Goal: Task Accomplishment & Management: Use online tool/utility

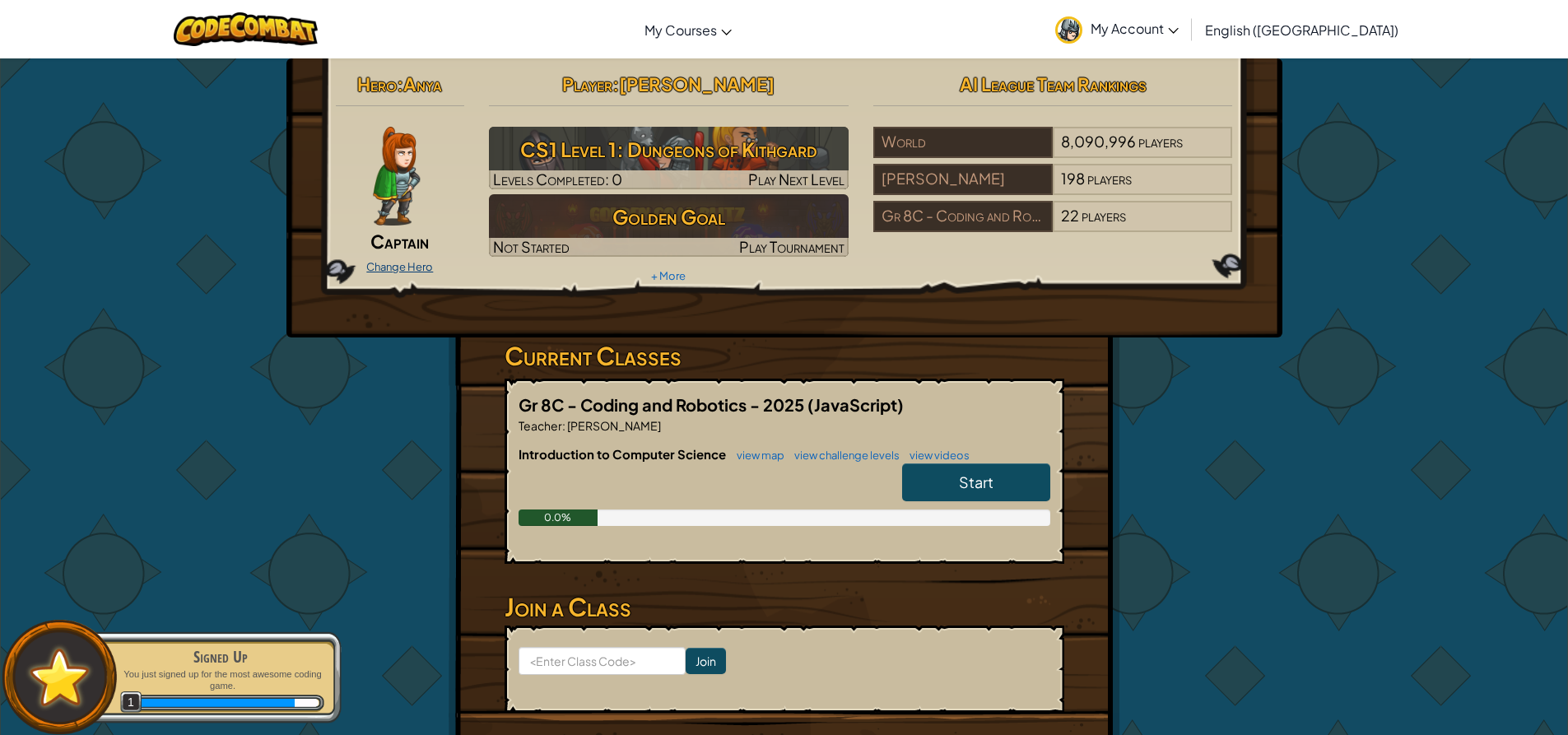
click at [381, 267] on link "Change Hero" at bounding box center [399, 266] width 66 height 13
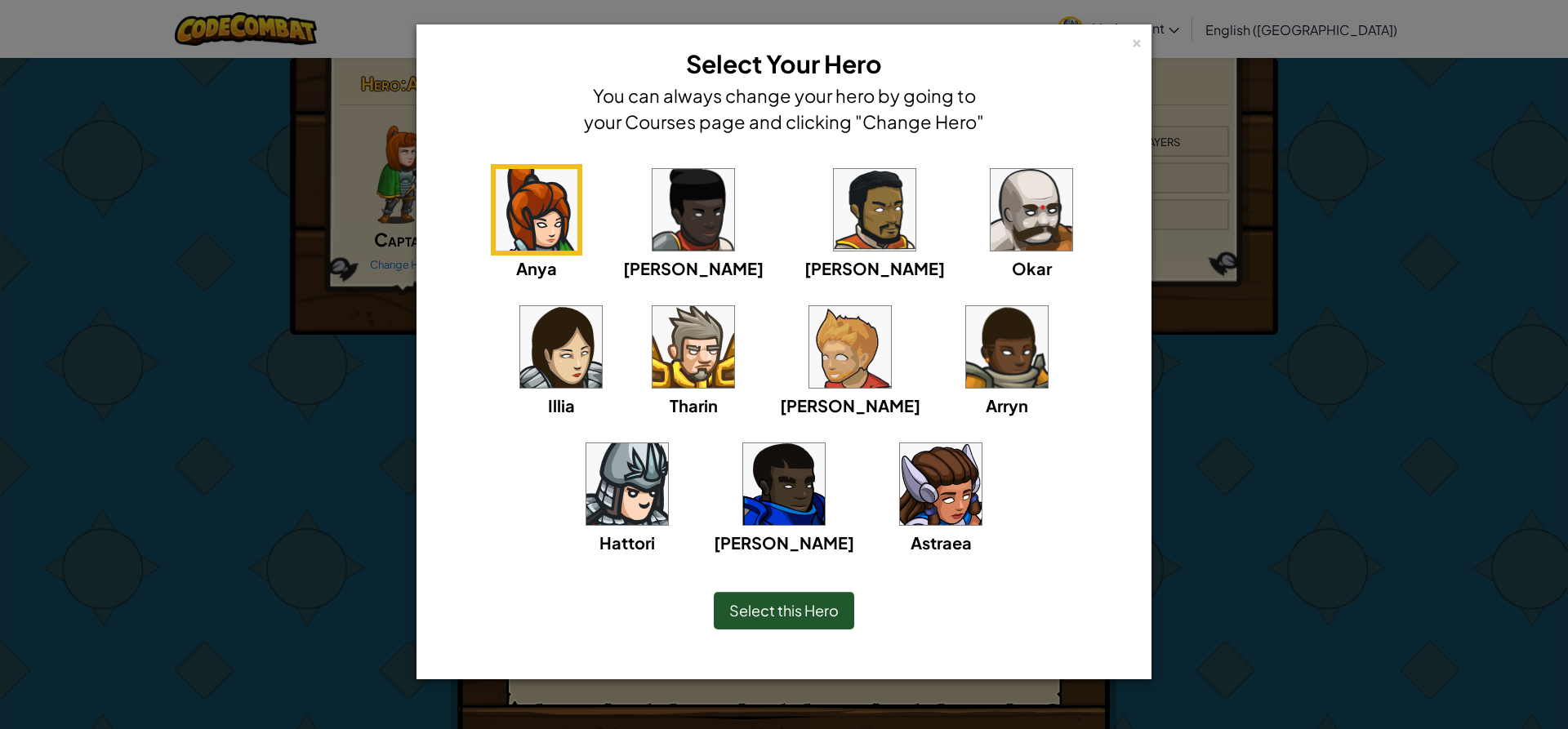
drag, startPoint x: 402, startPoint y: 429, endPoint x: 579, endPoint y: 506, distance: 193.0
click at [579, 506] on div "Anya [PERSON_NAME] [PERSON_NAME] [PERSON_NAME] Arryn [PERSON_NAME]" at bounding box center [784, 371] width 685 height 412
click at [966, 367] on img at bounding box center [1006, 347] width 82 height 82
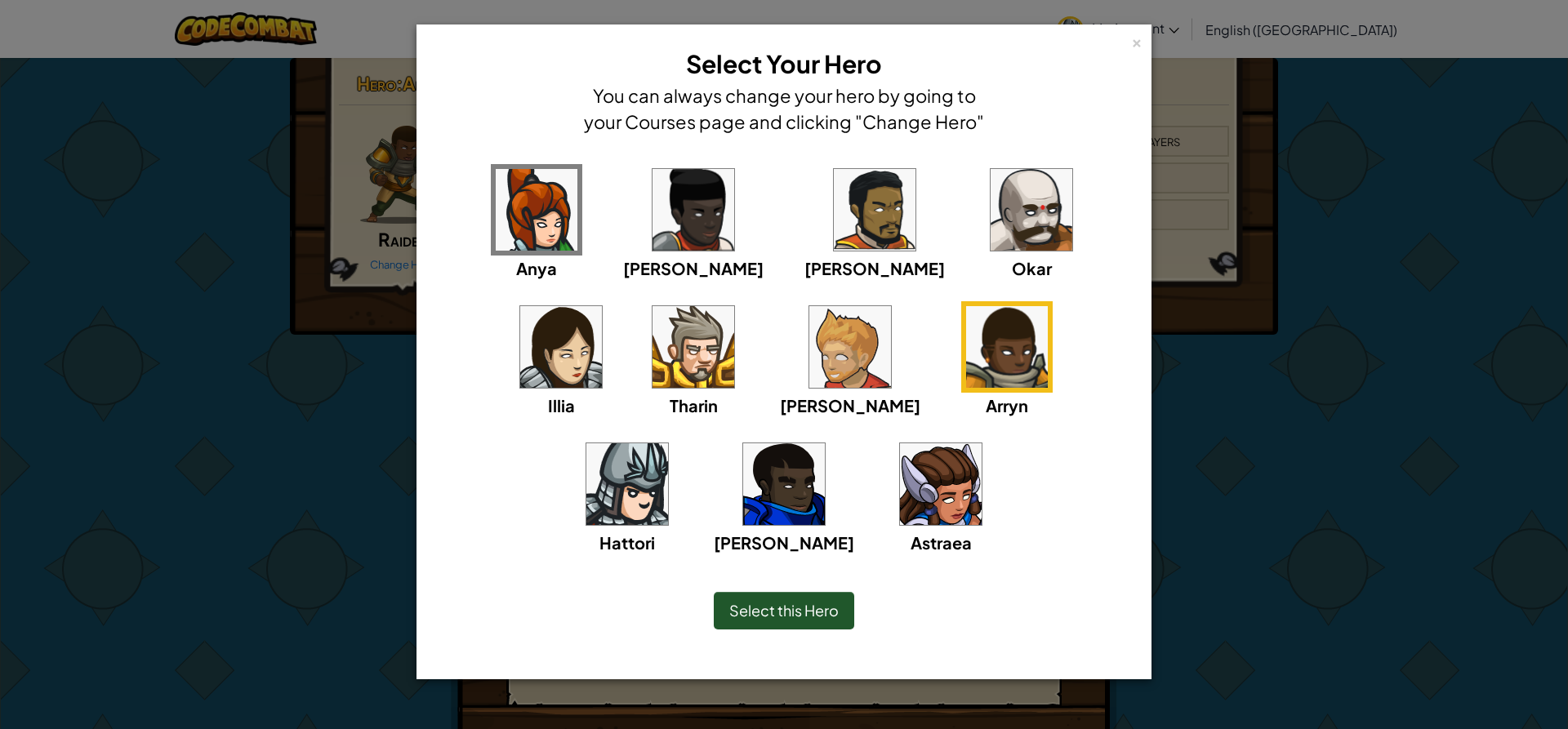
click at [672, 215] on img at bounding box center [693, 210] width 82 height 82
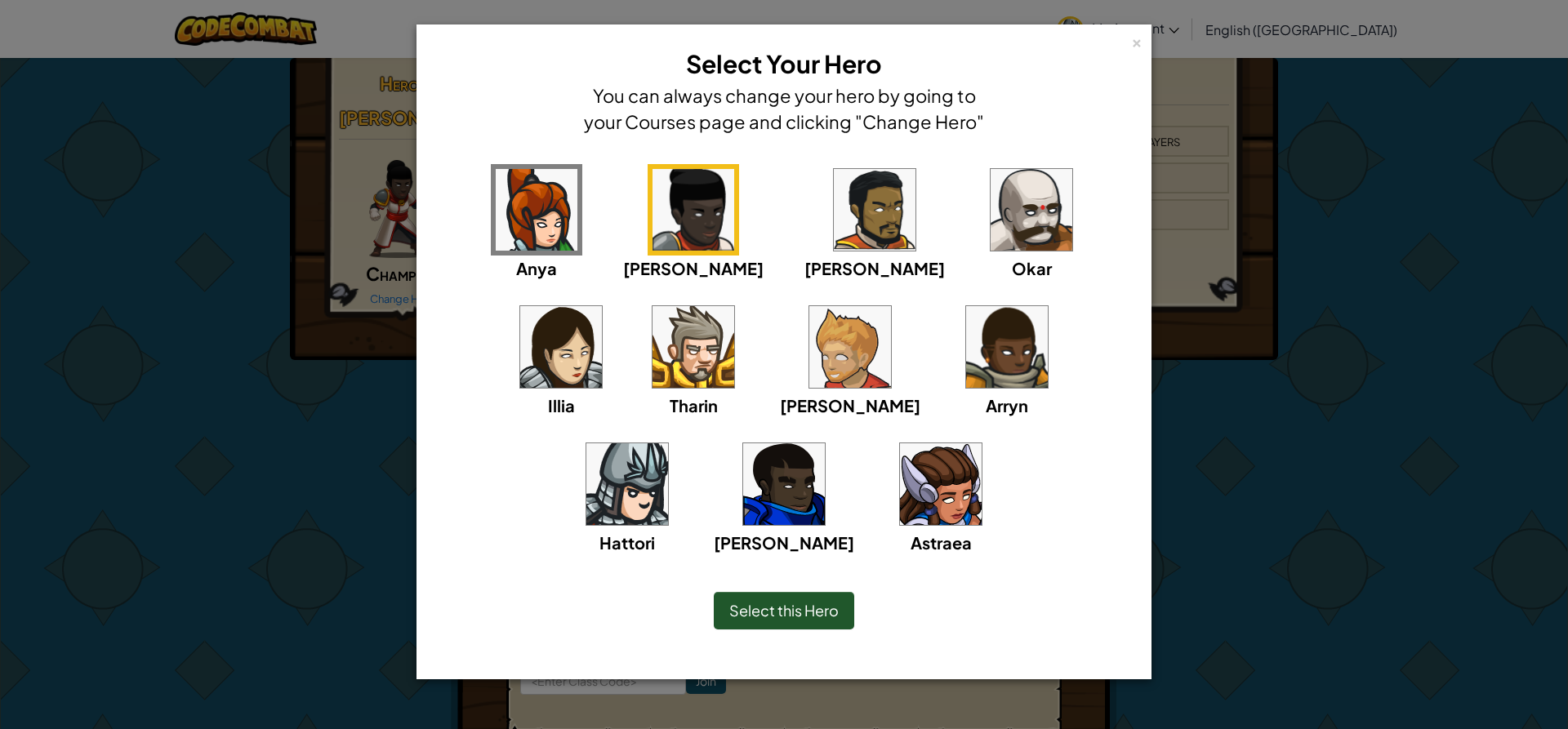
click at [834, 216] on img at bounding box center [875, 210] width 82 height 82
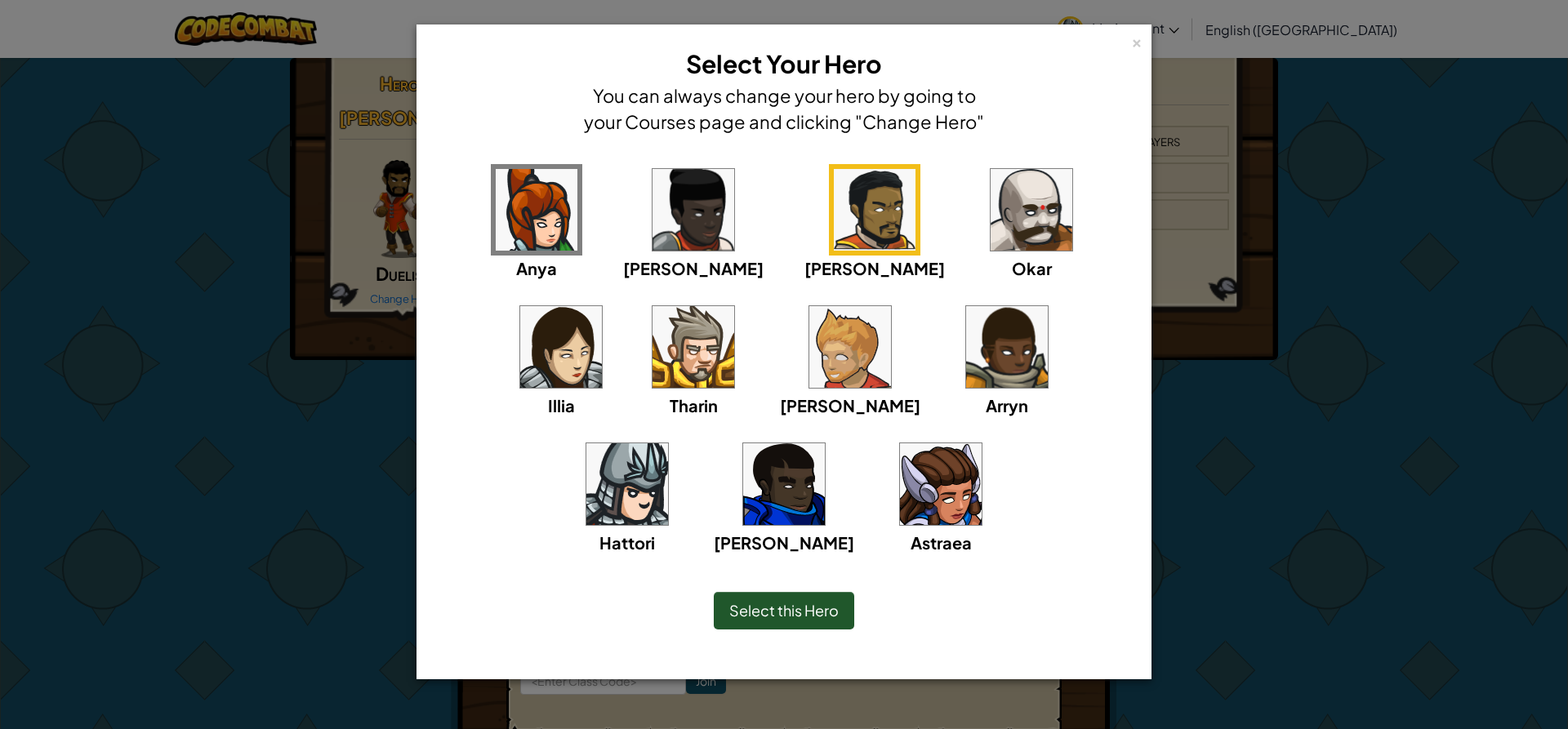
click at [990, 216] on img at bounding box center [1031, 210] width 82 height 82
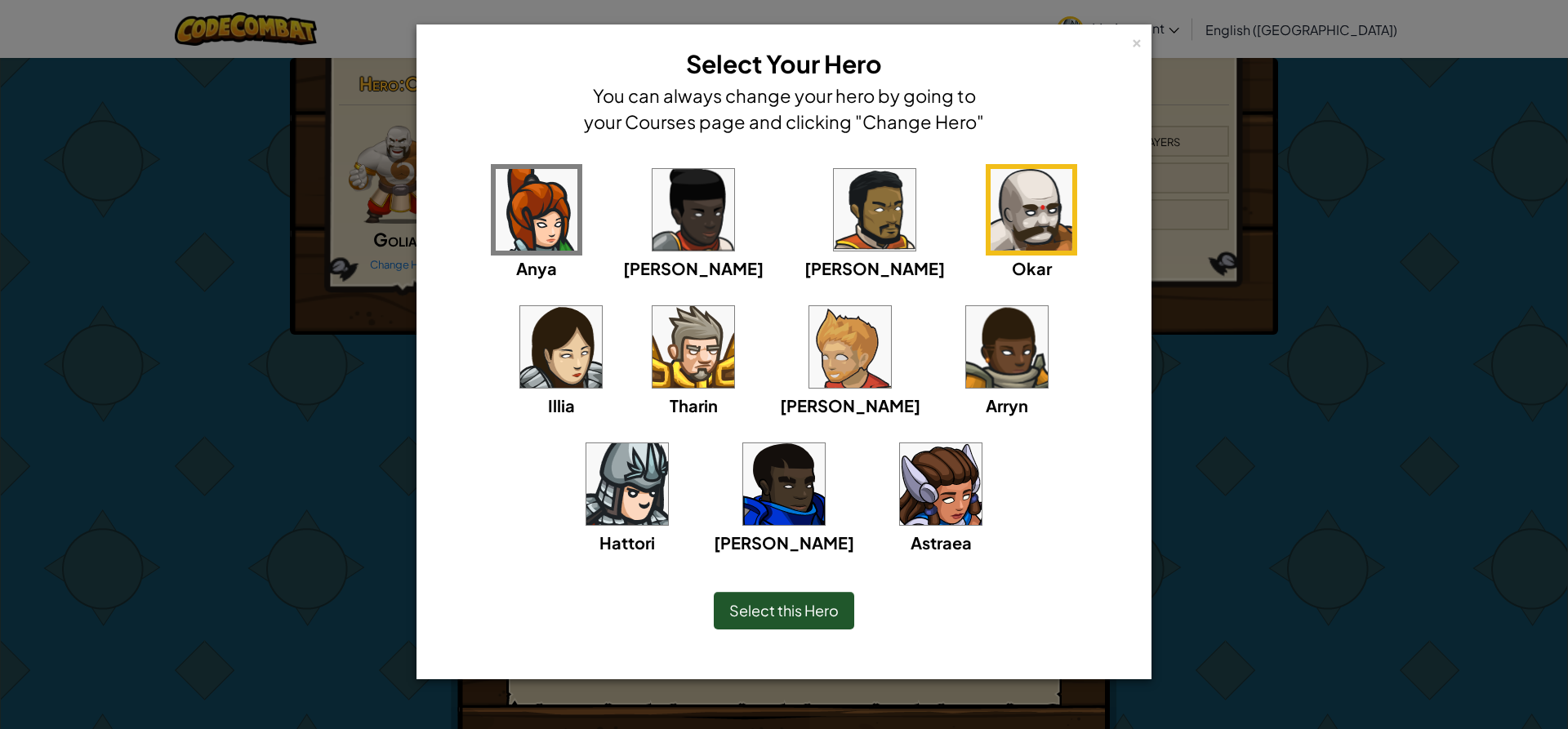
click at [602, 307] on img at bounding box center [561, 347] width 82 height 82
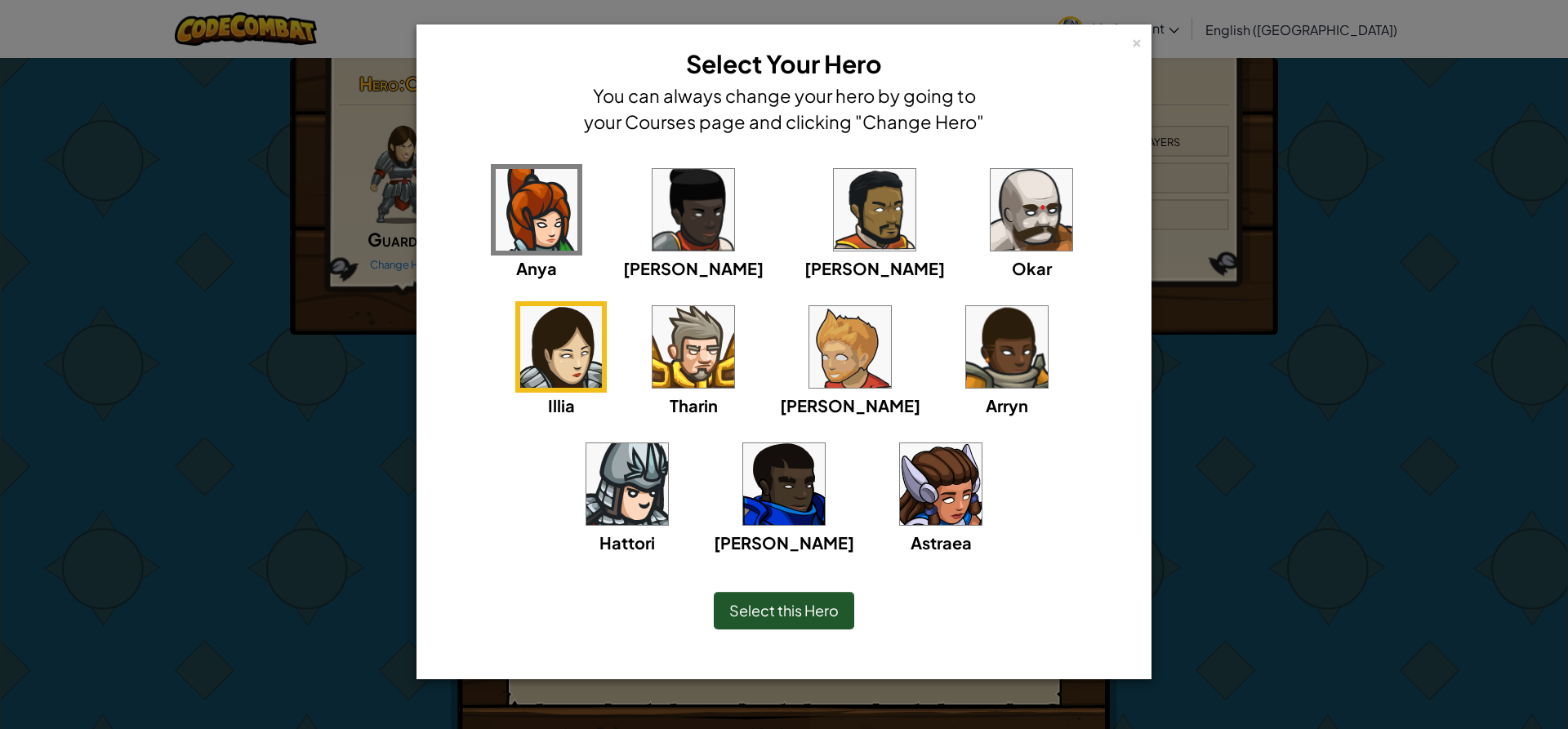
click at [810, 345] on img at bounding box center [850, 347] width 82 height 82
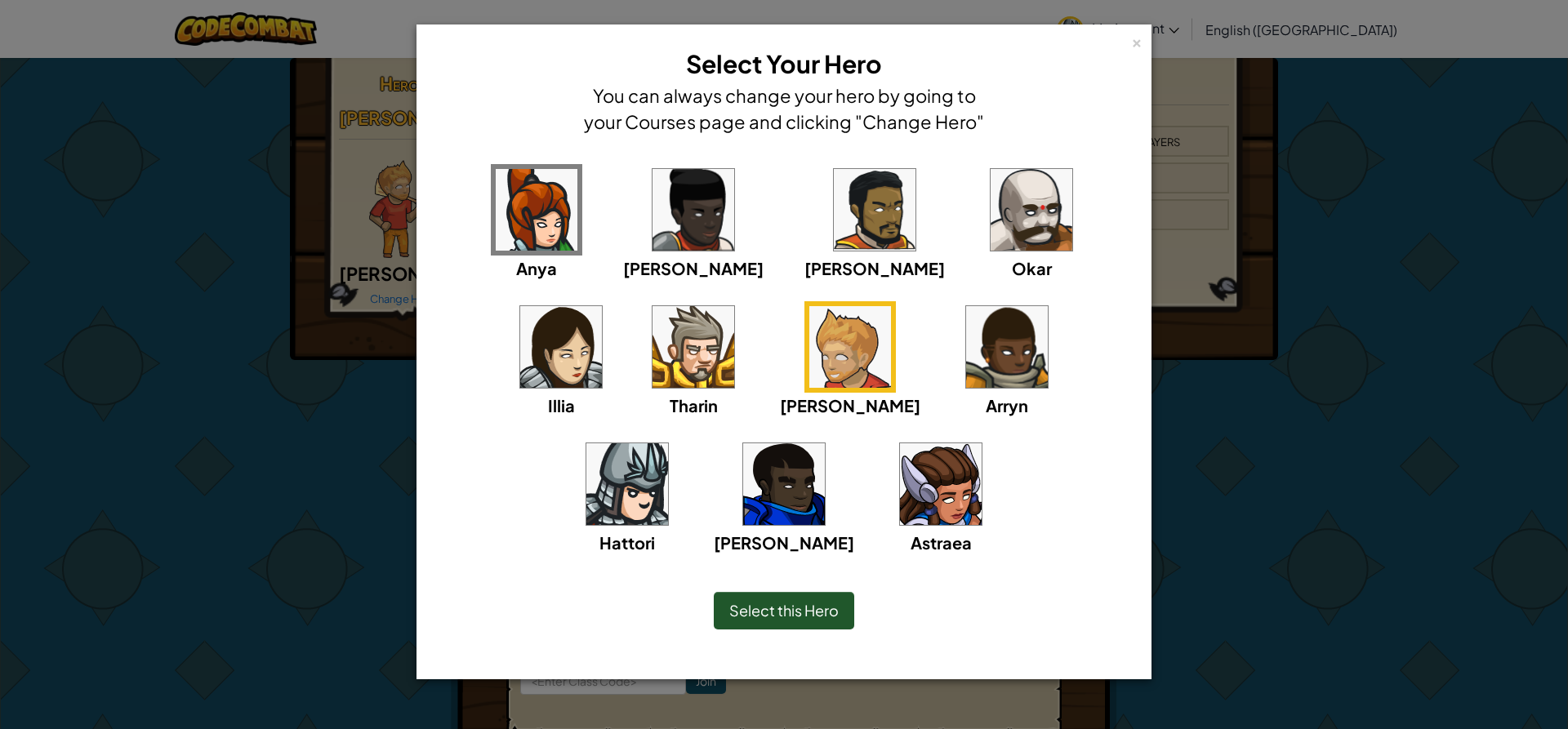
click at [758, 611] on span "Select this Hero" at bounding box center [784, 610] width 109 height 19
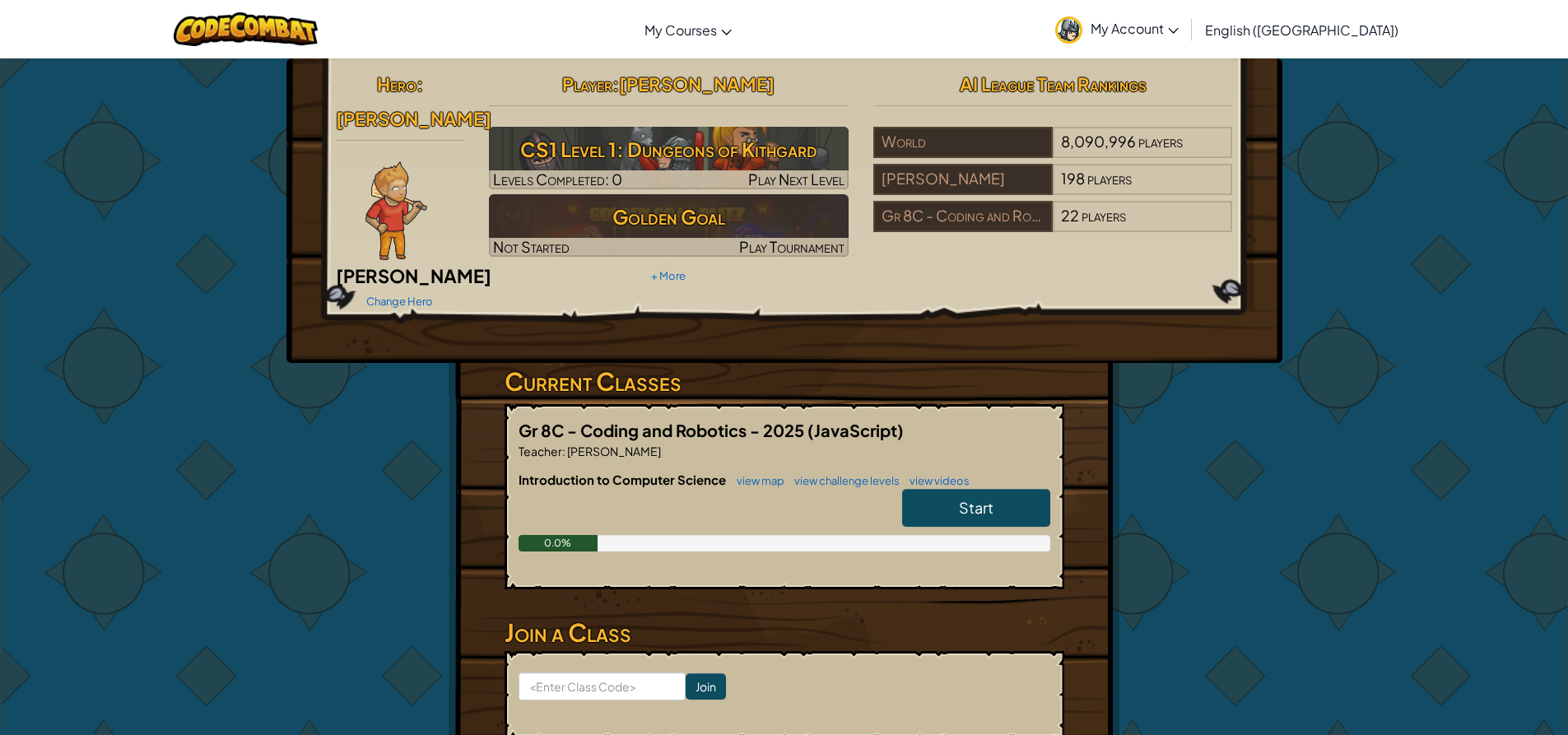
click at [970, 495] on link "Start" at bounding box center [976, 508] width 148 height 38
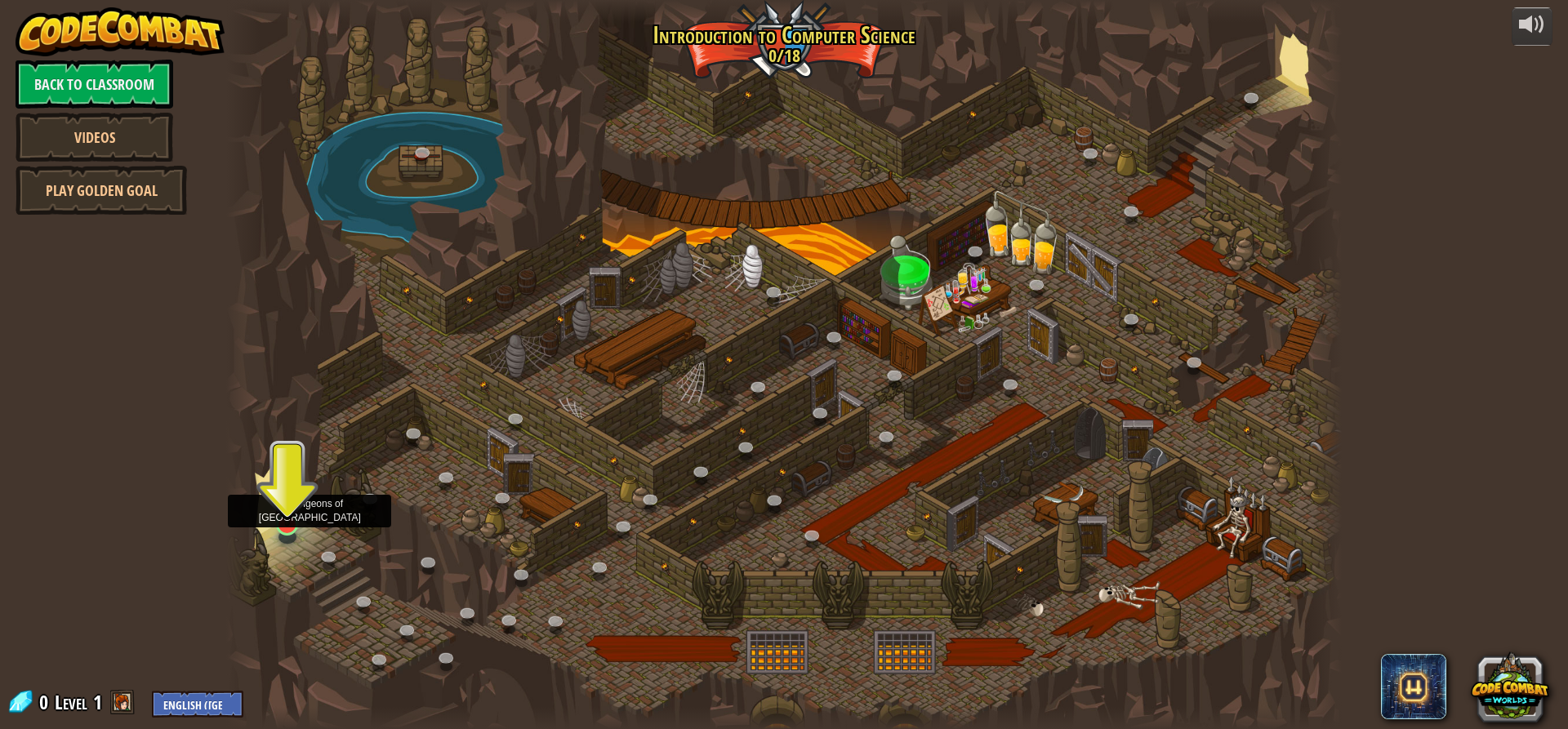
click at [279, 517] on img at bounding box center [287, 493] width 29 height 68
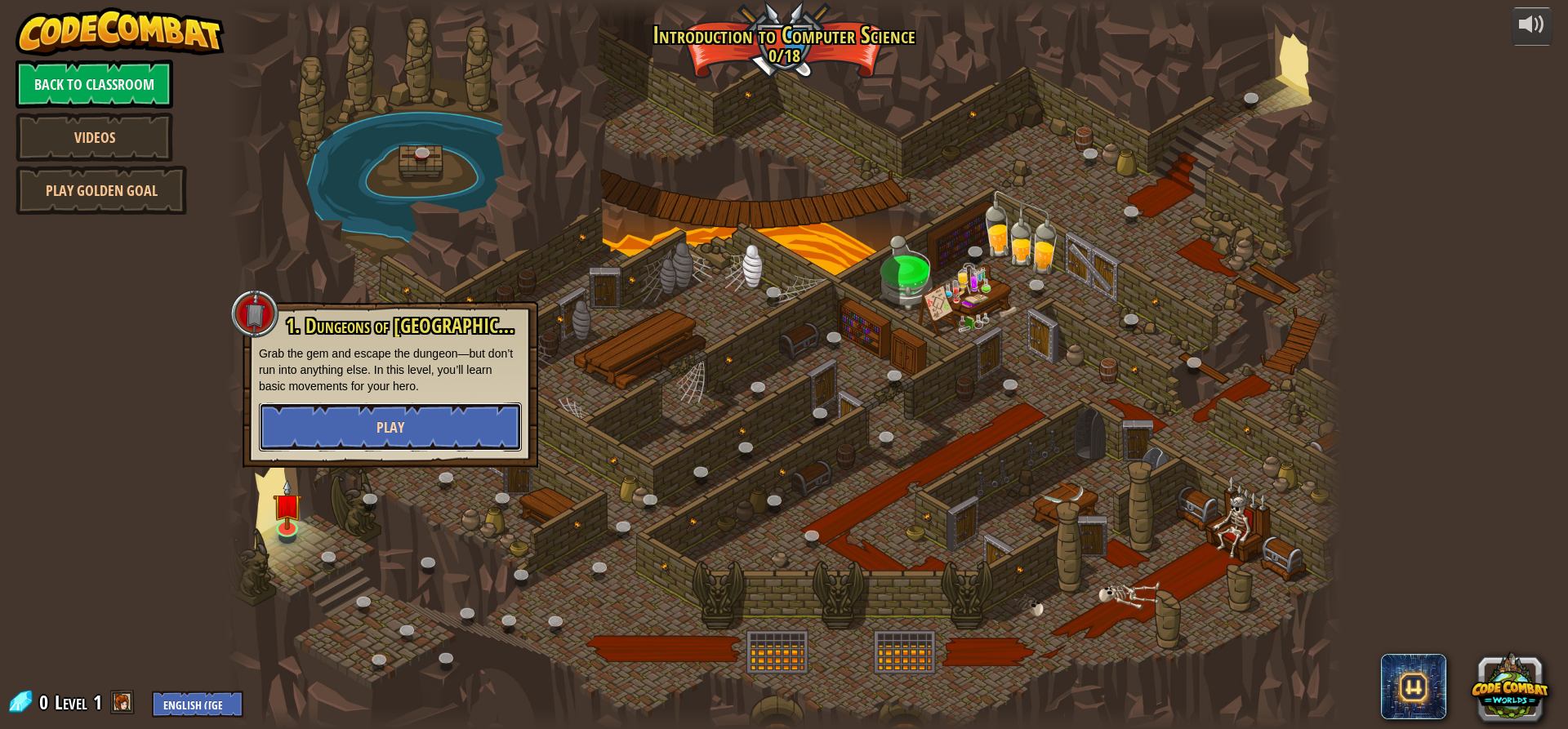
click at [398, 434] on span "Play" at bounding box center [390, 428] width 28 height 21
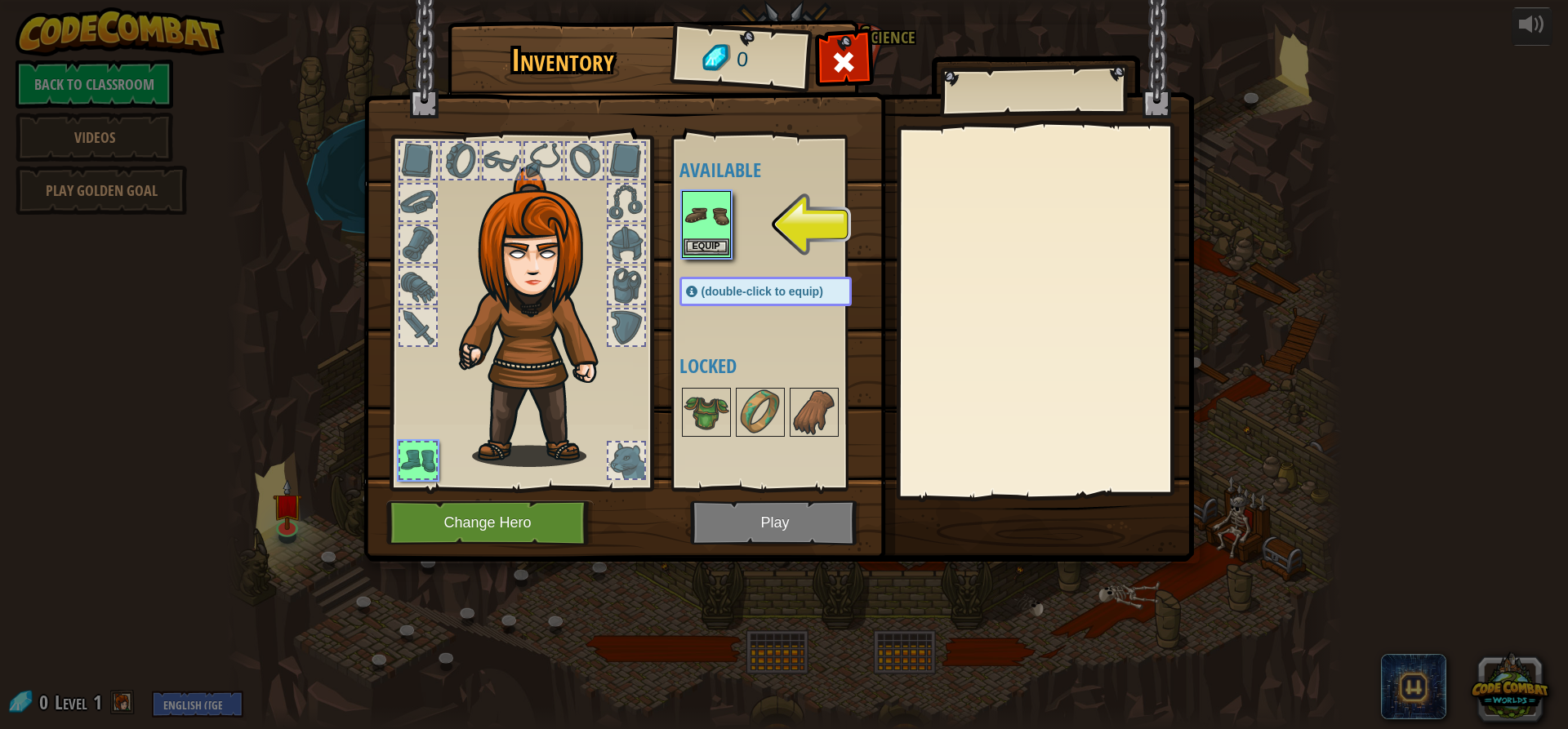
click at [706, 227] on img at bounding box center [706, 215] width 46 height 46
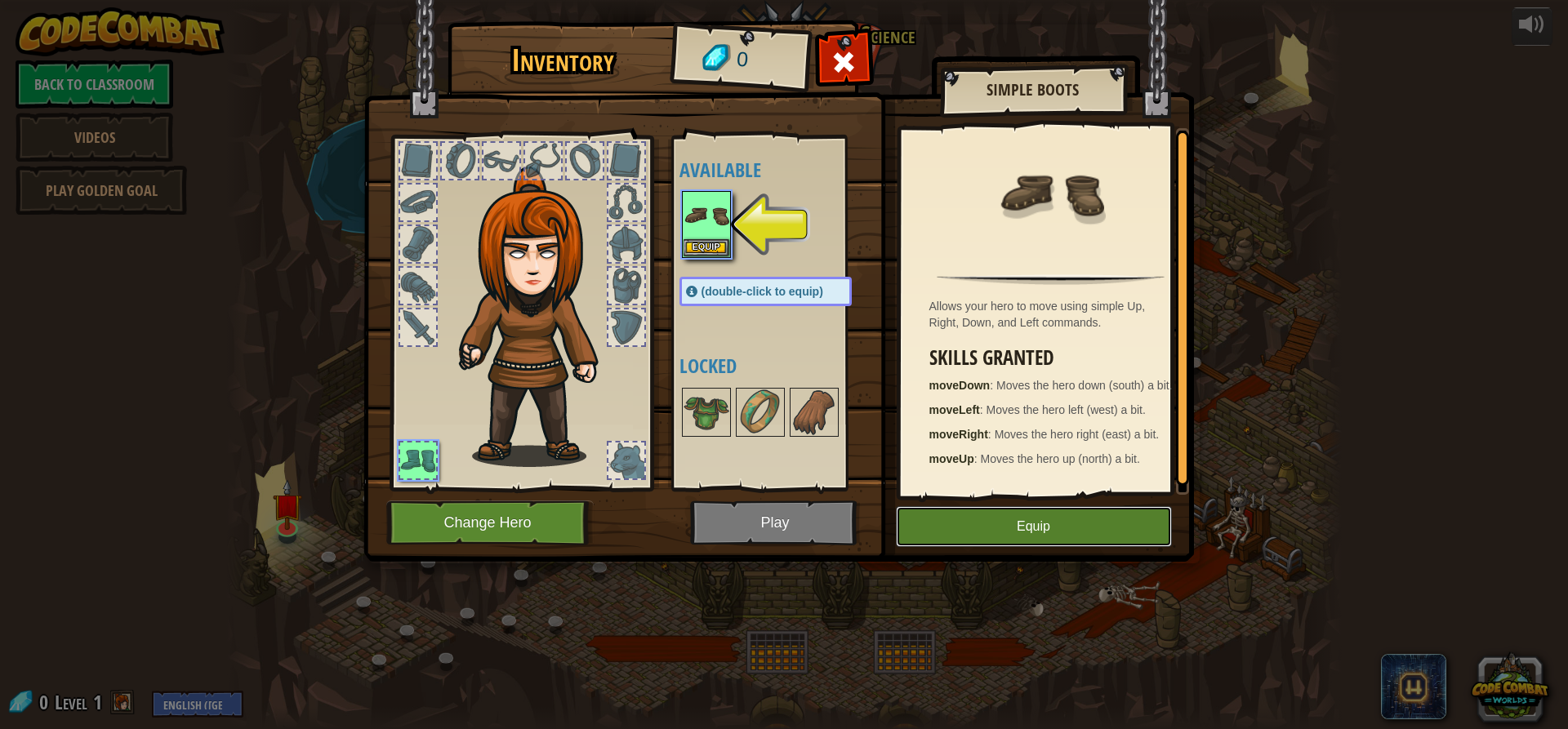
click at [1016, 530] on button "Equip" at bounding box center [1035, 526] width 277 height 40
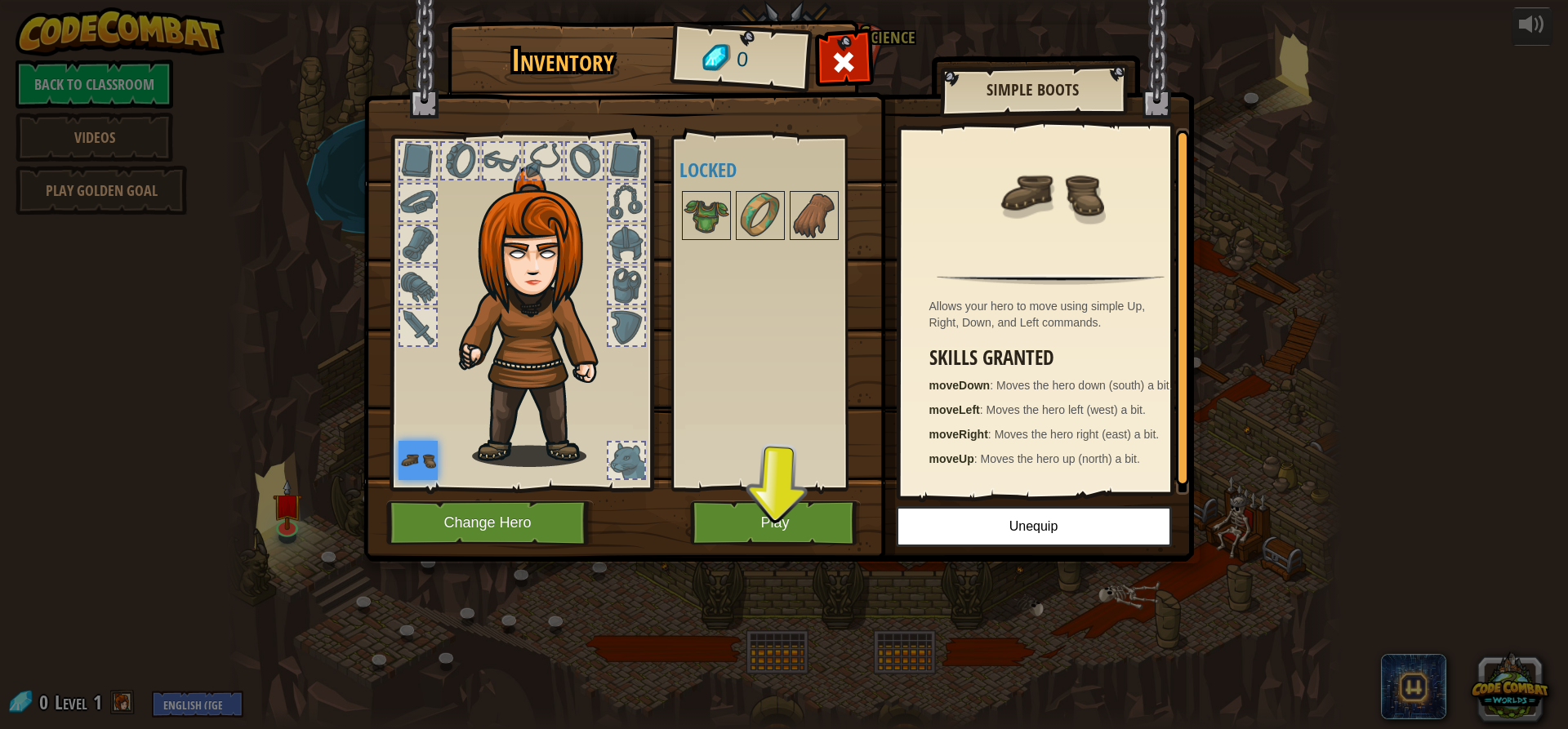
click at [624, 289] on div at bounding box center [626, 286] width 36 height 36
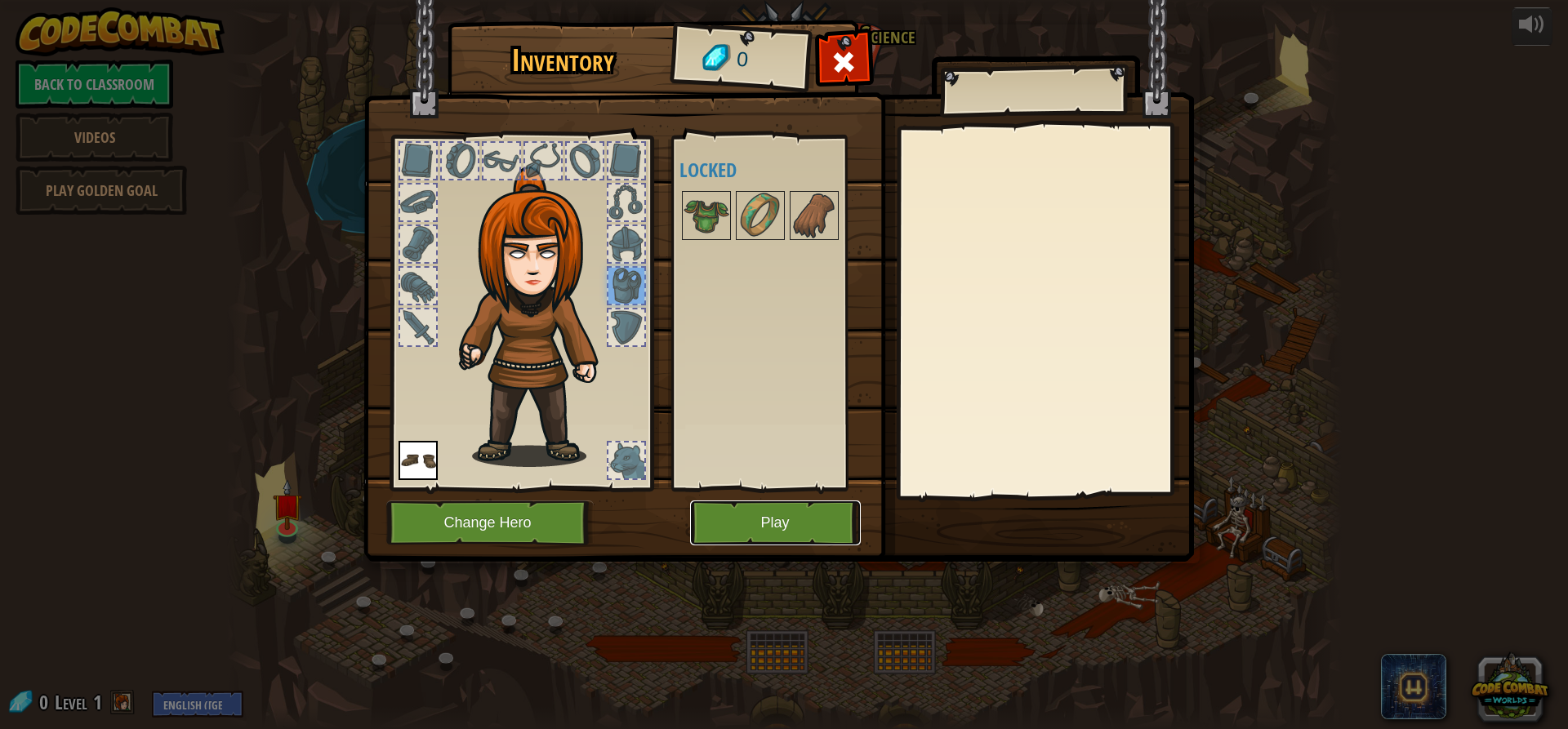
click at [803, 526] on button "Play" at bounding box center [775, 523] width 170 height 45
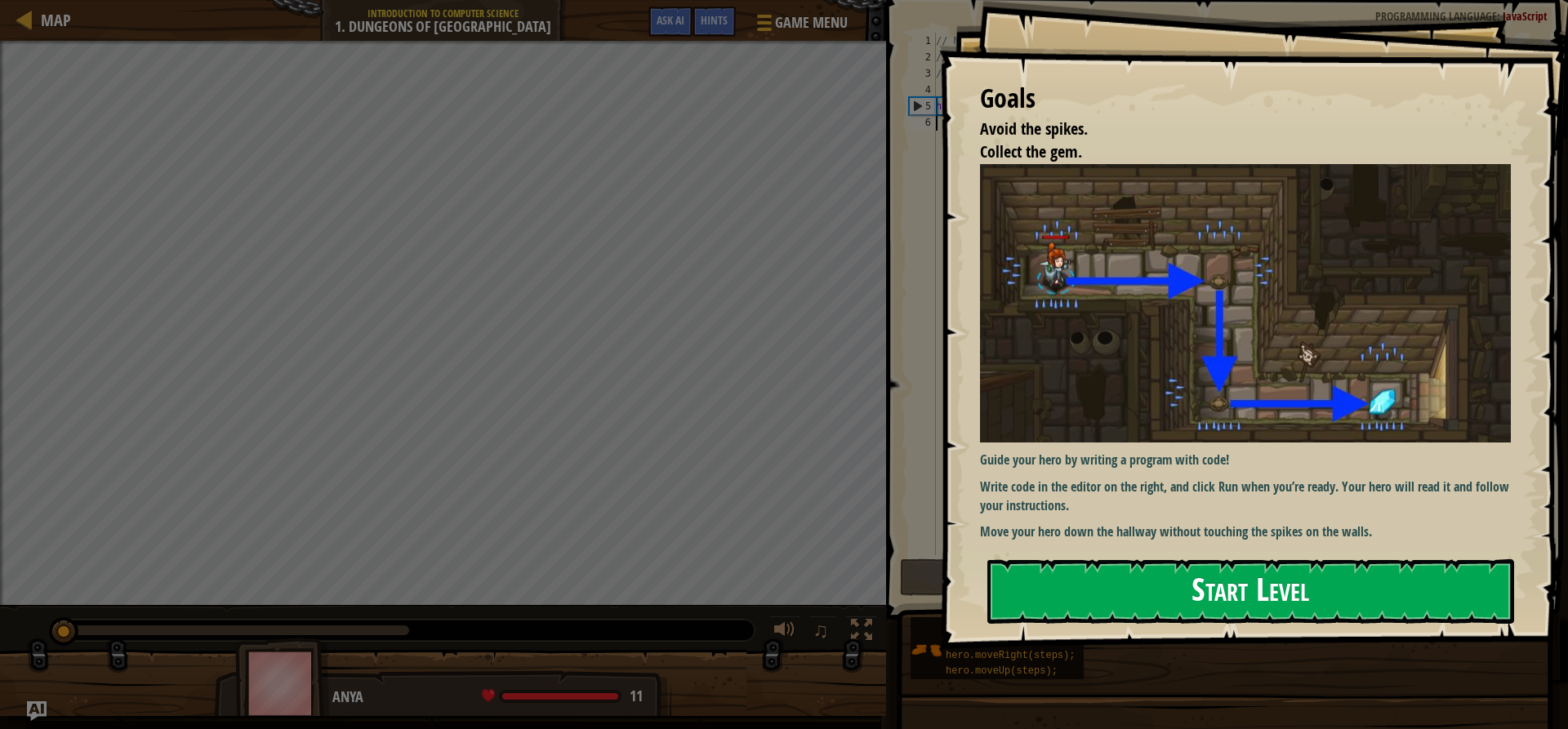
click at [1200, 578] on button "Start Level" at bounding box center [1251, 592] width 527 height 65
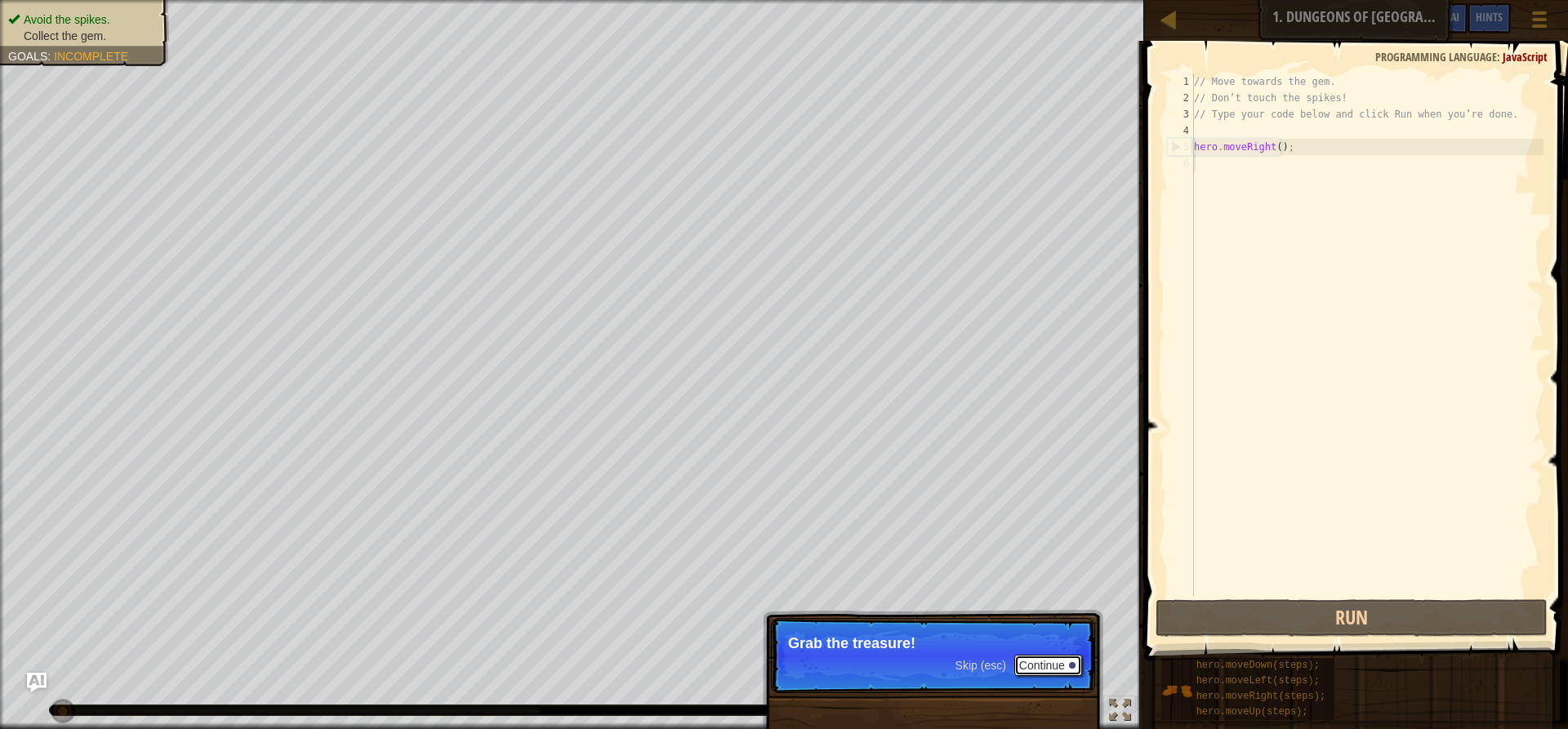
click at [1058, 670] on button "Continue" at bounding box center [1048, 665] width 68 height 22
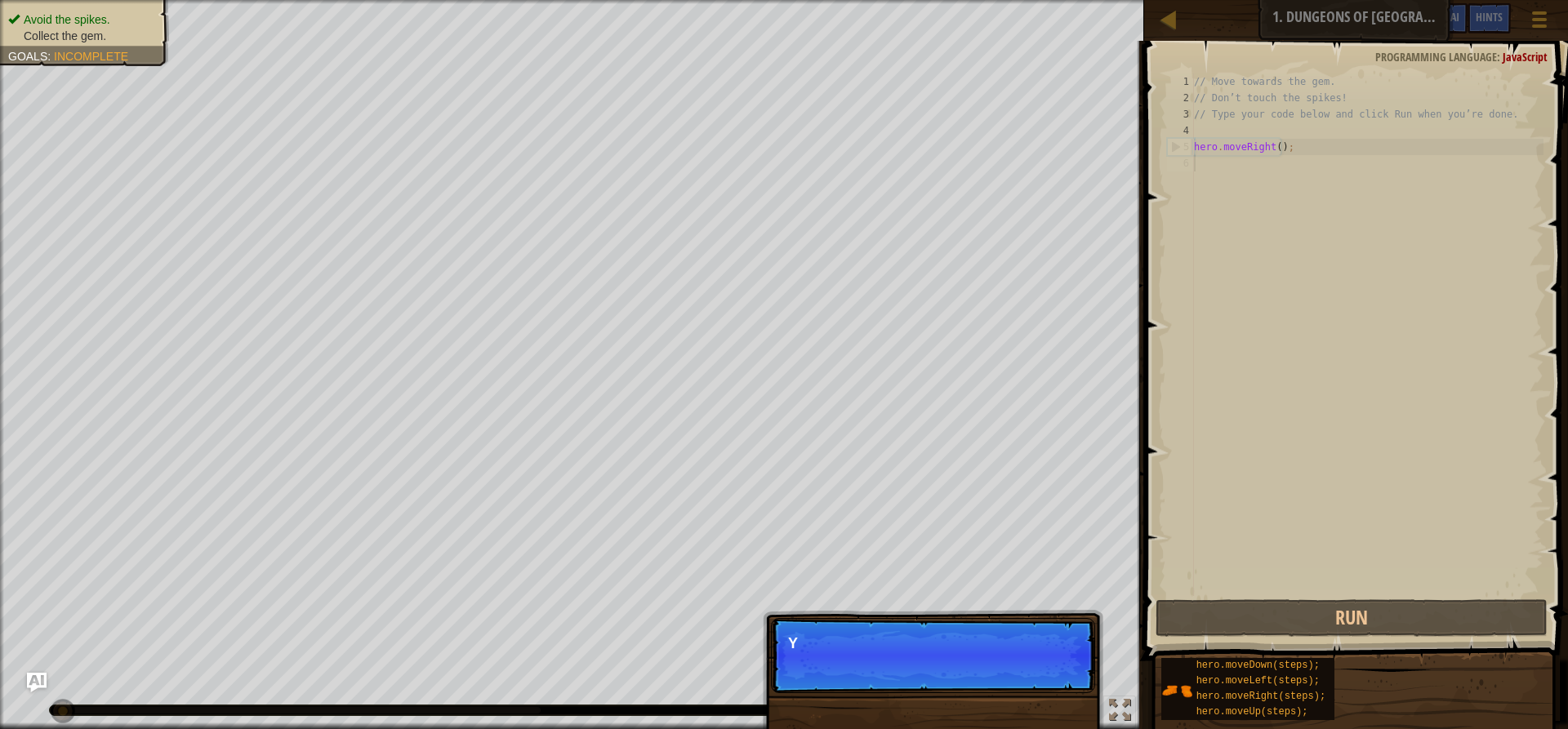
scroll to position [8, 0]
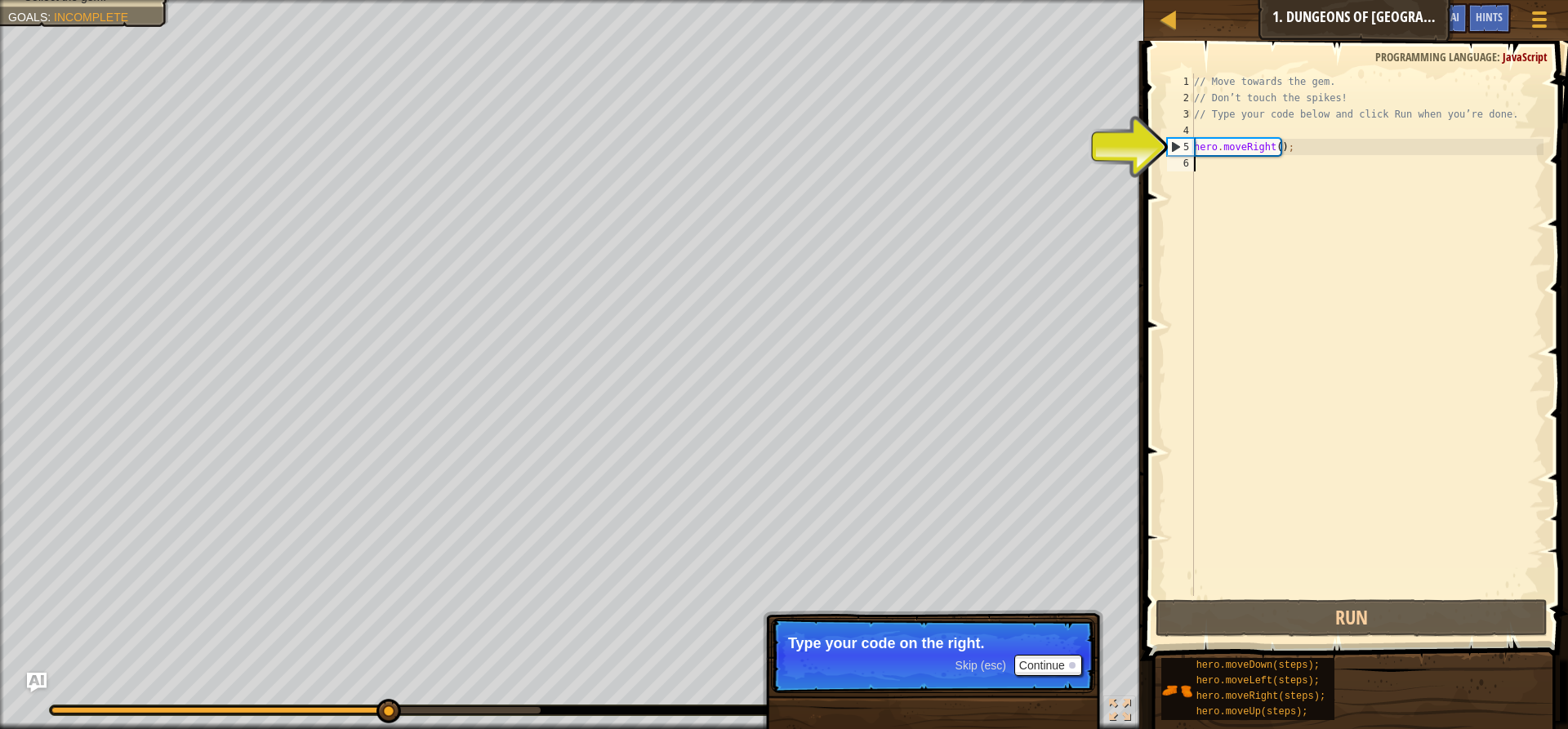
click at [1196, 170] on div "// Move towards the gem. // Don’t touch the spikes! // Type your code below and…" at bounding box center [1367, 351] width 353 height 555
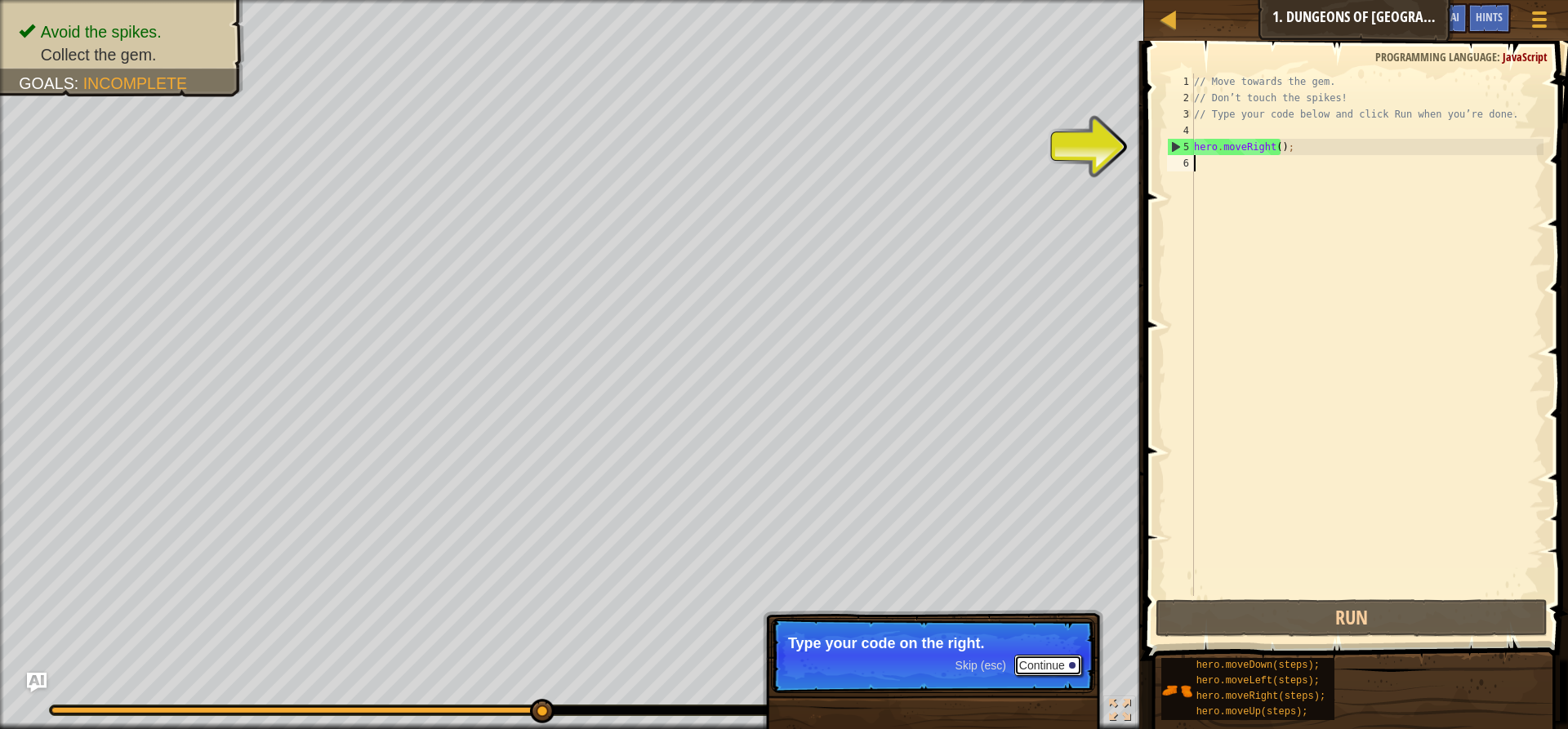
click at [1056, 671] on button "Continue" at bounding box center [1048, 665] width 68 height 22
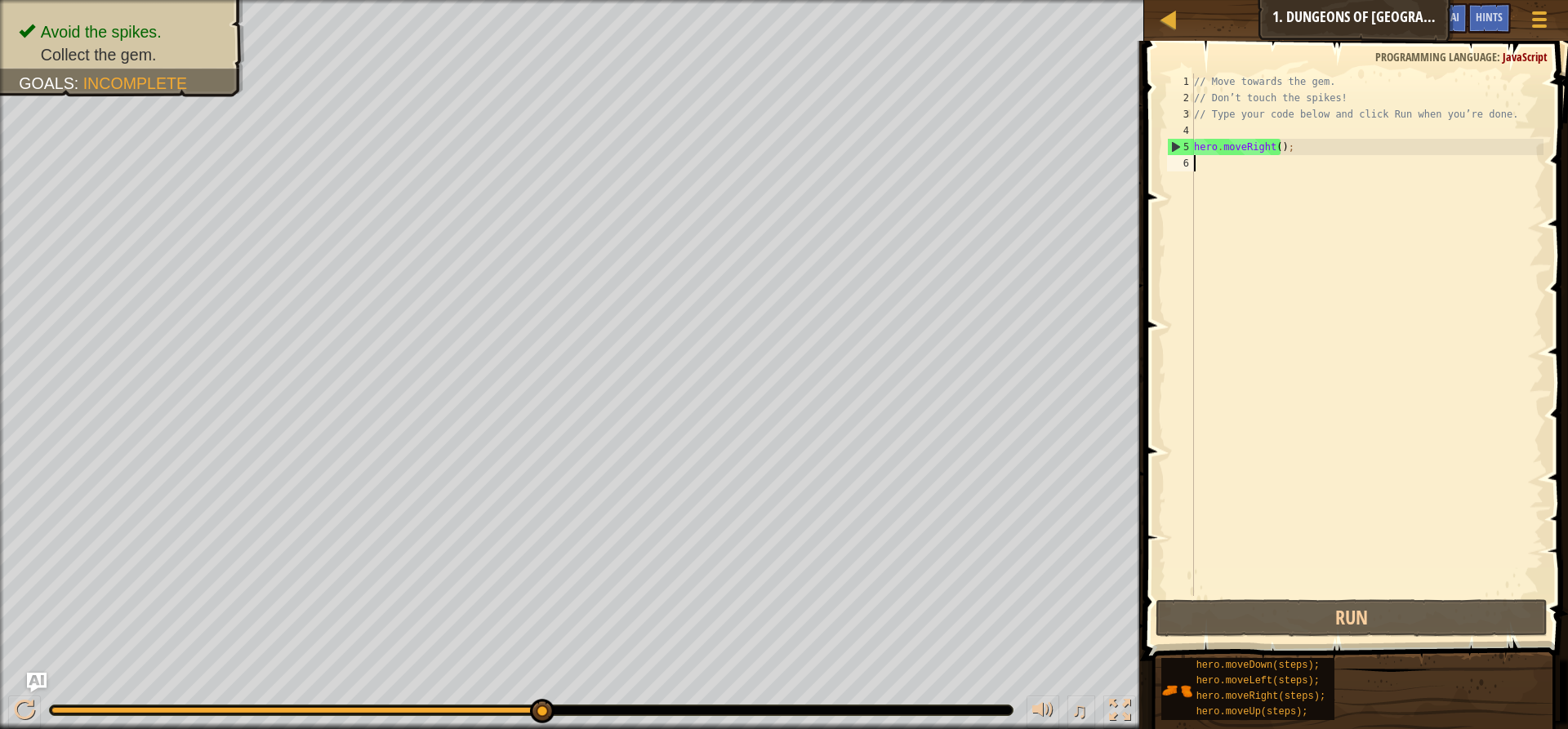
type textarea "h"
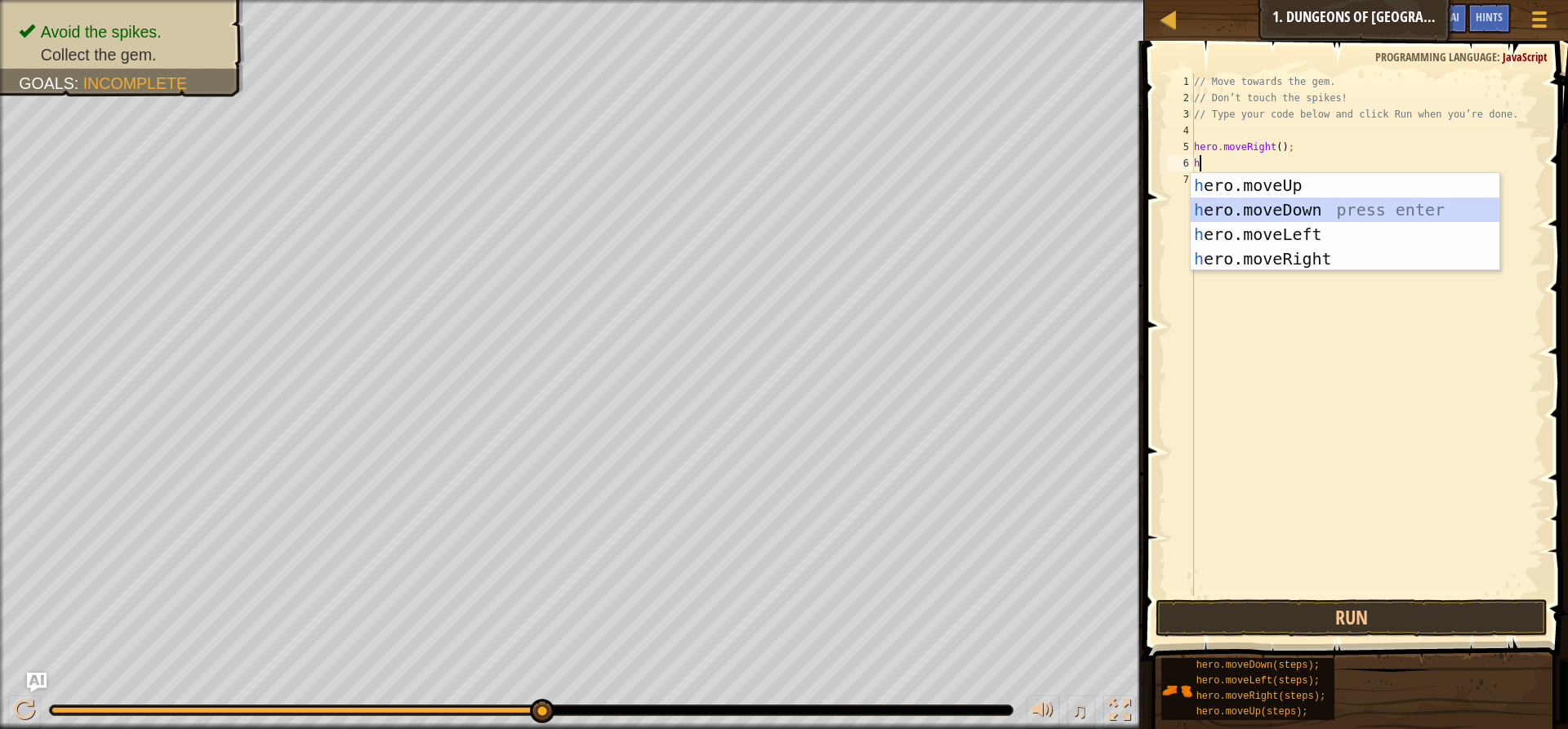
click at [1244, 214] on div "h ero.moveUp press enter h ero.moveDown press enter h ero.moveLeft press enter …" at bounding box center [1345, 246] width 309 height 147
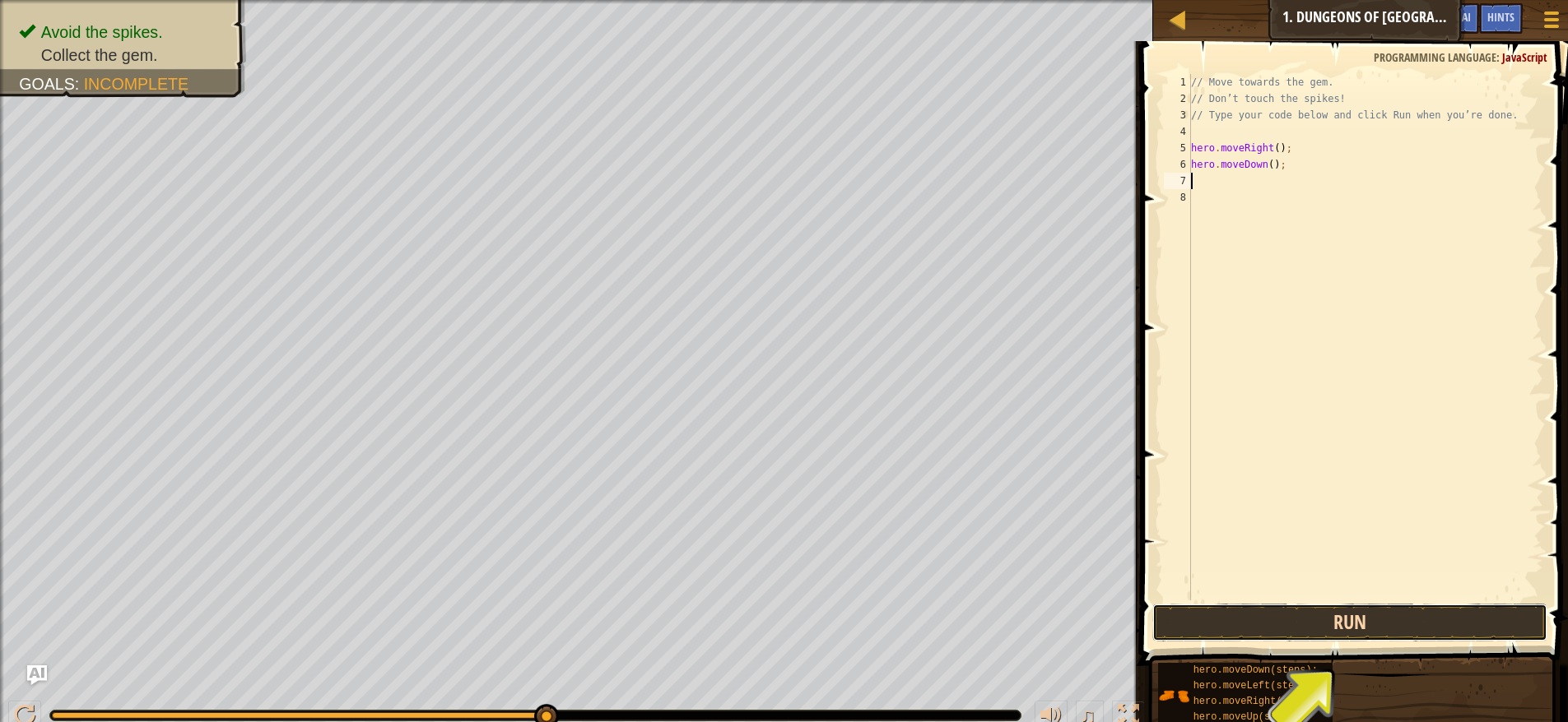
click at [1259, 630] on button "Run" at bounding box center [1350, 623] width 395 height 38
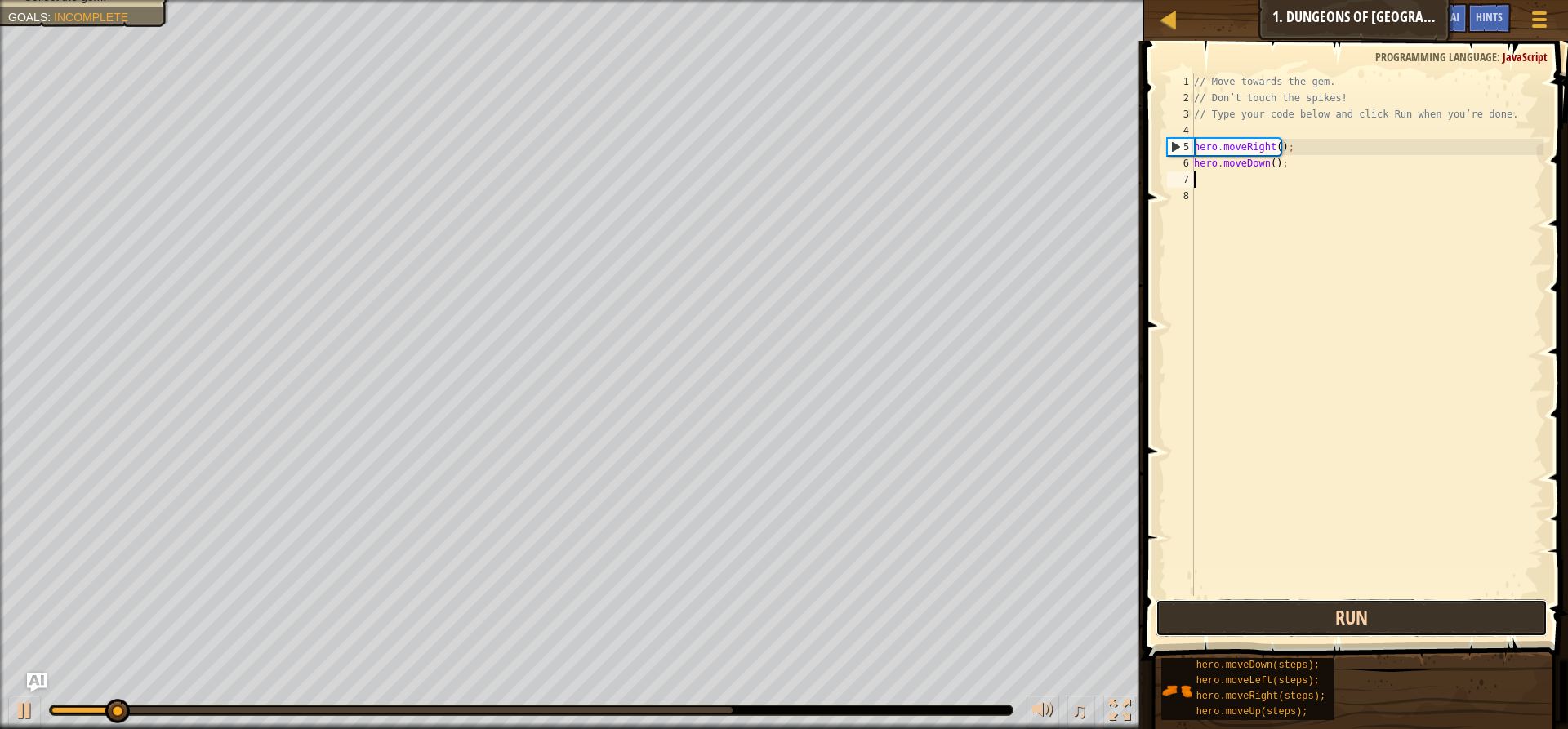
click at [1249, 626] on button "Run" at bounding box center [1352, 618] width 392 height 38
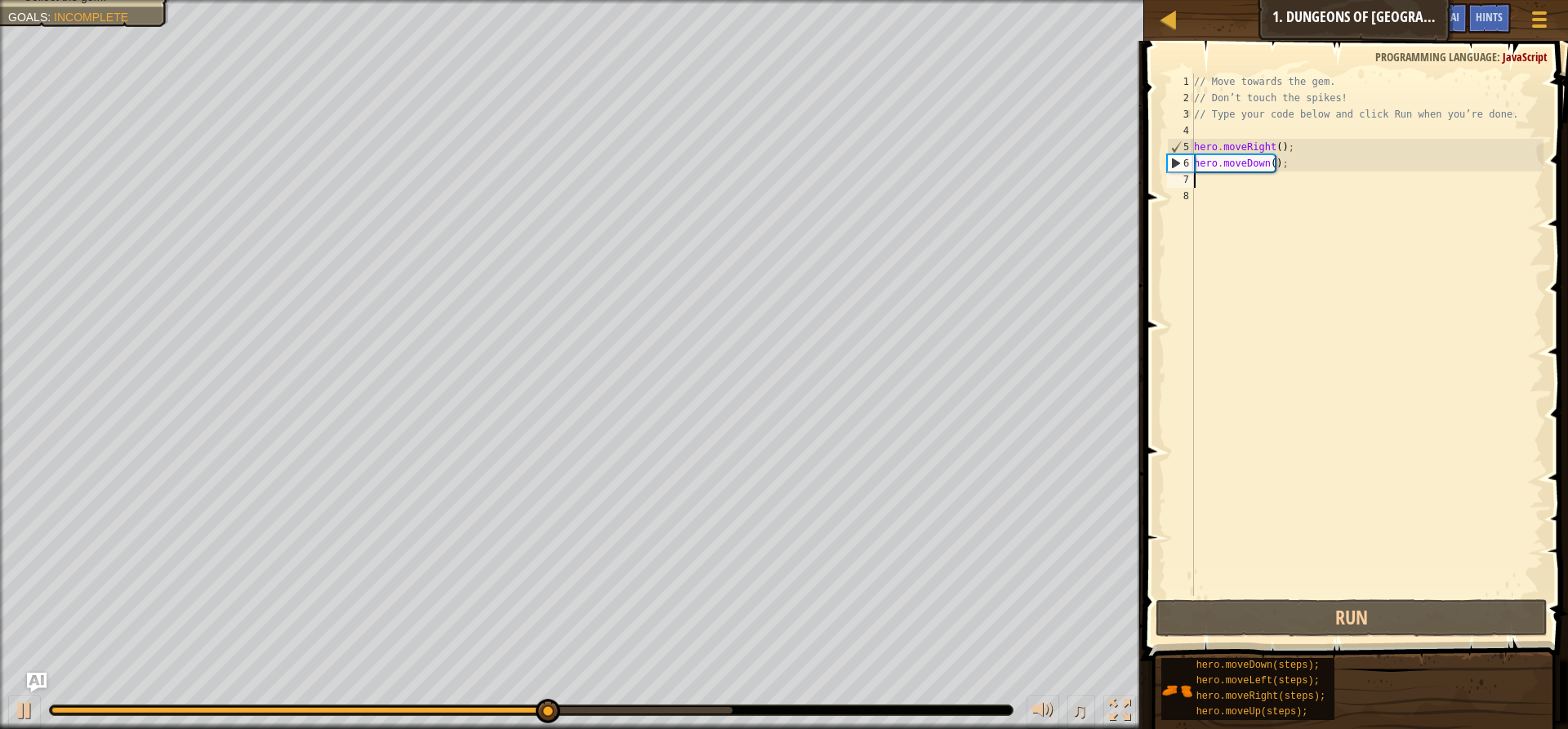
click at [1204, 182] on div "// Move towards the gem. // Don’t touch the spikes! // Type your code below and…" at bounding box center [1367, 351] width 353 height 555
type textarea "h"
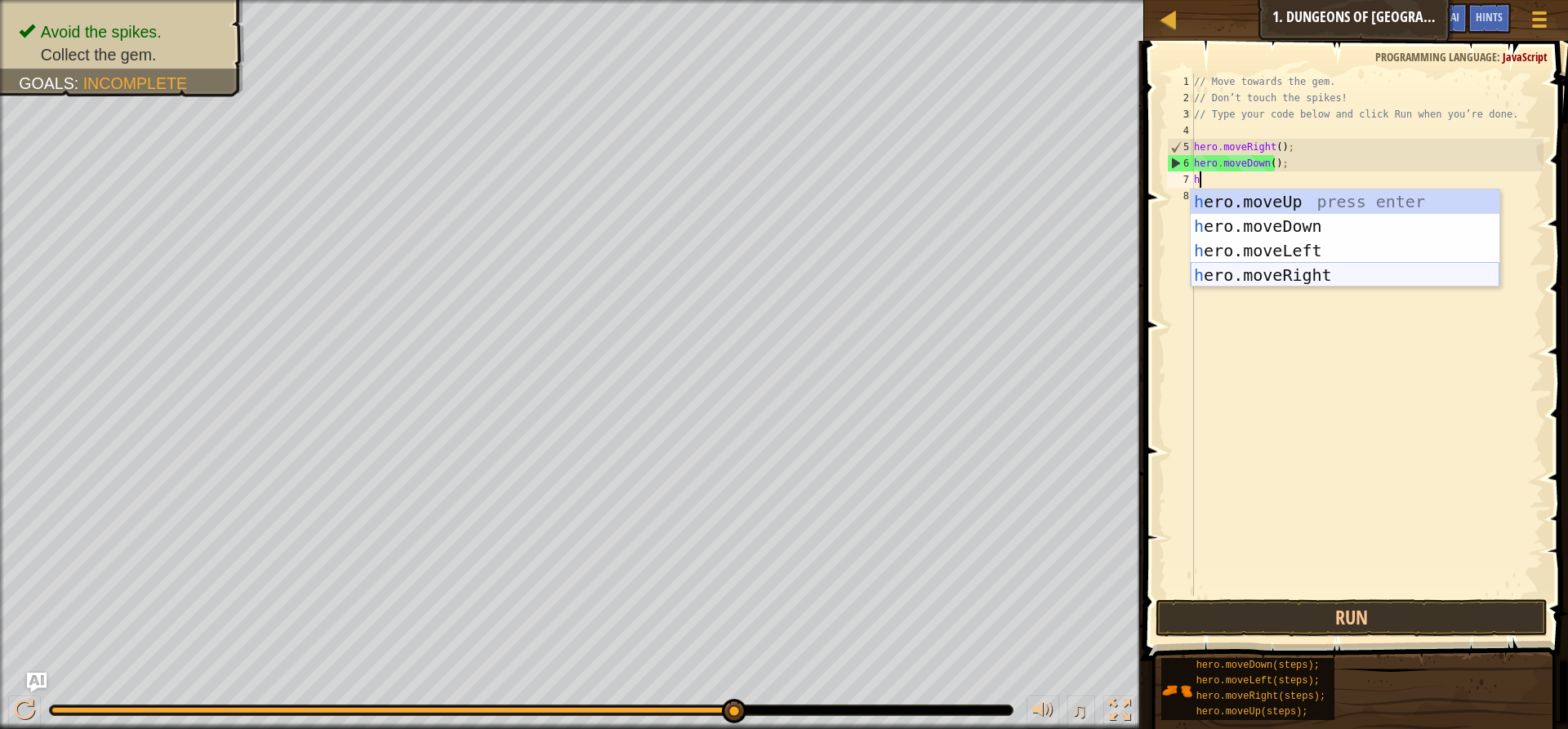
click at [1254, 264] on div "h ero.moveUp press enter h ero.moveDown press enter h ero.moveLeft press enter …" at bounding box center [1345, 262] width 309 height 147
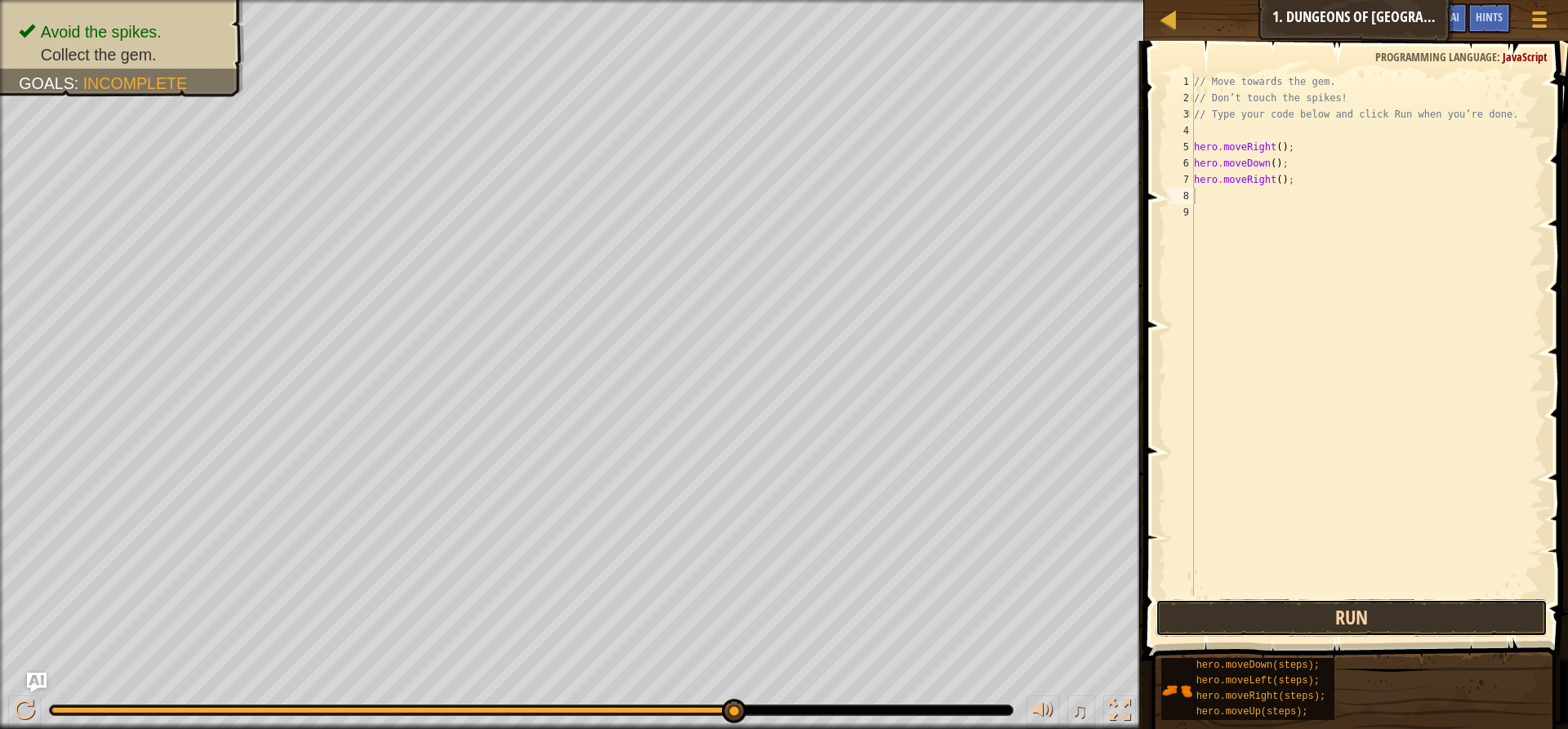
click at [1338, 621] on button "Run" at bounding box center [1352, 618] width 392 height 38
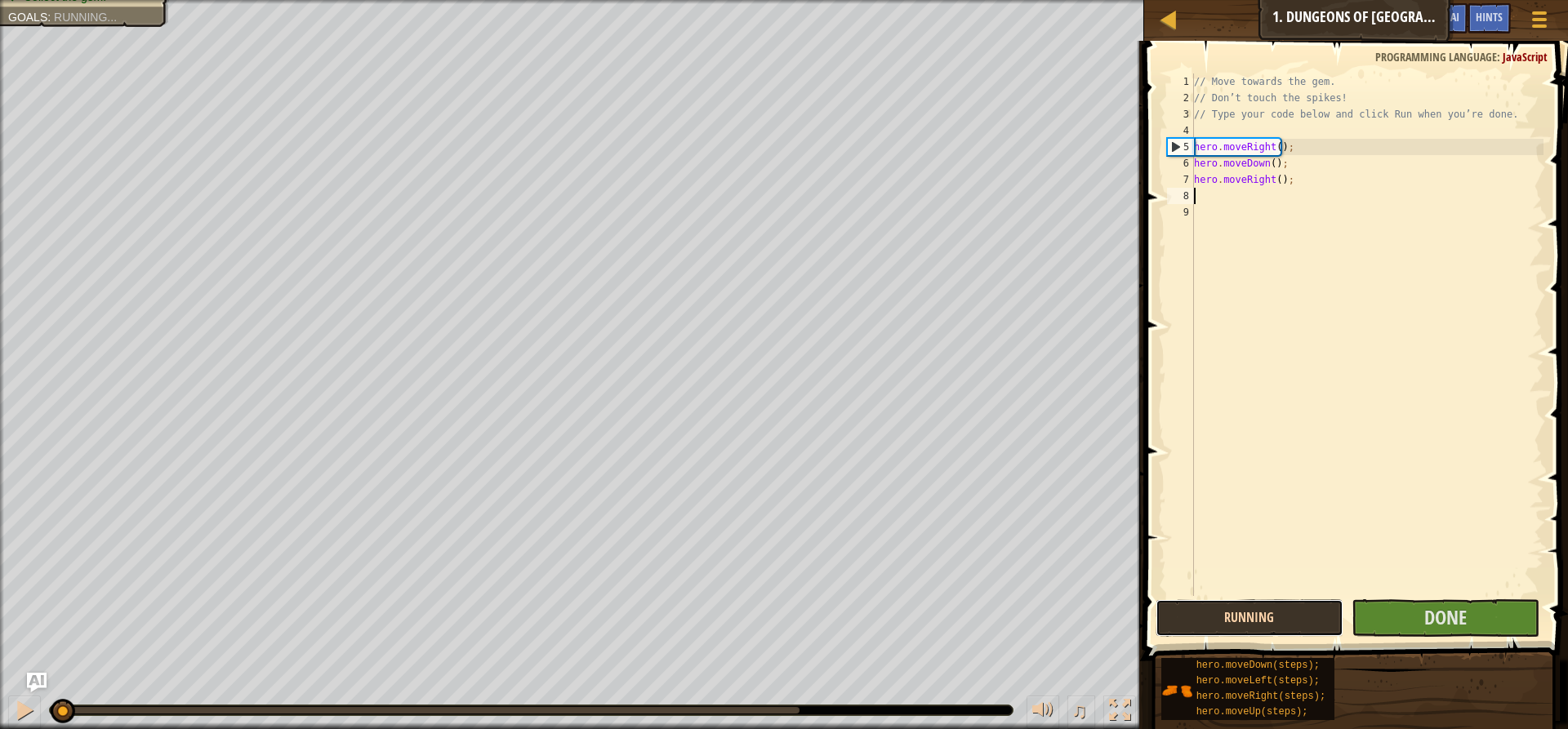
click at [1338, 621] on button "Running" at bounding box center [1250, 618] width 188 height 38
click at [1338, 621] on button "Run" at bounding box center [1250, 618] width 188 height 38
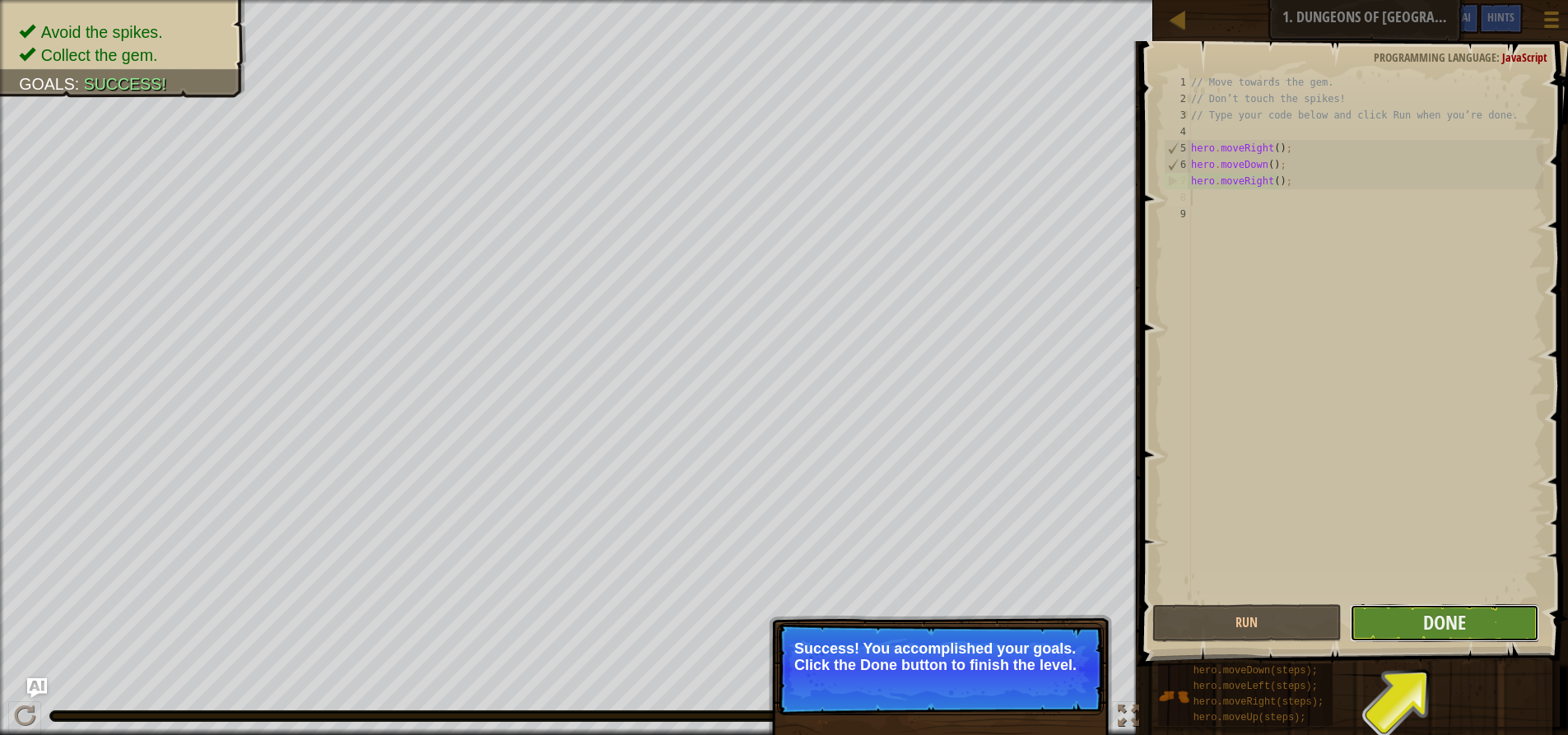
click at [1504, 607] on button "Done" at bounding box center [1445, 623] width 190 height 38
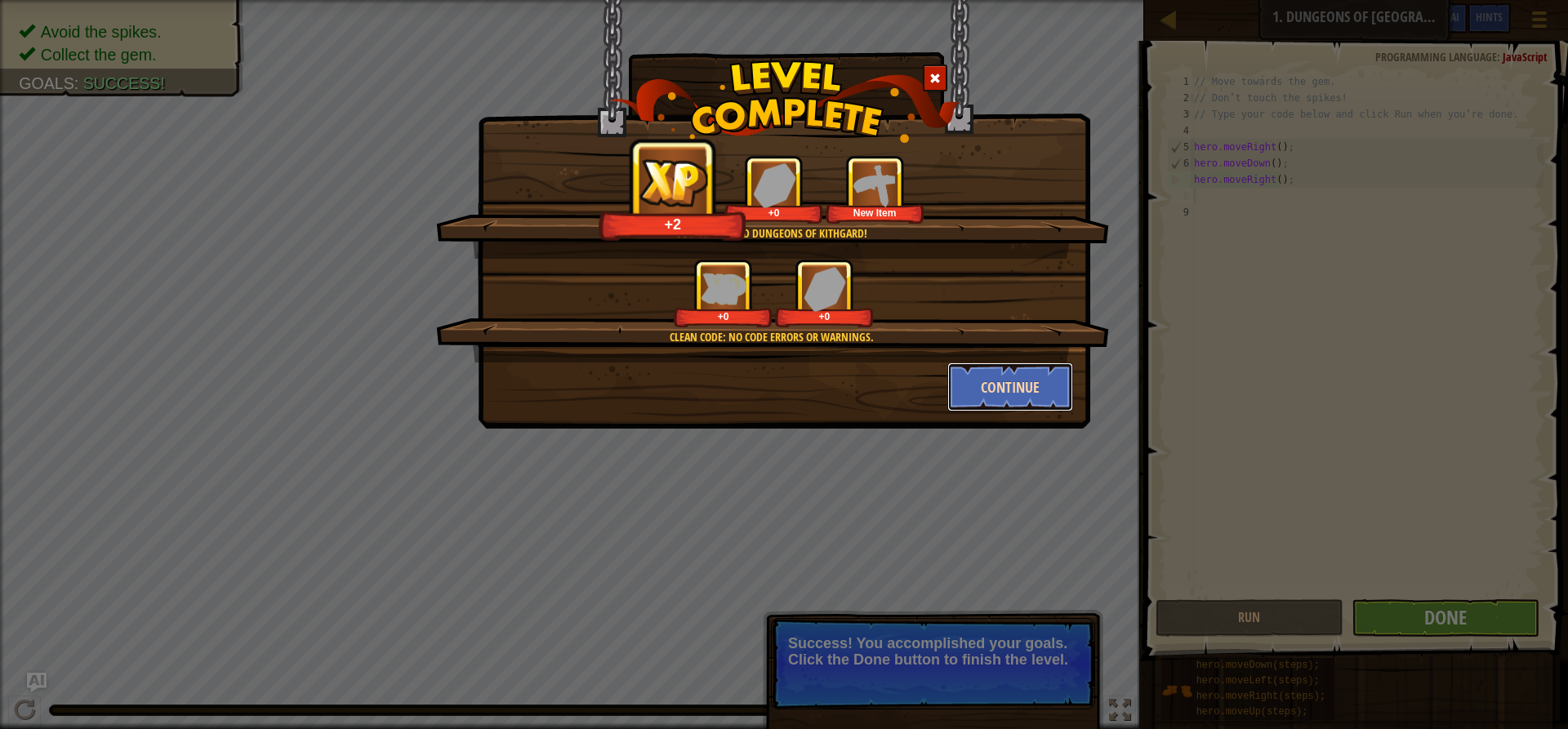
click at [1014, 376] on button "Continue" at bounding box center [1010, 388] width 127 height 49
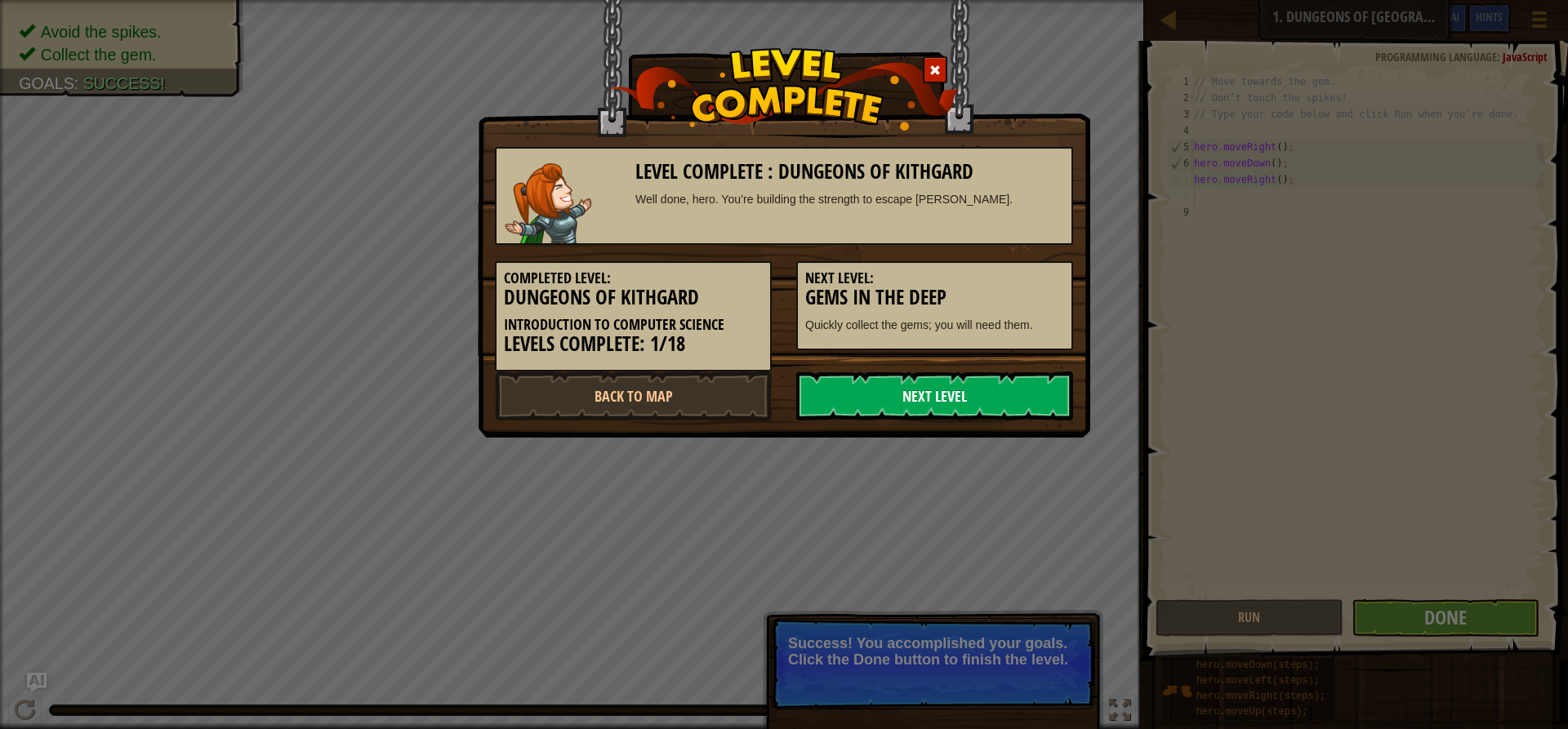
click at [1036, 379] on link "Next Level" at bounding box center [935, 396] width 277 height 49
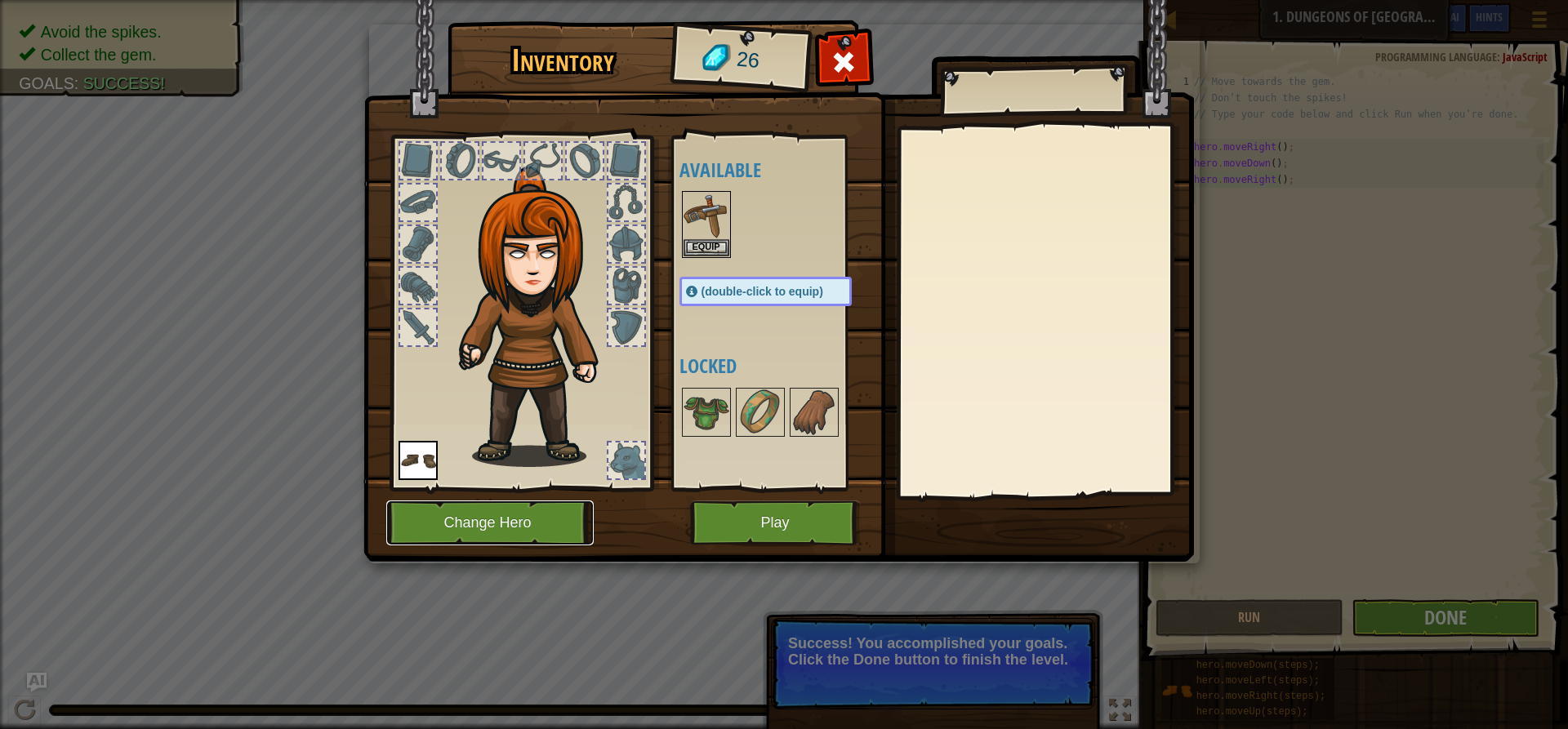
click at [481, 535] on button "Change Hero" at bounding box center [490, 523] width 208 height 45
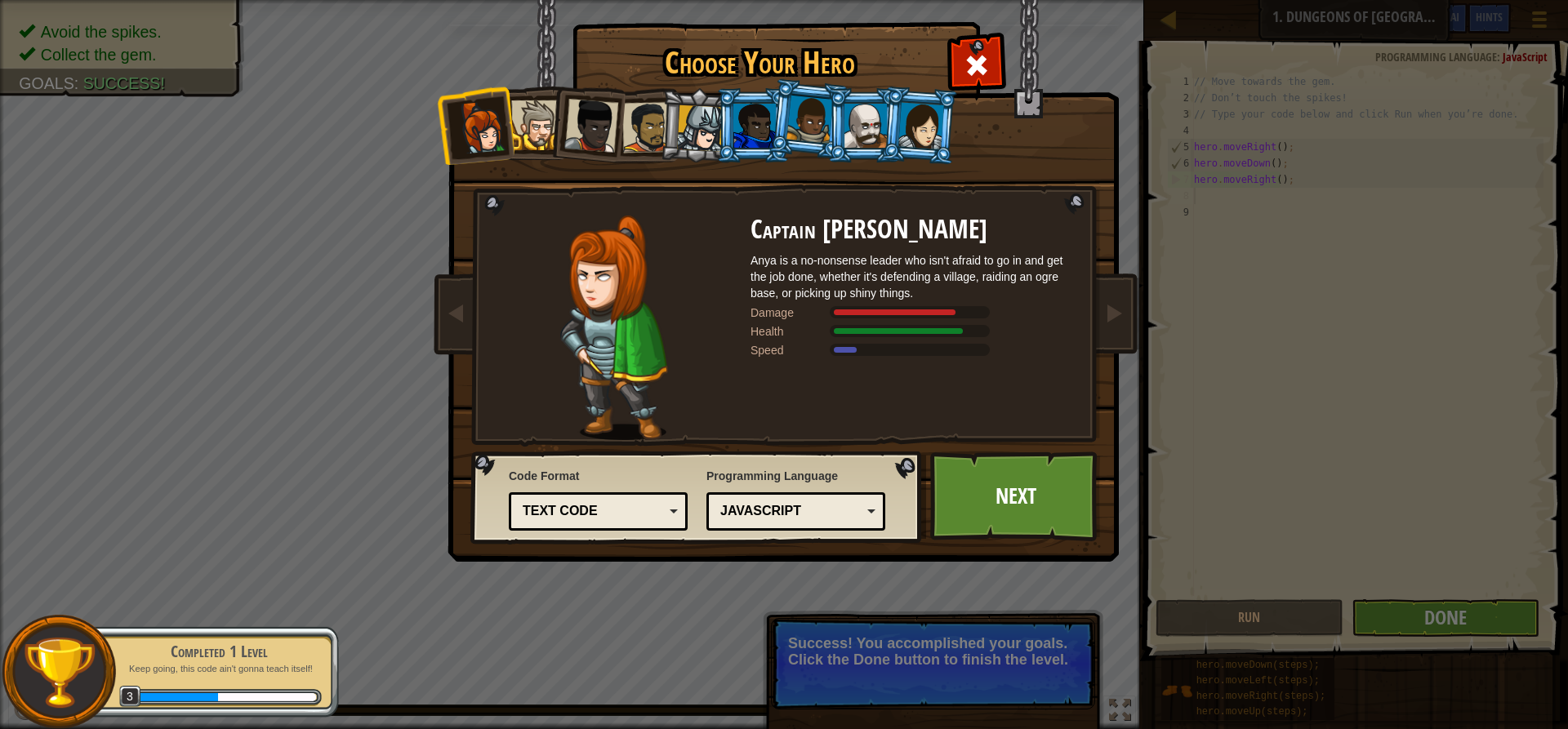
click at [532, 132] on div at bounding box center [536, 125] width 50 height 50
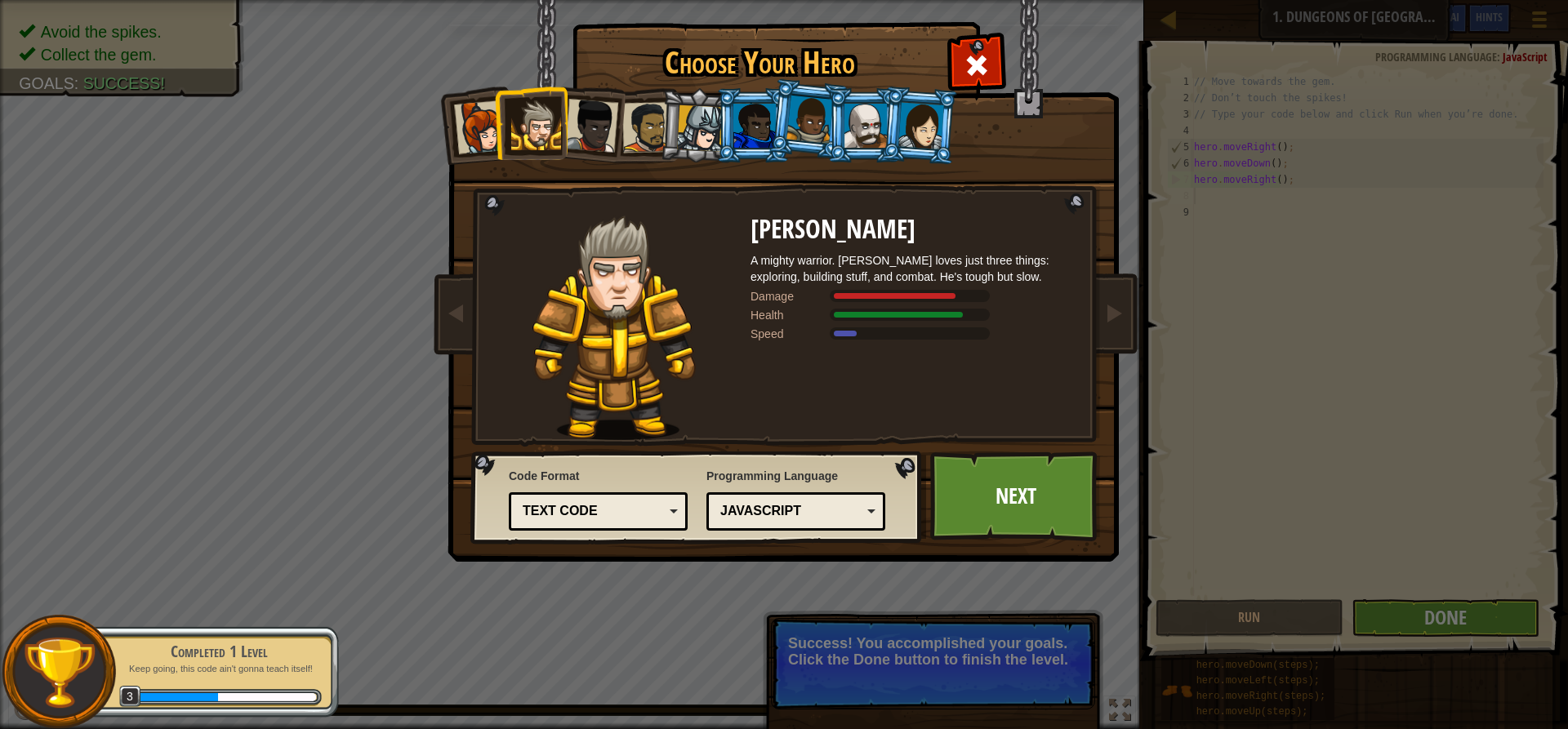
click at [739, 107] on div at bounding box center [754, 125] width 42 height 44
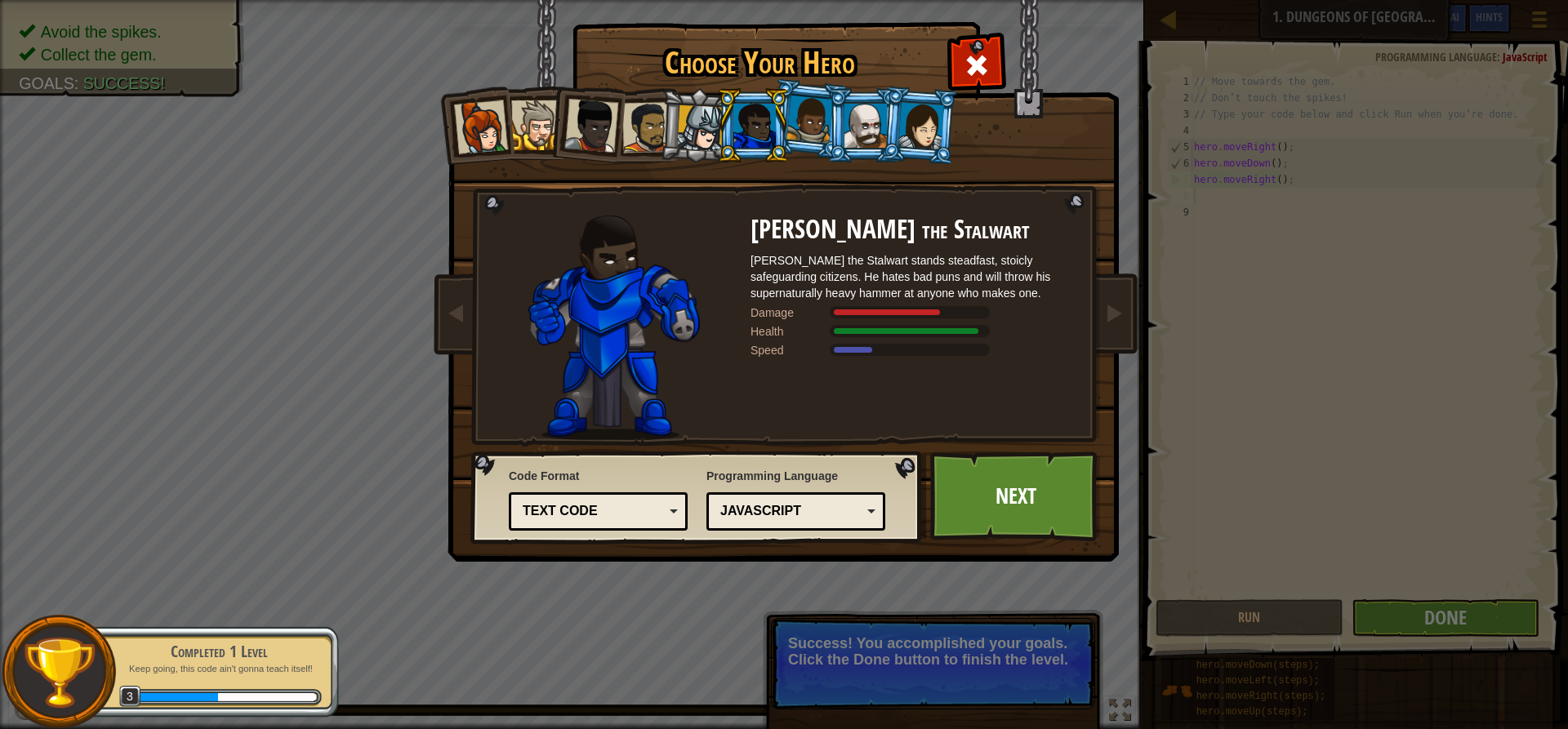
click at [718, 135] on li at bounding box center [753, 125] width 73 height 74
click at [690, 122] on div at bounding box center [700, 128] width 46 height 46
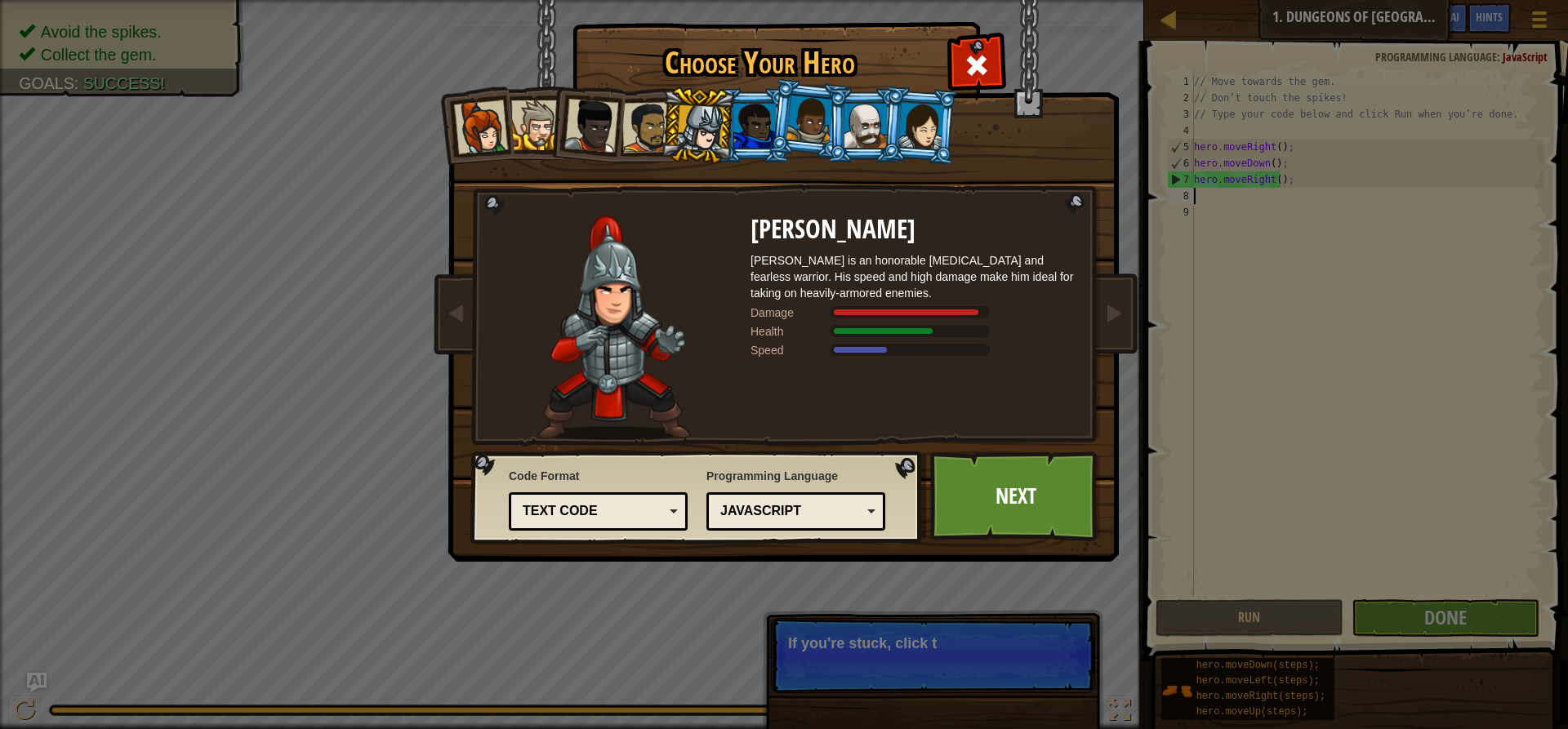
click at [920, 152] on li at bounding box center [919, 125] width 78 height 79
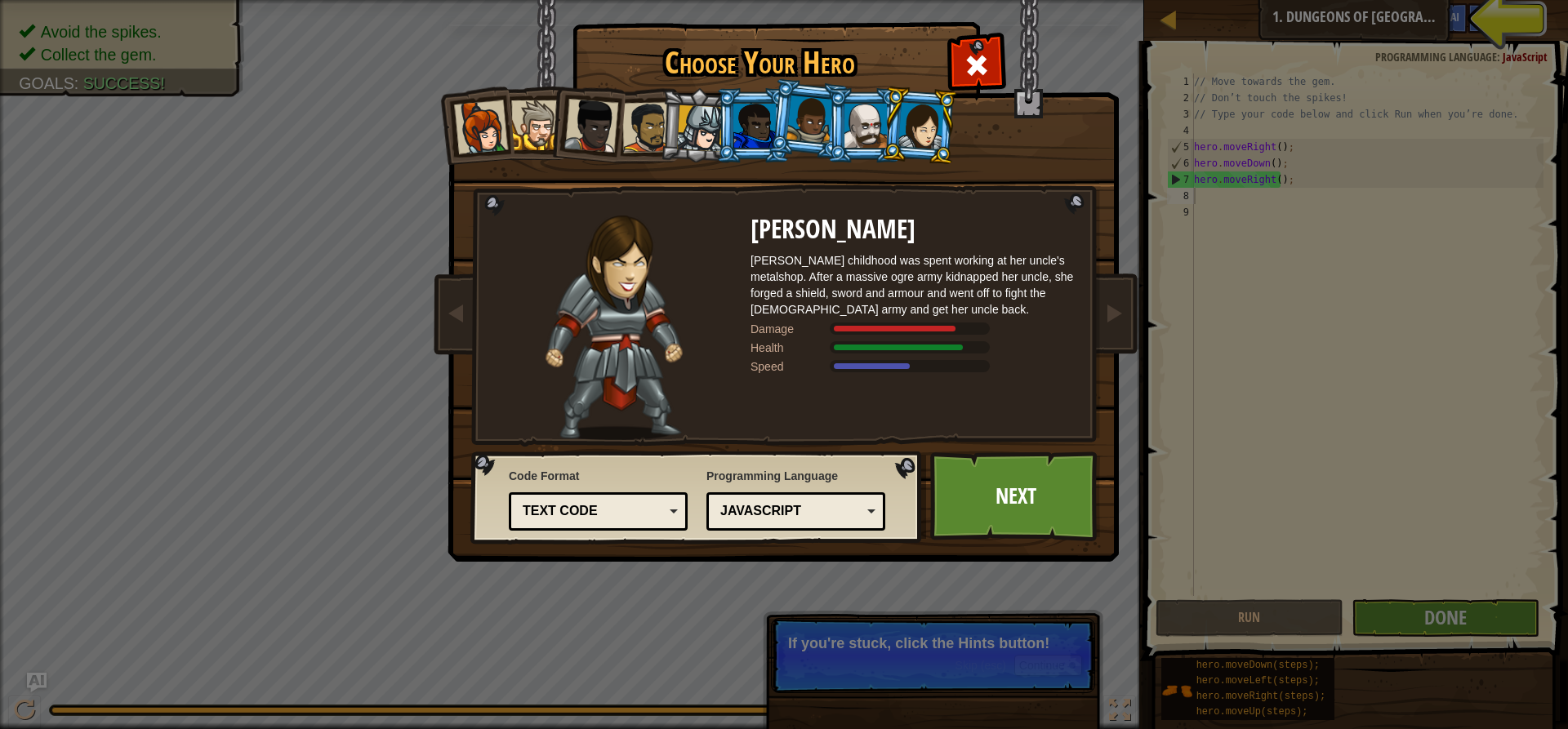
drag, startPoint x: 902, startPoint y: 123, endPoint x: 830, endPoint y: 119, distance: 72.1
click at [830, 88] on ol at bounding box center [784, 88] width 673 height 0
click at [866, 132] on div at bounding box center [865, 125] width 42 height 44
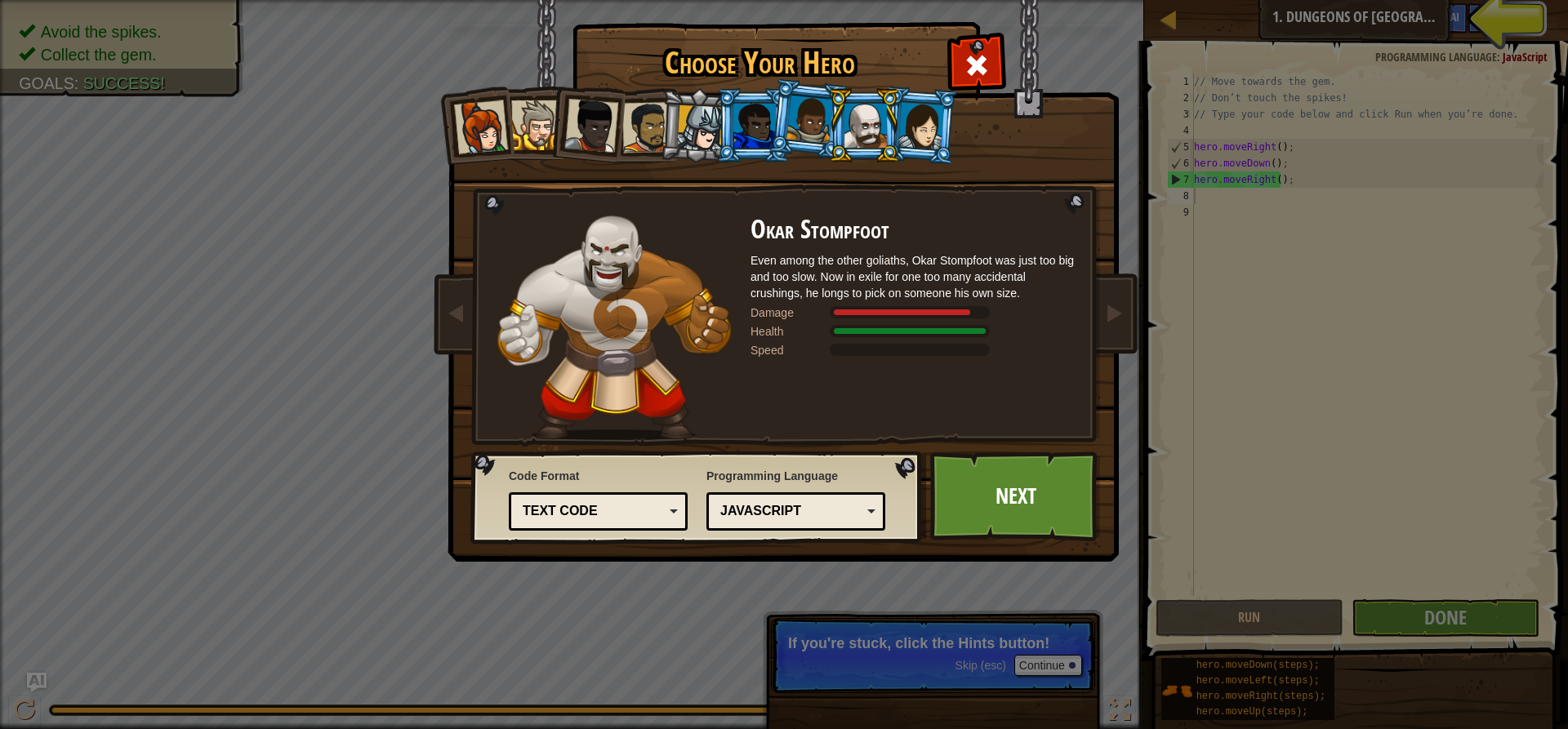
click at [814, 113] on div at bounding box center [809, 119] width 46 height 48
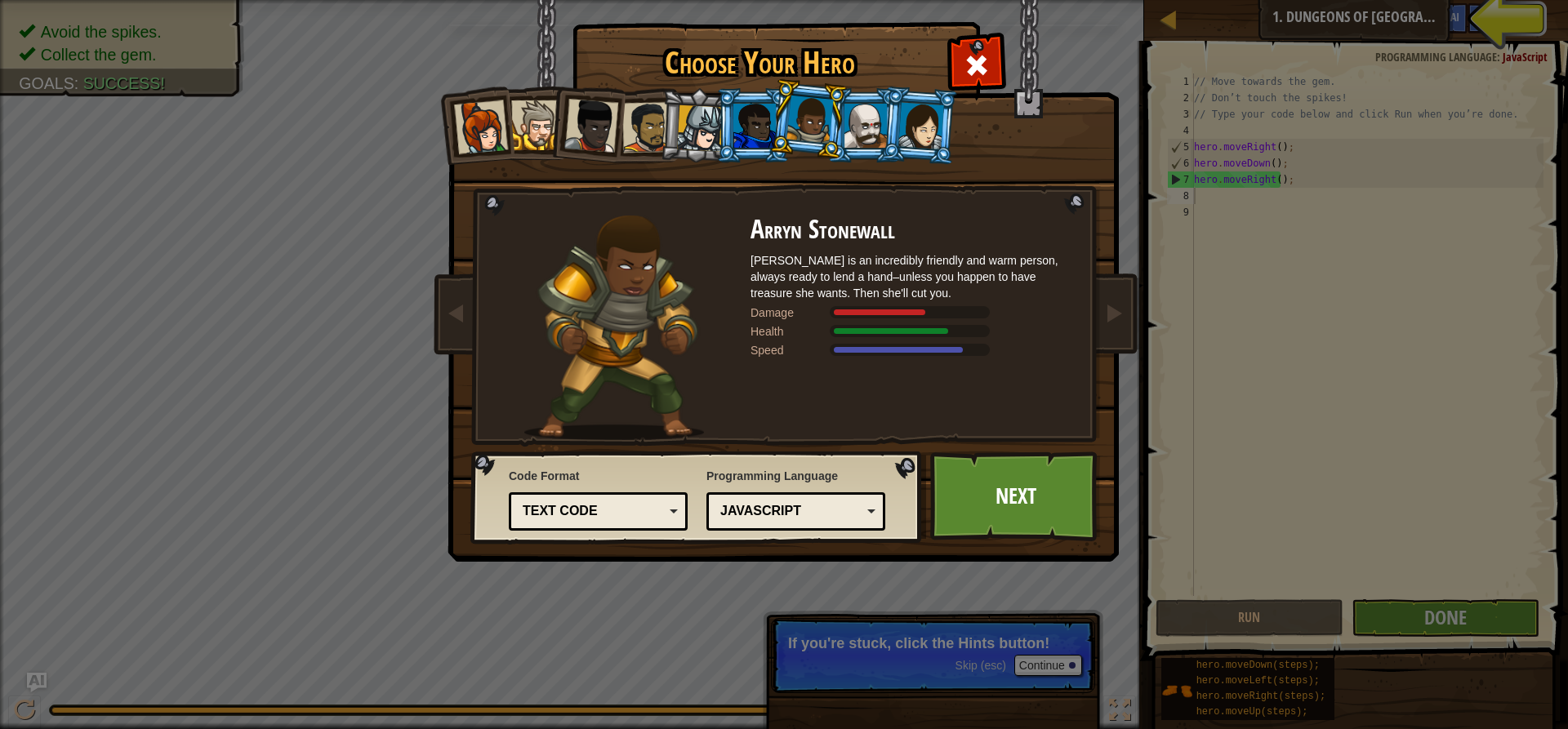
click at [691, 125] on div at bounding box center [700, 128] width 46 height 46
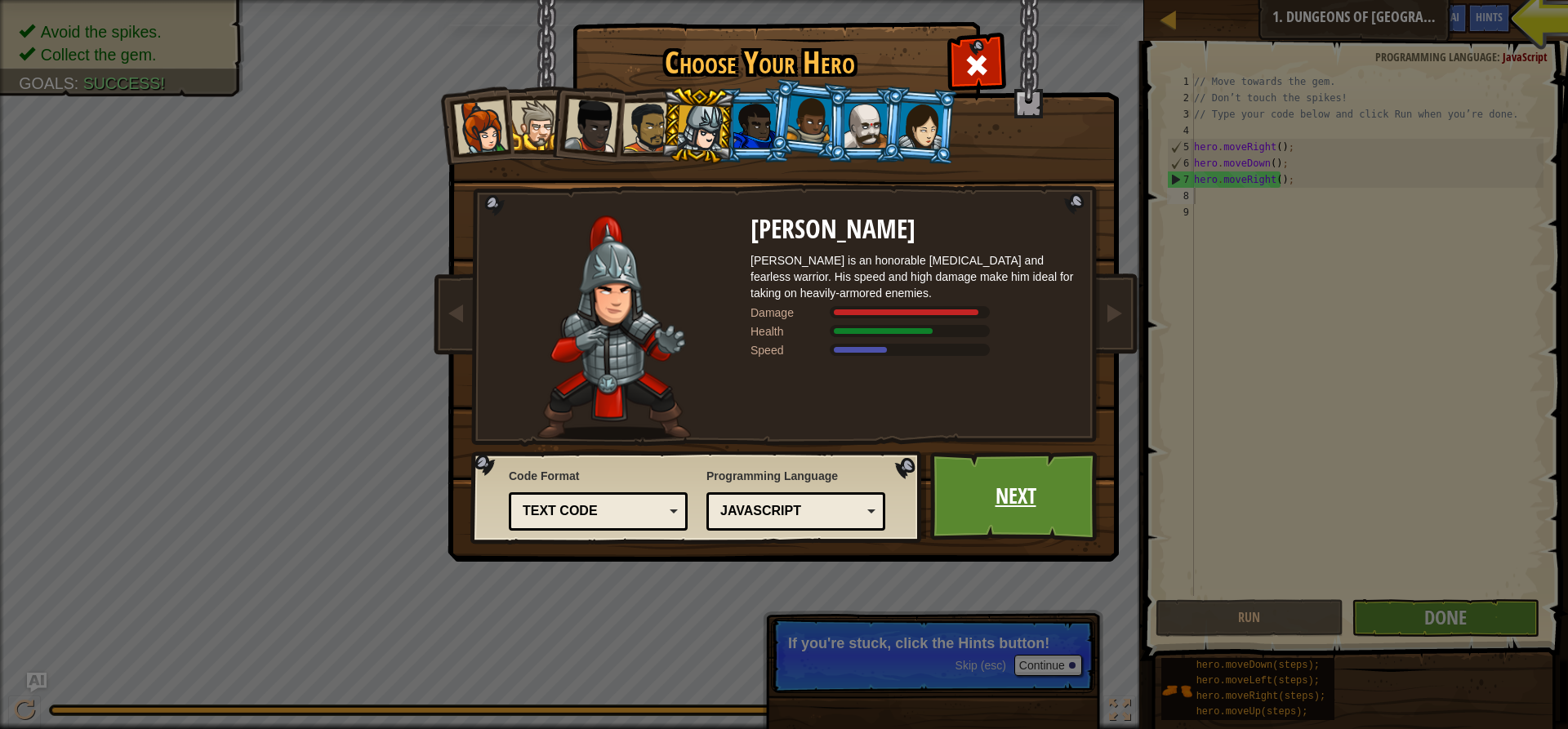
click at [1013, 503] on link "Next" at bounding box center [1015, 497] width 170 height 90
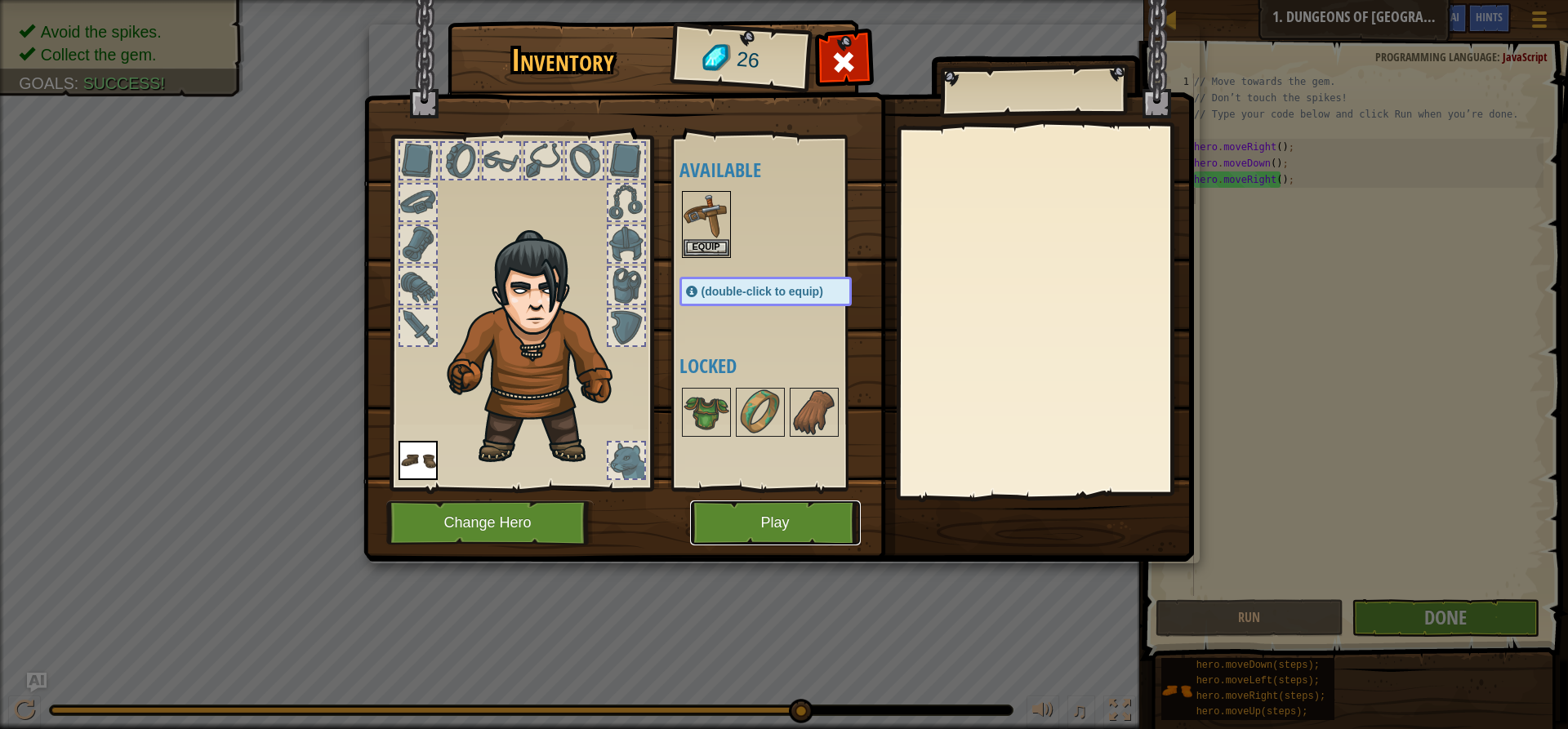
click at [753, 531] on button "Play" at bounding box center [775, 523] width 170 height 45
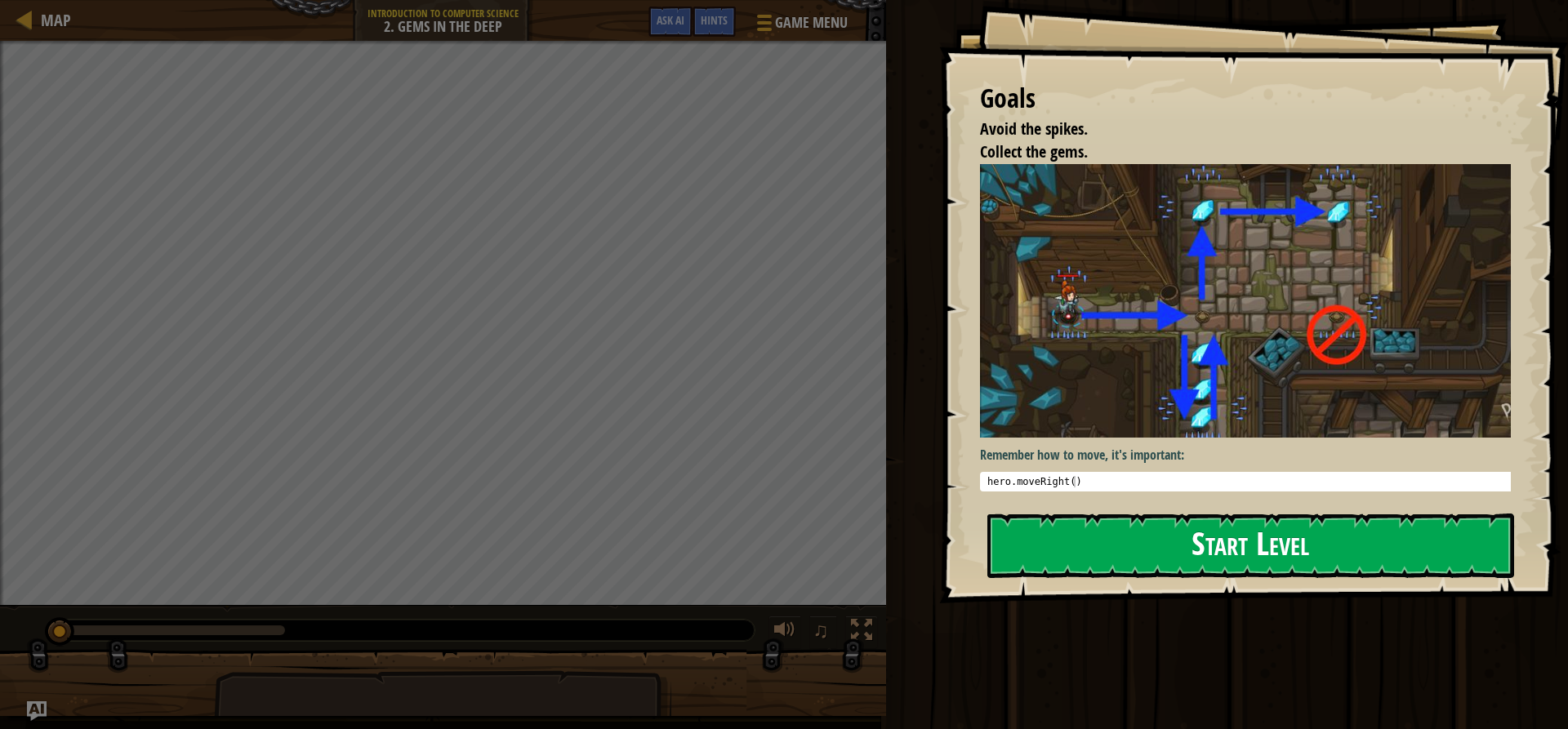
click at [1144, 551] on button "Start Level" at bounding box center [1251, 546] width 527 height 65
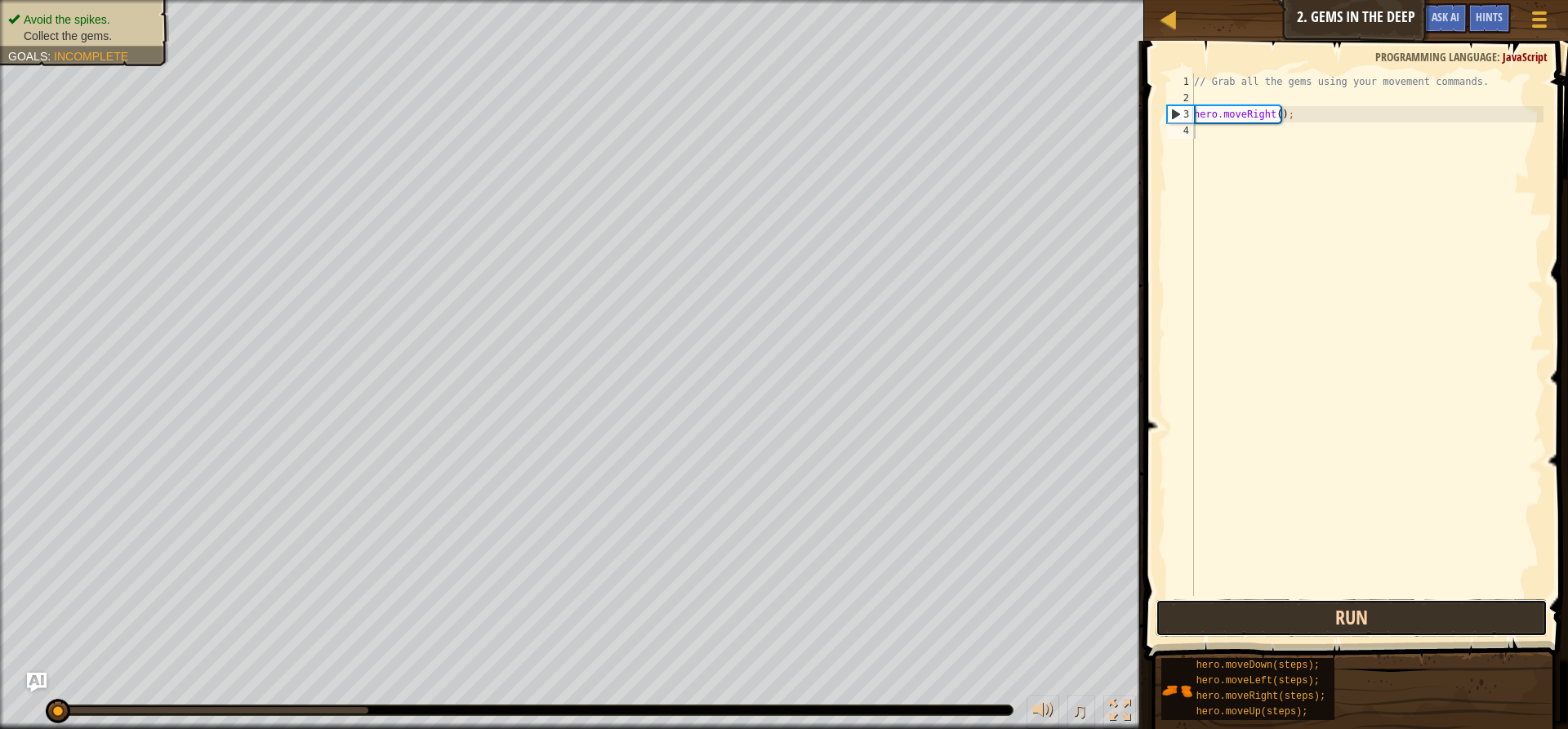
click at [1337, 621] on button "Run" at bounding box center [1352, 618] width 392 height 38
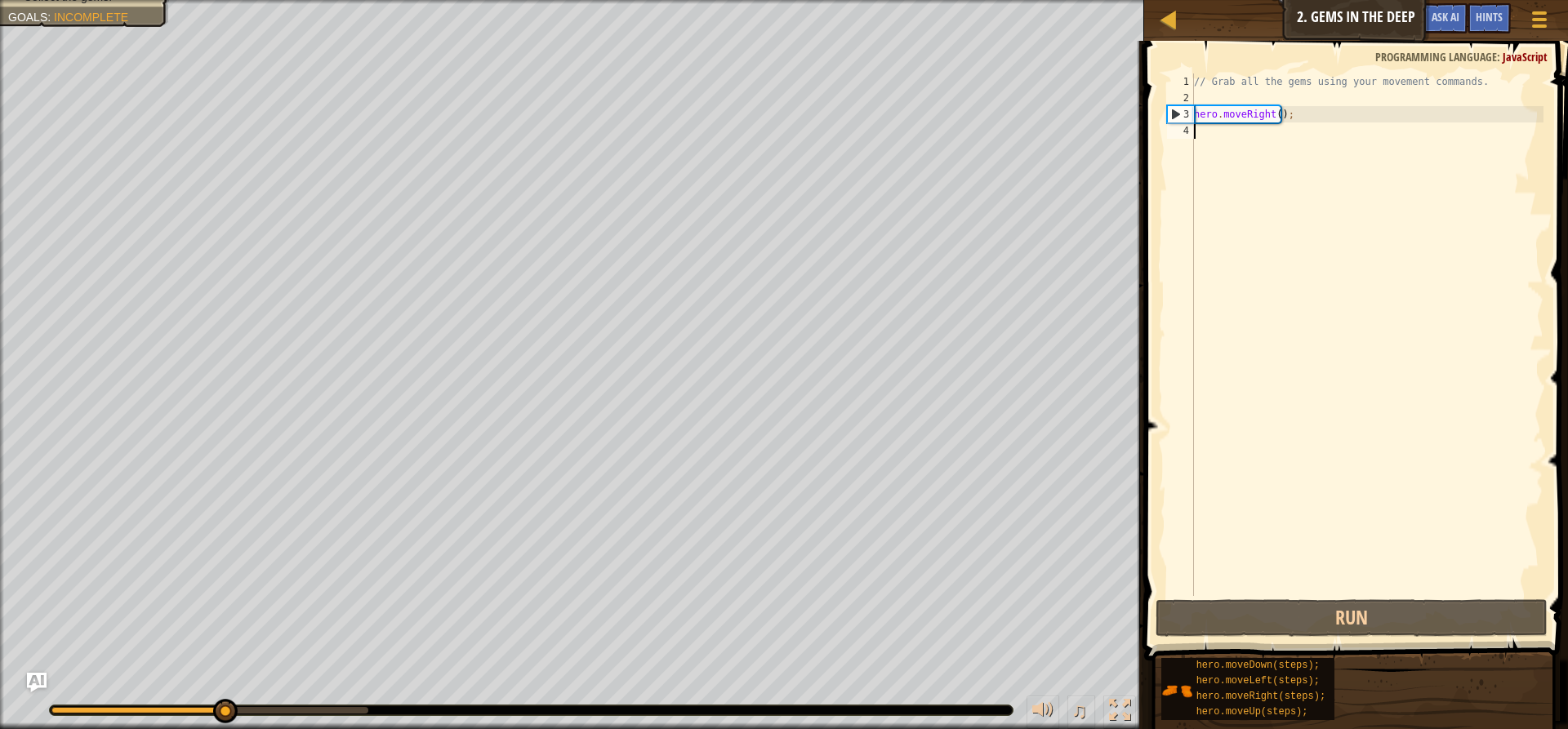
click at [1237, 132] on div "// Grab all the gems using your movement commands. hero . moveRight ( ) ;" at bounding box center [1367, 351] width 353 height 555
type textarea "h"
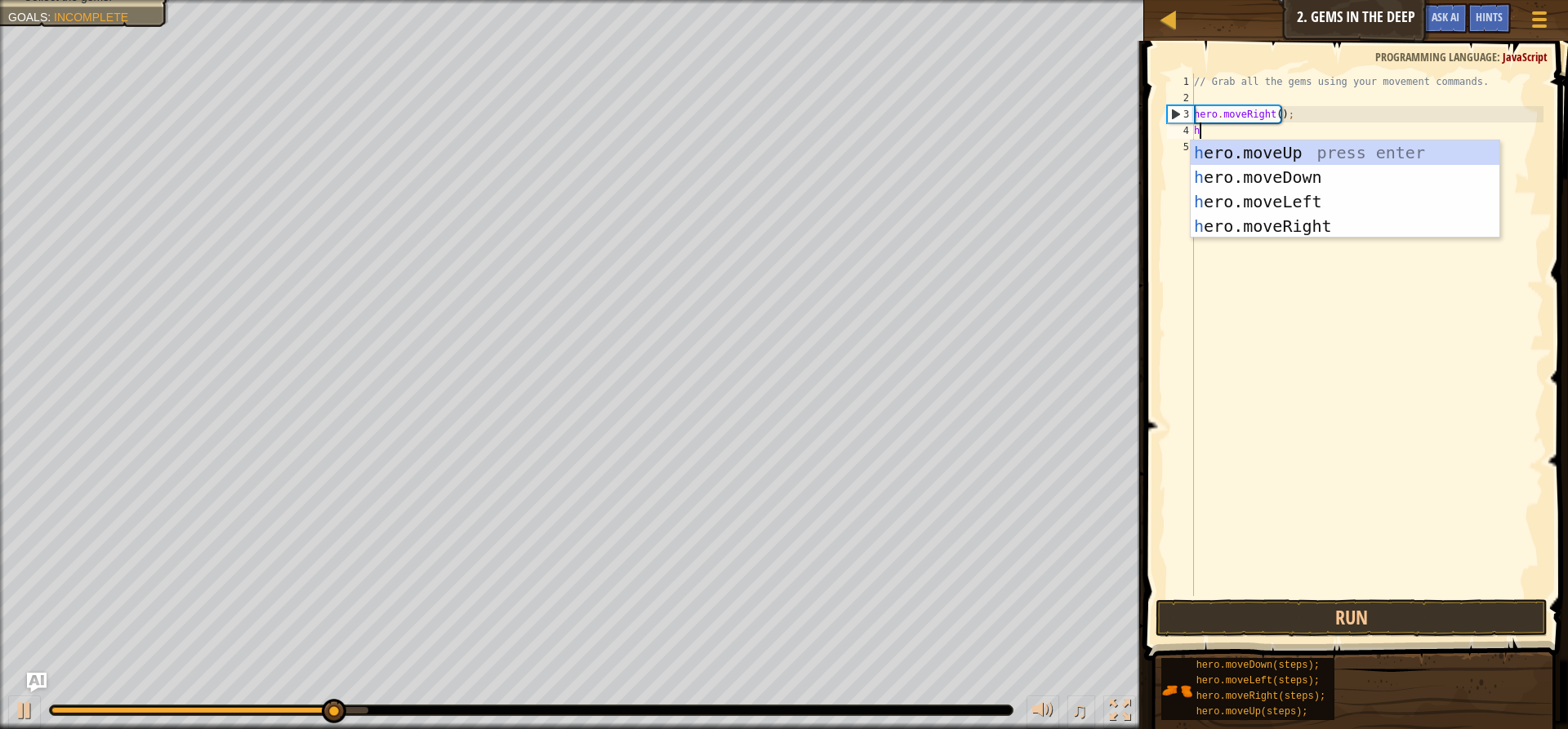
scroll to position [8, 0]
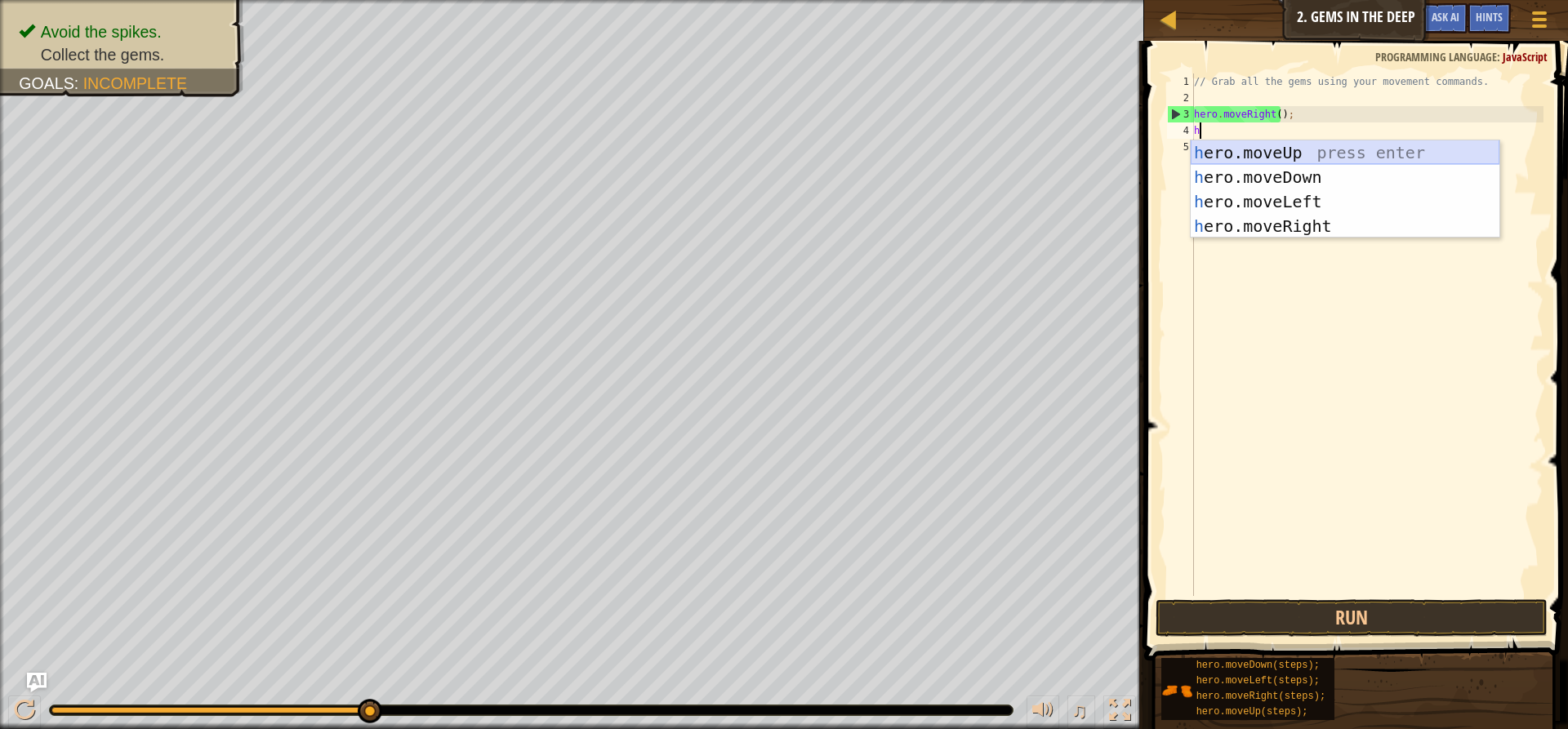
click at [1243, 160] on div "h ero.moveUp press enter h ero.moveDown press enter h ero.moveLeft press enter …" at bounding box center [1345, 214] width 309 height 147
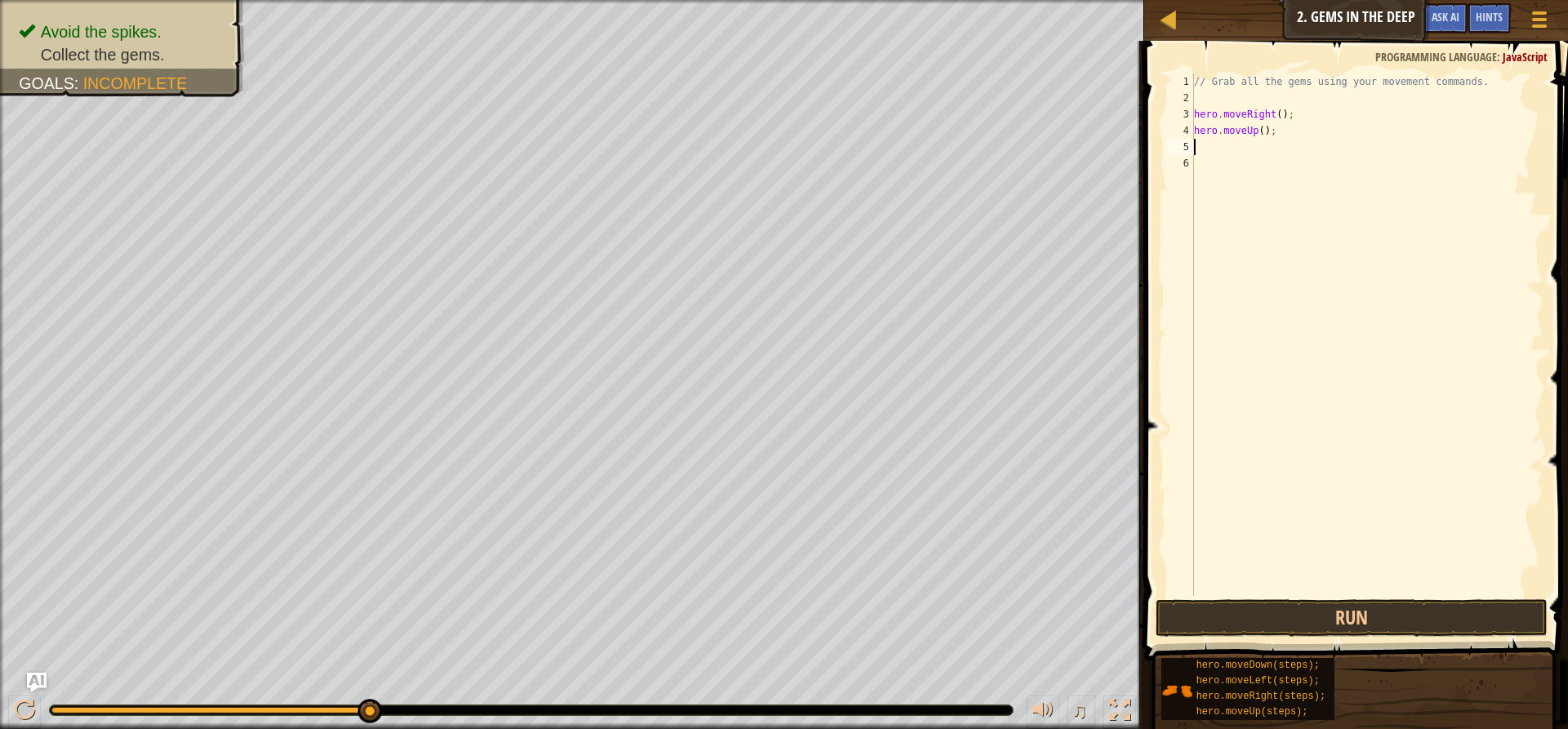
type textarea "h"
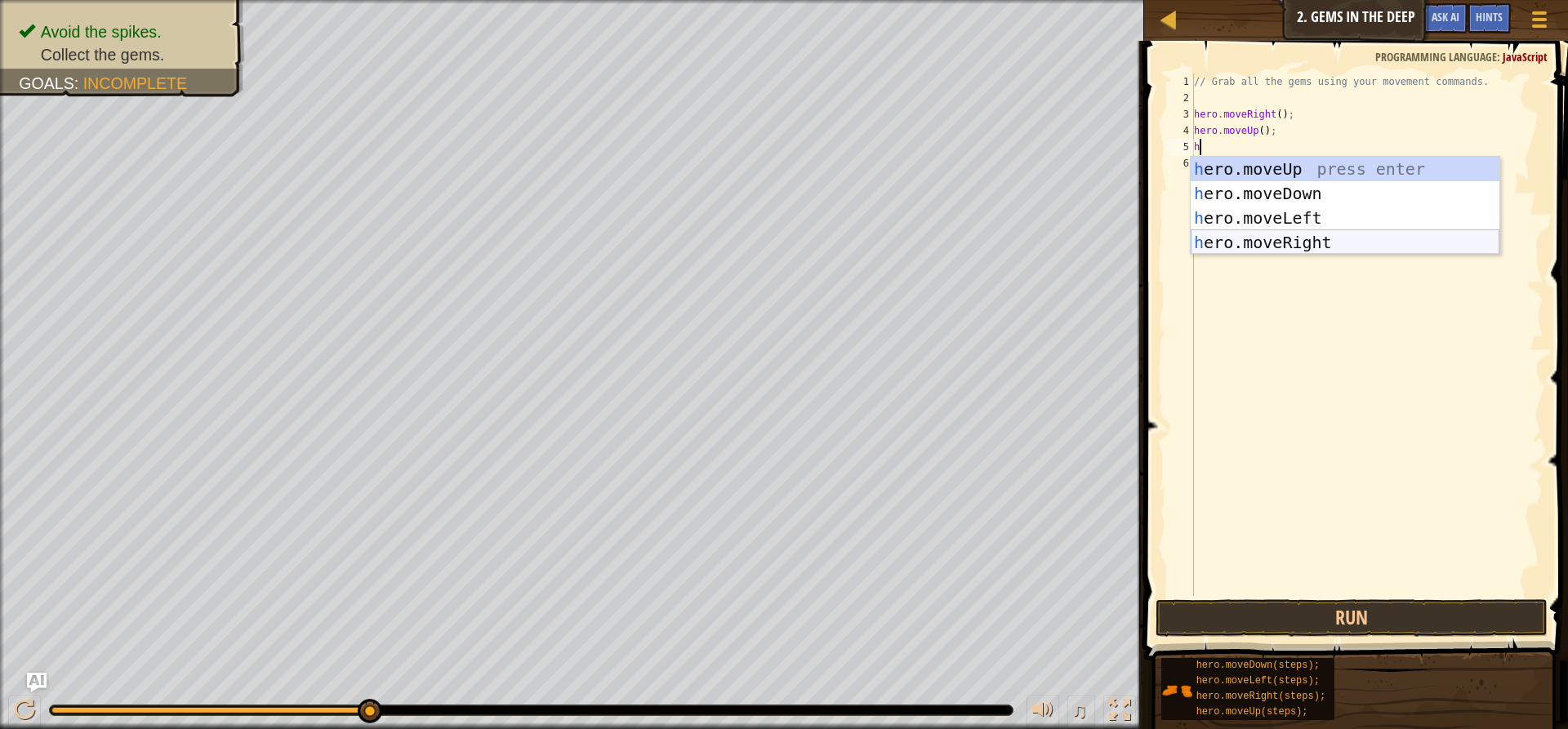
click at [1264, 248] on div "h ero.moveUp press enter h ero.moveDown press enter h ero.moveLeft press enter …" at bounding box center [1345, 230] width 309 height 147
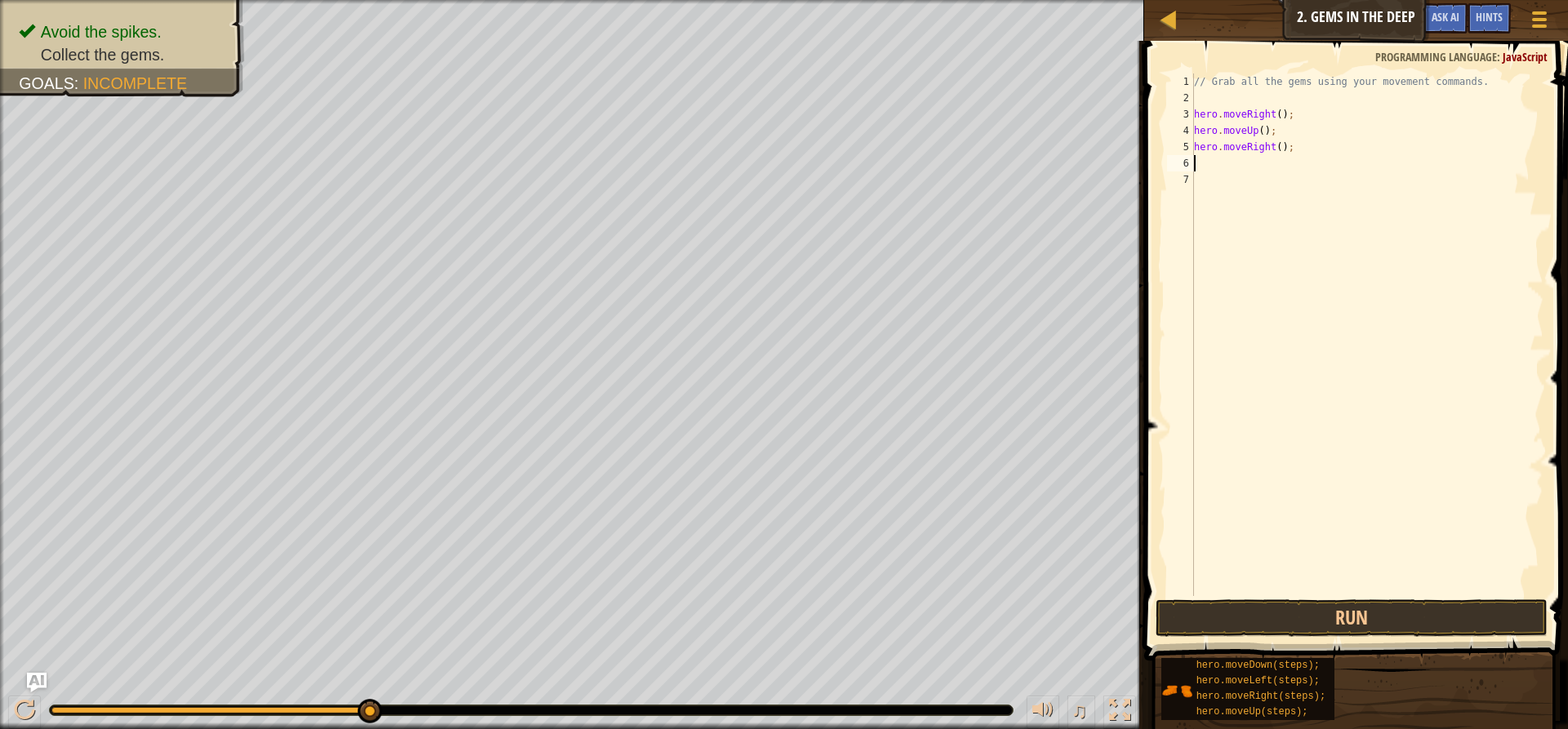
type textarea "h"
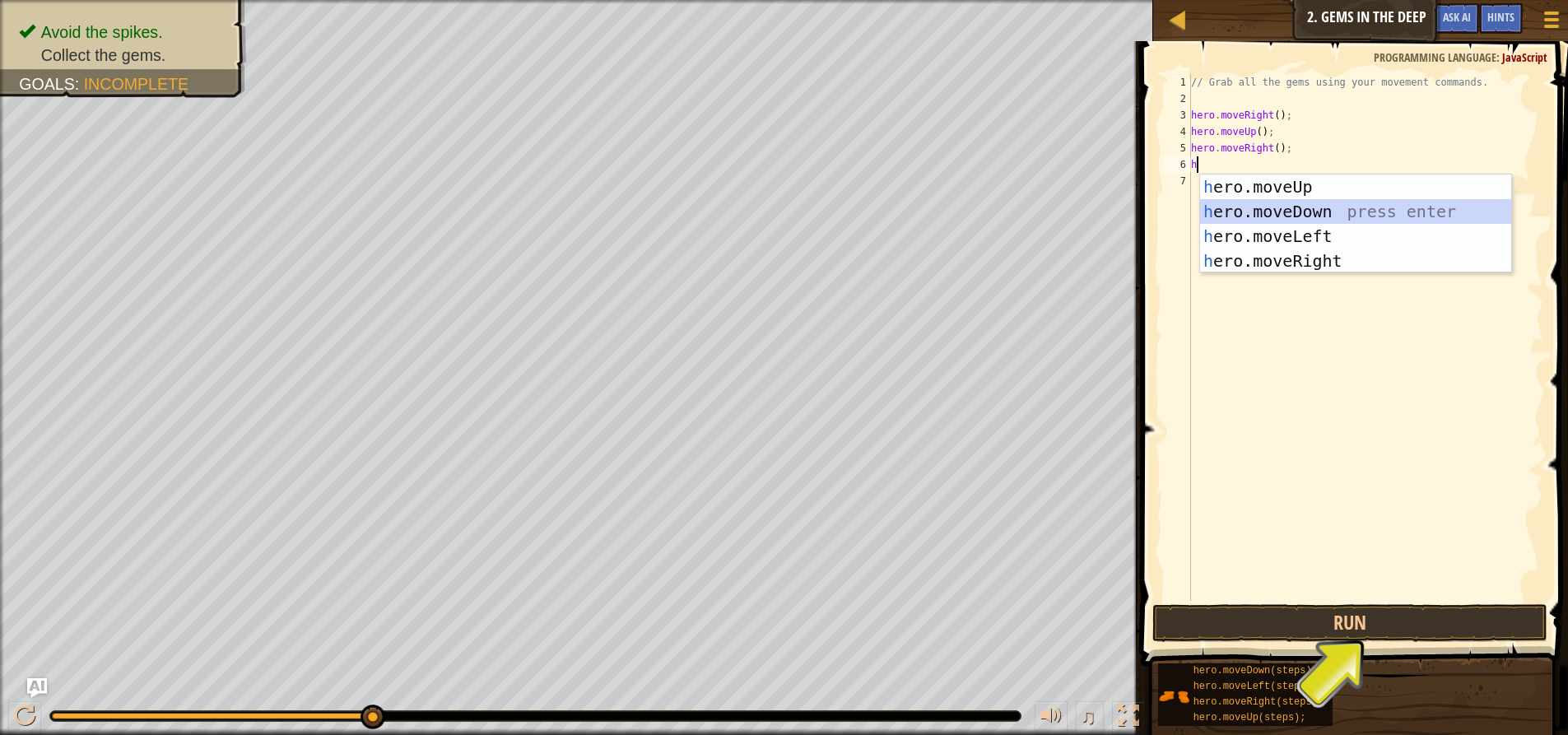
click at [1292, 203] on div "h ero.moveUp press enter h ero.moveDown press enter h ero.moveLeft press enter …" at bounding box center [1356, 248] width 311 height 148
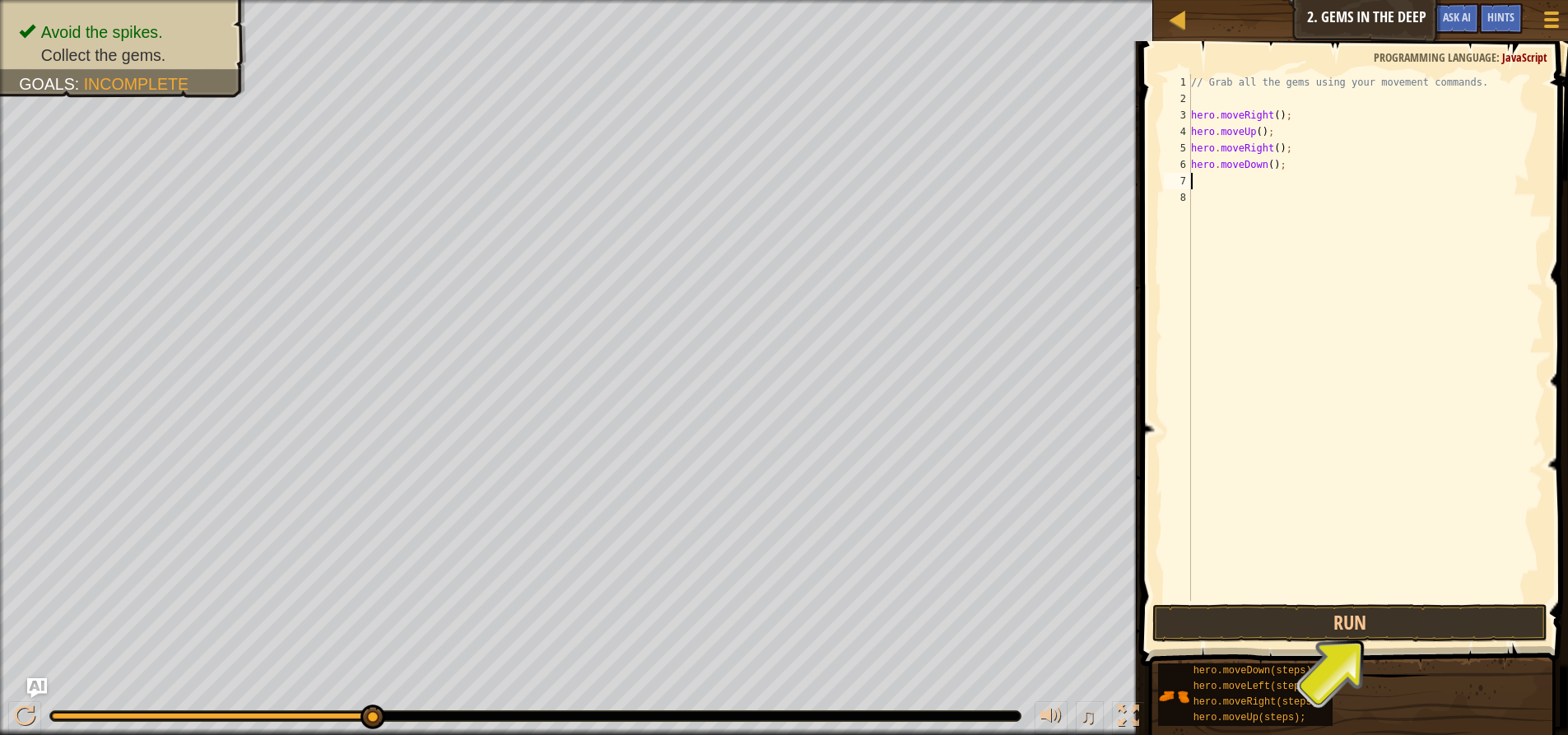
type textarea "h"
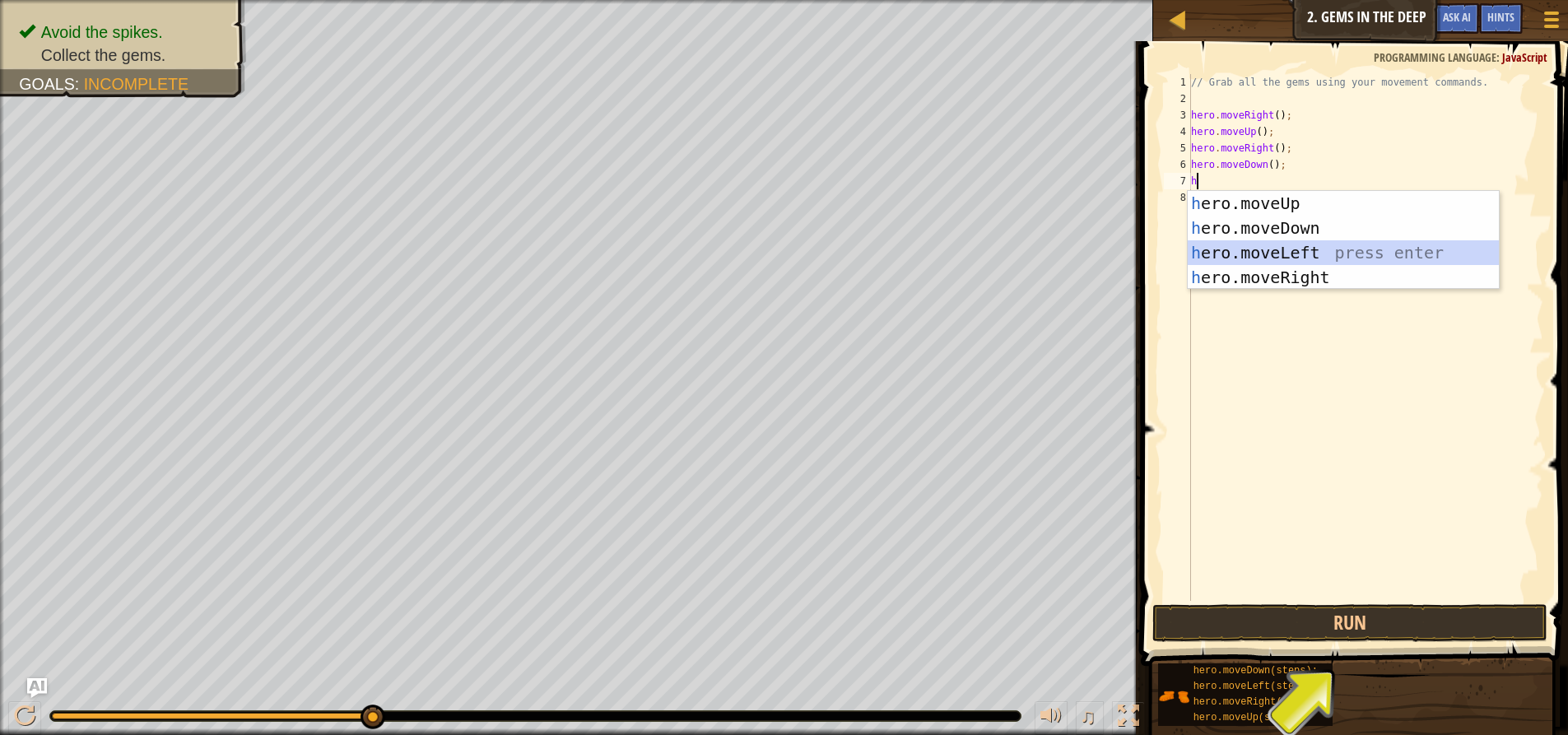
click at [1263, 252] on div "h ero.moveUp press enter h ero.moveDown press enter h ero.moveLeft press enter …" at bounding box center [1343, 265] width 311 height 148
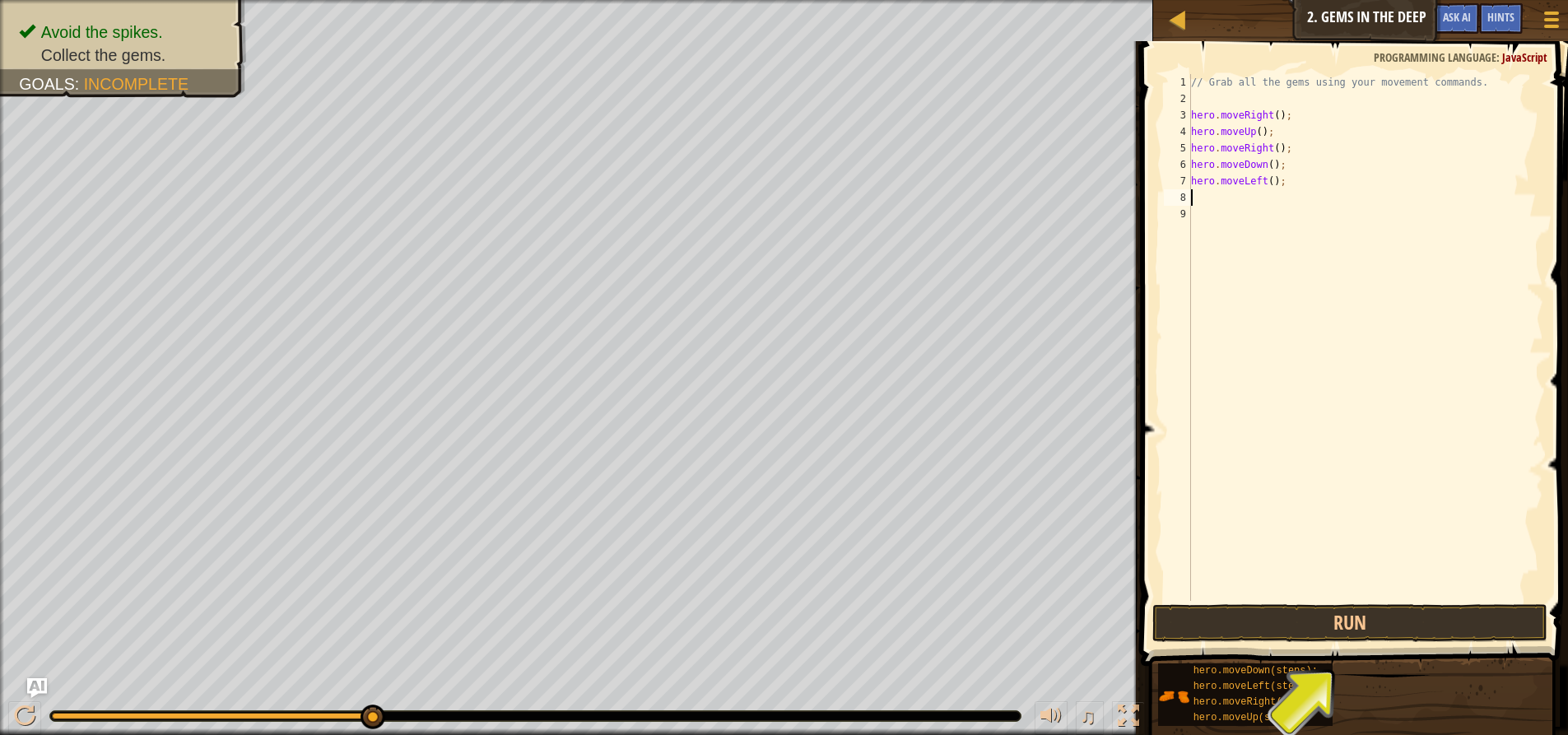
type textarea "h"
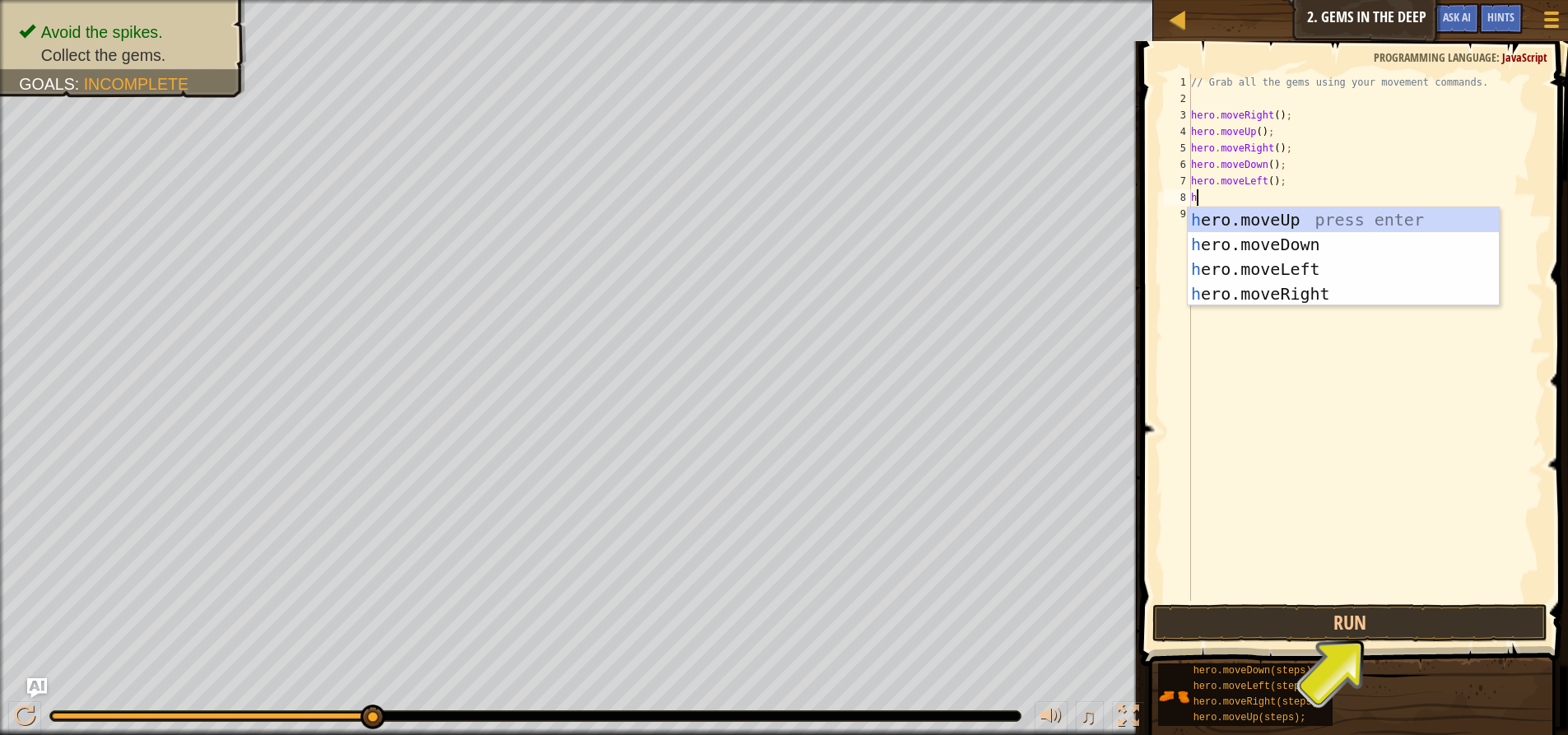
click at [1294, 483] on div "// Grab all the gems using your movement commands. hero . moveRight ( ) ; hero …" at bounding box center [1365, 354] width 356 height 560
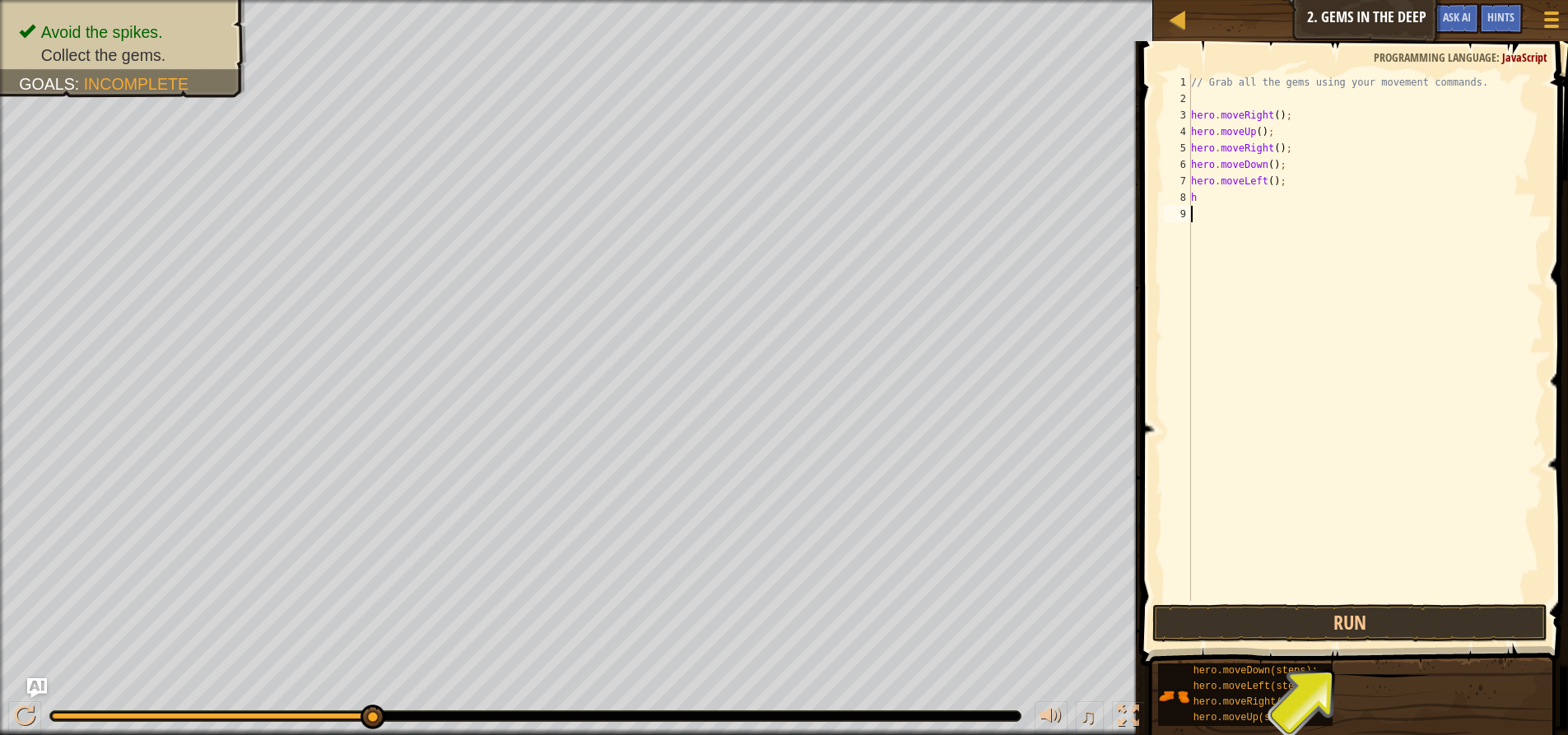
click at [1224, 198] on div "// Grab all the gems using your movement commands. hero . moveRight ( ) ; hero …" at bounding box center [1365, 354] width 356 height 560
type textarea "h"
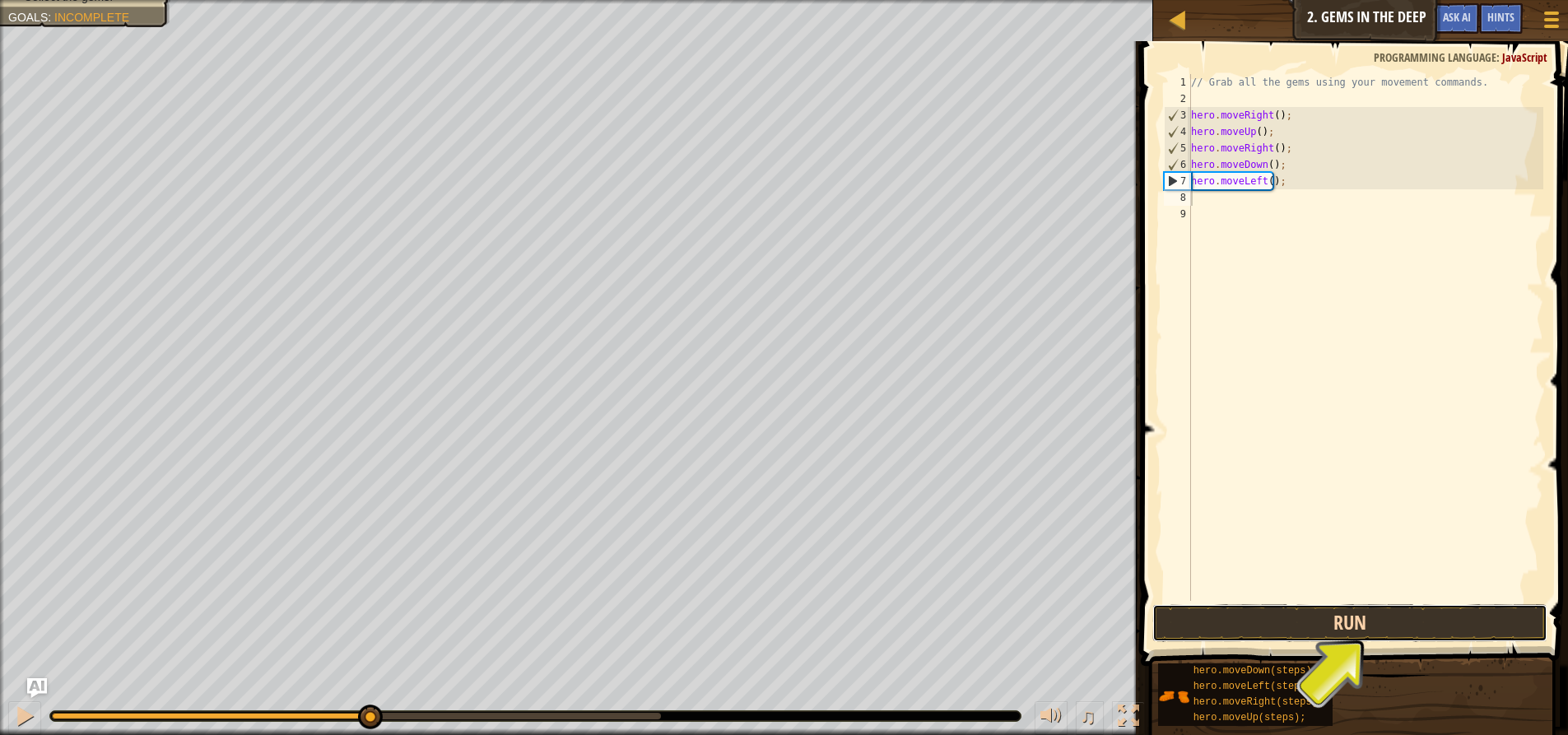
click at [1267, 624] on button "Run" at bounding box center [1350, 623] width 395 height 38
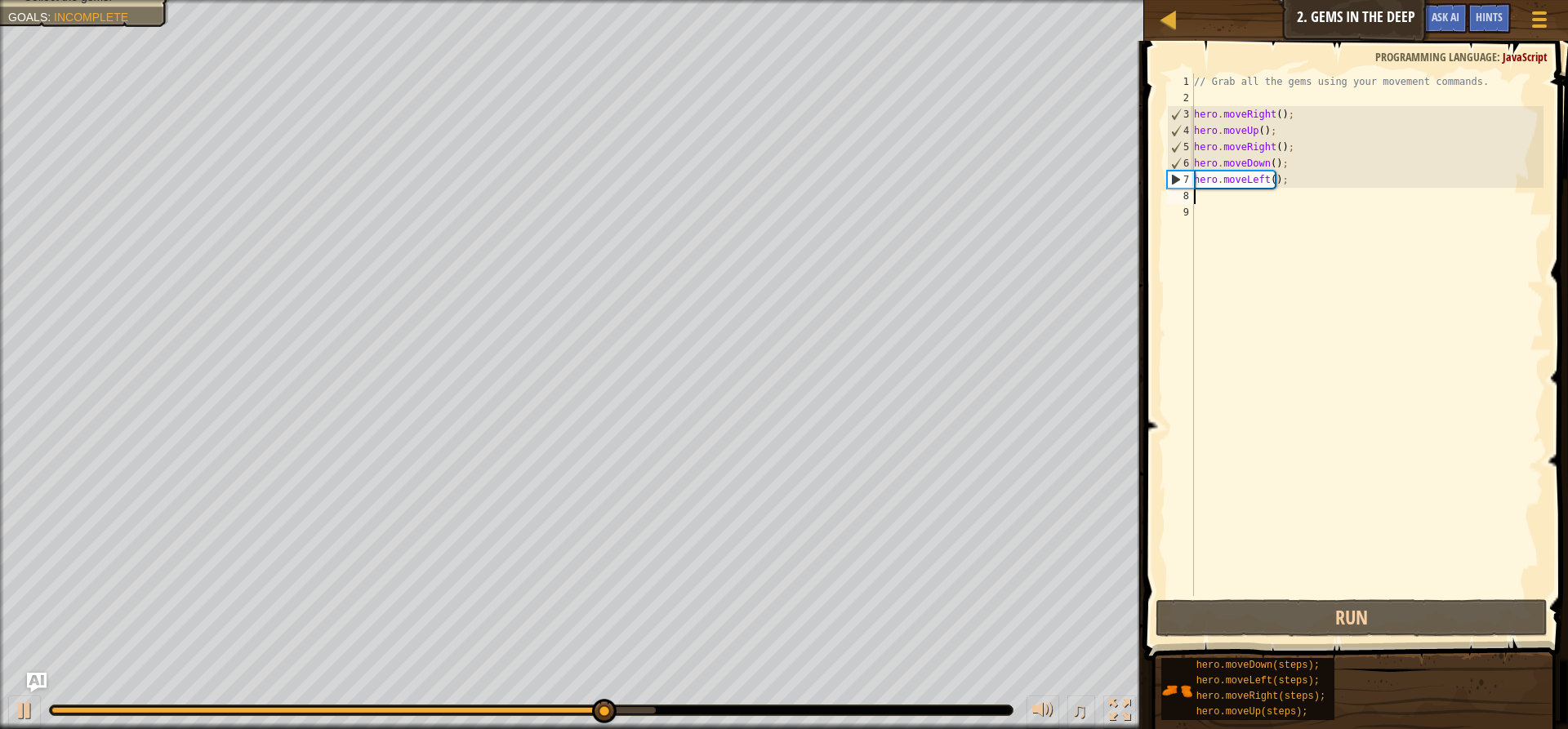
click at [1218, 204] on div "// Grab all the gems using your movement commands. hero . moveRight ( ) ; hero …" at bounding box center [1367, 351] width 353 height 555
click at [1217, 200] on div "// Grab all the gems using your movement commands. hero . moveRight ( ) ; hero …" at bounding box center [1367, 351] width 353 height 555
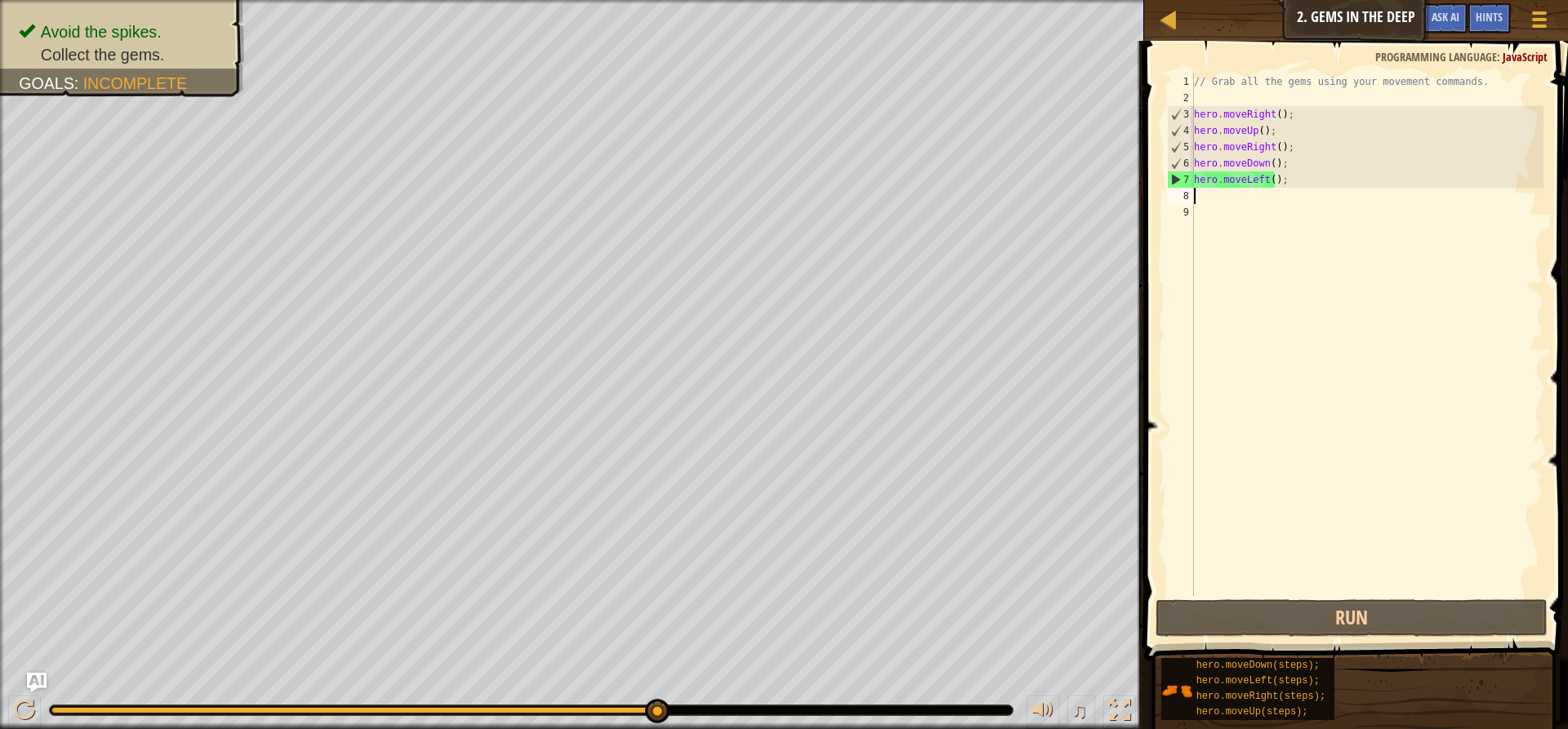
type textarea "h"
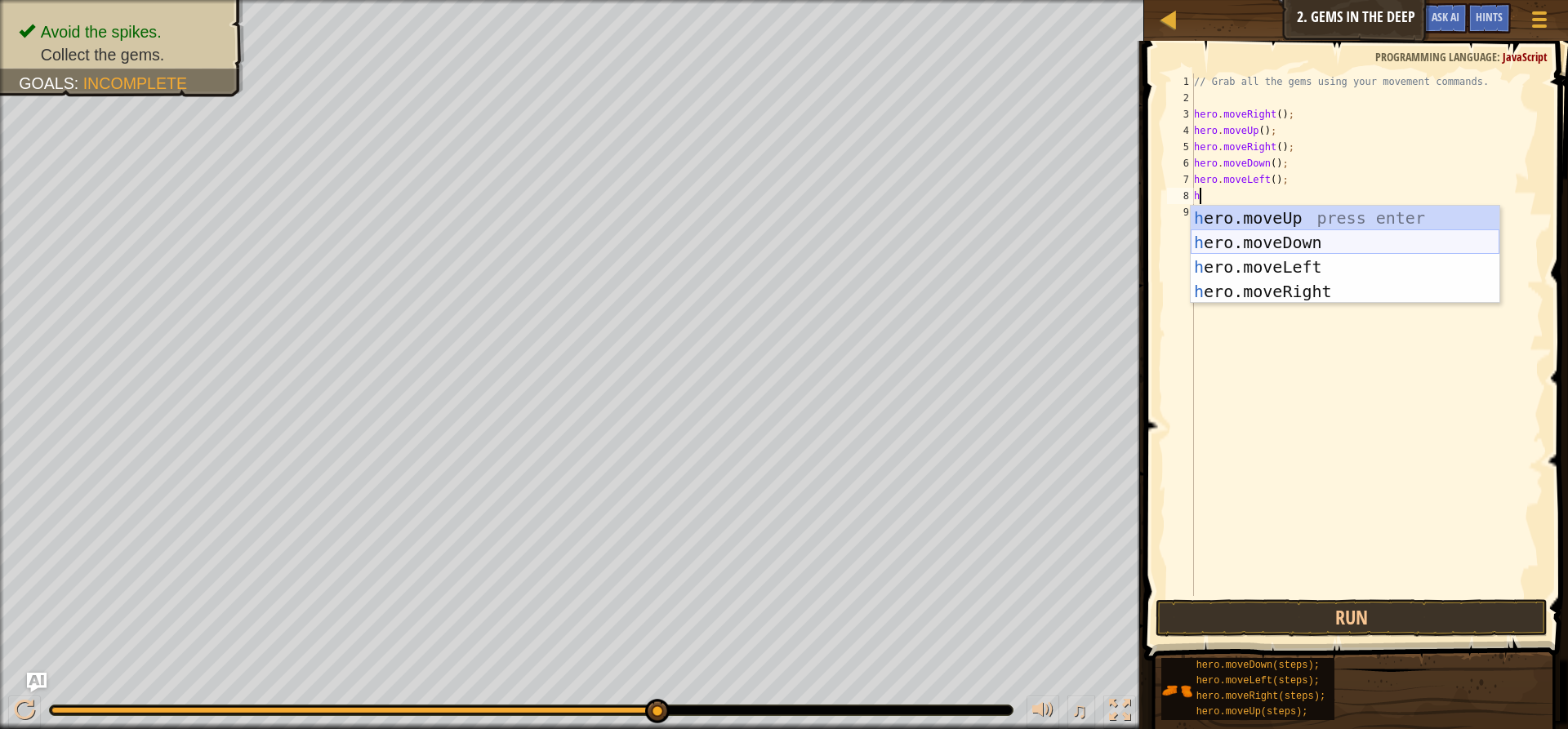
click at [1228, 233] on div "h ero.moveUp press enter h ero.moveDown press enter h ero.moveLeft press enter …" at bounding box center [1345, 279] width 309 height 147
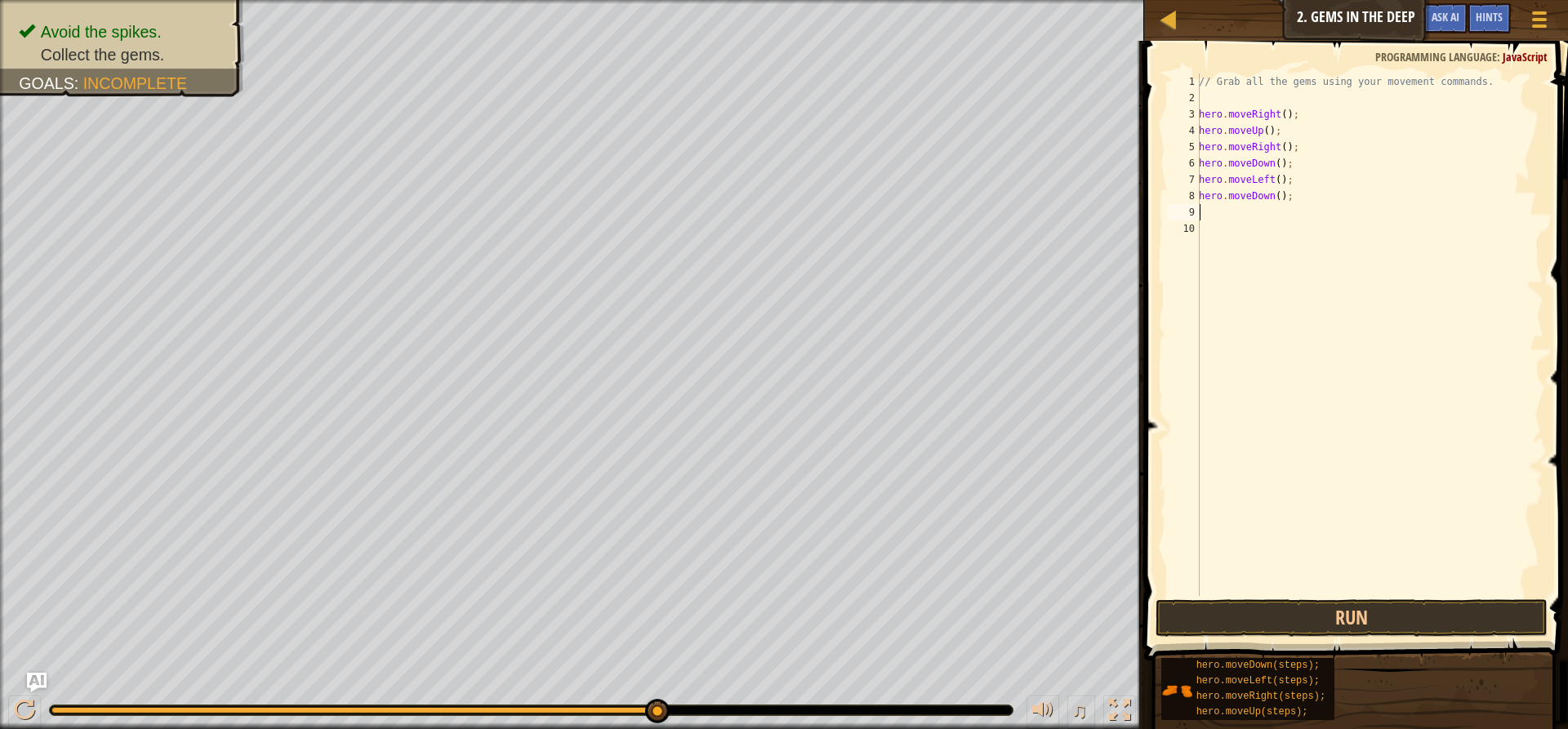
type textarea "h"
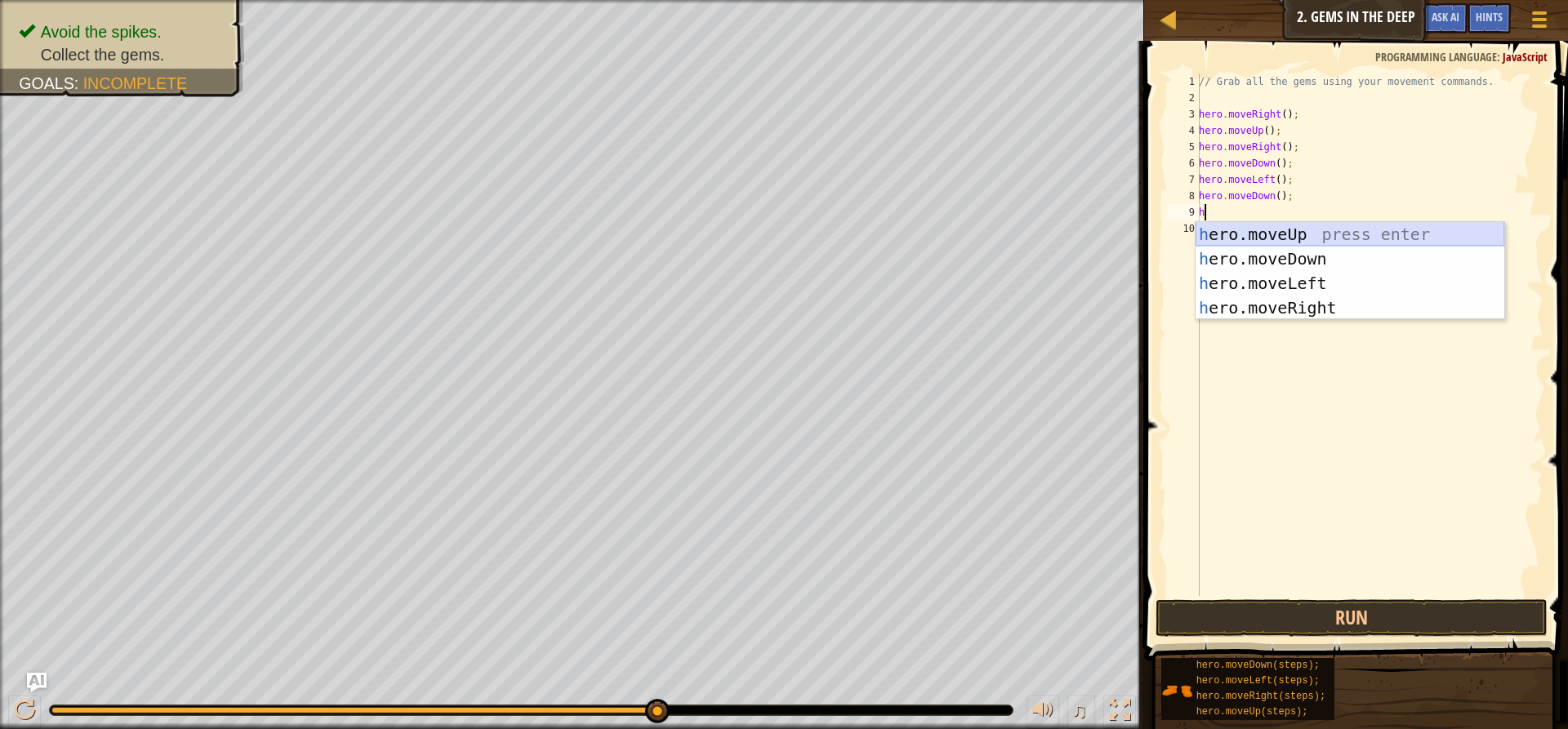
click at [1266, 227] on div "h ero.moveUp press enter h ero.moveDown press enter h ero.moveLeft press enter …" at bounding box center [1350, 295] width 309 height 147
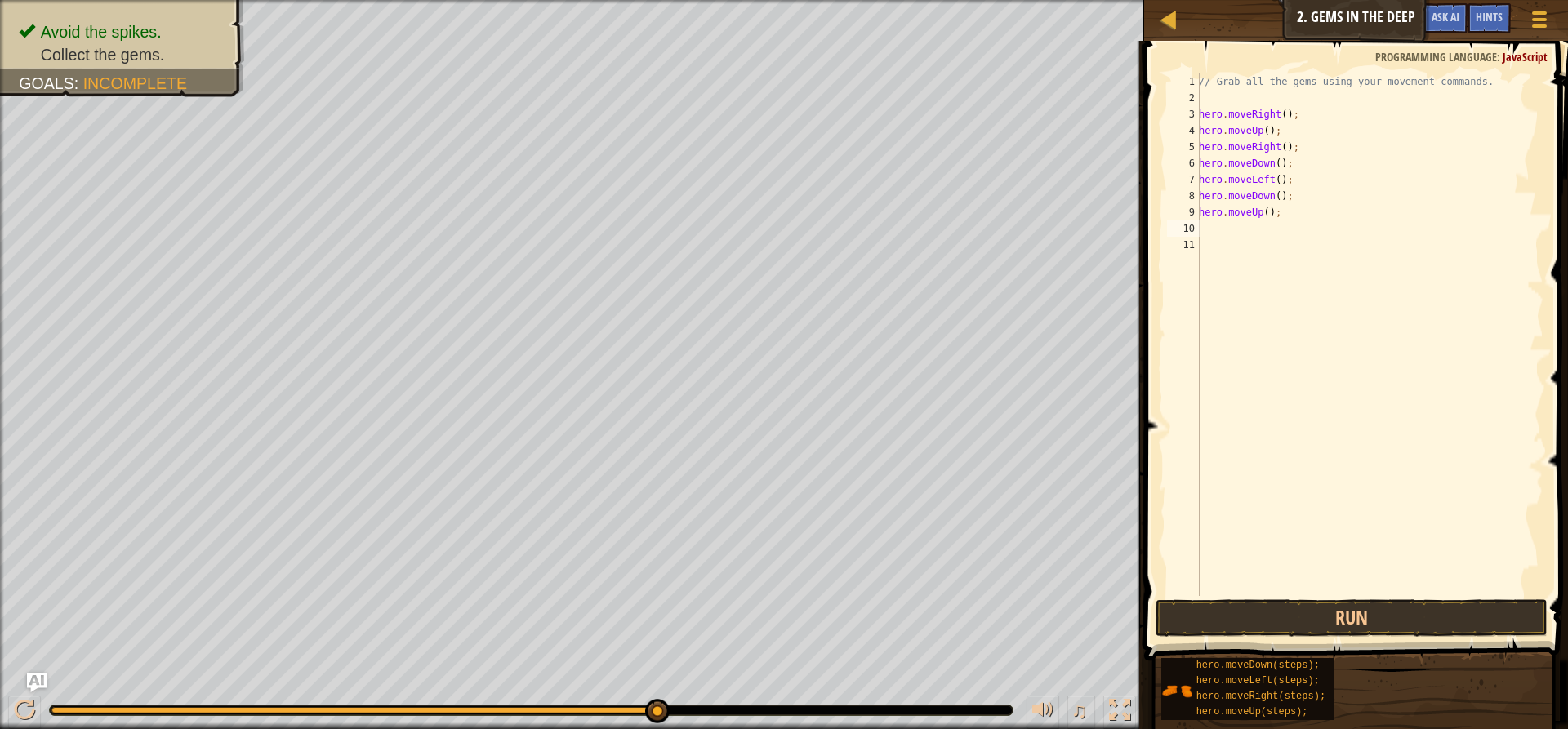
type textarea "h"
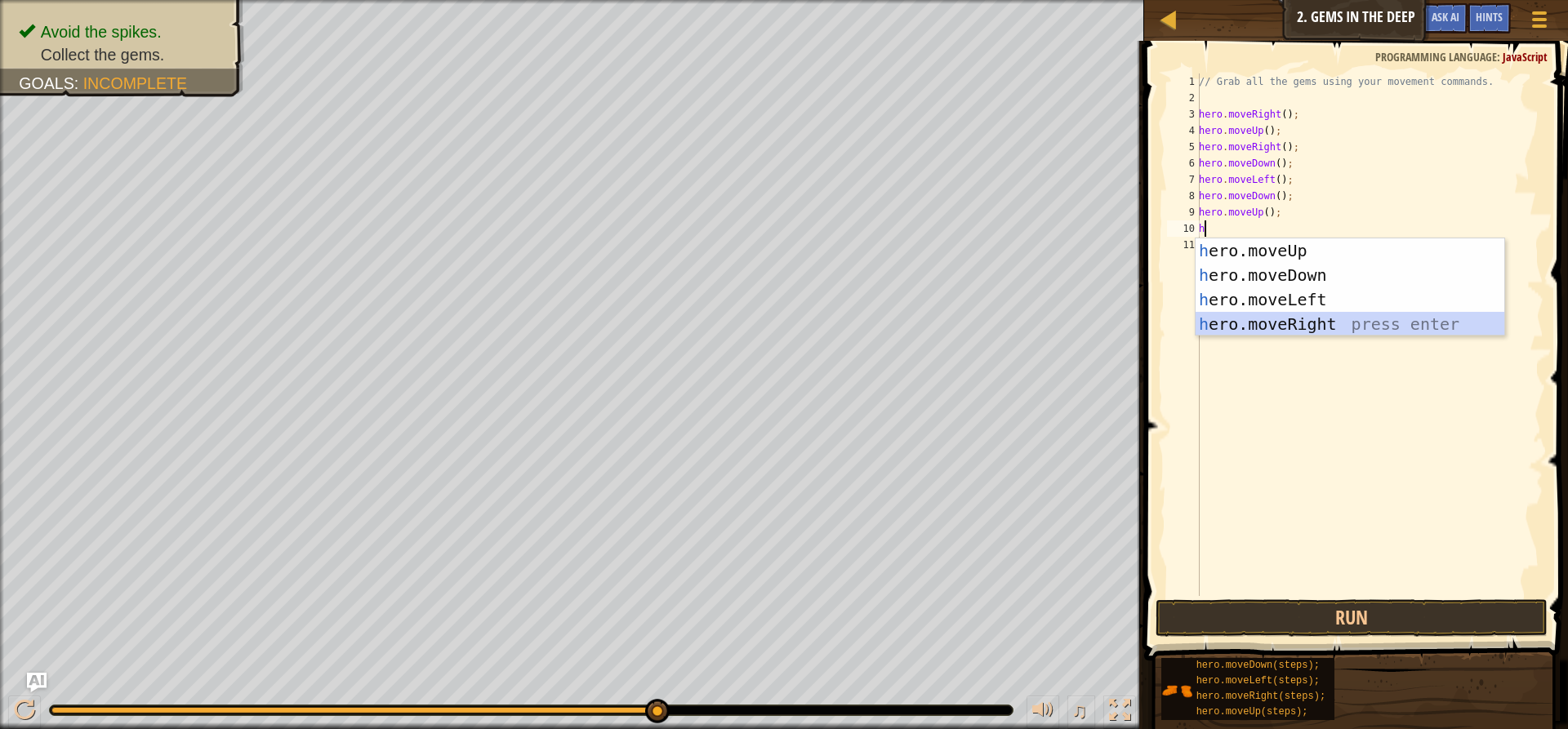
click at [1255, 320] on div "h ero.moveUp press enter h ero.moveDown press enter h ero.moveLeft press enter …" at bounding box center [1350, 312] width 309 height 147
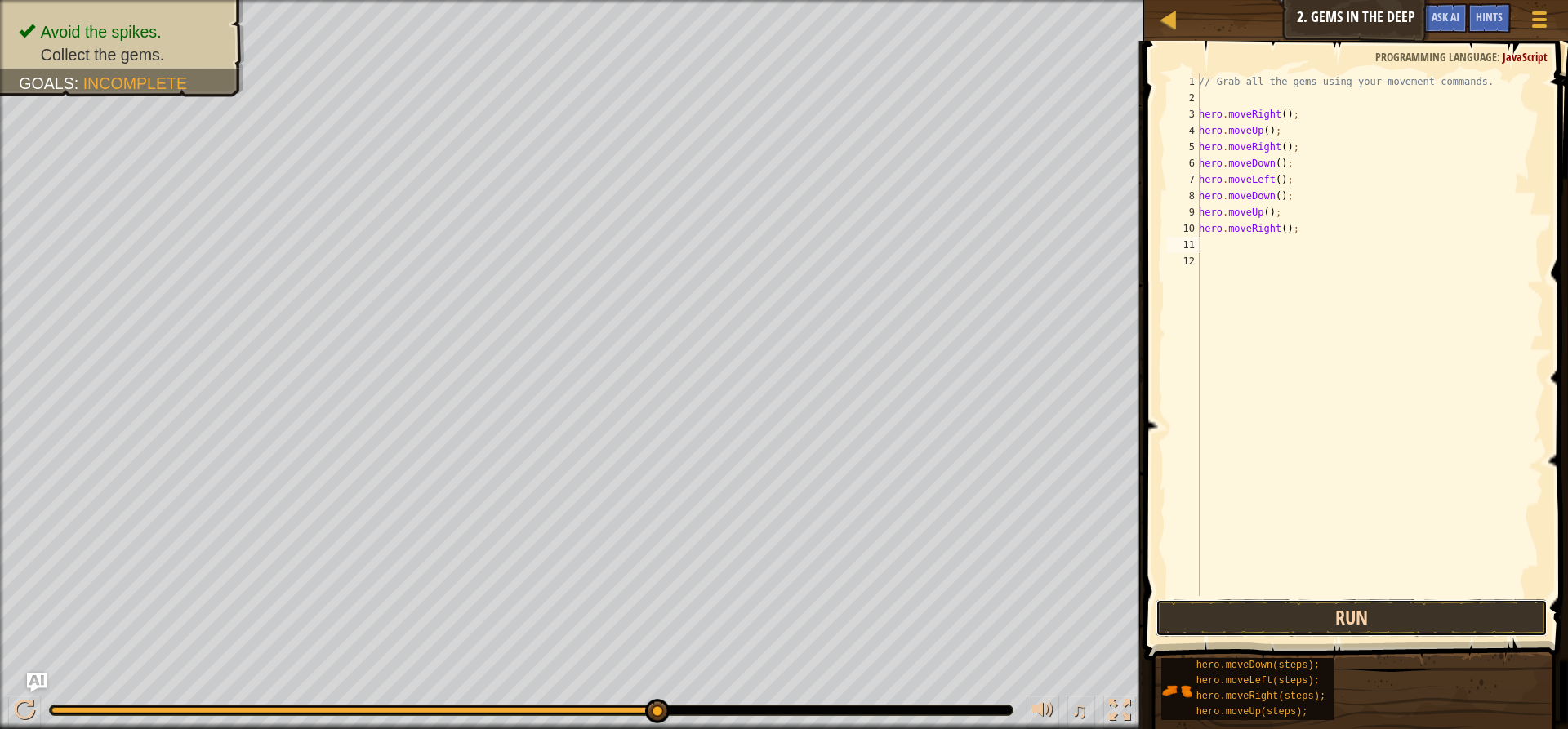
click at [1280, 608] on button "Run" at bounding box center [1352, 618] width 392 height 38
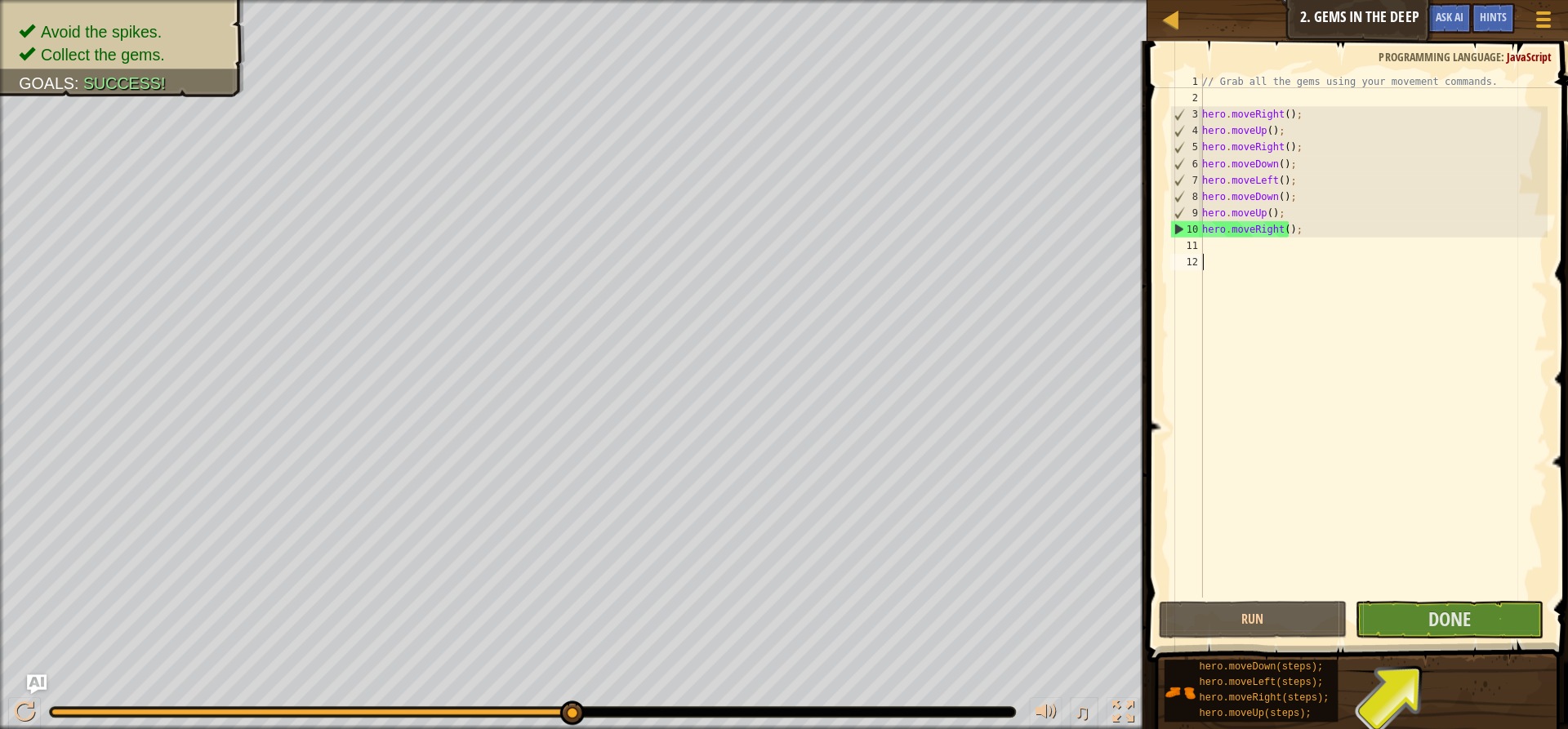
click at [1218, 254] on div "// Grab all the gems using your movement commands. hero . moveRight ( ) ; hero …" at bounding box center [1370, 351] width 348 height 555
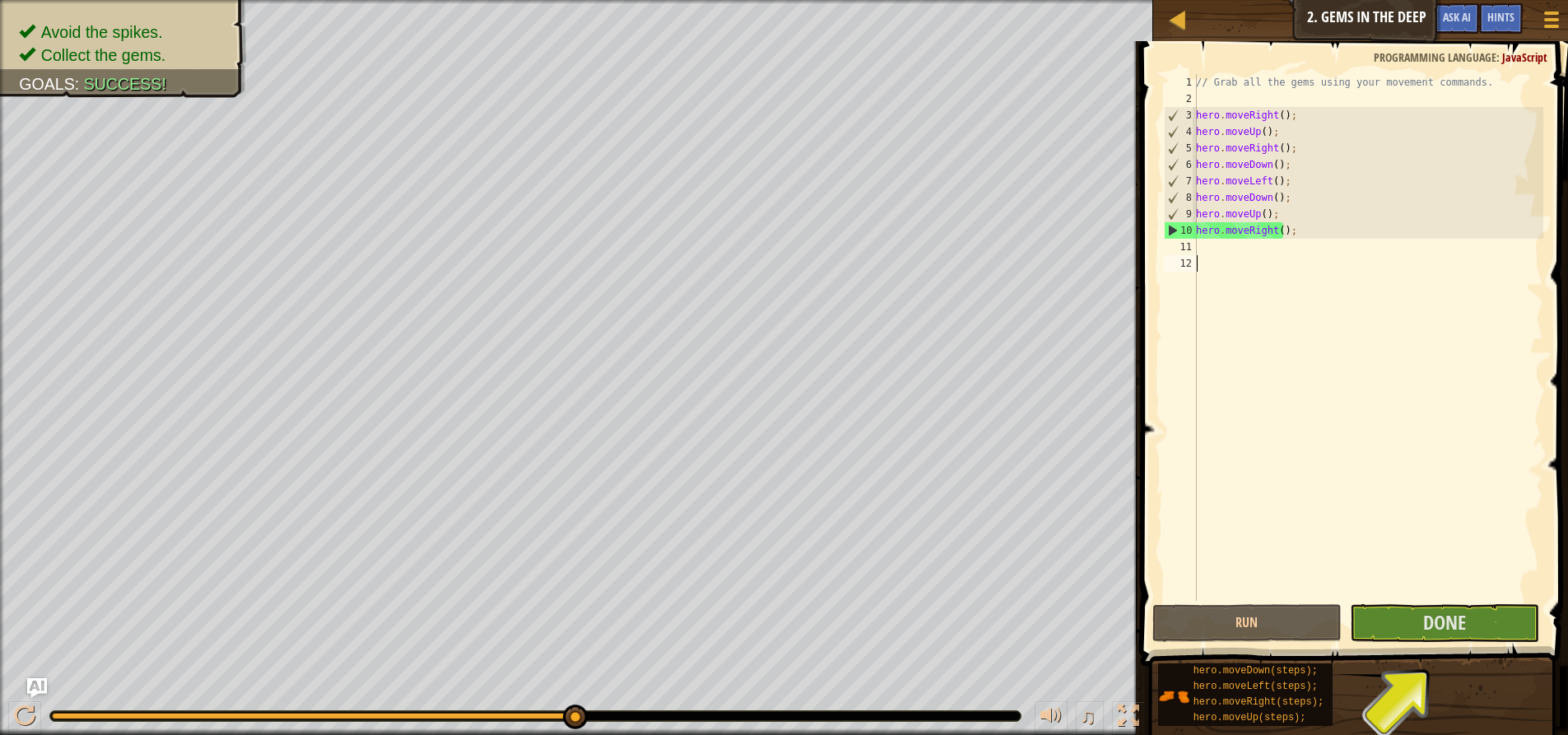
click at [1229, 248] on div "// Grab all the gems using your movement commands. hero . moveRight ( ) ; hero …" at bounding box center [1368, 354] width 351 height 560
type textarea "h"
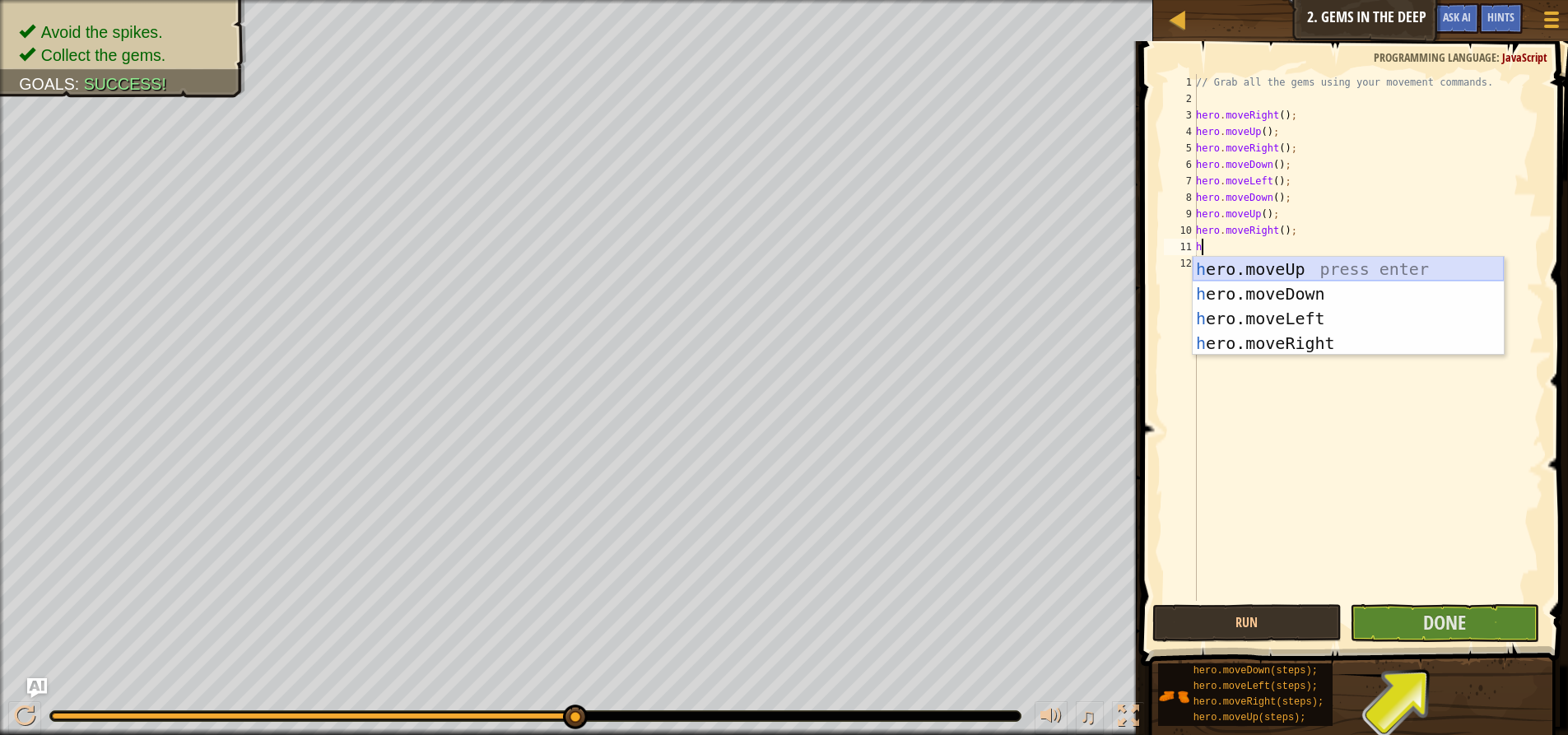
click at [1261, 266] on div "h ero.moveUp press enter h ero.moveDown press enter h ero.moveLeft press enter …" at bounding box center [1348, 331] width 311 height 148
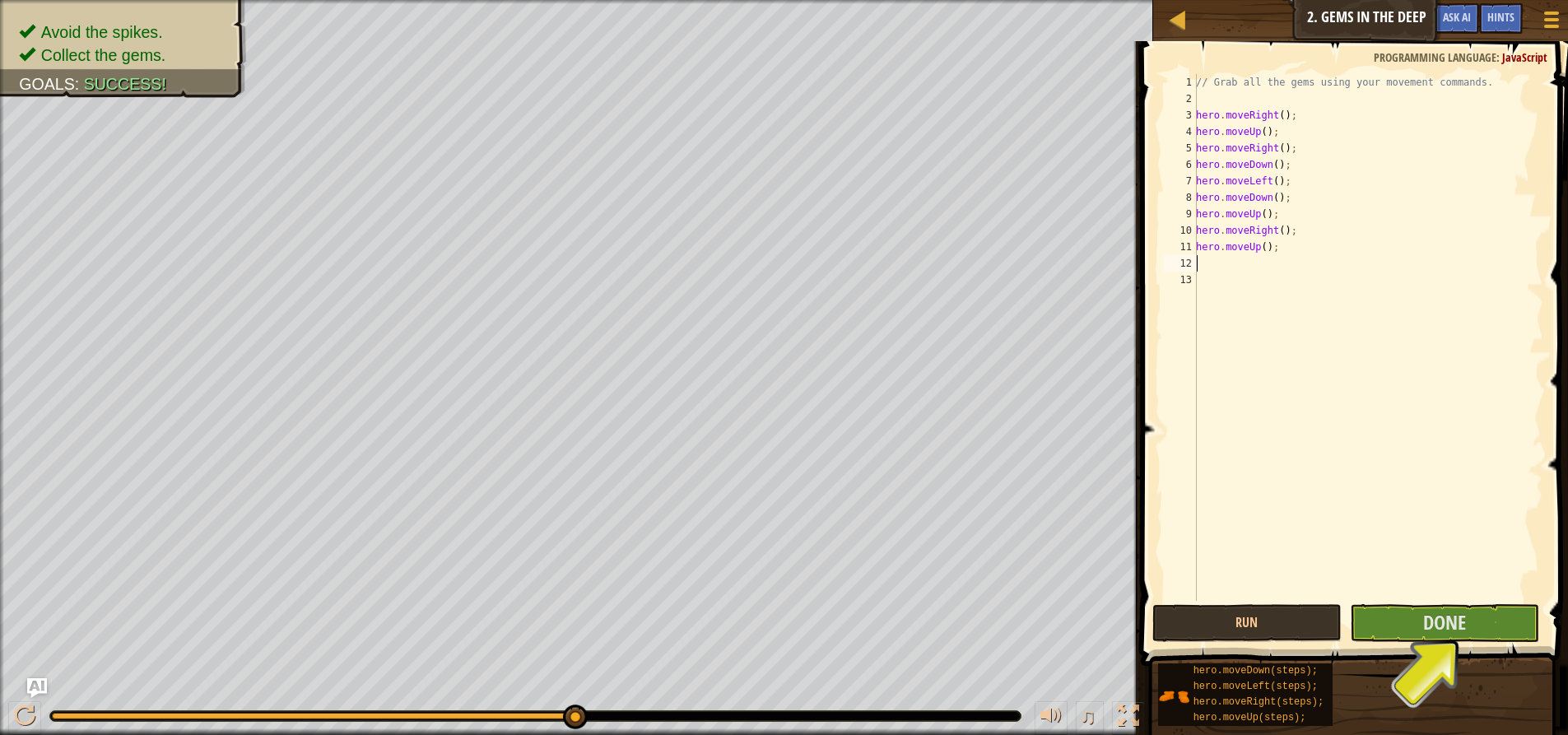
type textarea "h"
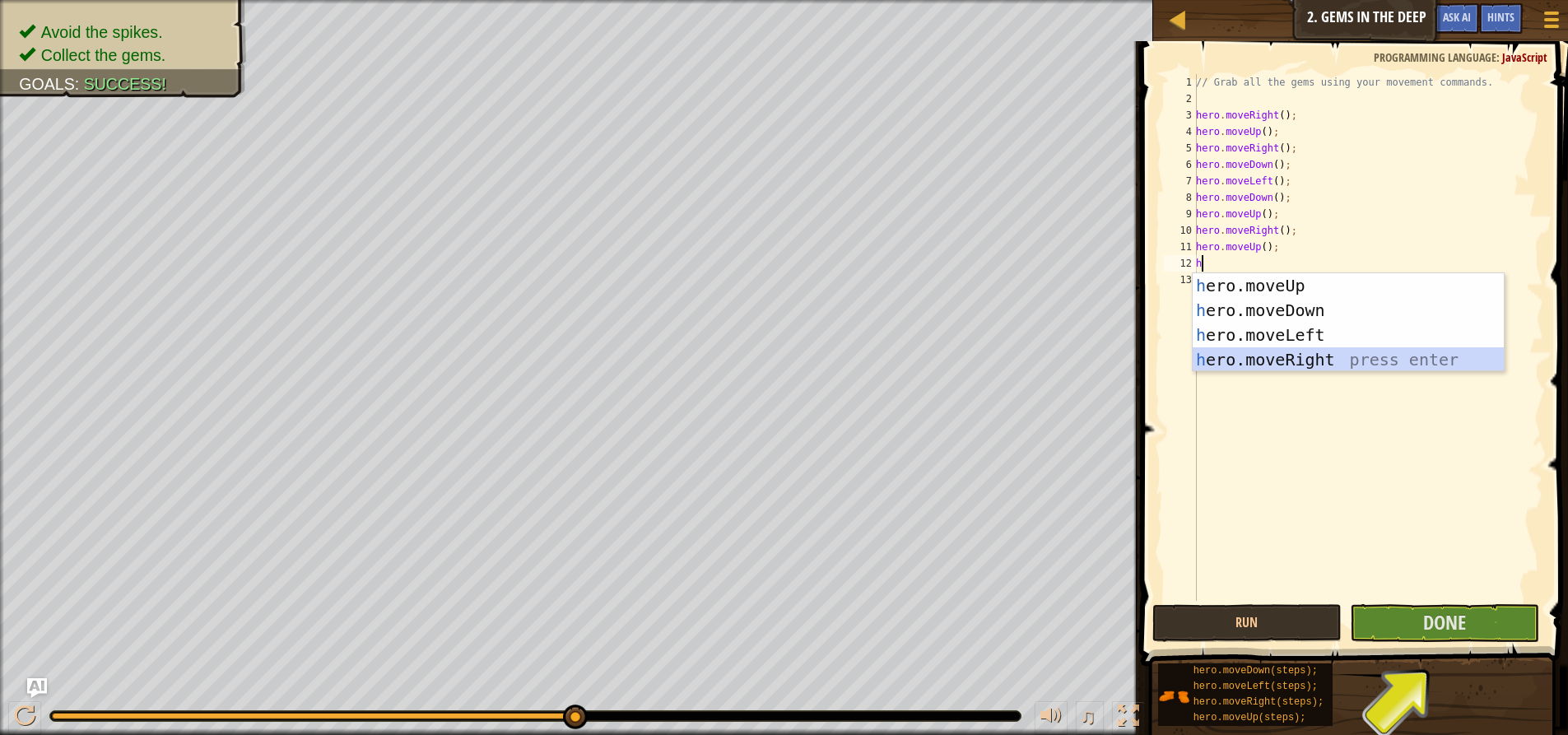
click at [1274, 353] on div "h ero.moveUp press enter h ero.moveDown press enter h ero.moveLeft press enter …" at bounding box center [1348, 347] width 311 height 148
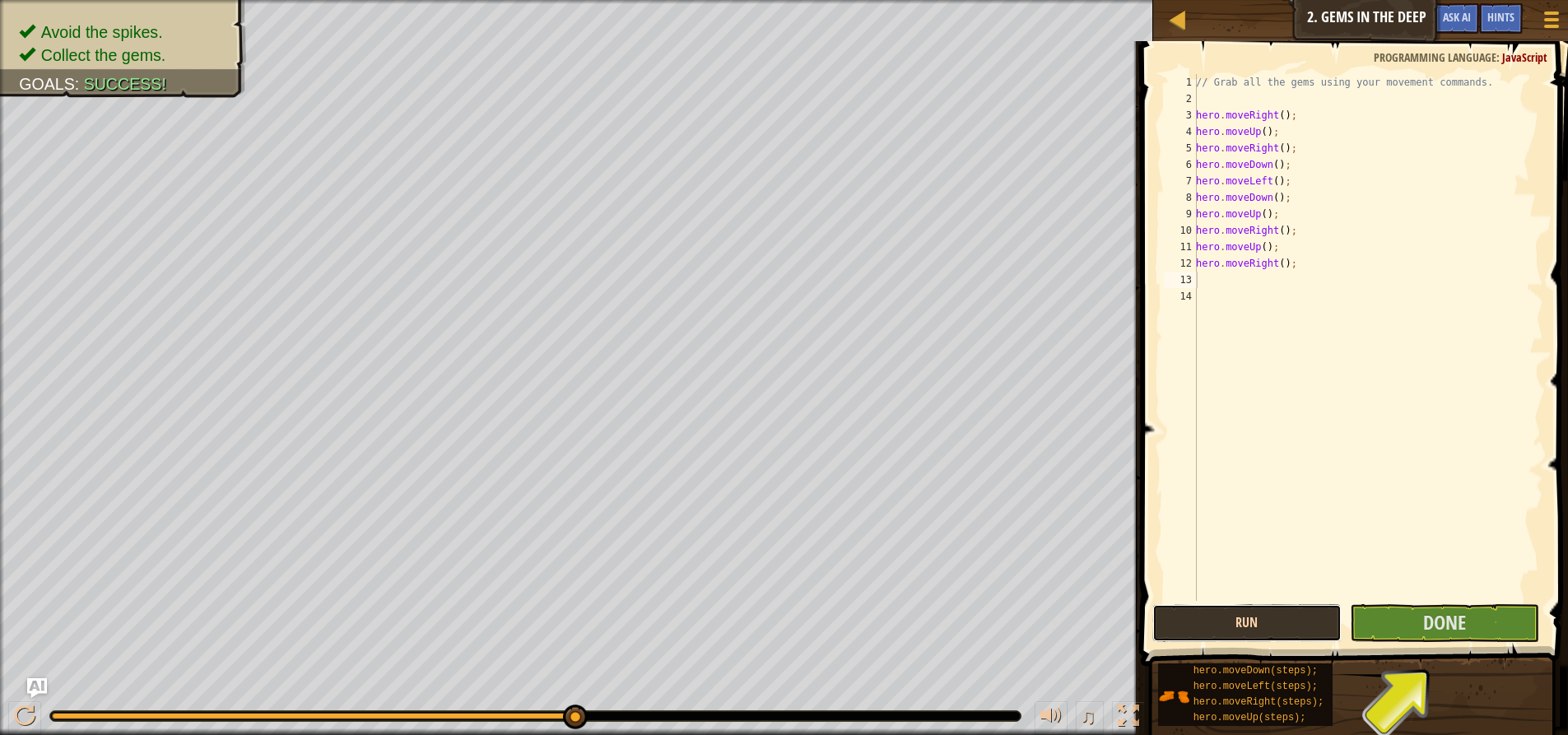
click at [1287, 605] on button "Run" at bounding box center [1248, 623] width 190 height 38
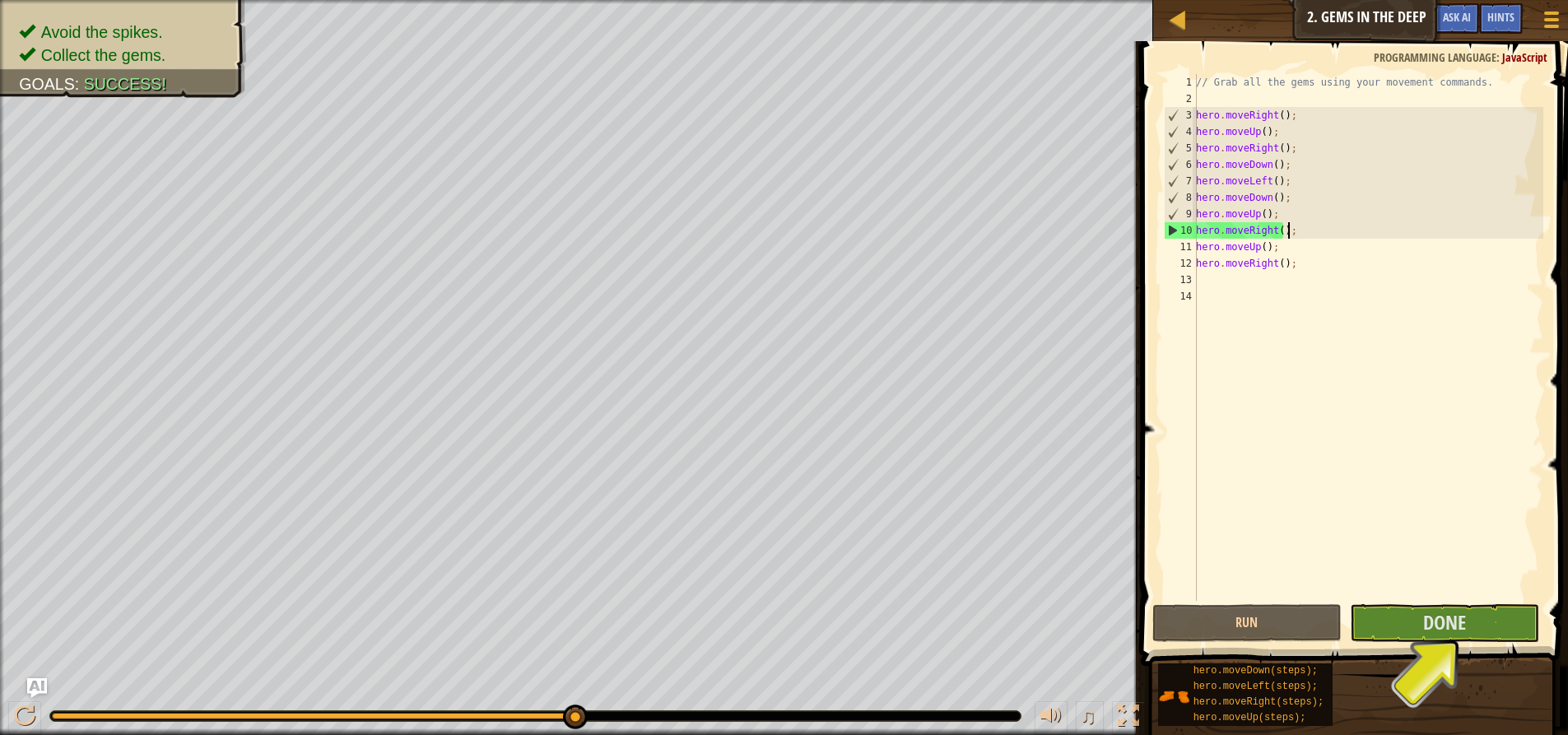
click at [1289, 226] on div "// Grab all the gems using your movement commands. hero . moveRight ( ) ; hero …" at bounding box center [1368, 354] width 351 height 560
type textarea "h"
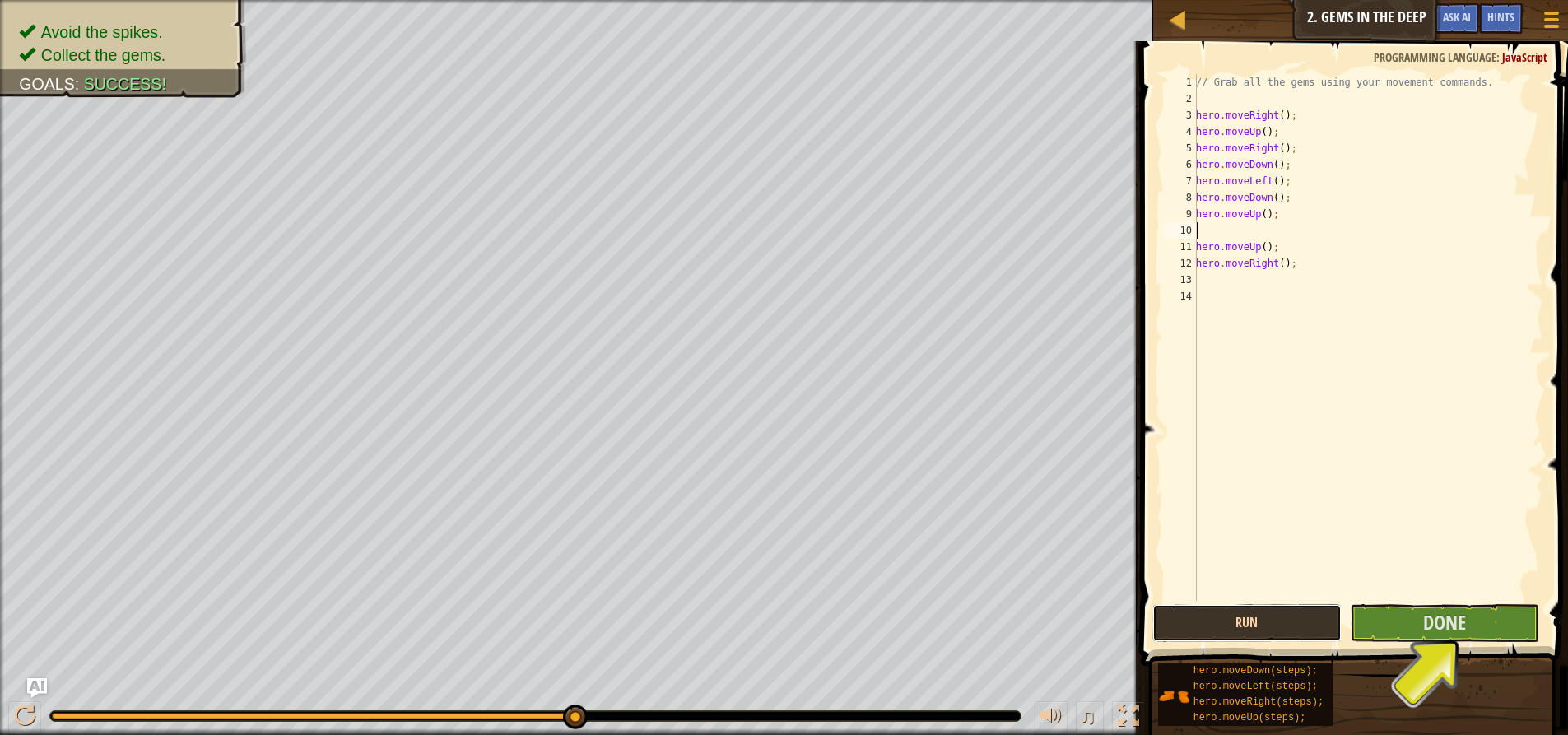
click at [1248, 629] on button "Run" at bounding box center [1248, 623] width 190 height 38
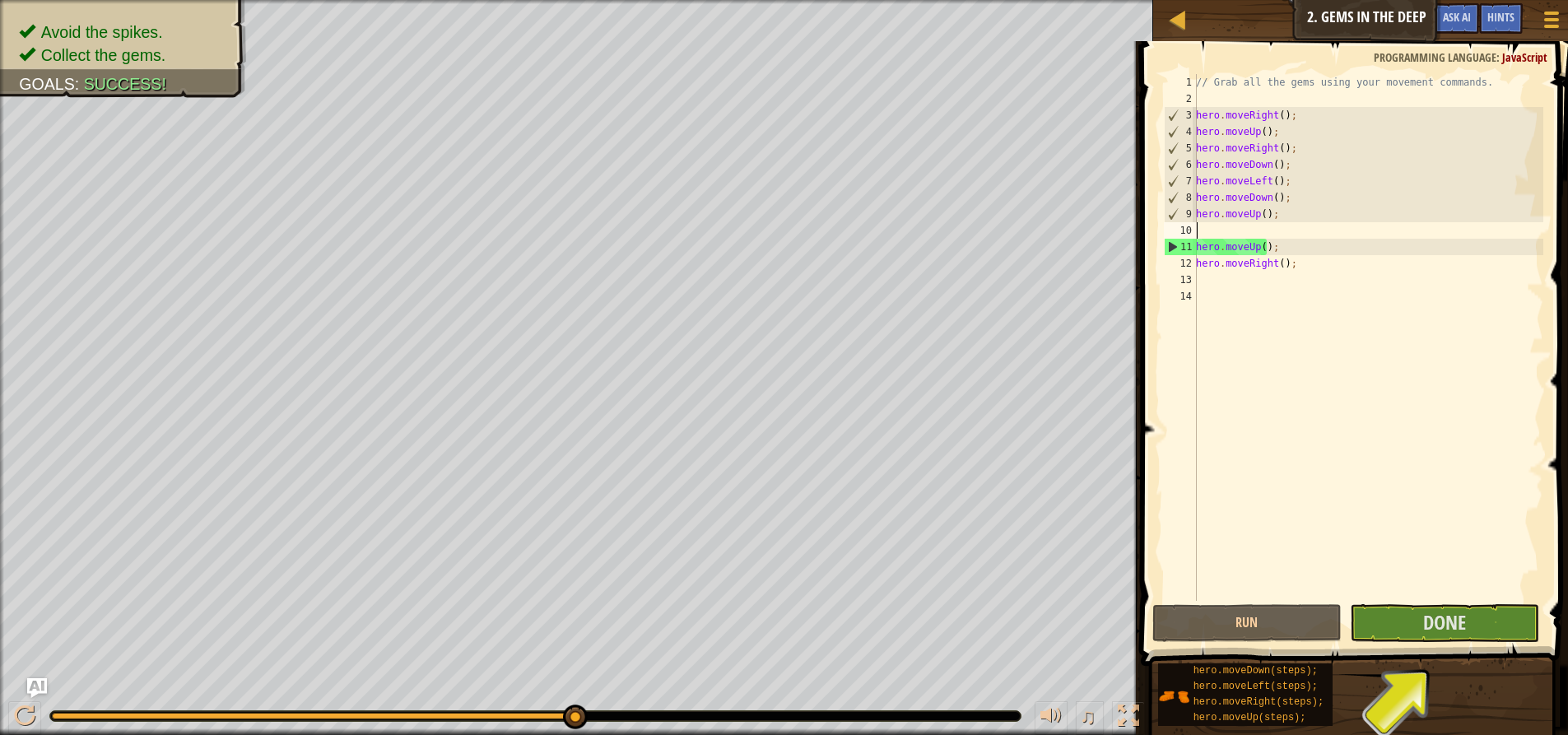
click at [1256, 230] on div "// Grab all the gems using your movement commands. hero . moveRight ( ) ; hero …" at bounding box center [1368, 354] width 351 height 560
type textarea "h"
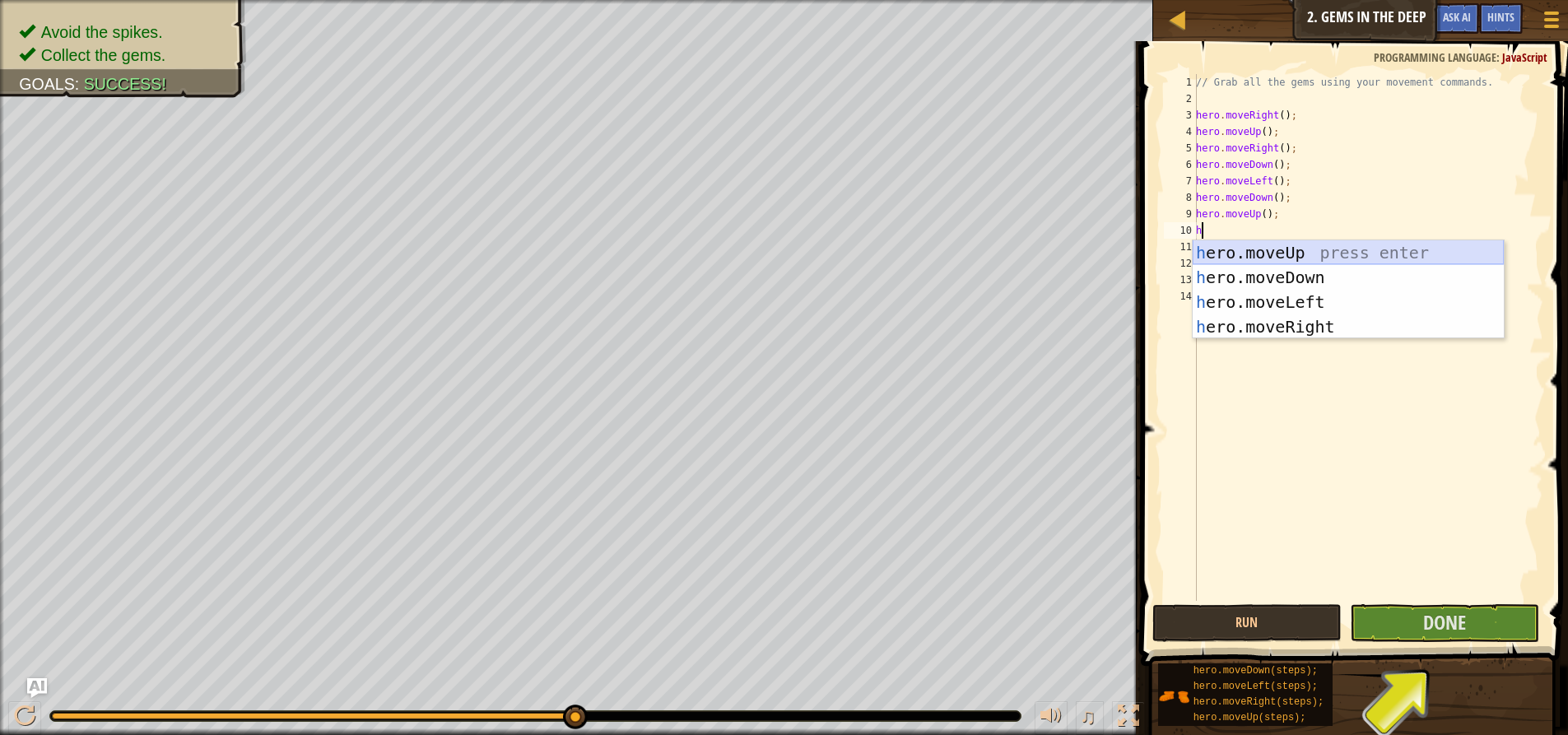
click at [1243, 249] on div "h ero.moveUp press enter h ero.moveDown press enter h ero.moveLeft press enter …" at bounding box center [1348, 315] width 311 height 148
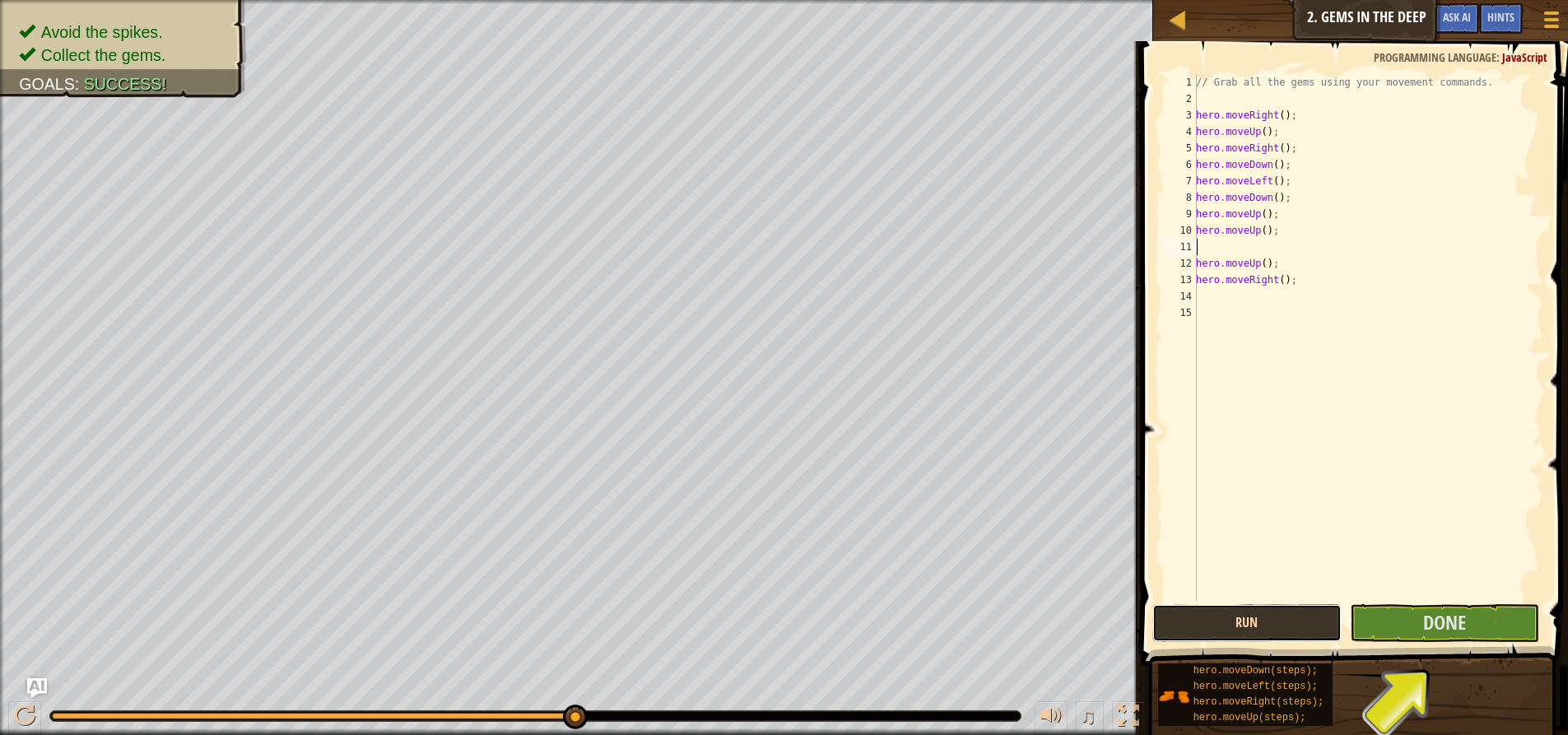
click at [1304, 616] on button "Run" at bounding box center [1248, 623] width 190 height 38
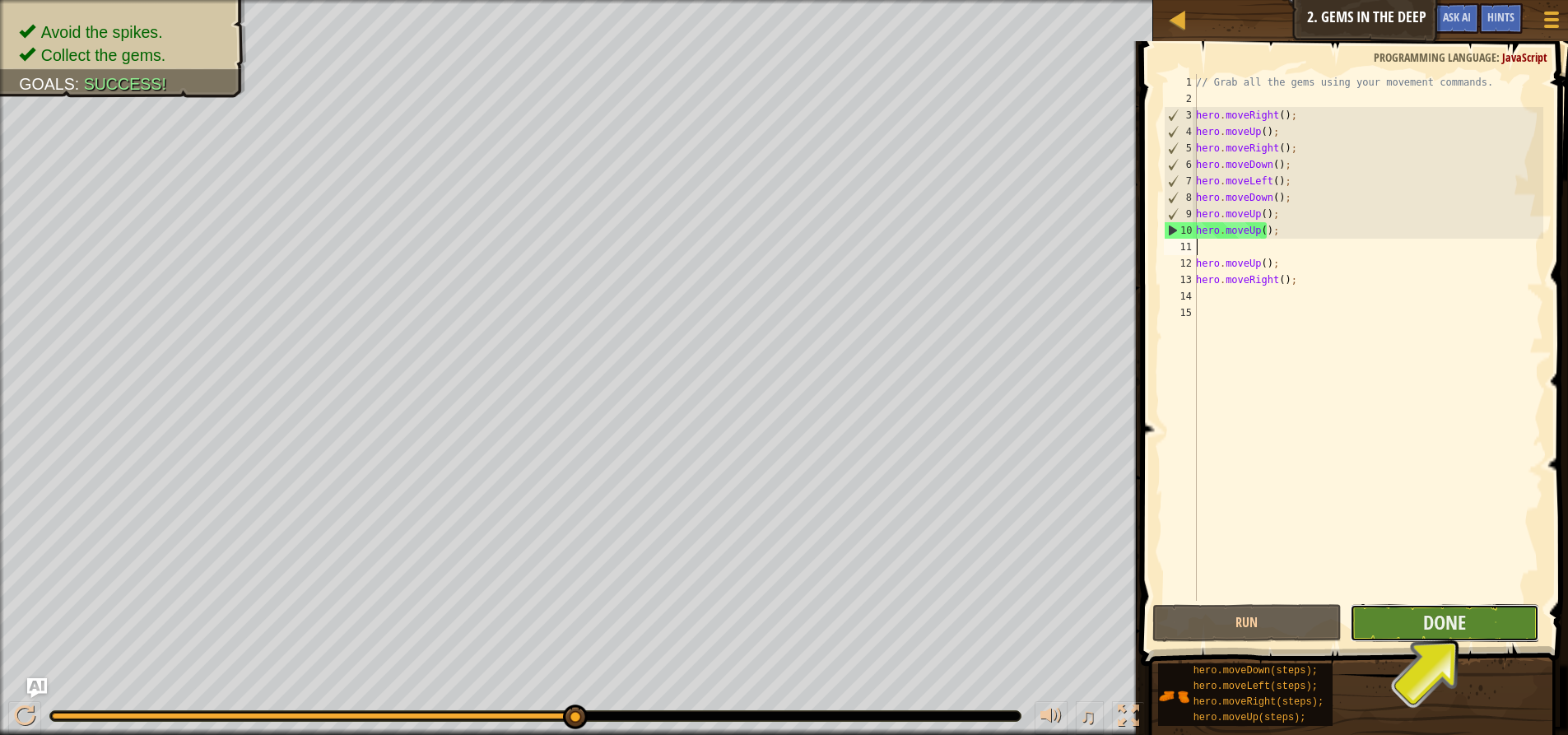
click at [1389, 610] on button "Done" at bounding box center [1445, 623] width 190 height 38
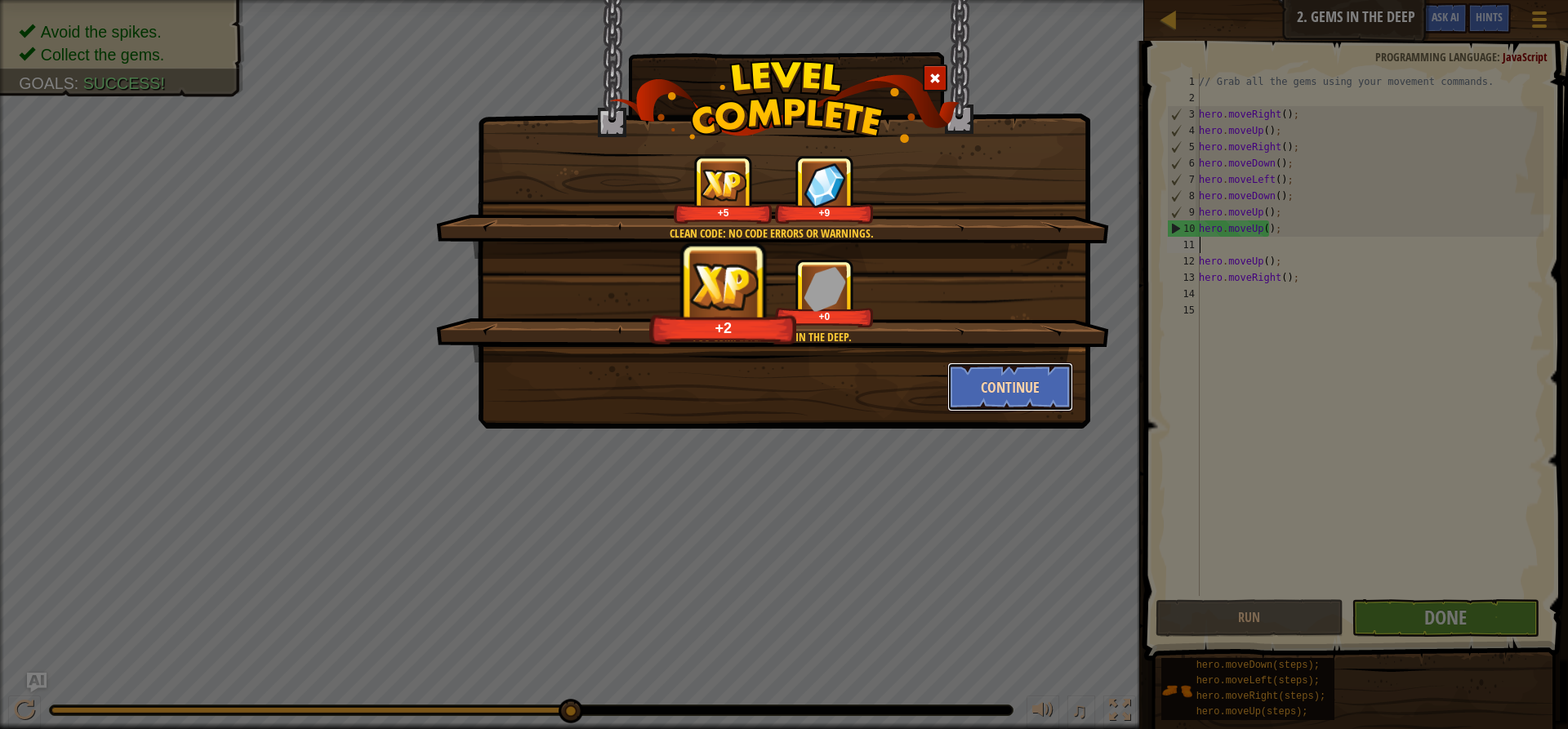
click at [1022, 382] on button "Continue" at bounding box center [1010, 388] width 127 height 49
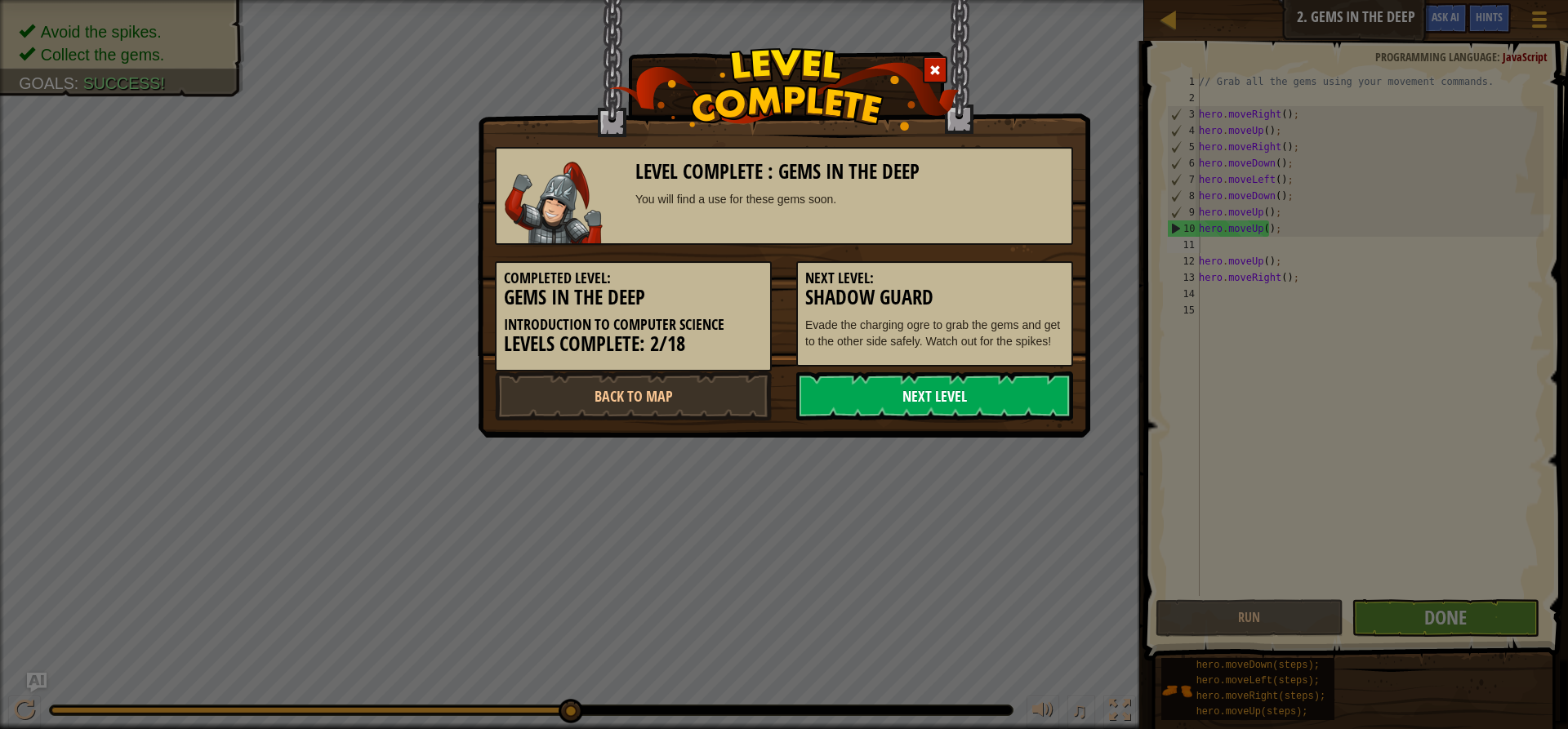
click at [988, 398] on link "Next Level" at bounding box center [935, 396] width 277 height 49
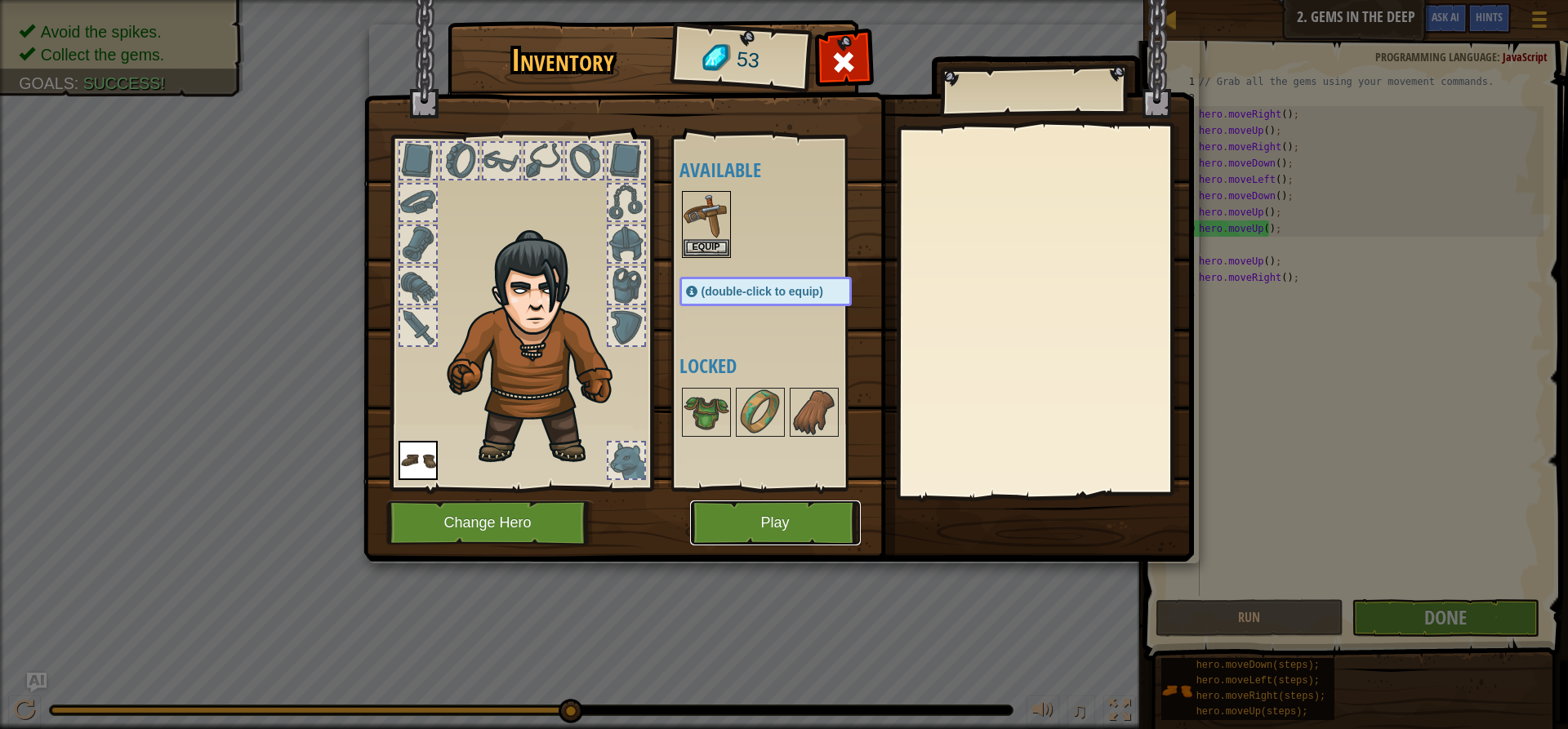
click at [741, 527] on button "Play" at bounding box center [775, 523] width 170 height 45
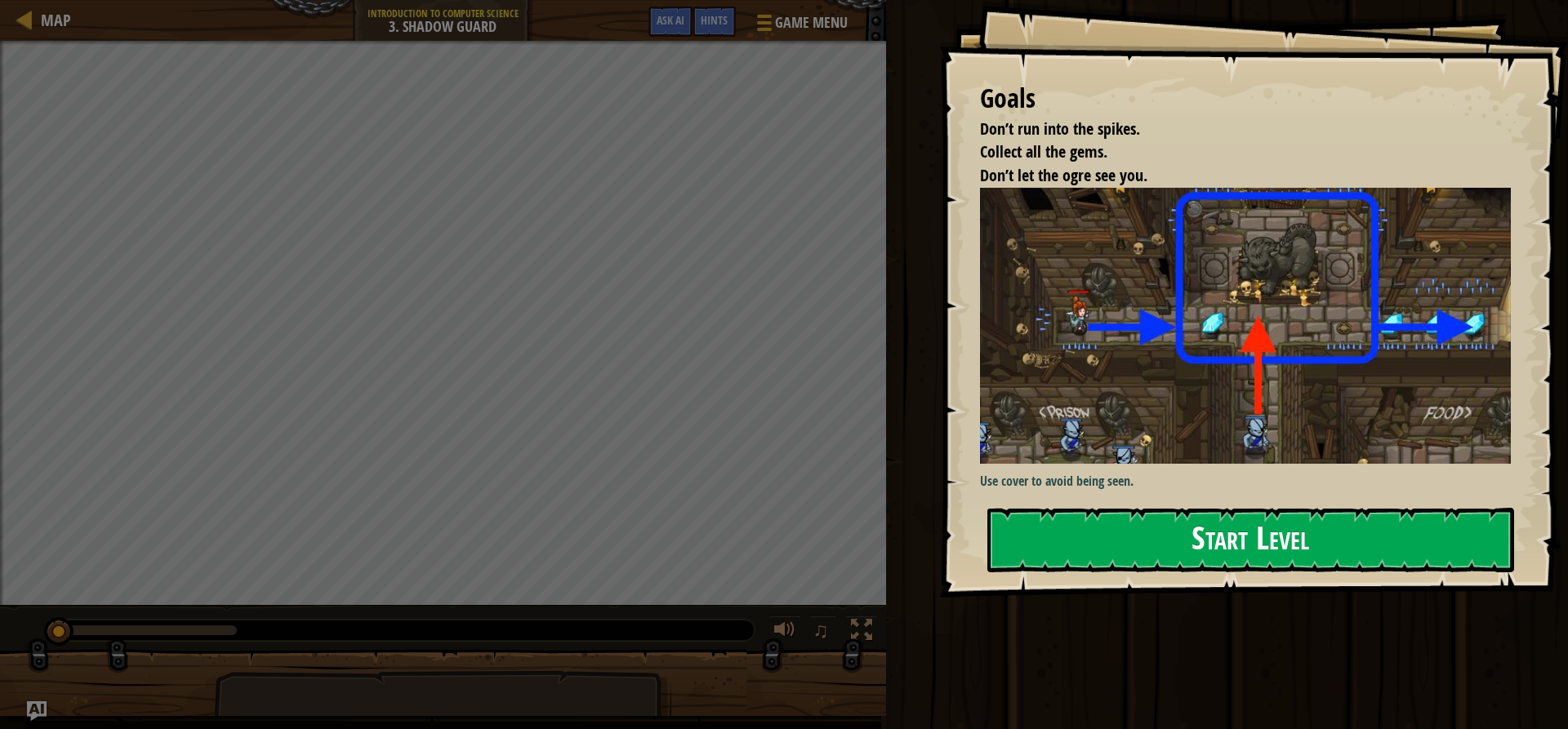
click at [1395, 548] on button "Start Level" at bounding box center [1251, 540] width 527 height 65
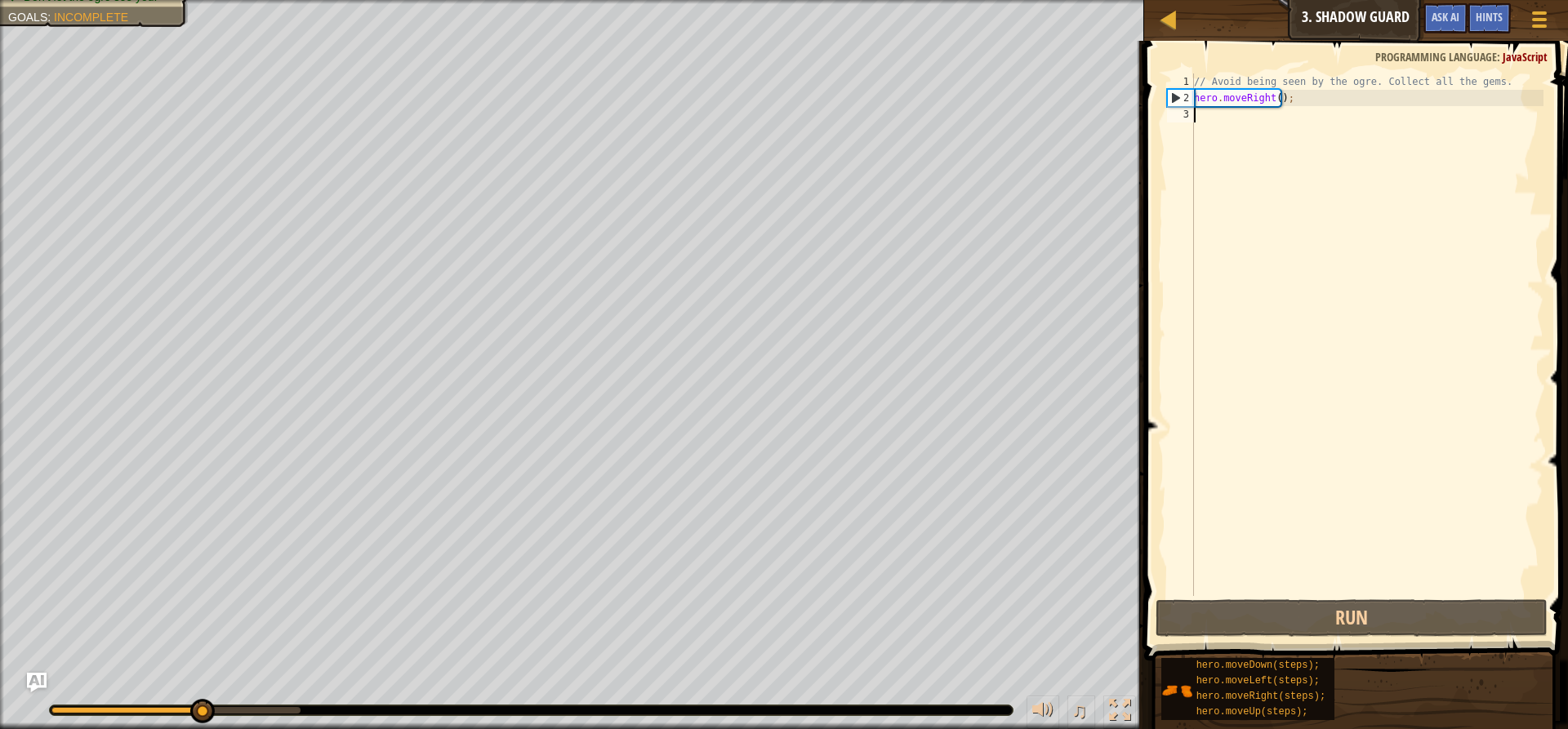
type textarea "h"
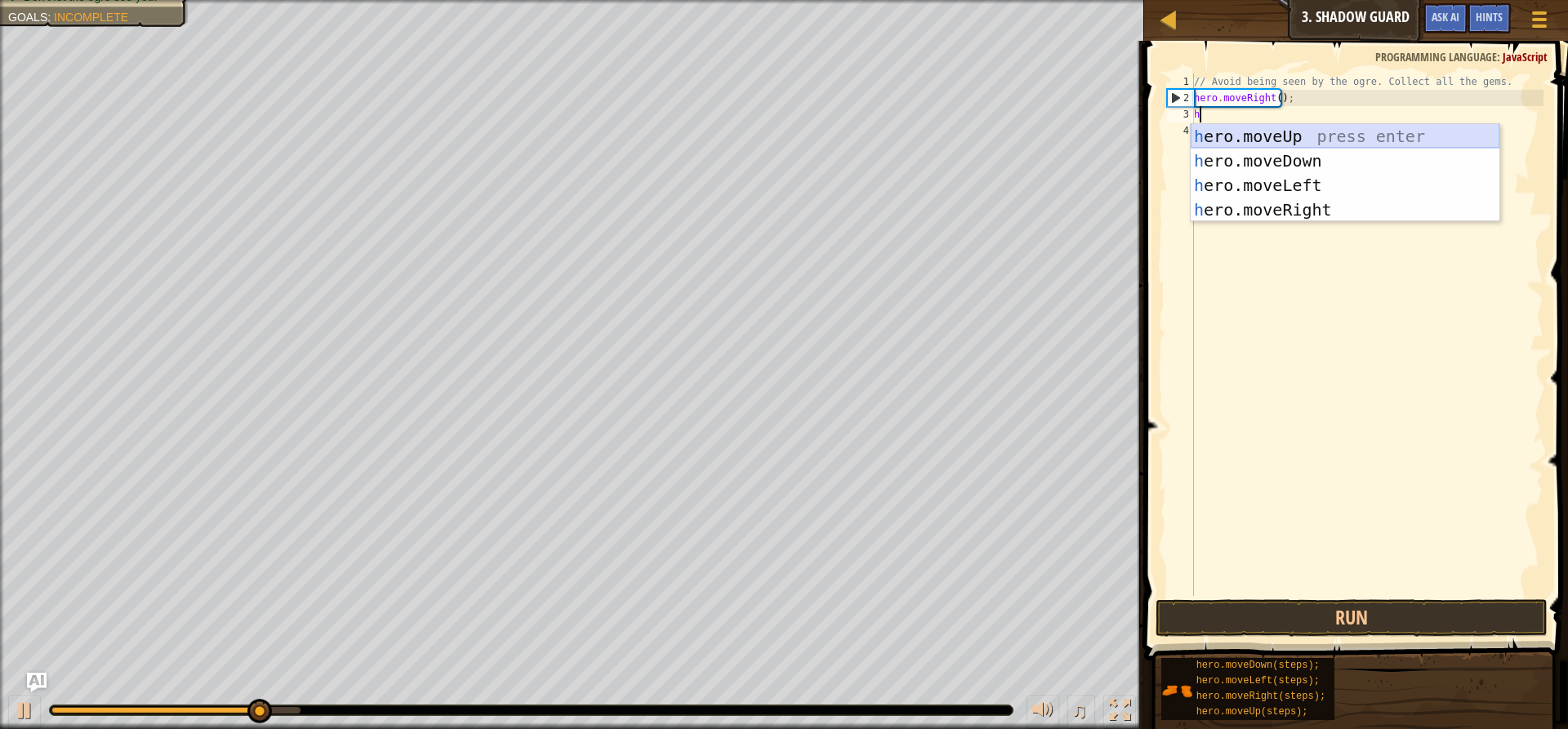
click at [1253, 130] on div "h ero.moveUp press enter h ero.moveDown press enter h ero.moveLeft press enter …" at bounding box center [1345, 198] width 309 height 147
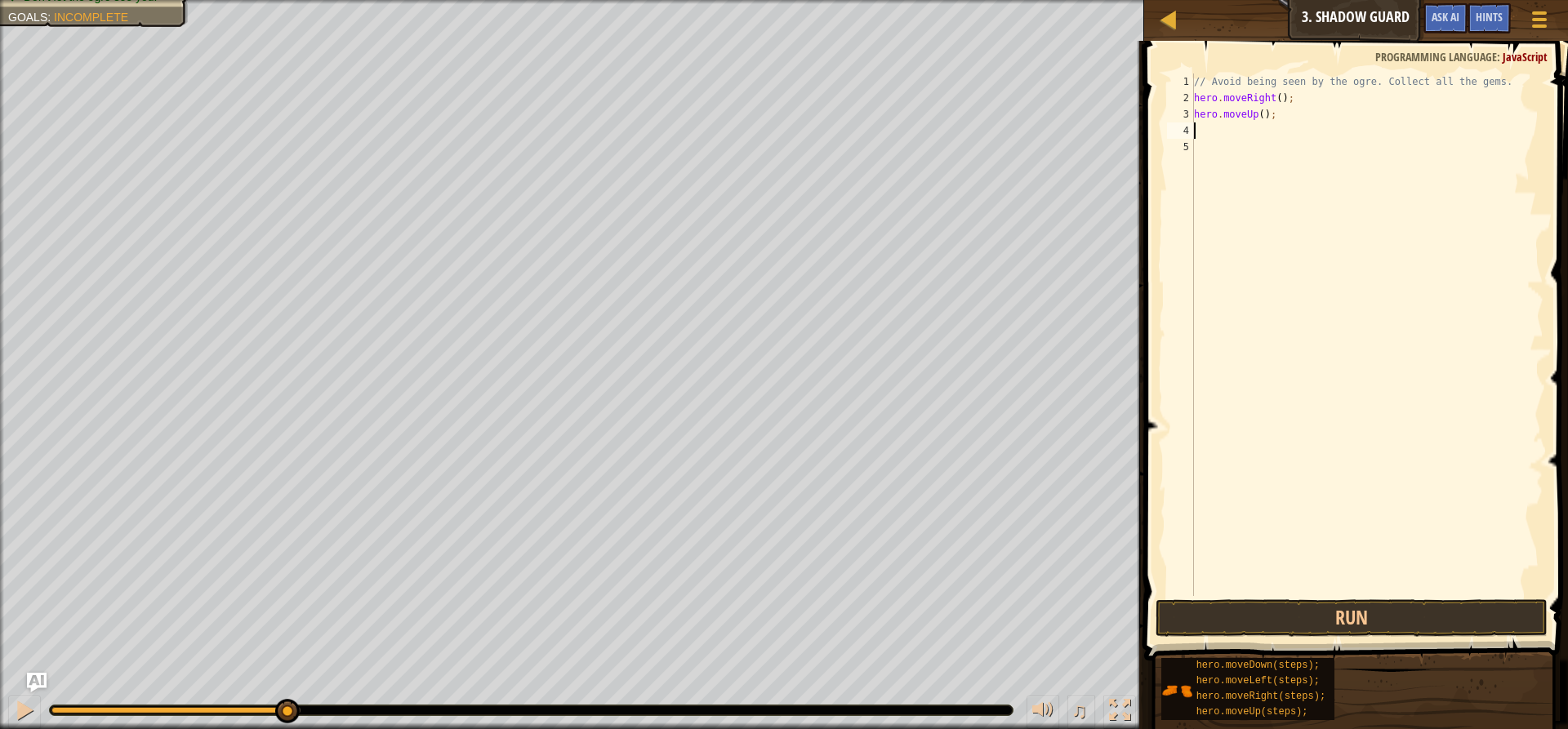
type textarea "h"
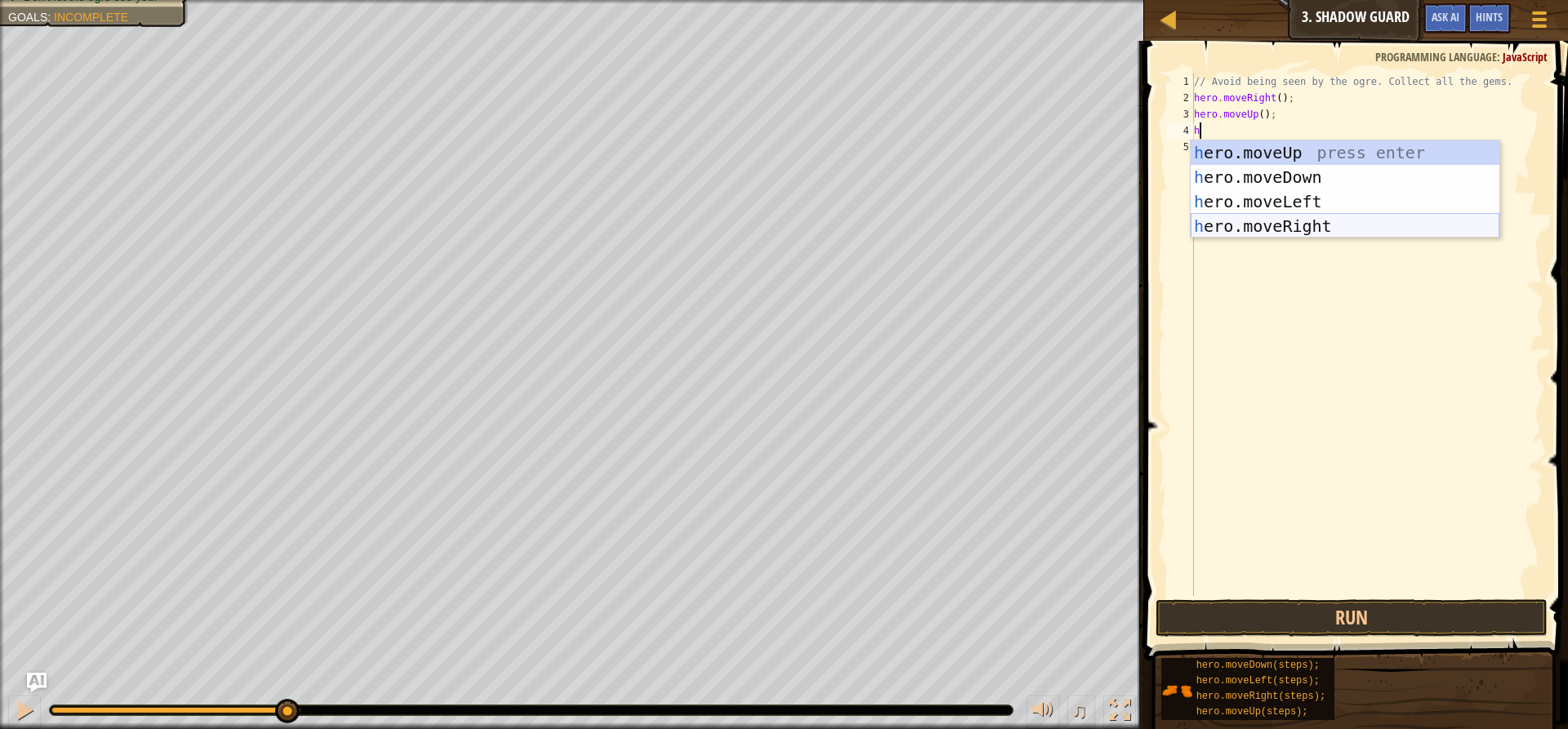
click at [1273, 219] on div "h ero.moveUp press enter h ero.moveDown press enter h ero.moveLeft press enter …" at bounding box center [1345, 214] width 309 height 147
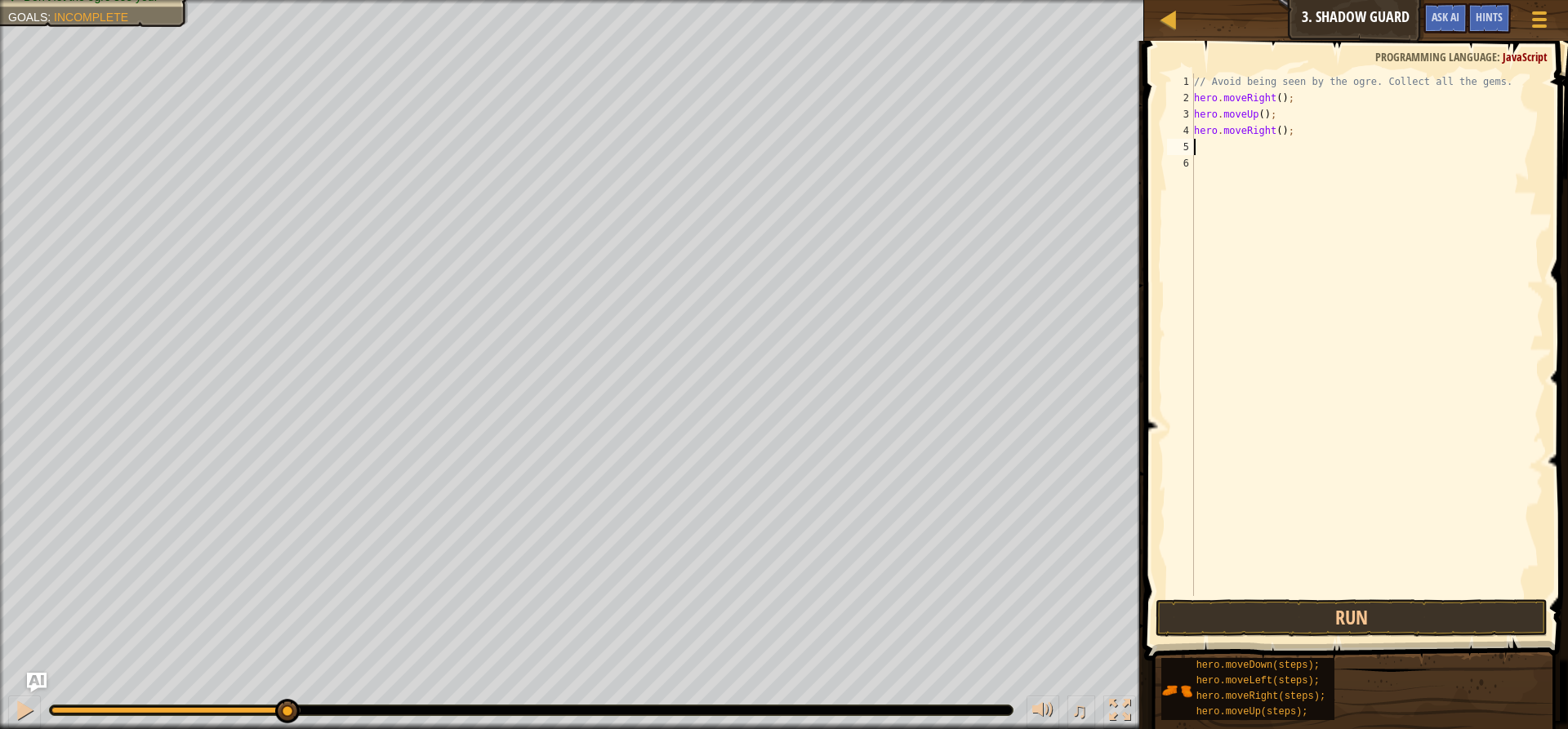
type textarea "h"
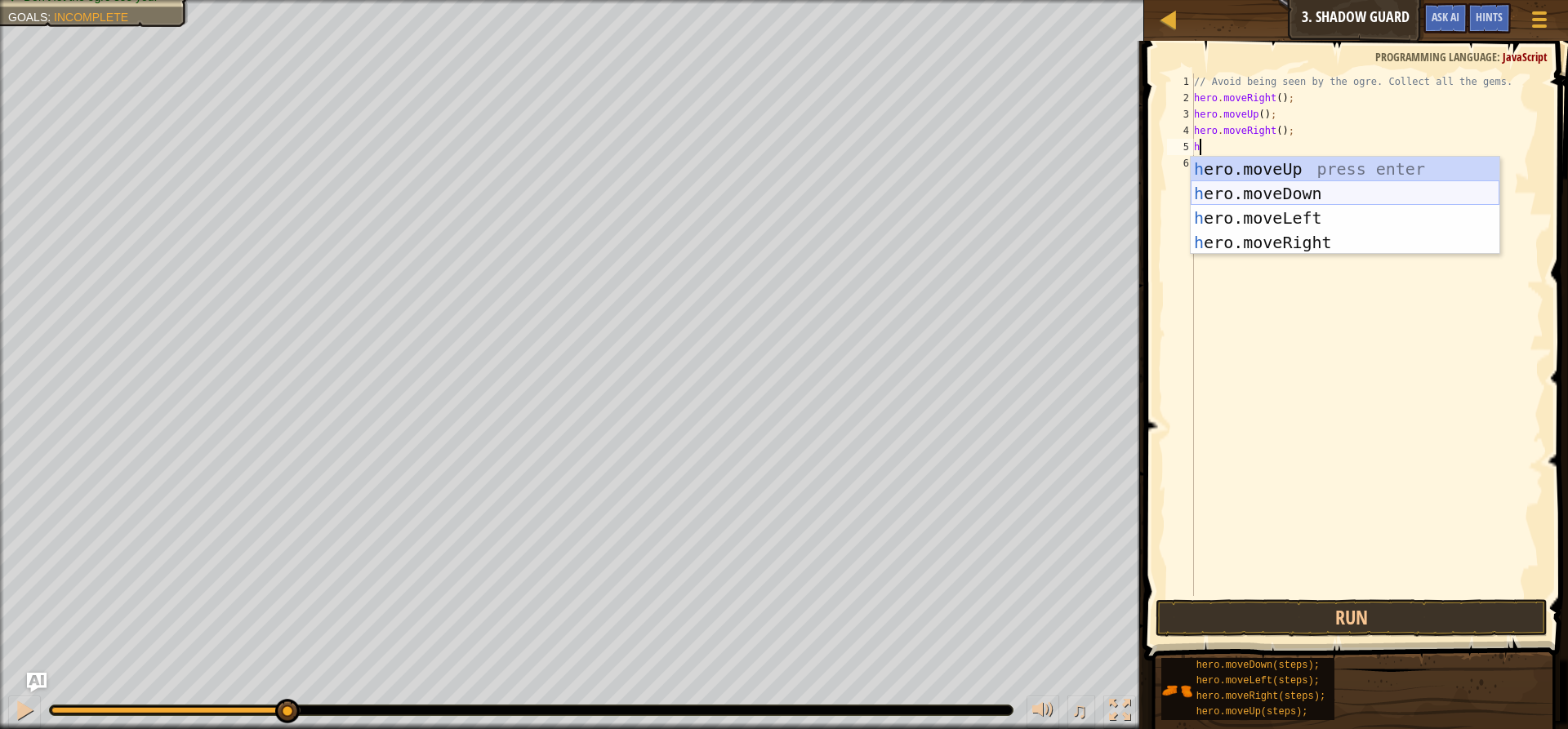
click at [1251, 189] on div "h ero.moveUp press enter h ero.moveDown press enter h ero.moveLeft press enter …" at bounding box center [1345, 230] width 309 height 147
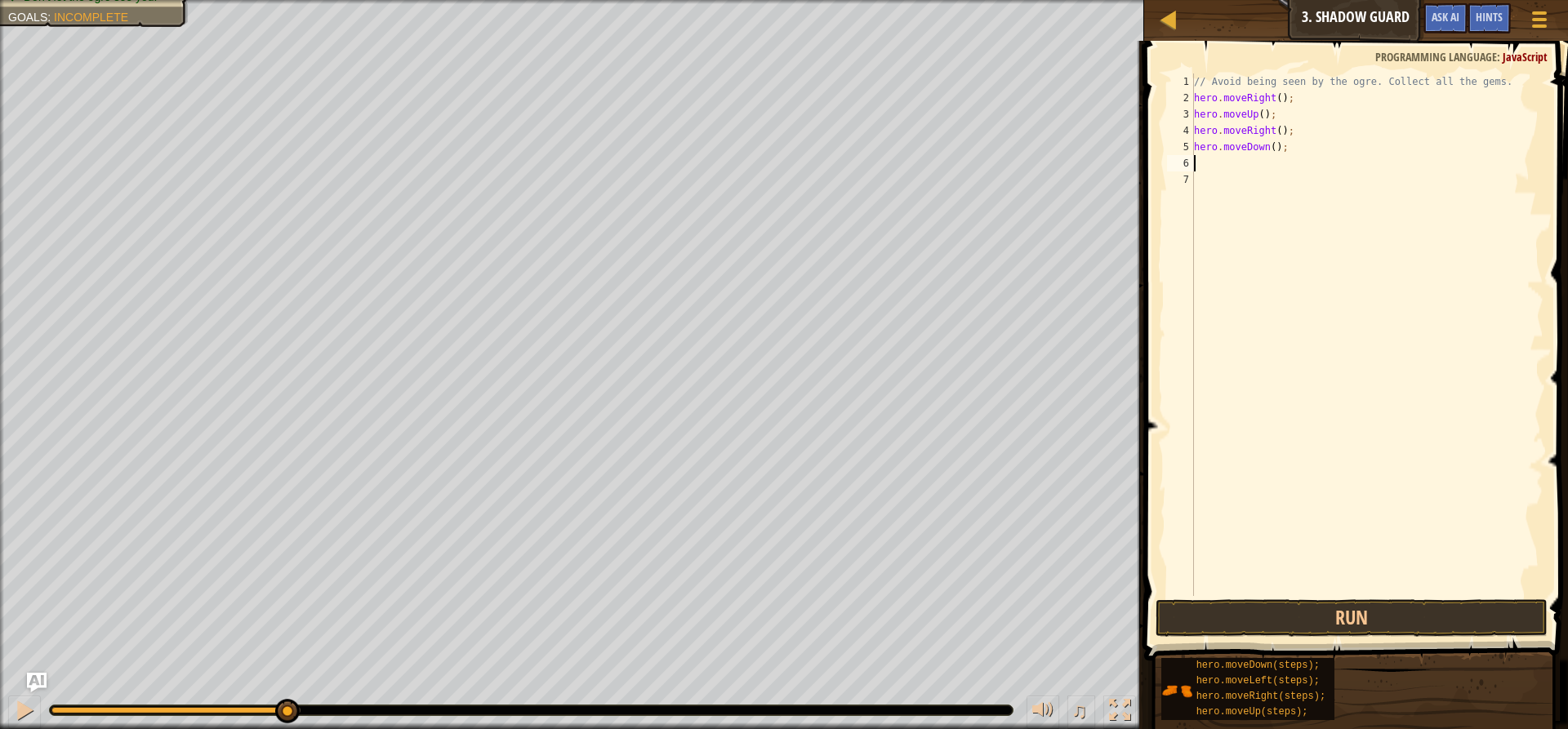
type textarea "h"
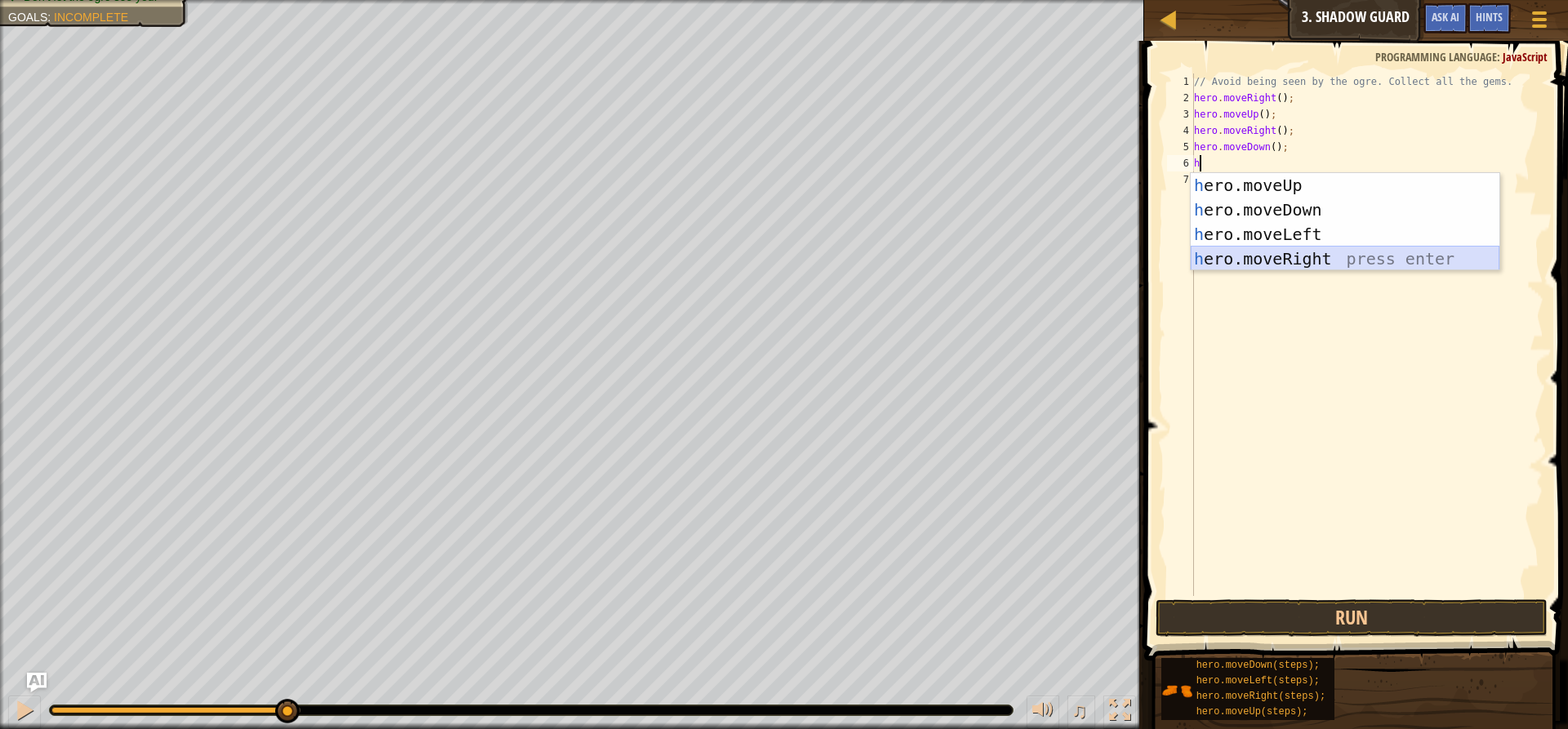
click at [1251, 258] on div "h ero.moveUp press enter h ero.moveDown press enter h ero.moveLeft press enter …" at bounding box center [1345, 246] width 309 height 147
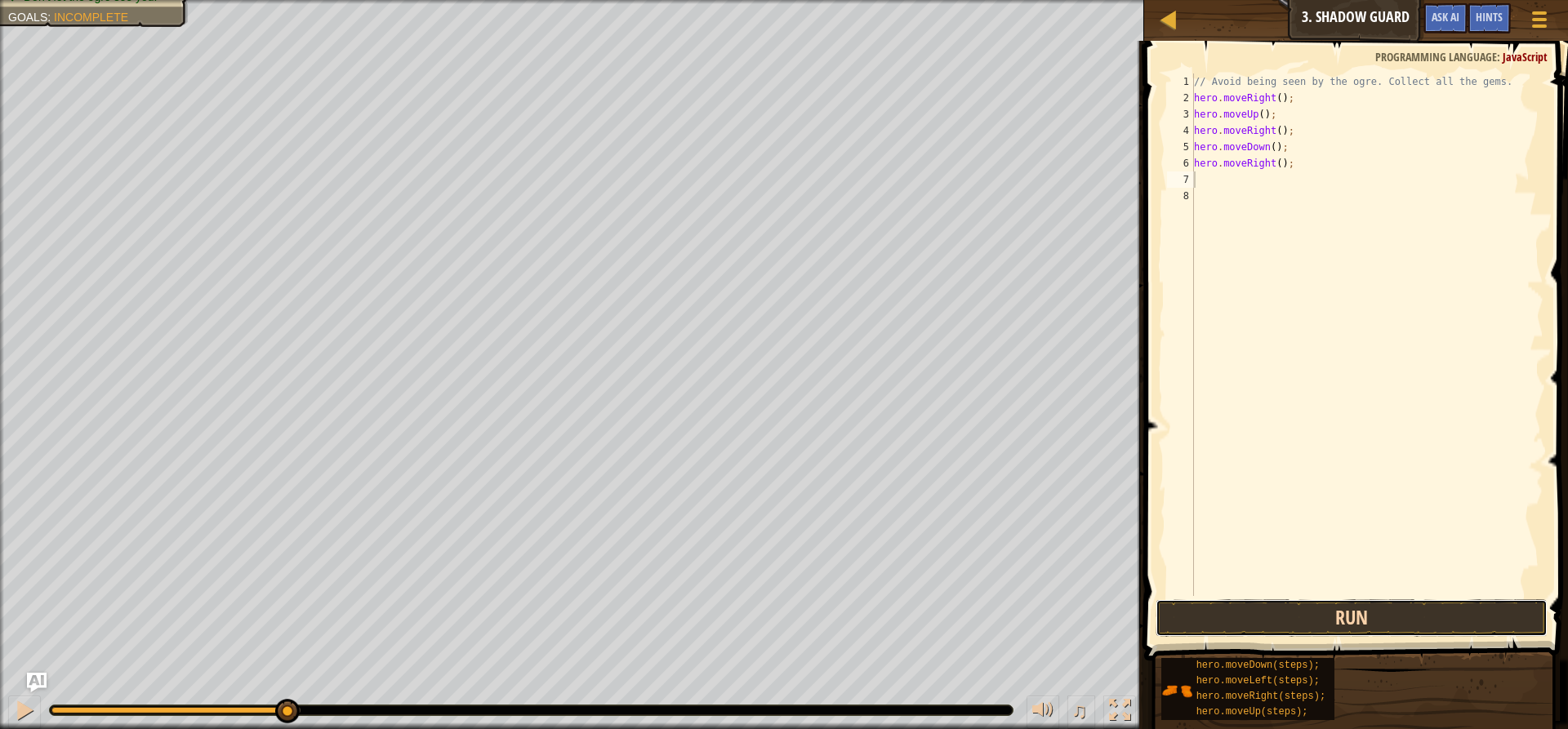
click at [1247, 624] on button "Run" at bounding box center [1352, 618] width 392 height 38
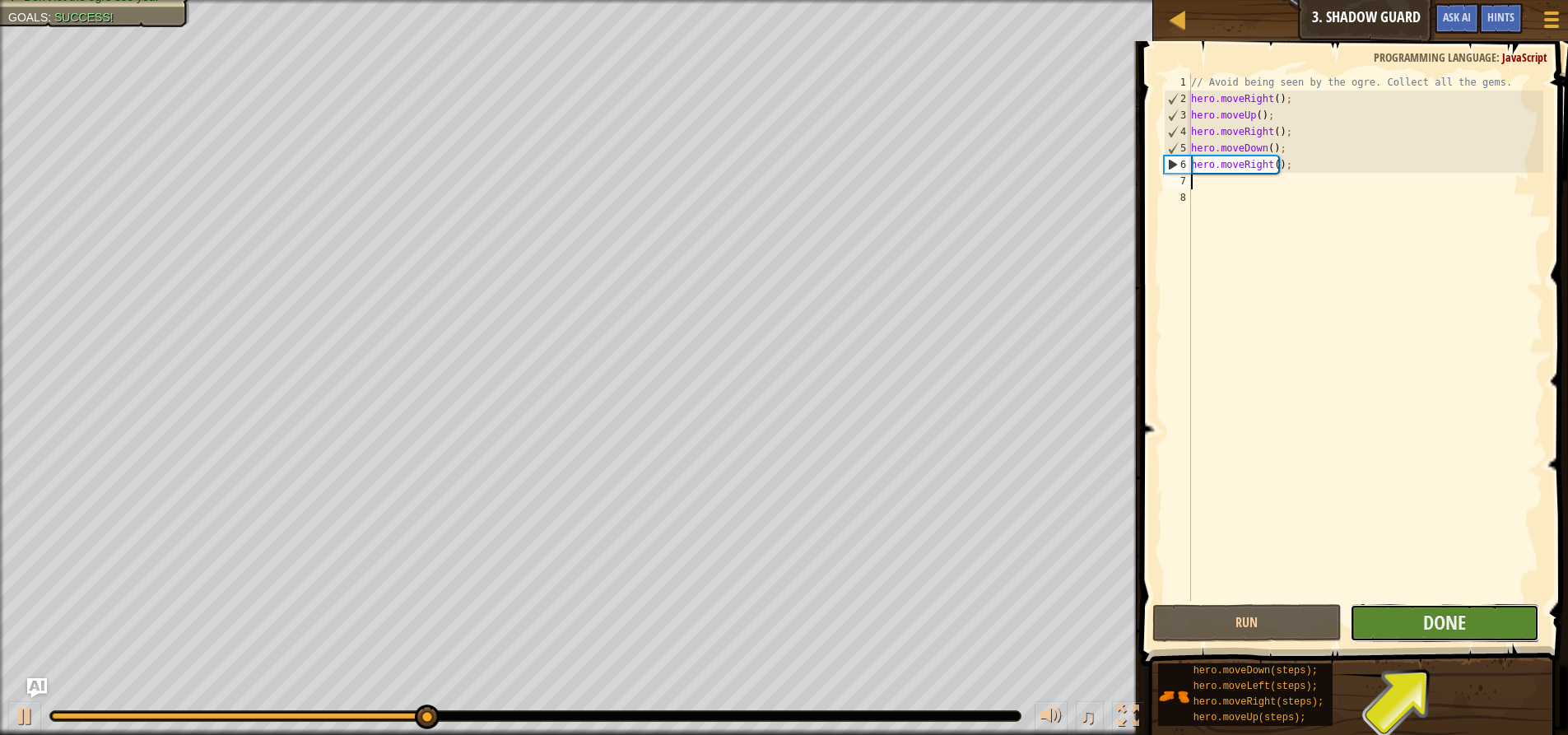
click at [1397, 621] on button "Done" at bounding box center [1445, 623] width 190 height 38
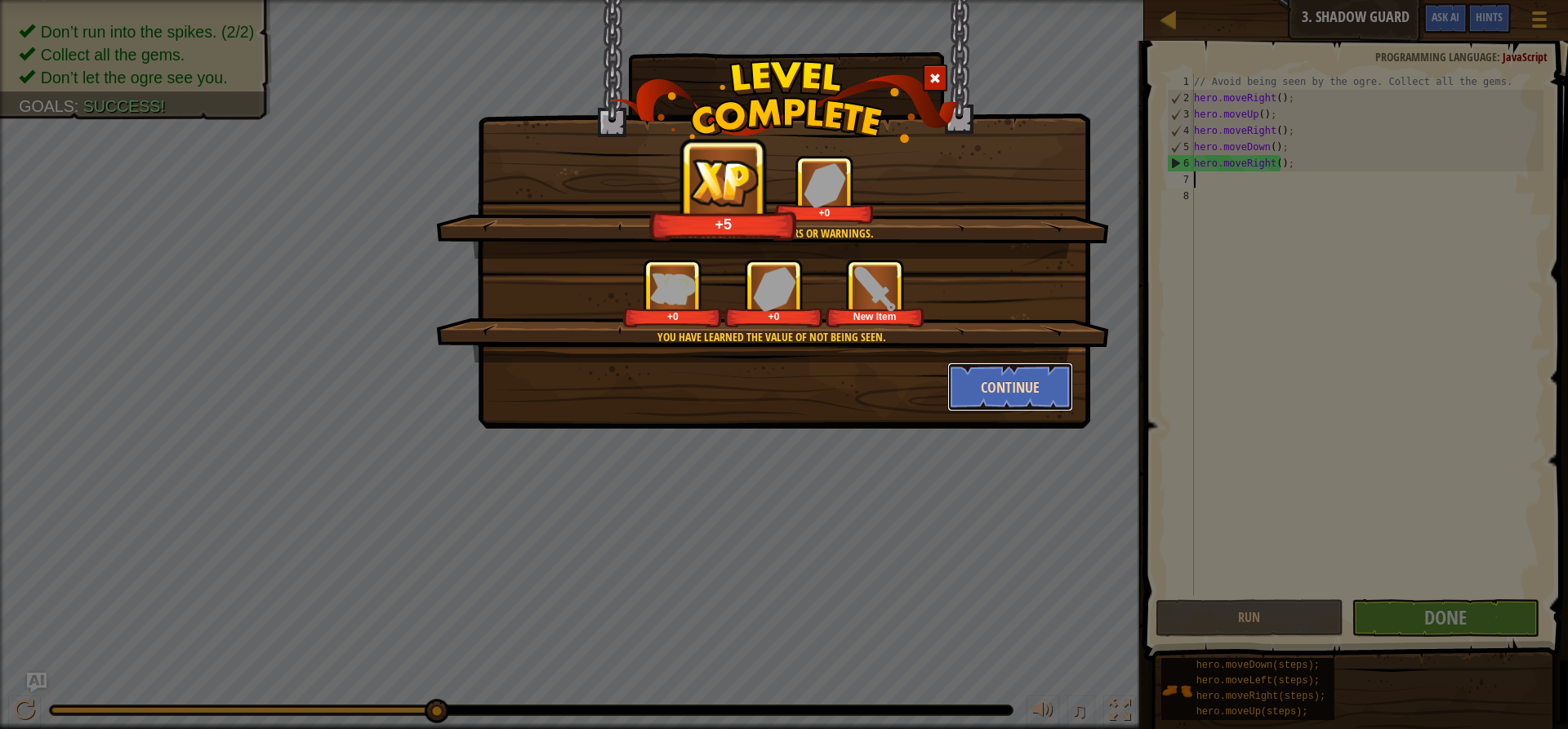
click at [1024, 375] on button "Continue" at bounding box center [1010, 388] width 127 height 49
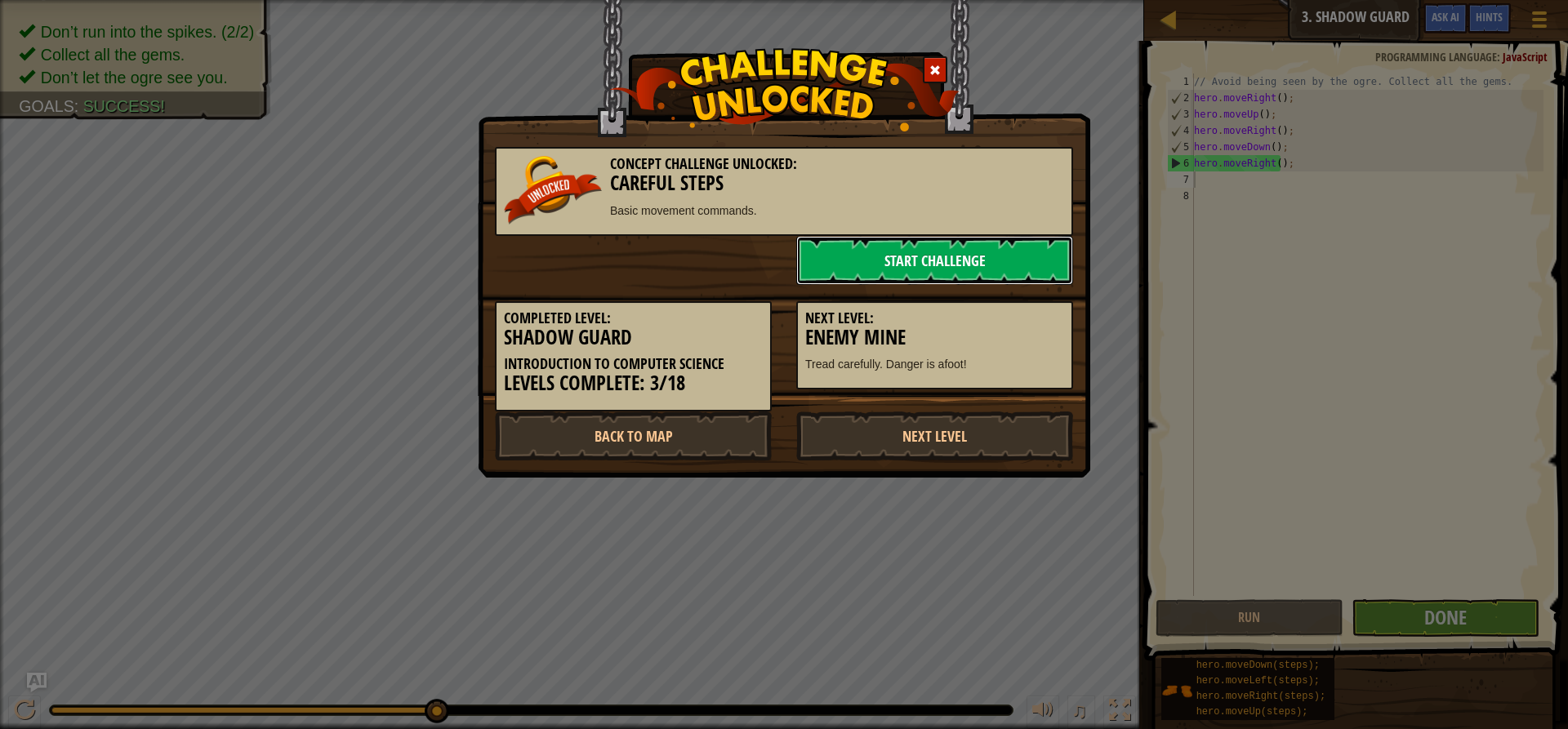
click at [905, 248] on link "Start Challenge" at bounding box center [935, 261] width 277 height 49
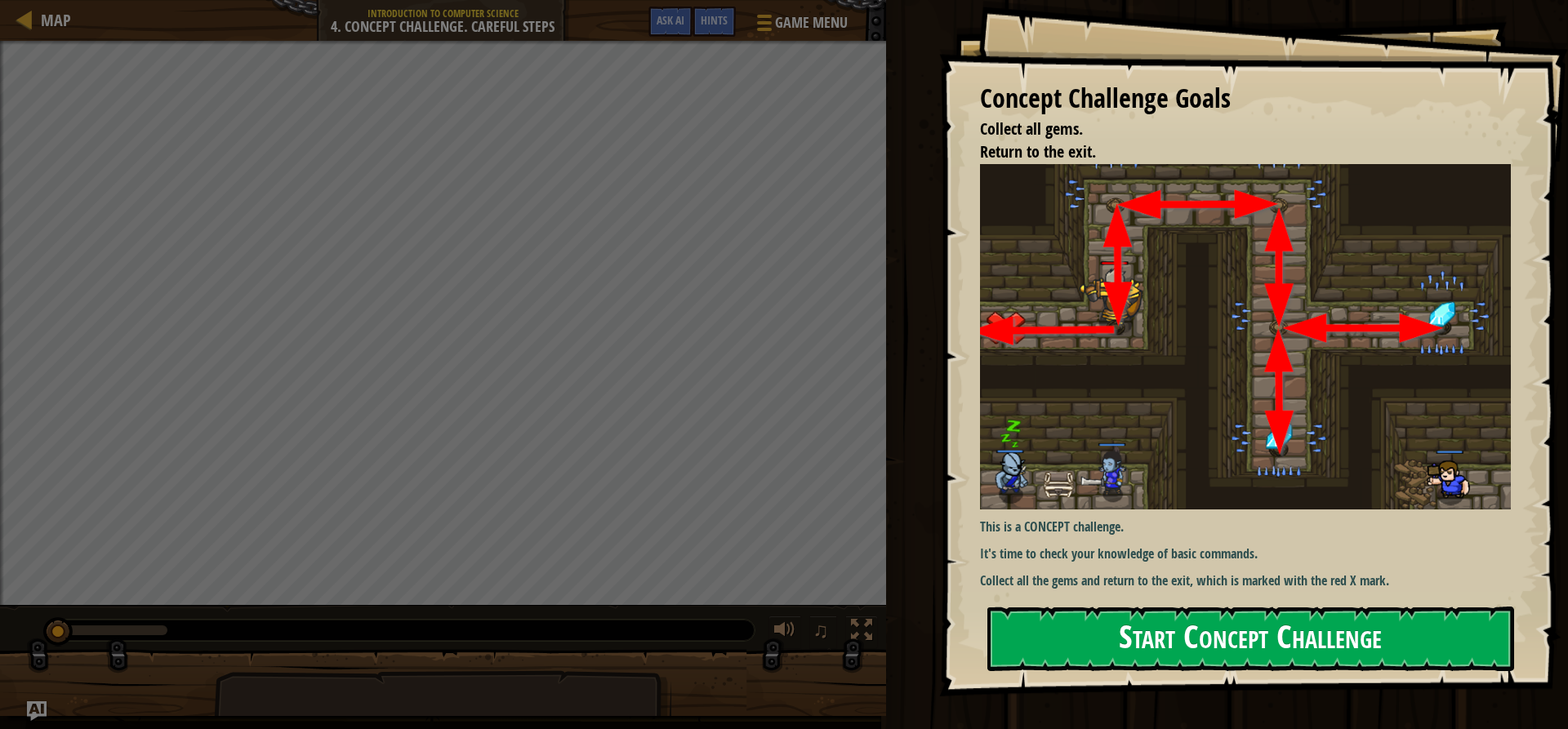
click at [1158, 629] on button "Start Concept Challenge" at bounding box center [1251, 639] width 527 height 65
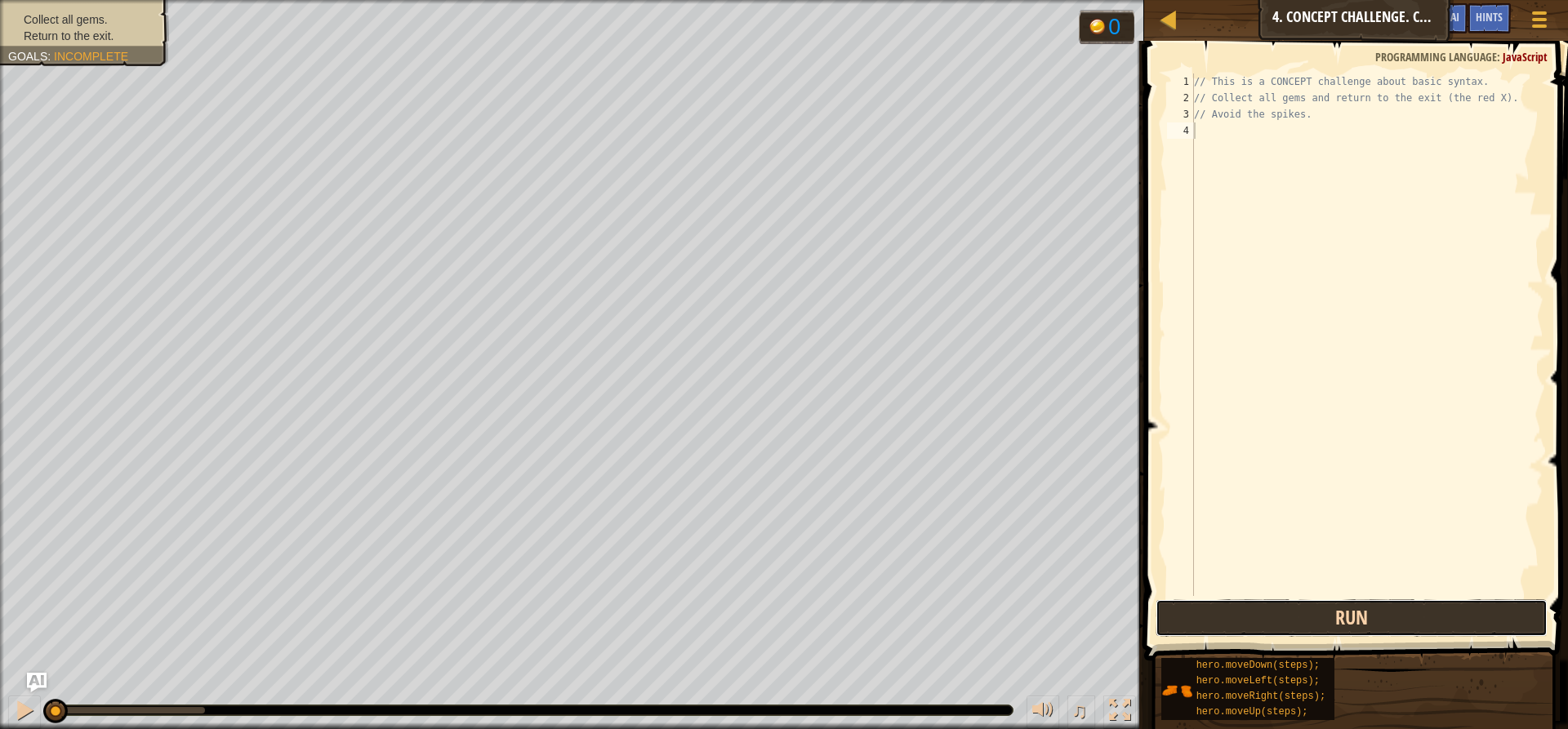
click at [1316, 626] on button "Run" at bounding box center [1352, 618] width 392 height 38
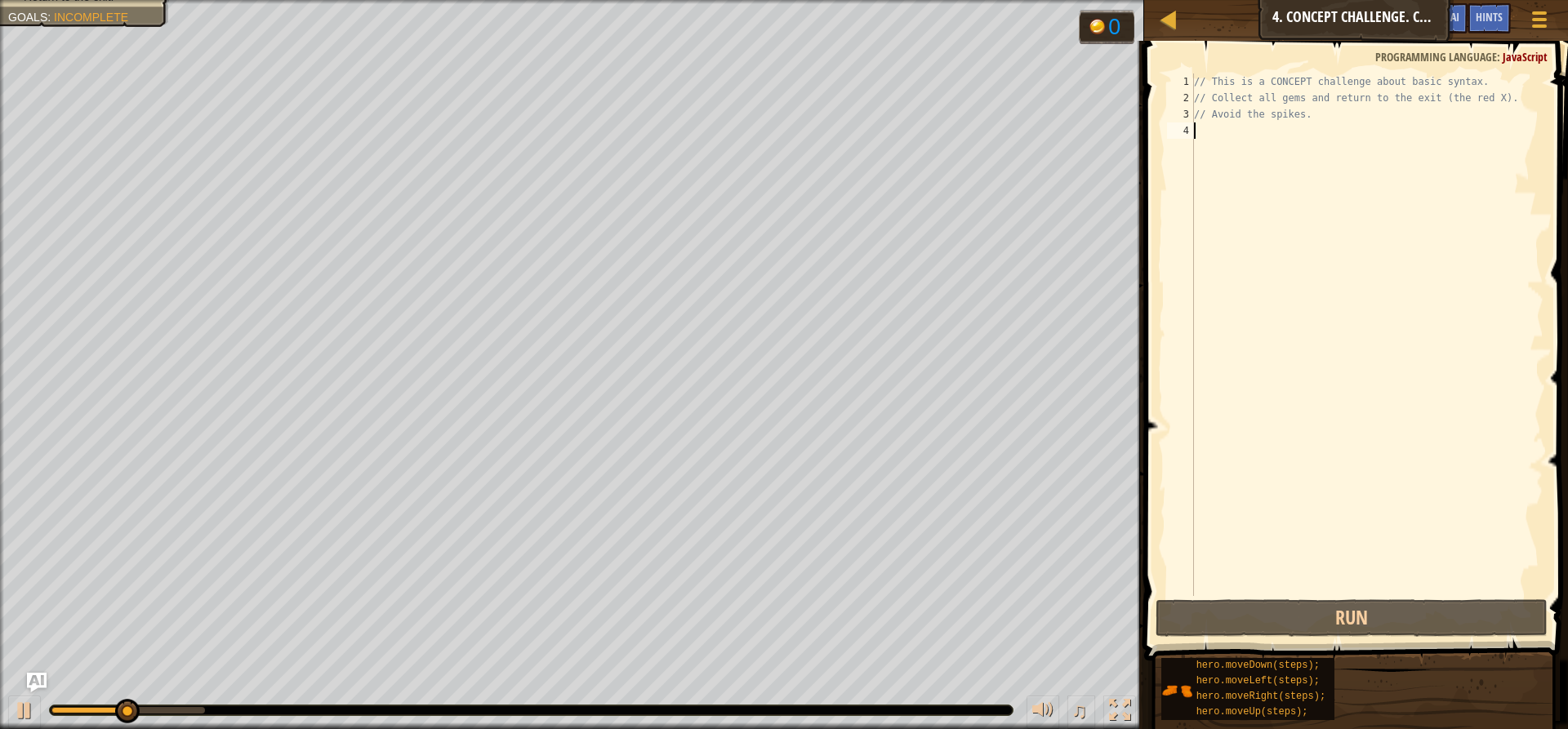
click at [1249, 135] on div "// This is a CONCEPT challenge about basic syntax. // Collect all gems and retu…" at bounding box center [1367, 351] width 353 height 555
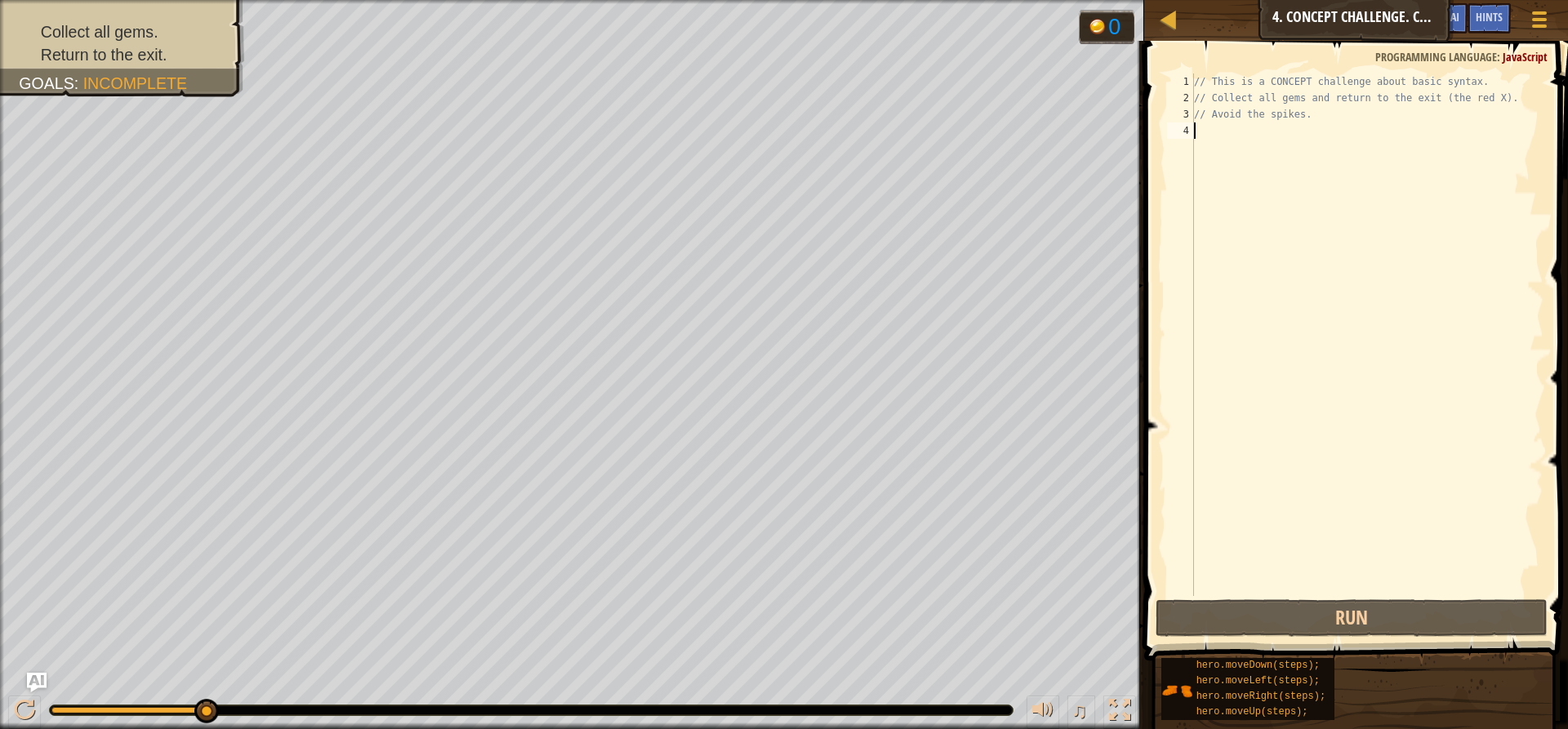
type textarea "h"
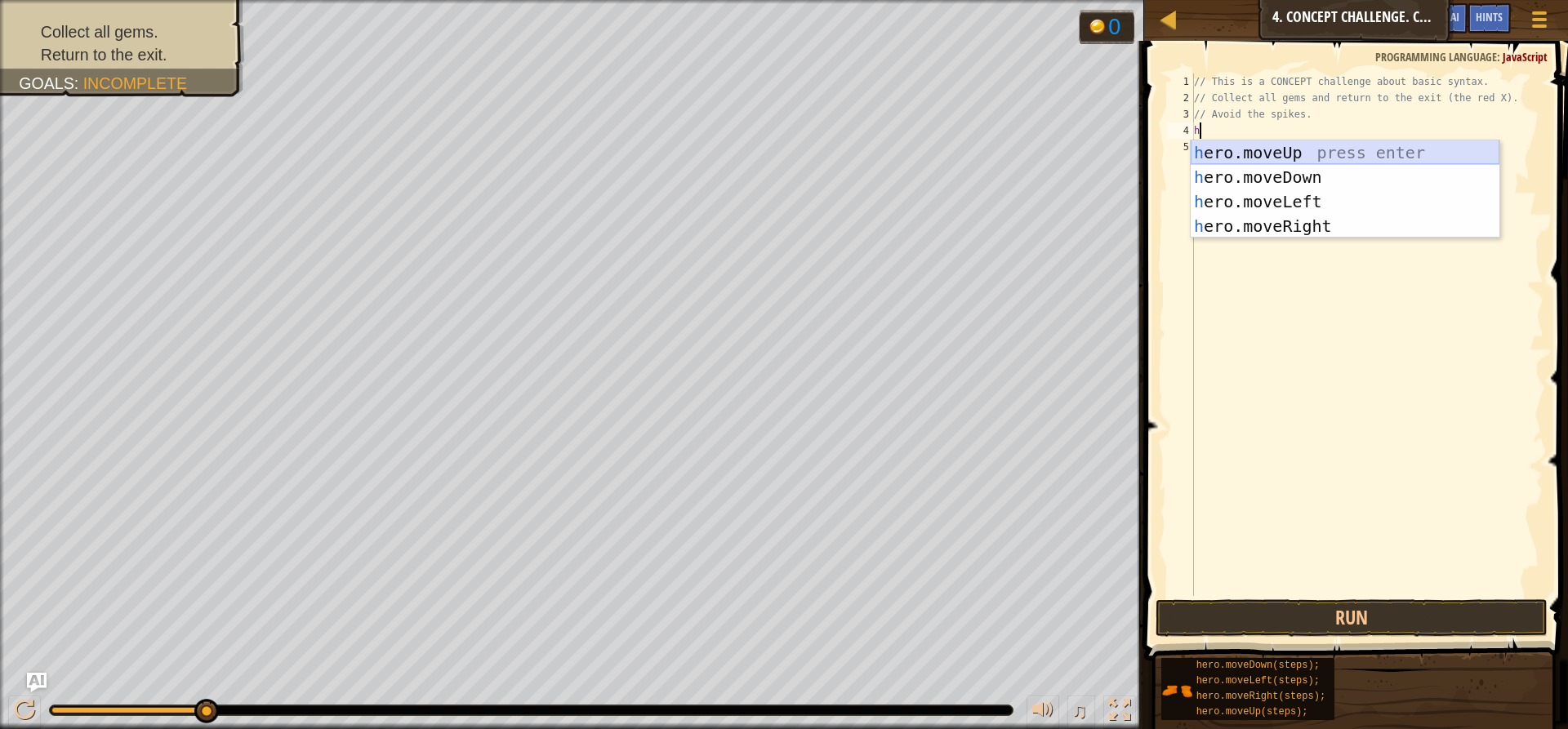
click at [1248, 153] on div "h ero.moveUp press enter h ero.moveDown press enter h ero.moveLeft press enter …" at bounding box center [1345, 214] width 309 height 147
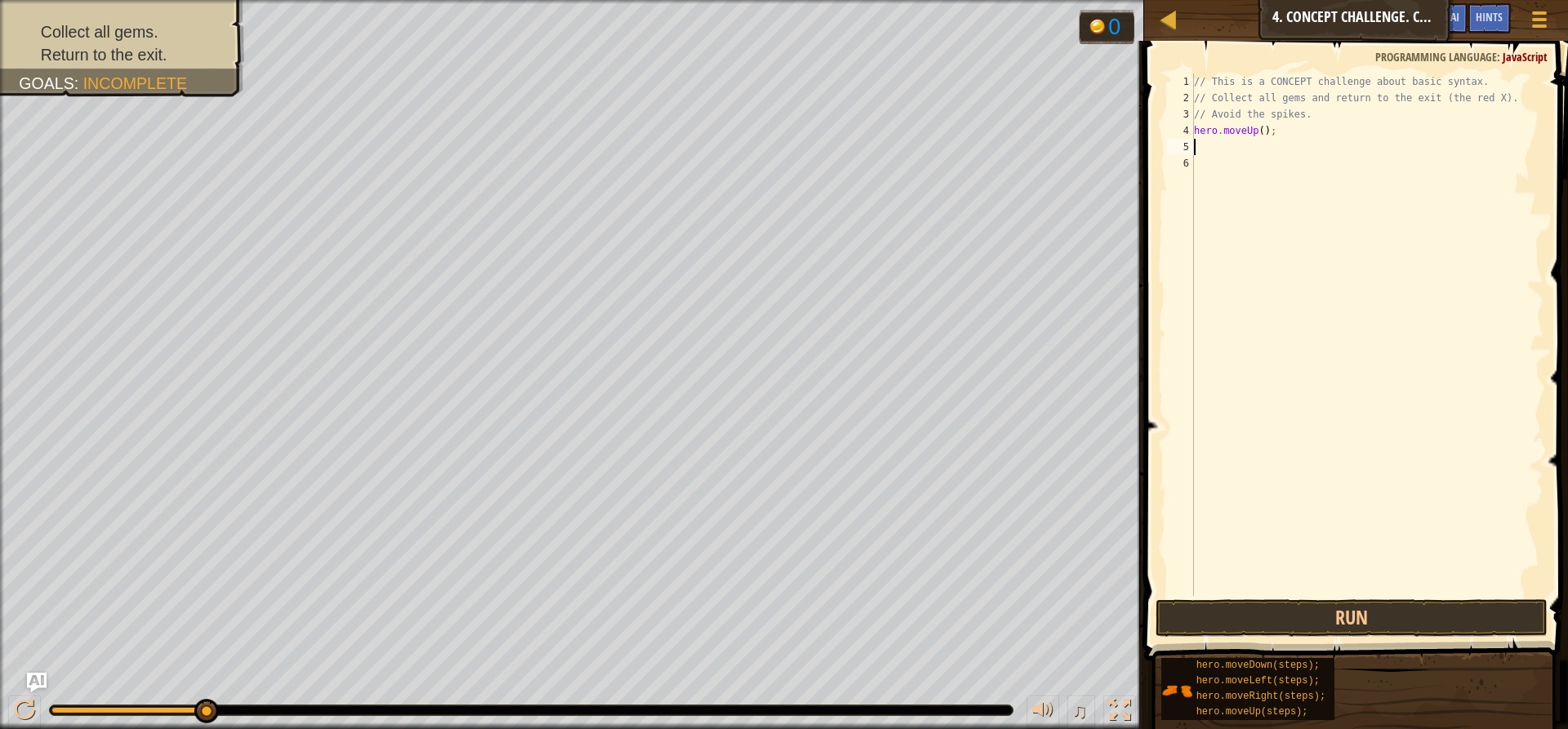
type textarea "h"
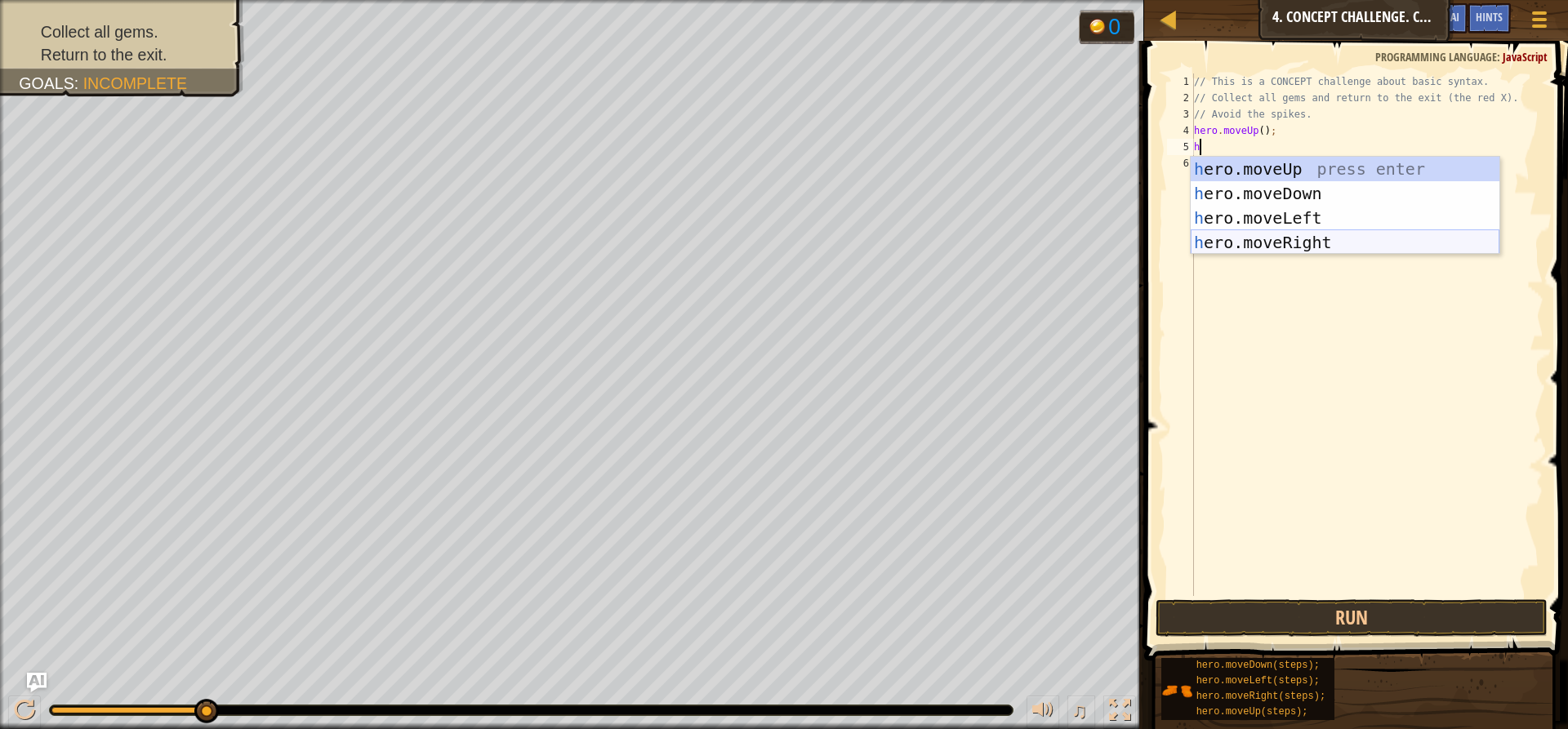
click at [1276, 237] on div "h ero.moveUp press enter h ero.moveDown press enter h ero.moveLeft press enter …" at bounding box center [1345, 230] width 309 height 147
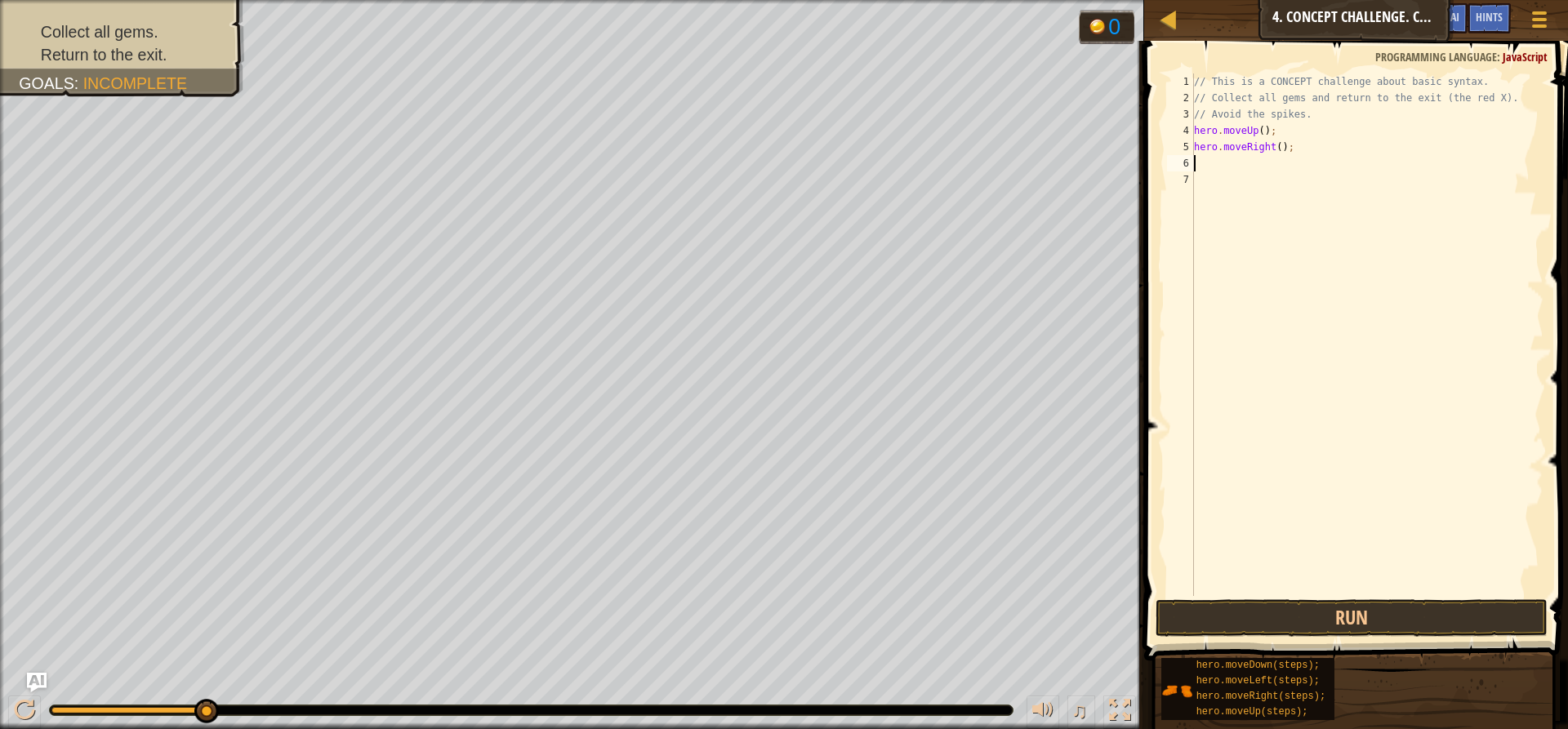
type textarea "h"
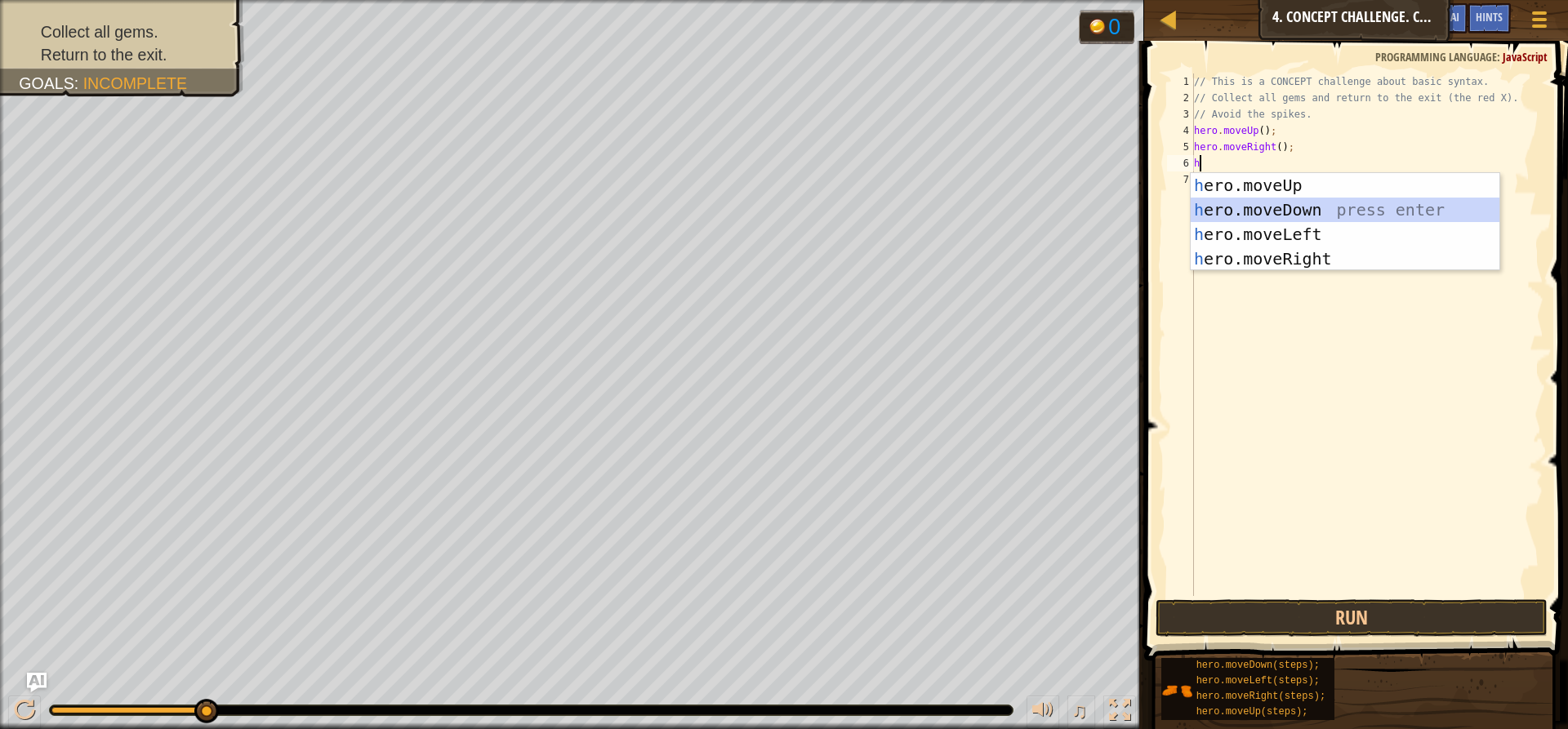
click at [1260, 203] on div "h ero.moveUp press enter h ero.moveDown press enter h ero.moveLeft press enter …" at bounding box center [1345, 246] width 309 height 147
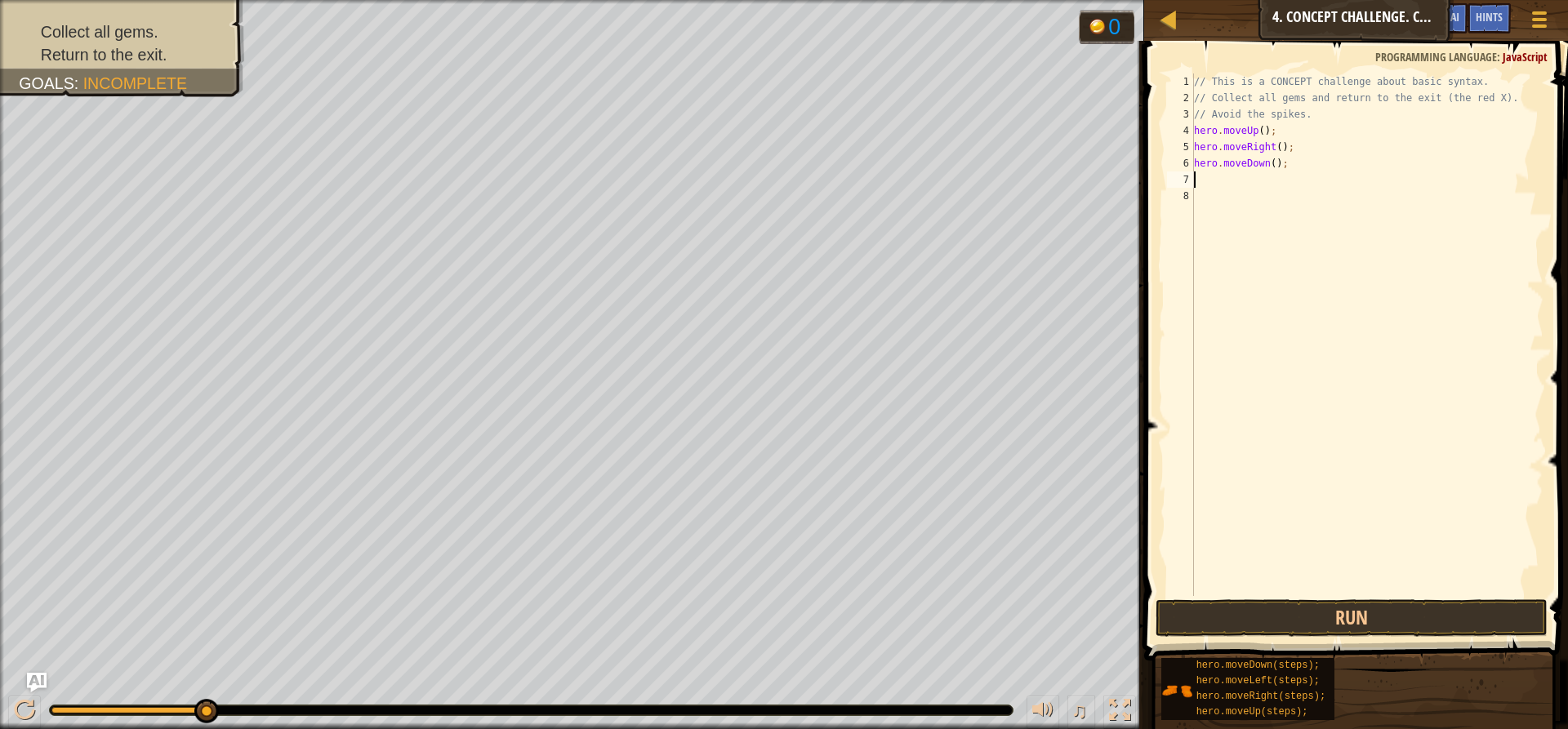
type textarea "h"
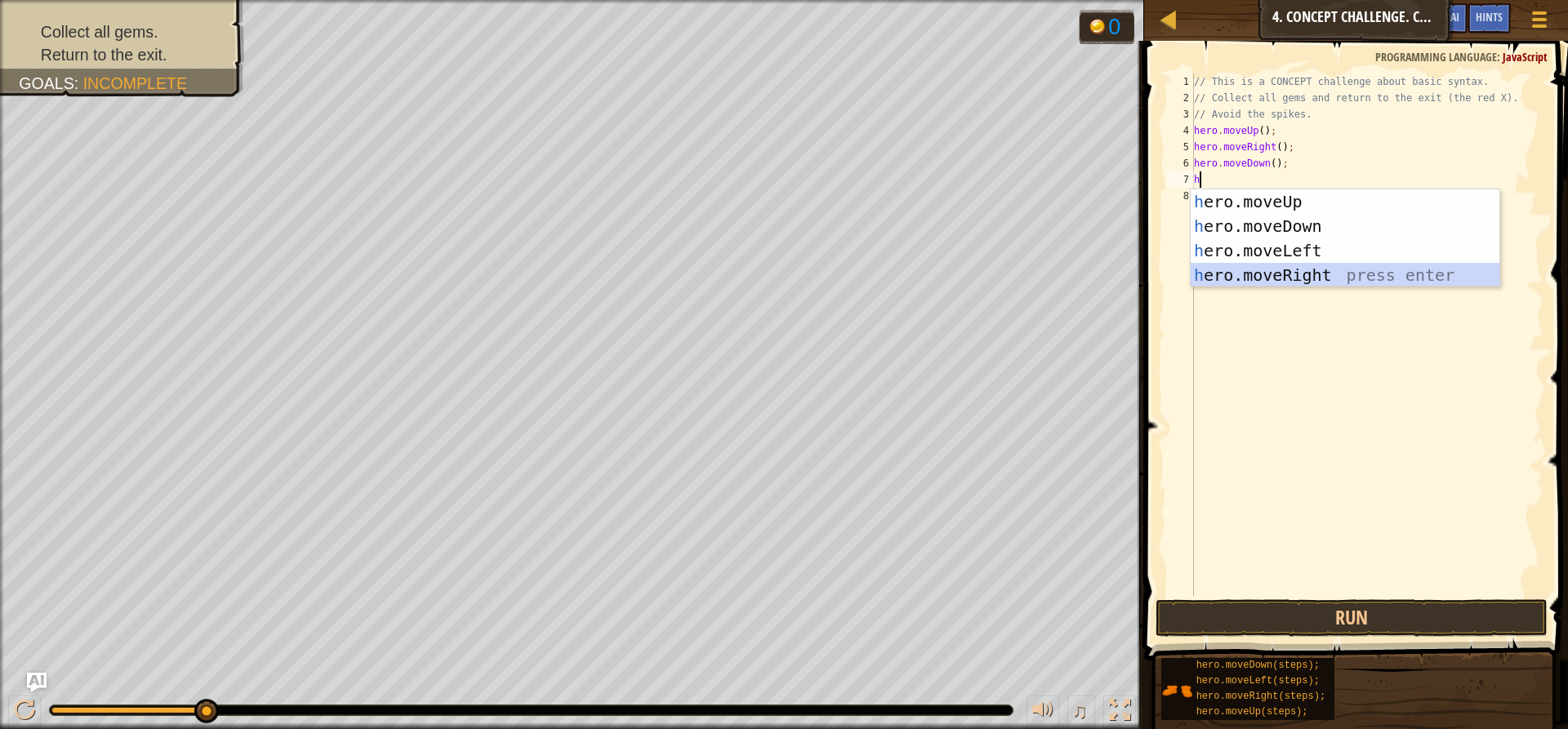
click at [1278, 277] on div "h ero.moveUp press enter h ero.moveDown press enter h ero.moveLeft press enter …" at bounding box center [1345, 262] width 309 height 147
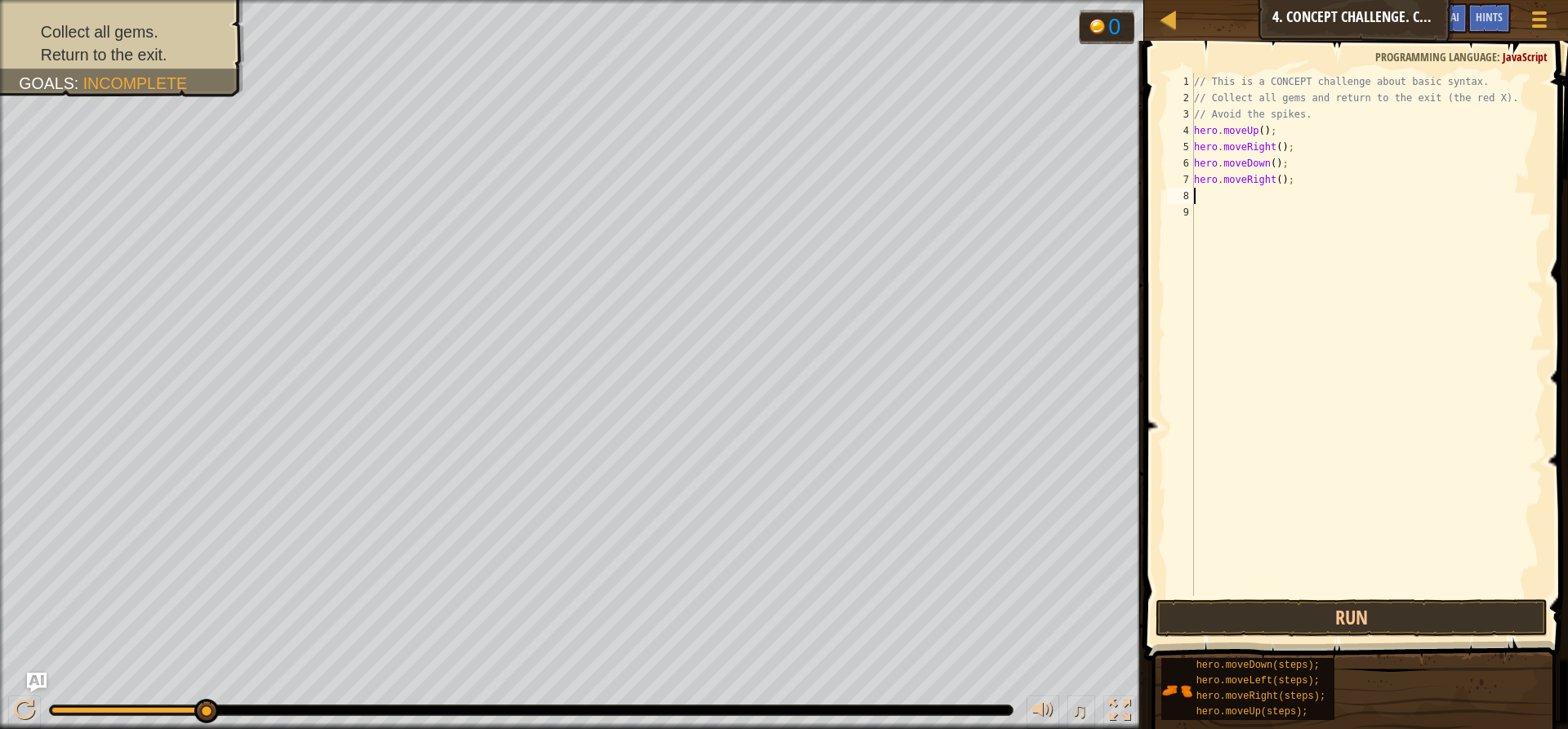
type textarea "h"
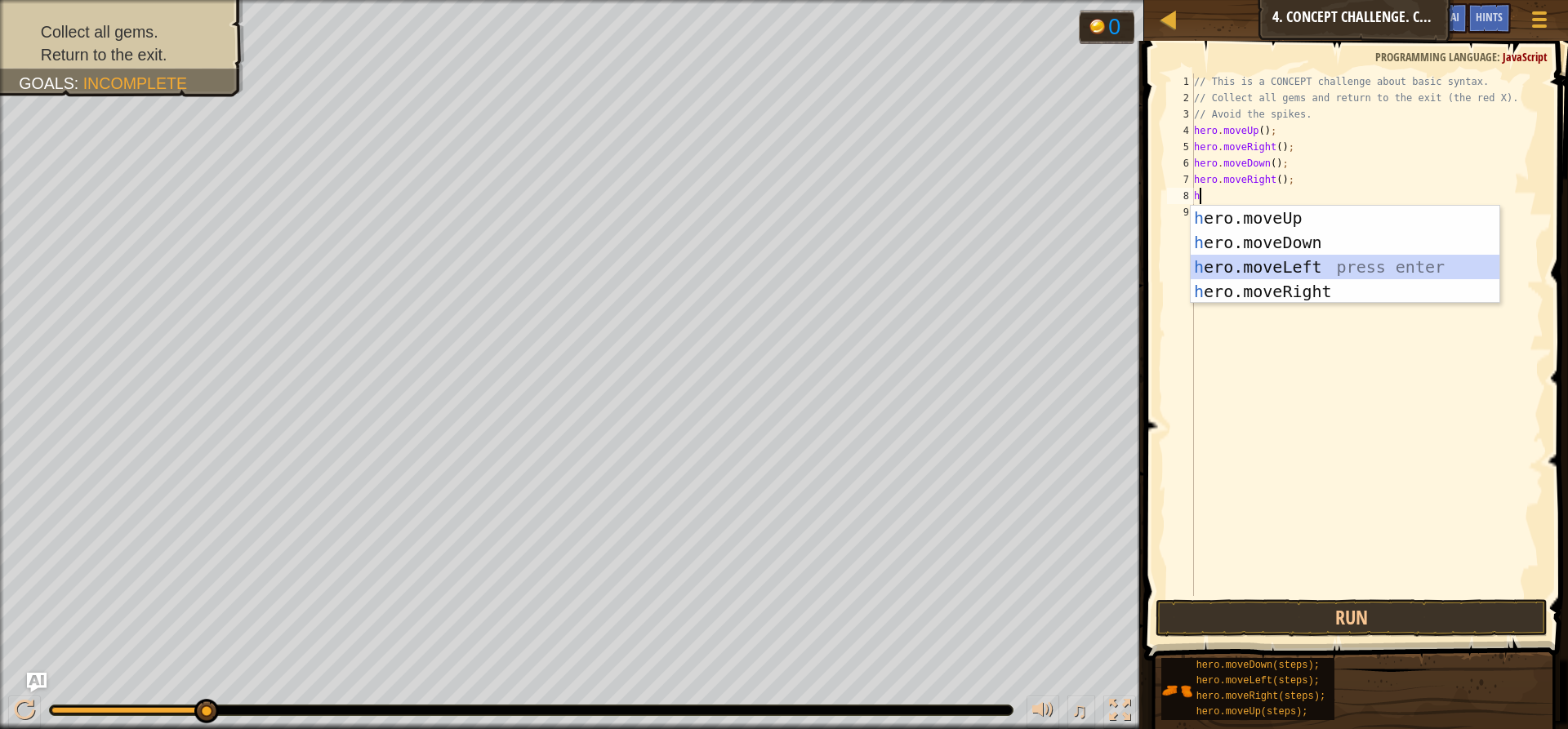
click at [1268, 258] on div "h ero.moveUp press enter h ero.moveDown press enter h ero.moveLeft press enter …" at bounding box center [1345, 279] width 309 height 147
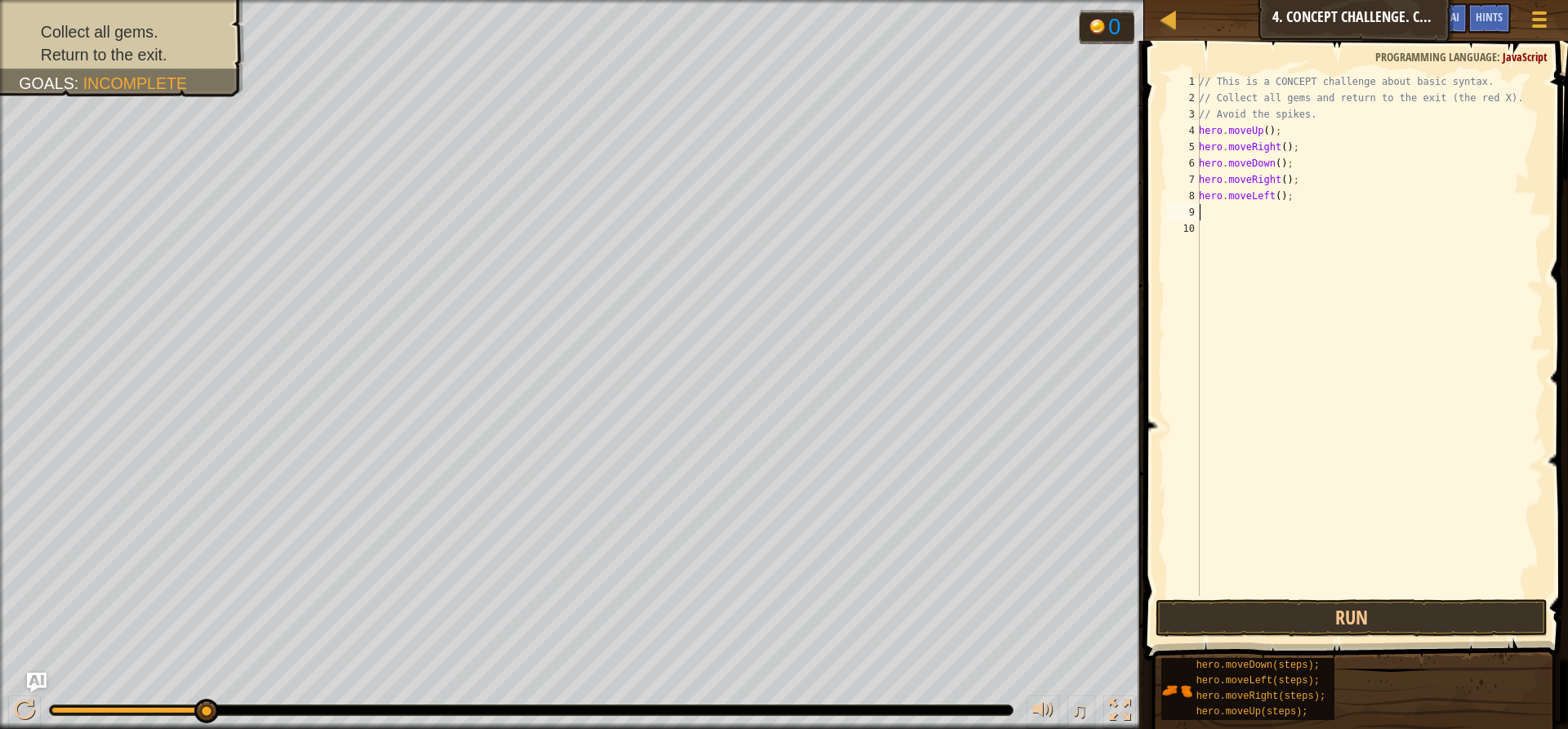
type textarea "h"
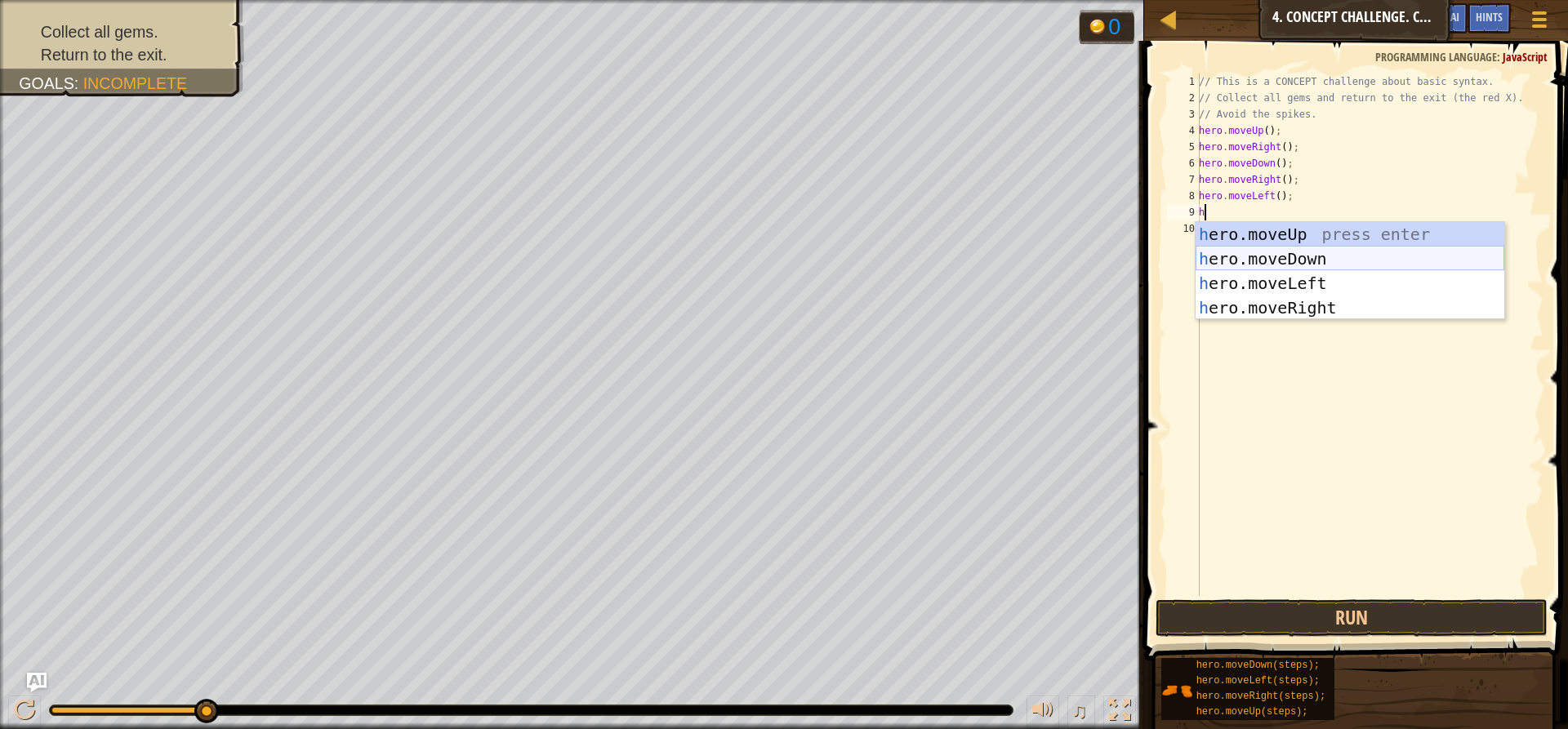
click at [1269, 249] on div "h ero.moveUp press enter h ero.moveDown press enter h ero.moveLeft press enter …" at bounding box center [1350, 295] width 309 height 147
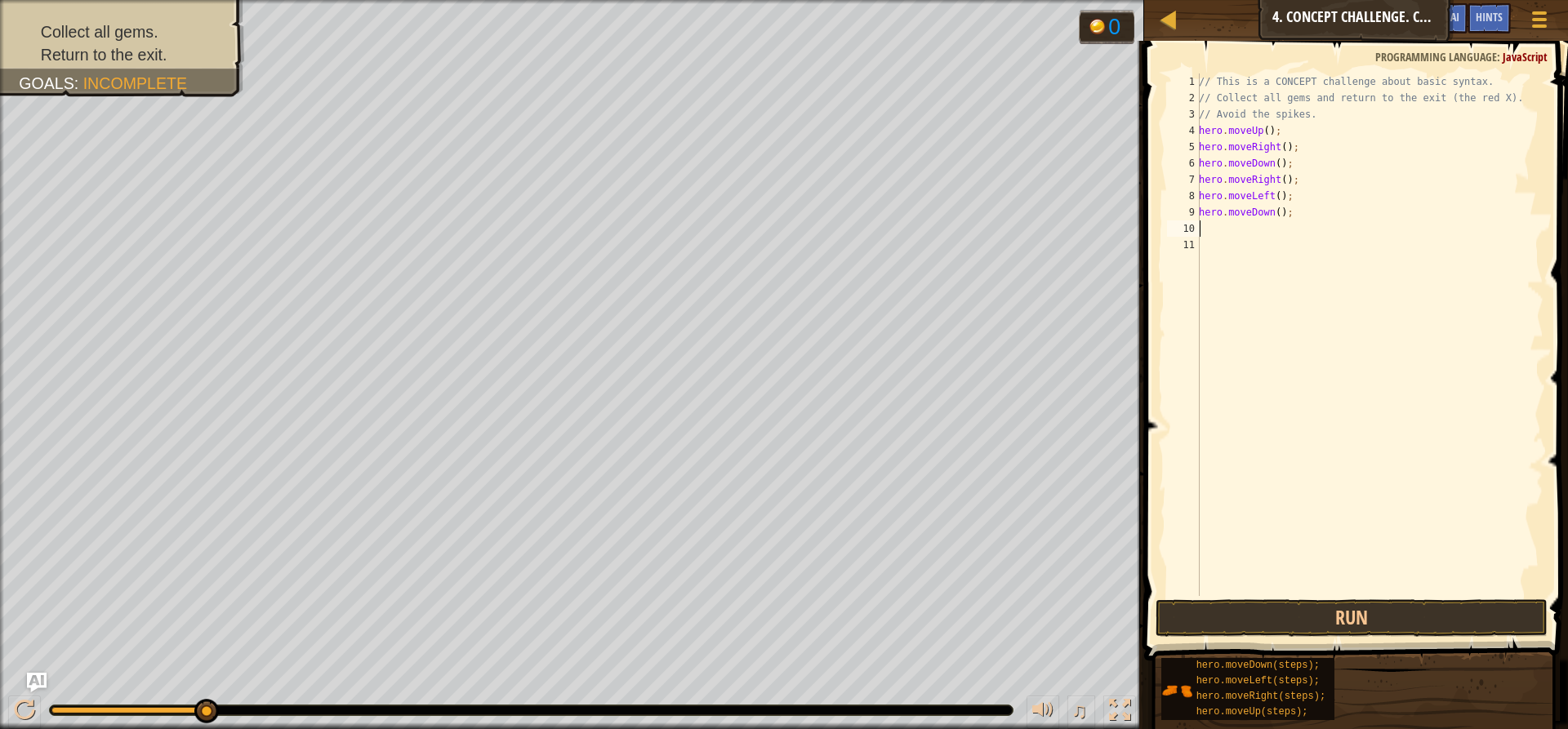
type textarea "h"
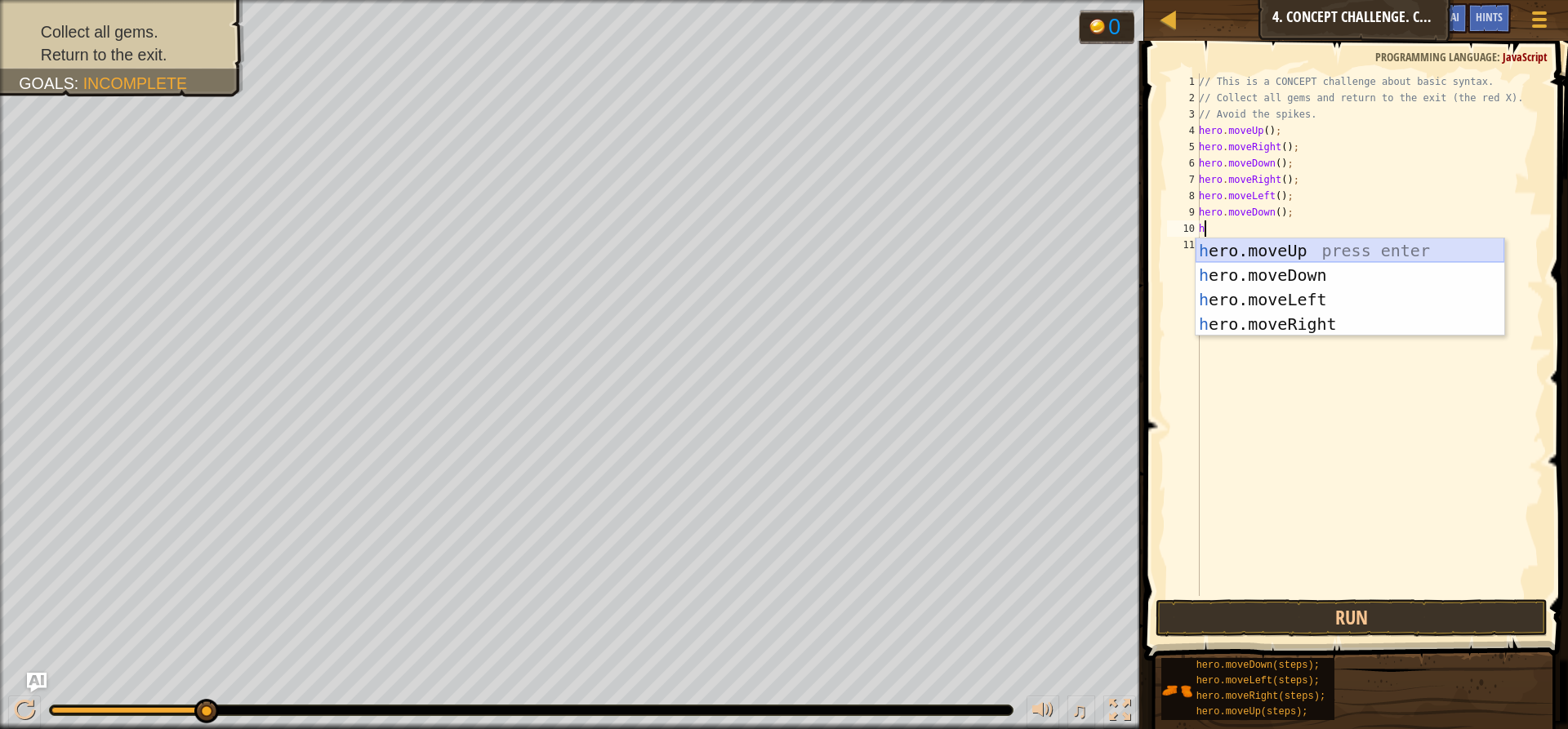
click at [1269, 246] on div "h ero.moveUp press enter h ero.moveDown press enter h ero.moveLeft press enter …" at bounding box center [1350, 312] width 309 height 147
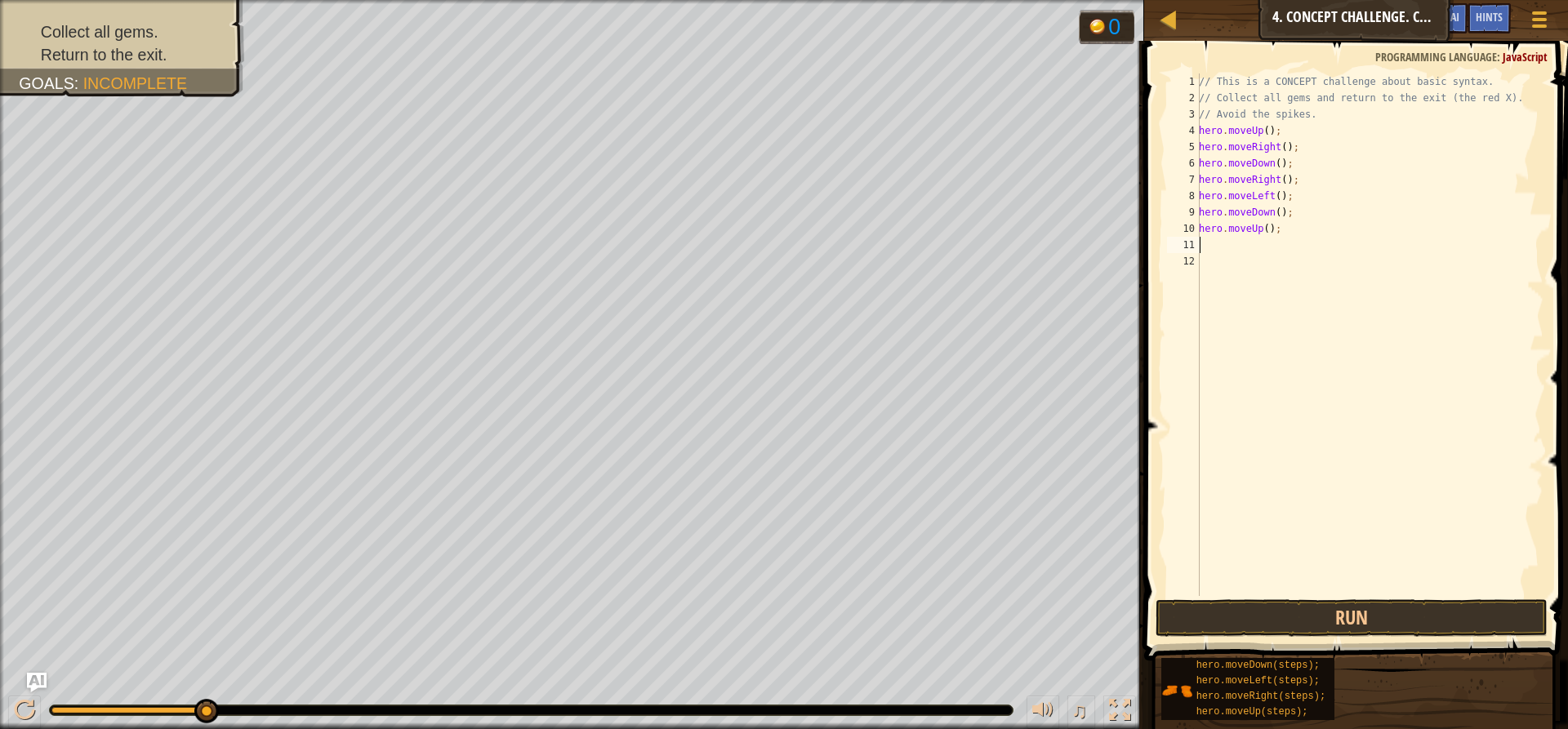
type textarea "h"
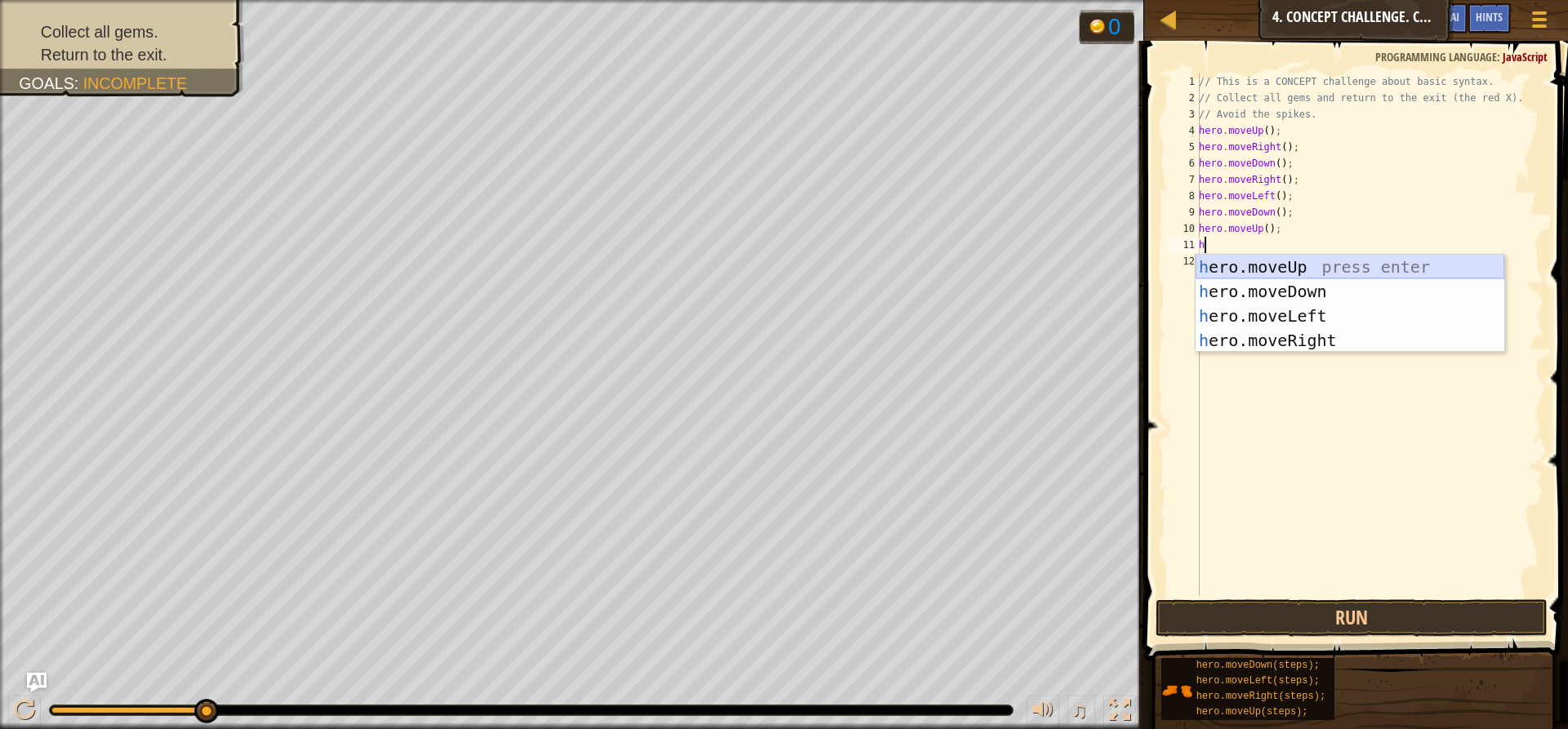
click at [1264, 259] on div "h ero.moveUp press enter h ero.moveDown press enter h ero.moveLeft press enter …" at bounding box center [1350, 328] width 309 height 147
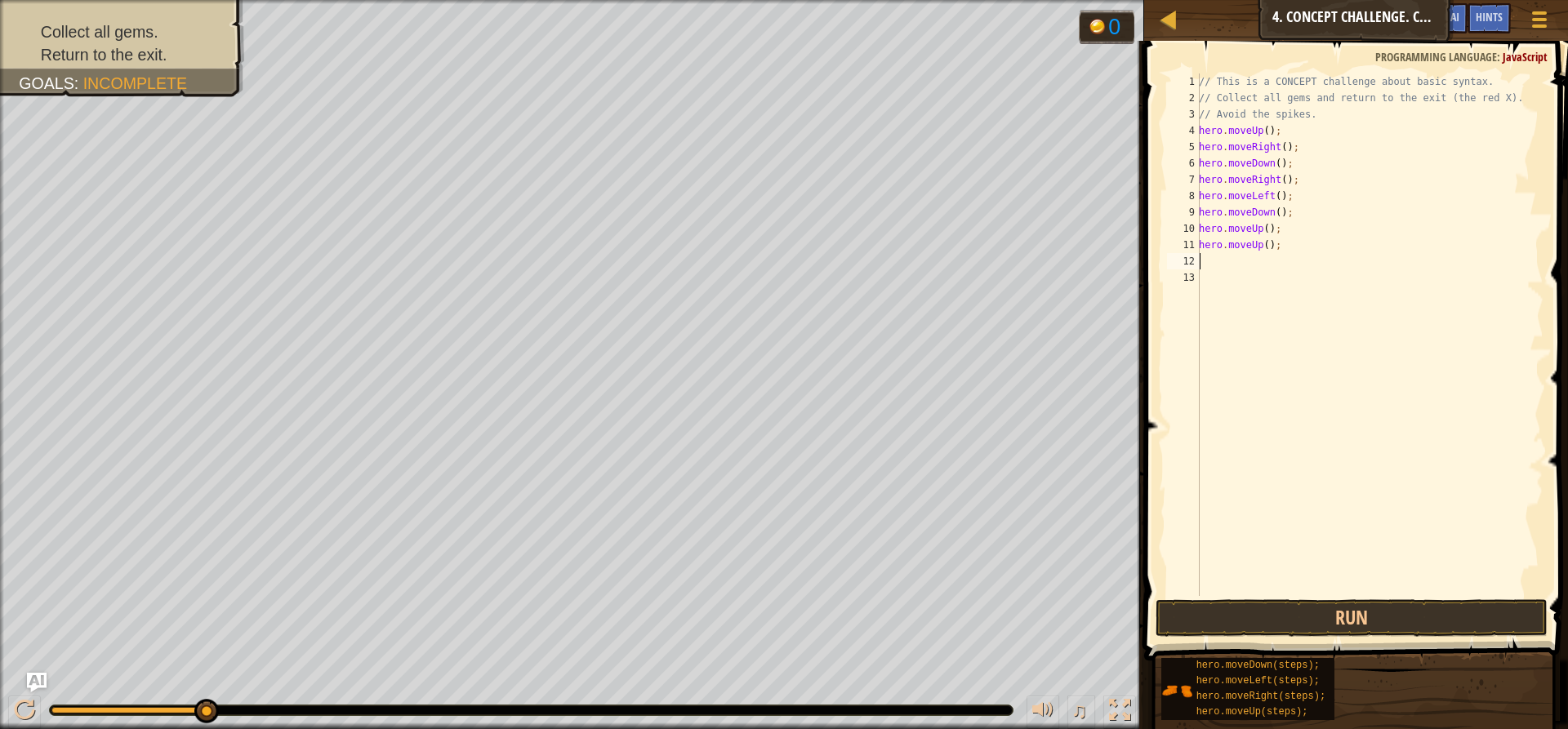
type textarea "h"
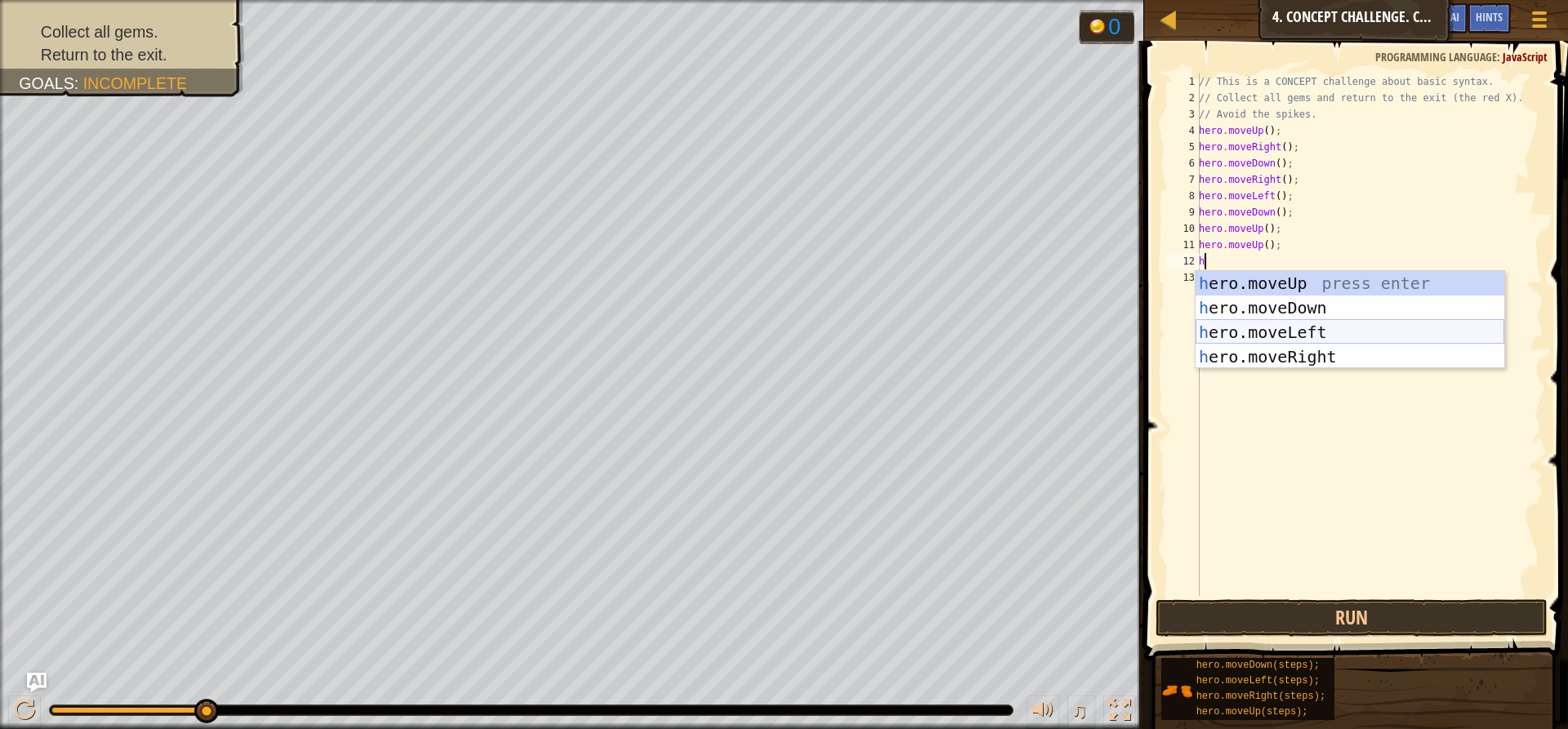
click at [1258, 331] on div "h ero.moveUp press enter h ero.moveDown press enter h ero.moveLeft press enter …" at bounding box center [1350, 344] width 309 height 147
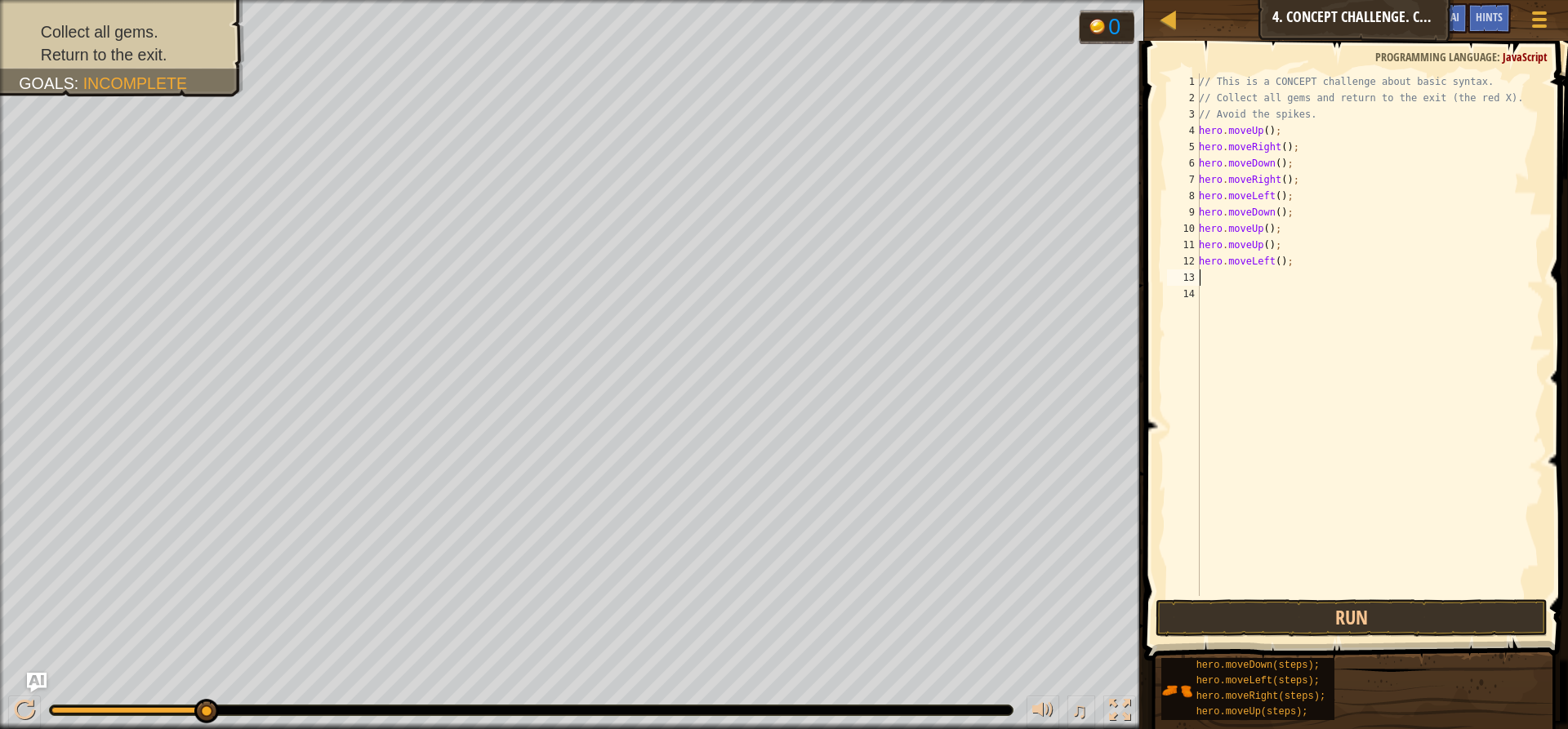
type textarea "h"
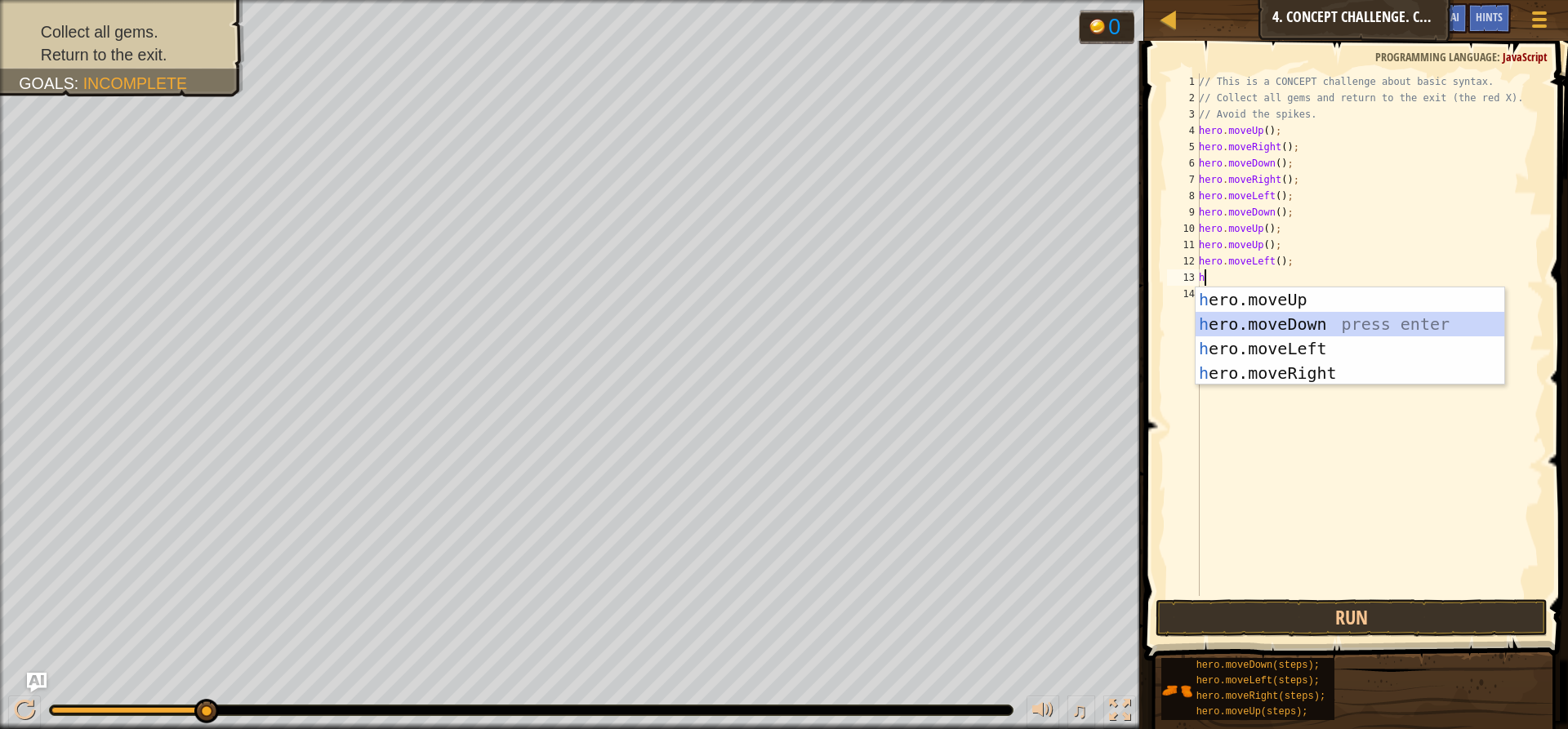
click at [1253, 325] on div "h ero.moveUp press enter h ero.moveDown press enter h ero.moveLeft press enter …" at bounding box center [1350, 361] width 309 height 147
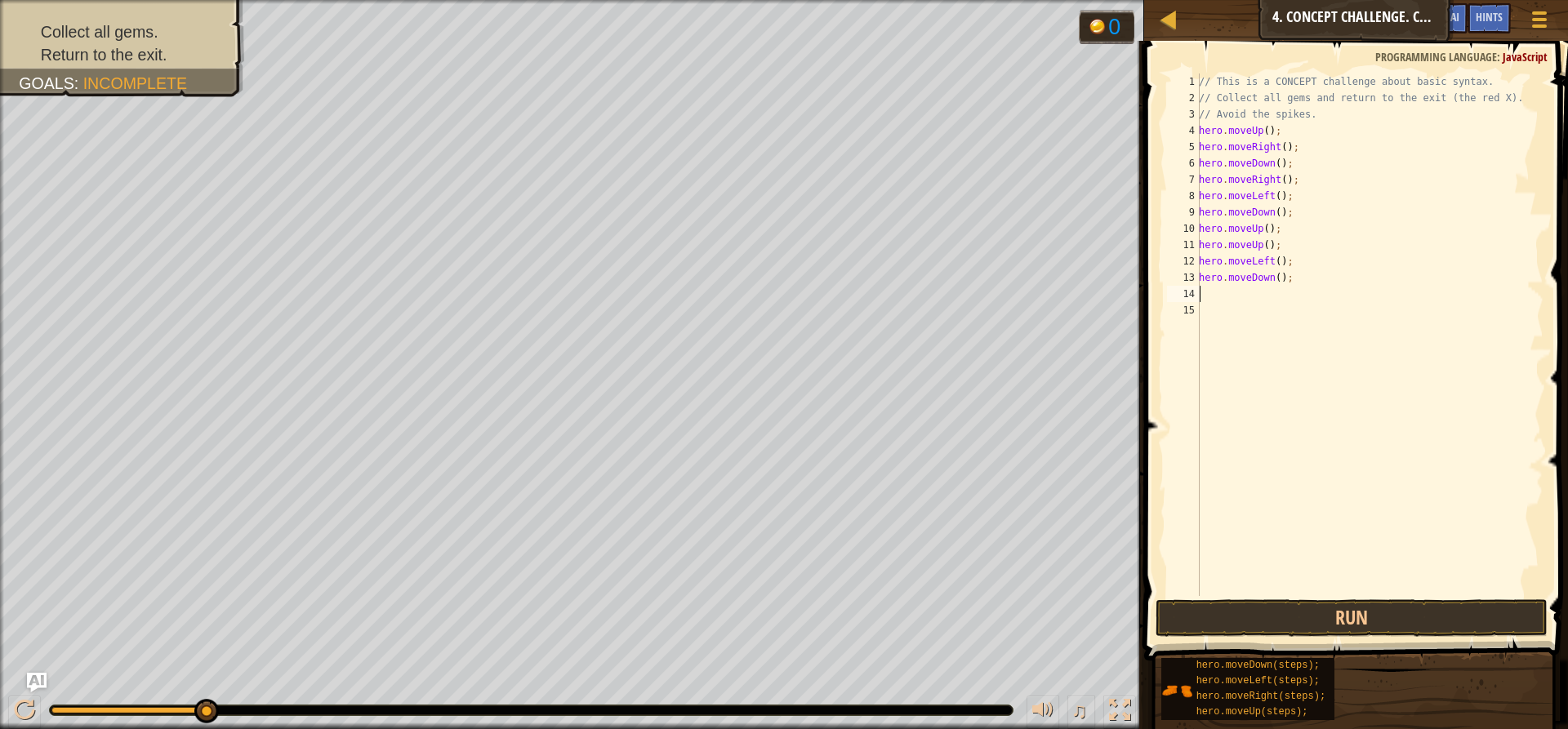
type textarea "h"
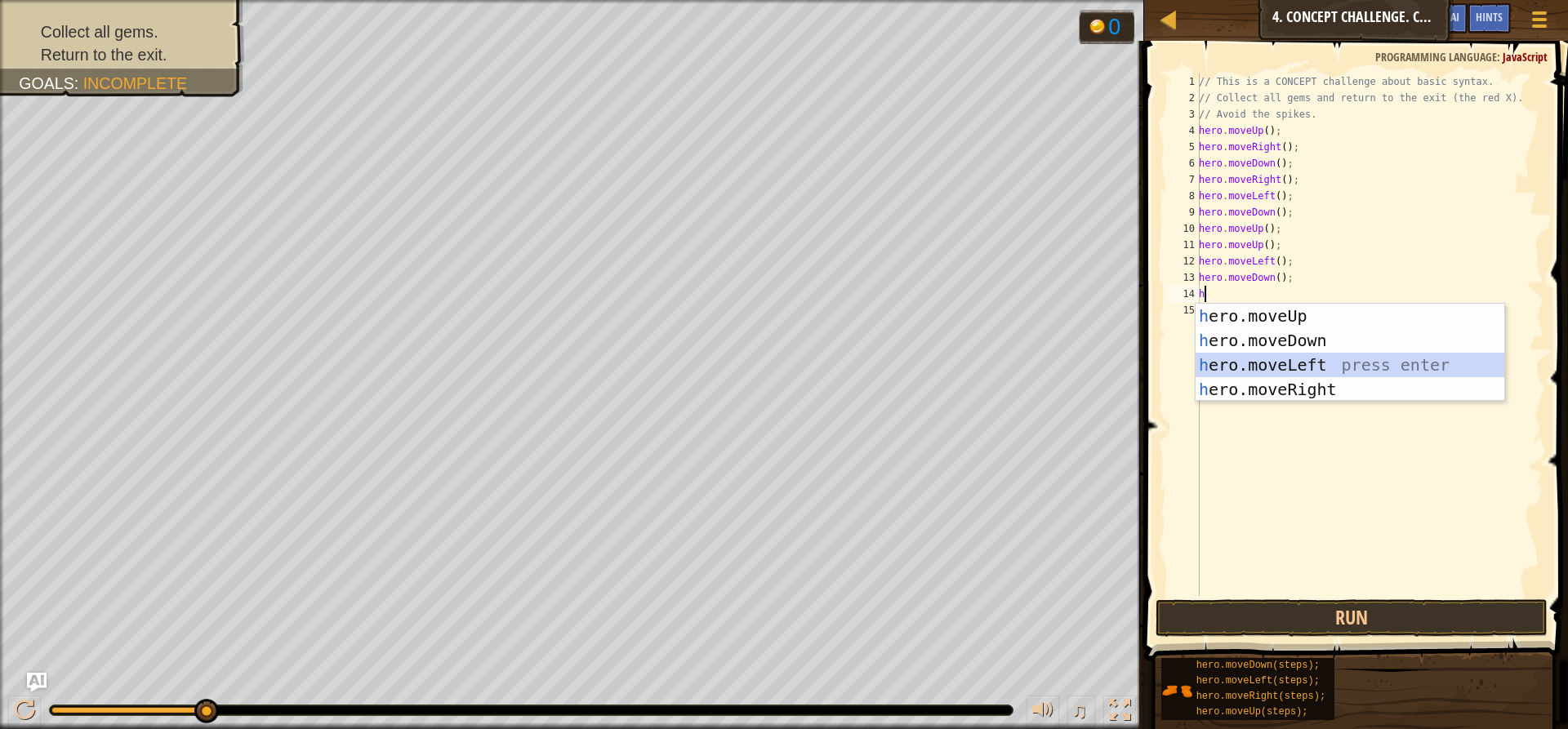
click at [1273, 361] on div "h ero.moveUp press enter h ero.moveDown press enter h ero.moveLeft press enter …" at bounding box center [1350, 377] width 309 height 147
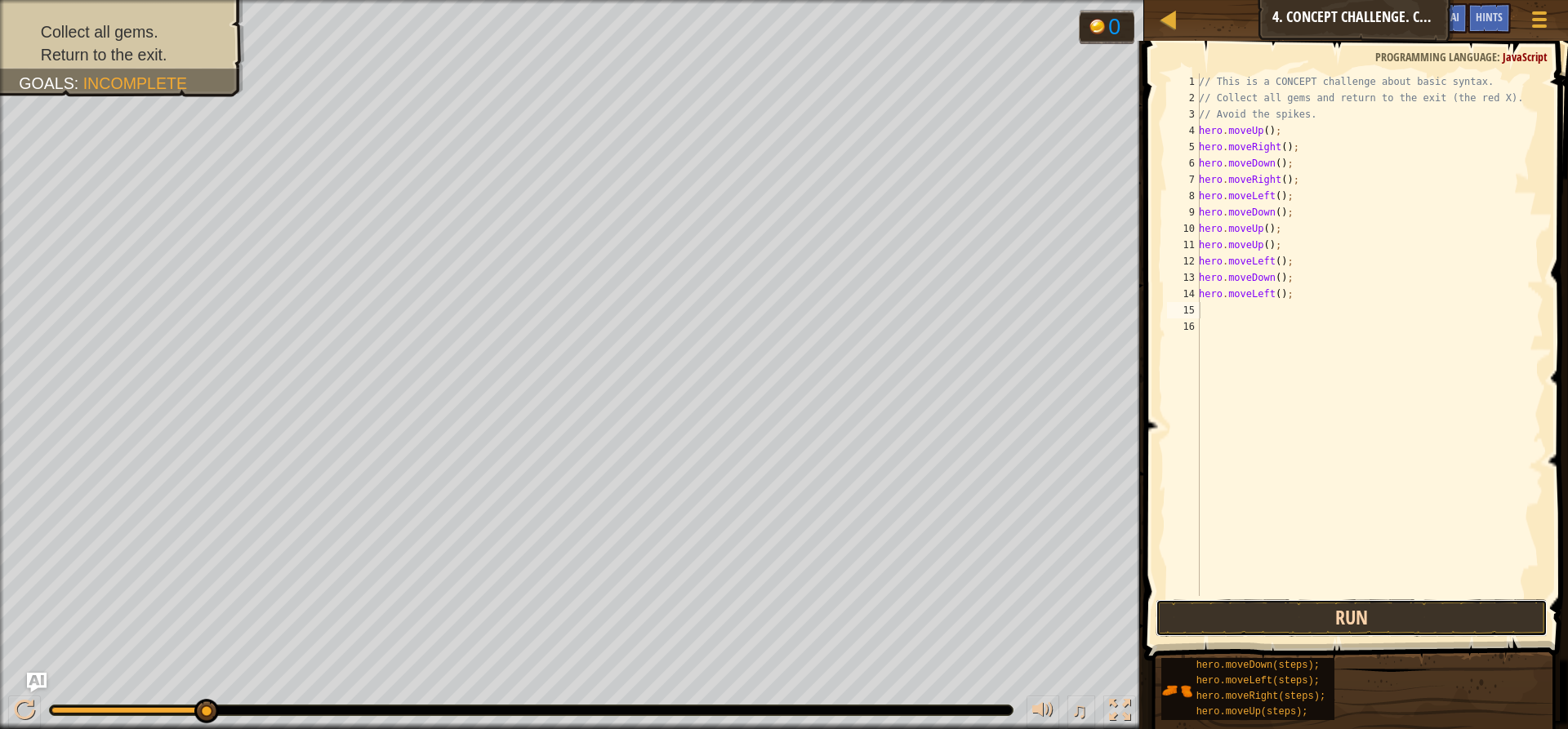
click at [1341, 610] on button "Run" at bounding box center [1352, 618] width 392 height 38
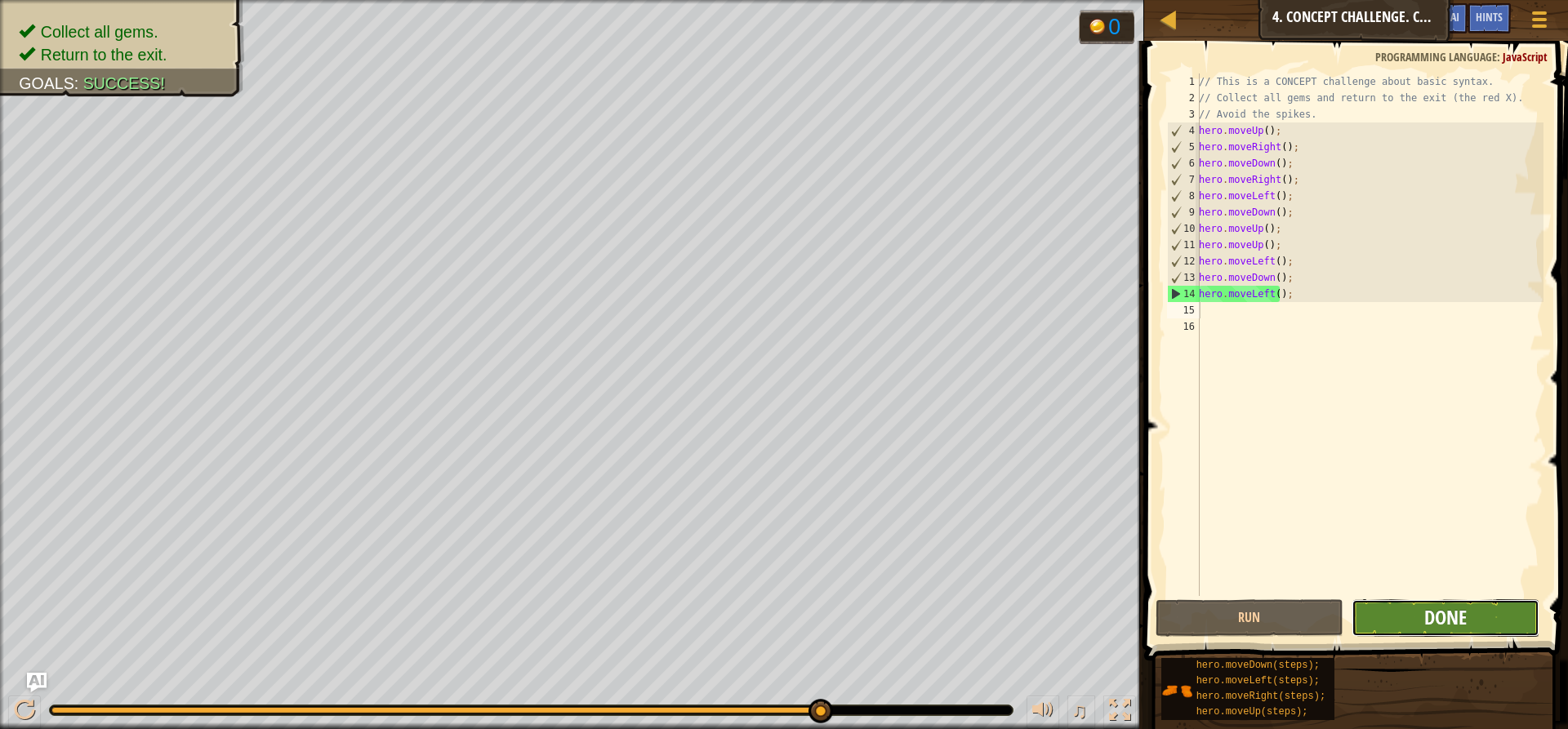
click at [1461, 608] on span "Done" at bounding box center [1445, 618] width 42 height 26
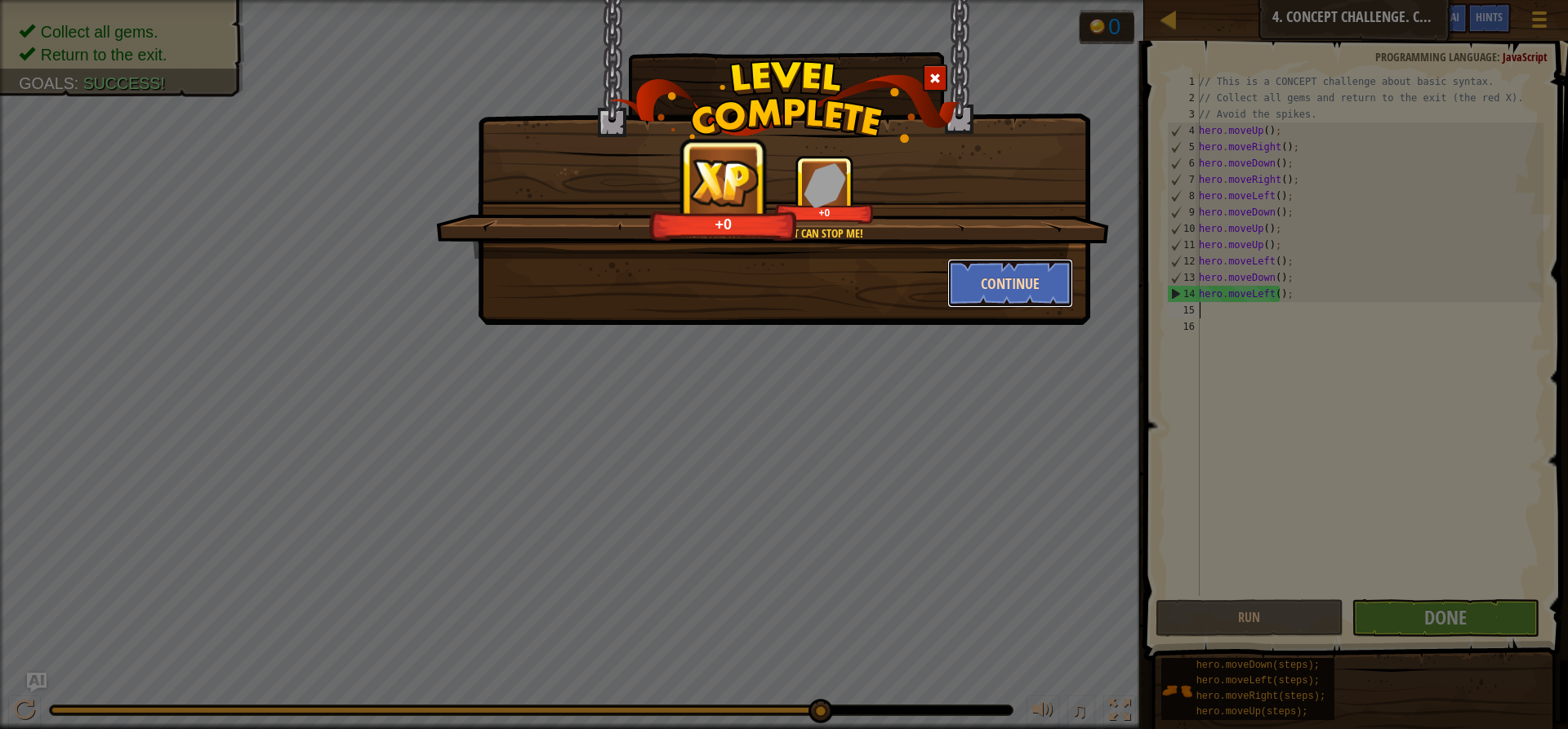
click at [986, 287] on button "Continue" at bounding box center [1010, 283] width 127 height 49
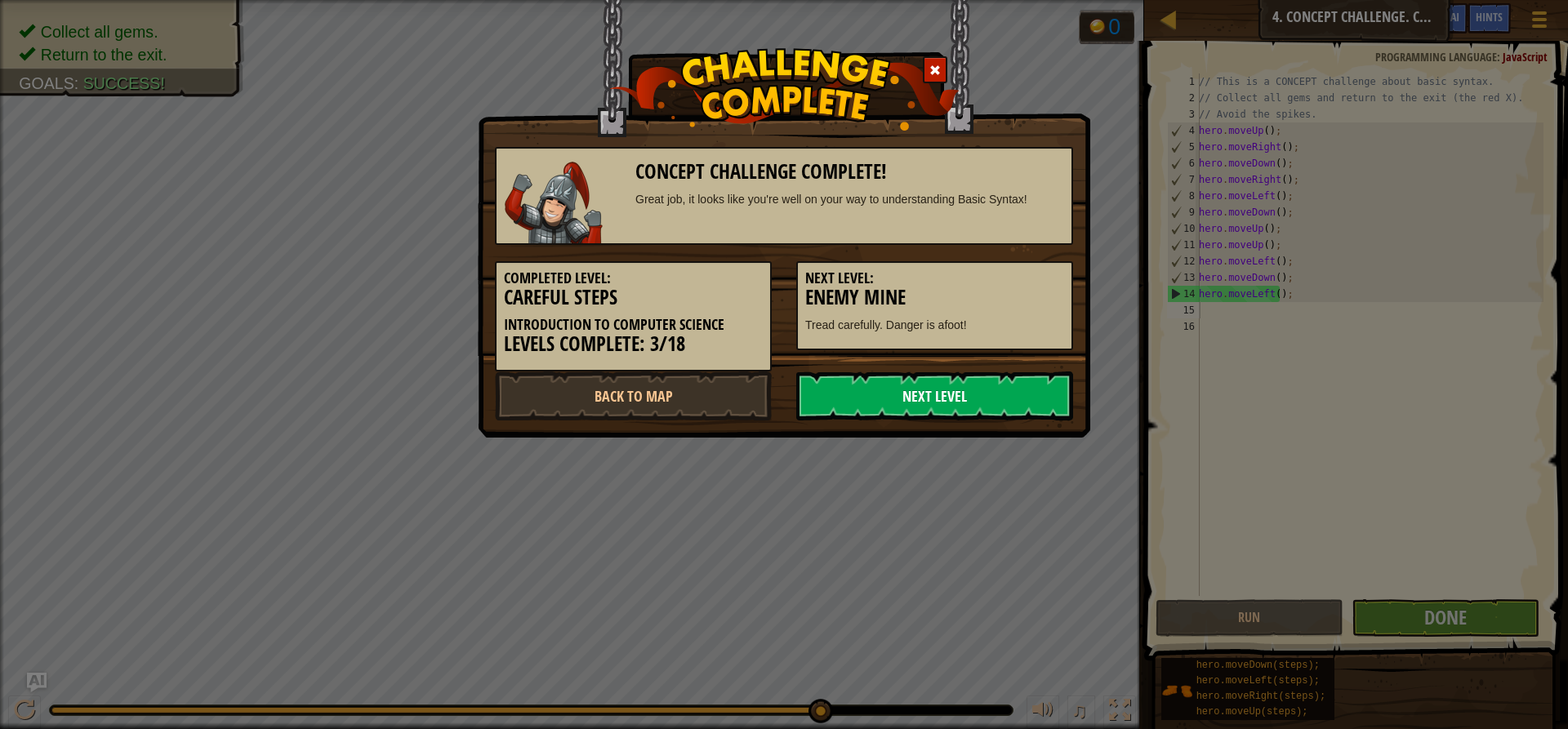
click at [900, 387] on link "Next Level" at bounding box center [935, 396] width 277 height 49
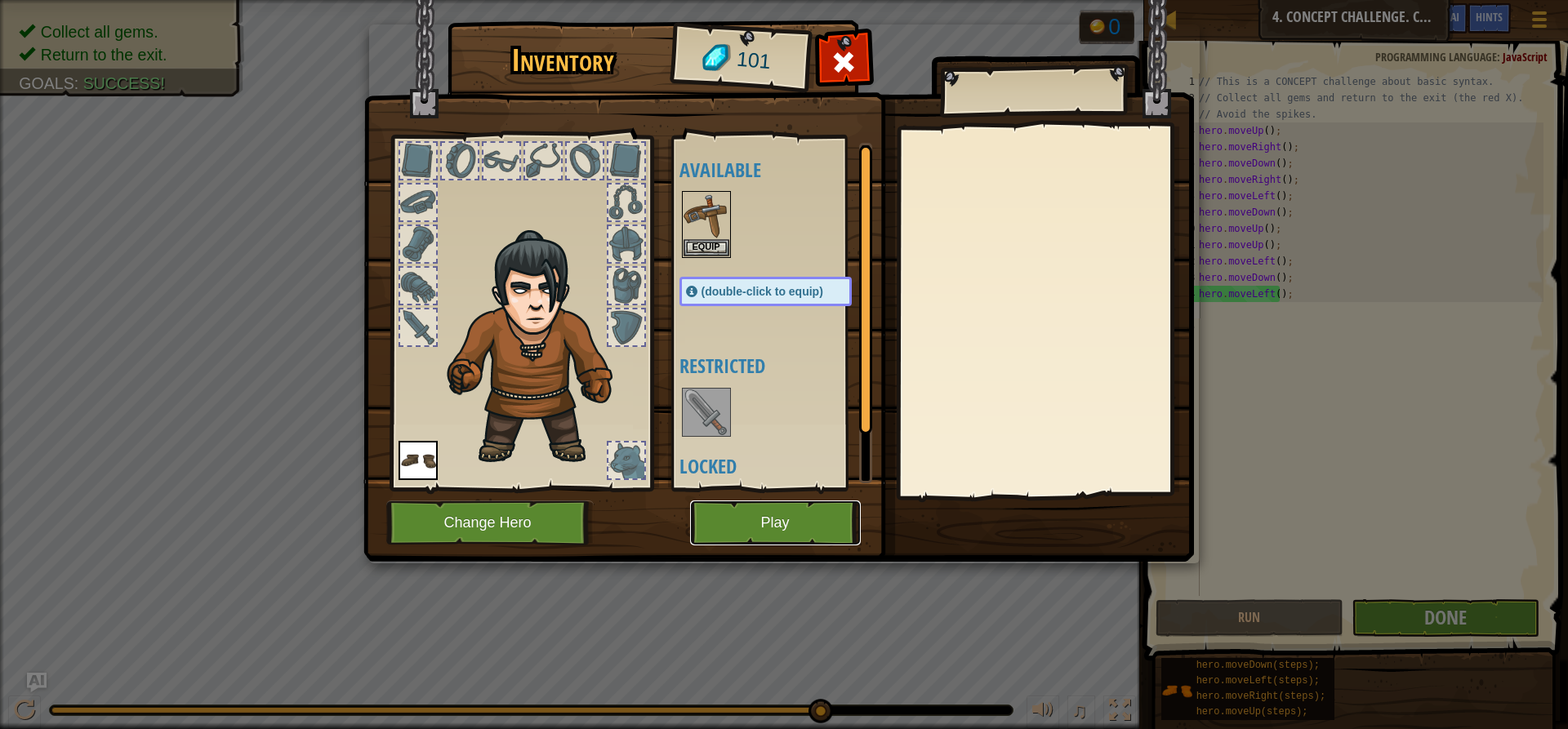
click at [717, 509] on button "Play" at bounding box center [775, 523] width 170 height 45
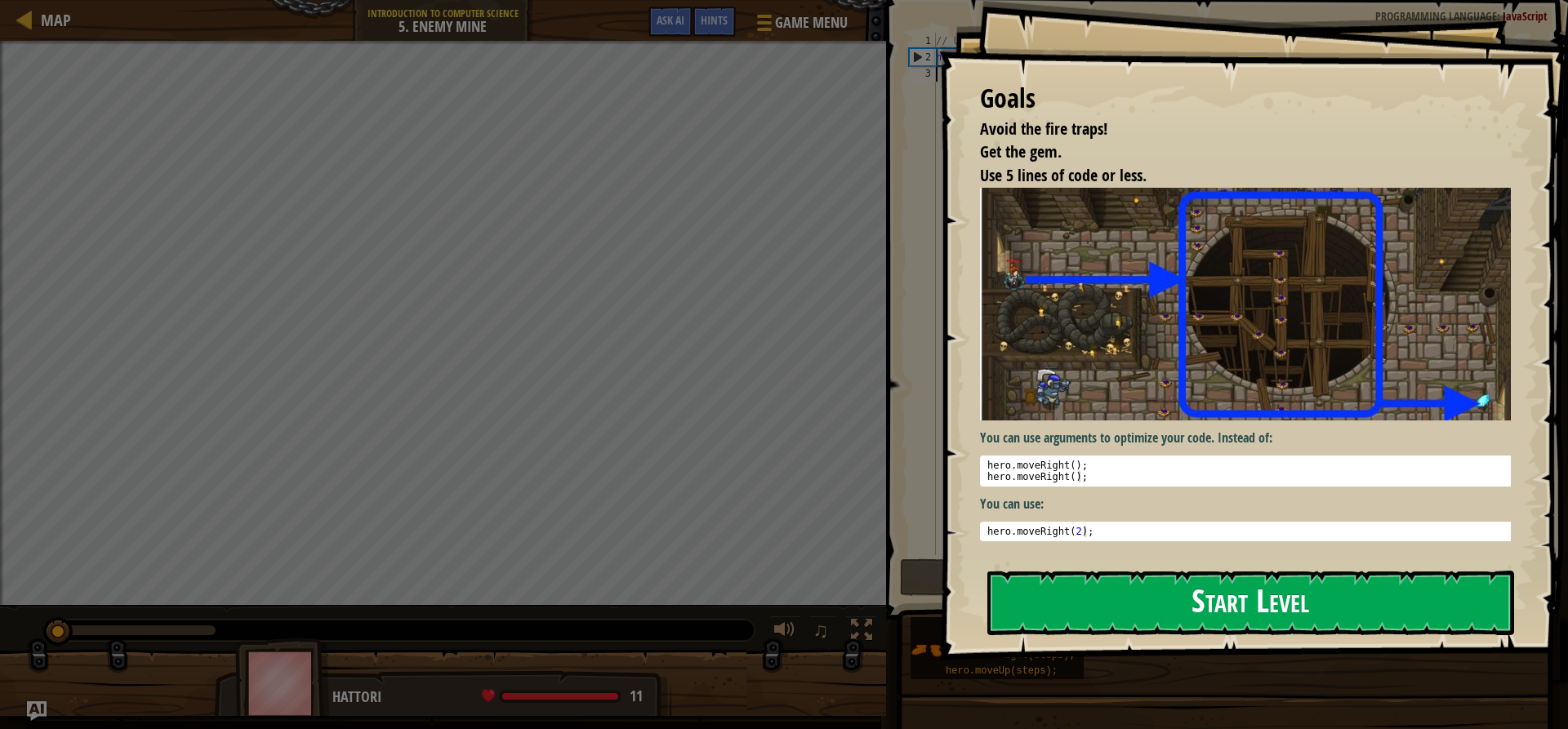
click at [1079, 599] on button "Start Level" at bounding box center [1251, 603] width 527 height 65
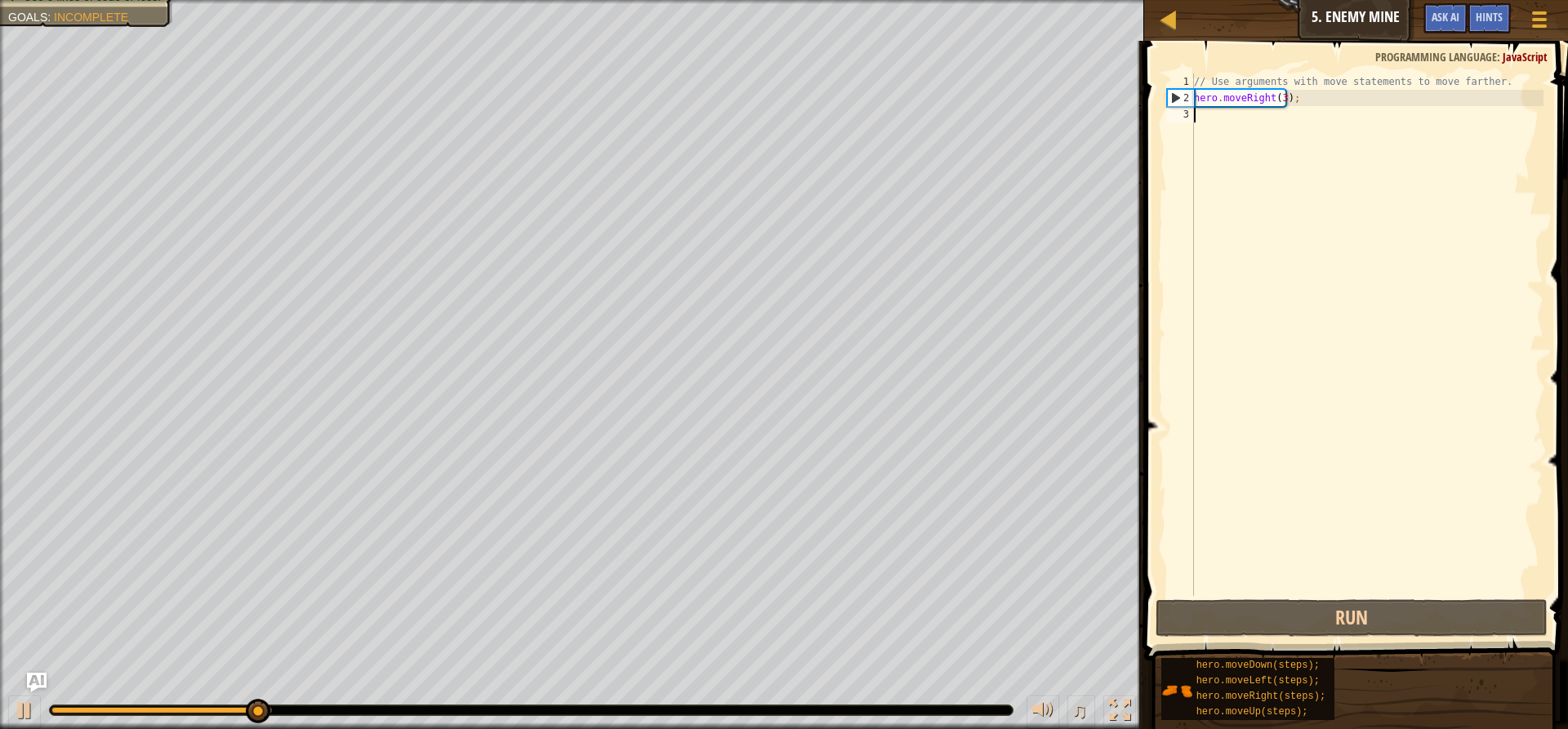
type textarea "h"
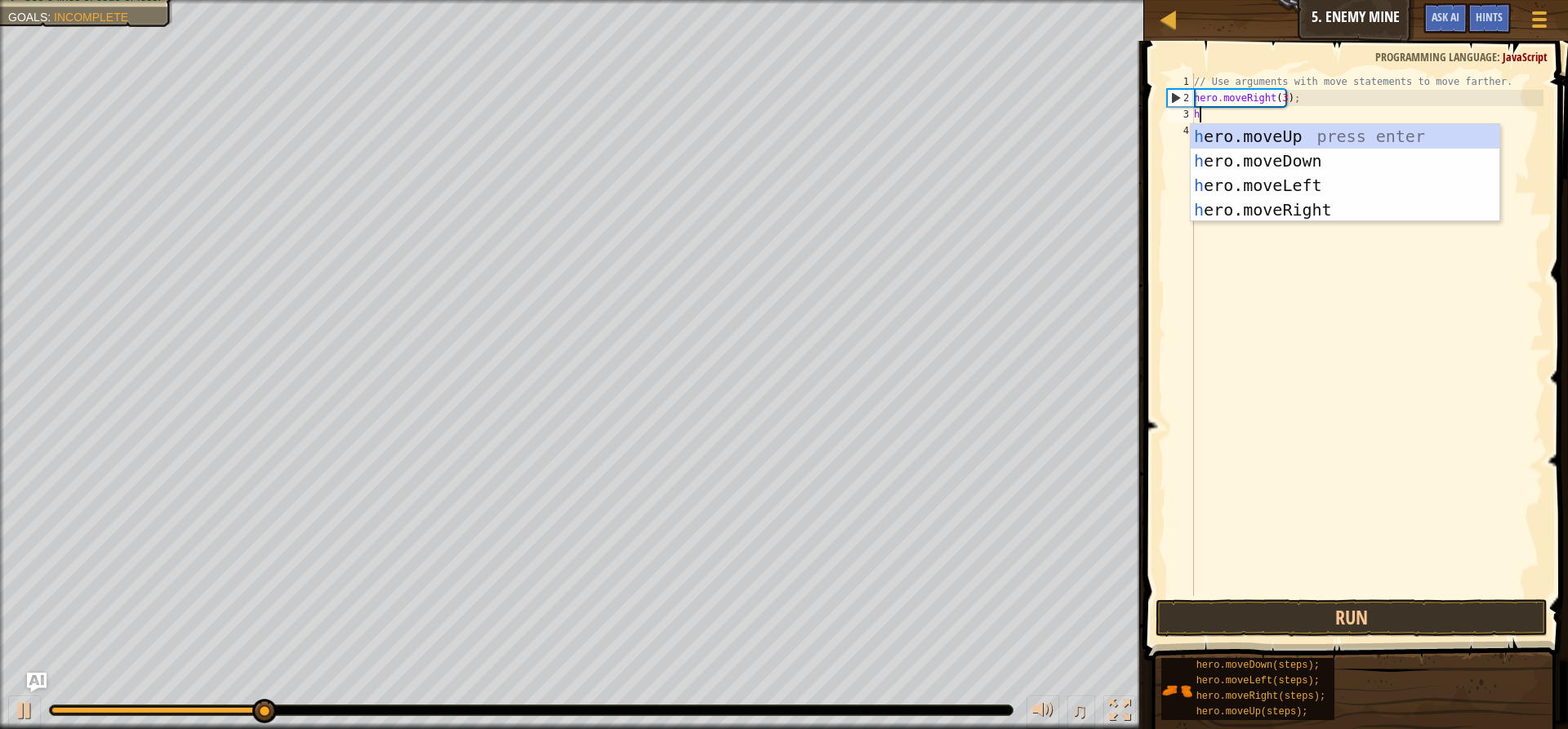
scroll to position [8, 0]
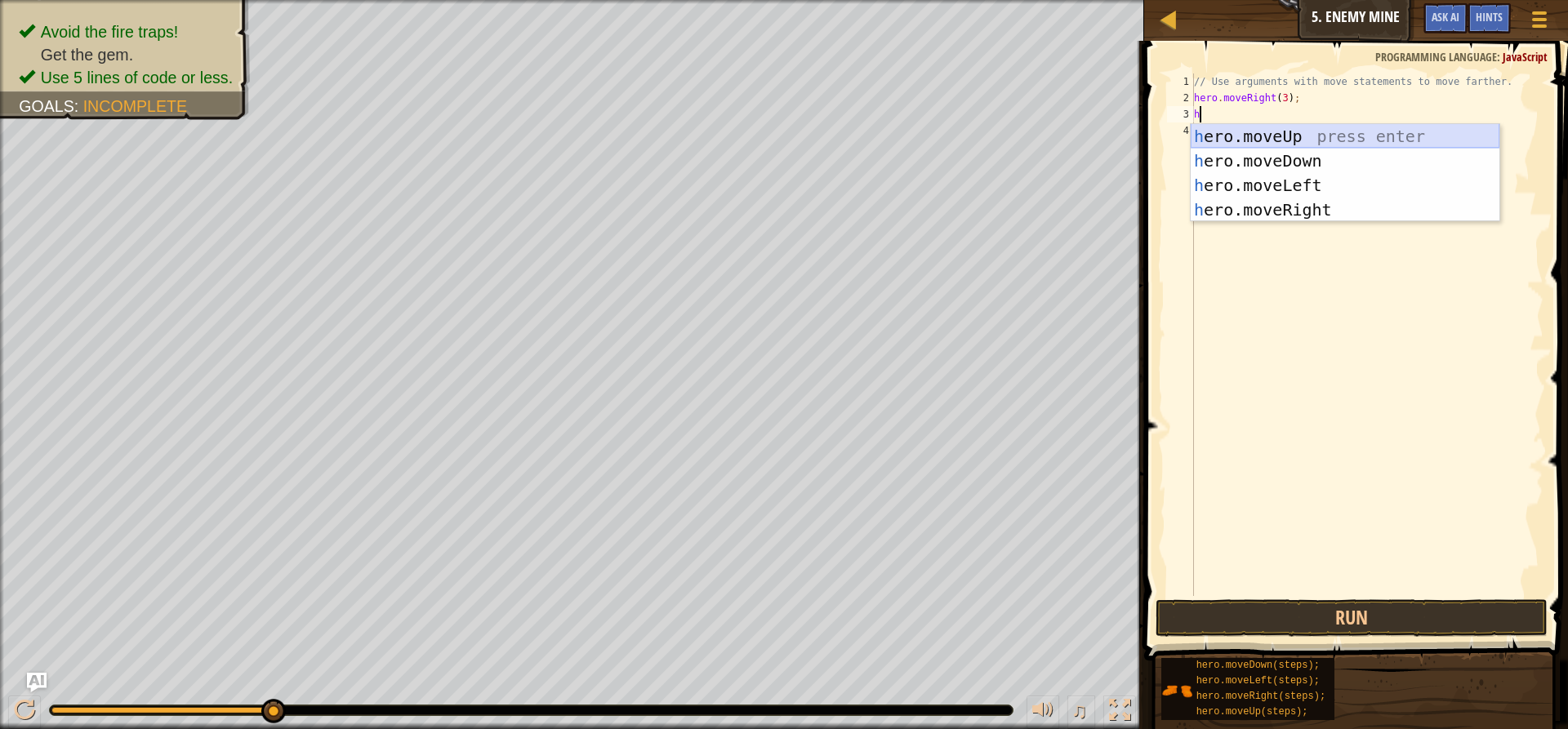
click at [1285, 137] on div "h ero.moveUp press enter h ero.moveDown press enter h ero.moveLeft press enter …" at bounding box center [1345, 198] width 309 height 147
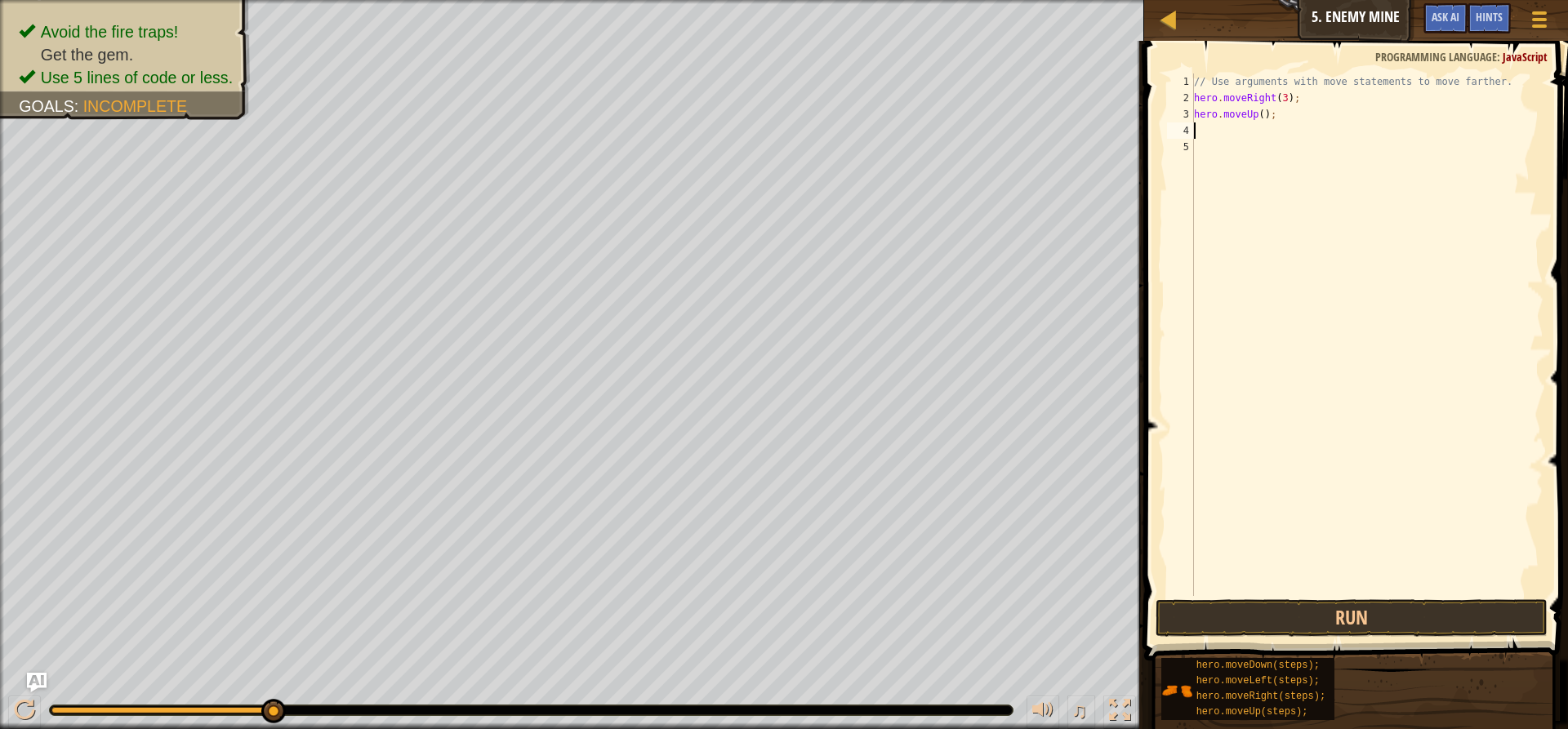
type textarea "h"
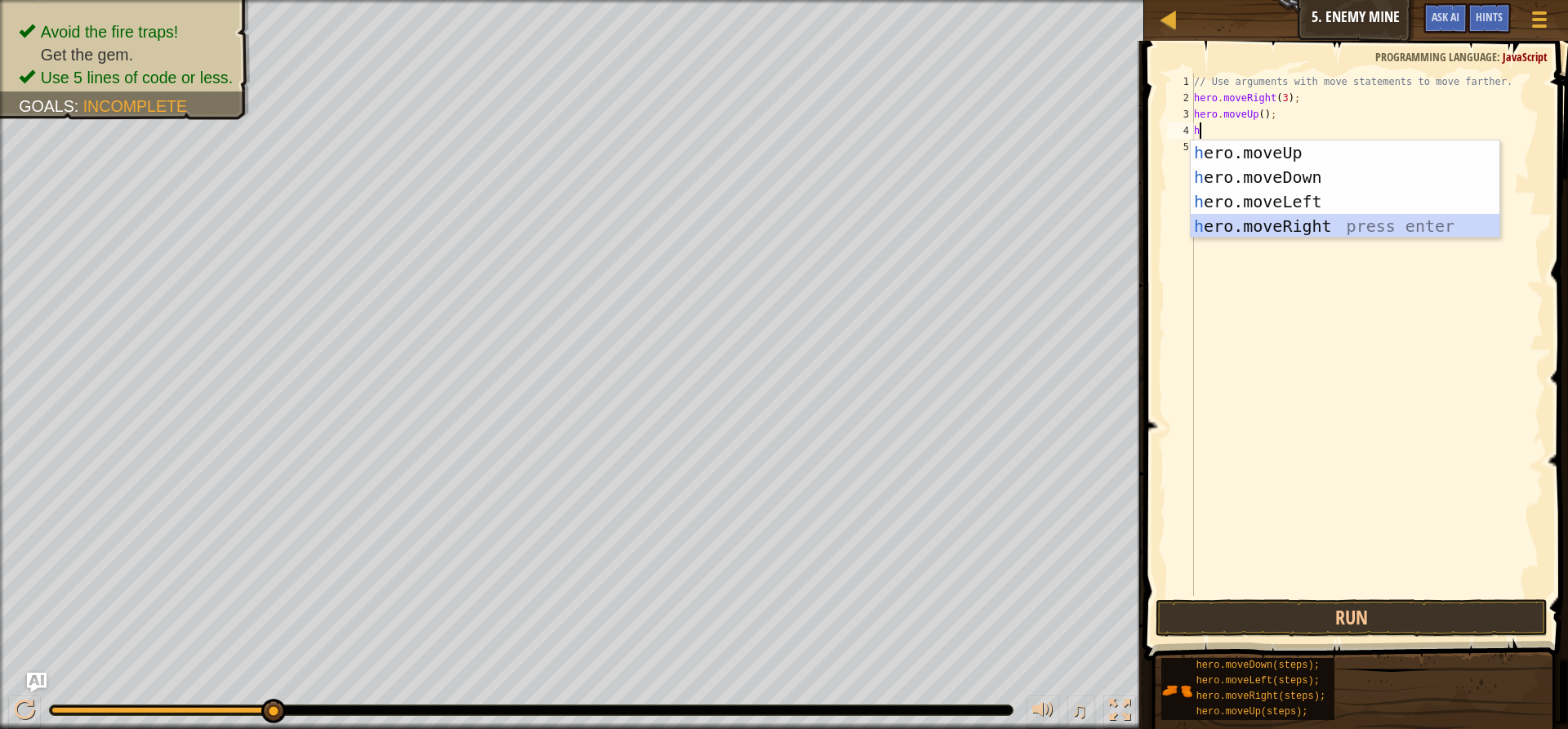
click at [1306, 228] on div "h ero.moveUp press enter h ero.moveDown press enter h ero.moveLeft press enter …" at bounding box center [1345, 214] width 309 height 147
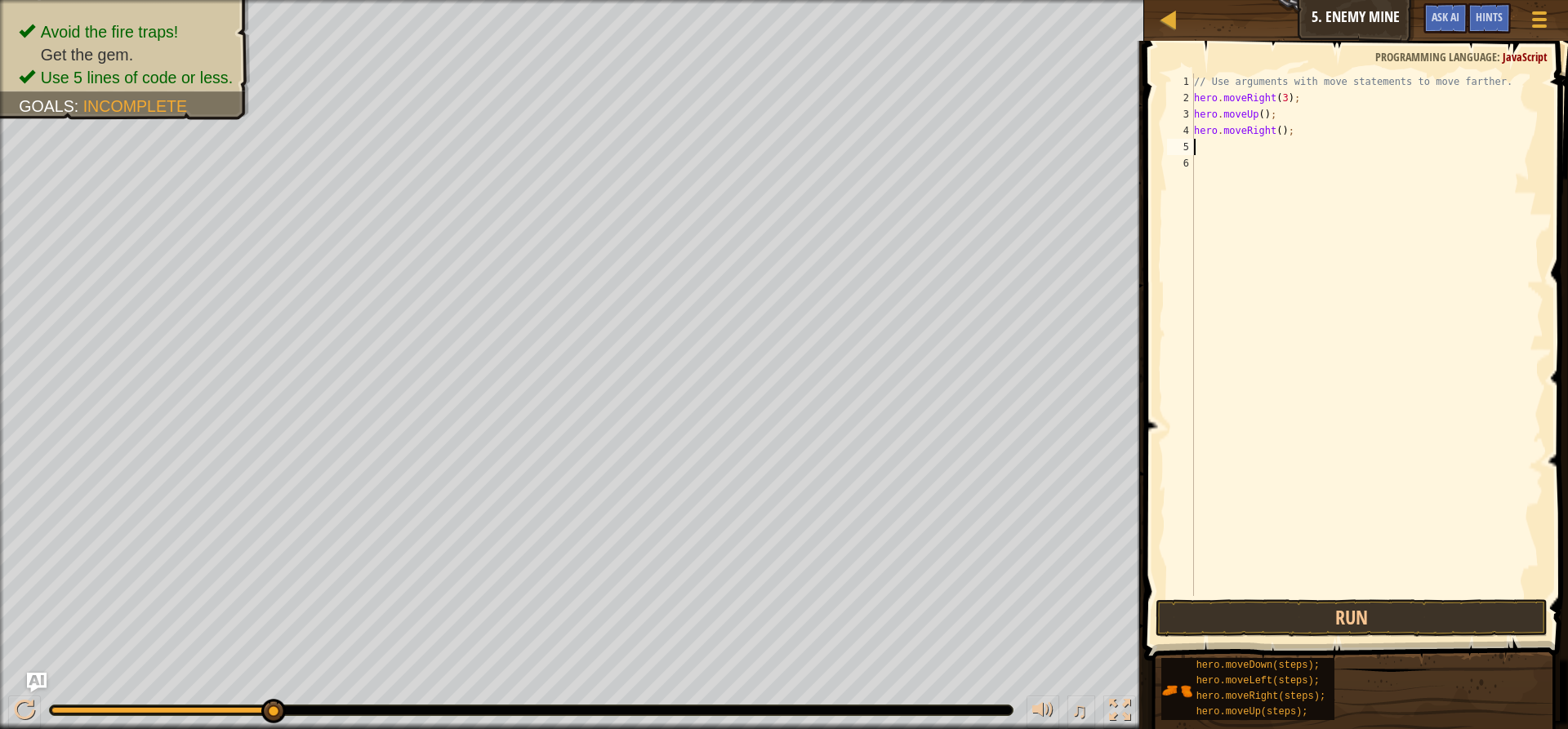
type textarea "h"
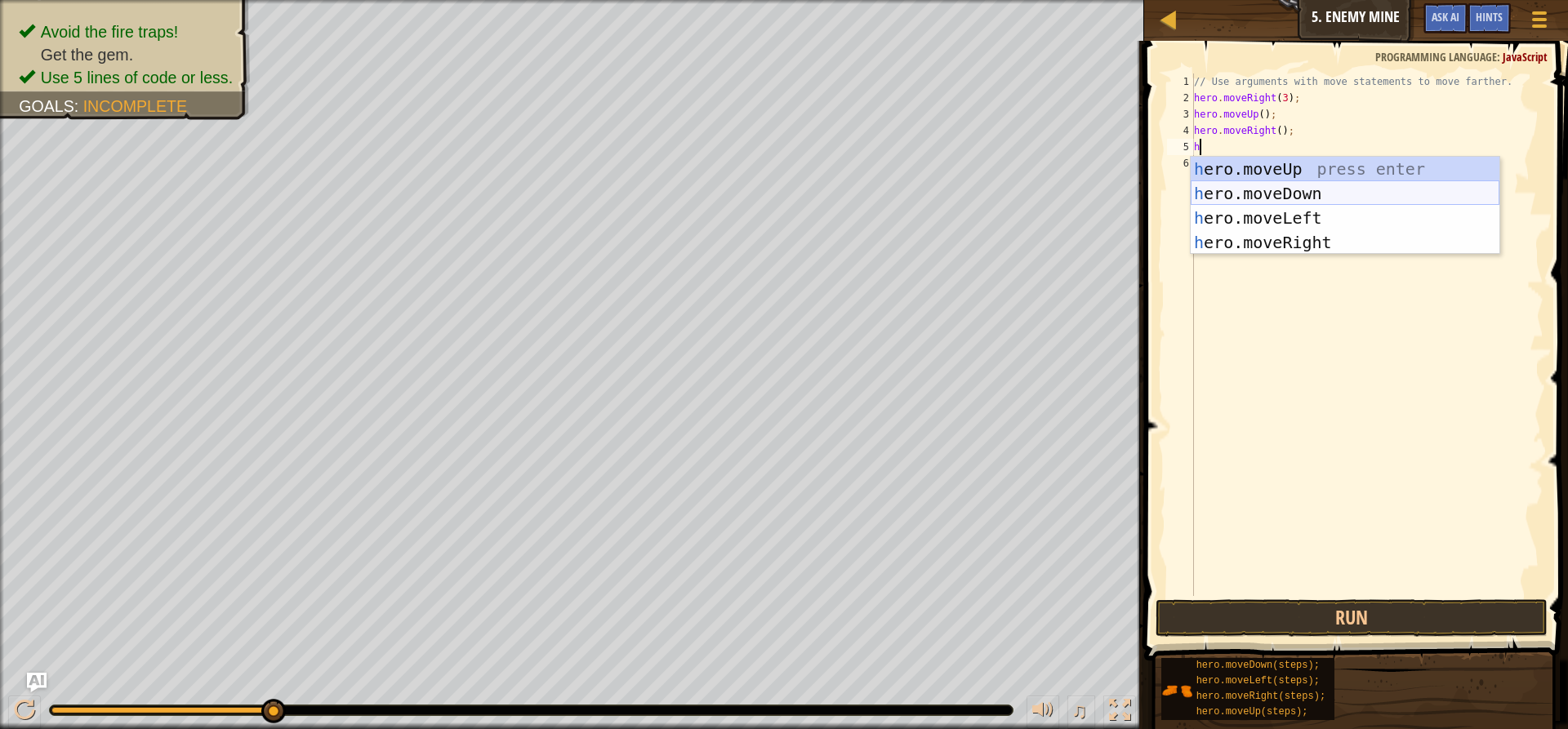
click at [1237, 195] on div "h ero.moveUp press enter h ero.moveDown press enter h ero.moveLeft press enter …" at bounding box center [1345, 230] width 309 height 147
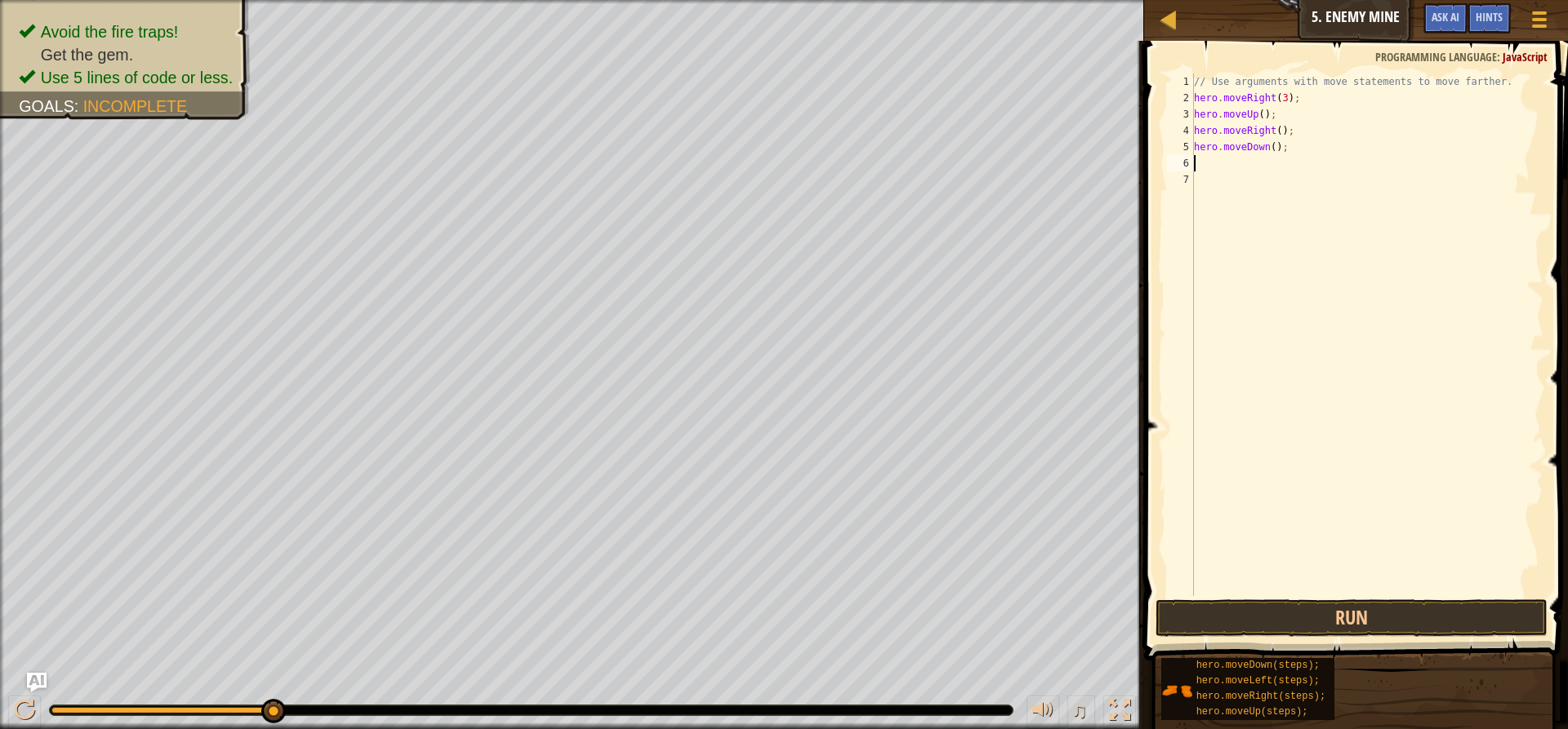
type textarea "h"
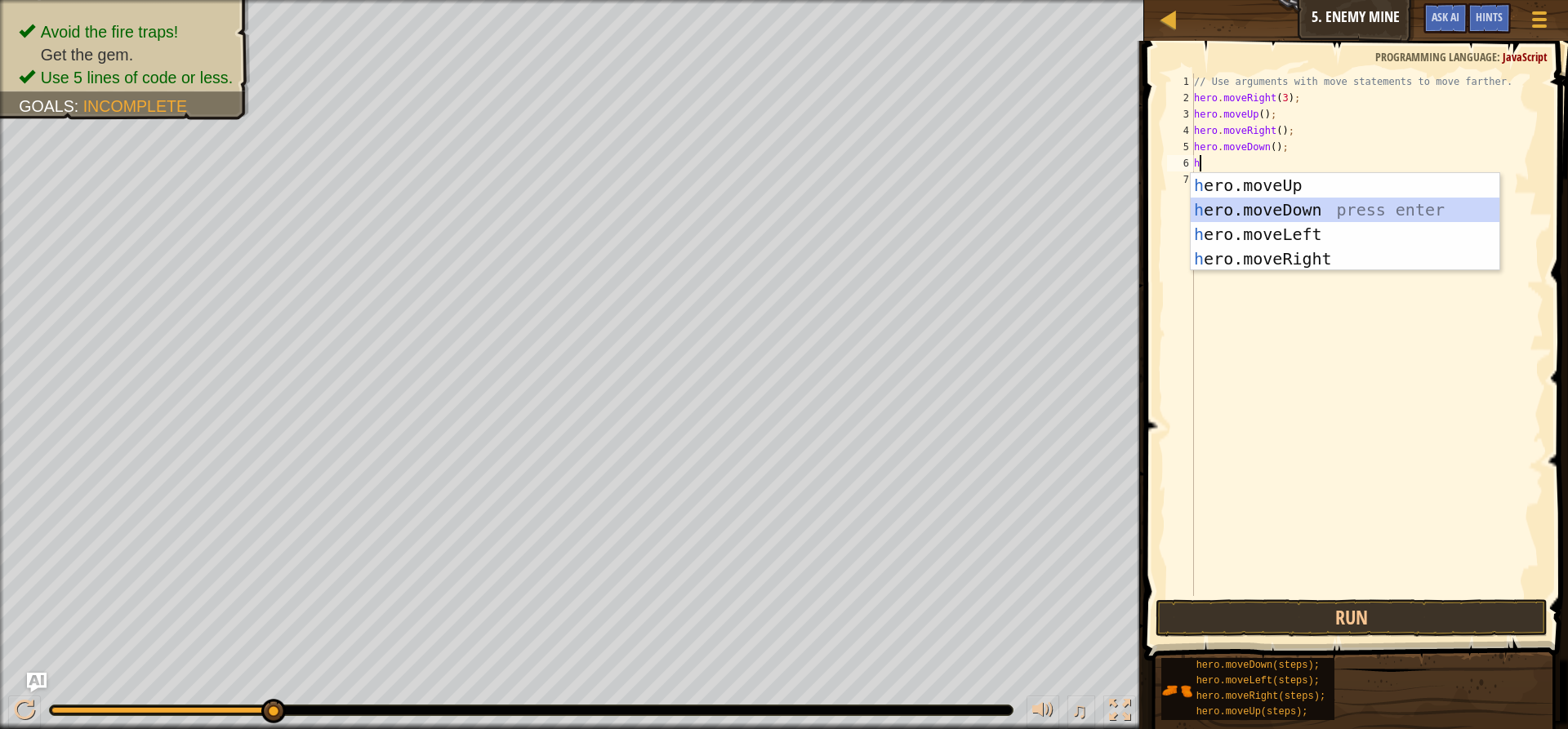
click at [1250, 207] on div "h ero.moveUp press enter h ero.moveDown press enter h ero.moveLeft press enter …" at bounding box center [1345, 246] width 309 height 147
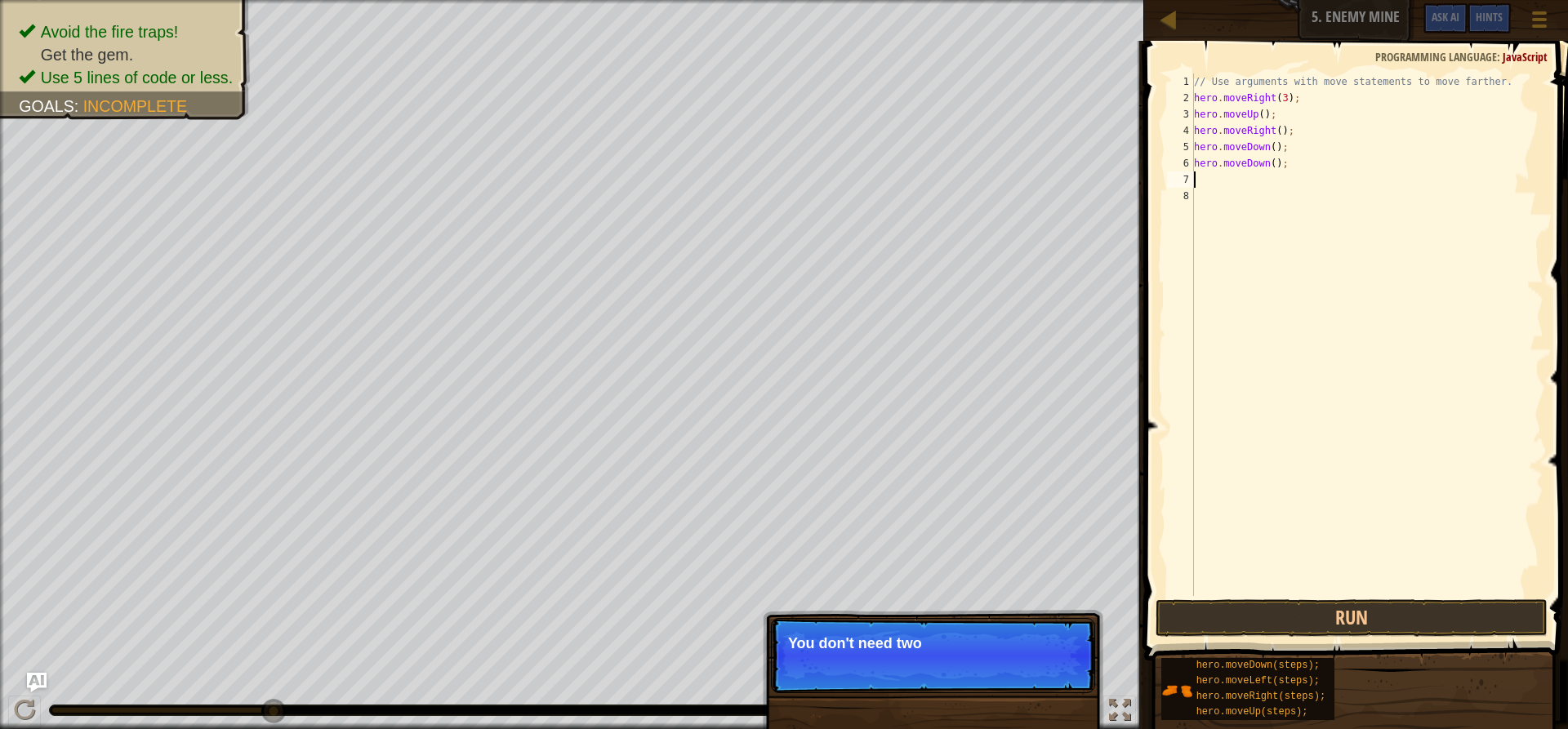
type textarea "h"
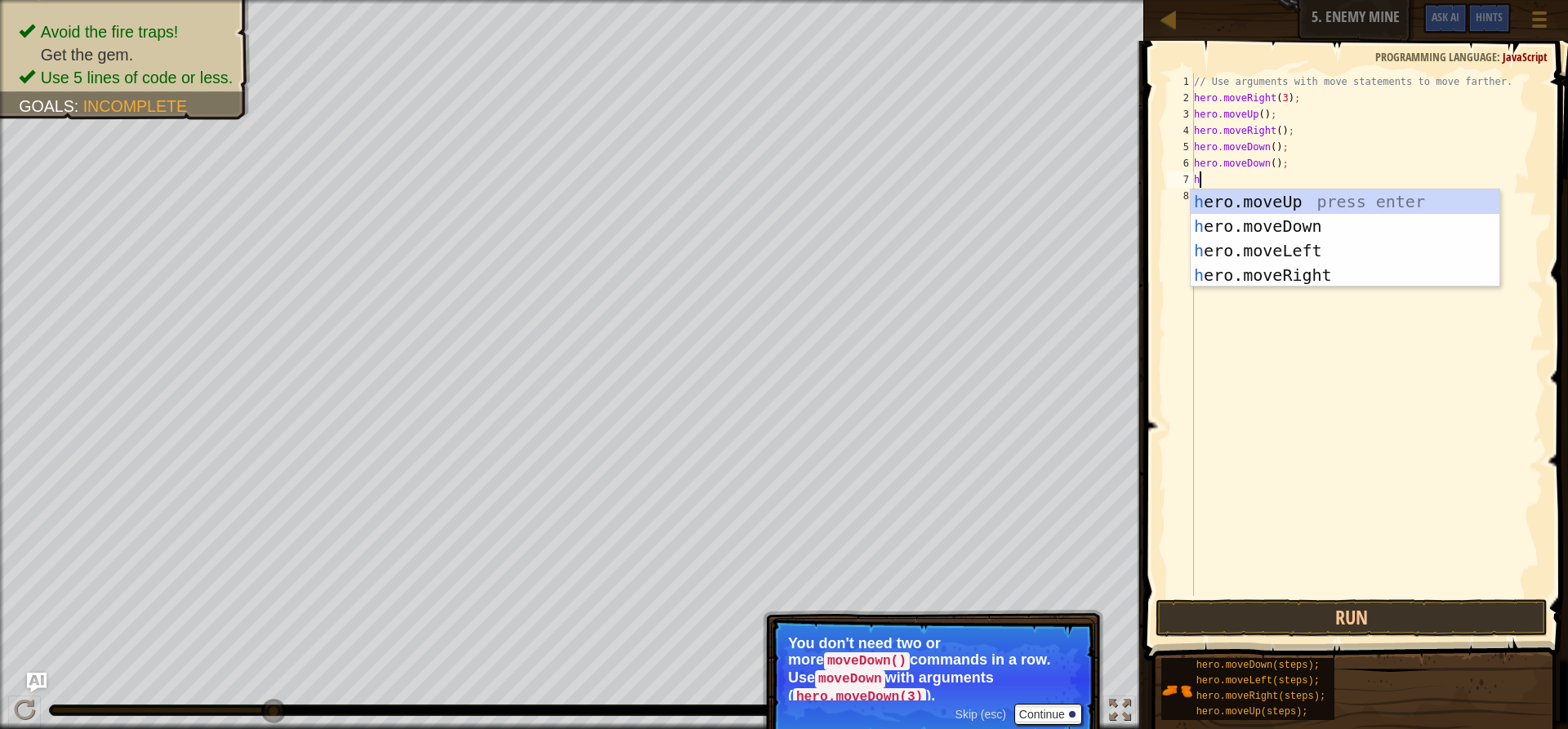
click at [1251, 183] on div "// Use arguments with move statements to move farther. hero . moveRight ( 3 ) ;…" at bounding box center [1367, 351] width 353 height 555
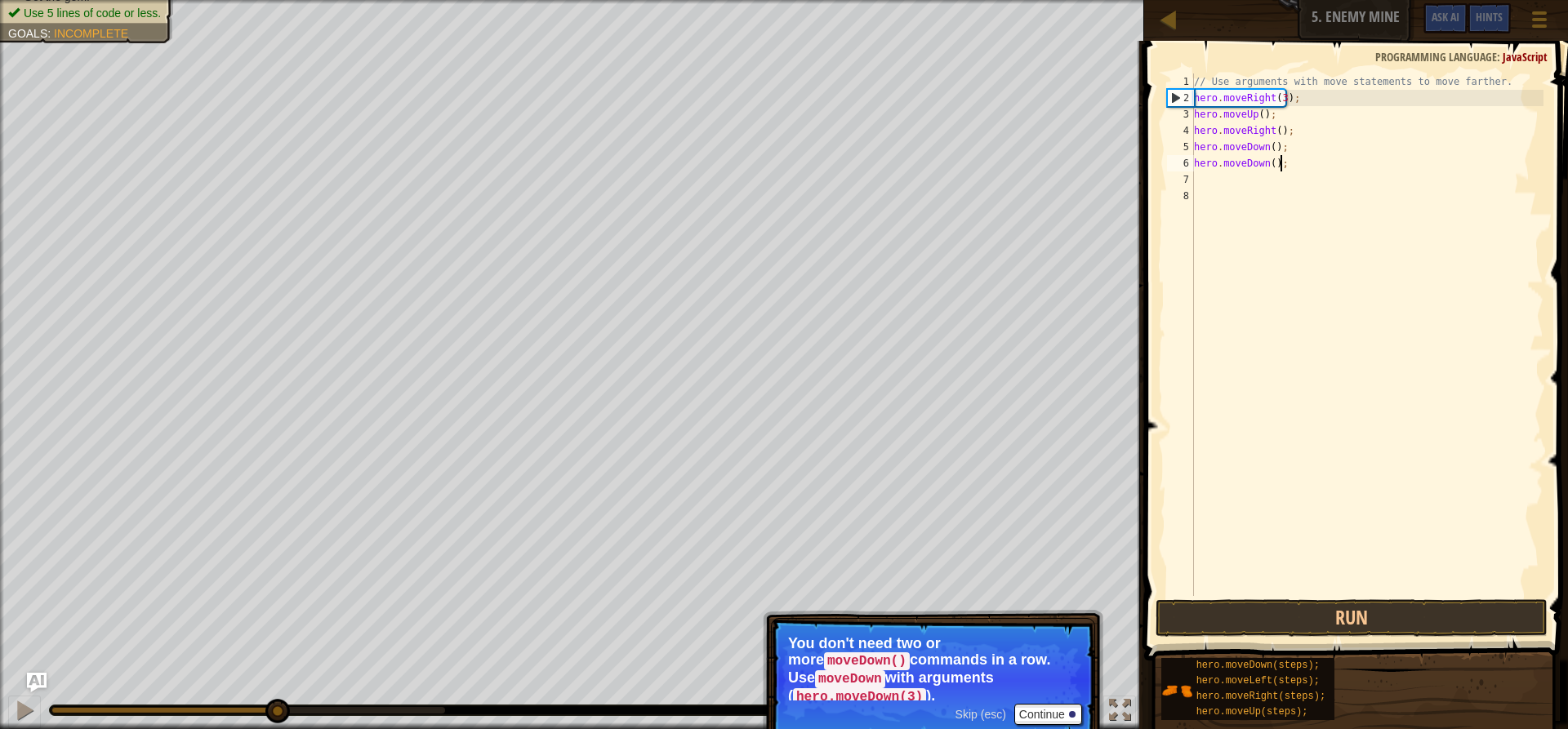
click at [1285, 162] on div "// Use arguments with move statements to move farther. hero . moveRight ( 3 ) ;…" at bounding box center [1367, 351] width 353 height 555
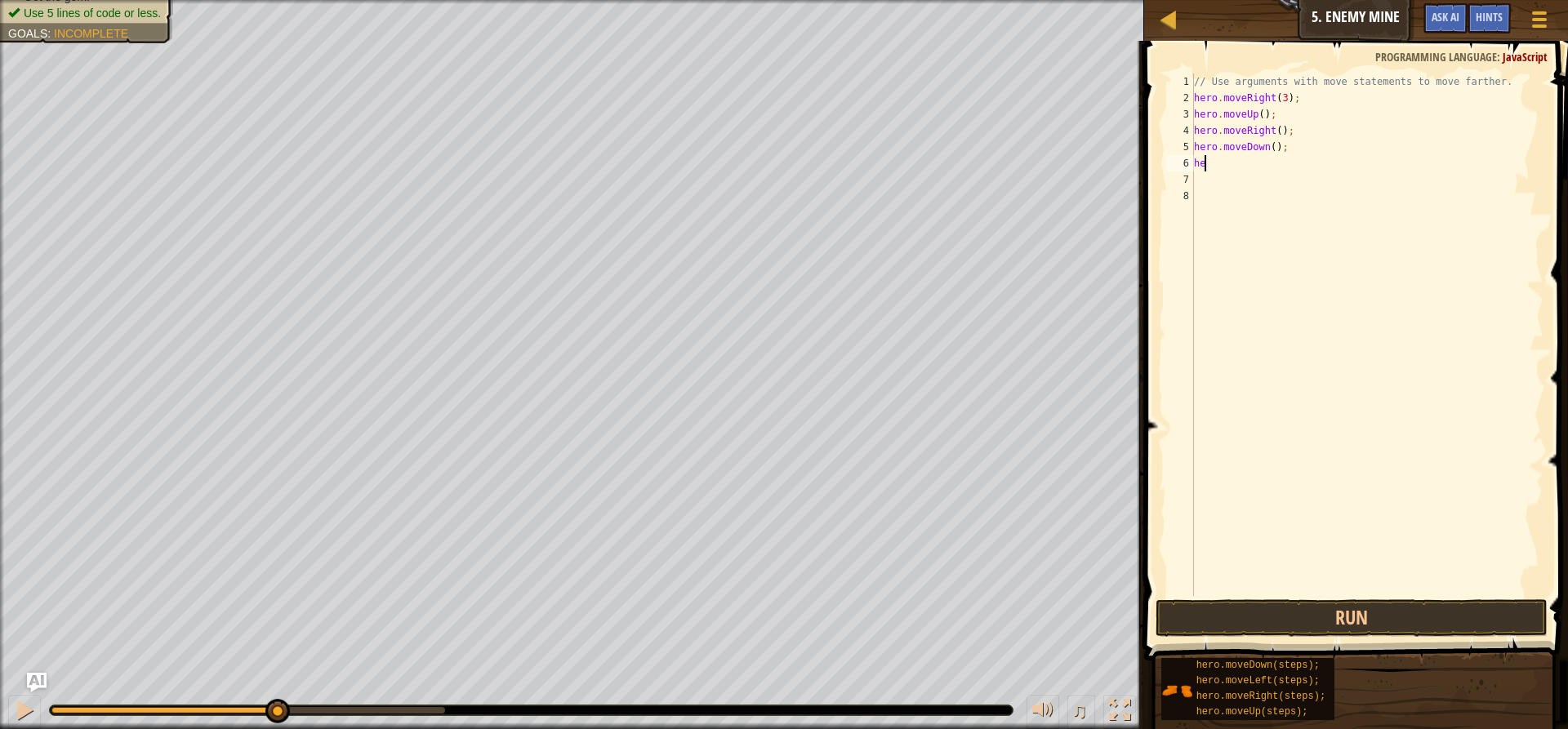
type textarea "h"
click at [1270, 147] on div "// Use arguments with move statements to move farther. hero . moveRight ( 3 ) ;…" at bounding box center [1367, 351] width 353 height 555
type textarea "hero.moveDown(3);"
click at [1243, 174] on div "// Use arguments with move statements to move farther. hero . moveRight ( 3 ) ;…" at bounding box center [1367, 351] width 353 height 555
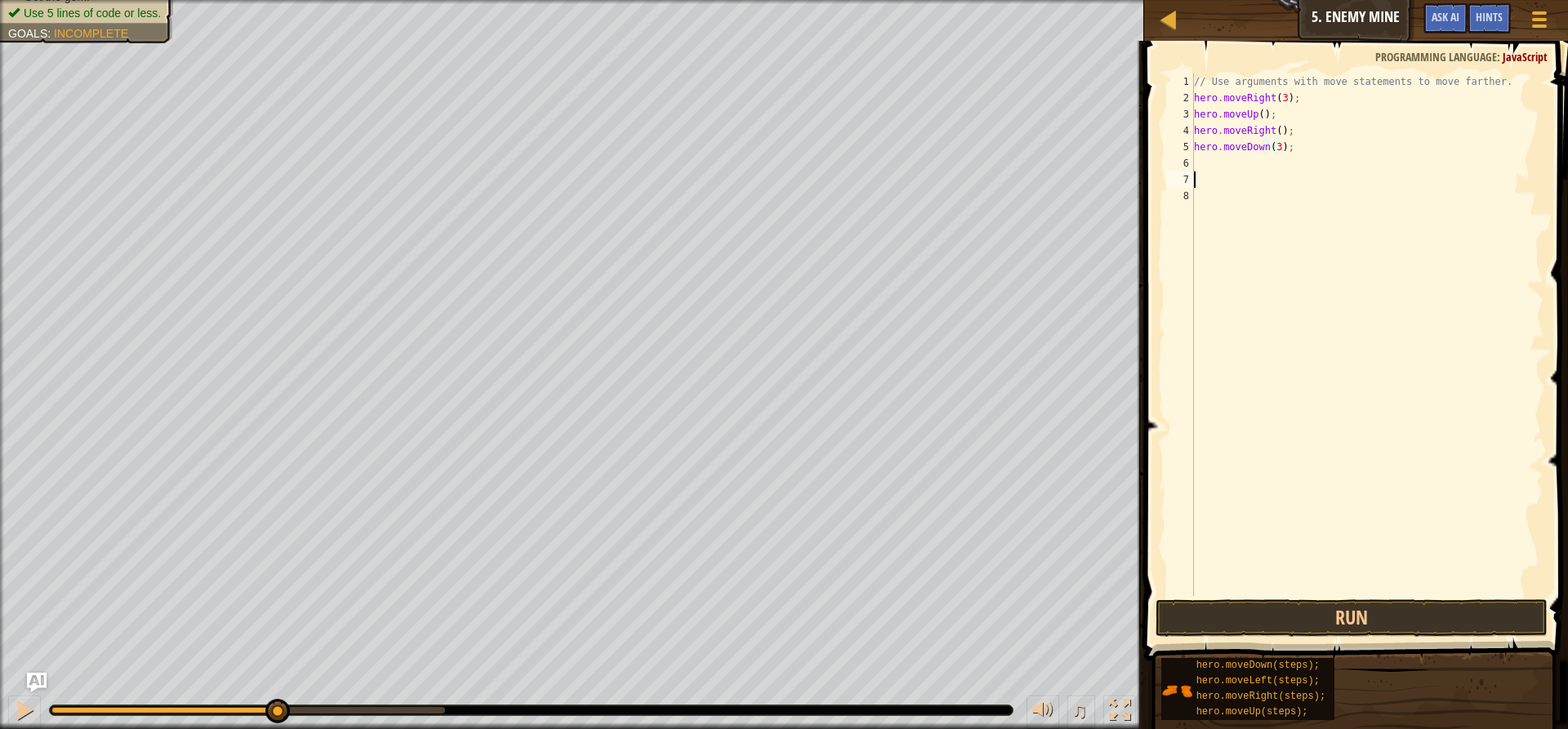
scroll to position [8, 0]
click at [1236, 163] on div "// Use arguments with move statements to move farther. hero . moveRight ( 3 ) ;…" at bounding box center [1367, 351] width 353 height 555
type textarea "h"
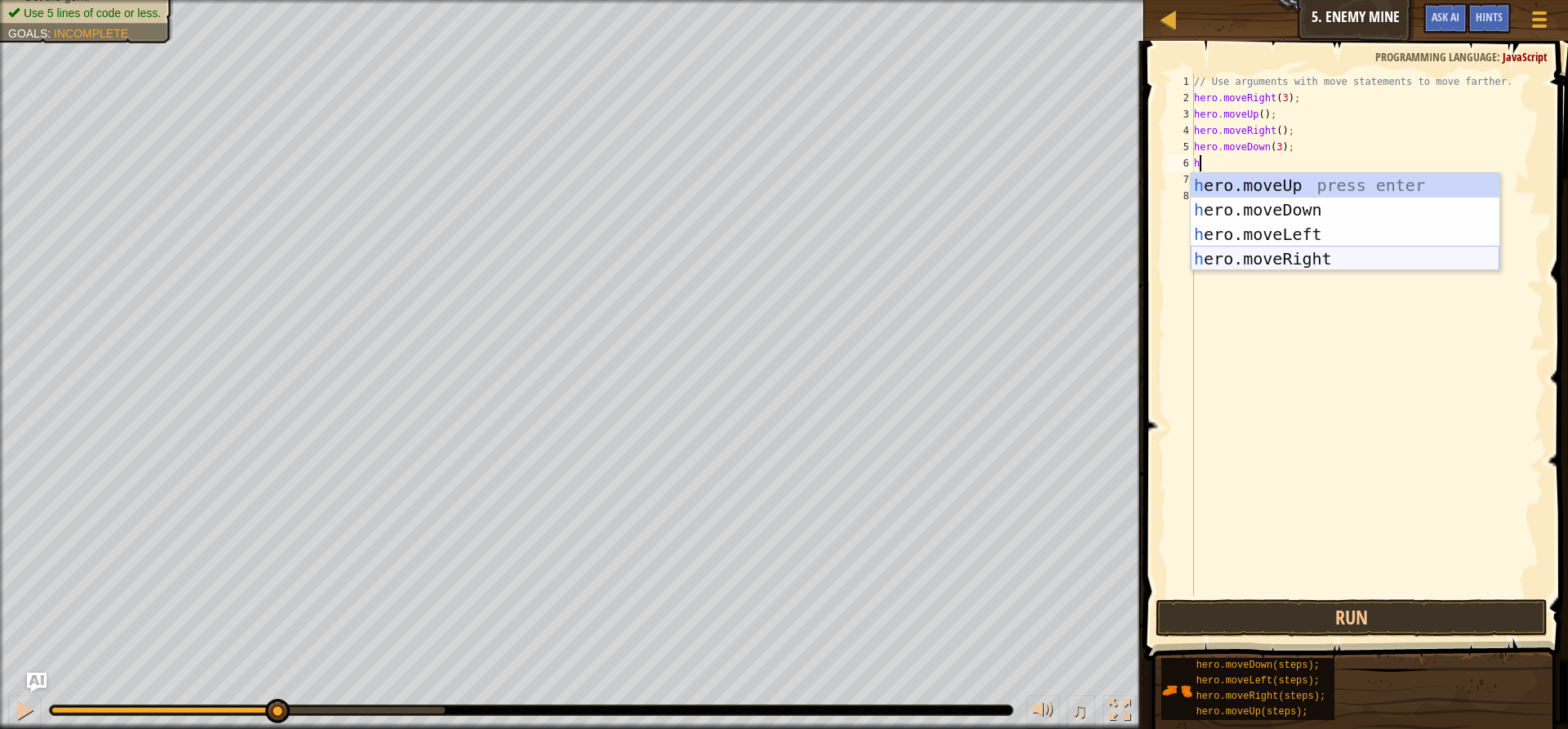
click at [1288, 262] on div "h ero.moveUp press enter h ero.moveDown press enter h ero.moveLeft press enter …" at bounding box center [1345, 246] width 309 height 147
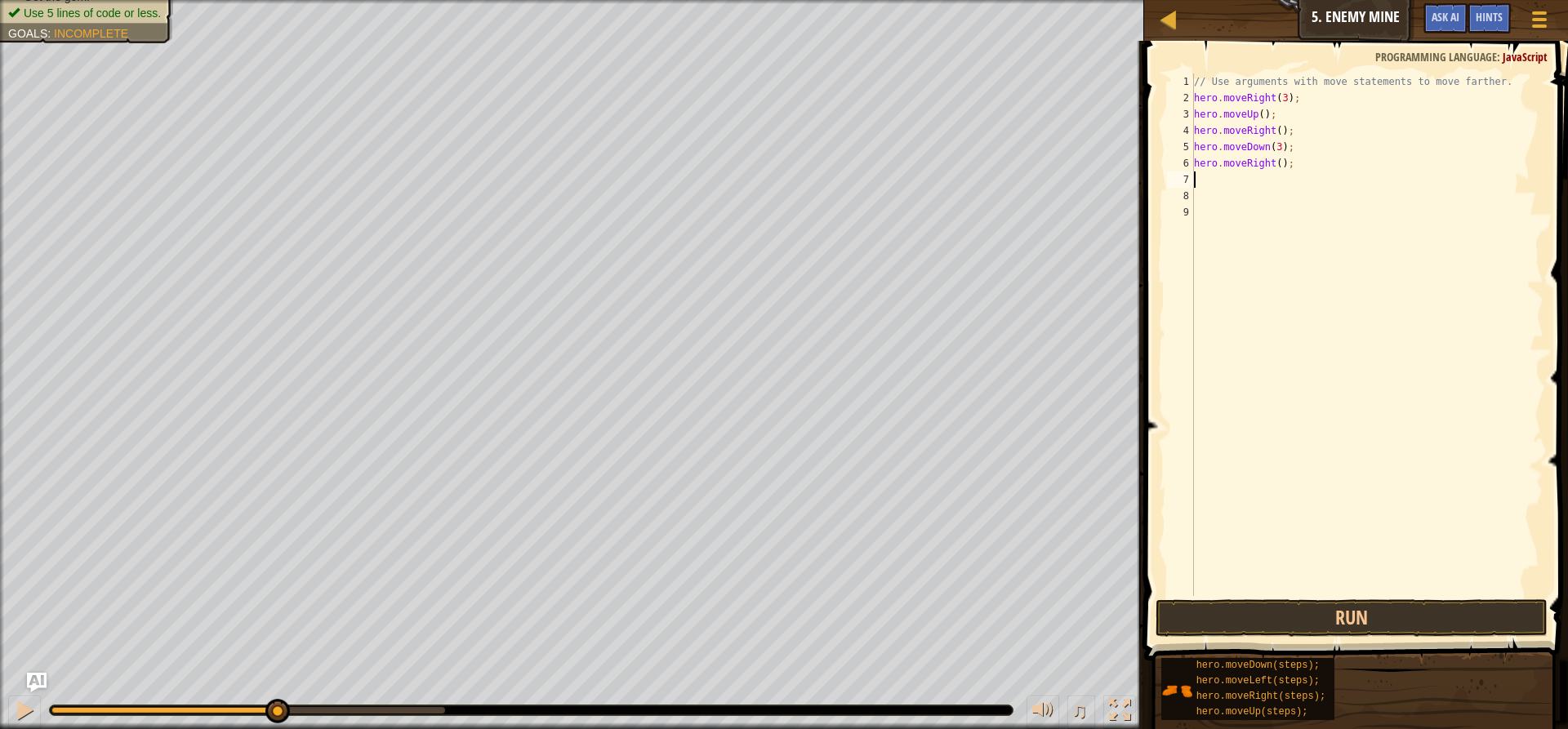
click at [1274, 165] on div "// Use arguments with move statements to move farther. hero . moveRight ( 3 ) ;…" at bounding box center [1367, 351] width 353 height 555
type textarea "hero.moveRight(2);"
click at [1392, 624] on button "Run" at bounding box center [1352, 618] width 392 height 38
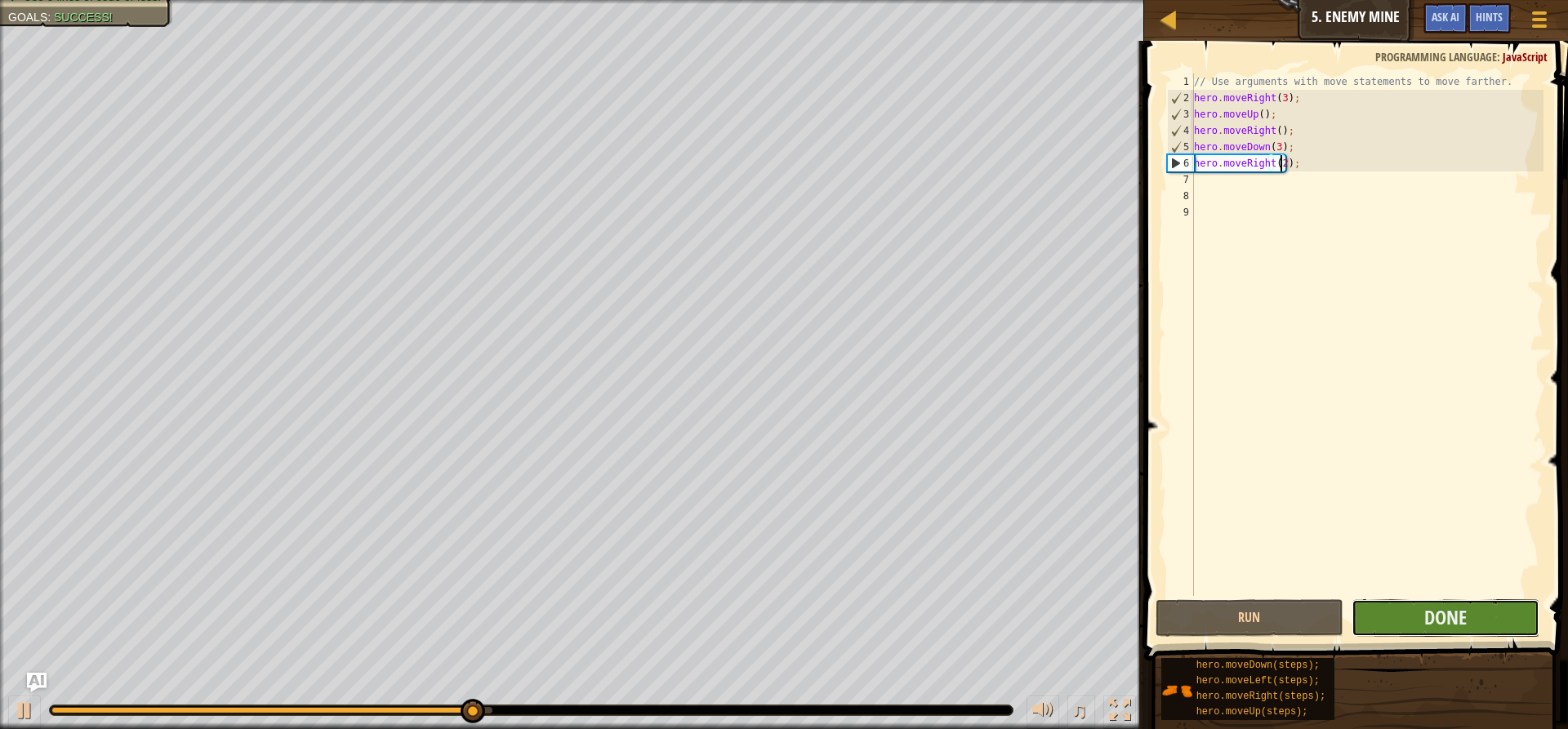
click at [1423, 615] on button "Done" at bounding box center [1446, 618] width 188 height 38
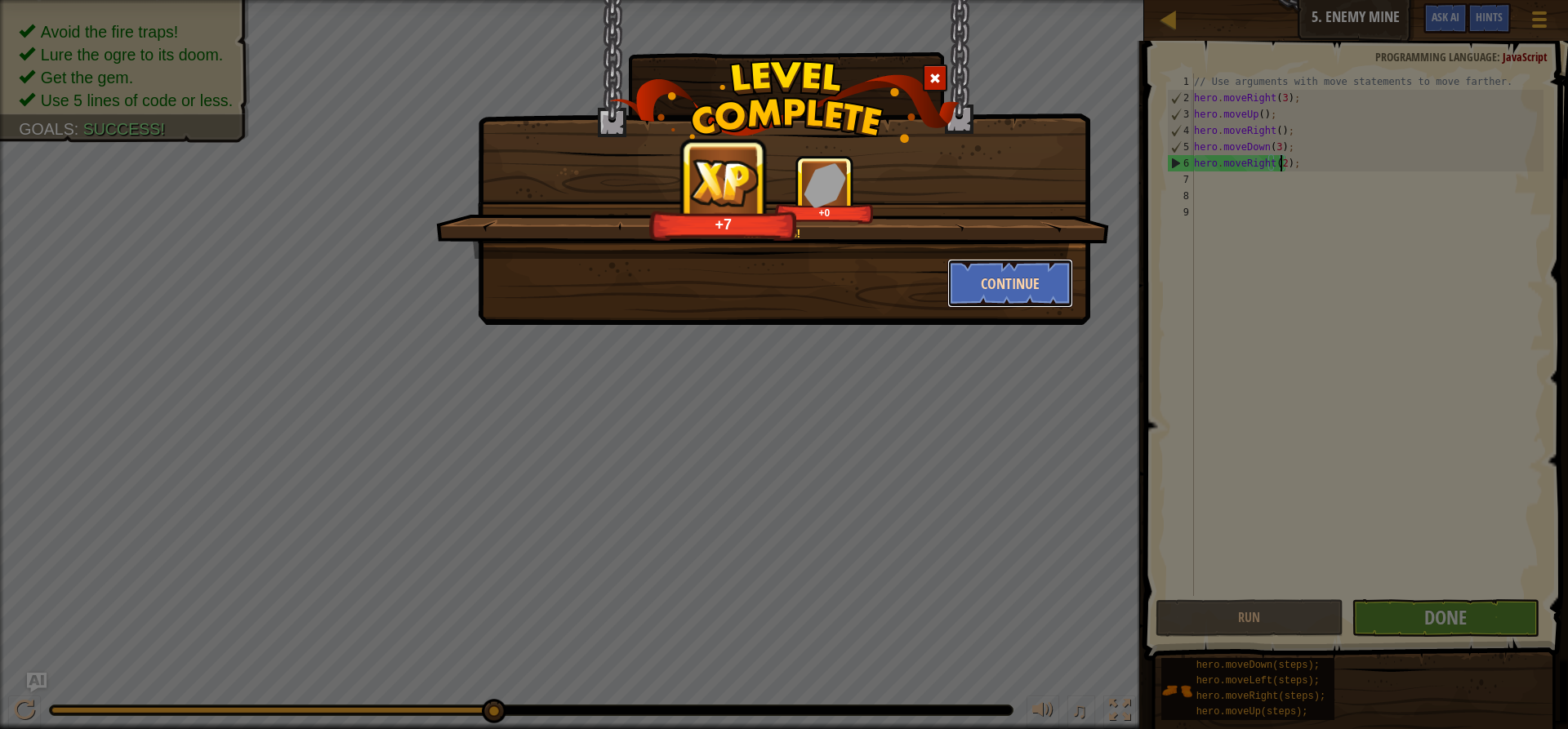
click at [976, 277] on button "Continue" at bounding box center [1010, 283] width 127 height 49
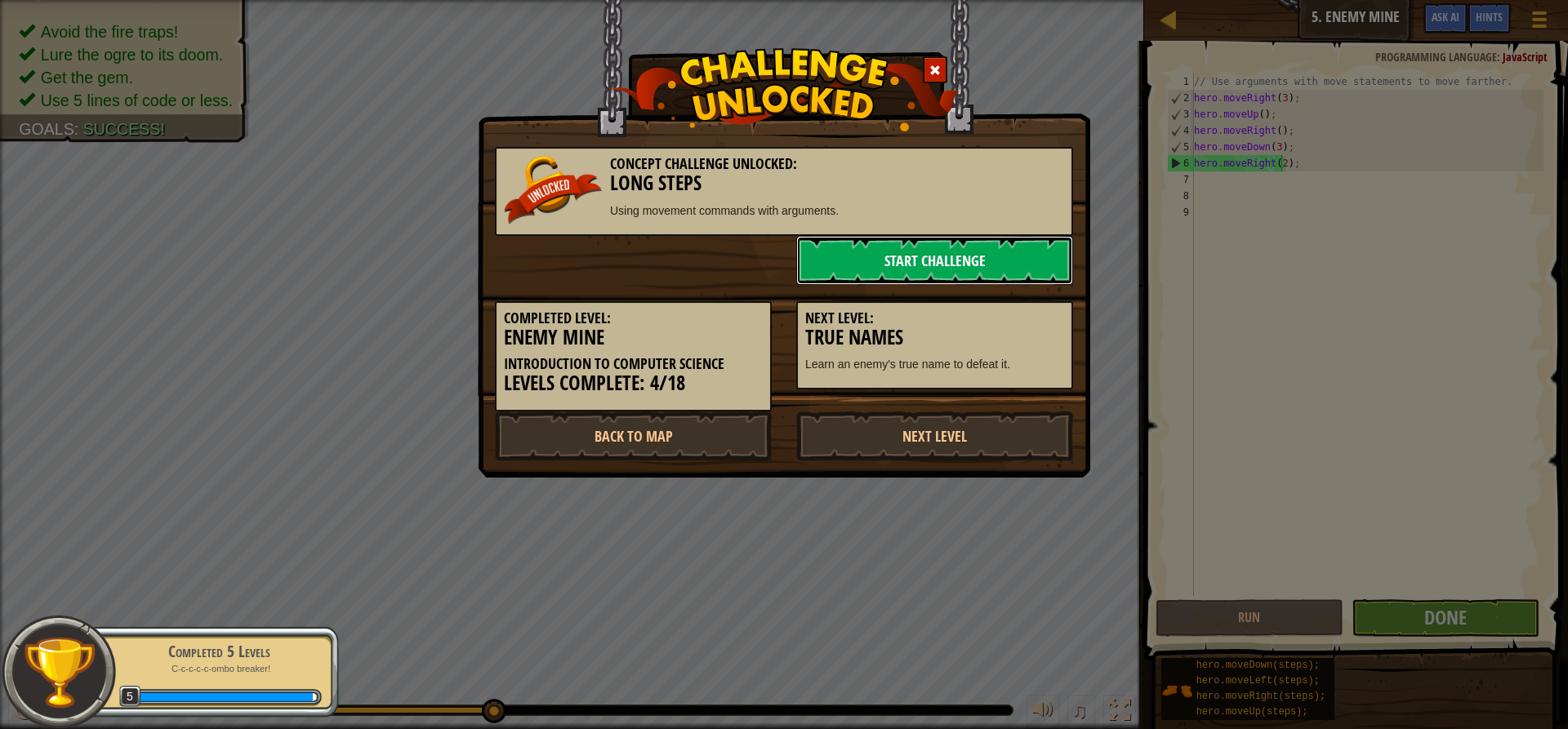
click at [938, 261] on link "Start Challenge" at bounding box center [935, 261] width 277 height 49
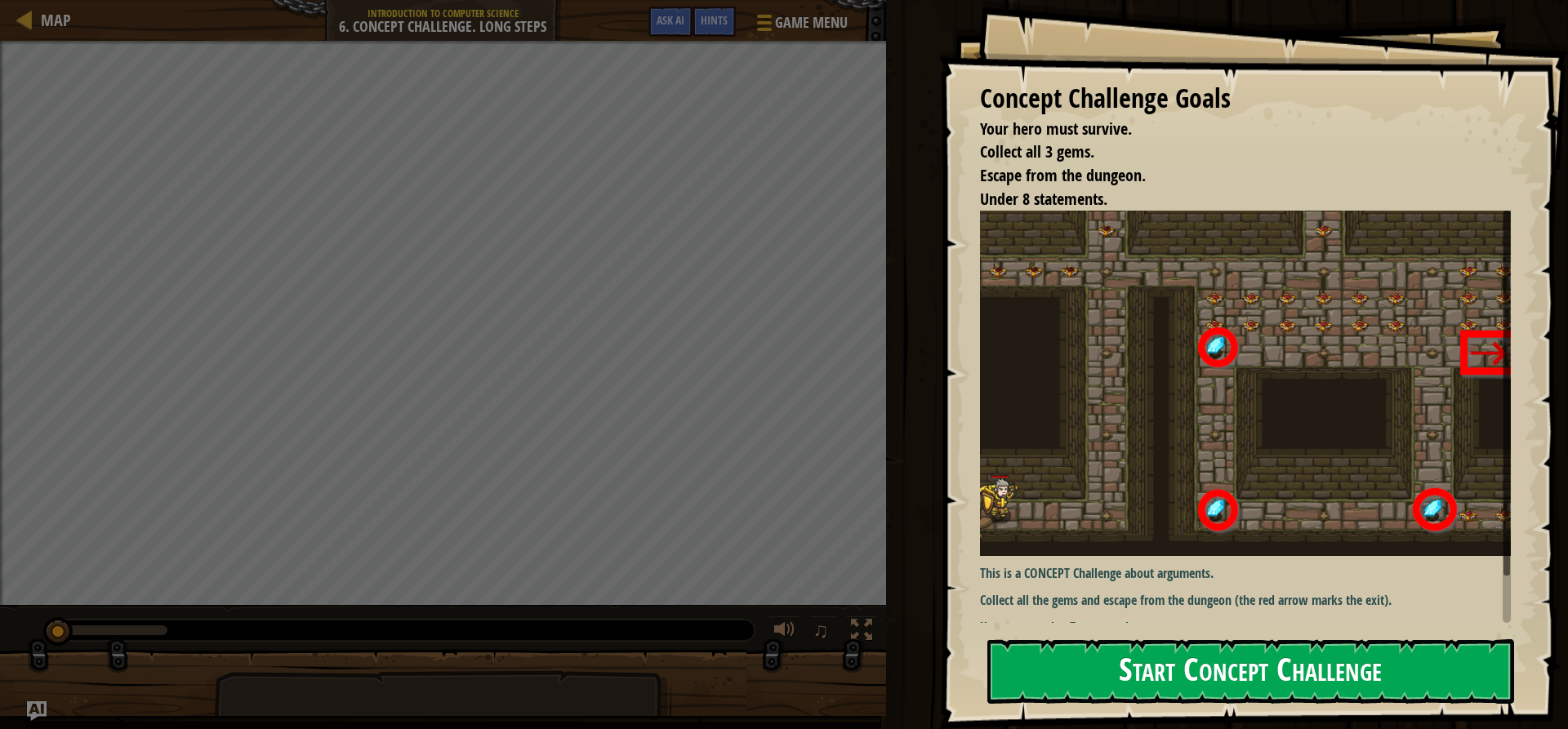
click at [1092, 679] on button "Start Concept Challenge" at bounding box center [1251, 672] width 527 height 65
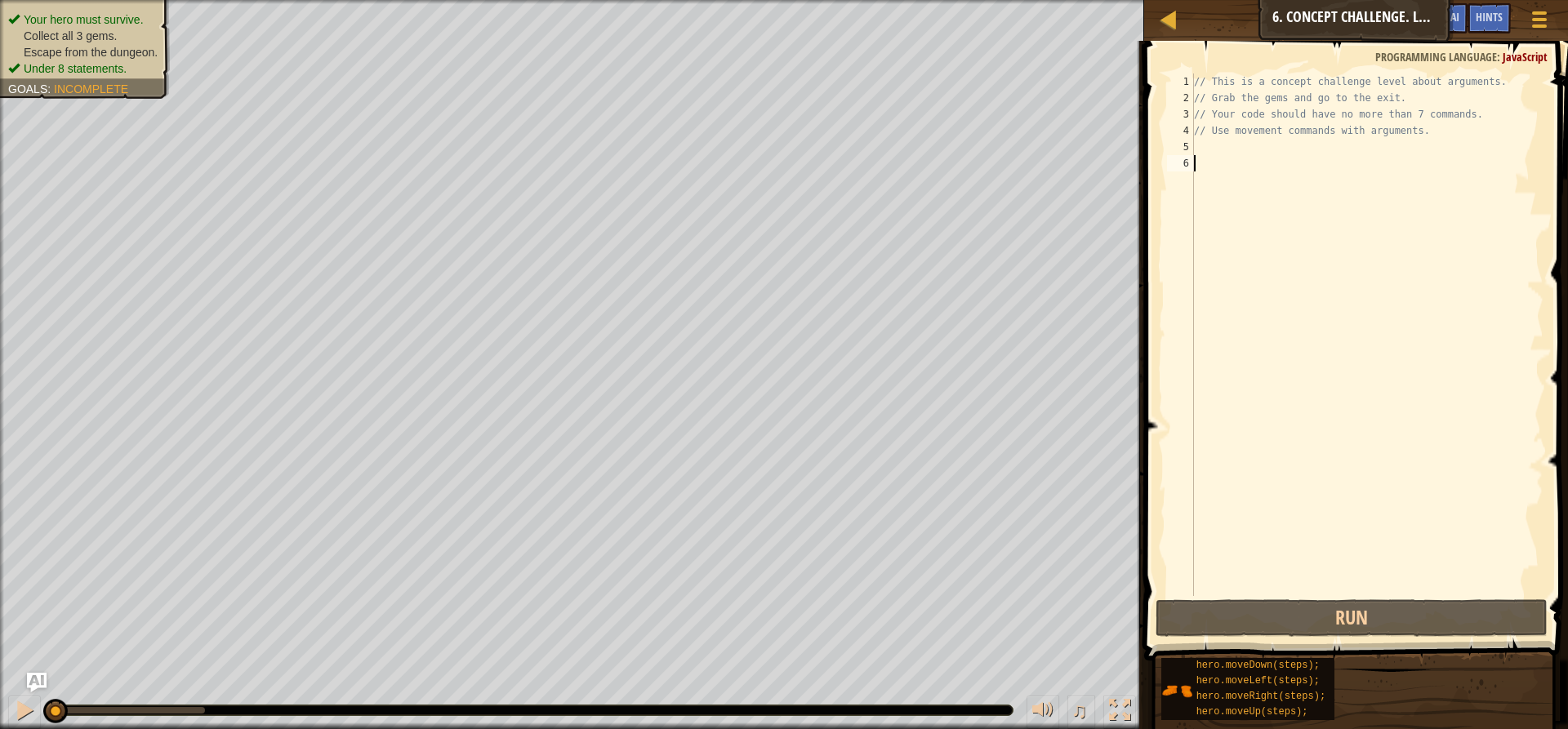
type textarea "h"
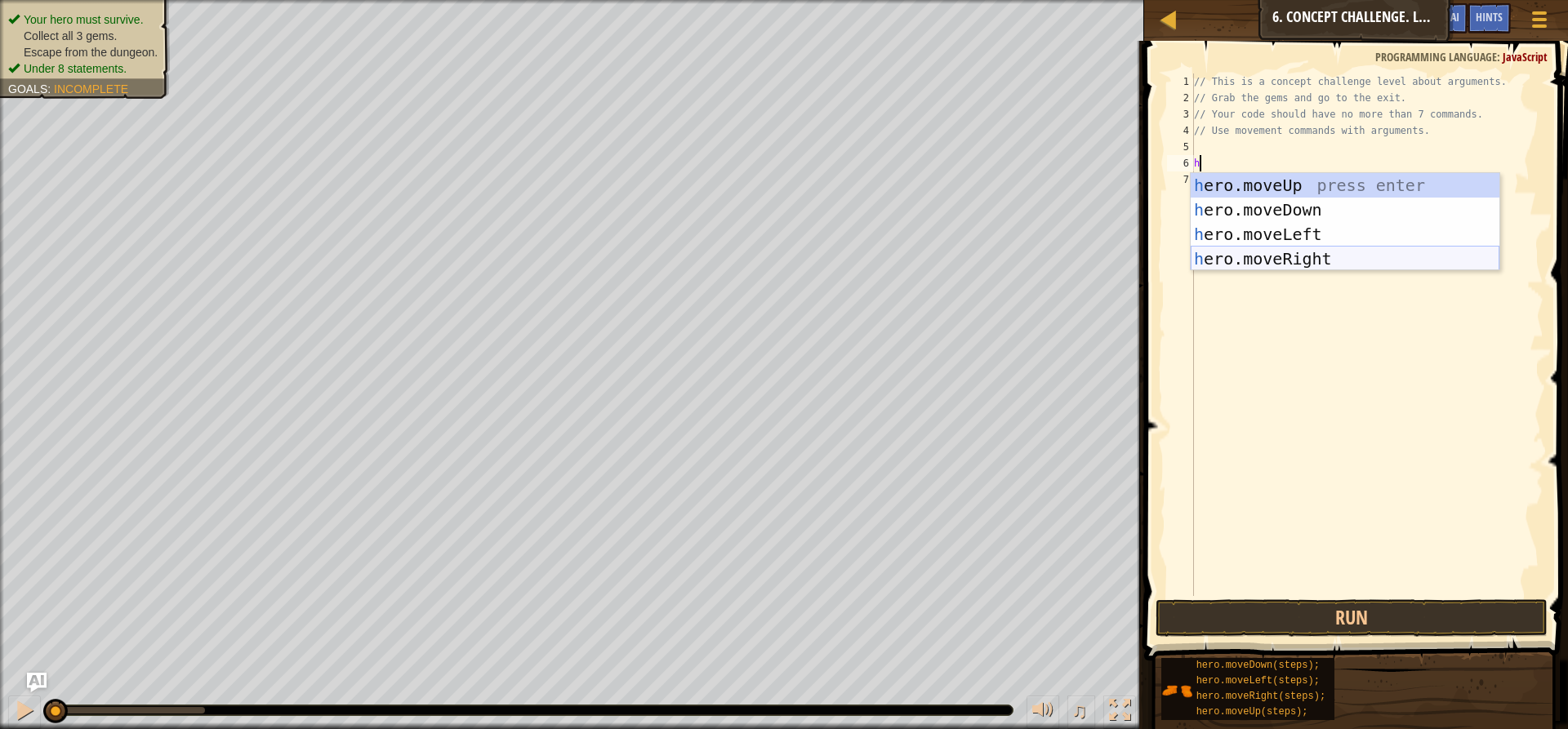
click at [1269, 253] on div "h ero.moveUp press enter h ero.moveDown press enter h ero.moveLeft press enter …" at bounding box center [1345, 246] width 309 height 147
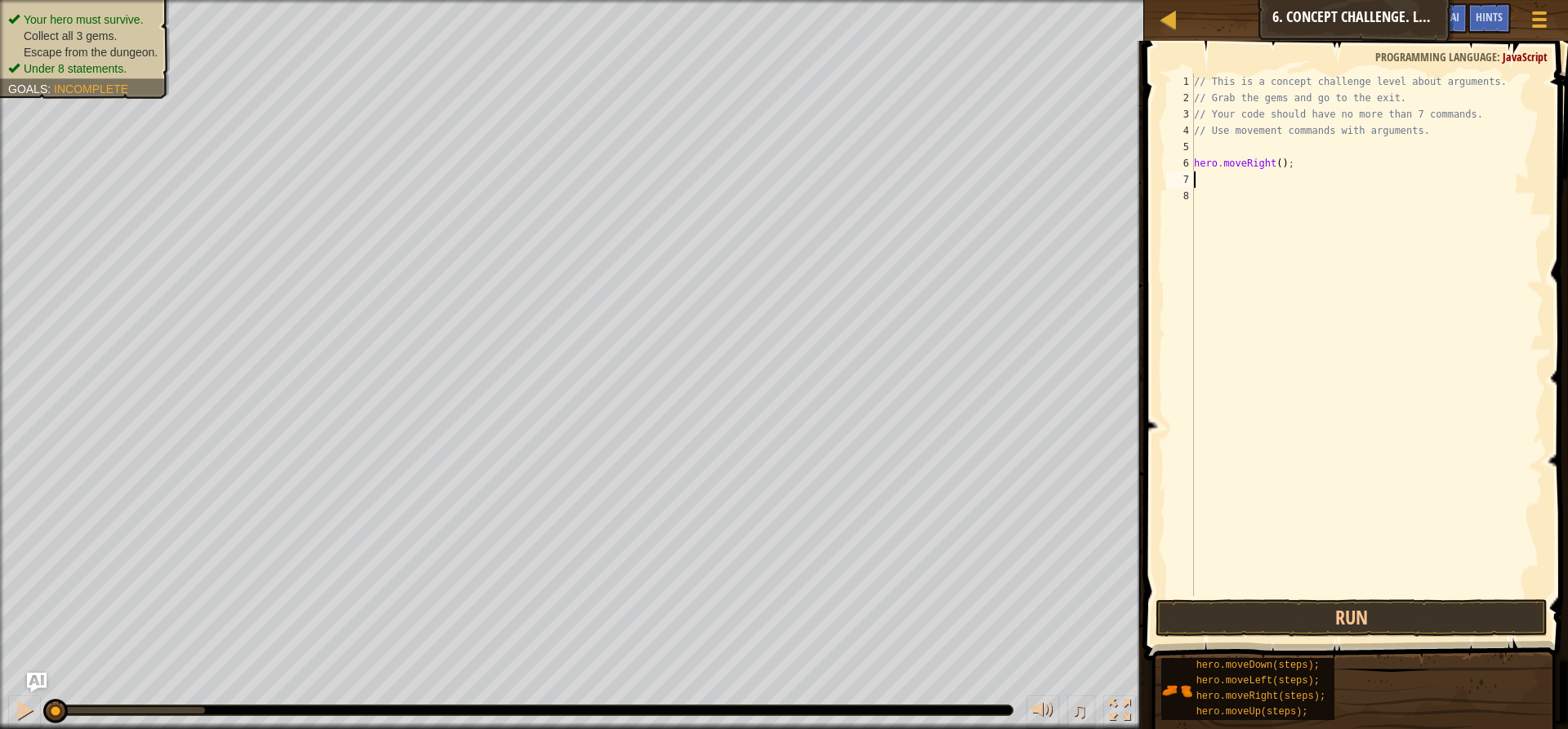
type textarea "h"
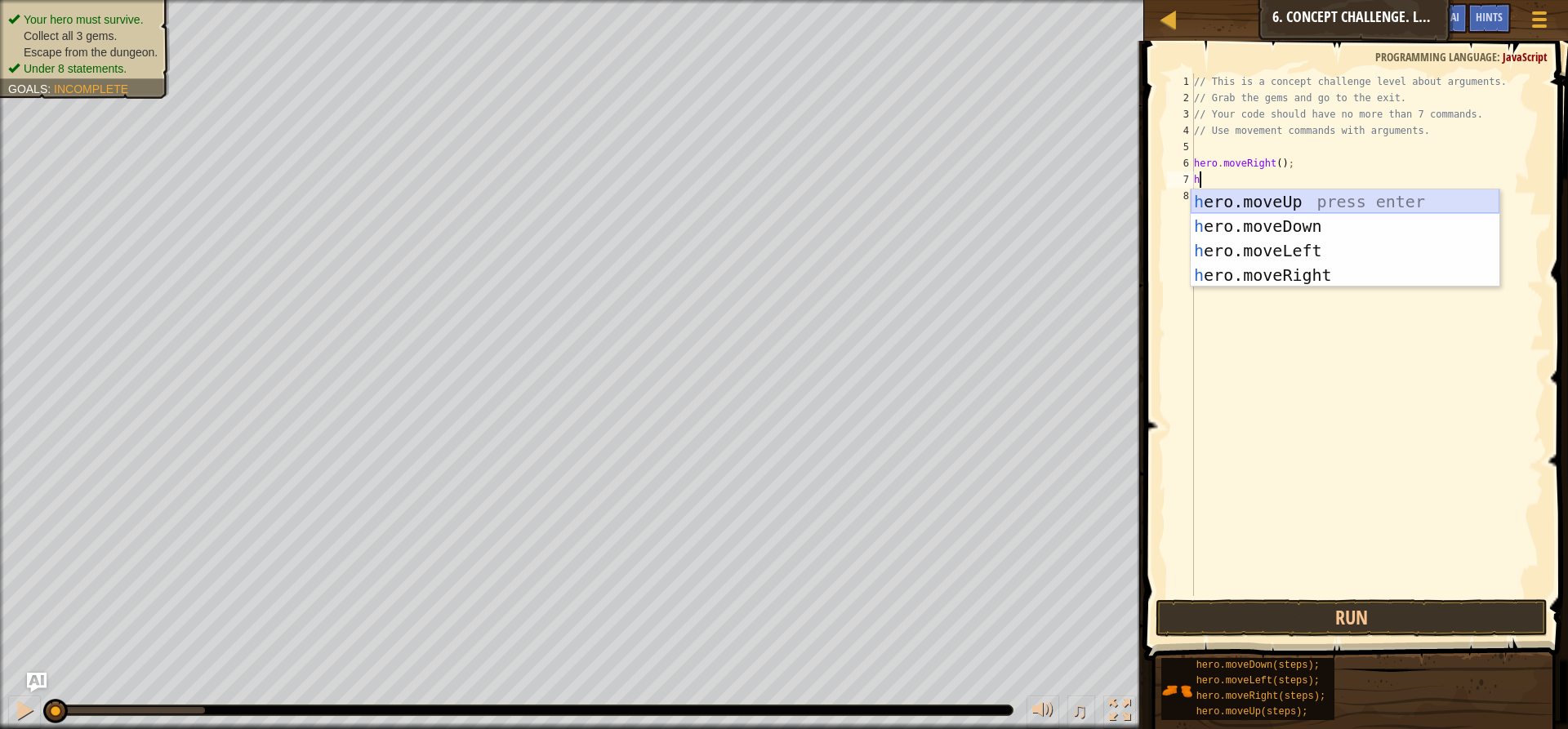
click at [1285, 200] on div "h ero.moveUp press enter h ero.moveDown press enter h ero.moveLeft press enter …" at bounding box center [1345, 262] width 309 height 147
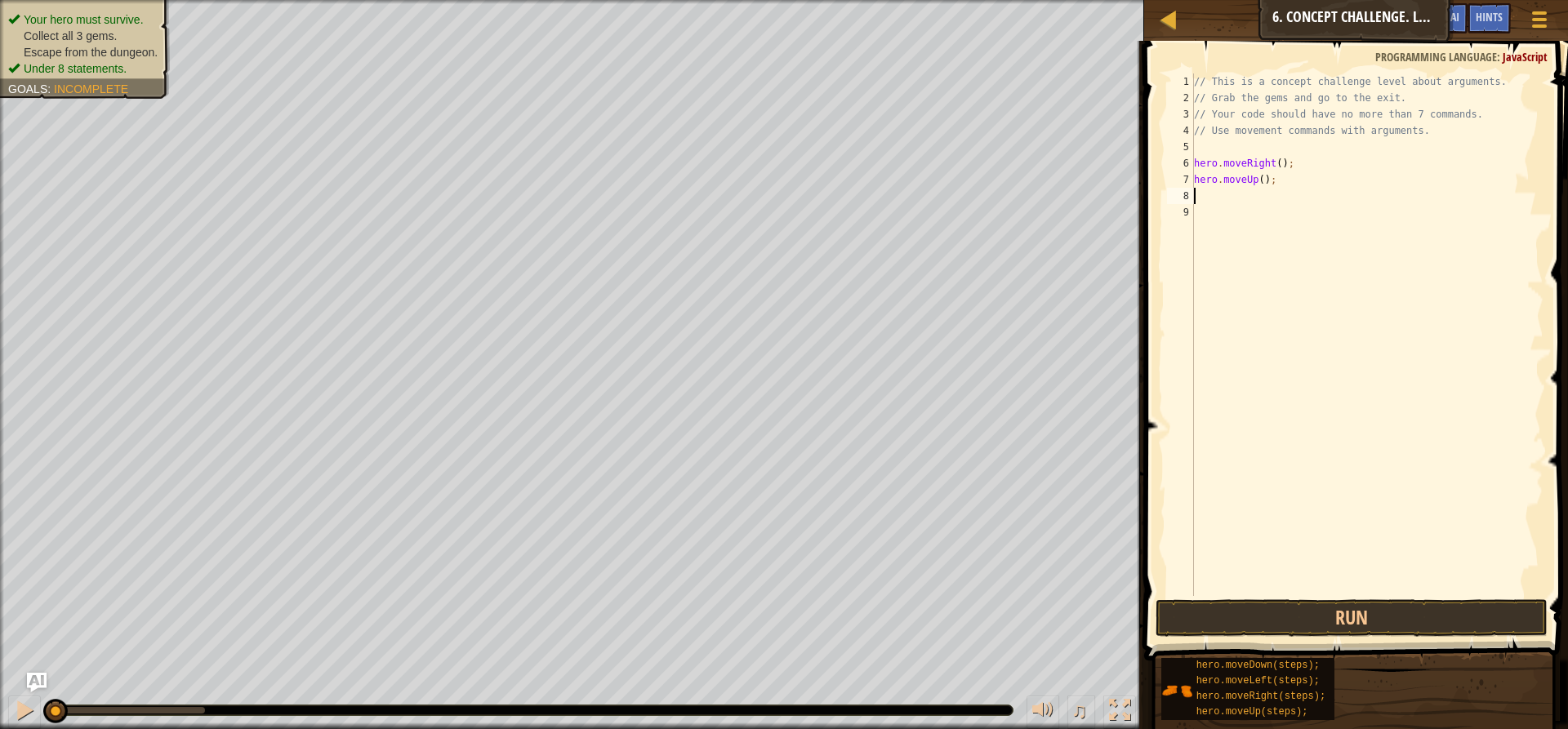
click at [1256, 181] on div "// This is a concept challenge level about arguments. // Grab the gems and go t…" at bounding box center [1367, 351] width 353 height 555
click at [1260, 181] on div "// This is a concept challenge level about arguments. // Grab the gems and go t…" at bounding box center [1367, 351] width 353 height 555
type textarea "hero.moveUp(3);"
click at [1219, 199] on div "// This is a concept challenge level about arguments. // Grab the gems and go t…" at bounding box center [1367, 351] width 353 height 555
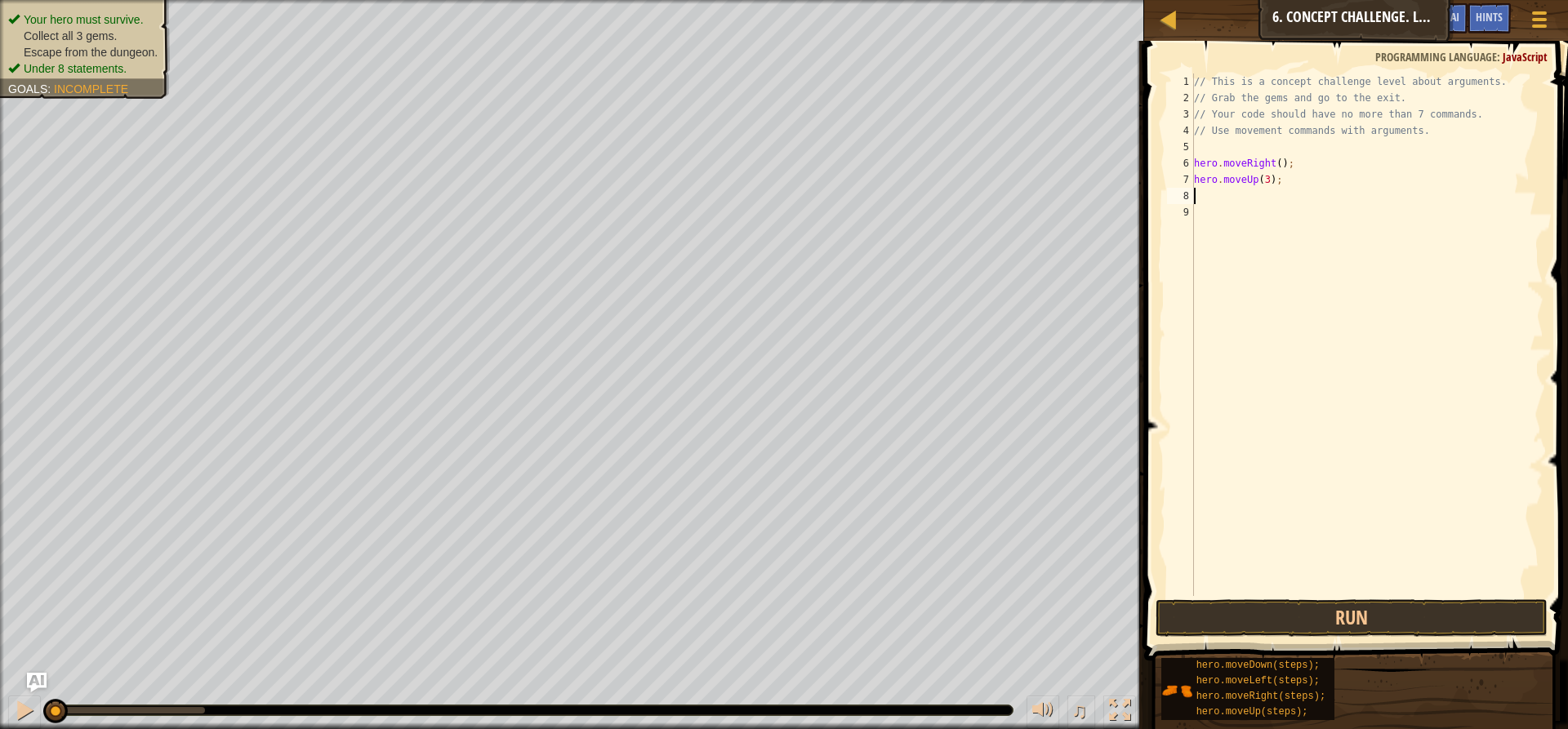
scroll to position [8, 0]
type textarea "h"
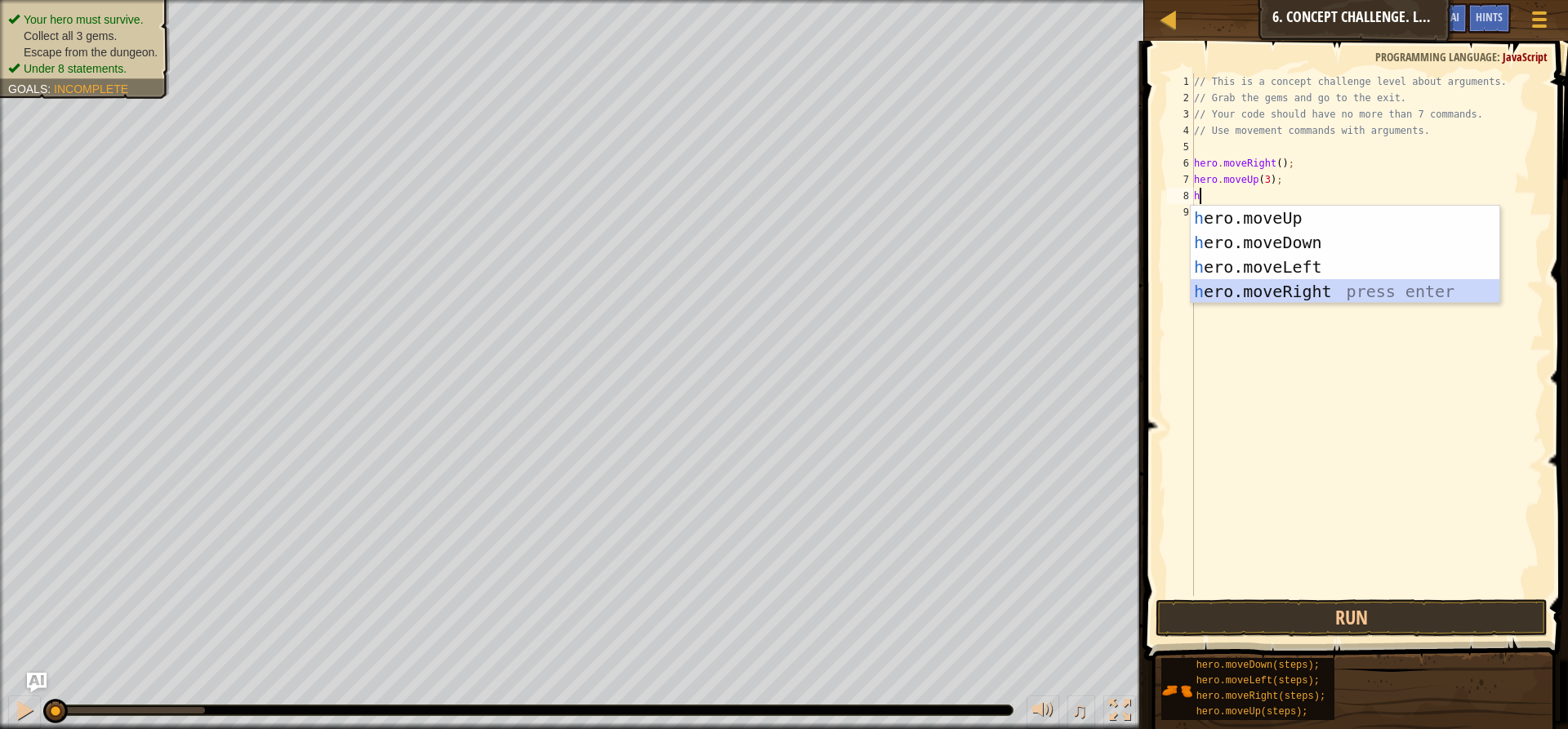
click at [1243, 292] on div "h ero.moveUp press enter h ero.moveDown press enter h ero.moveLeft press enter …" at bounding box center [1345, 279] width 309 height 147
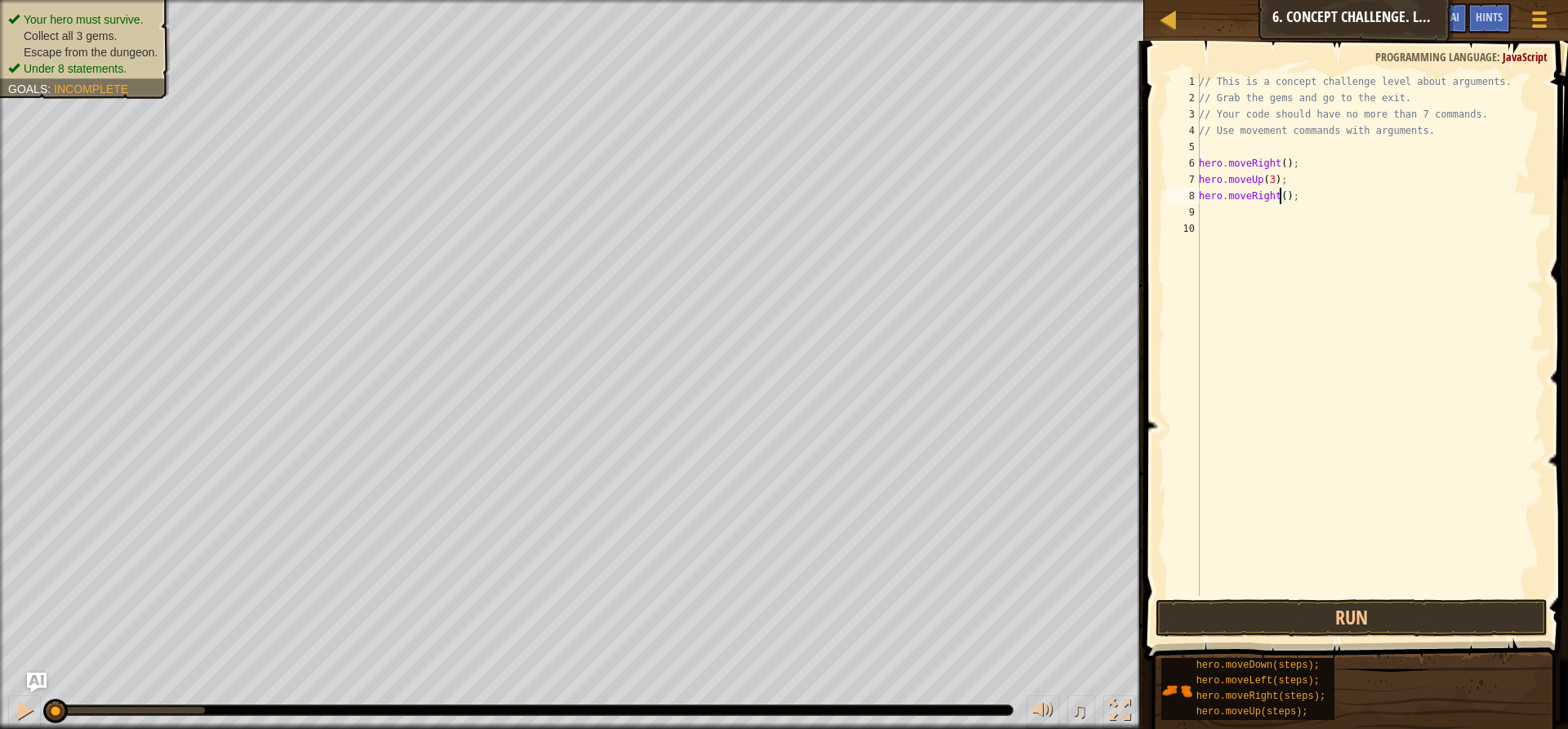
click at [1280, 198] on div "// This is a concept challenge level about arguments. // Grab the gems and go t…" at bounding box center [1370, 351] width 348 height 555
type textarea "hero.moveRight(2);"
click at [1253, 214] on div "// This is a concept challenge level about arguments. // Grab the gems and go t…" at bounding box center [1370, 351] width 348 height 555
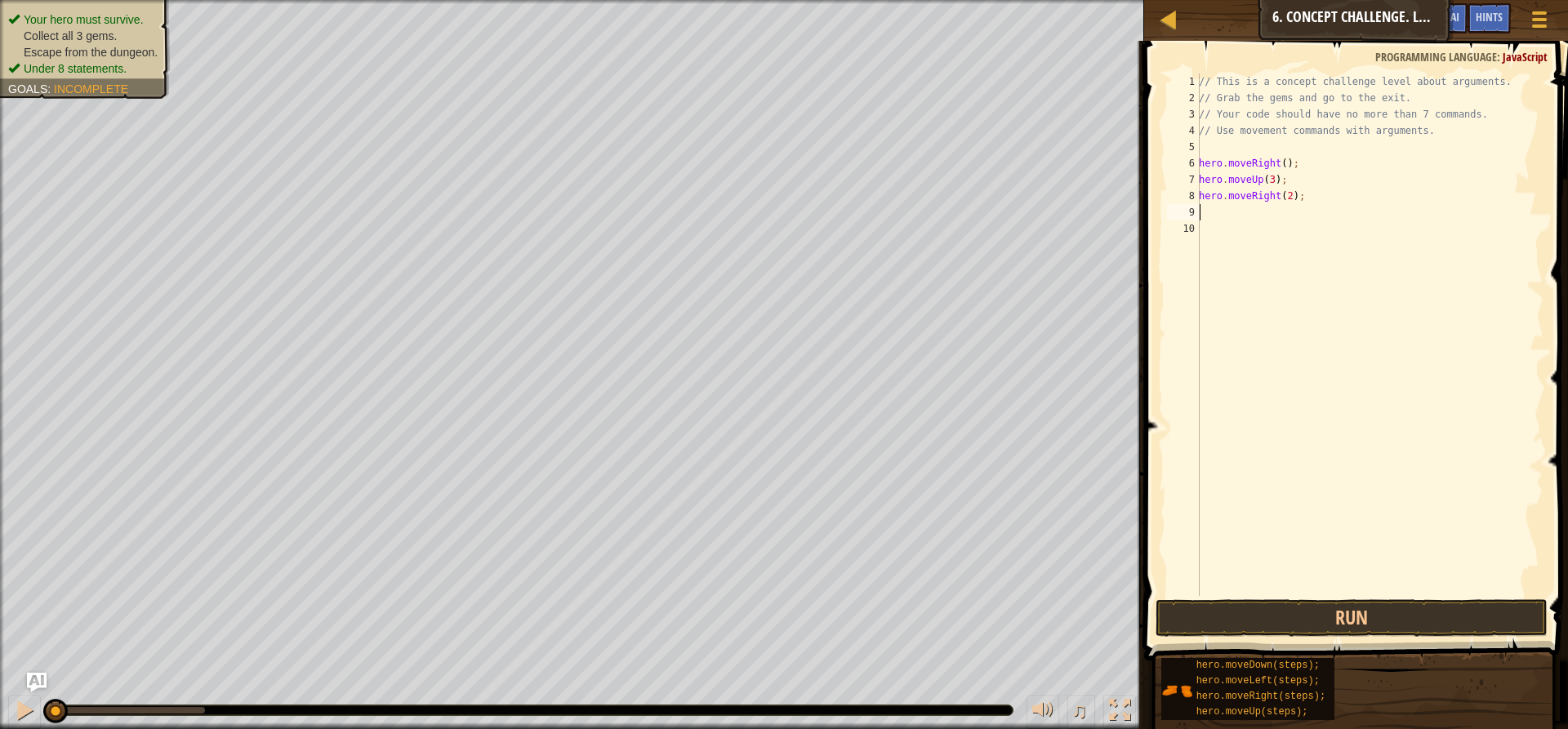
type textarea "h"
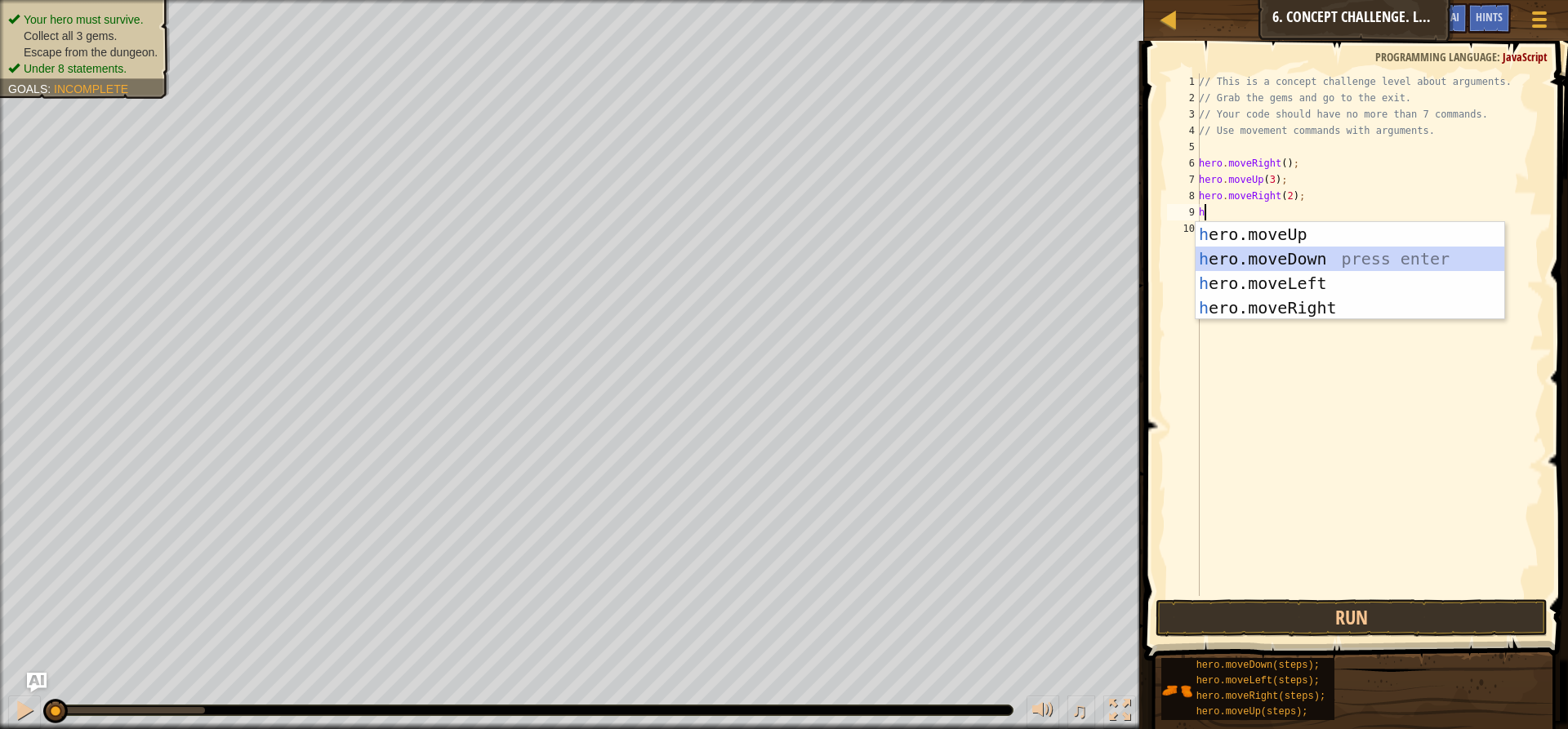
click at [1243, 258] on div "h ero.moveUp press enter h ero.moveDown press enter h ero.moveLeft press enter …" at bounding box center [1350, 295] width 309 height 147
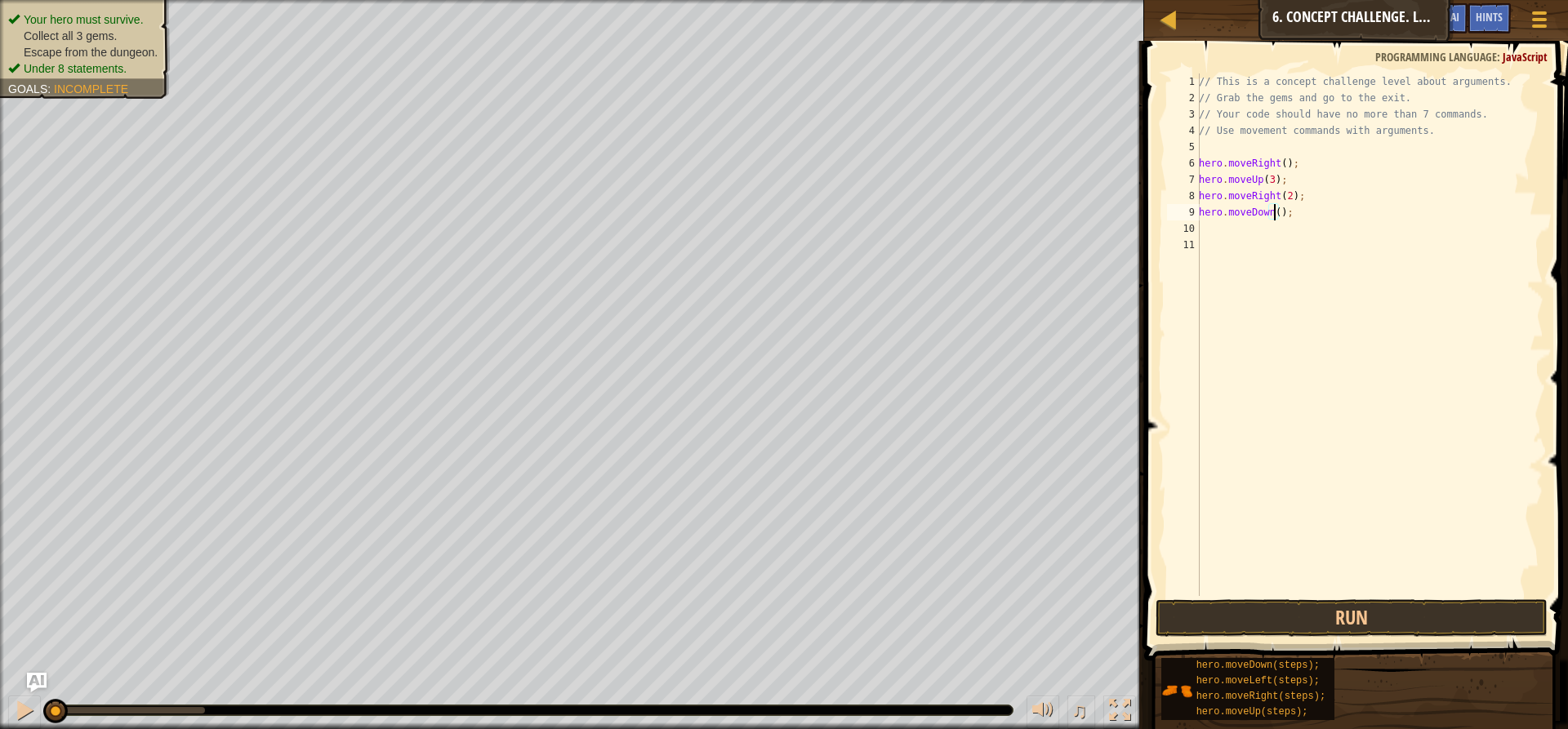
click at [1274, 214] on div "// This is a concept challenge level about arguments. // Grab the gems and go t…" at bounding box center [1370, 351] width 348 height 555
type textarea "hero.moveDown(3);"
click at [1207, 230] on div "// This is a concept challenge level about arguments. // Grab the gems and go t…" at bounding box center [1370, 351] width 348 height 555
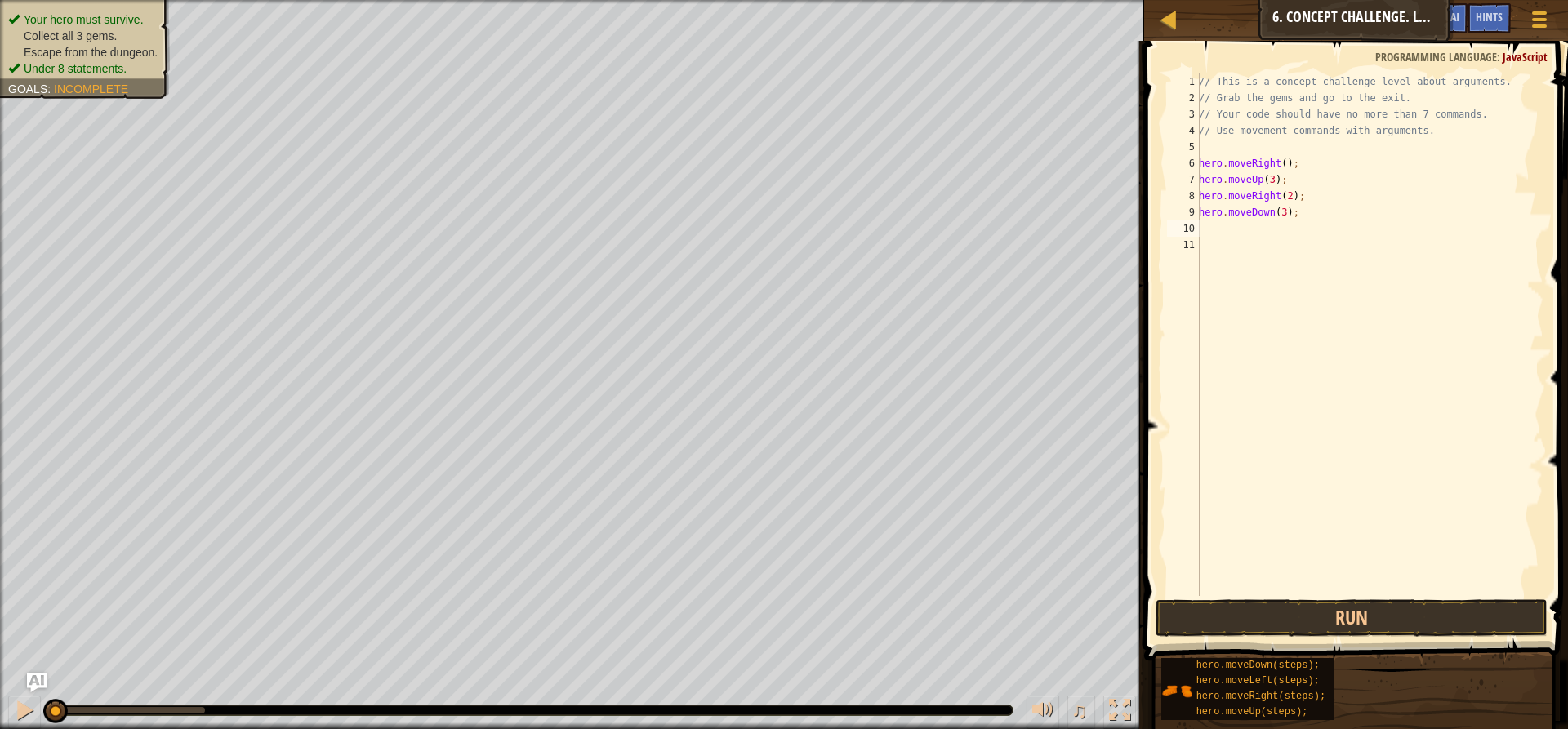
type textarea "h"
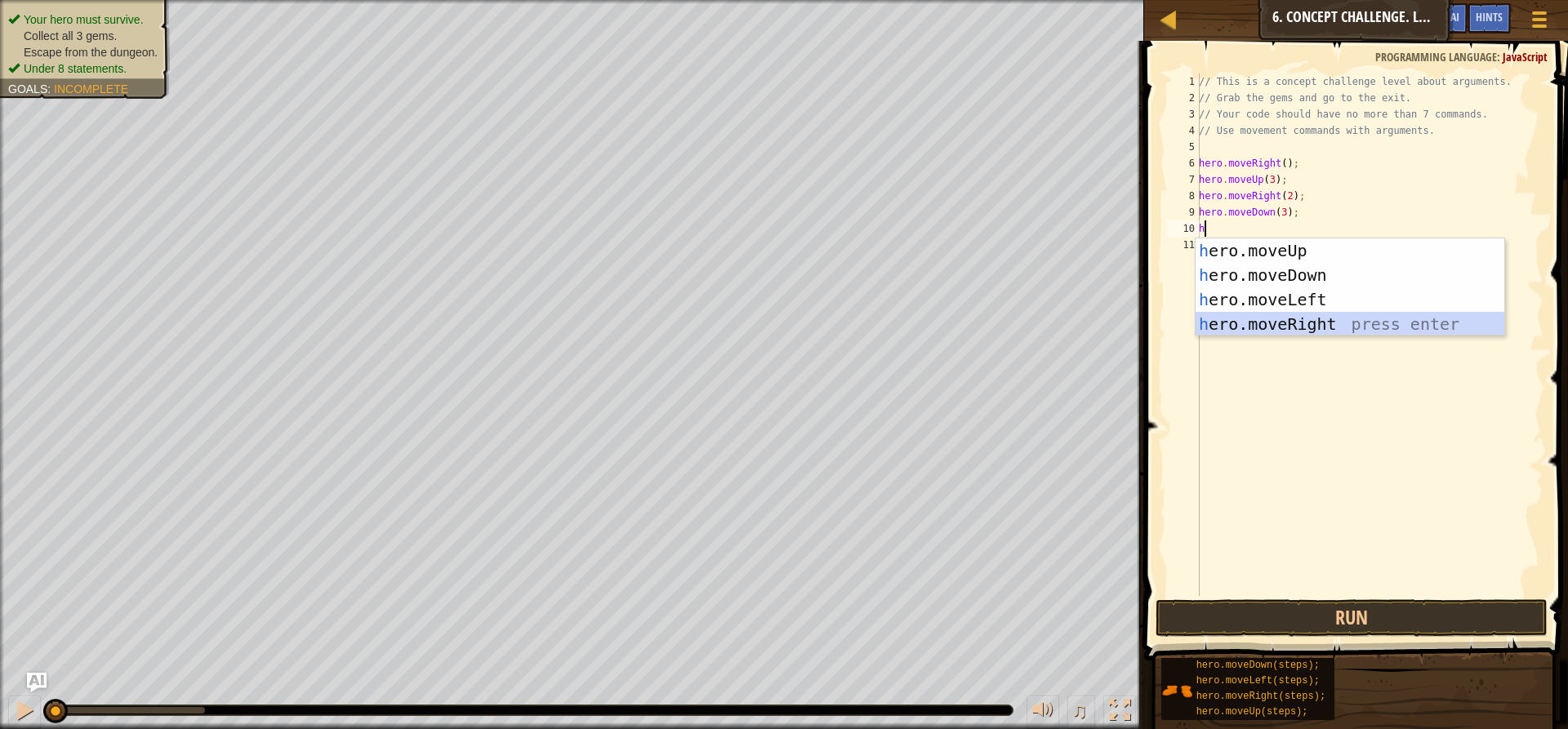
click at [1272, 312] on div "h ero.moveUp press enter h ero.moveDown press enter h ero.moveLeft press enter …" at bounding box center [1350, 312] width 309 height 147
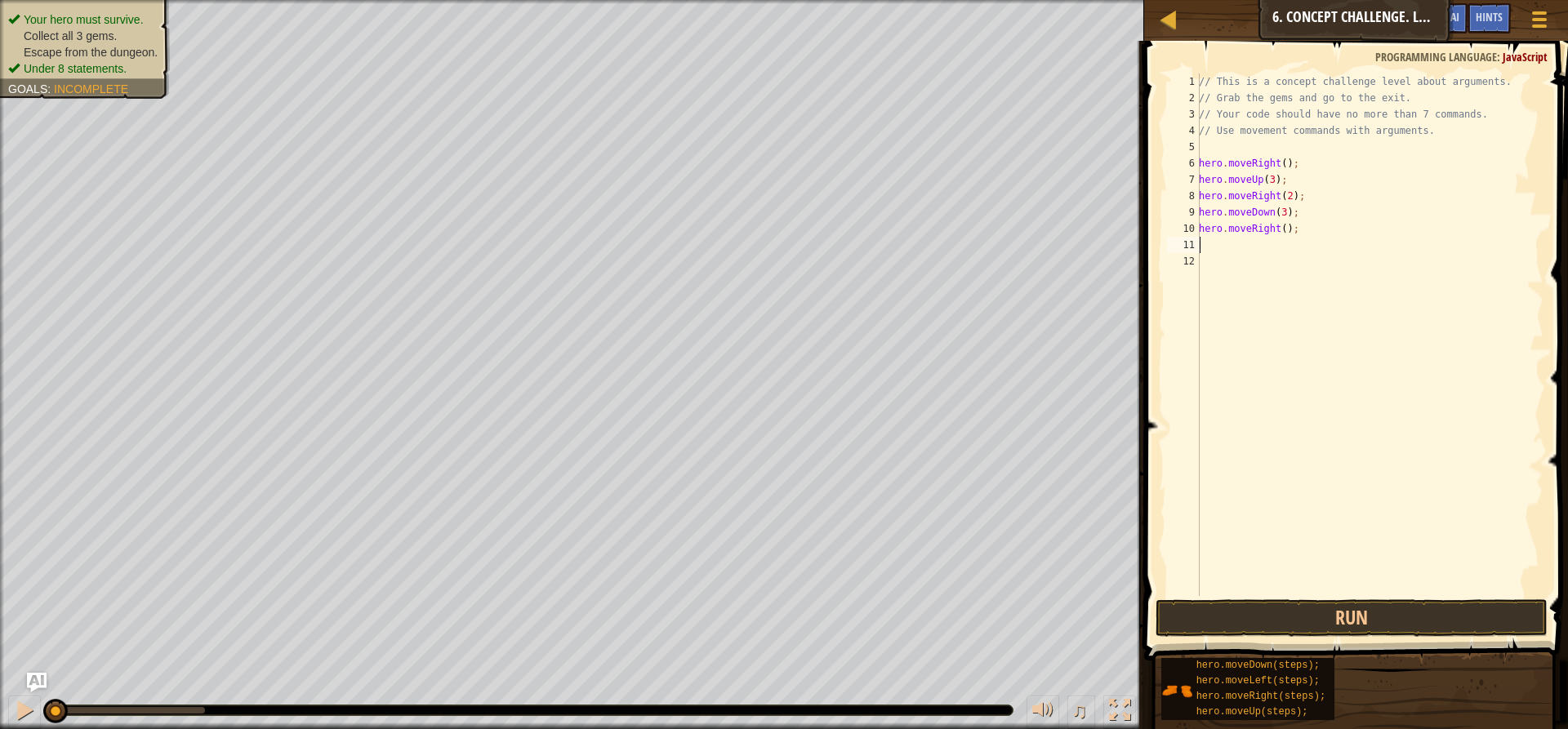
type textarea "h"
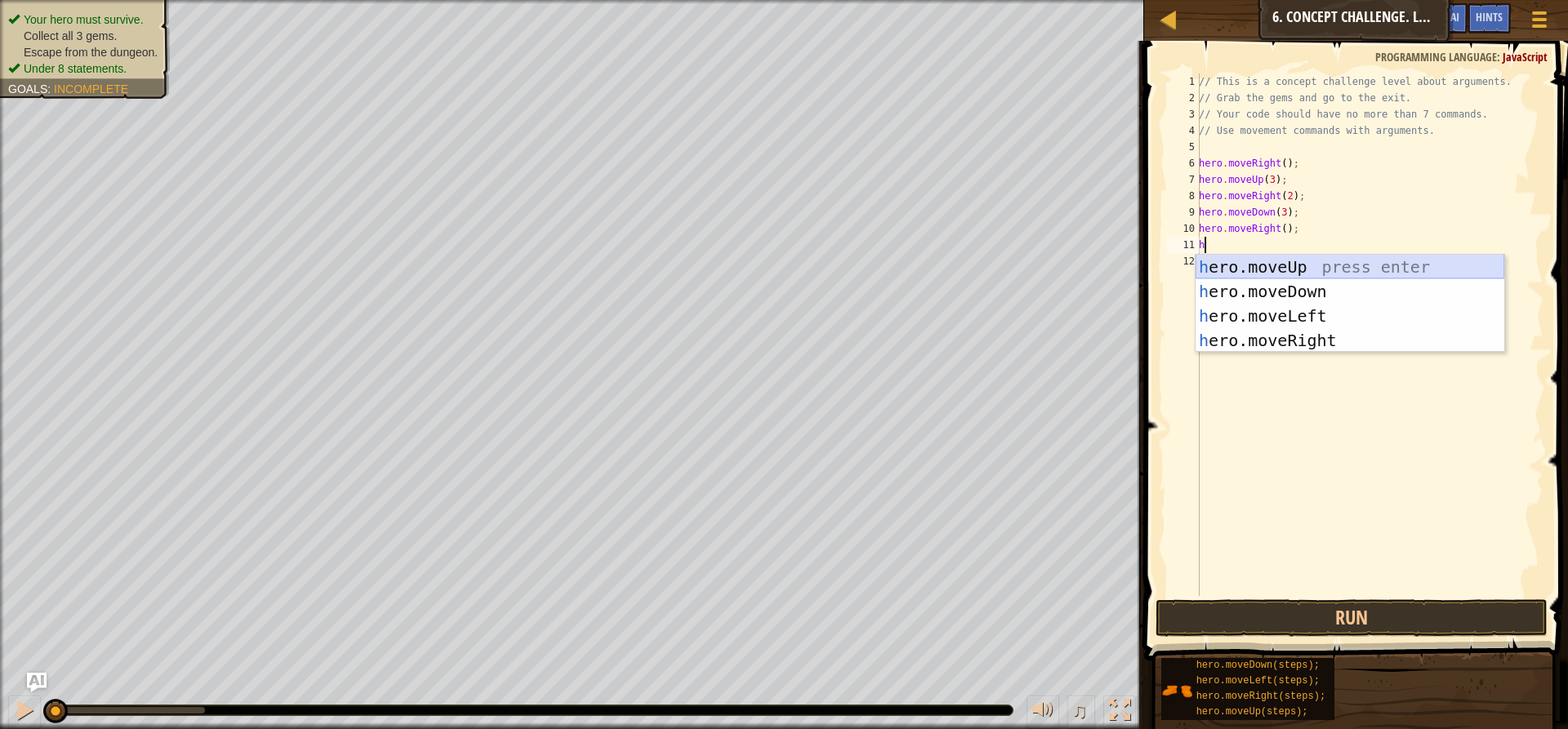
click at [1271, 265] on div "h ero.moveUp press enter h ero.moveDown press enter h ero.moveLeft press enter …" at bounding box center [1350, 328] width 309 height 147
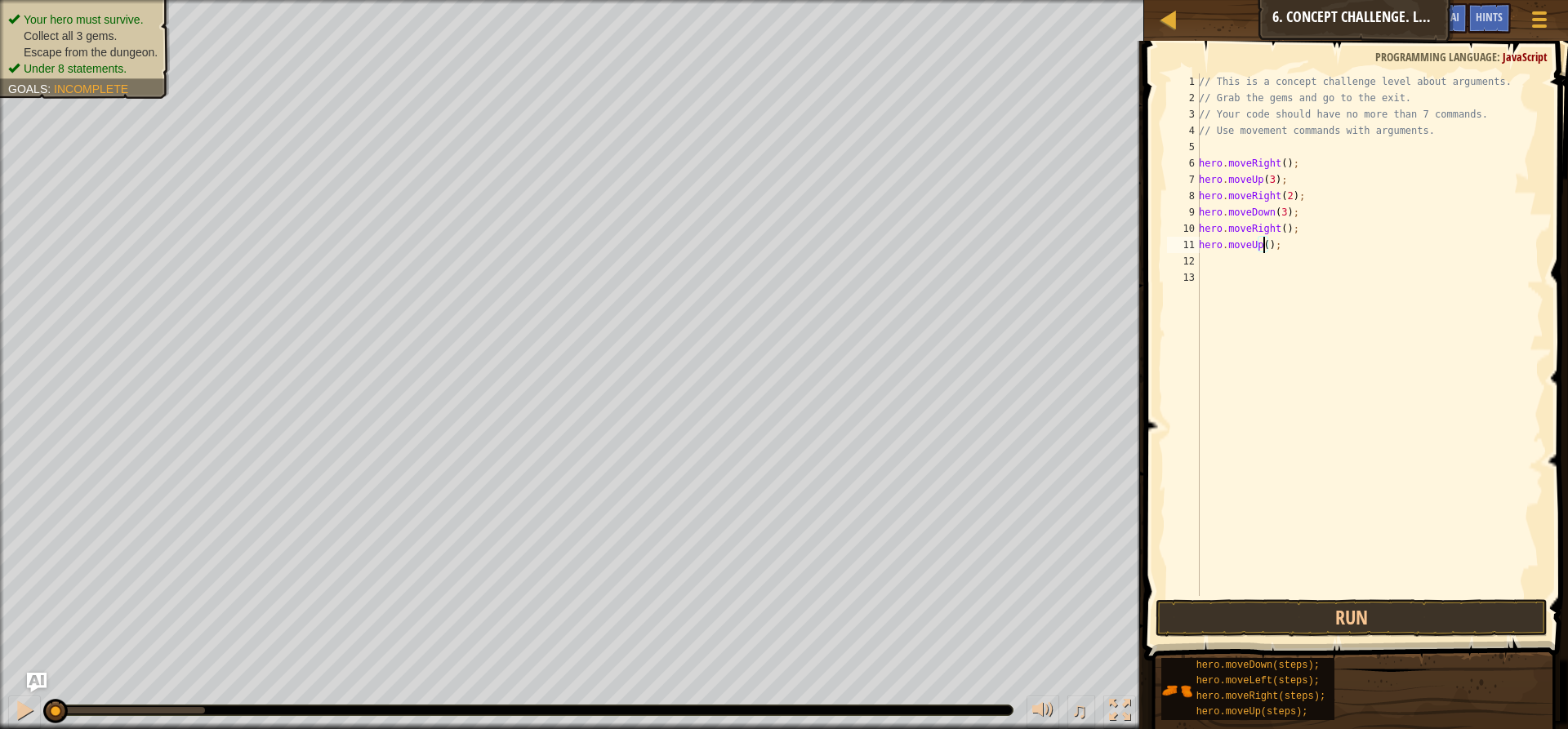
click at [1262, 242] on div "// This is a concept challenge level about arguments. // Grab the gems and go t…" at bounding box center [1370, 351] width 348 height 555
type textarea "hero.moveUp(2);"
click at [1210, 258] on div "// This is a concept challenge level about arguments. // Grab the gems and go t…" at bounding box center [1370, 351] width 348 height 555
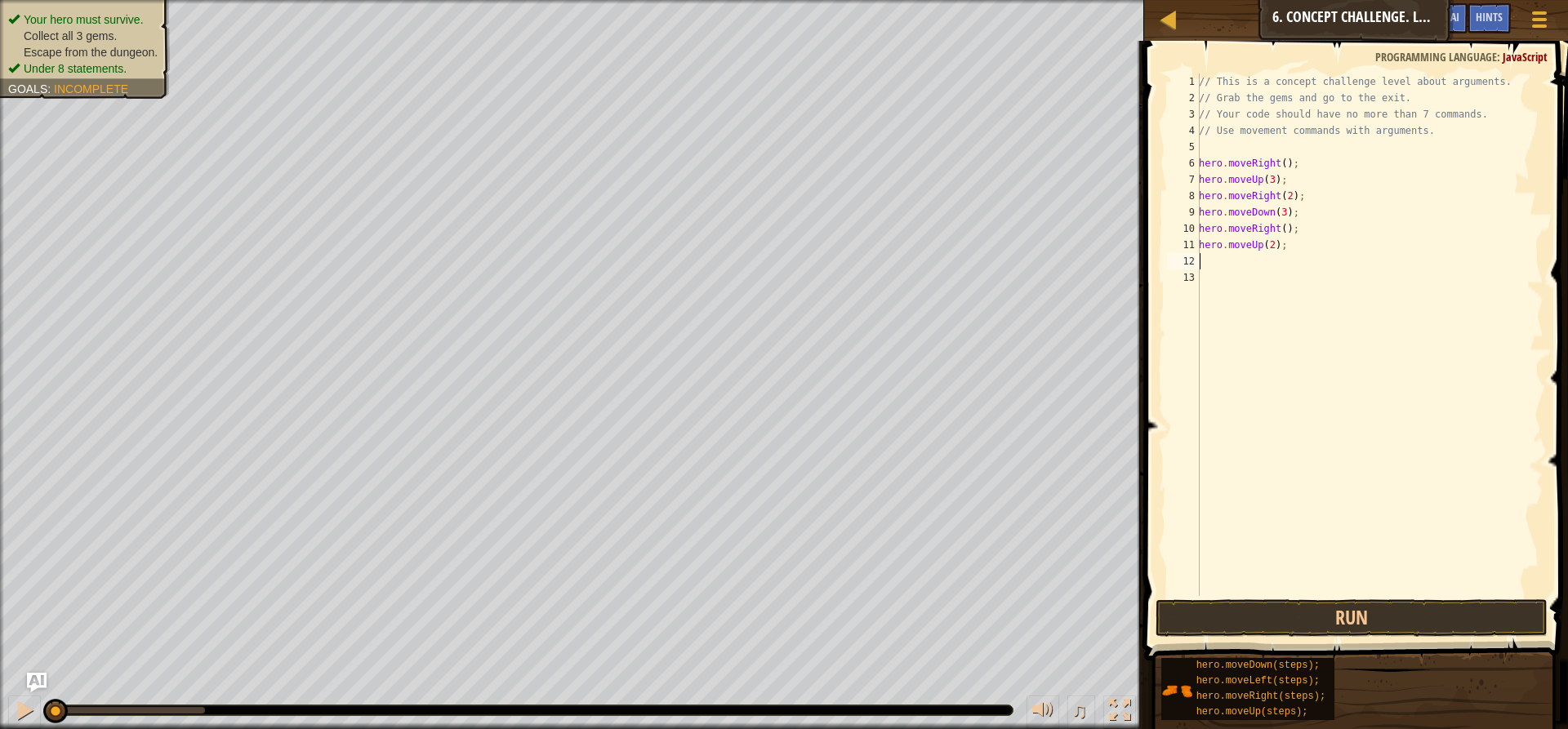
type textarea "h"
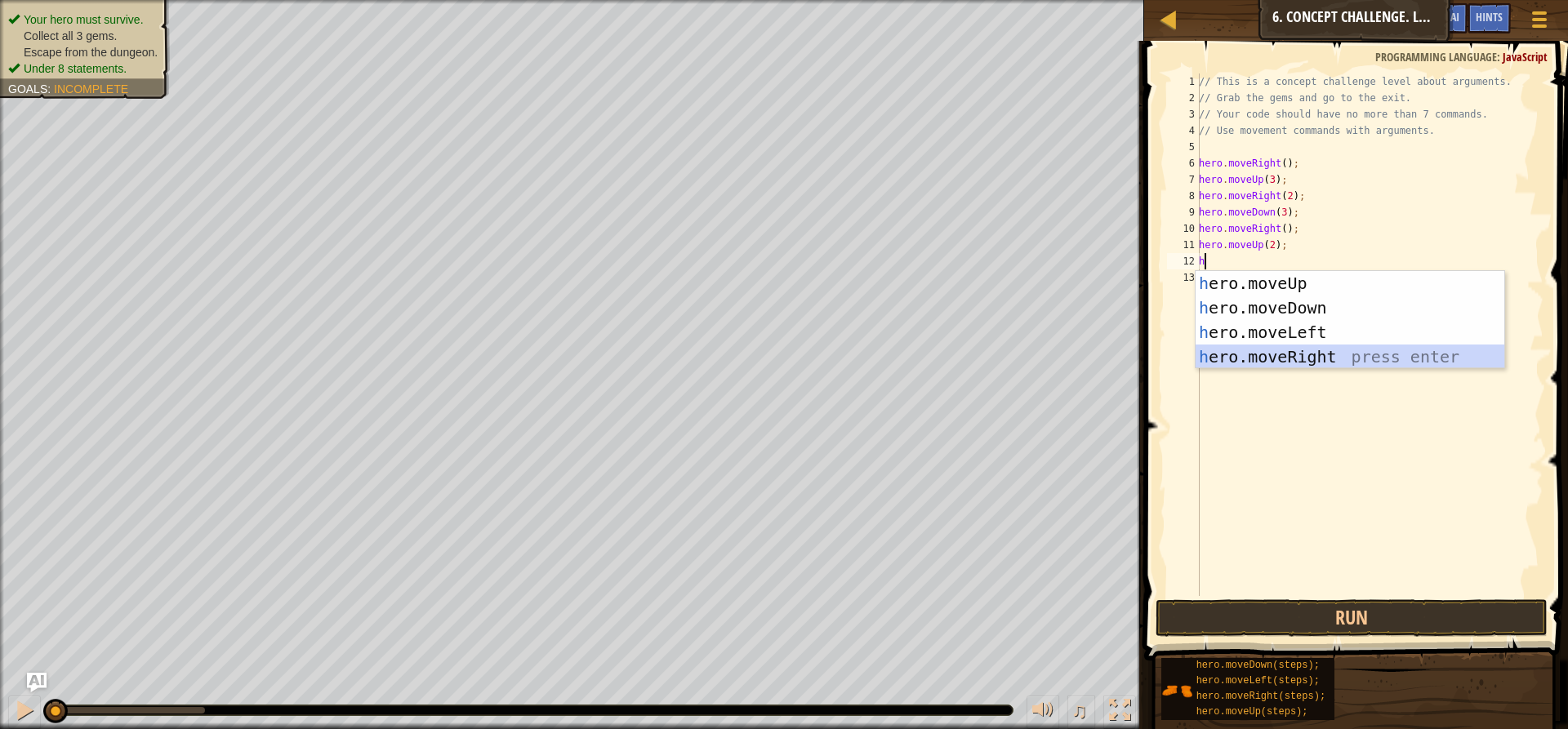
click at [1279, 358] on div "h ero.moveUp press enter h ero.moveDown press enter h ero.moveLeft press enter …" at bounding box center [1350, 344] width 309 height 147
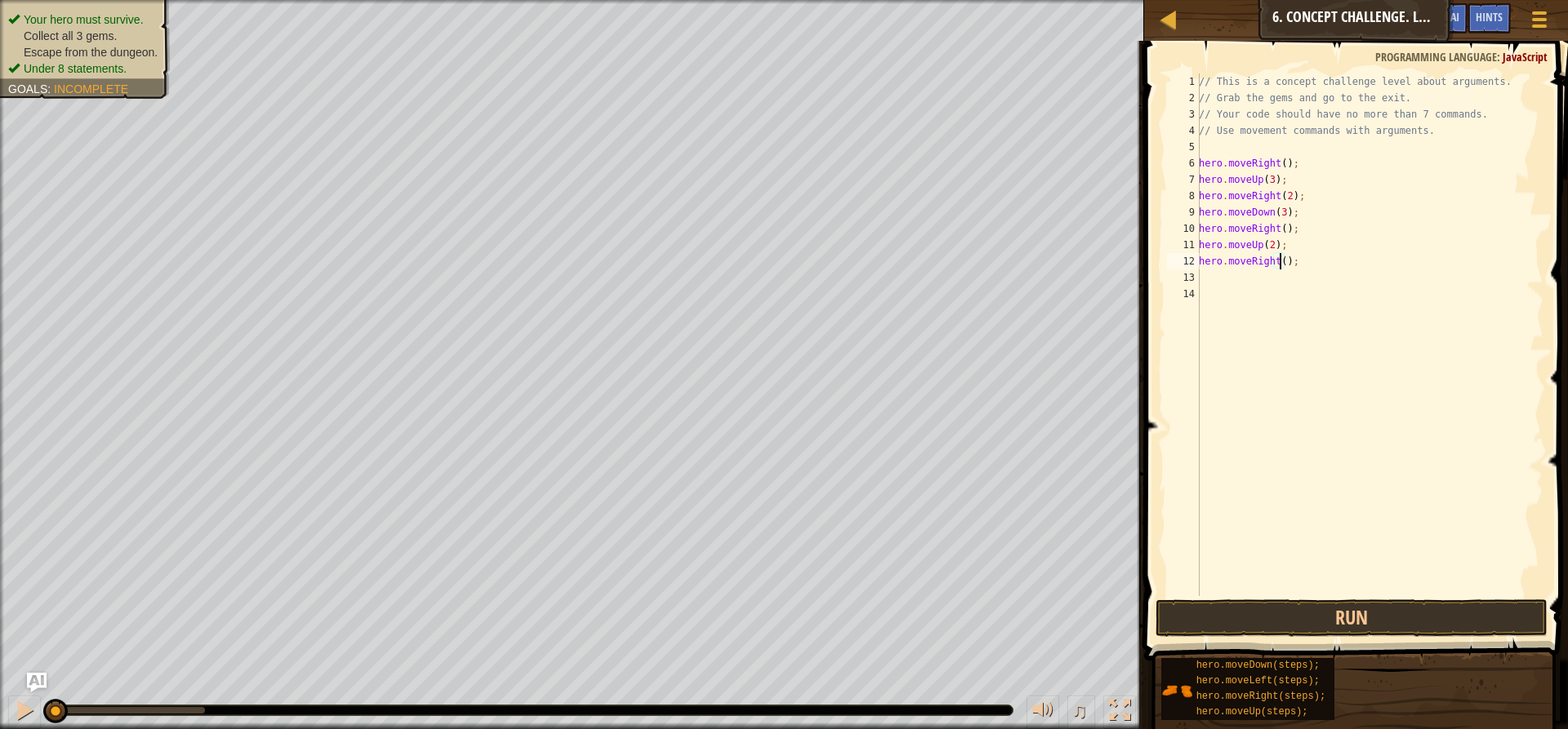
click at [1278, 259] on div "// This is a concept challenge level about arguments. // Grab the gems and go t…" at bounding box center [1370, 351] width 348 height 555
type textarea "hero.moveRight(3);"
click at [1339, 618] on button "Run" at bounding box center [1352, 618] width 392 height 38
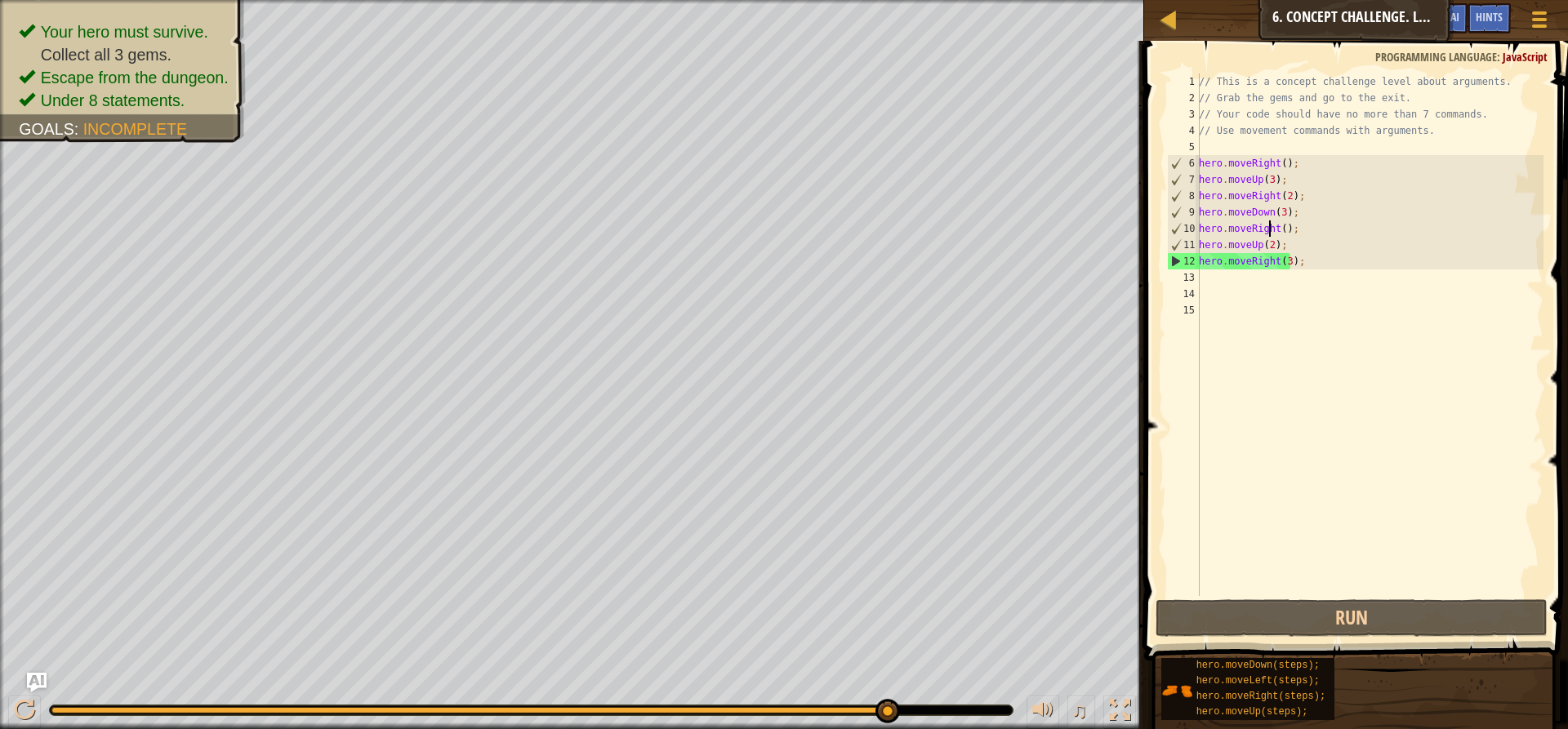
click at [1271, 230] on div "// This is a concept challenge level about arguments. // Grab the gems and go t…" at bounding box center [1370, 351] width 348 height 555
click at [1275, 231] on div "// This is a concept challenge level about arguments. // Grab the gems and go t…" at bounding box center [1370, 351] width 348 height 555
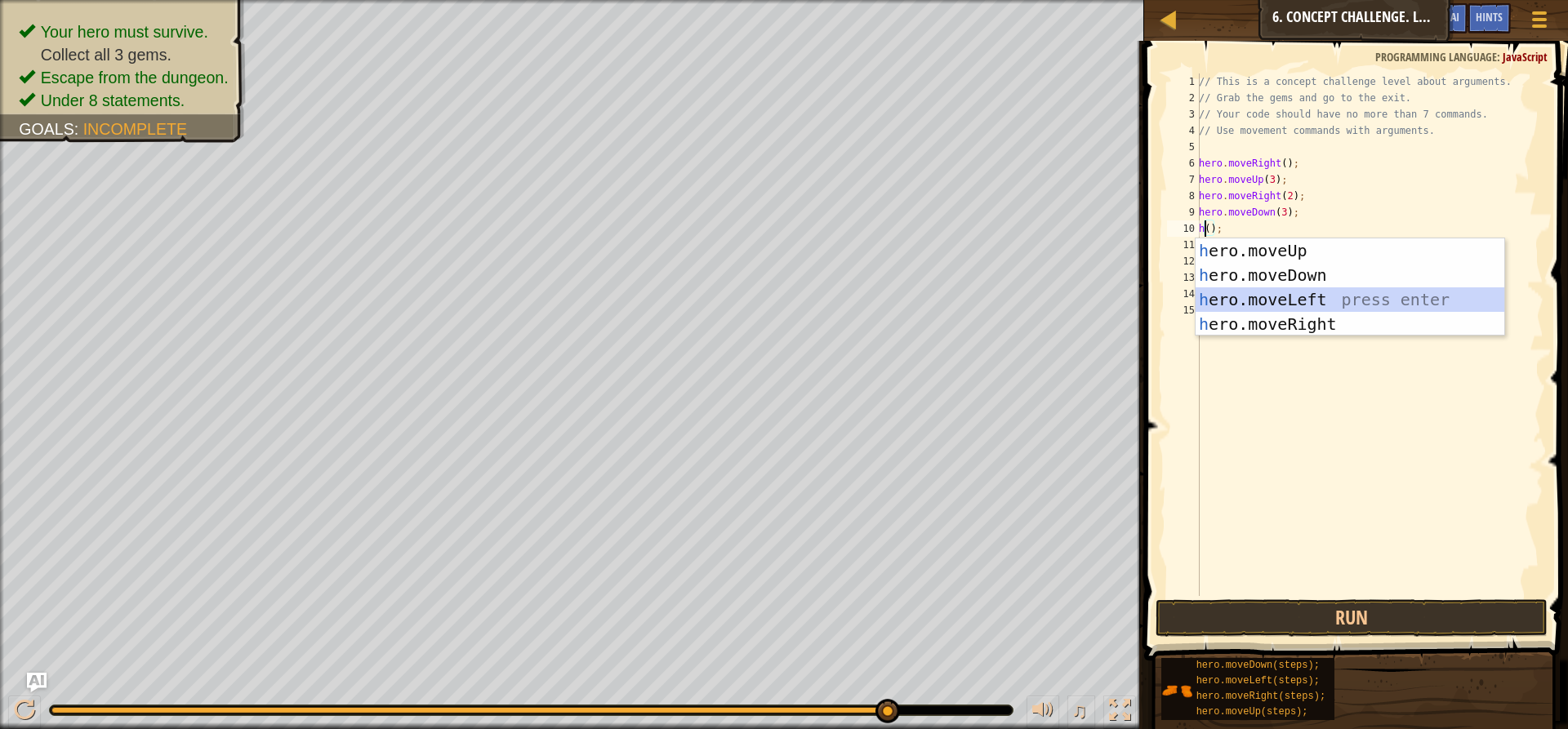
click at [1265, 300] on div "h ero.moveUp press enter h ero.moveDown press enter h ero.moveLeft press enter …" at bounding box center [1350, 312] width 309 height 147
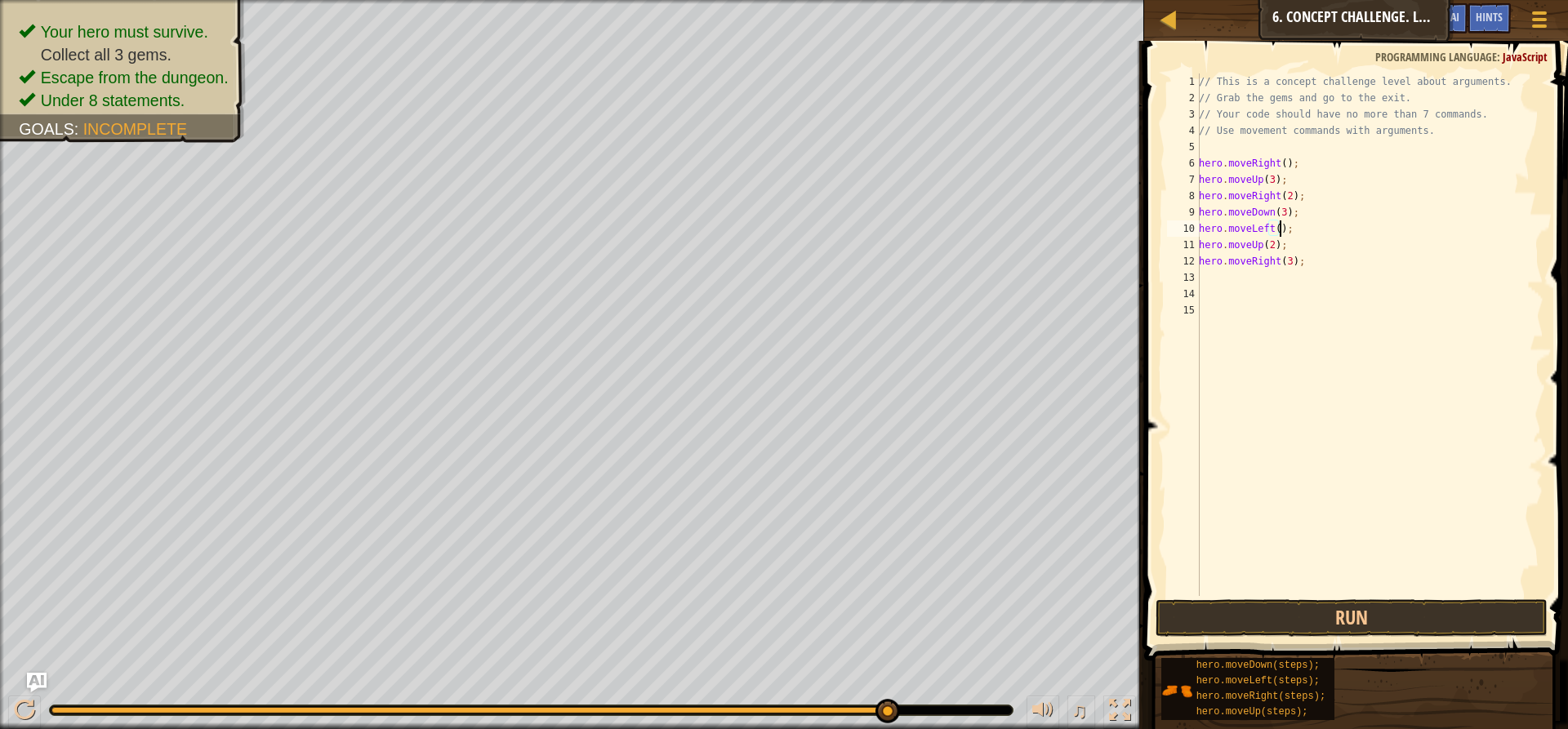
click at [633, 721] on div "Your hero must survive. Collect all 3 gems. Escape from the dungeon. Under 8 st…" at bounding box center [784, 364] width 1568 height 729
type textarea "hero.moveLeft();"
click at [1296, 604] on button "Run" at bounding box center [1352, 618] width 392 height 38
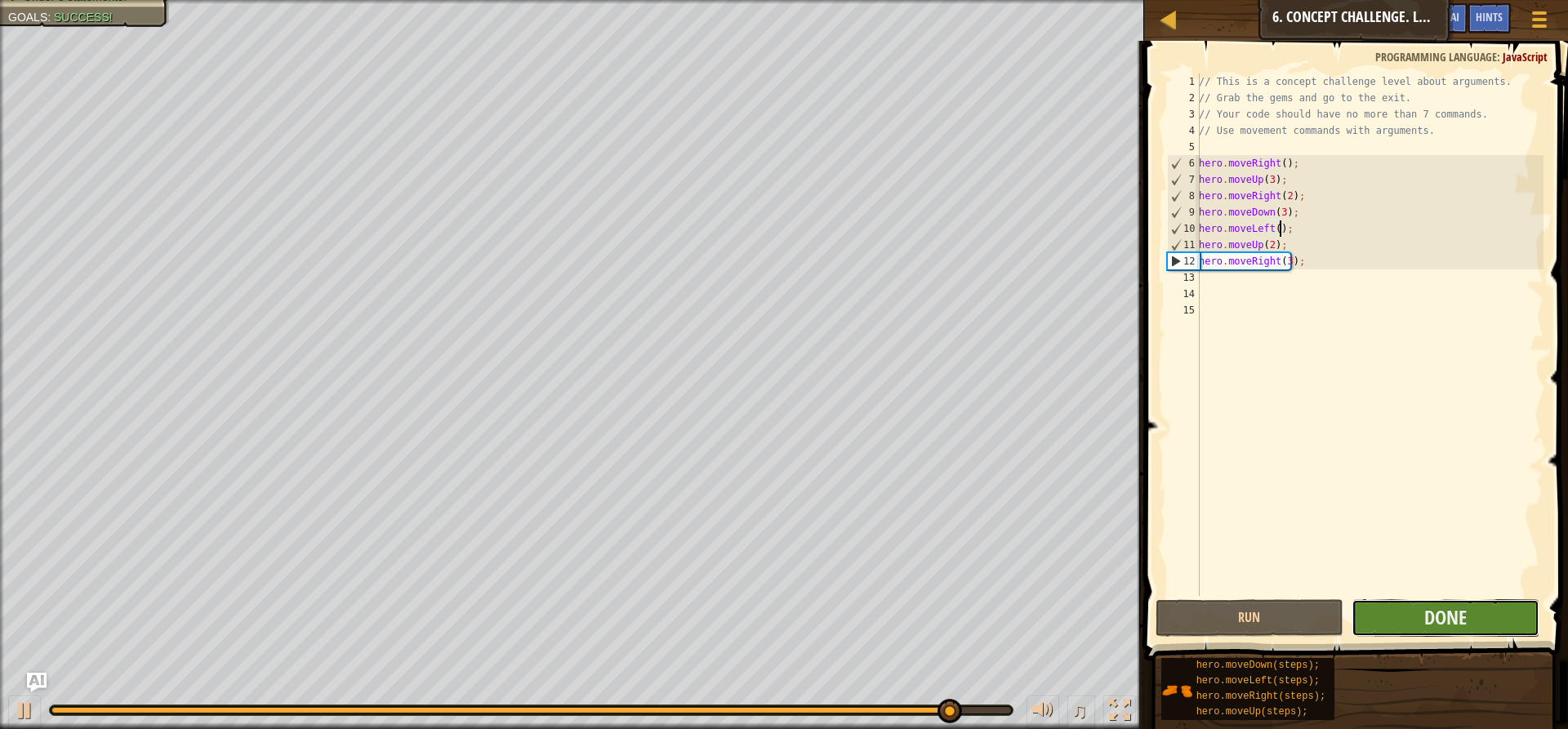
click at [1467, 624] on button "Done" at bounding box center [1446, 618] width 188 height 38
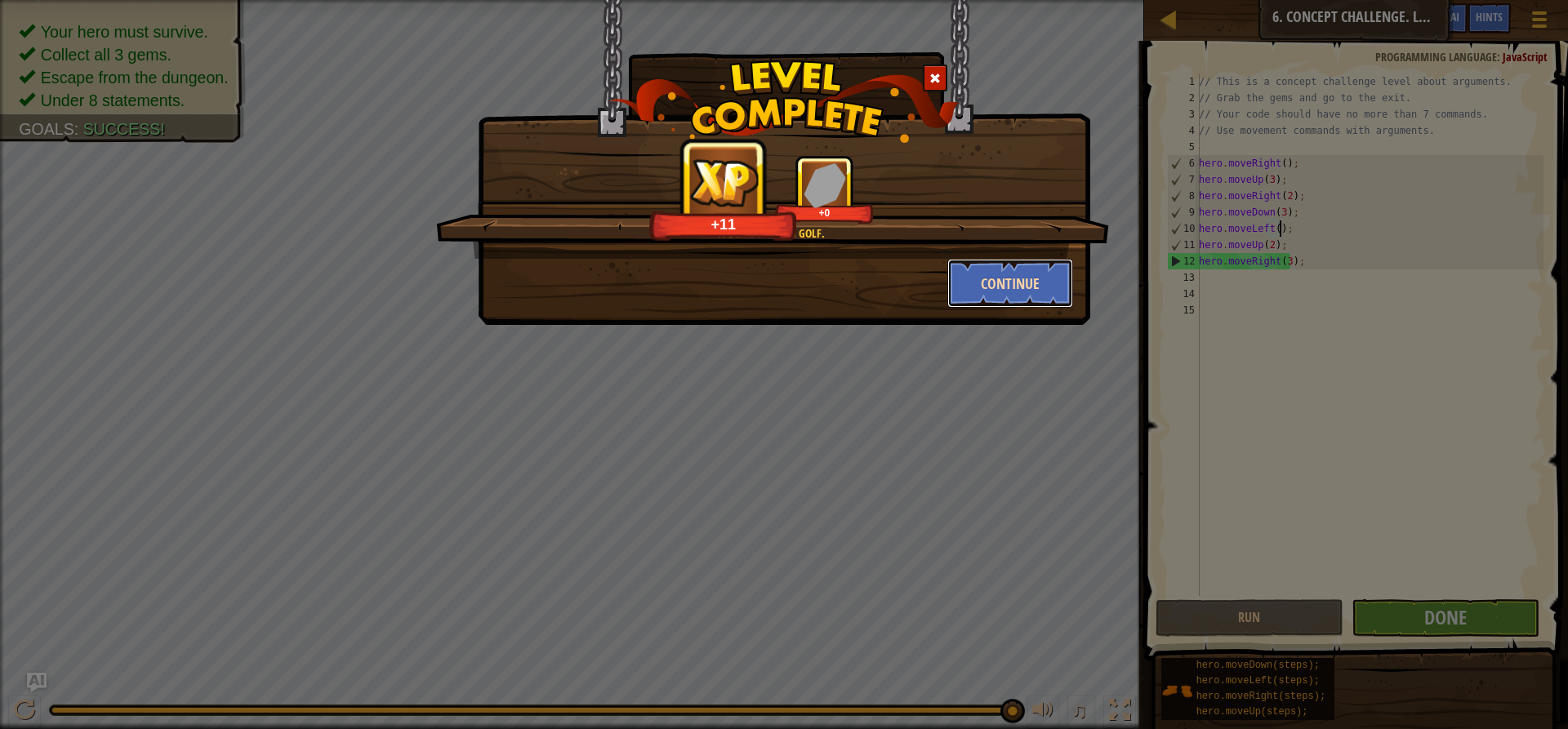
click at [991, 282] on button "Continue" at bounding box center [1010, 283] width 127 height 49
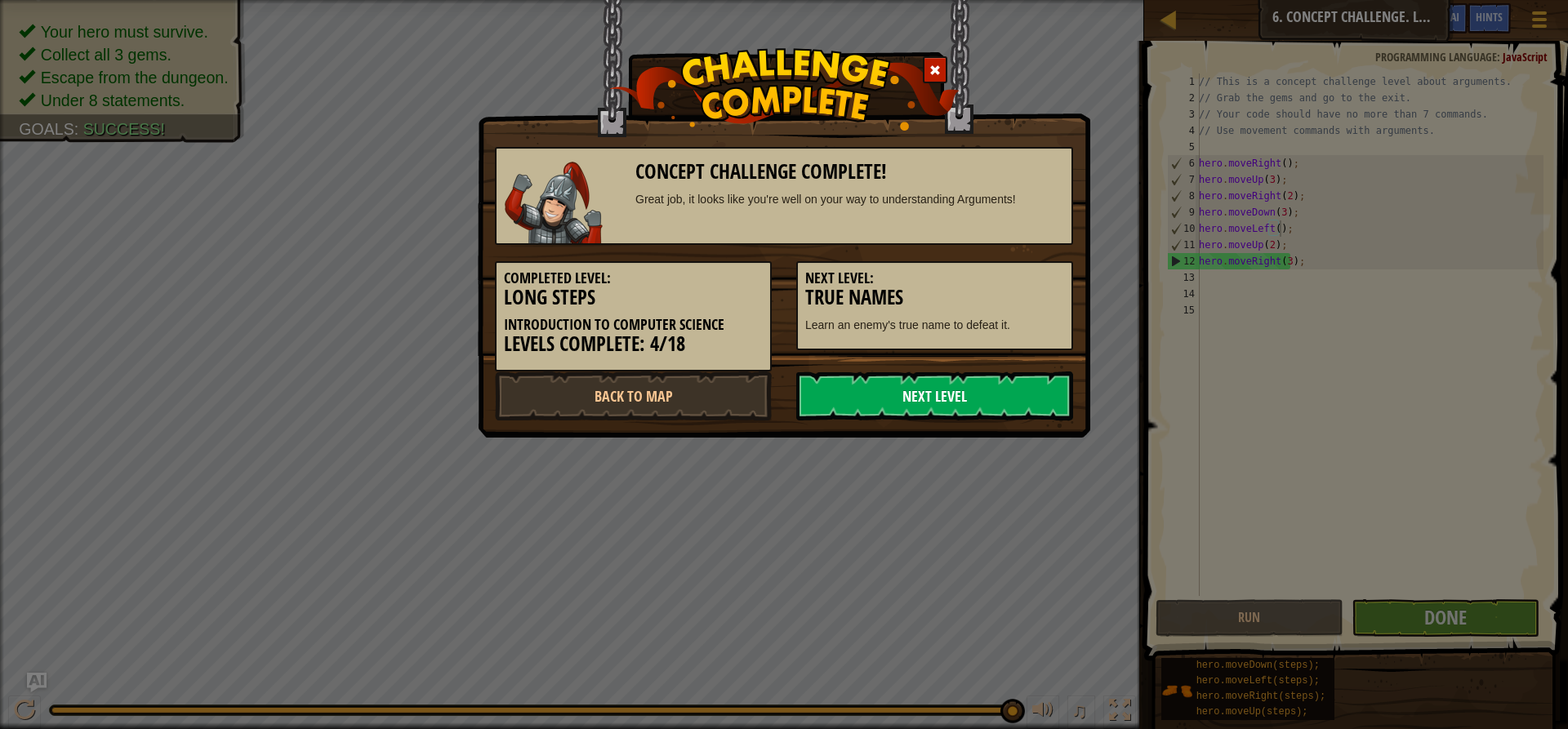
click at [956, 396] on link "Next Level" at bounding box center [935, 396] width 277 height 49
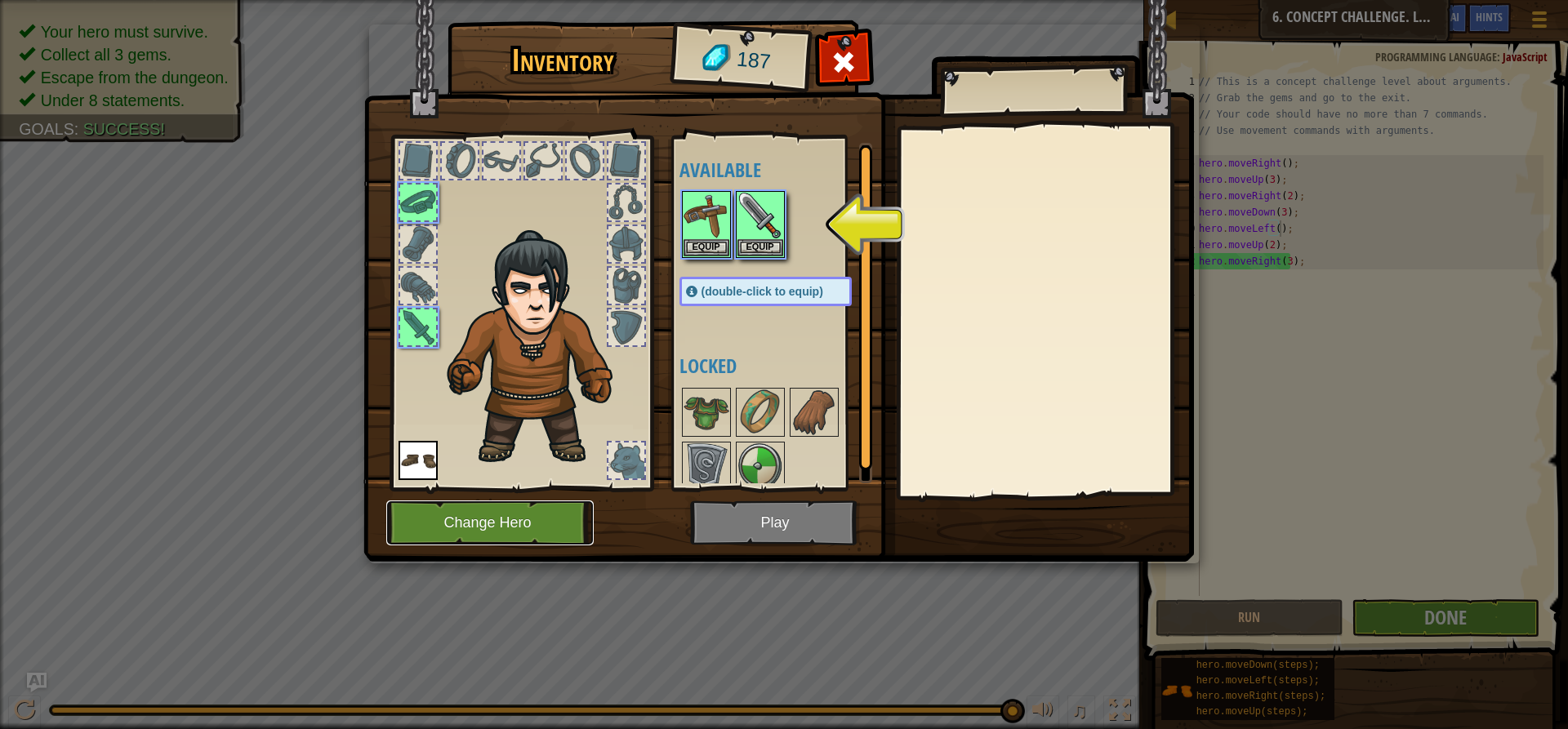
click at [469, 513] on button "Change Hero" at bounding box center [490, 523] width 208 height 45
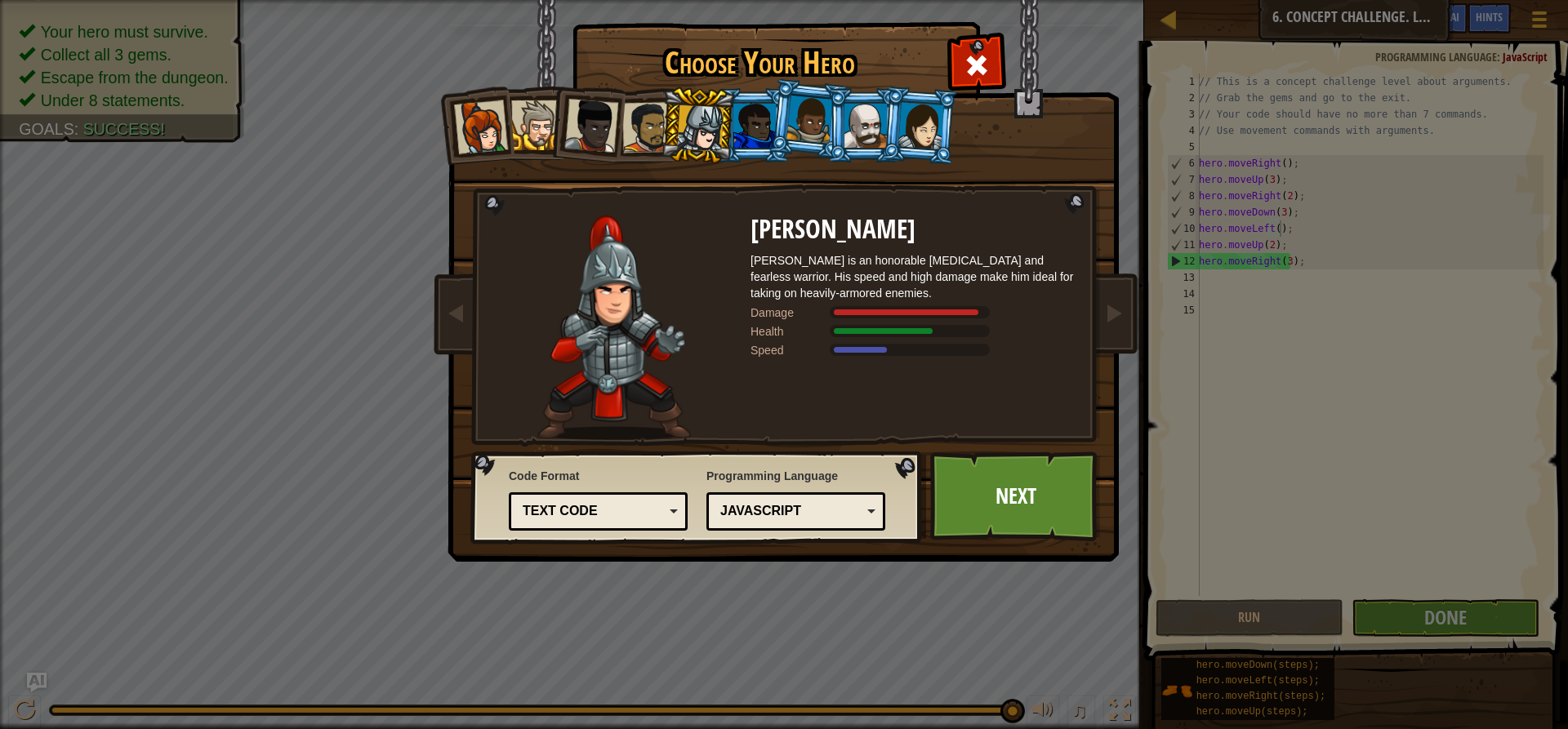
click at [748, 121] on div at bounding box center [754, 125] width 42 height 44
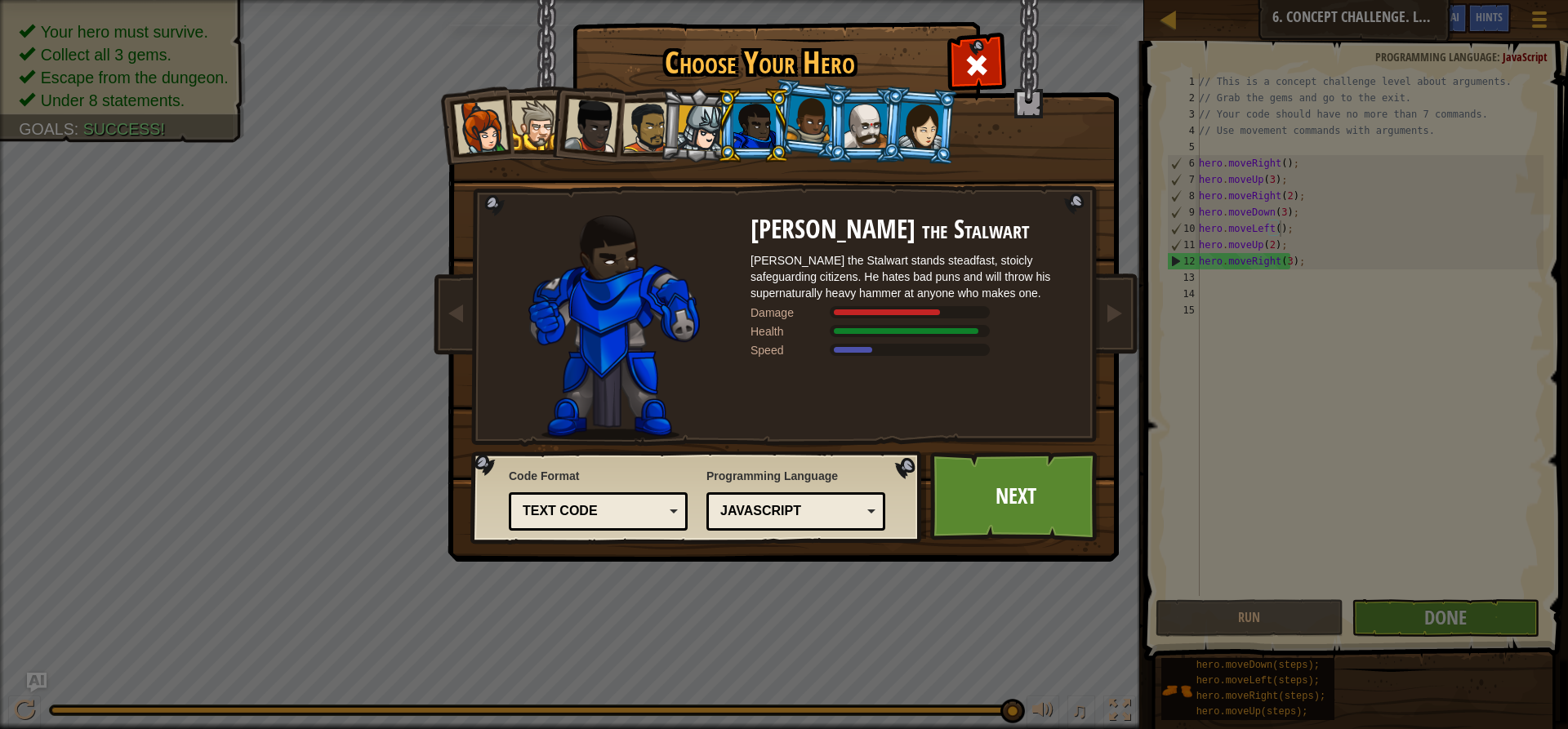
click at [693, 132] on div at bounding box center [700, 128] width 46 height 46
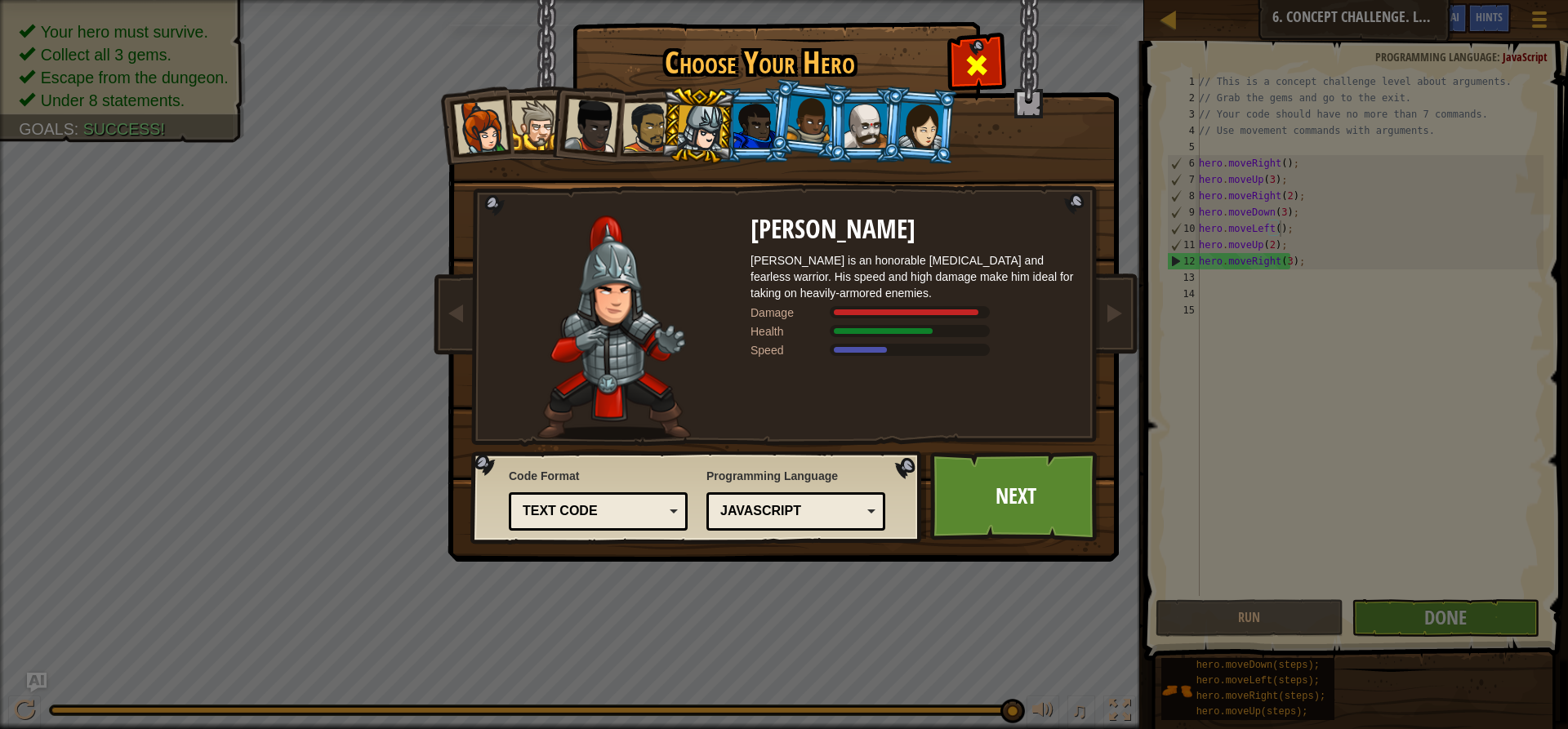
click at [990, 76] on span at bounding box center [977, 66] width 26 height 26
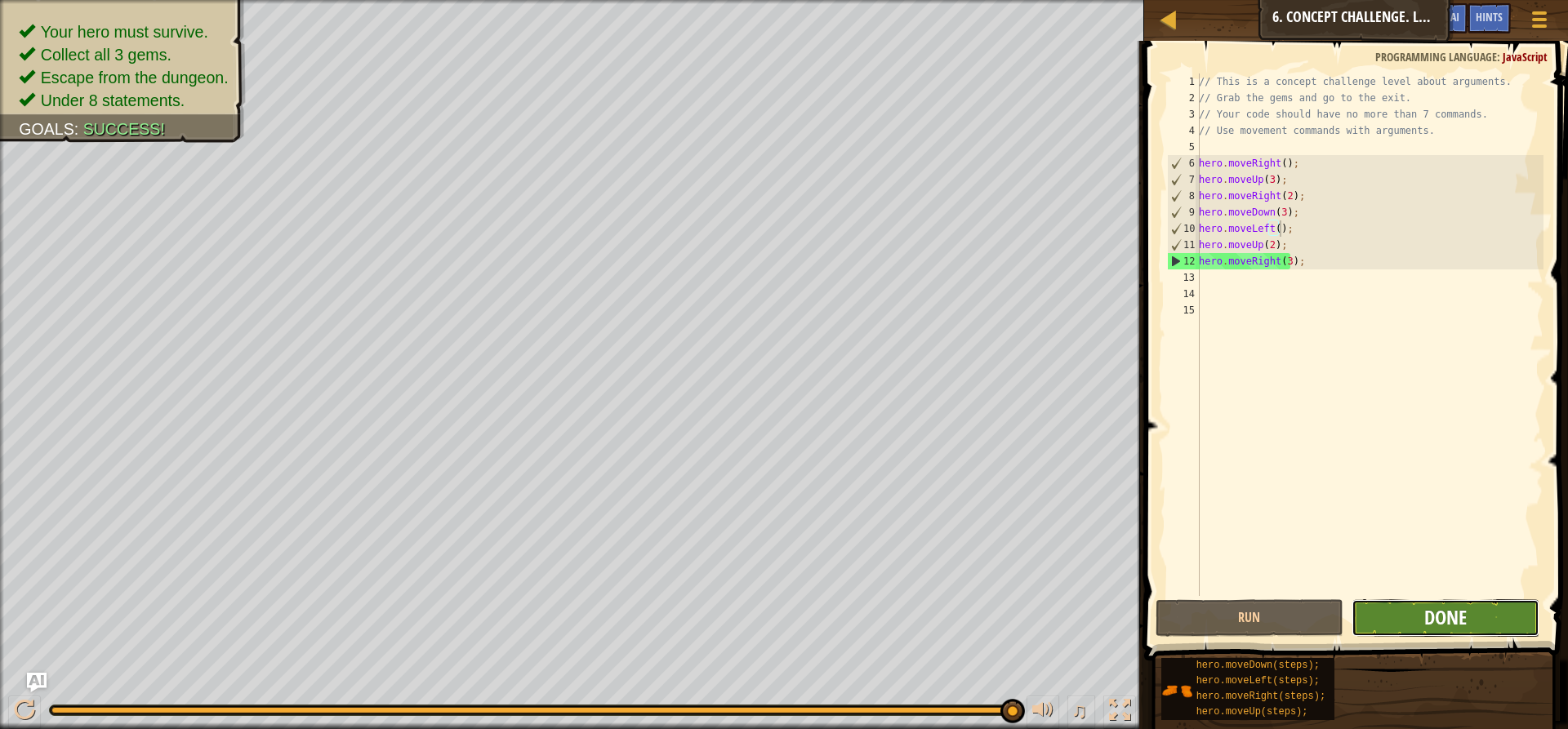
click at [1424, 622] on button "Done" at bounding box center [1446, 618] width 188 height 38
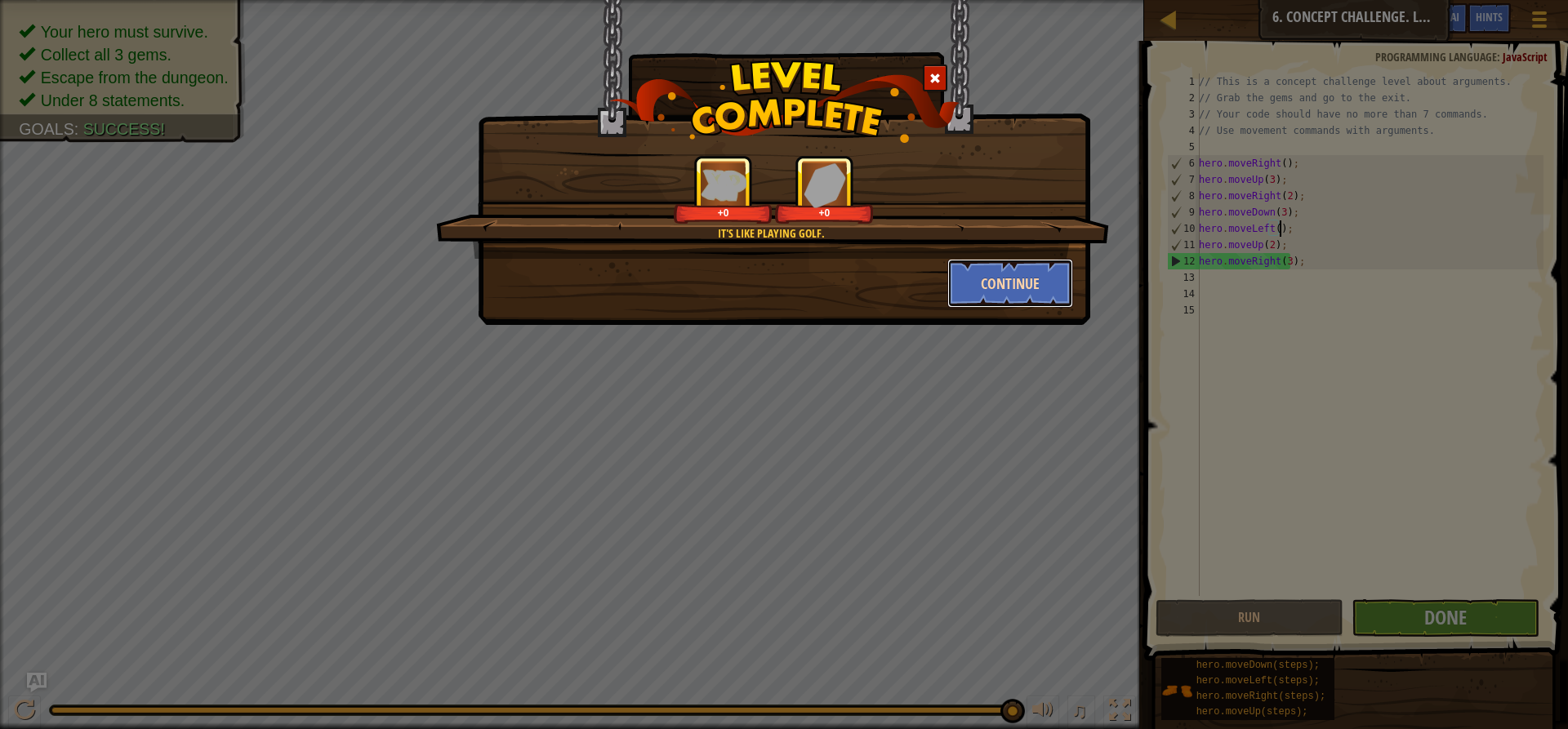
click at [1005, 288] on button "Continue" at bounding box center [1010, 283] width 127 height 49
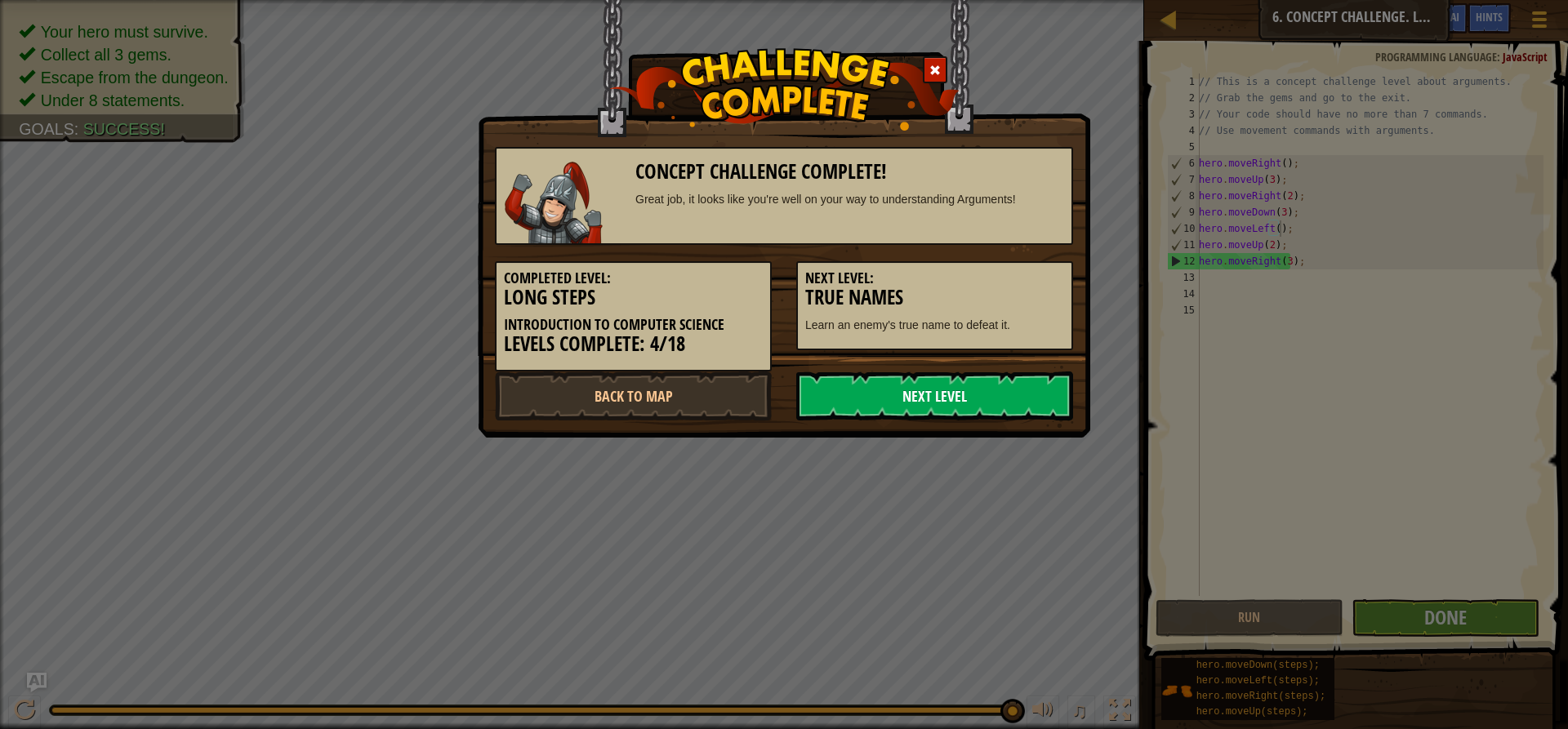
click at [917, 386] on link "Next Level" at bounding box center [935, 396] width 277 height 49
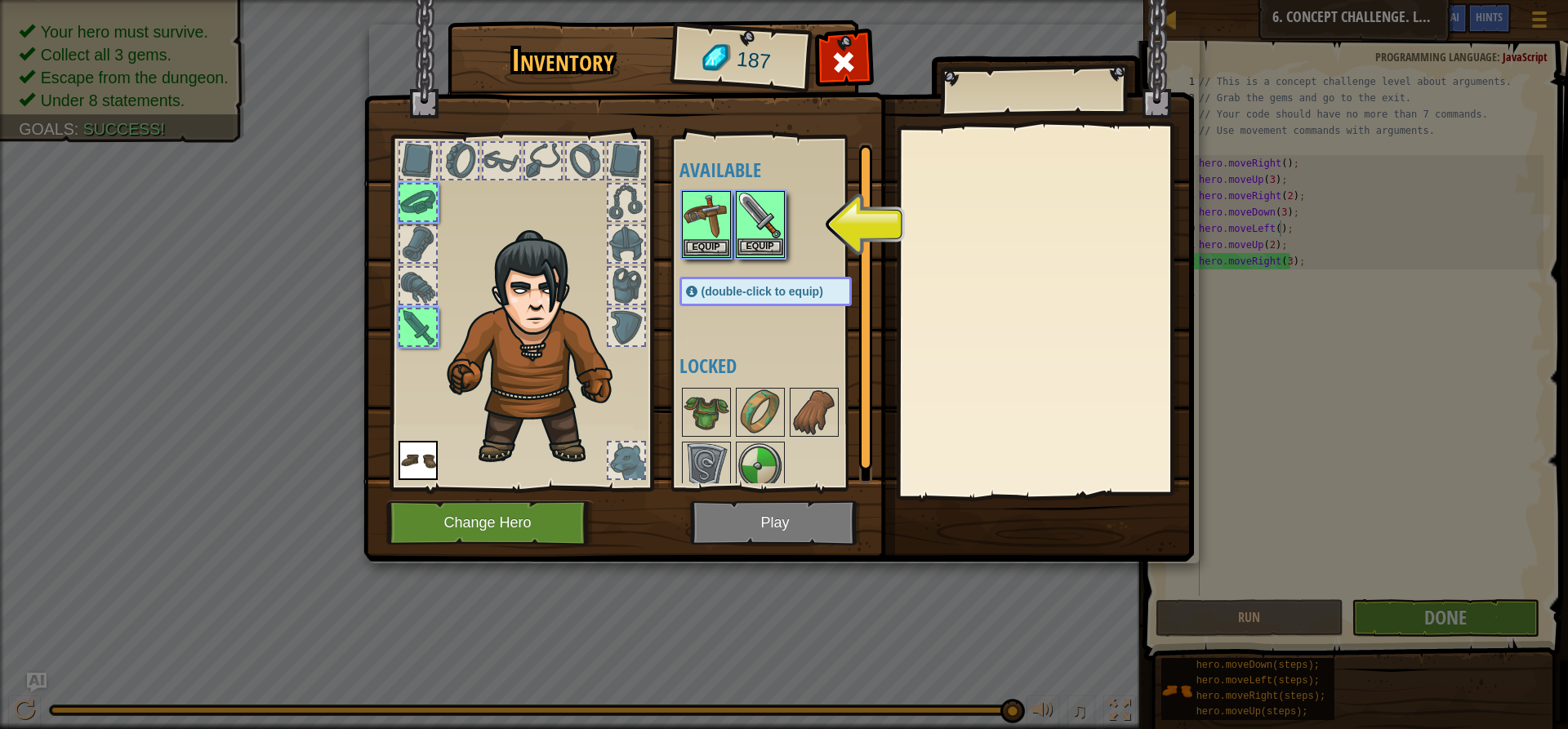
click at [773, 220] on img at bounding box center [760, 215] width 46 height 46
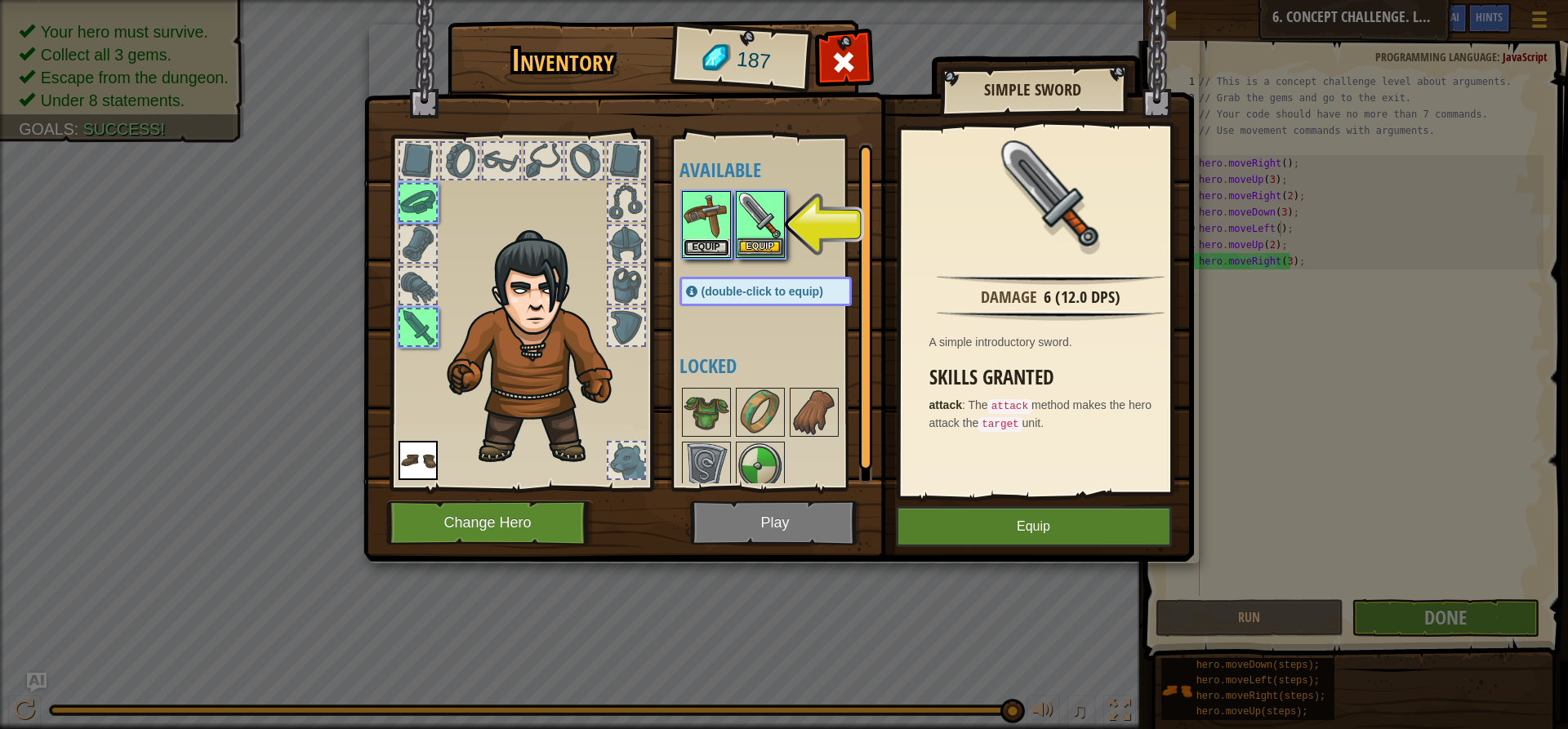
click at [697, 239] on button "Equip" at bounding box center [706, 247] width 46 height 17
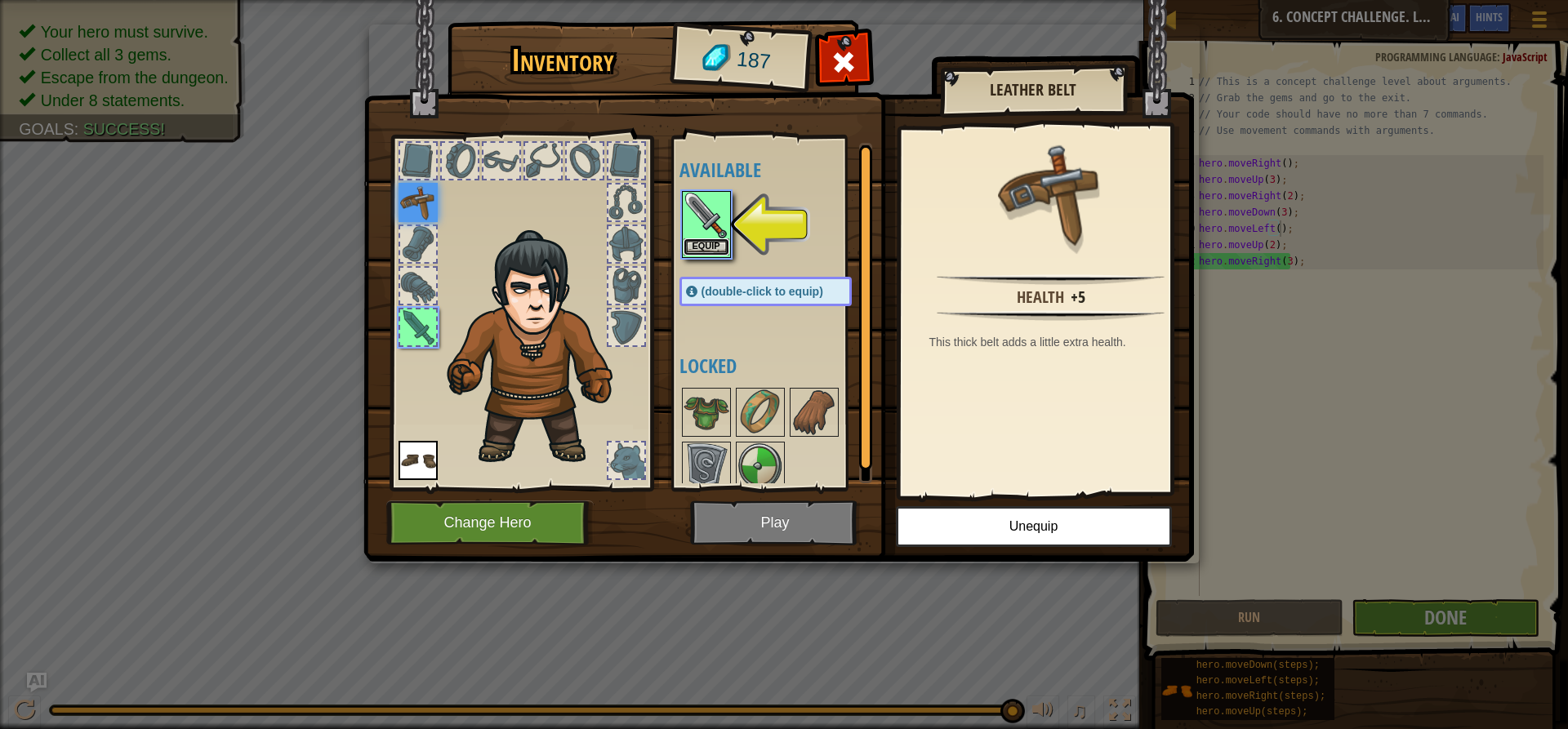
click at [695, 240] on button "Equip" at bounding box center [706, 247] width 46 height 17
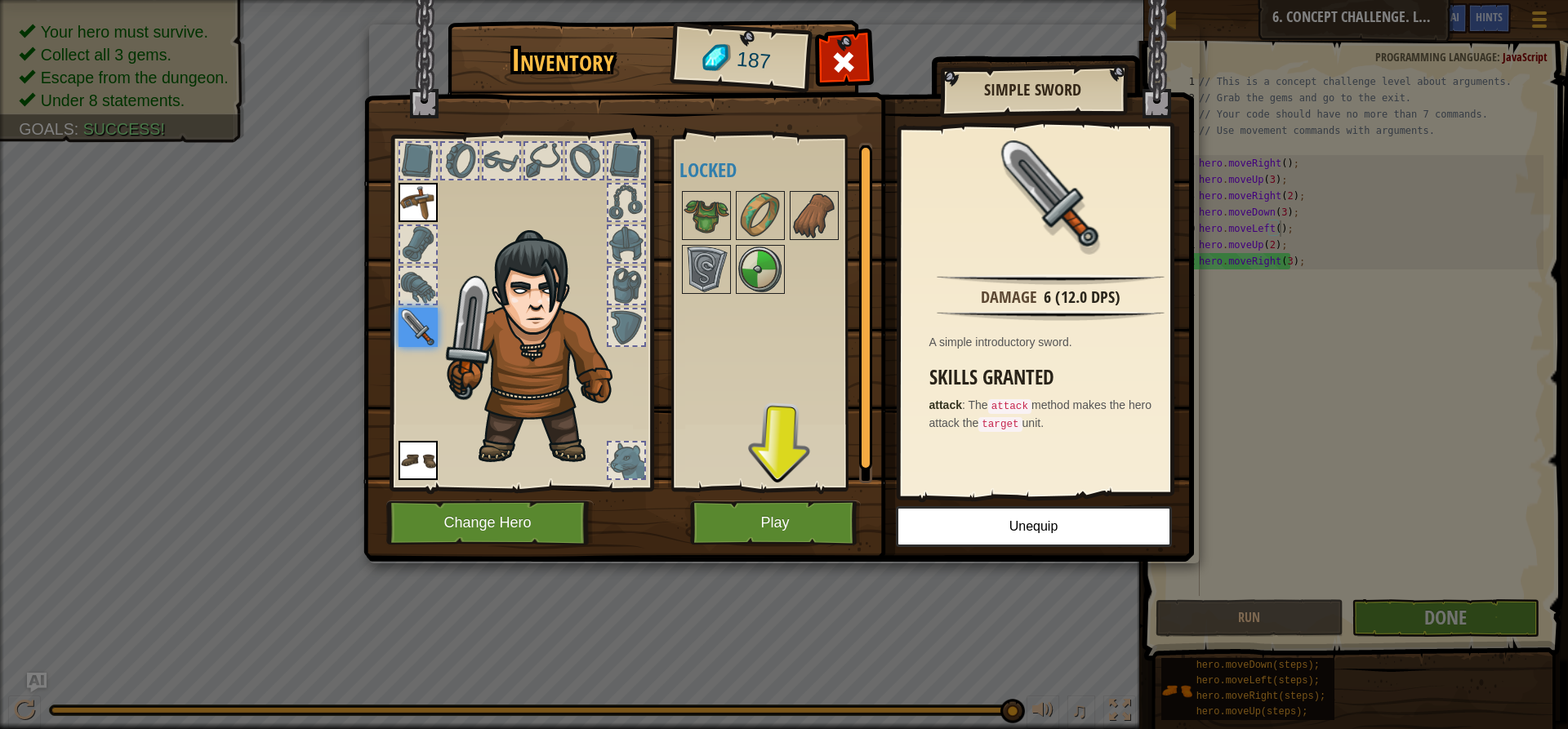
click at [772, 497] on img at bounding box center [778, 265] width 831 height 593
click at [786, 512] on button "Play" at bounding box center [775, 523] width 170 height 45
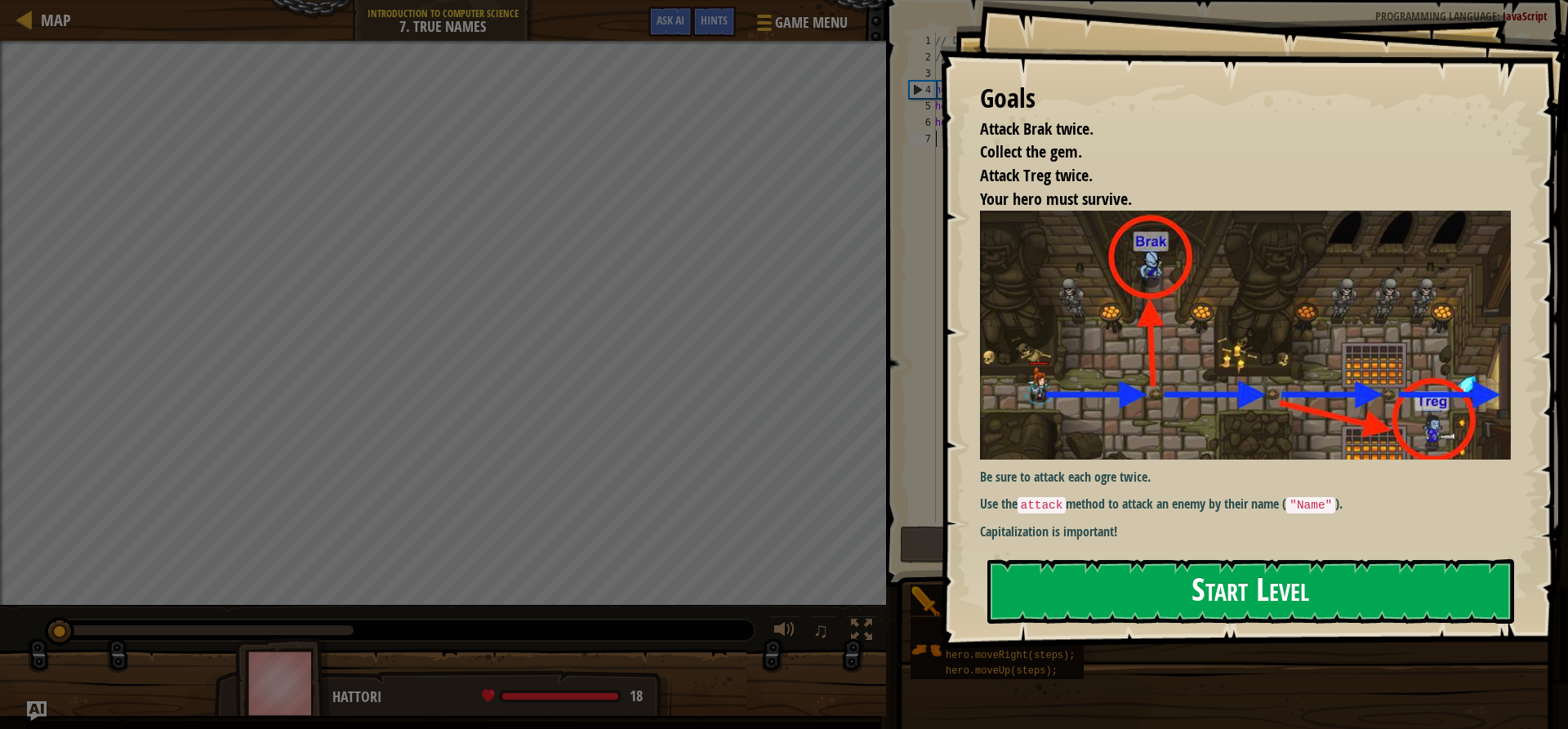
click at [1197, 609] on button "Start Level" at bounding box center [1251, 592] width 527 height 65
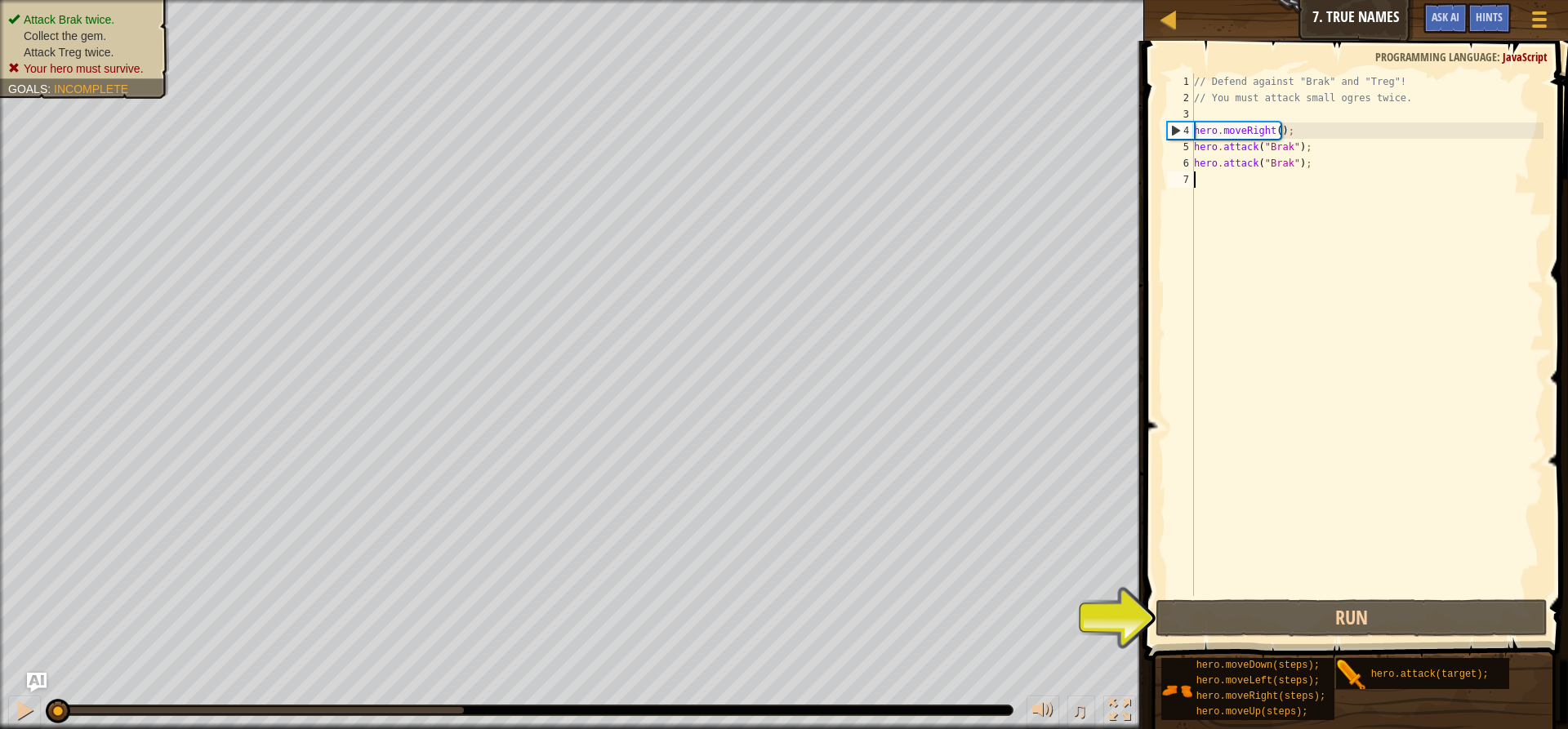
type textarea "h"
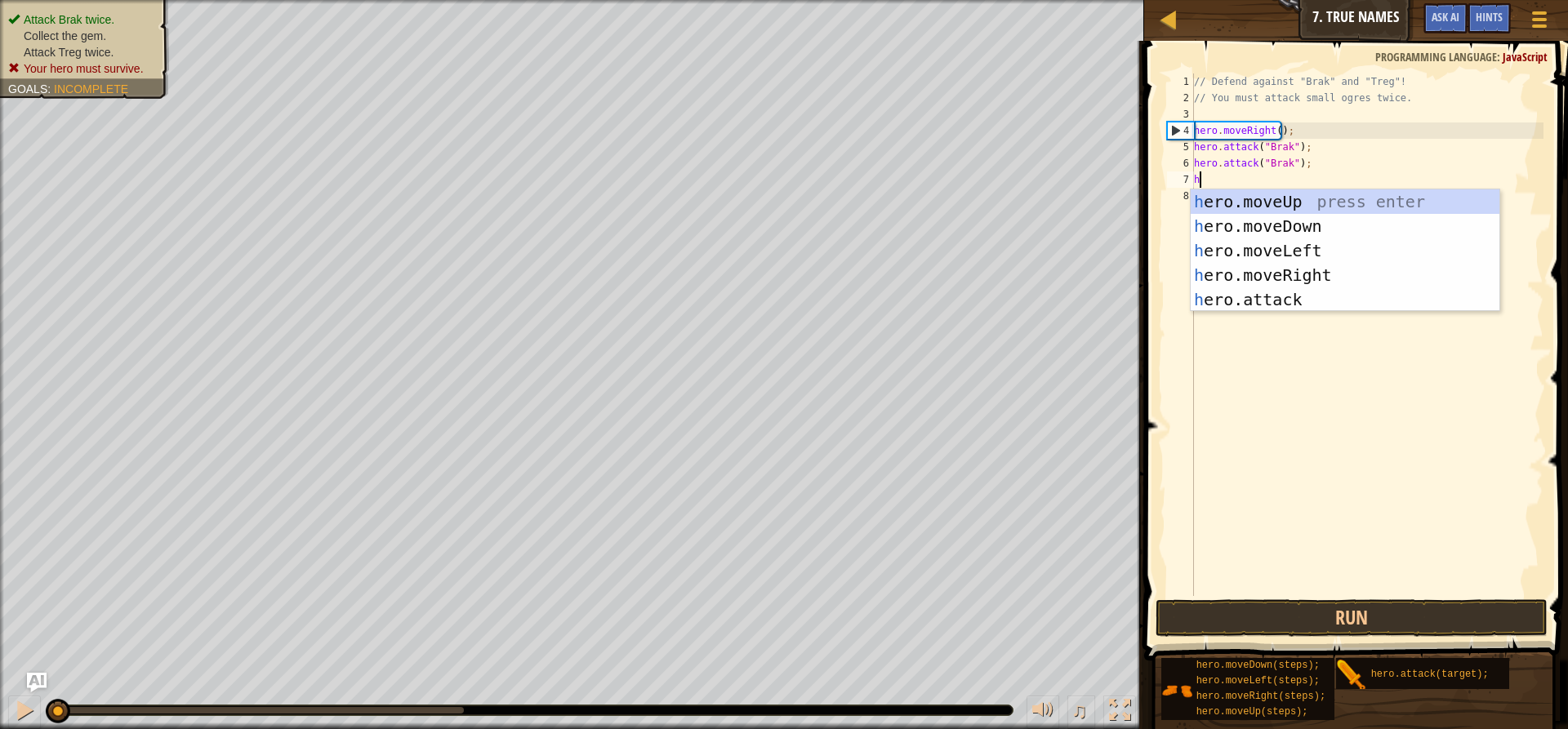
scroll to position [8, 0]
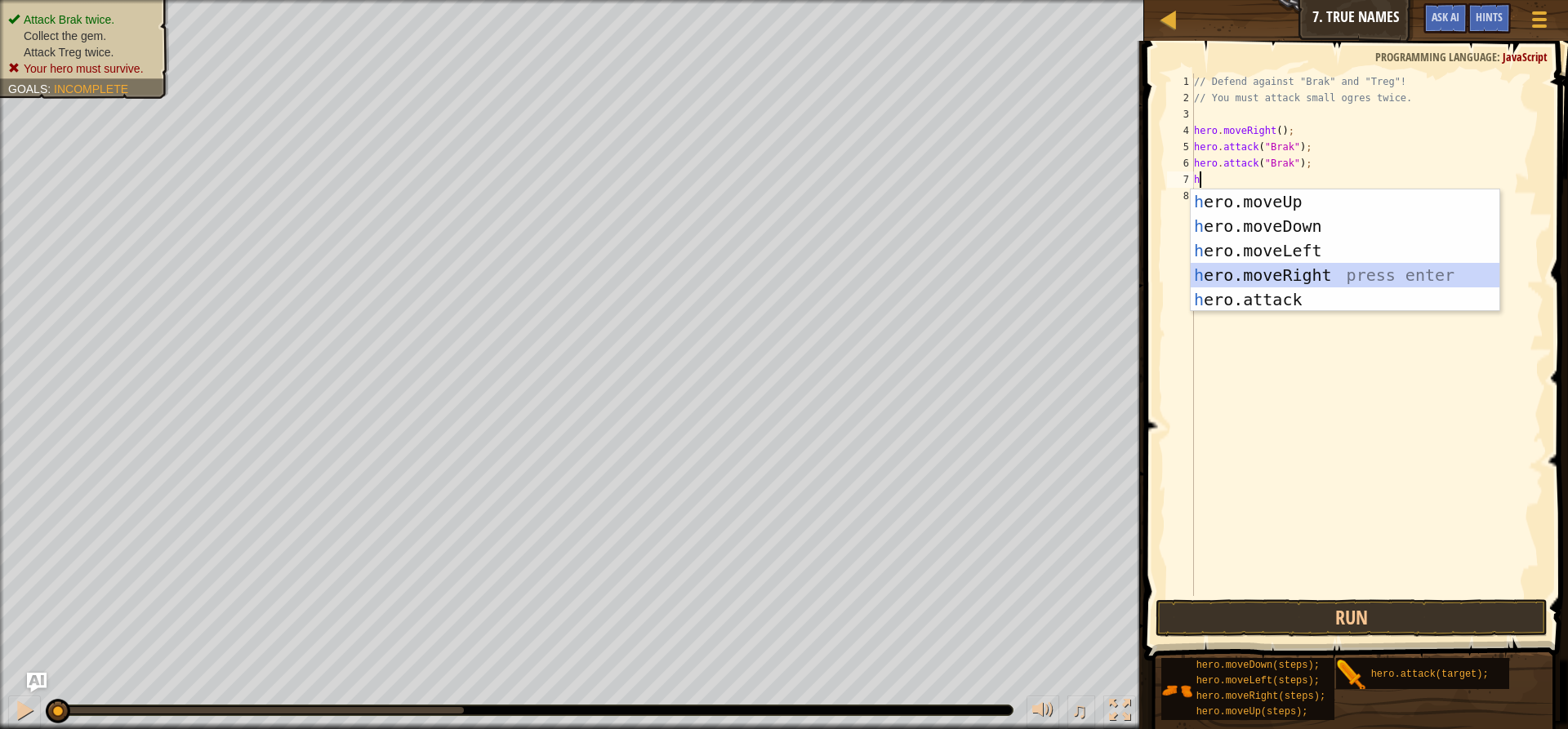
click at [1296, 266] on div "h ero.moveUp press enter h ero.moveDown press enter h ero.moveLeft press enter …" at bounding box center [1345, 275] width 309 height 171
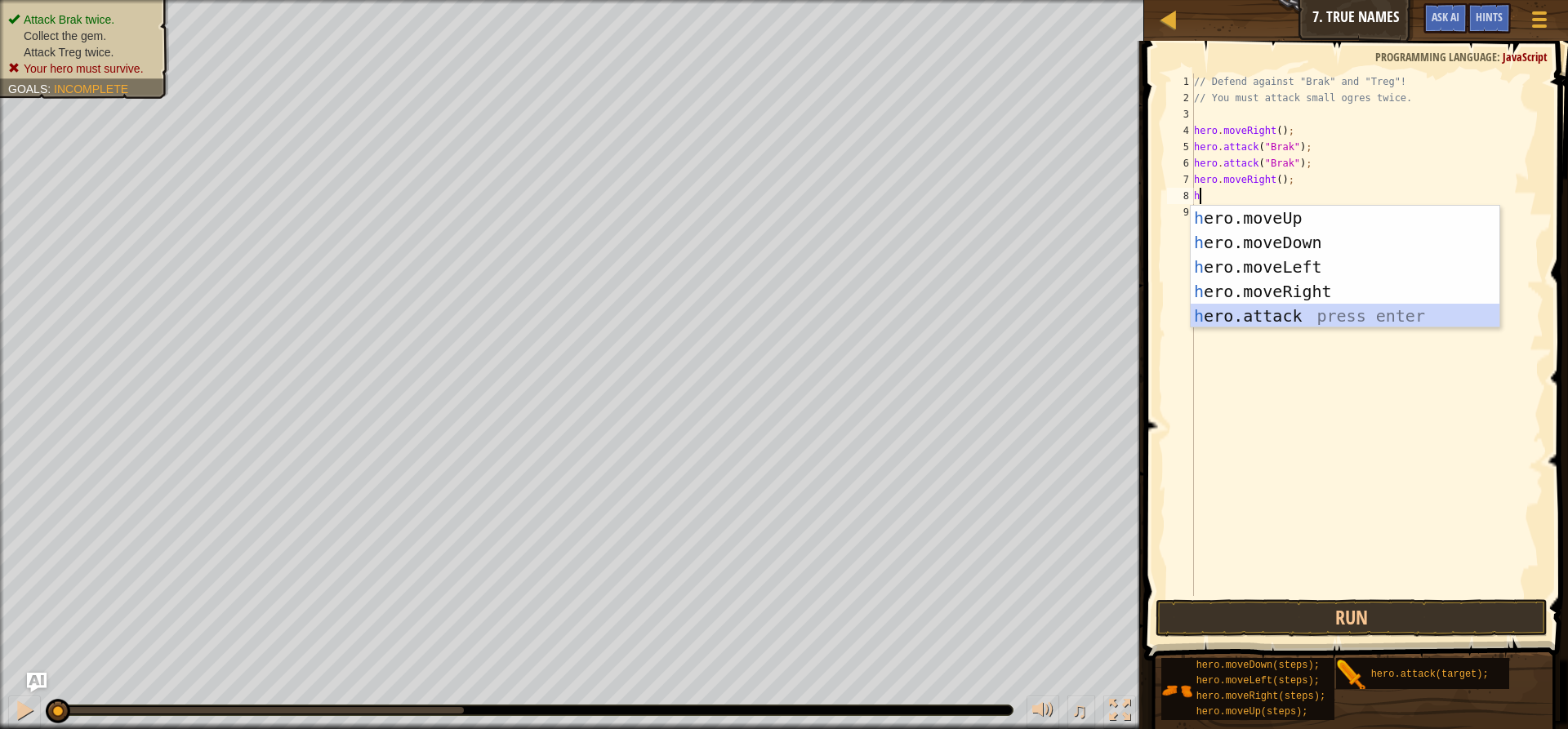
click at [1280, 313] on div "h ero.moveUp press enter h ero.moveDown press enter h ero.moveLeft press enter …" at bounding box center [1345, 292] width 309 height 171
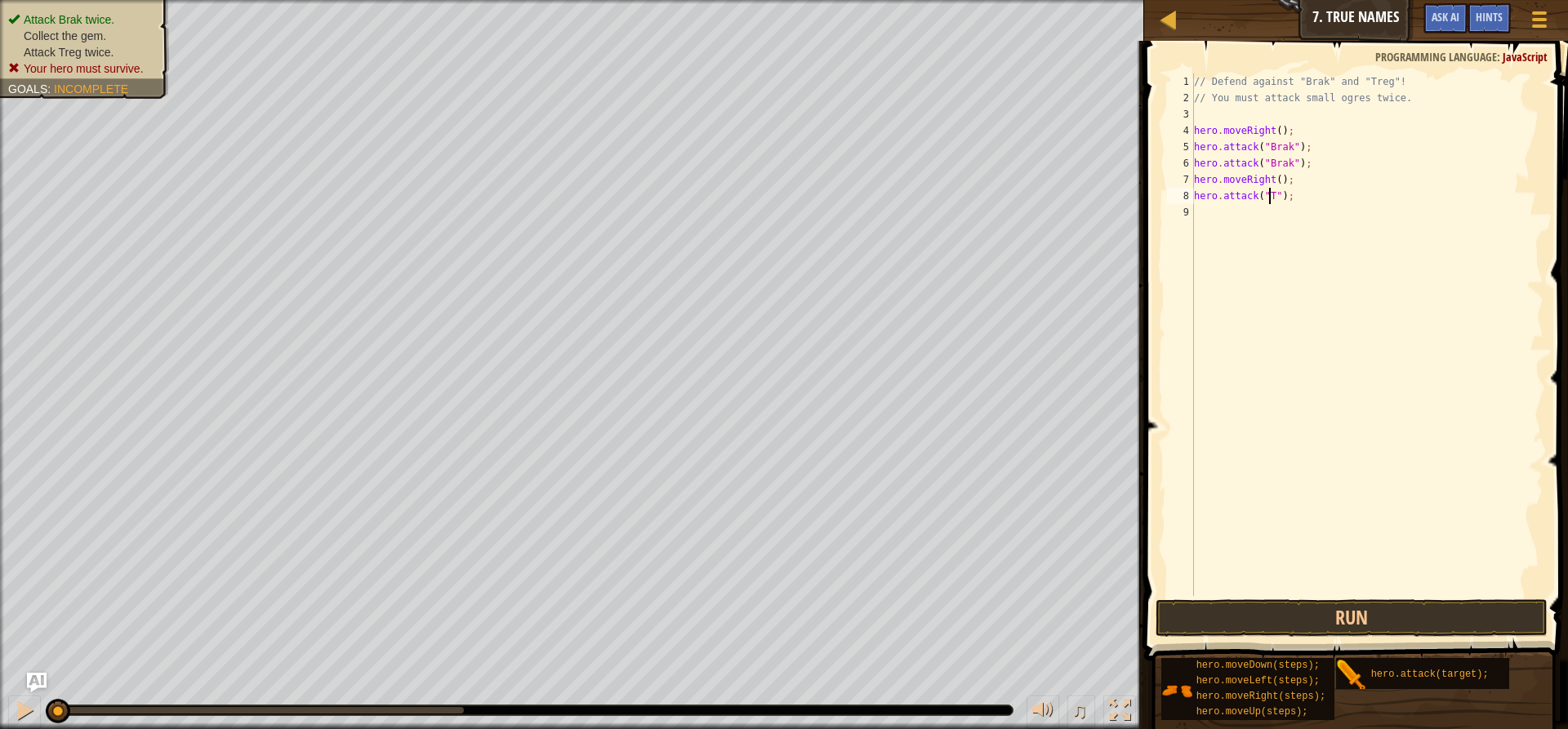
scroll to position [8, 6]
type textarea "hero.attack("Treg");"
click at [1207, 221] on div "// Defend against "Brak" and "Treg"! // You must attack small ogres twice. hero…" at bounding box center [1367, 351] width 353 height 555
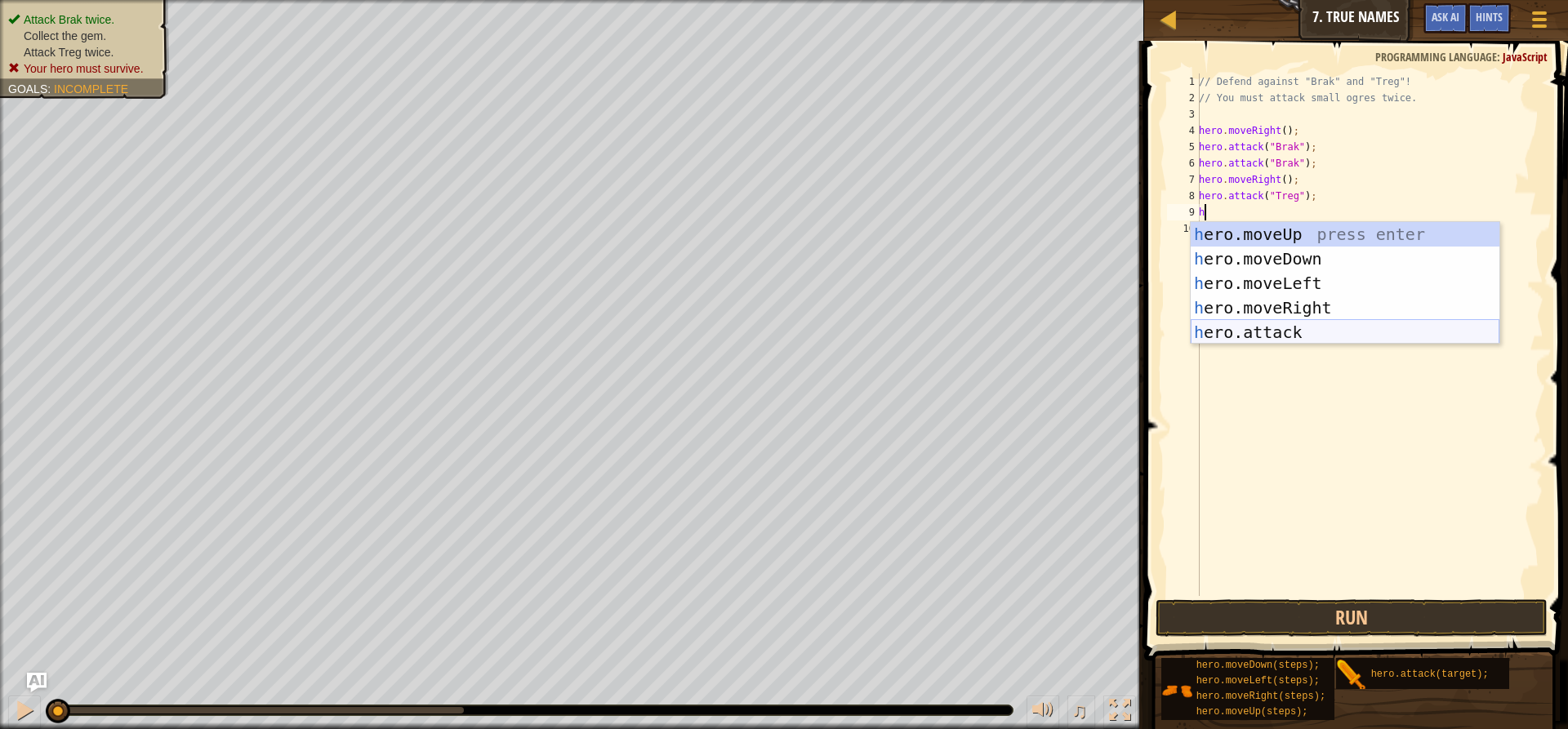
click at [1301, 332] on div "h ero.moveUp press enter h ero.moveDown press enter h ero.moveLeft press enter …" at bounding box center [1345, 308] width 309 height 171
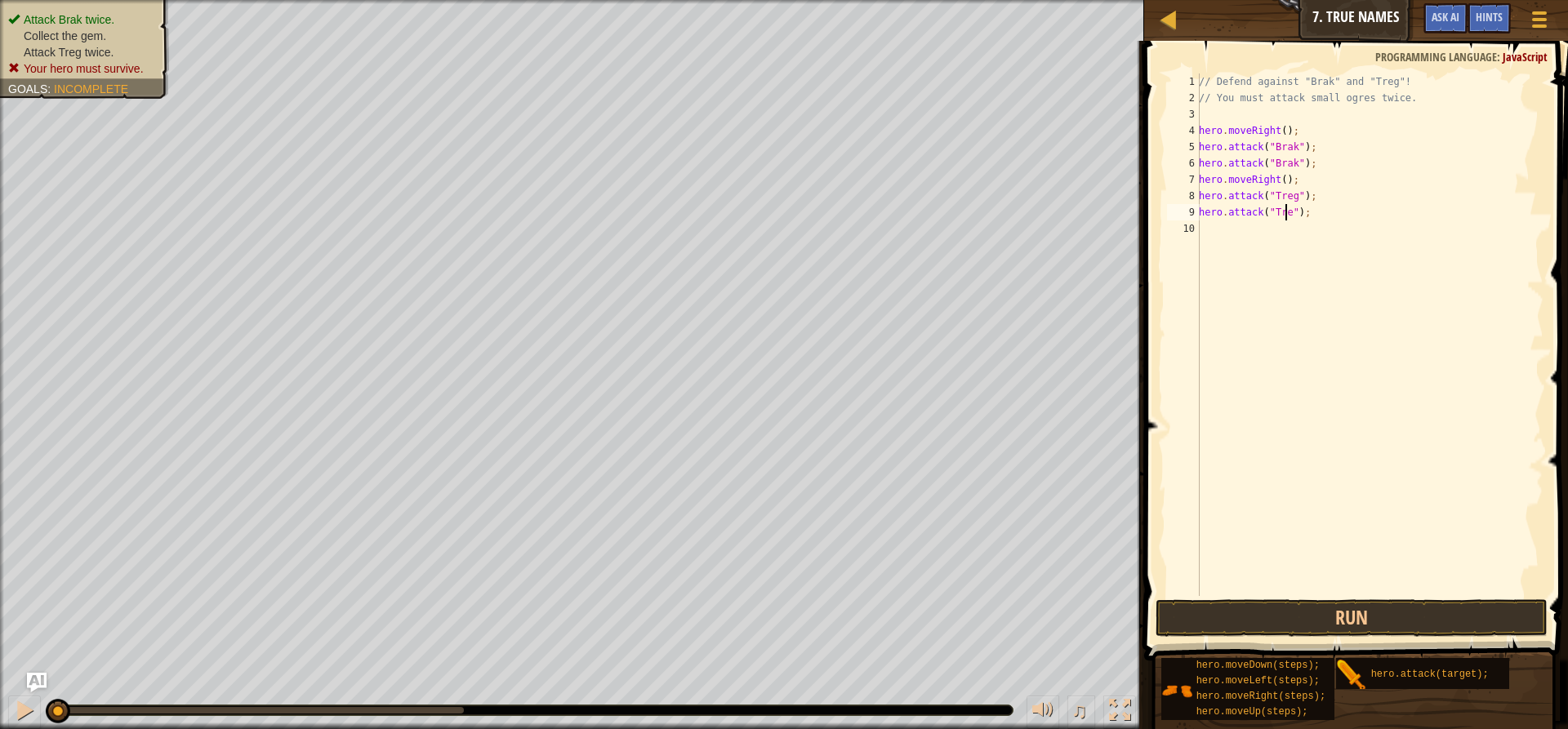
scroll to position [8, 8]
type textarea "hero.attack("Treg");"
click at [1297, 606] on button "Run" at bounding box center [1352, 618] width 392 height 38
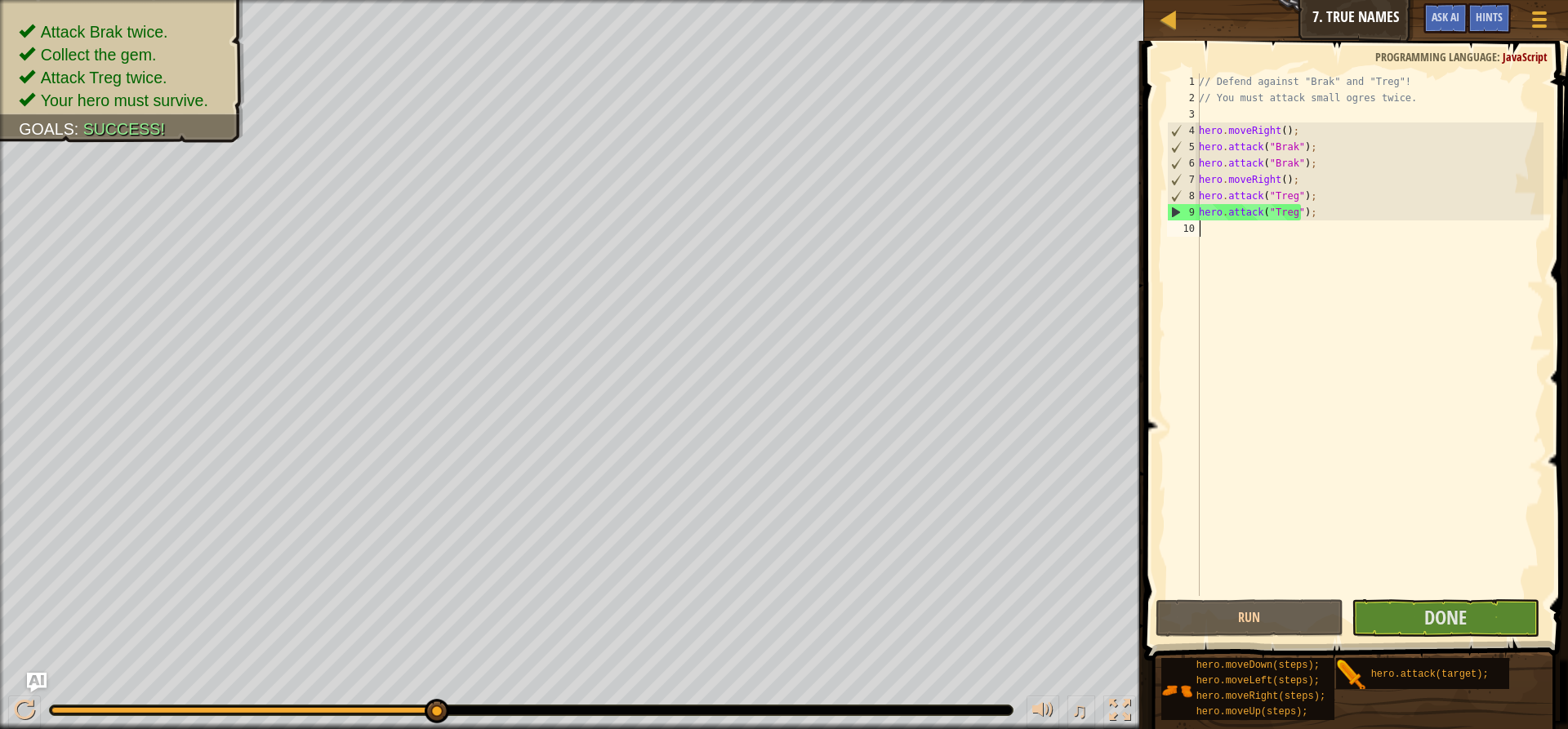
click at [1312, 233] on div "// Defend against "Brak" and "Treg"! // You must attack small ogres twice. hero…" at bounding box center [1370, 351] width 348 height 555
type textarea "h"
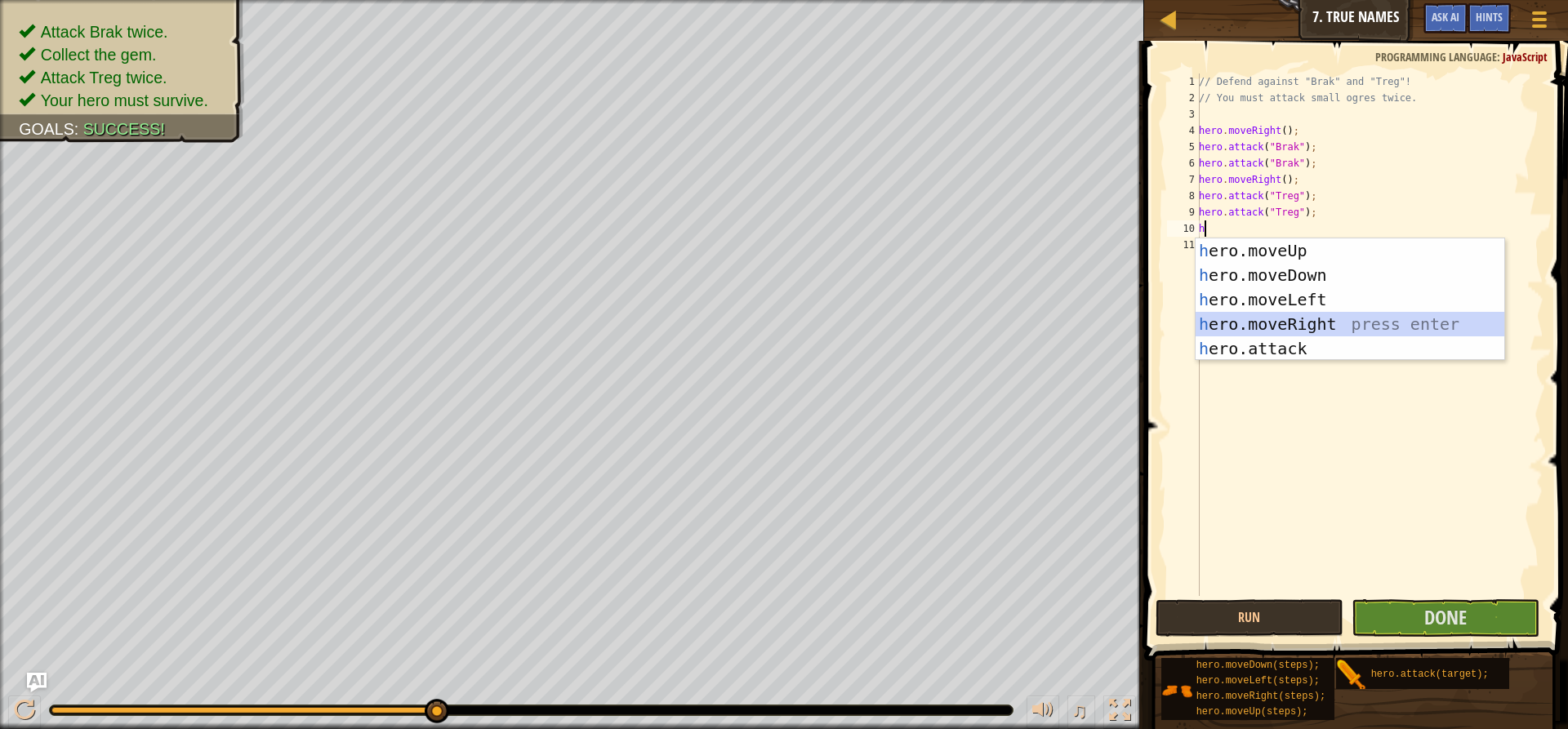
click at [1327, 315] on div "h ero.moveUp press enter h ero.moveDown press enter h ero.moveLeft press enter …" at bounding box center [1350, 325] width 309 height 171
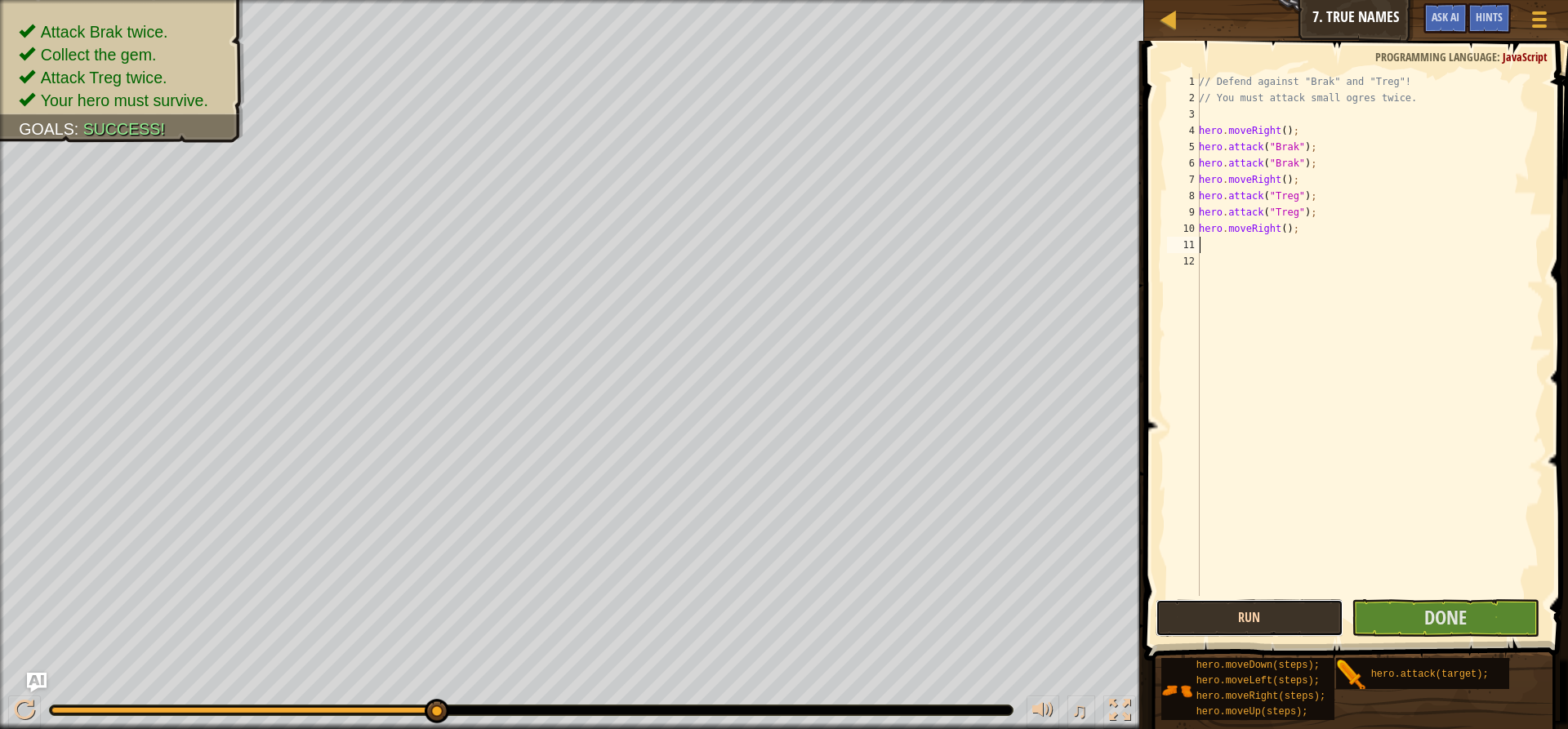
click at [1288, 612] on button "Run" at bounding box center [1250, 618] width 188 height 38
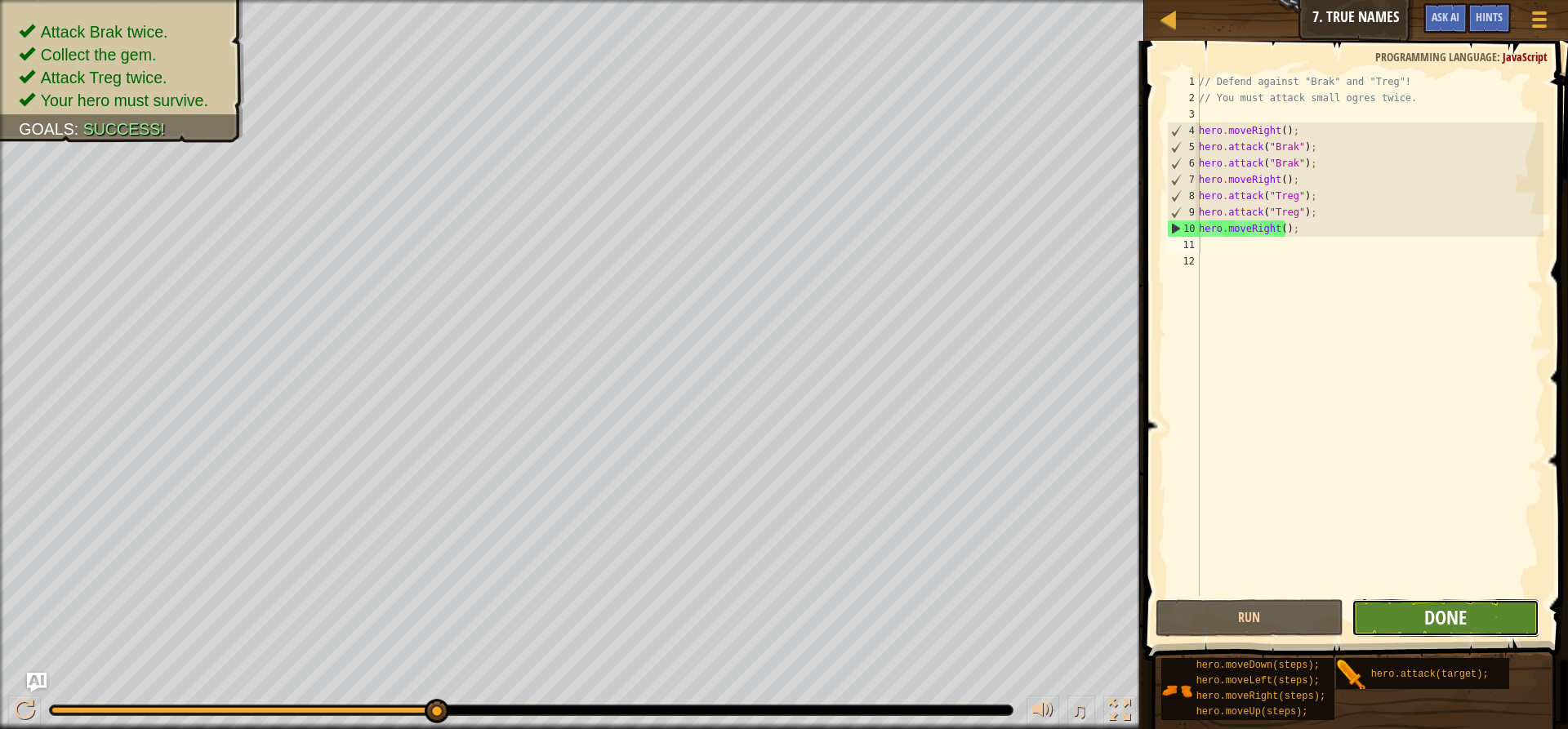
click at [1465, 627] on span "Done" at bounding box center [1445, 618] width 42 height 26
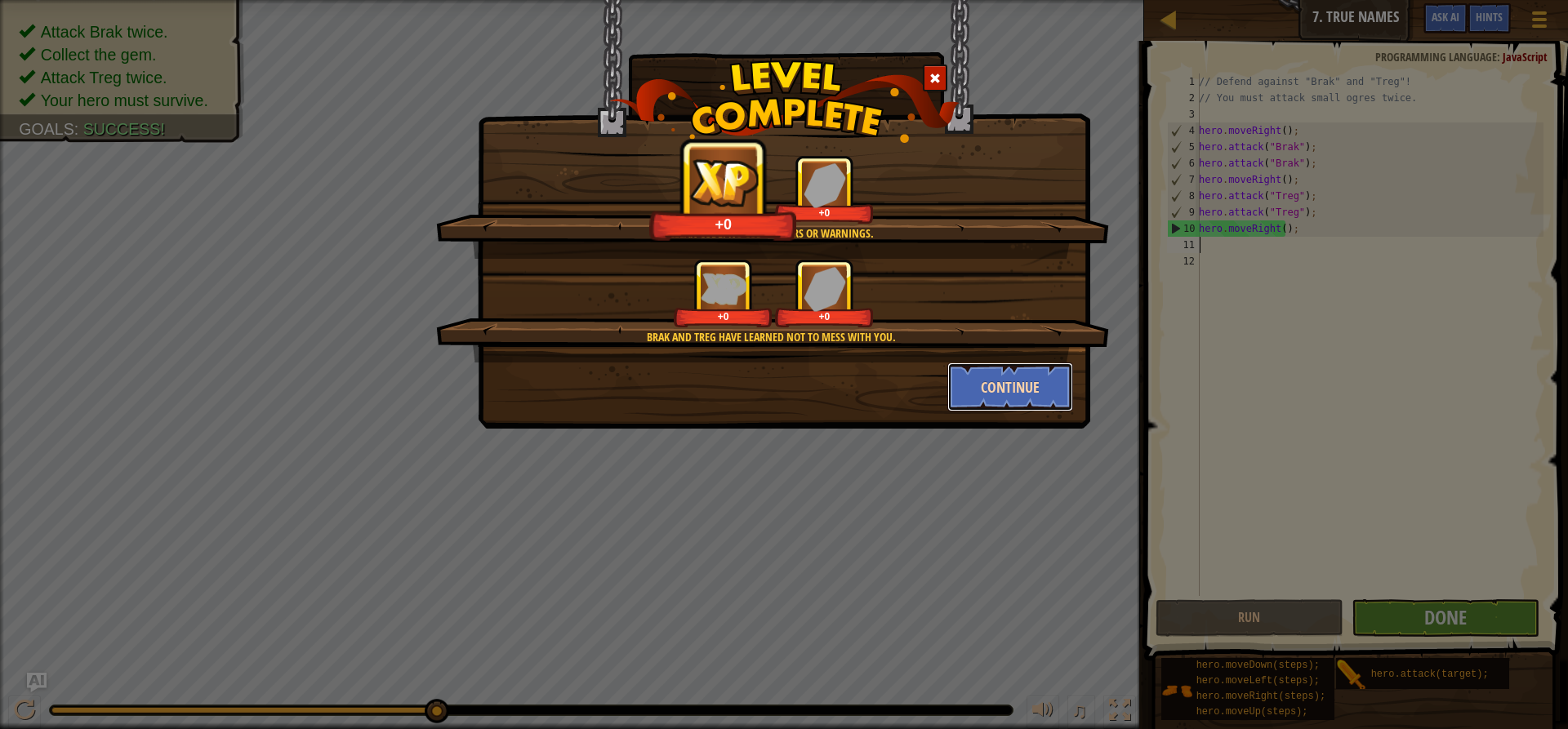
click at [1017, 383] on button "Continue" at bounding box center [1010, 388] width 127 height 49
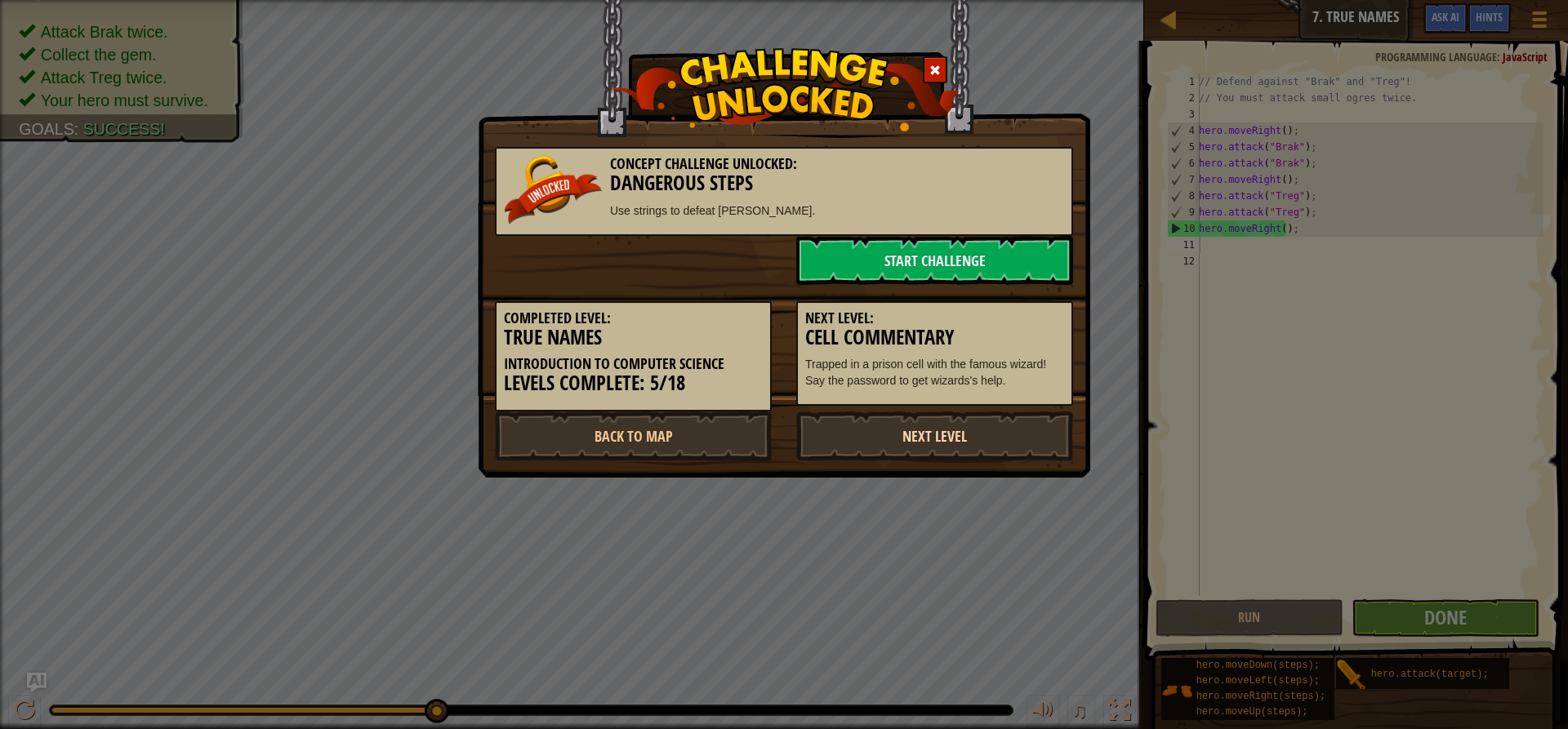
click at [976, 447] on link "Next Level" at bounding box center [935, 436] width 277 height 49
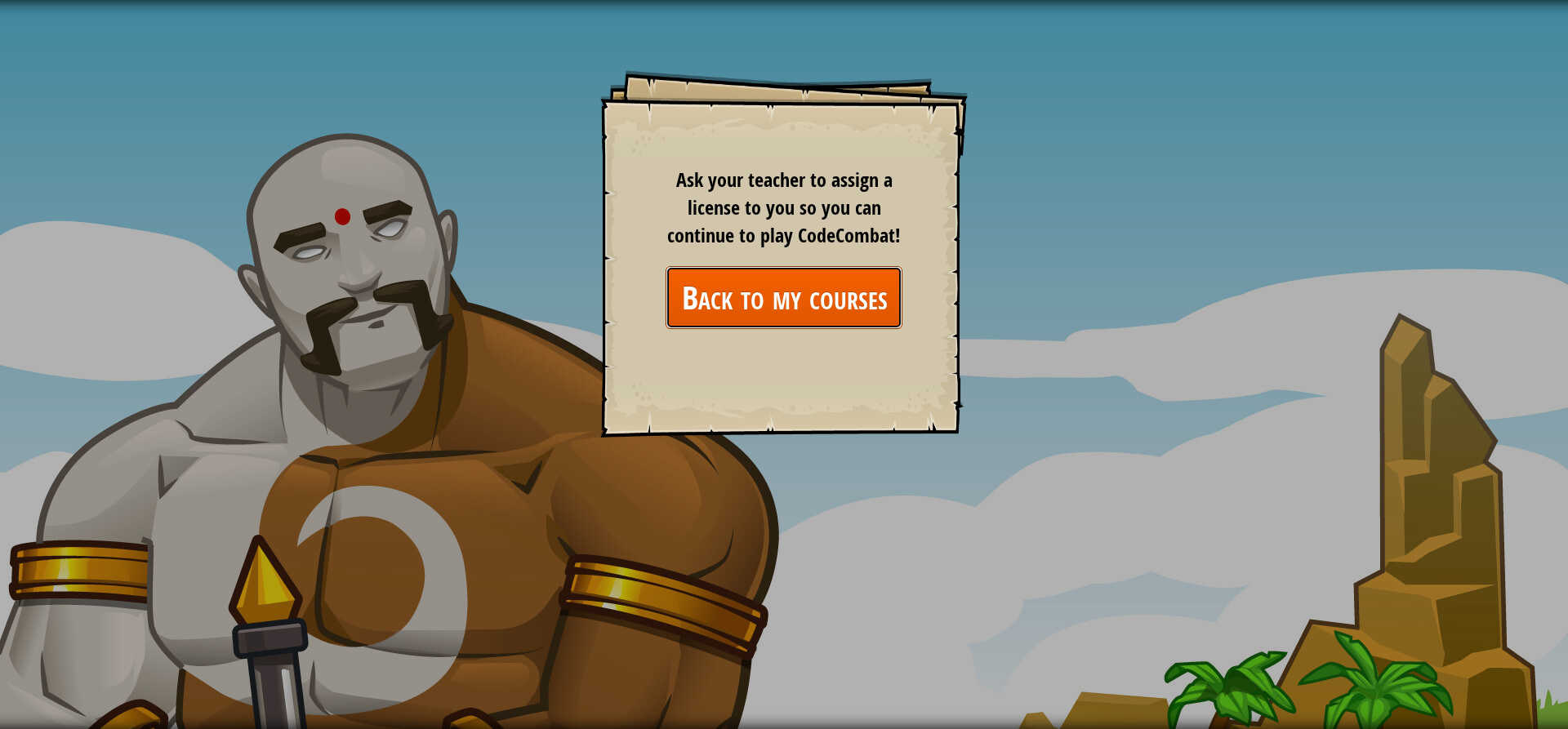
click at [842, 307] on link "Back to my courses" at bounding box center [784, 297] width 237 height 63
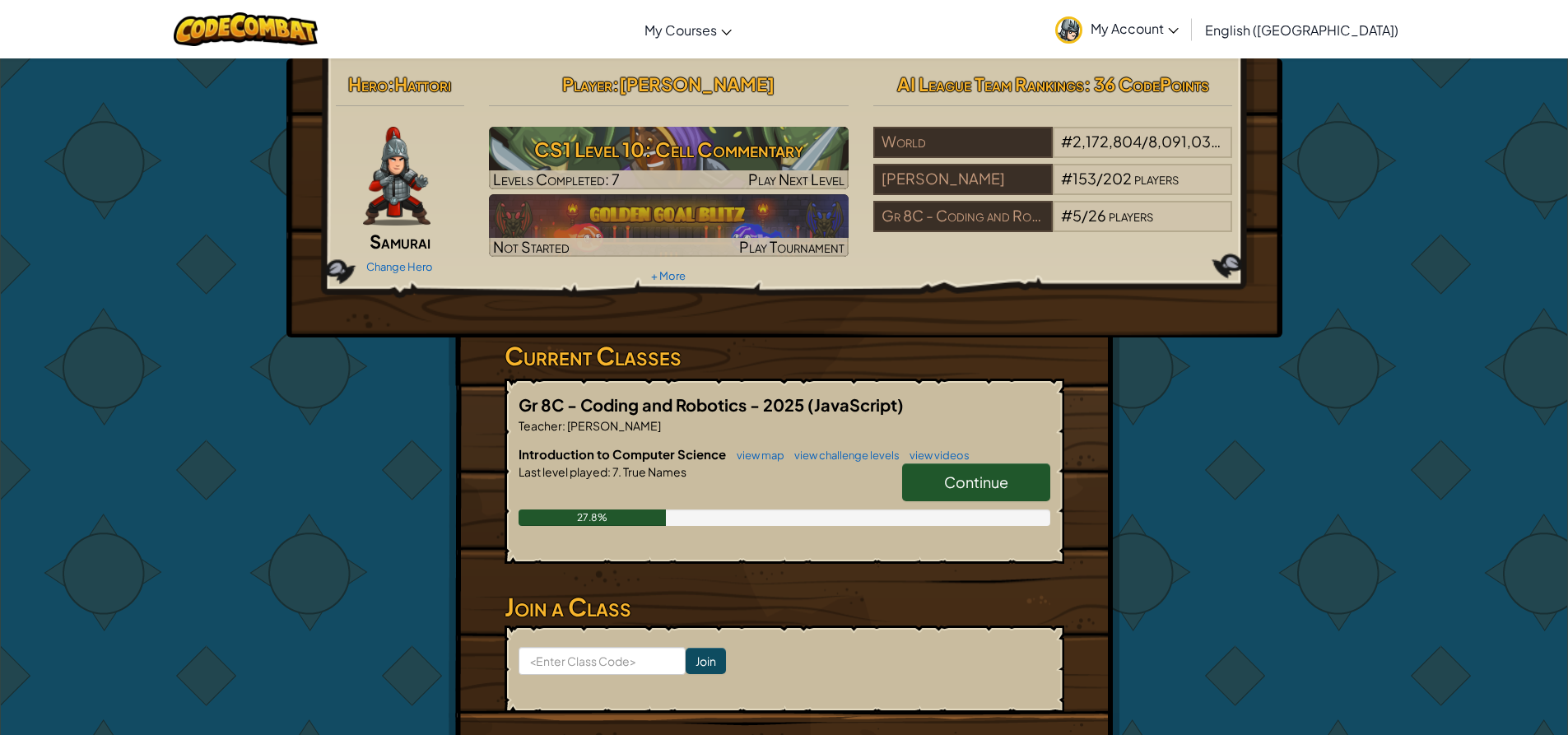
click at [975, 470] on link "Continue" at bounding box center [976, 483] width 148 height 38
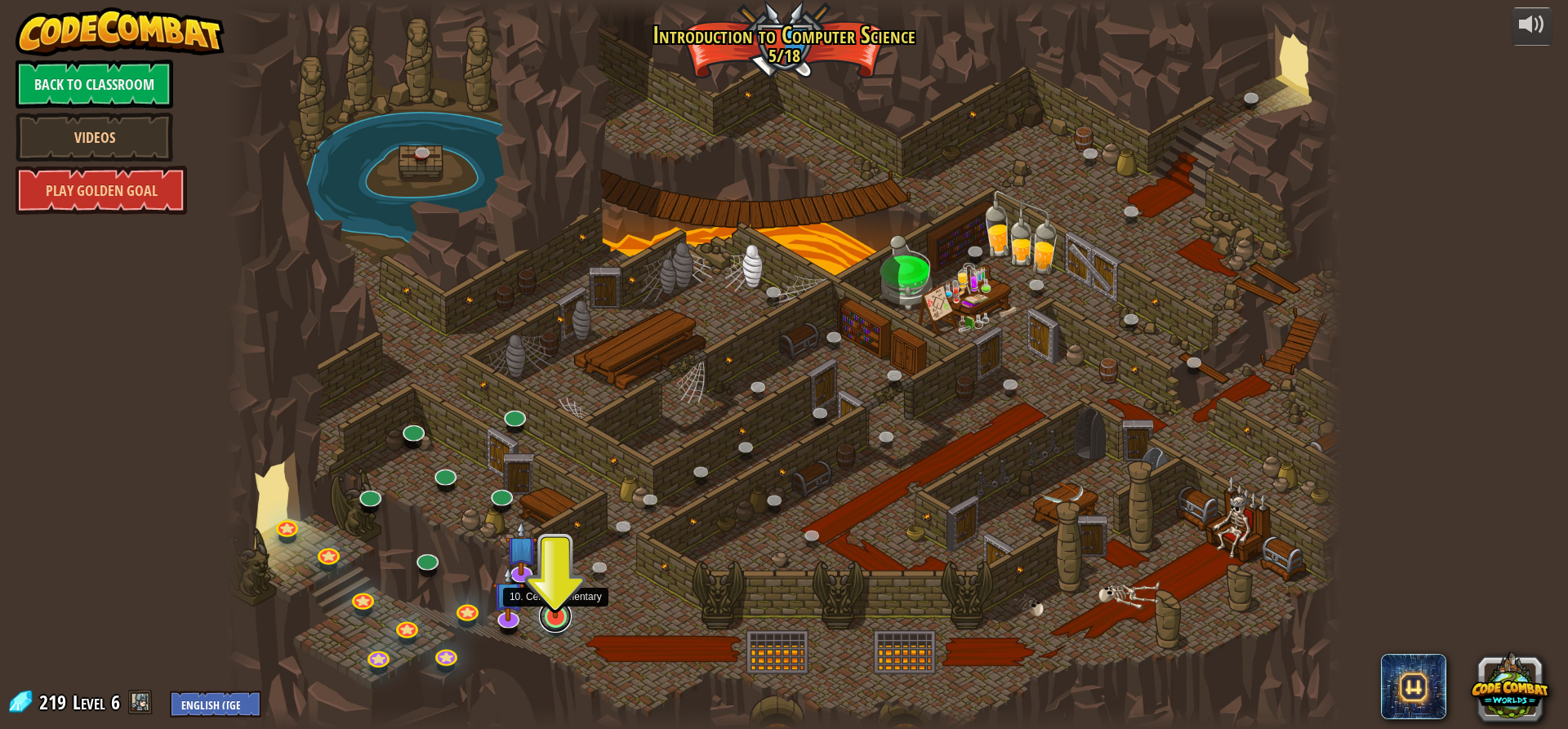
click at [555, 626] on link at bounding box center [555, 616] width 33 height 33
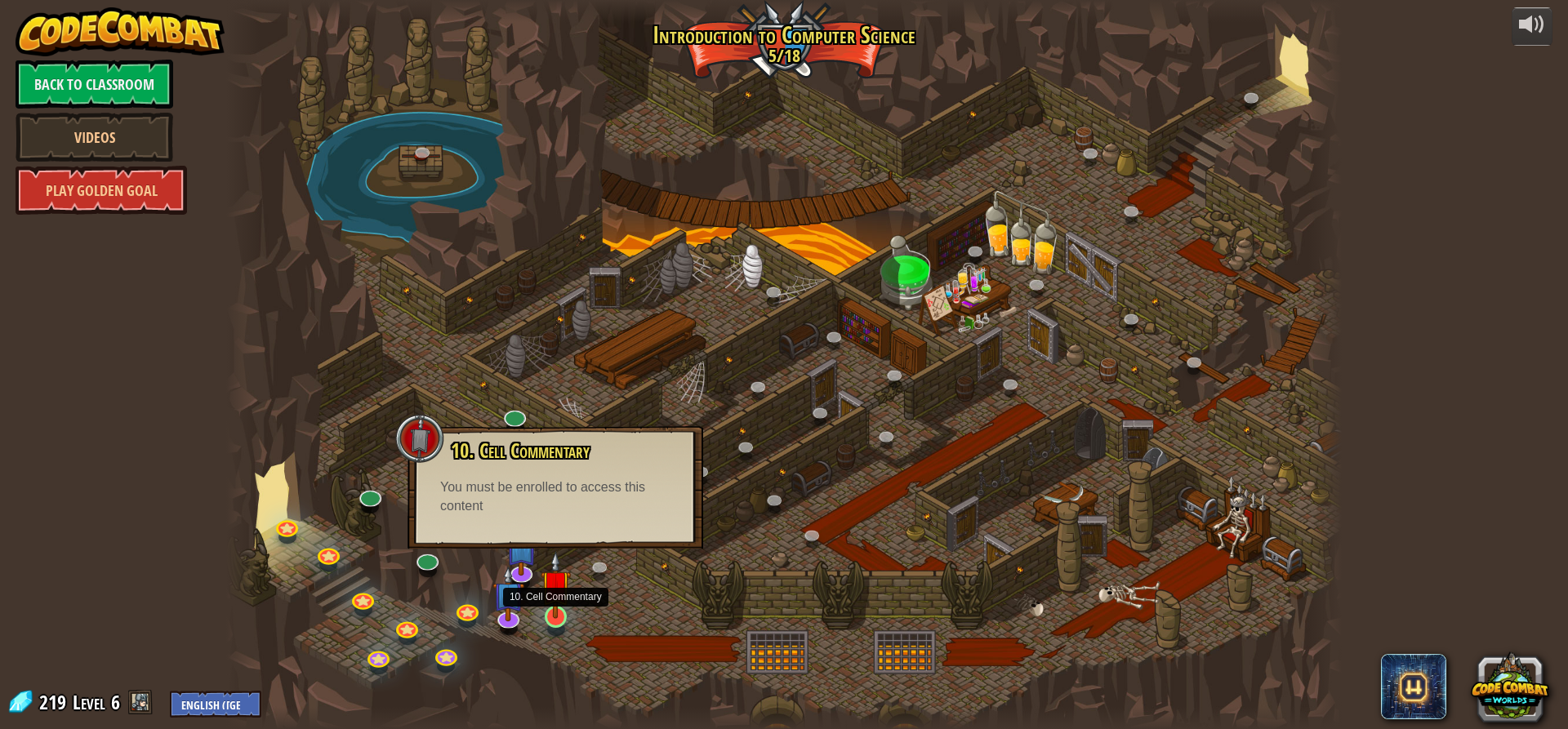
click at [560, 609] on img at bounding box center [555, 585] width 29 height 68
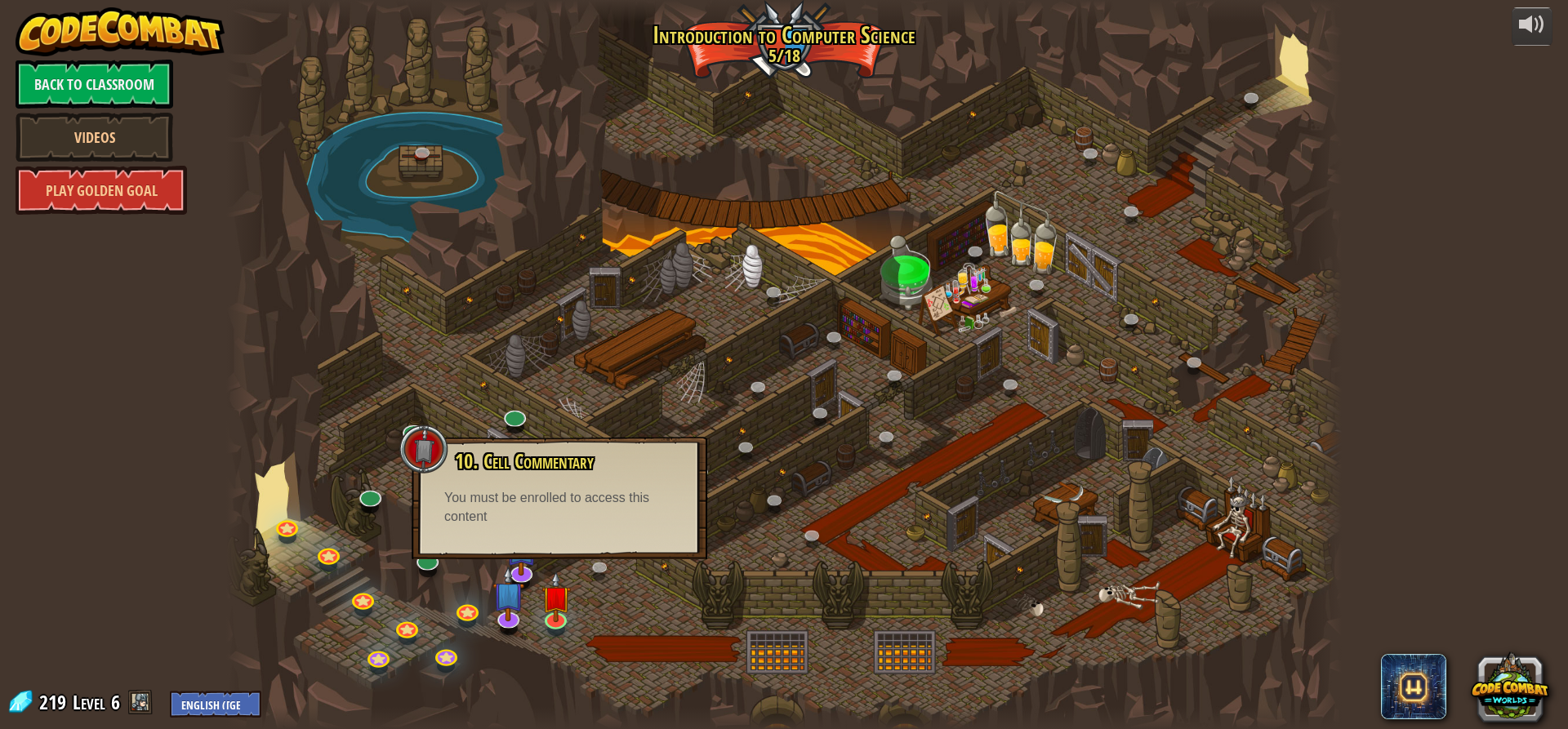
click at [554, 538] on div "10. Cell Commentary Trapped in a prison cell with the famous wizard! Say the pa…" at bounding box center [560, 499] width 295 height 122
click at [514, 612] on img at bounding box center [509, 581] width 33 height 74
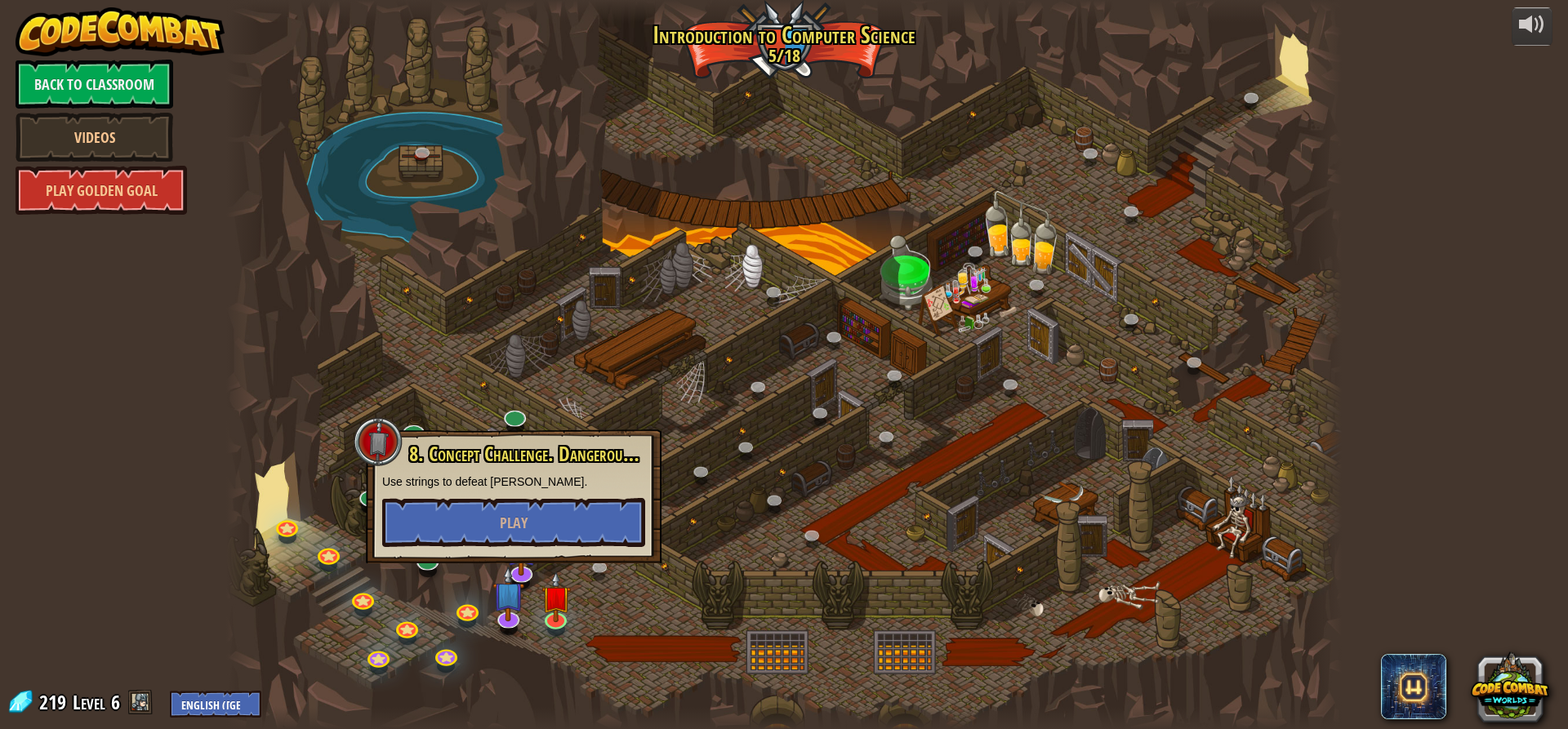
click at [624, 581] on div at bounding box center [784, 364] width 1116 height 729
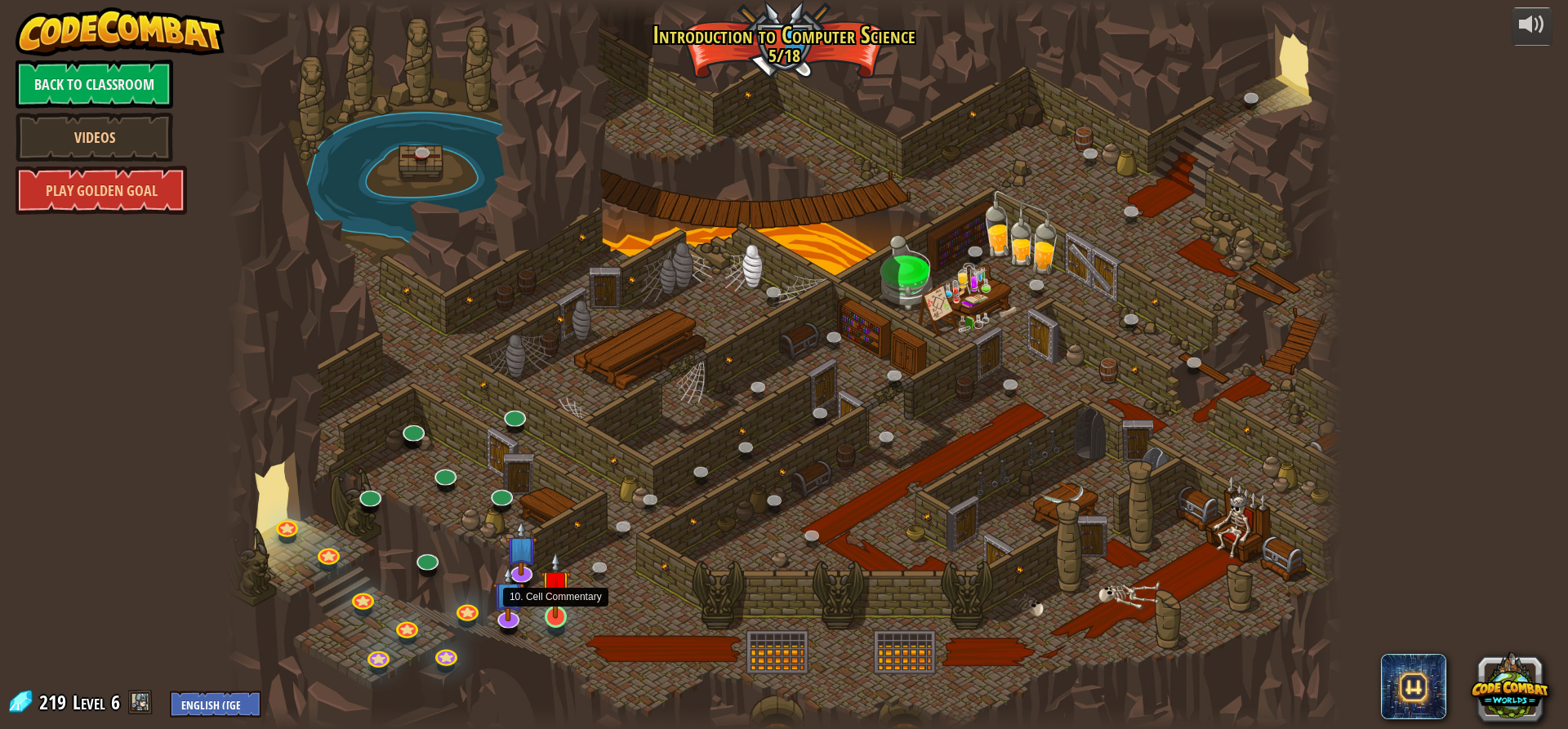
click at [551, 613] on img at bounding box center [555, 585] width 29 height 68
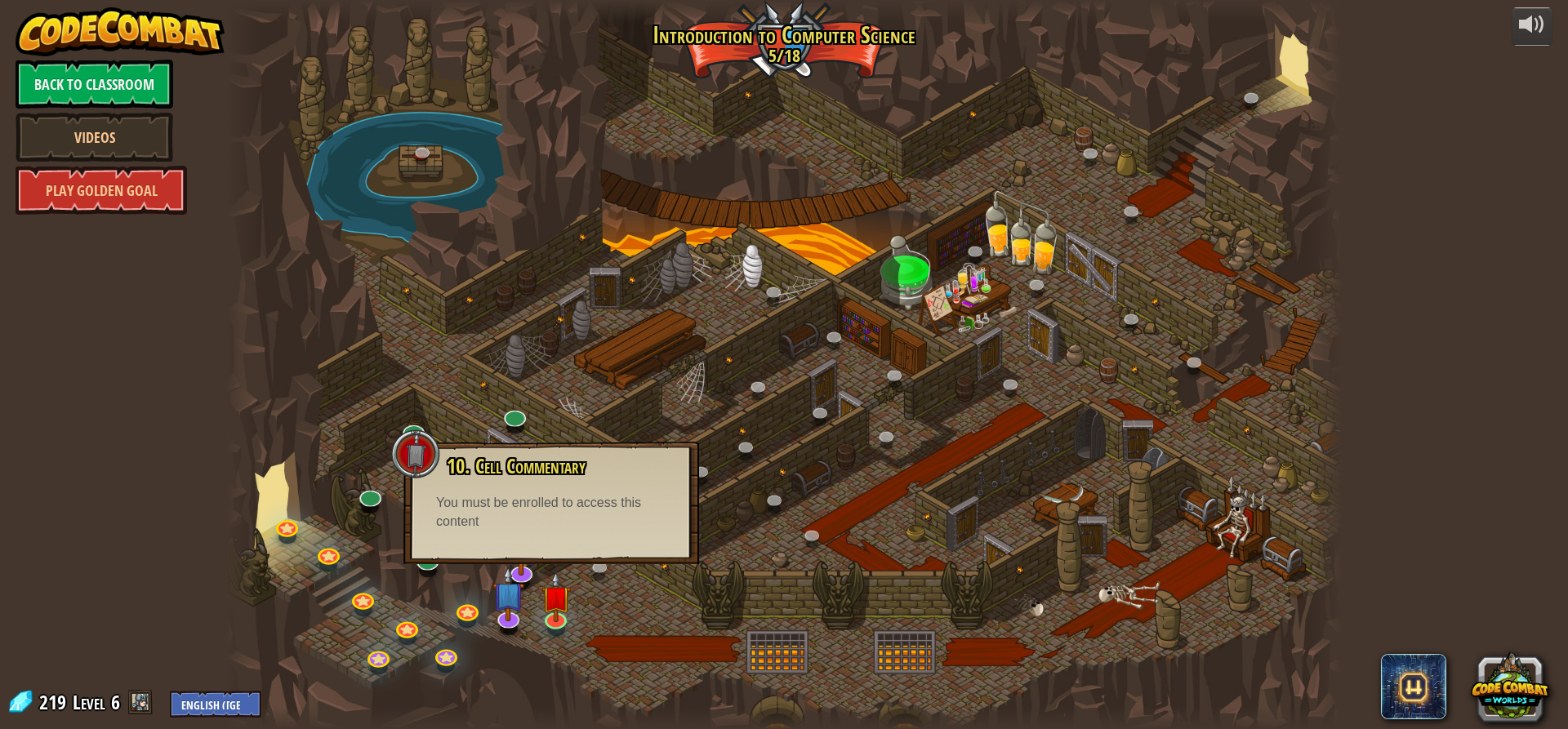
click at [669, 624] on div at bounding box center [784, 364] width 1116 height 729
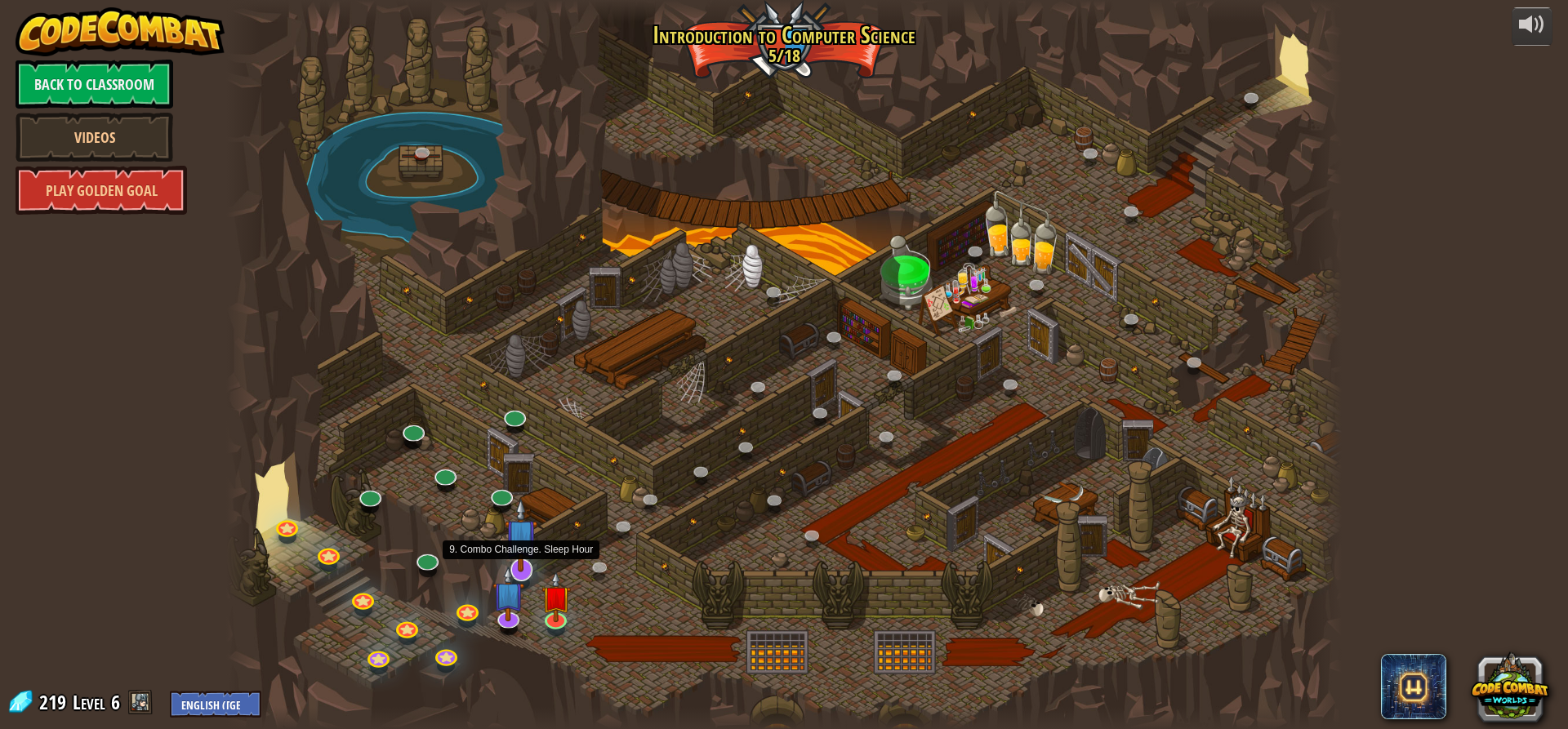
click at [525, 566] on img at bounding box center [521, 535] width 33 height 74
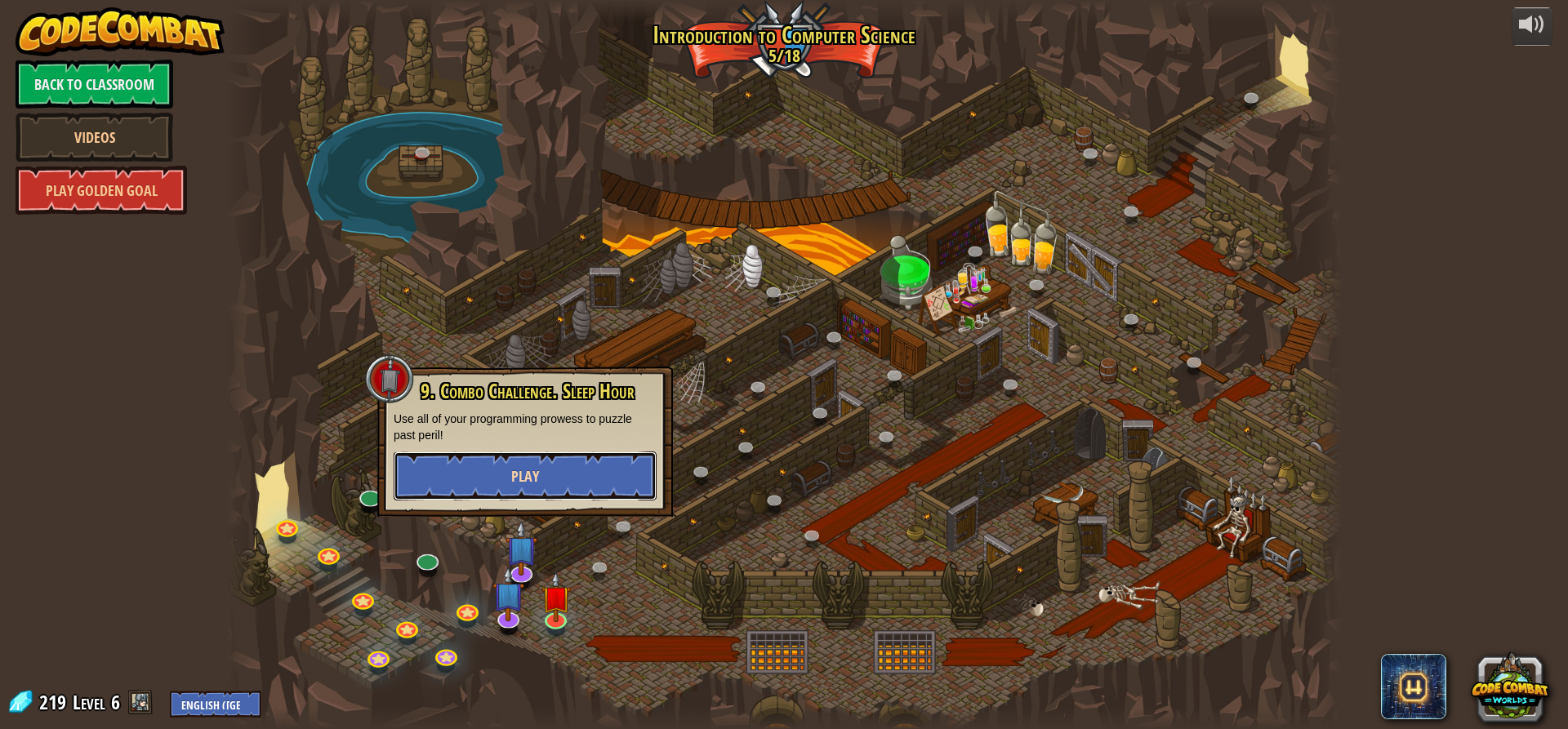
click at [590, 473] on button "Play" at bounding box center [526, 476] width 263 height 49
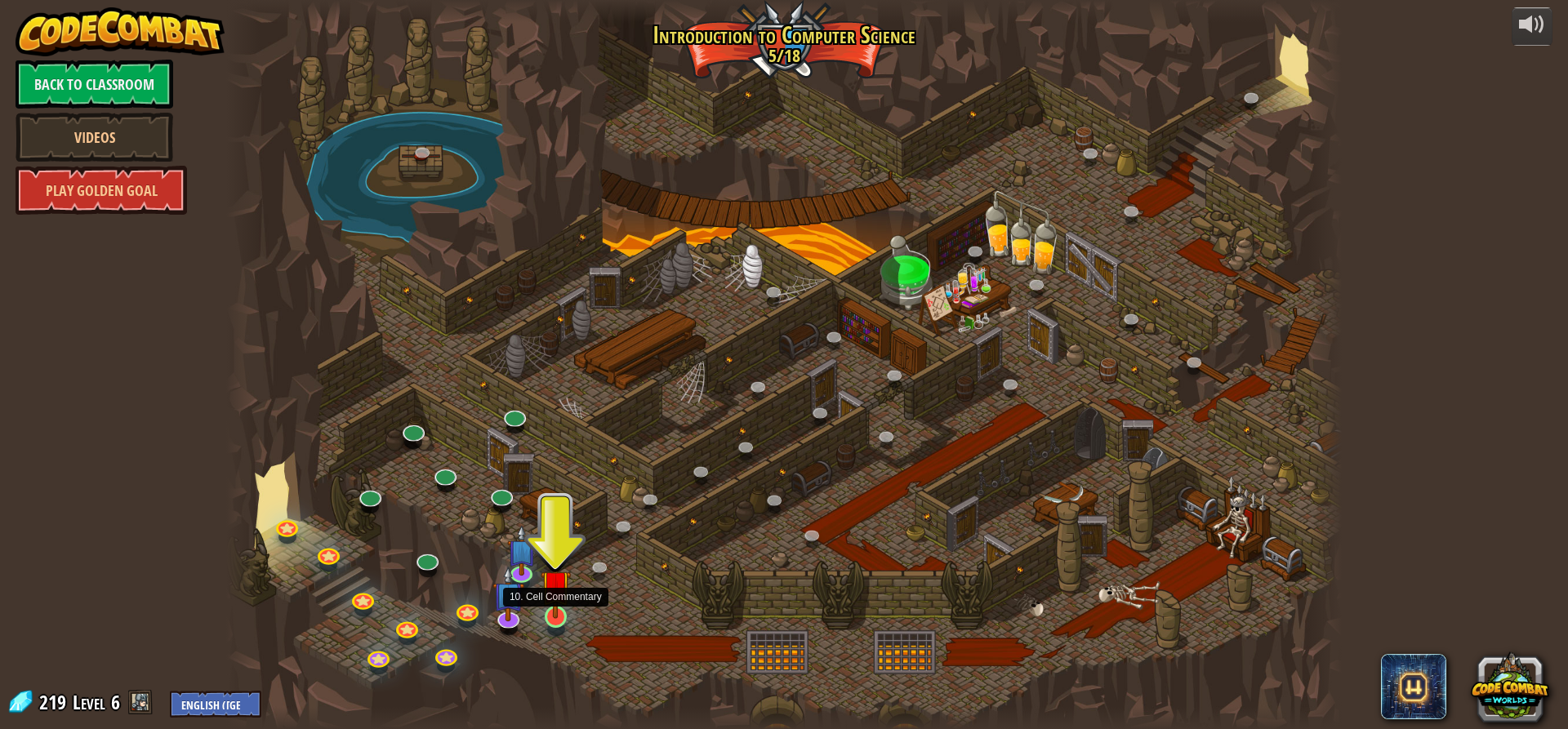
click at [546, 612] on img at bounding box center [555, 585] width 29 height 68
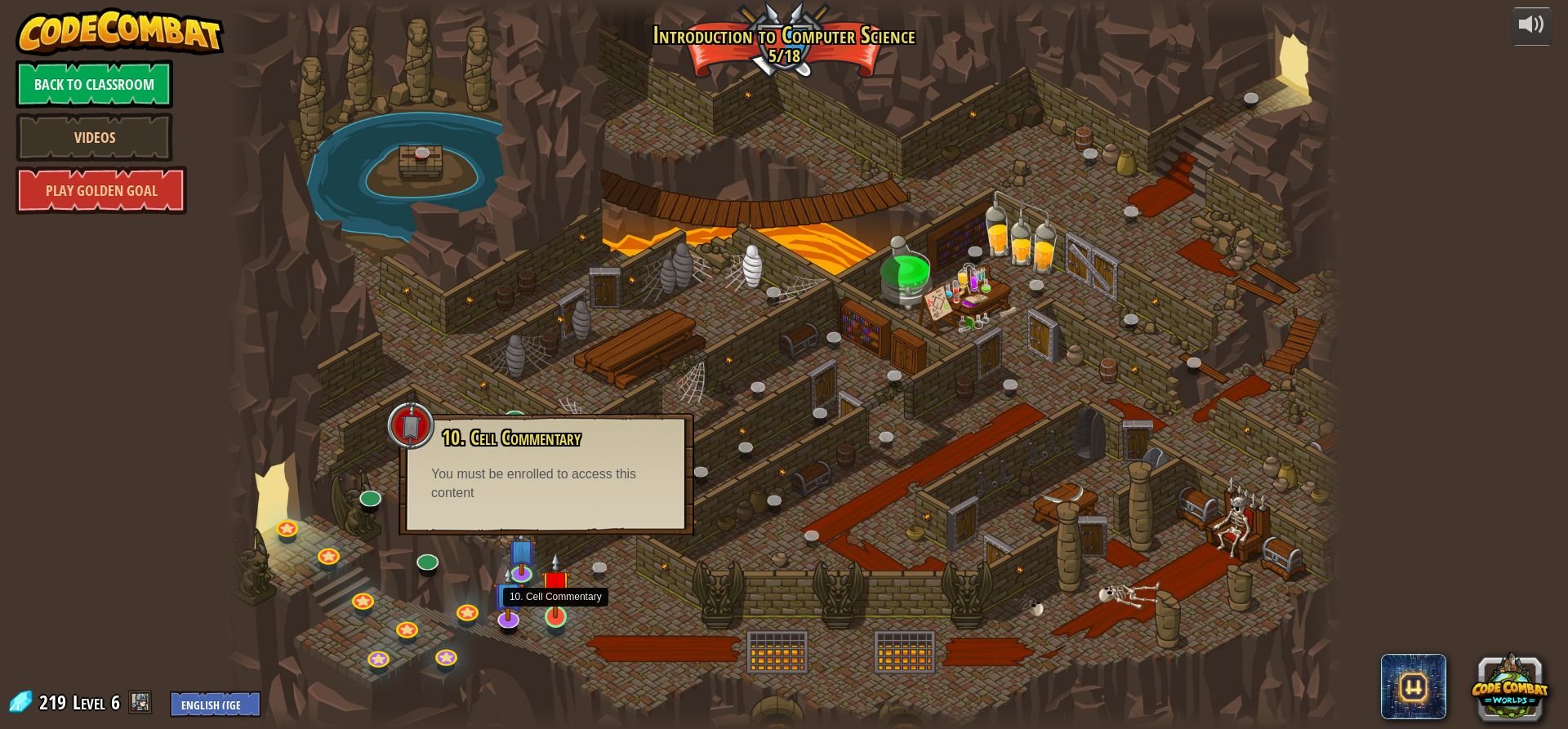
click at [559, 604] on img at bounding box center [555, 585] width 29 height 68
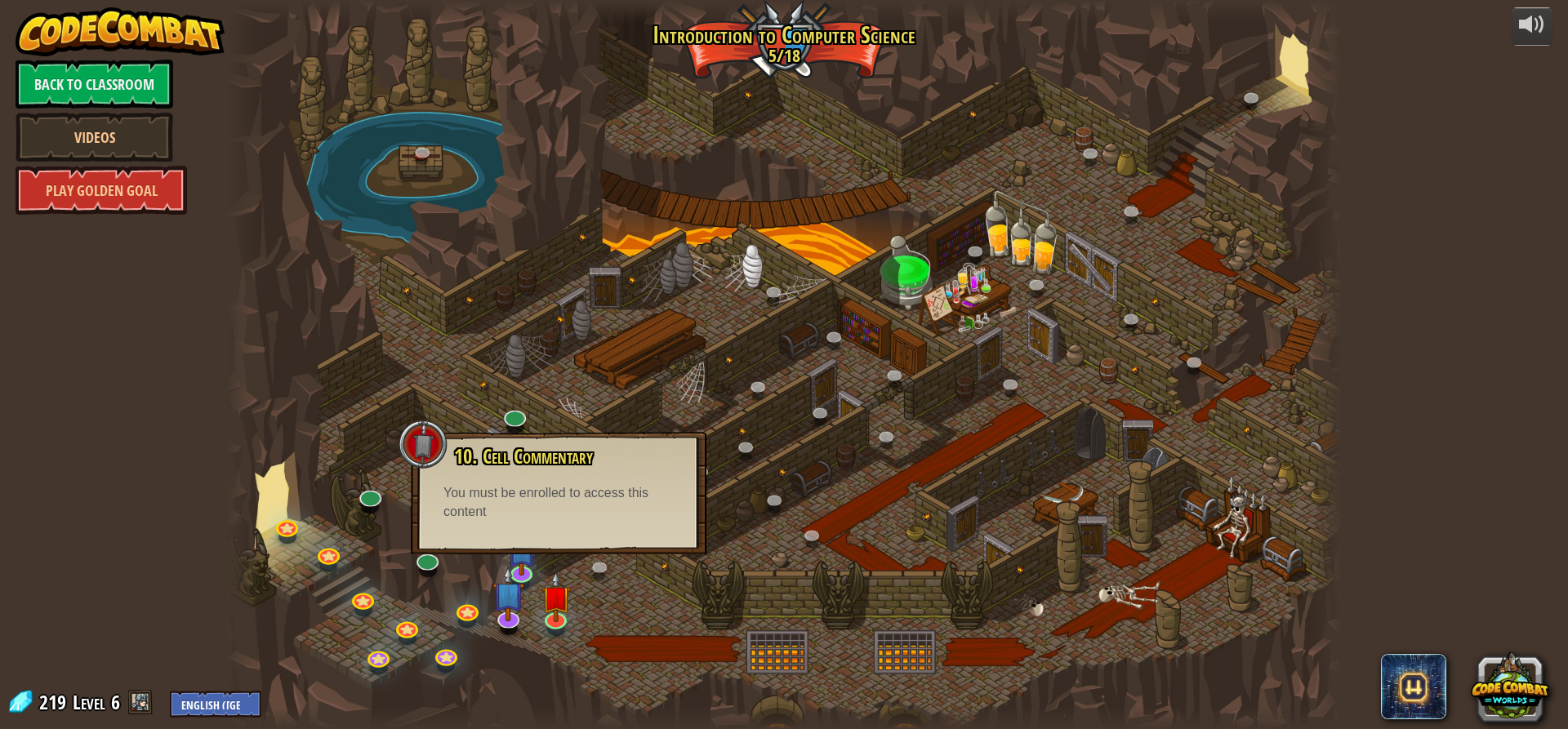
click at [638, 610] on div at bounding box center [784, 364] width 1116 height 729
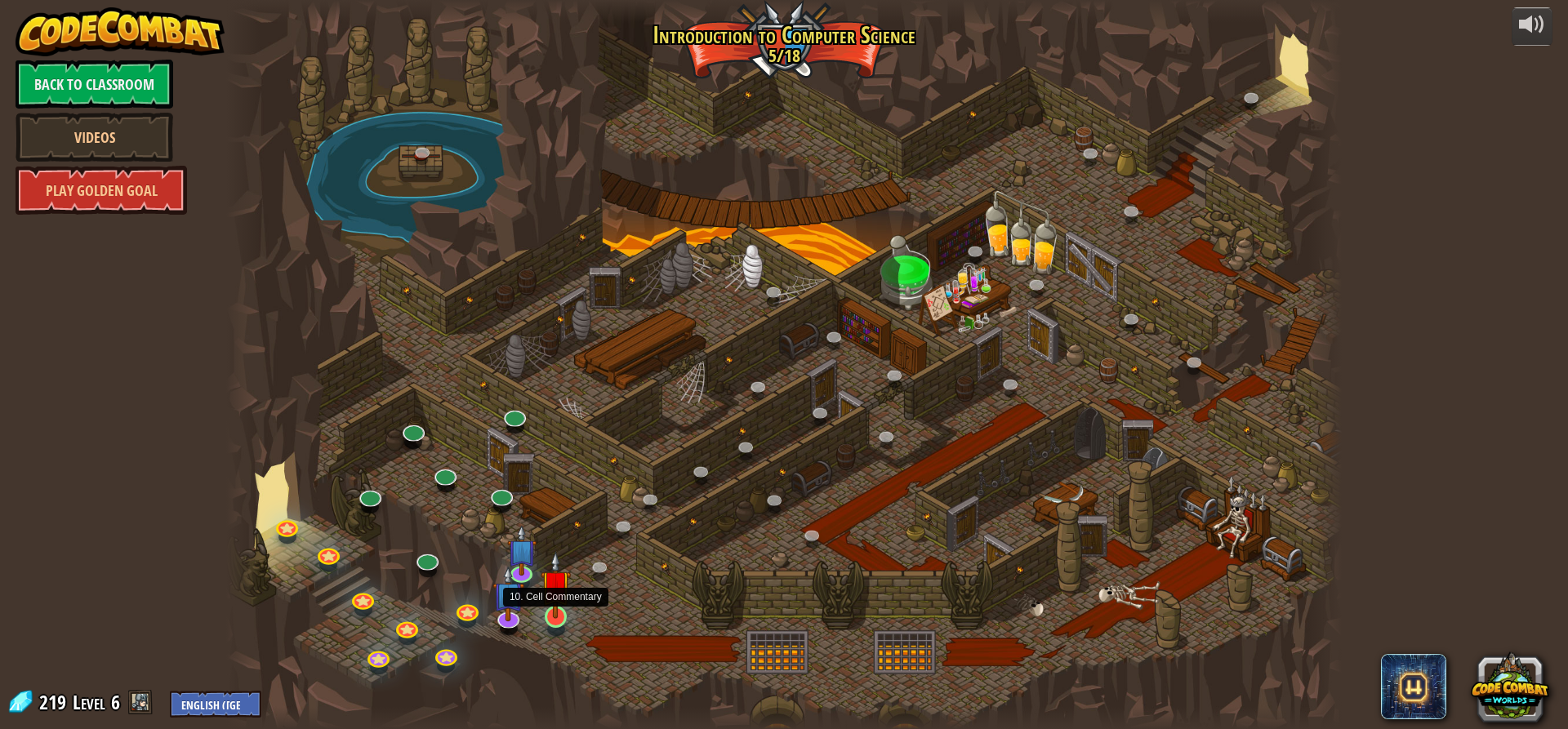
click at [553, 617] on img at bounding box center [555, 585] width 29 height 68
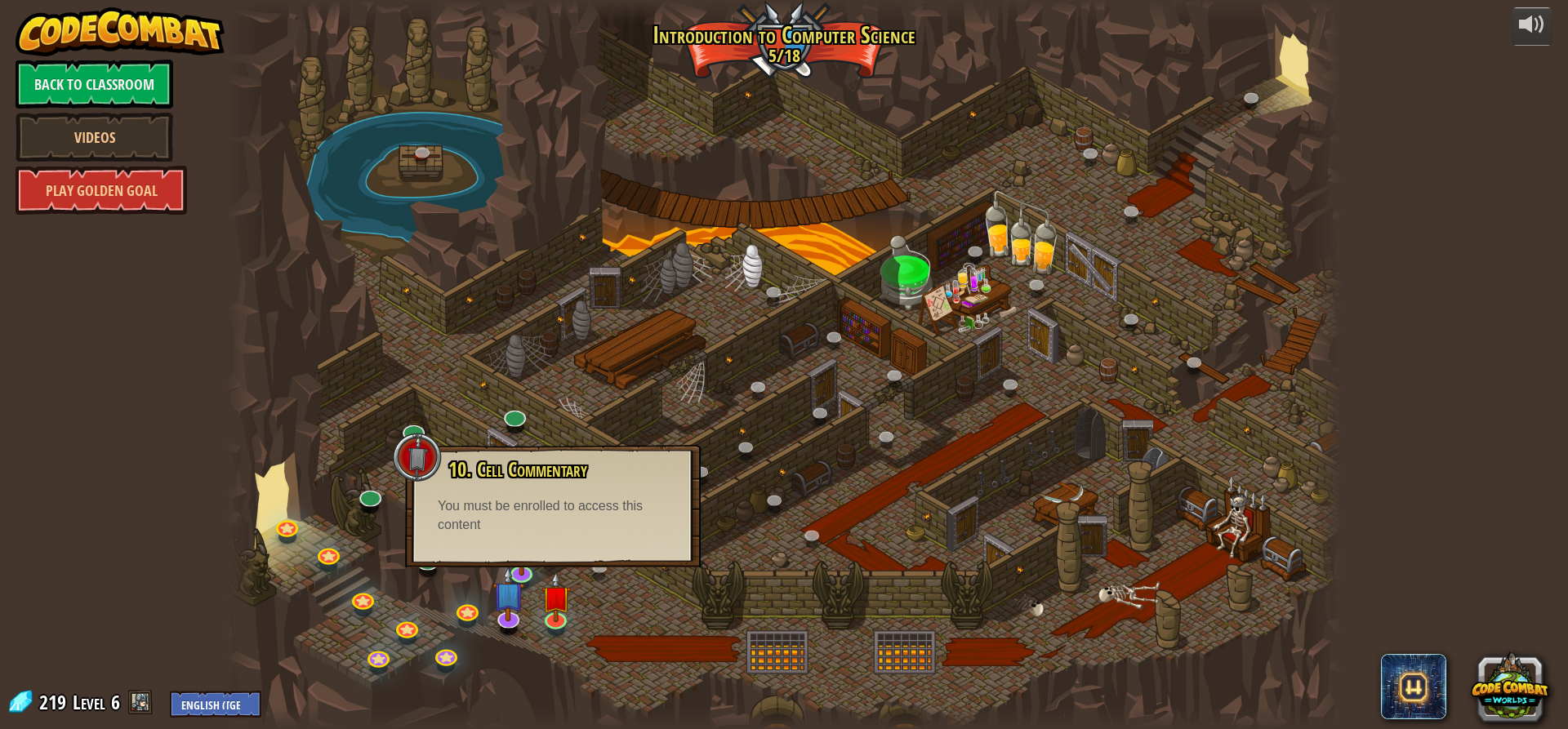
click at [551, 545] on div "10. Cell Commentary Trapped in a prison cell with the famous wizard! Say the pa…" at bounding box center [553, 506] width 295 height 122
click at [535, 536] on div "10. Cell Commentary Trapped in a prison cell with the famous wizard! Say the pa…" at bounding box center [553, 506] width 295 height 122
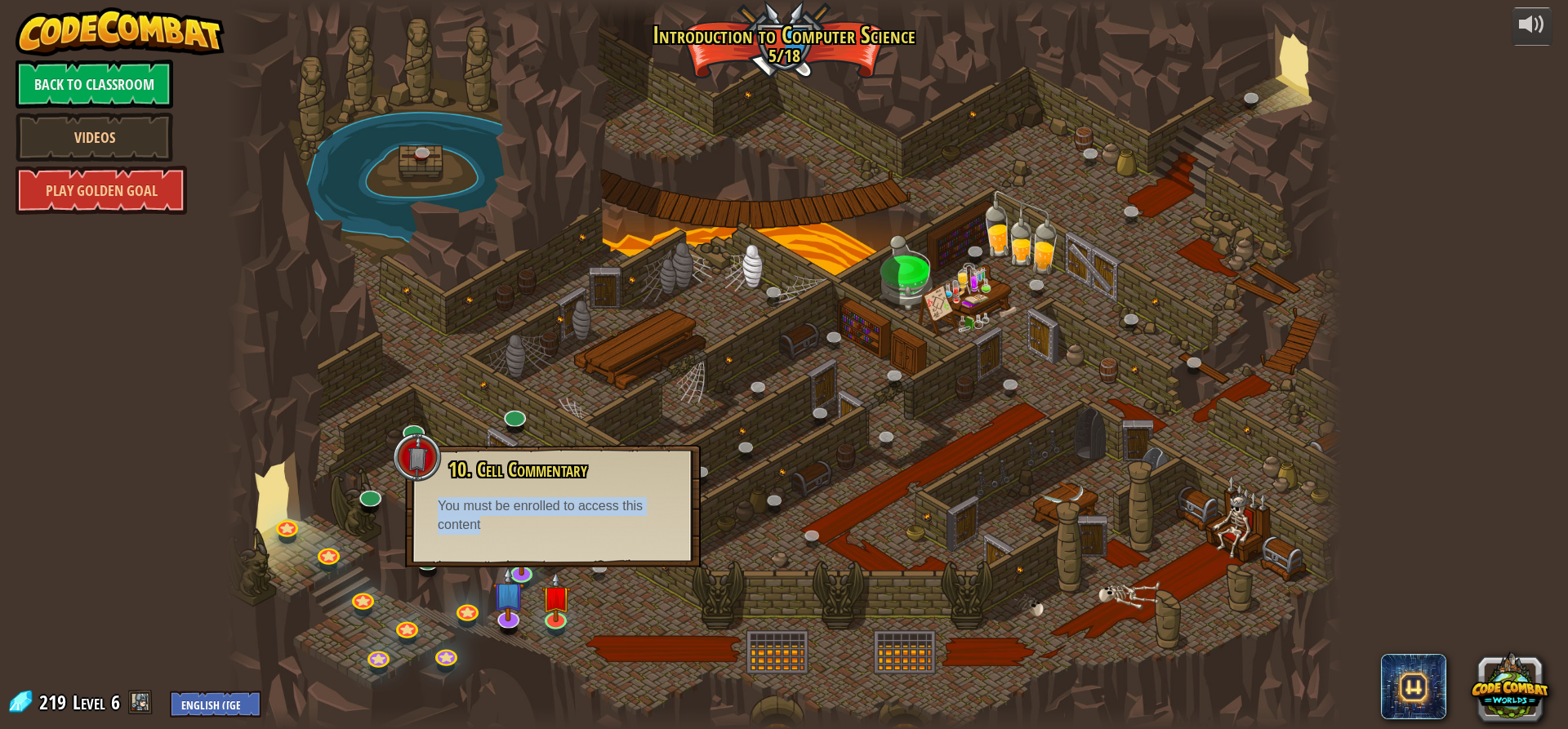
click at [535, 536] on div "10. Cell Commentary Trapped in a prison cell with the famous wizard! Say the pa…" at bounding box center [553, 506] width 295 height 122
click at [640, 612] on div at bounding box center [784, 364] width 1116 height 729
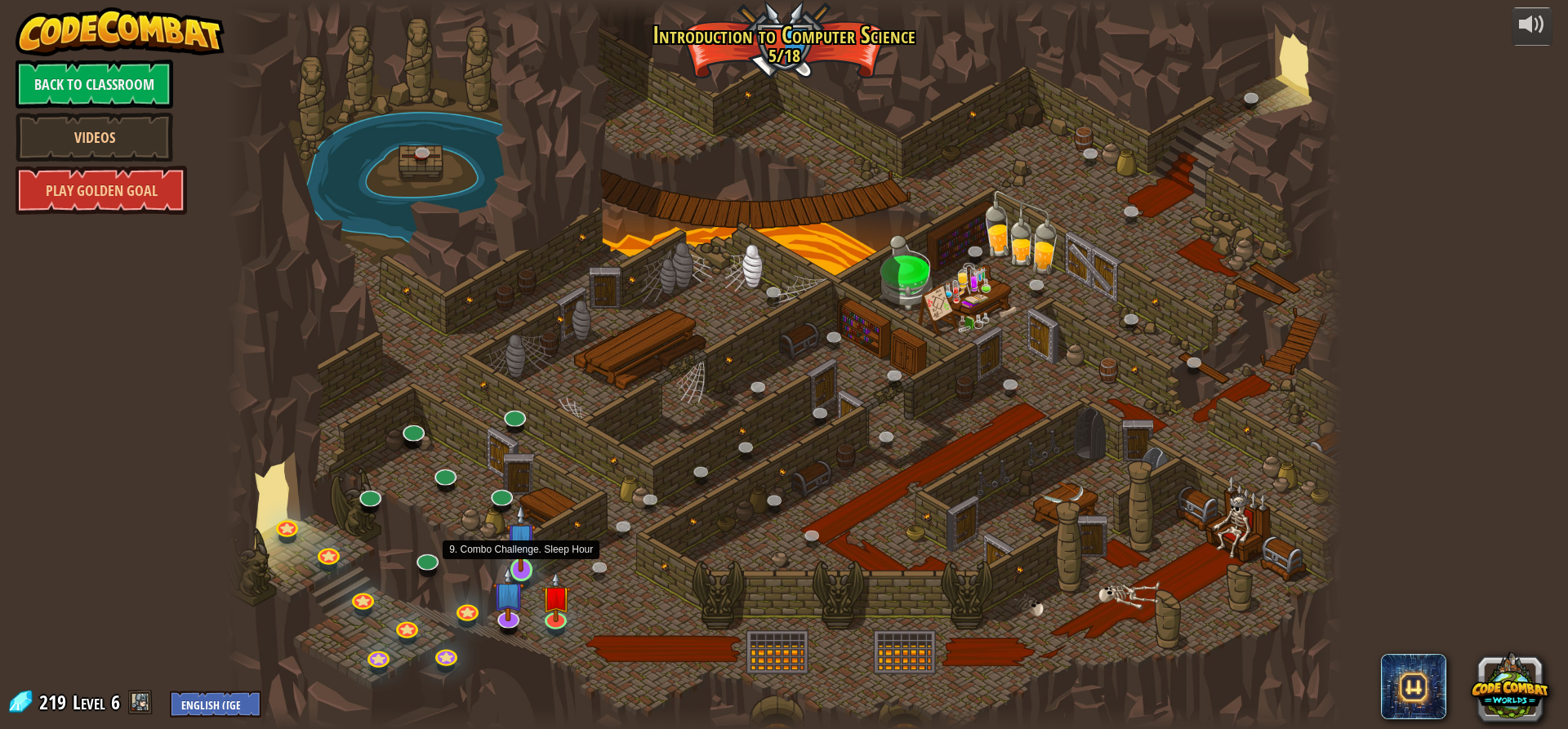
click at [528, 565] on img at bounding box center [520, 538] width 29 height 68
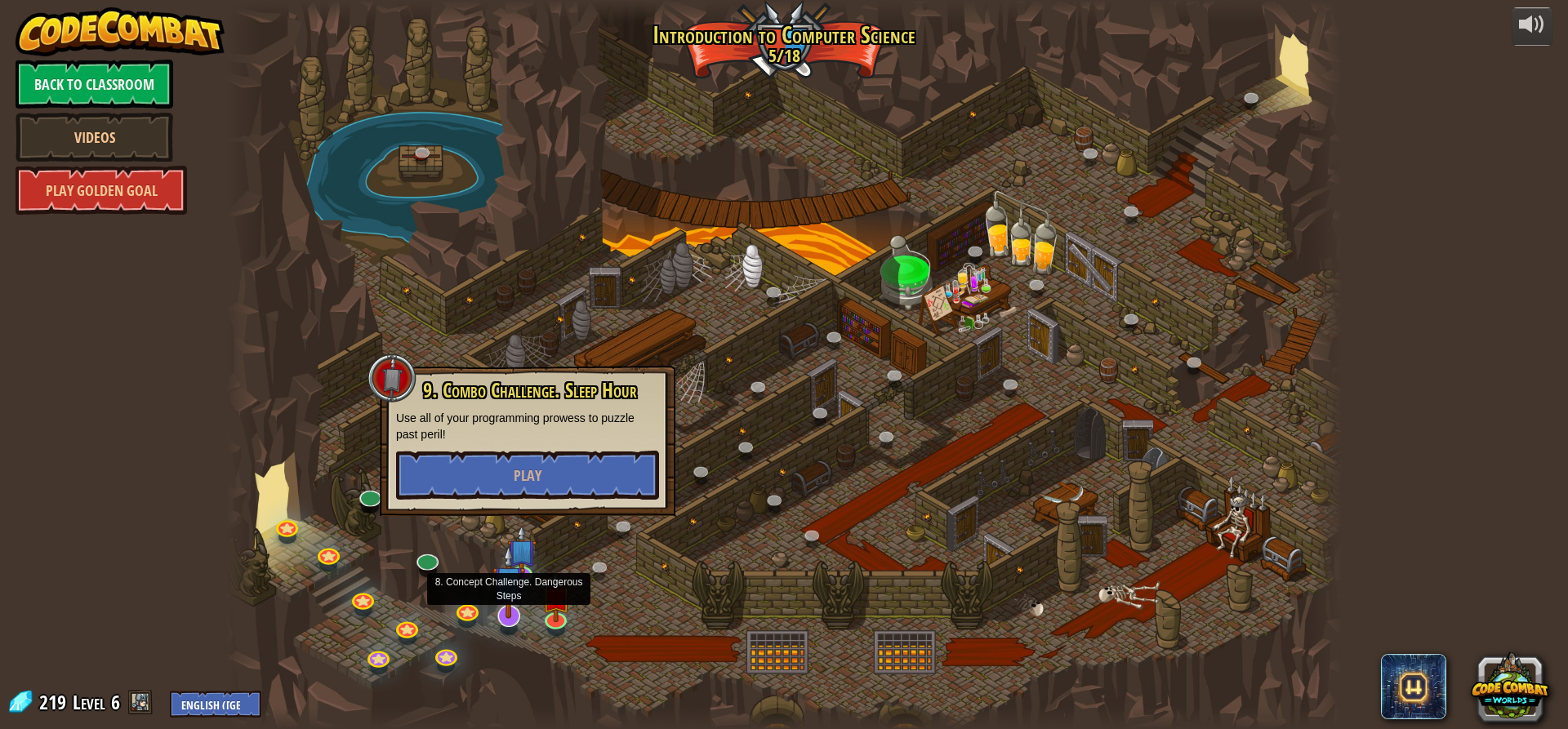
click at [512, 605] on img at bounding box center [509, 581] width 33 height 74
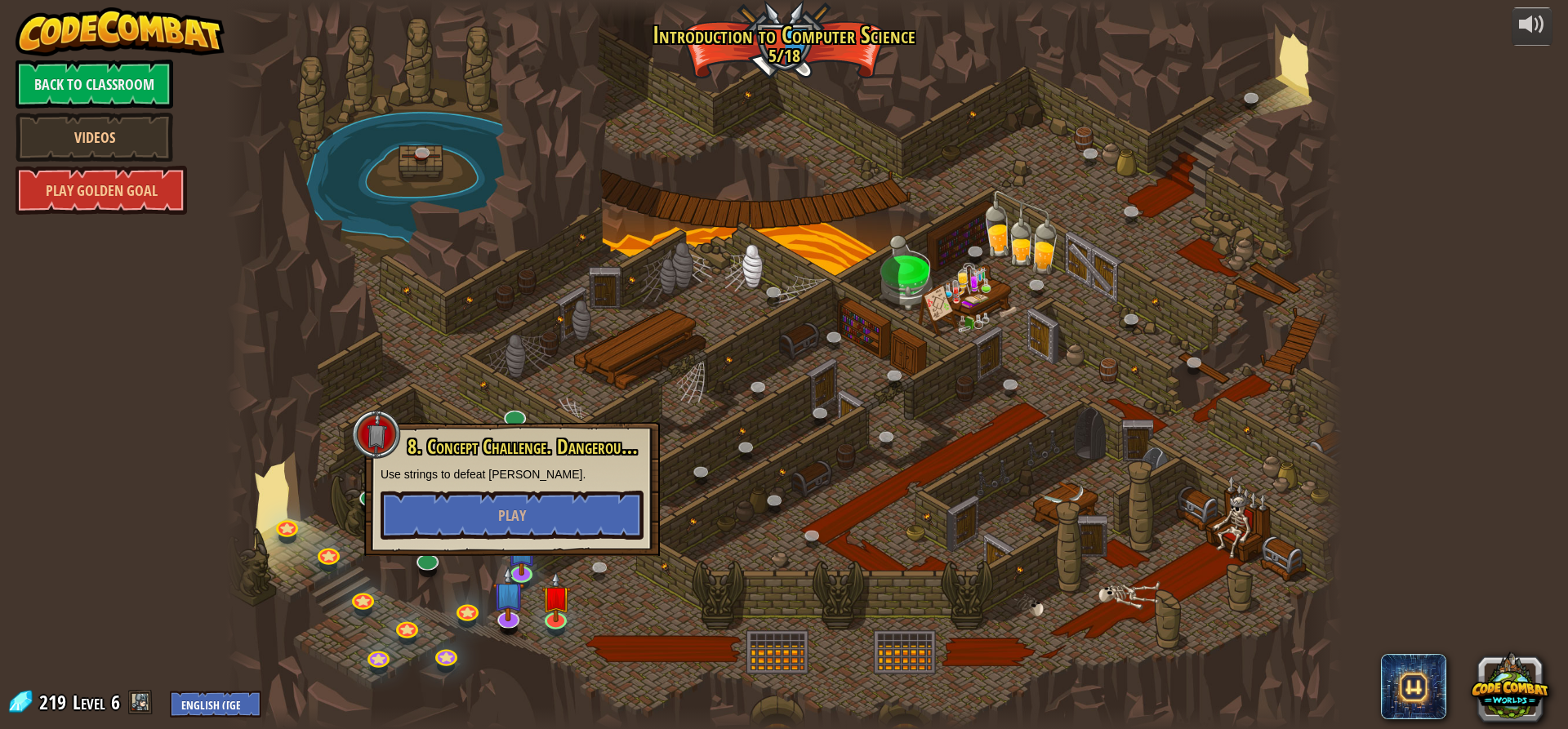
click at [631, 616] on div at bounding box center [784, 364] width 1116 height 729
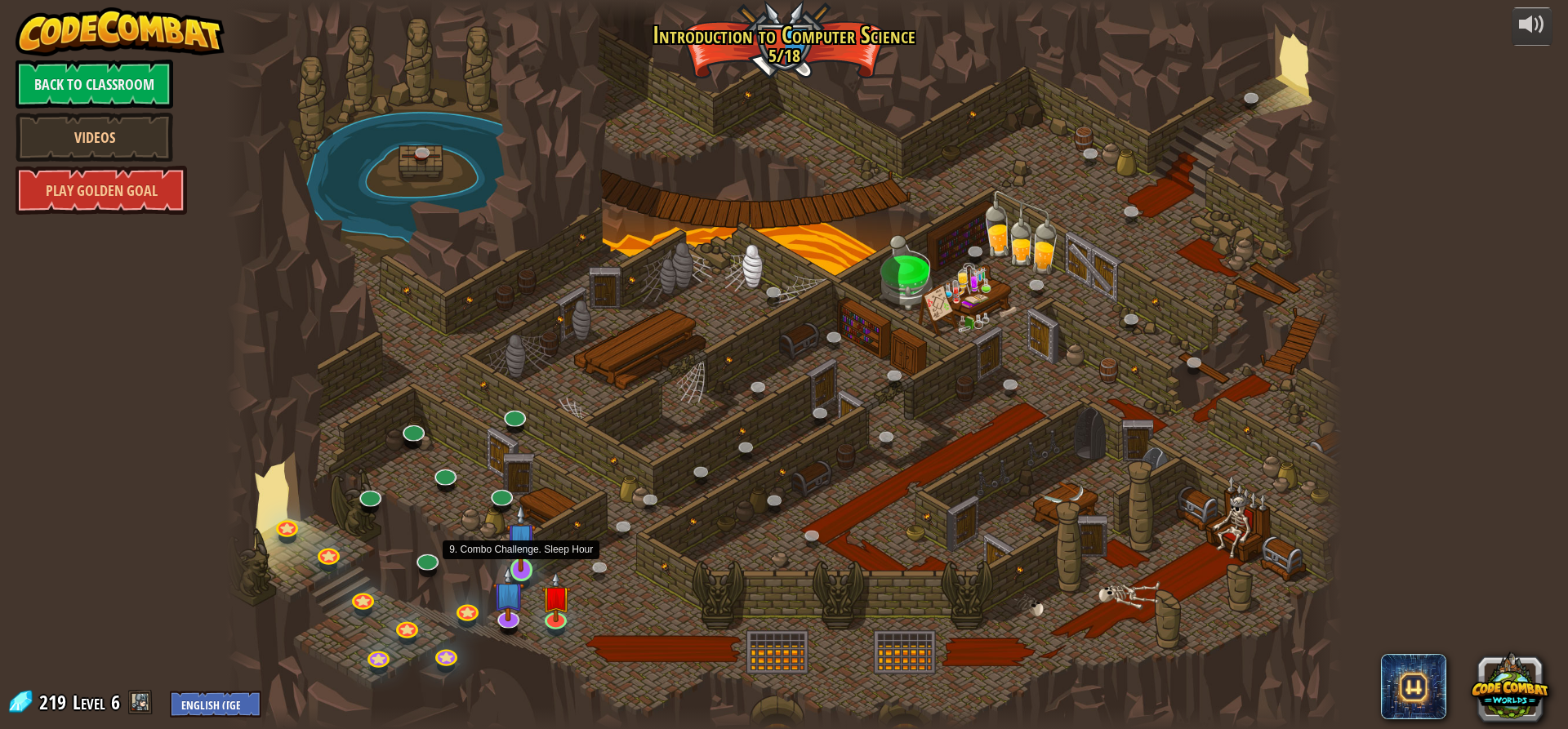
click at [516, 552] on img at bounding box center [520, 538] width 29 height 68
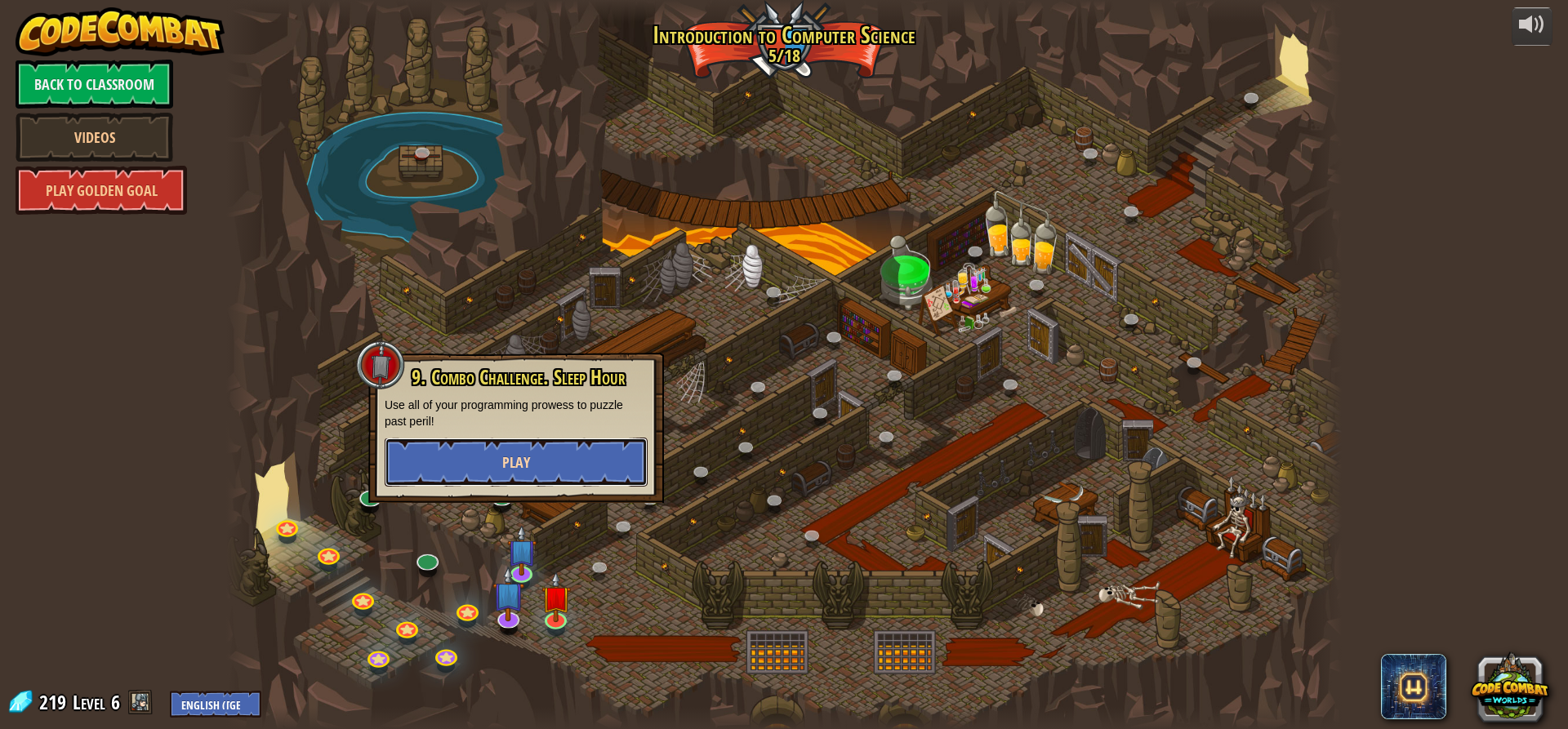
click at [509, 476] on button "Play" at bounding box center [516, 462] width 263 height 49
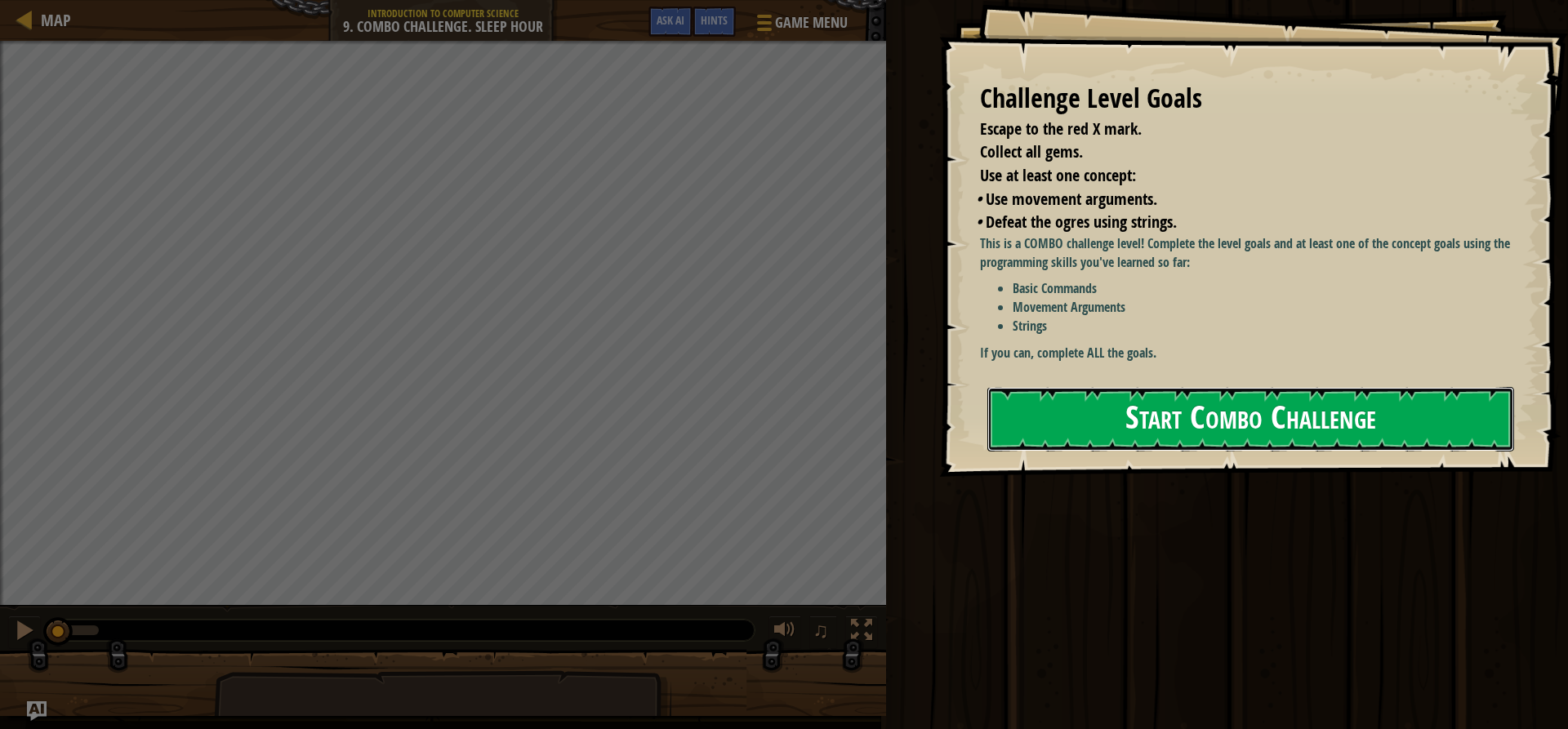
click at [1181, 405] on button "Start Combo Challenge" at bounding box center [1251, 420] width 527 height 65
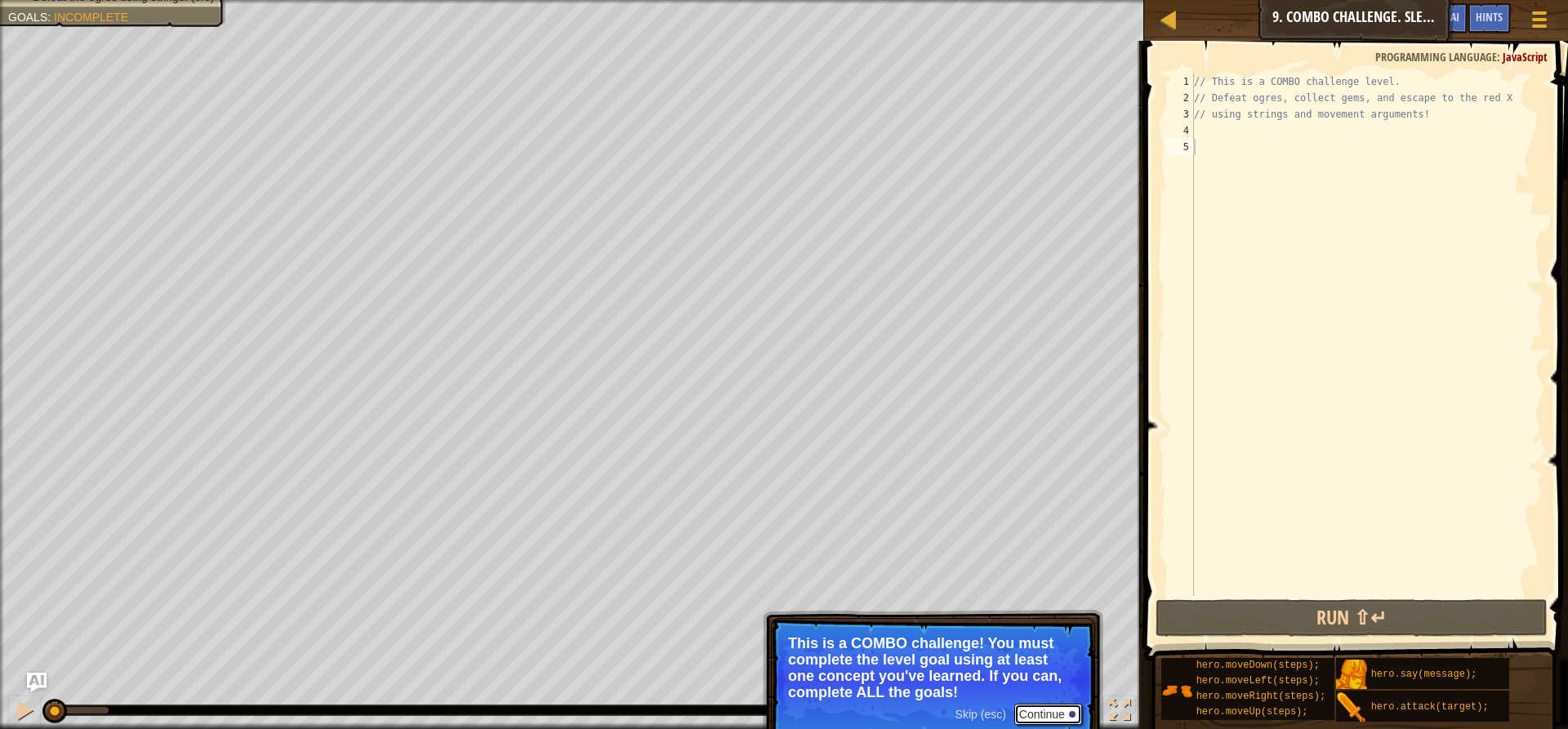
click at [1062, 709] on button "Continue" at bounding box center [1048, 715] width 68 height 22
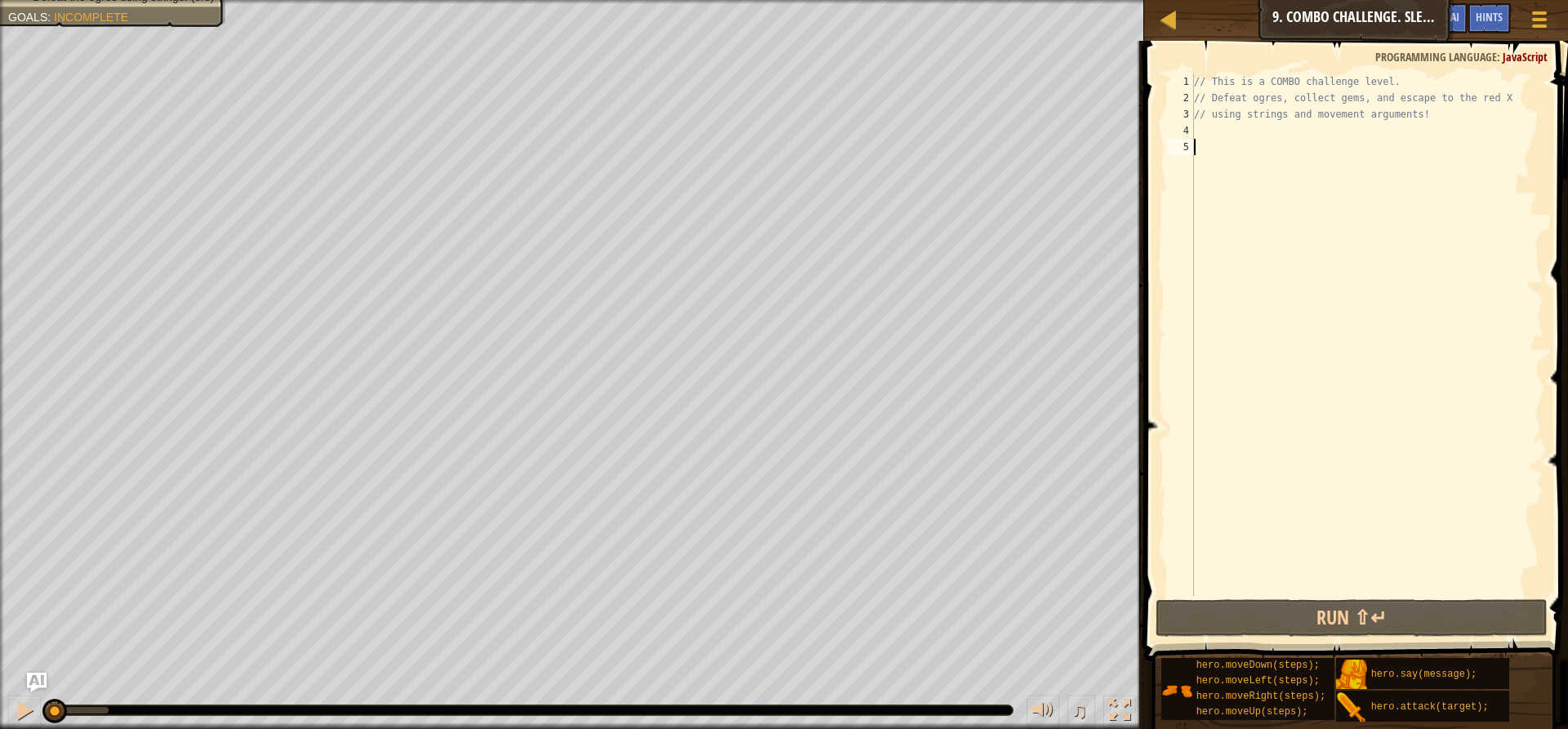
type textarea "h"
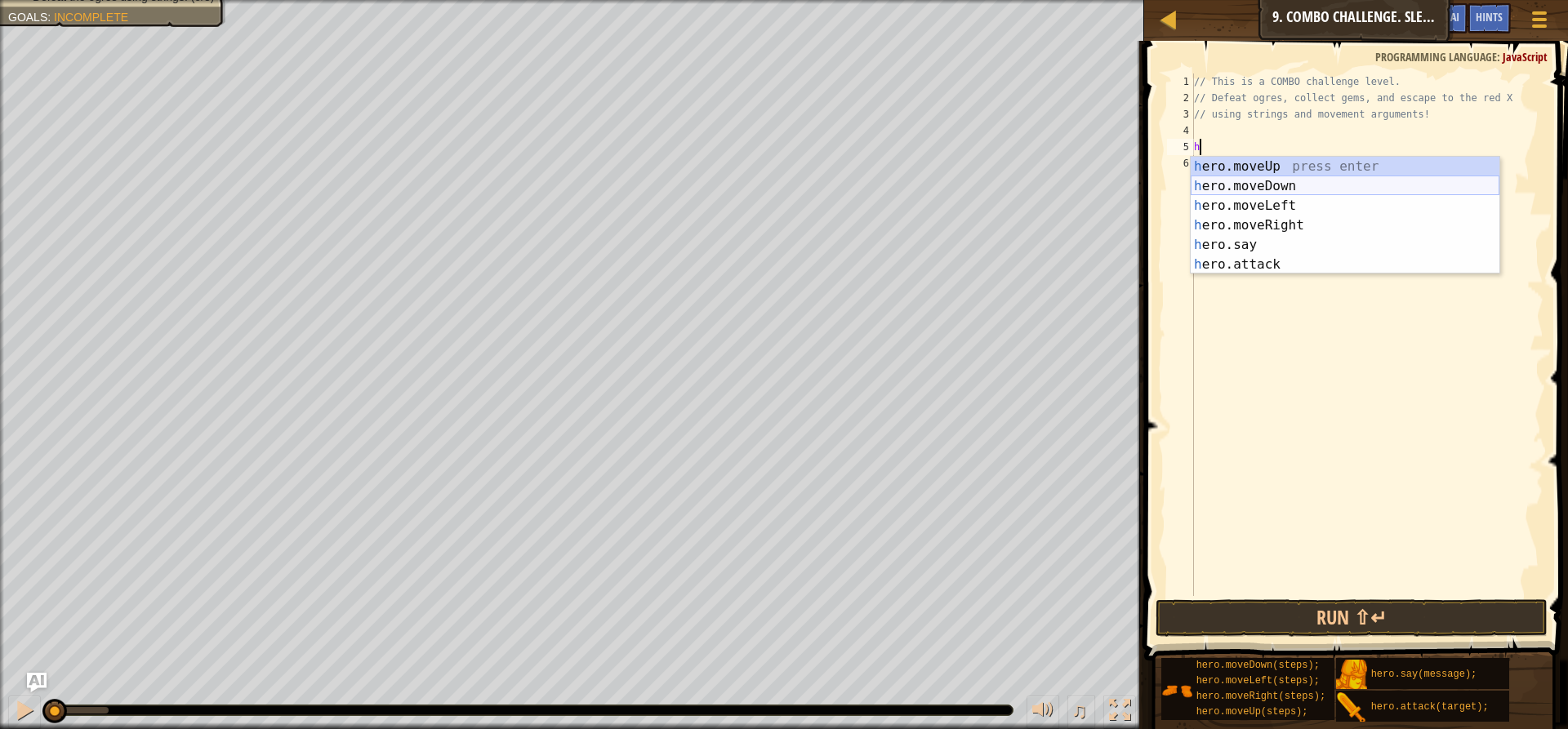
click at [1259, 189] on div "h ero.moveUp press enter h ero.moveDown press enter h ero.moveLeft press enter …" at bounding box center [1345, 235] width 309 height 157
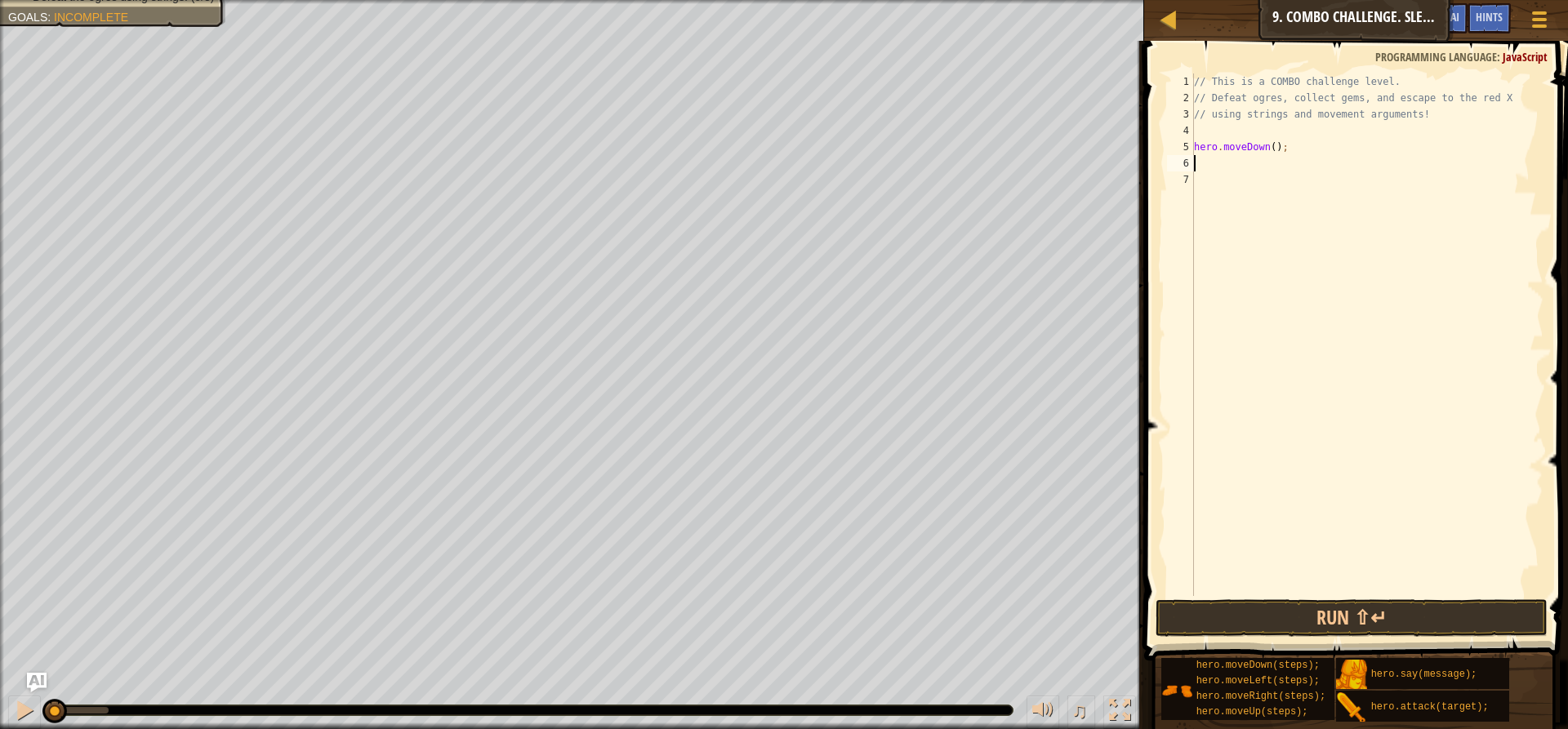
type textarea "h"
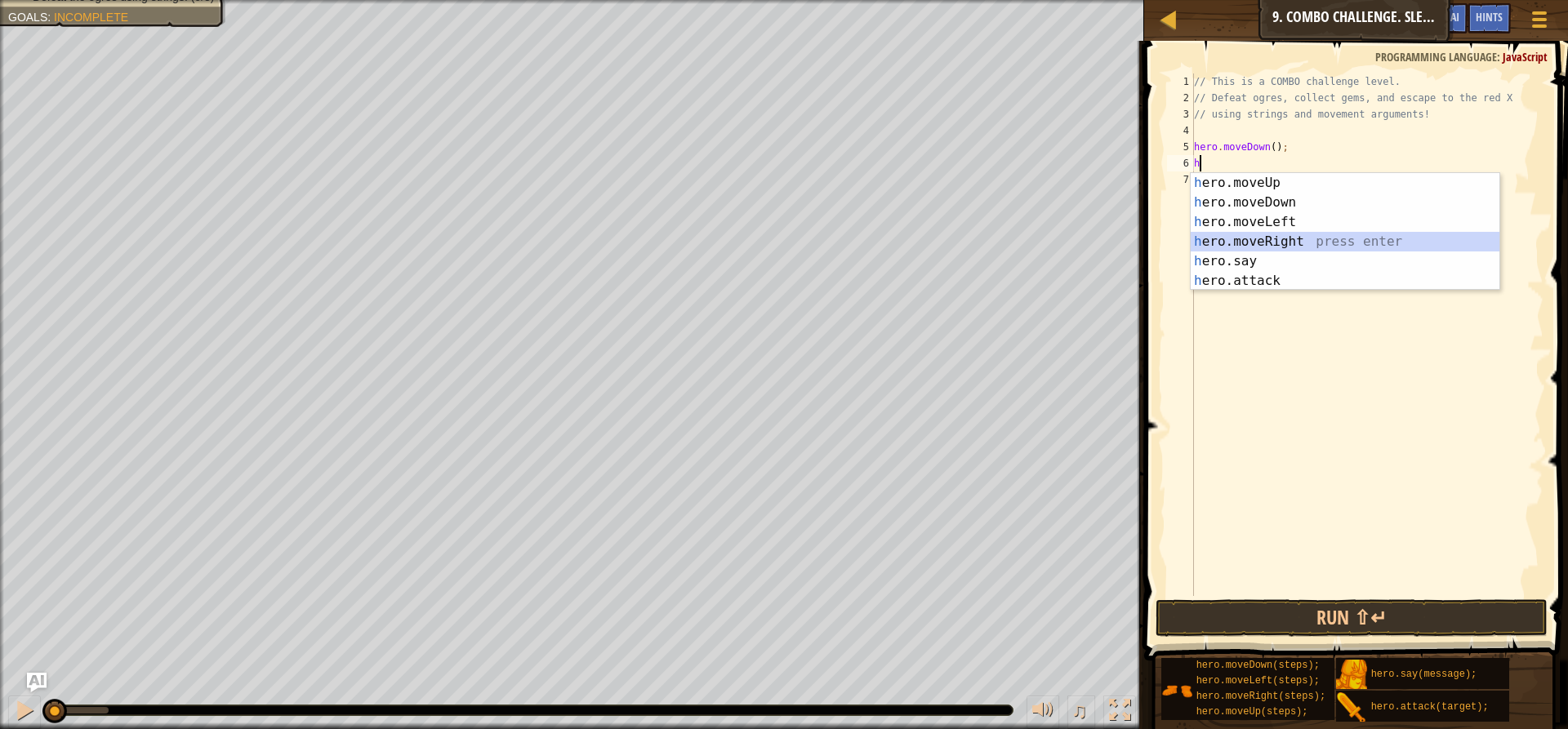
click at [1253, 238] on div "h ero.moveUp press enter h ero.moveDown press enter h ero.moveLeft press enter …" at bounding box center [1345, 251] width 309 height 157
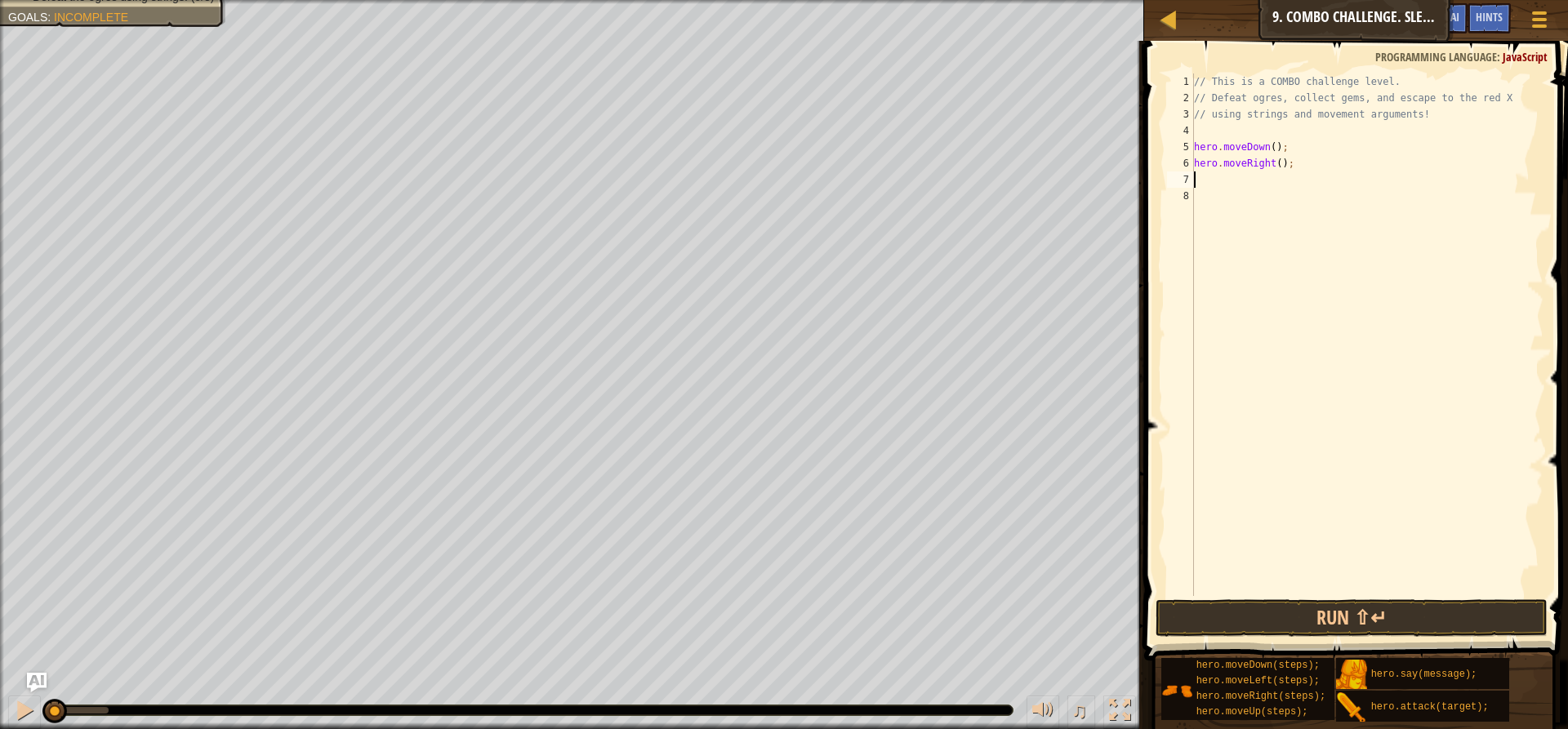
click at [1274, 170] on div "// This is a COMBO challenge level. // Defeat ogres, collect gems, and escape t…" at bounding box center [1367, 351] width 353 height 555
type textarea "hero.moveRight(2);"
click at [1247, 185] on div "// This is a COMBO challenge level. // Defeat ogres, collect gems, and escape t…" at bounding box center [1367, 351] width 353 height 555
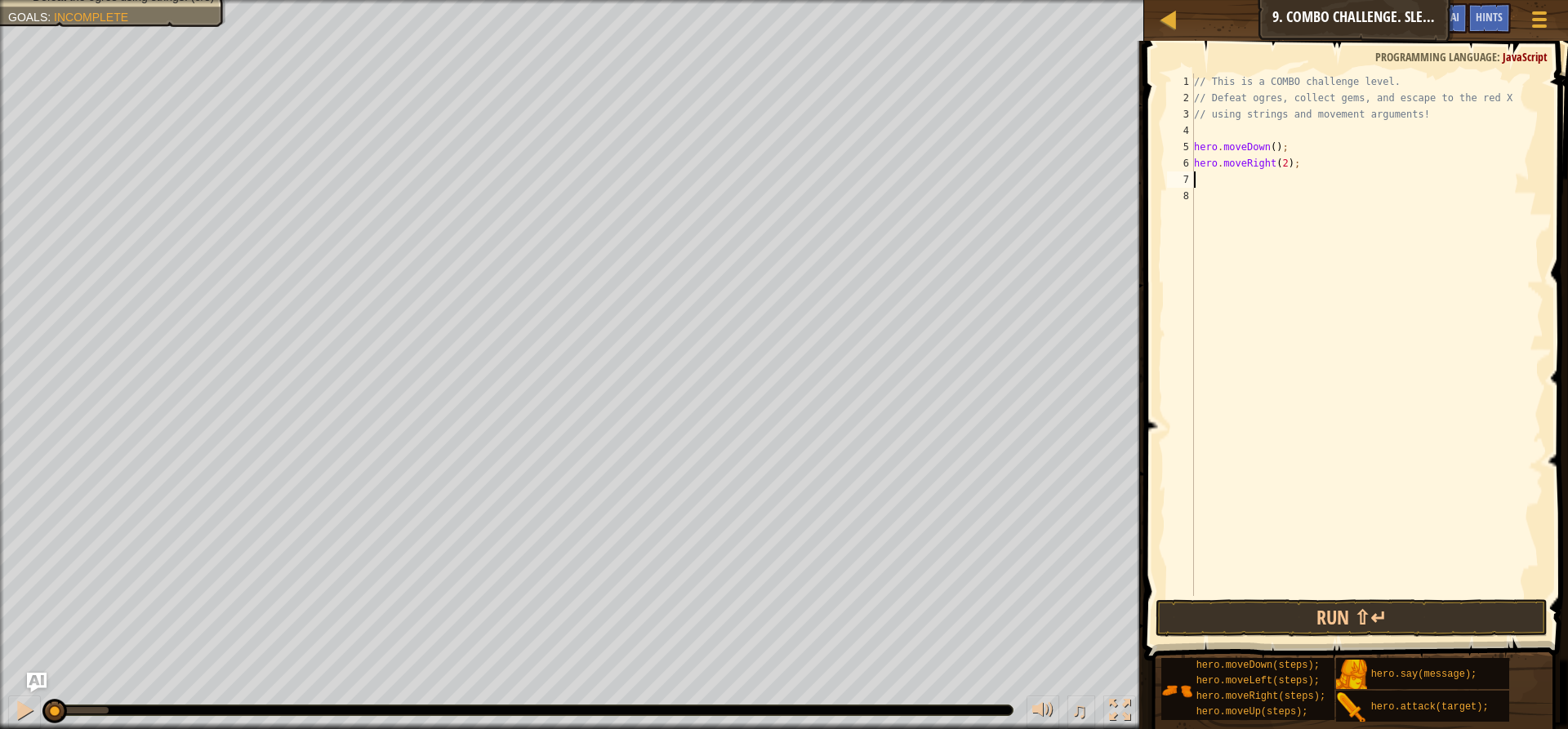
type textarea "h"
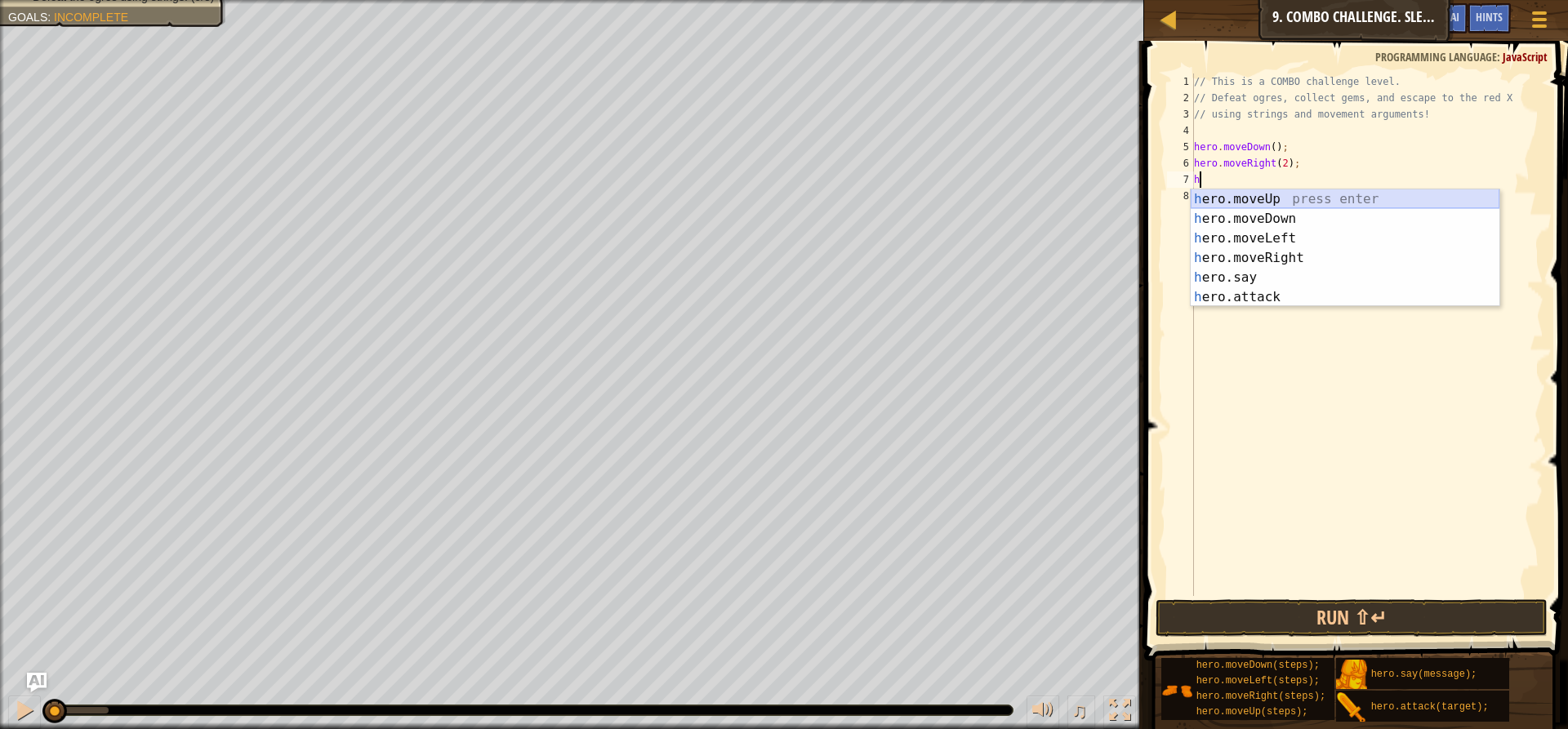
click at [1263, 196] on div "h ero.moveUp press enter h ero.moveDown press enter h ero.moveLeft press enter …" at bounding box center [1345, 267] width 309 height 157
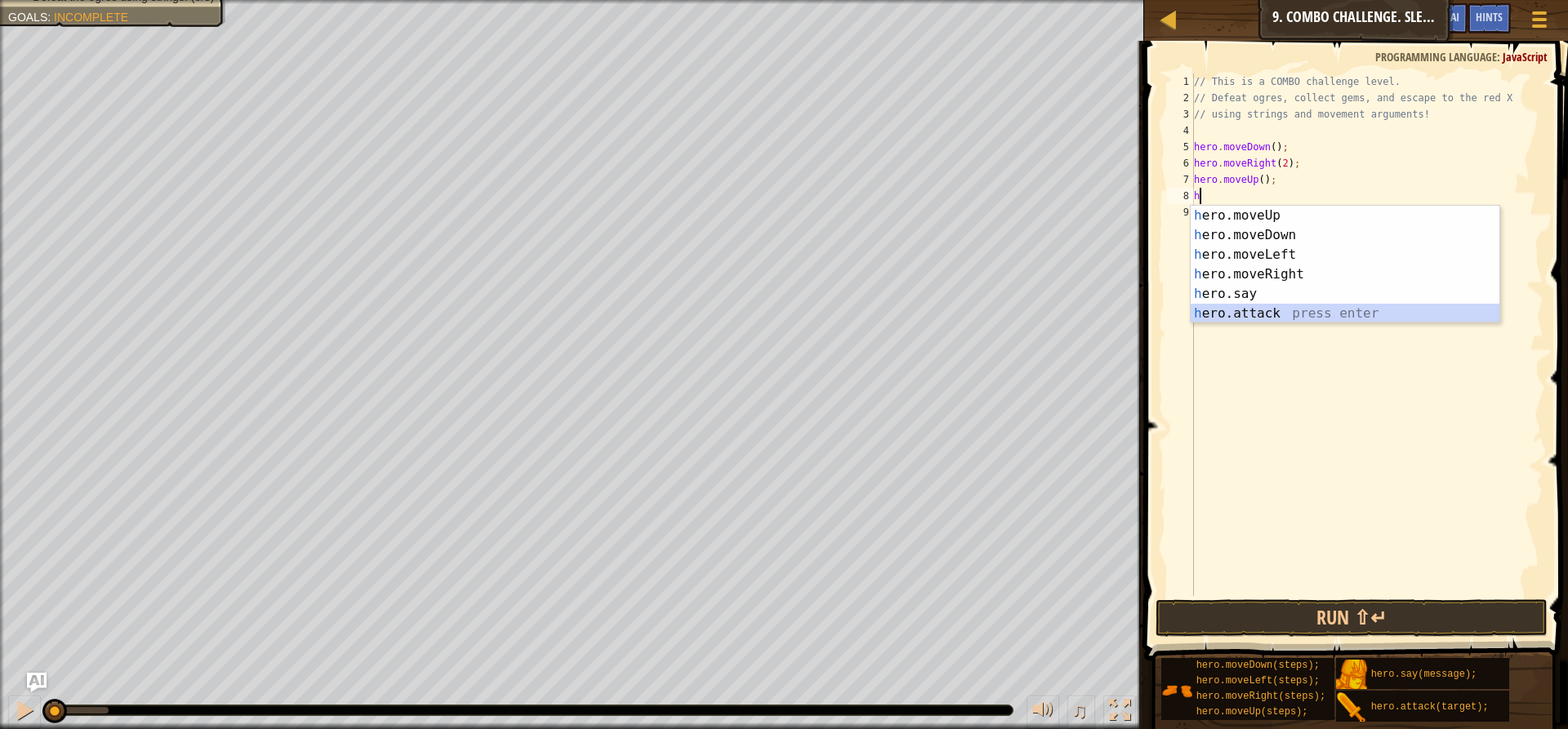
drag, startPoint x: 1246, startPoint y: 312, endPoint x: 1243, endPoint y: 251, distance: 61.1
click at [1247, 307] on div "h ero.moveUp press enter h ero.moveDown press enter h ero.moveLeft press enter …" at bounding box center [1345, 284] width 309 height 157
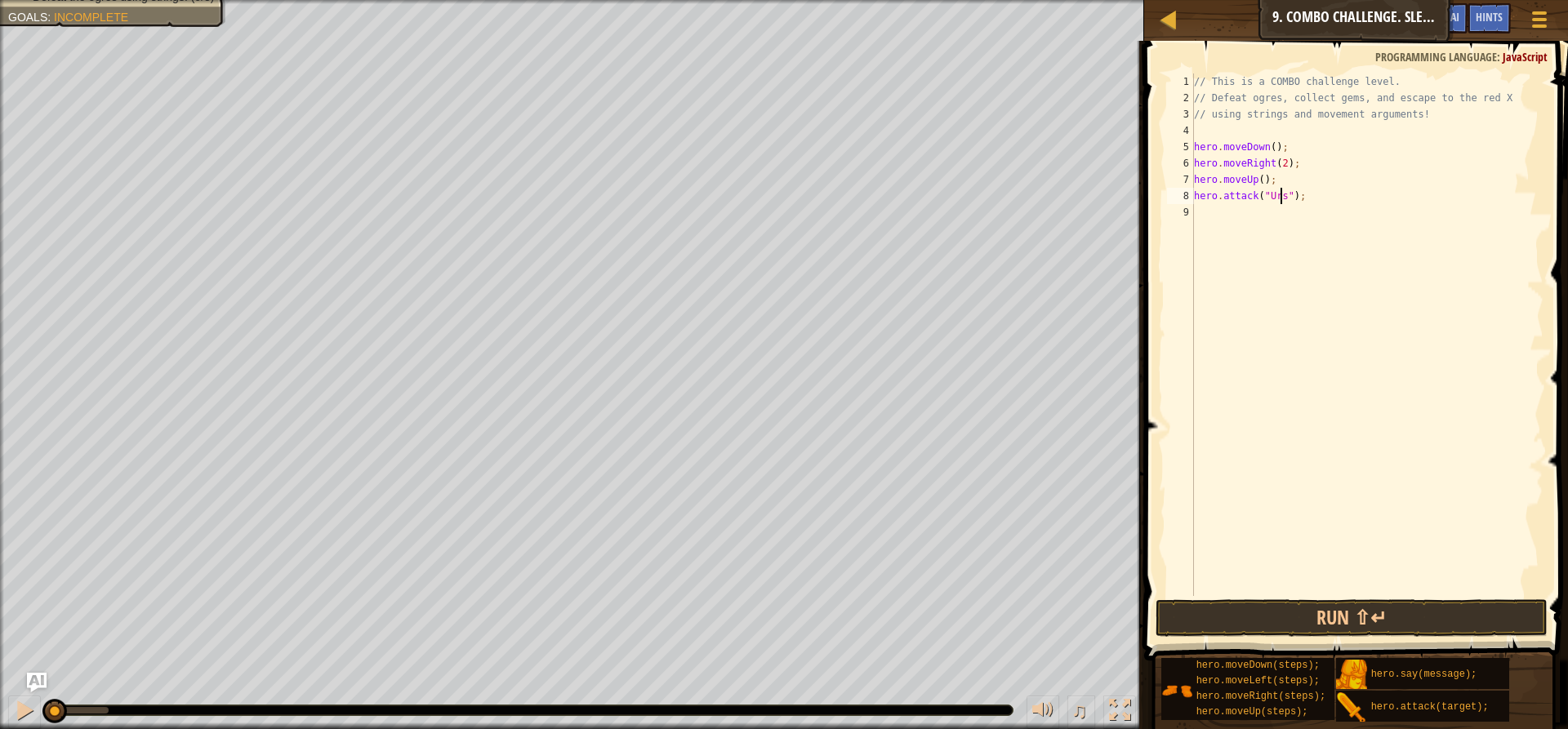
type textarea "hero.attack("Ursa");"
click at [1245, 220] on div "// This is a COMBO challenge level. // Defeat ogres, collect gems, and escape t…" at bounding box center [1367, 351] width 353 height 555
type textarea "h"
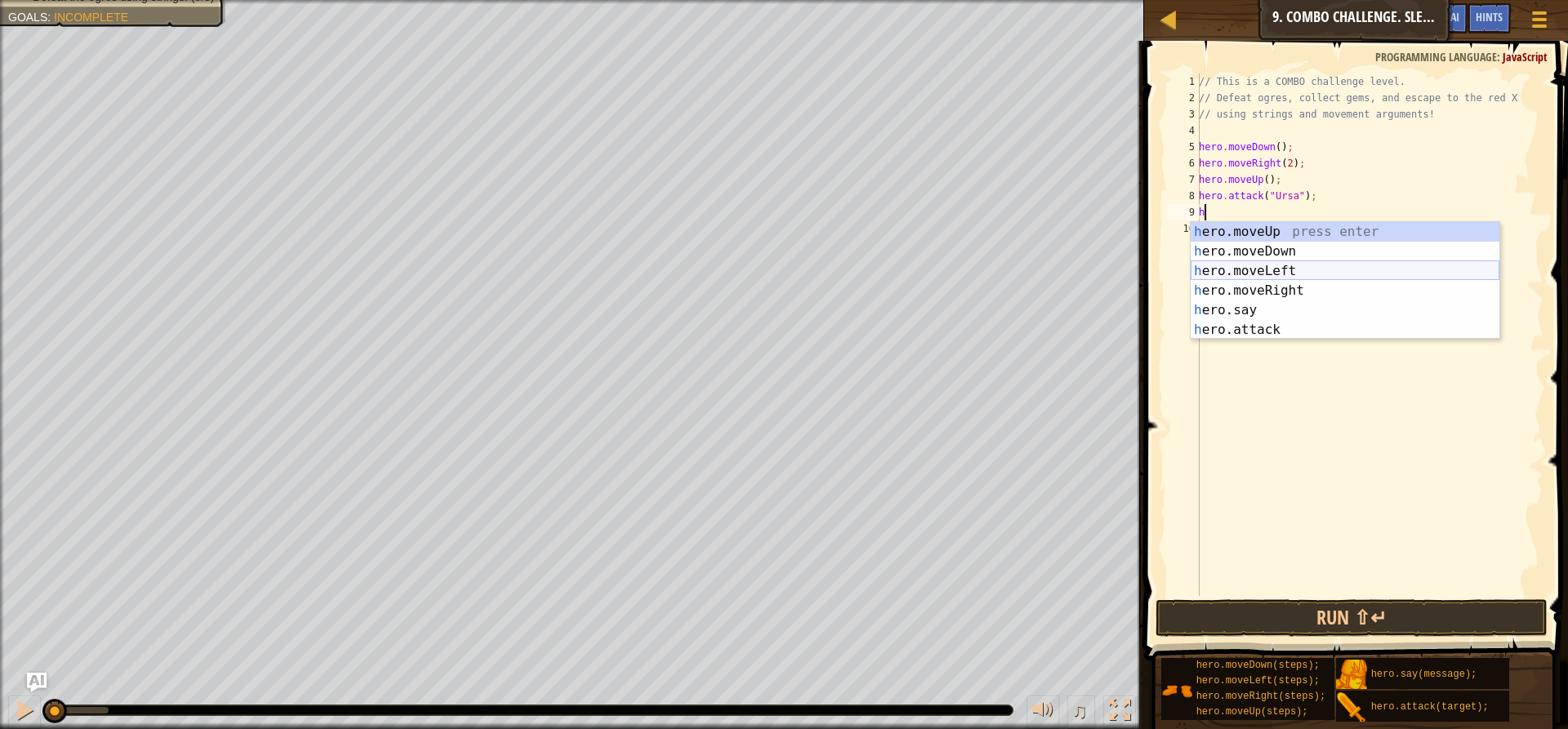
click at [1292, 276] on div "h ero.moveUp press enter h ero.moveDown press enter h ero.moveLeft press enter …" at bounding box center [1345, 300] width 309 height 157
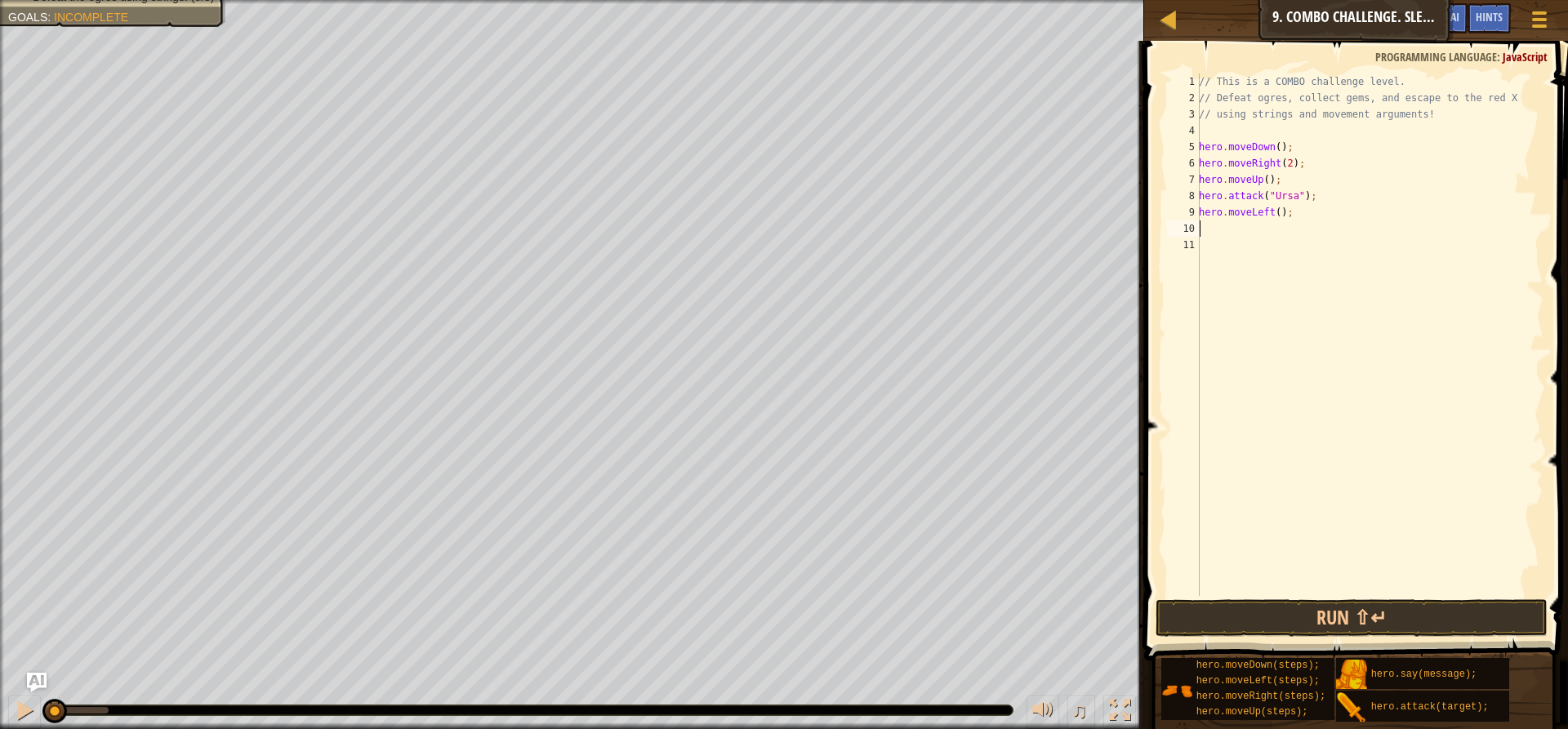
click at [1271, 211] on div "// This is a COMBO challenge level. // Defeat ogres, collect gems, and escape t…" at bounding box center [1370, 351] width 348 height 555
click at [1271, 212] on div "// This is a COMBO challenge level. // Defeat ogres, collect gems, and escape t…" at bounding box center [1370, 351] width 348 height 555
click at [1274, 212] on div "// This is a COMBO challenge level. // Defeat ogres, collect gems, and escape t…" at bounding box center [1370, 351] width 348 height 555
type textarea "hero.moveLeft(2);"
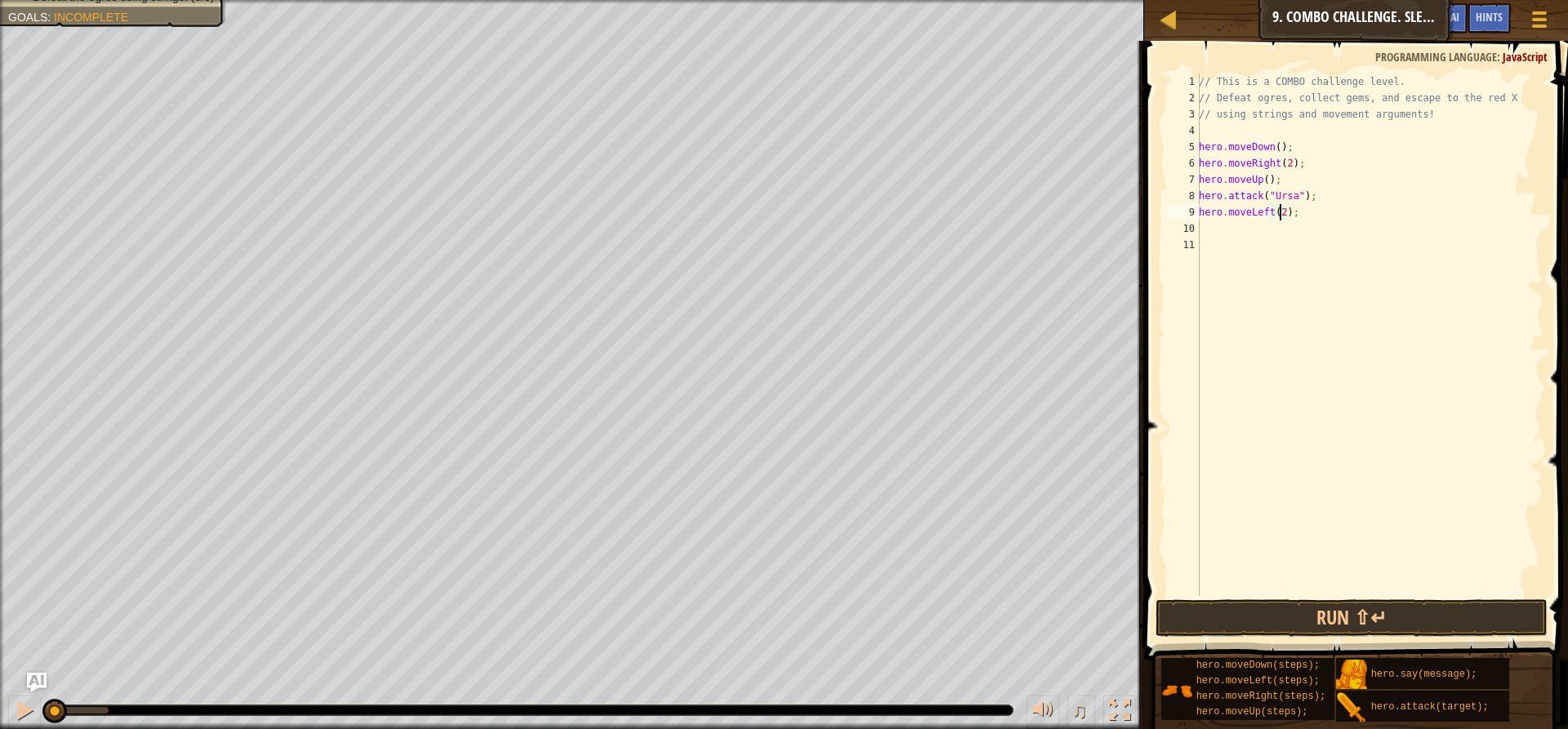
click at [1212, 237] on div "// This is a COMBO challenge level. // Defeat ogres, collect gems, and escape t…" at bounding box center [1370, 351] width 348 height 555
click at [1212, 231] on div "// This is a COMBO challenge level. // Defeat ogres, collect gems, and escape t…" at bounding box center [1370, 351] width 348 height 555
type textarea "j"
type textarea "h"
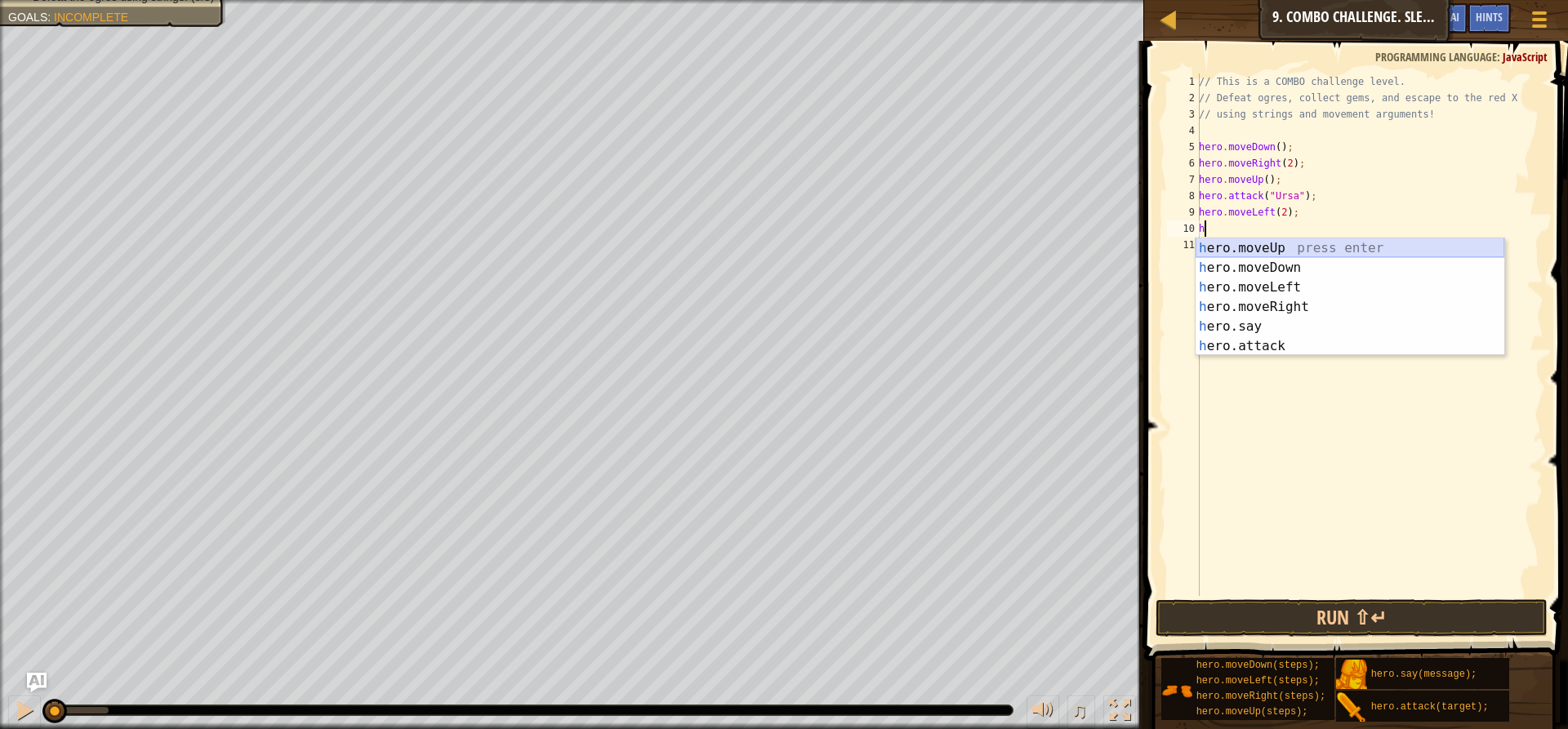
click at [1250, 246] on div "h ero.moveUp press enter h ero.moveDown press enter h ero.moveLeft press enter …" at bounding box center [1350, 317] width 309 height 157
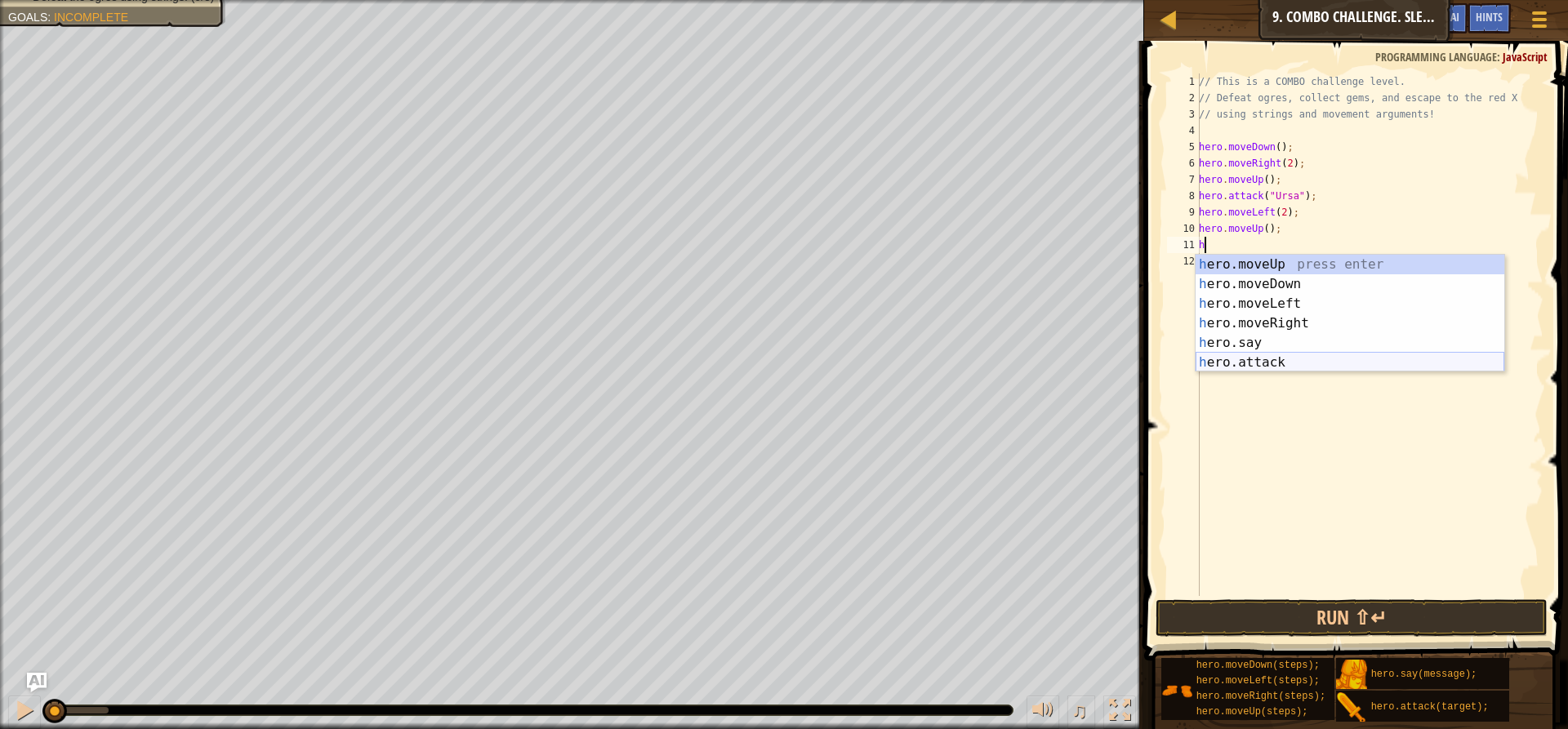
click at [1259, 361] on div "h ero.moveUp press enter h ero.moveDown press enter h ero.moveLeft press enter …" at bounding box center [1350, 333] width 309 height 157
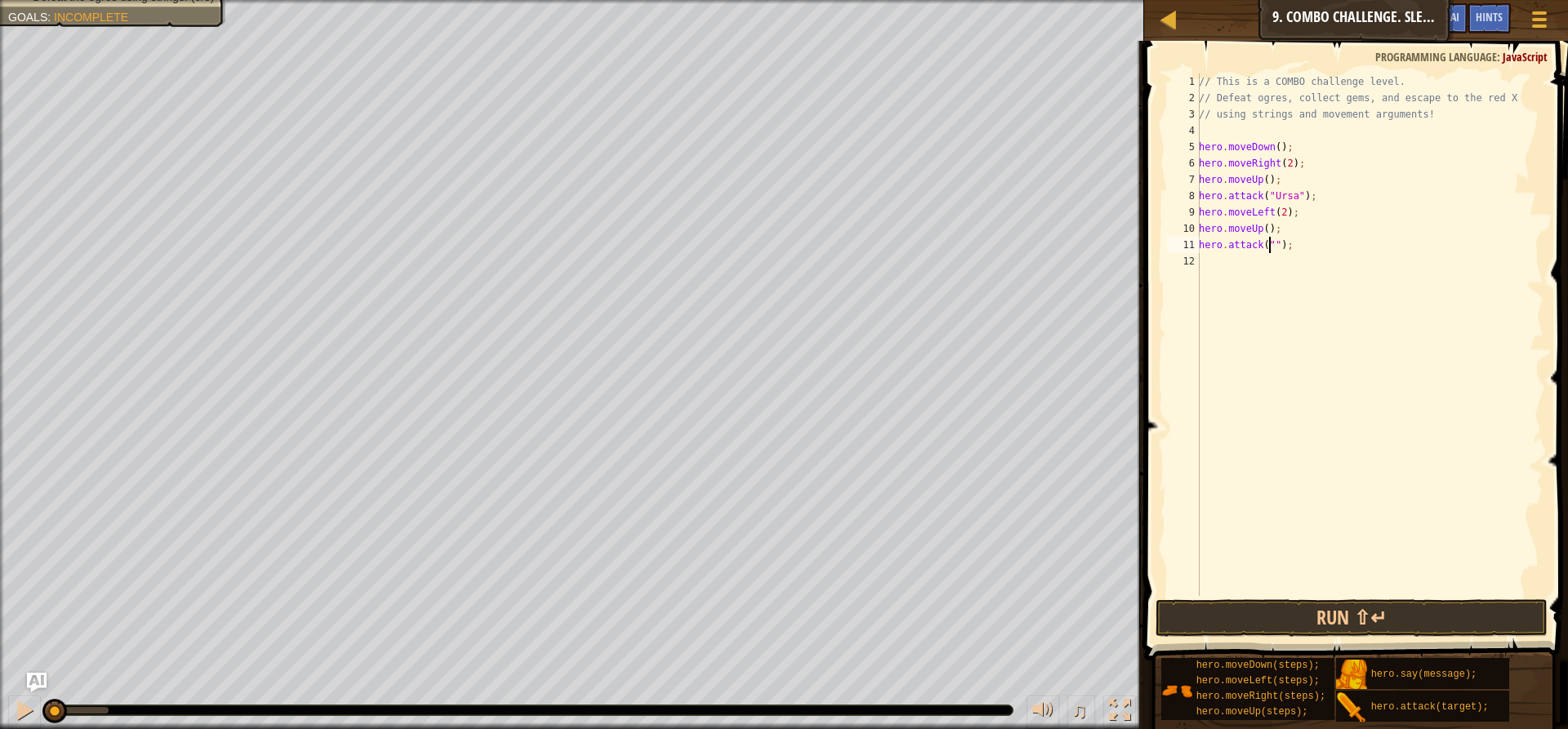
scroll to position [8, 6]
type textarea "hero.attack("Rexxar");"
drag, startPoint x: 1319, startPoint y: 242, endPoint x: 1199, endPoint y: 246, distance: 120.1
click at [1199, 246] on div "hero.attack("Rexxar"); 1 2 3 4 5 6 7 8 9 10 11 12 // This is a COMBO challenge …" at bounding box center [1354, 335] width 380 height 523
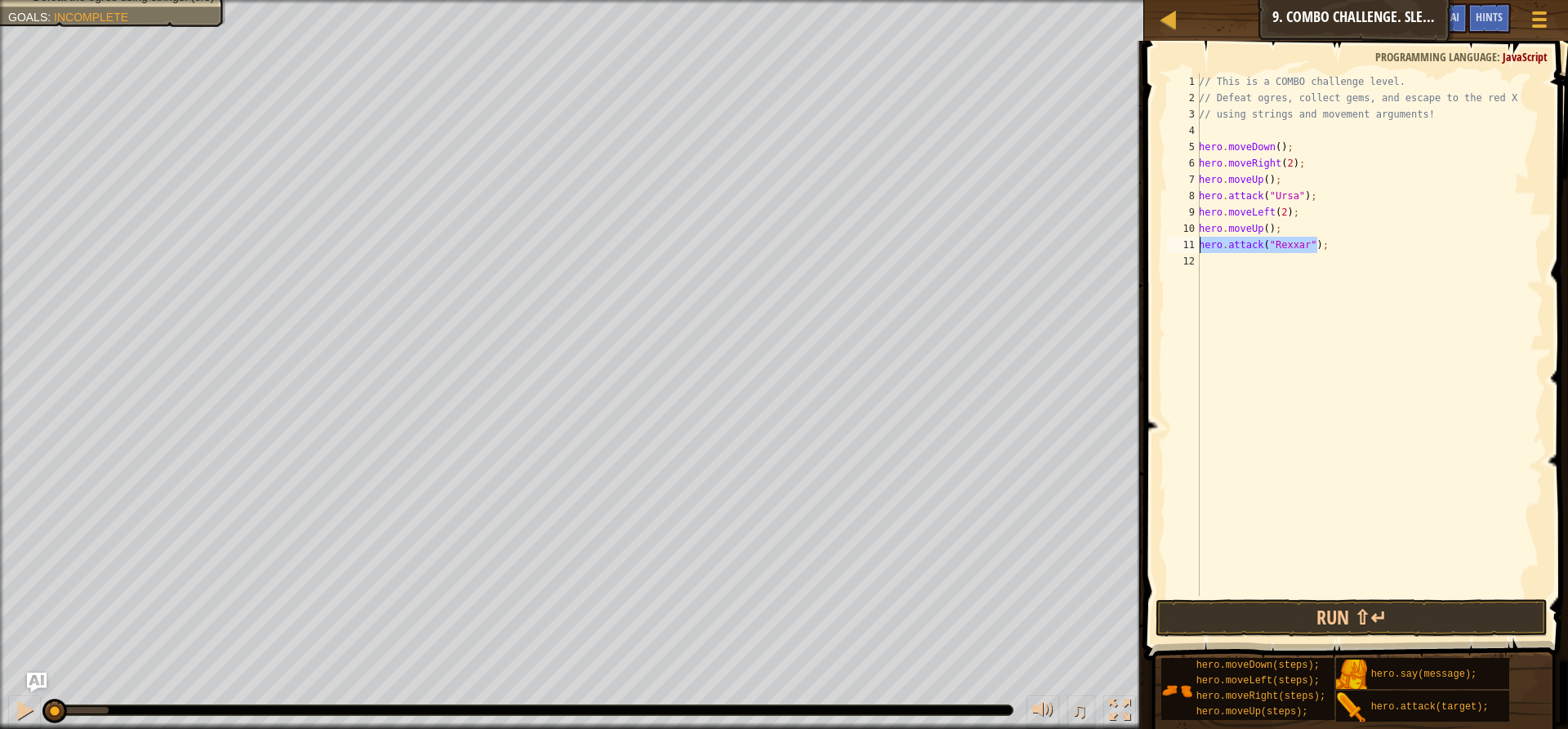
paste textarea
paste textarea "hero.attack("Rexxar");"
drag, startPoint x: 1306, startPoint y: 198, endPoint x: 1201, endPoint y: 194, distance: 105.1
click at [1201, 194] on div "// This is a COMBO challenge level. // Defeat ogres, collect gems, and escape t…" at bounding box center [1370, 351] width 348 height 555
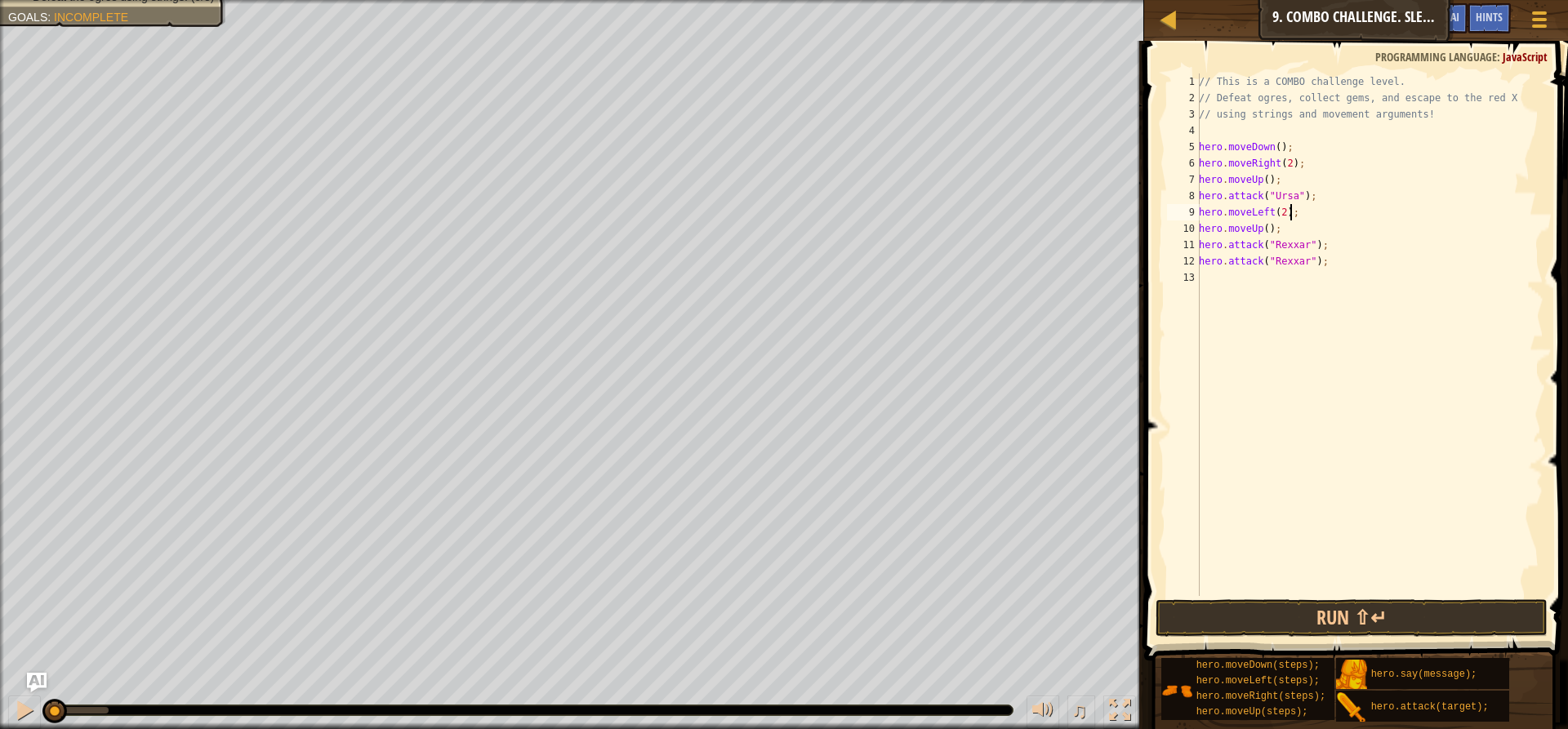
click at [1311, 204] on div "// This is a COMBO challenge level. // Defeat ogres, collect gems, and escape t…" at bounding box center [1370, 351] width 348 height 555
click at [1312, 198] on div "// This is a COMBO challenge level. // Defeat ogres, collect gems, and escape t…" at bounding box center [1370, 351] width 348 height 555
type textarea "hero.attack("Ursa");"
paste textarea "hero.attack("Ursa");"
type textarea "hero.attack("Ursa");"
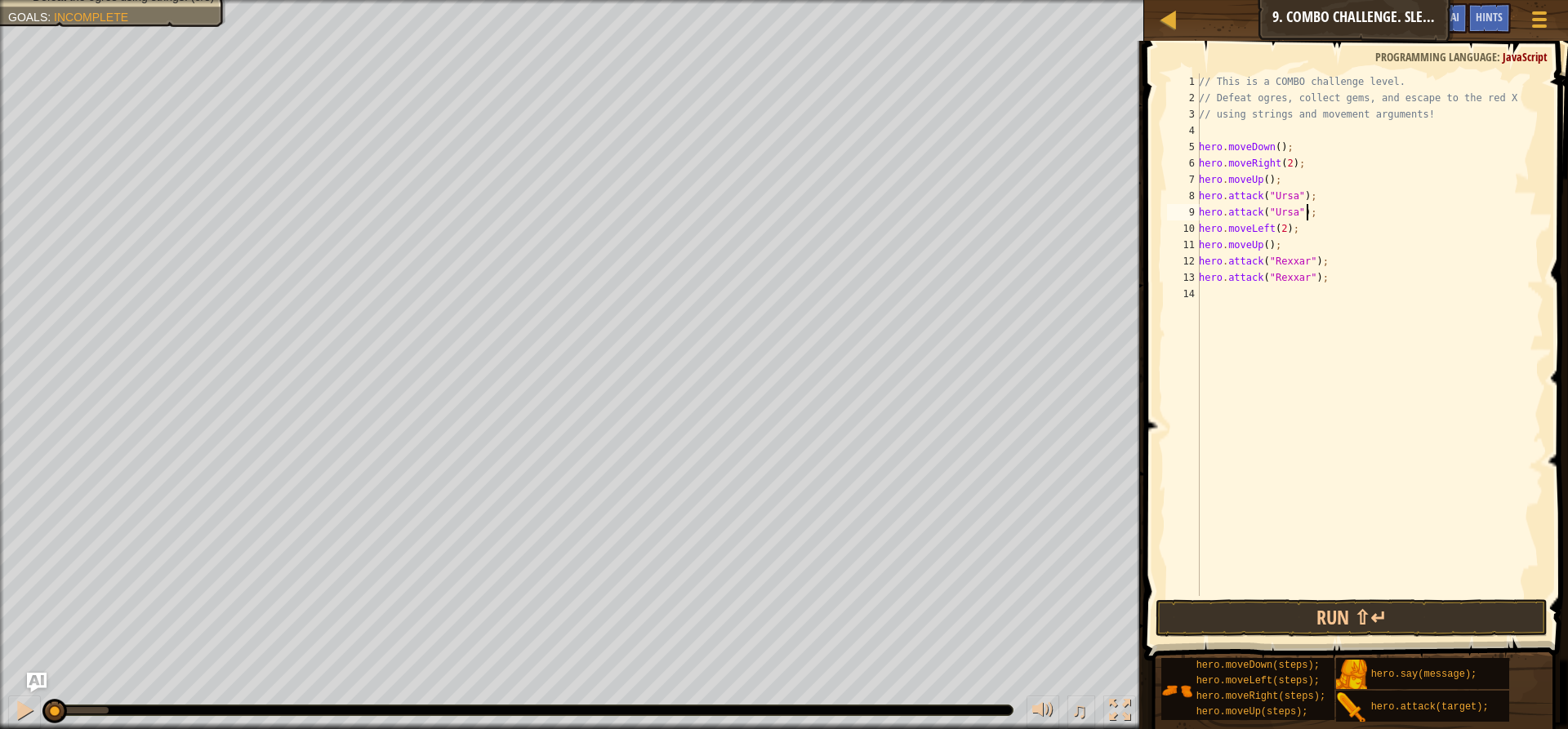
click at [1229, 295] on div "// This is a COMBO challenge level. // Defeat ogres, collect gems, and escape t…" at bounding box center [1370, 351] width 348 height 555
type textarea "h"
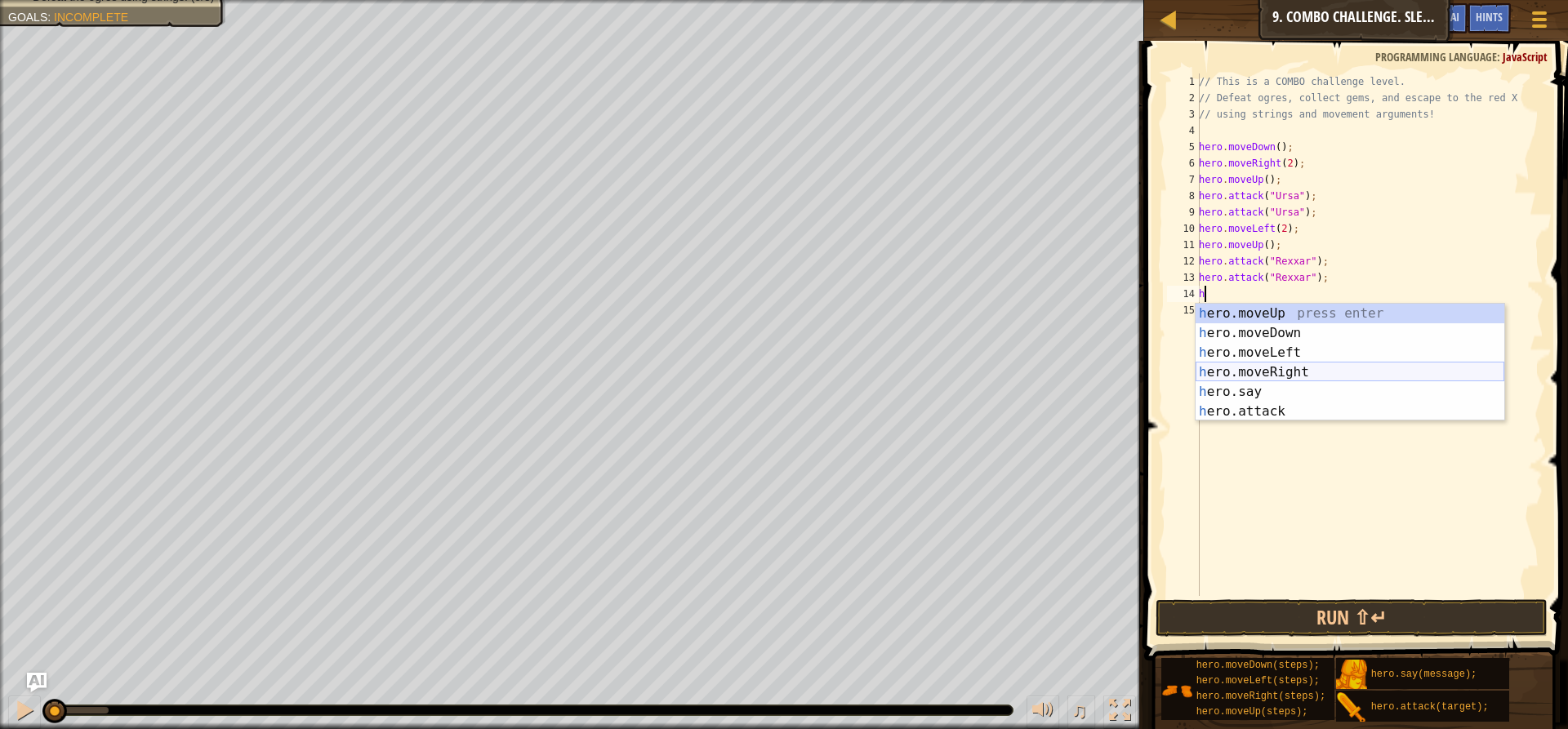
click at [1281, 367] on div "h ero.moveUp press enter h ero.moveDown press enter h ero.moveLeft press enter …" at bounding box center [1350, 382] width 309 height 157
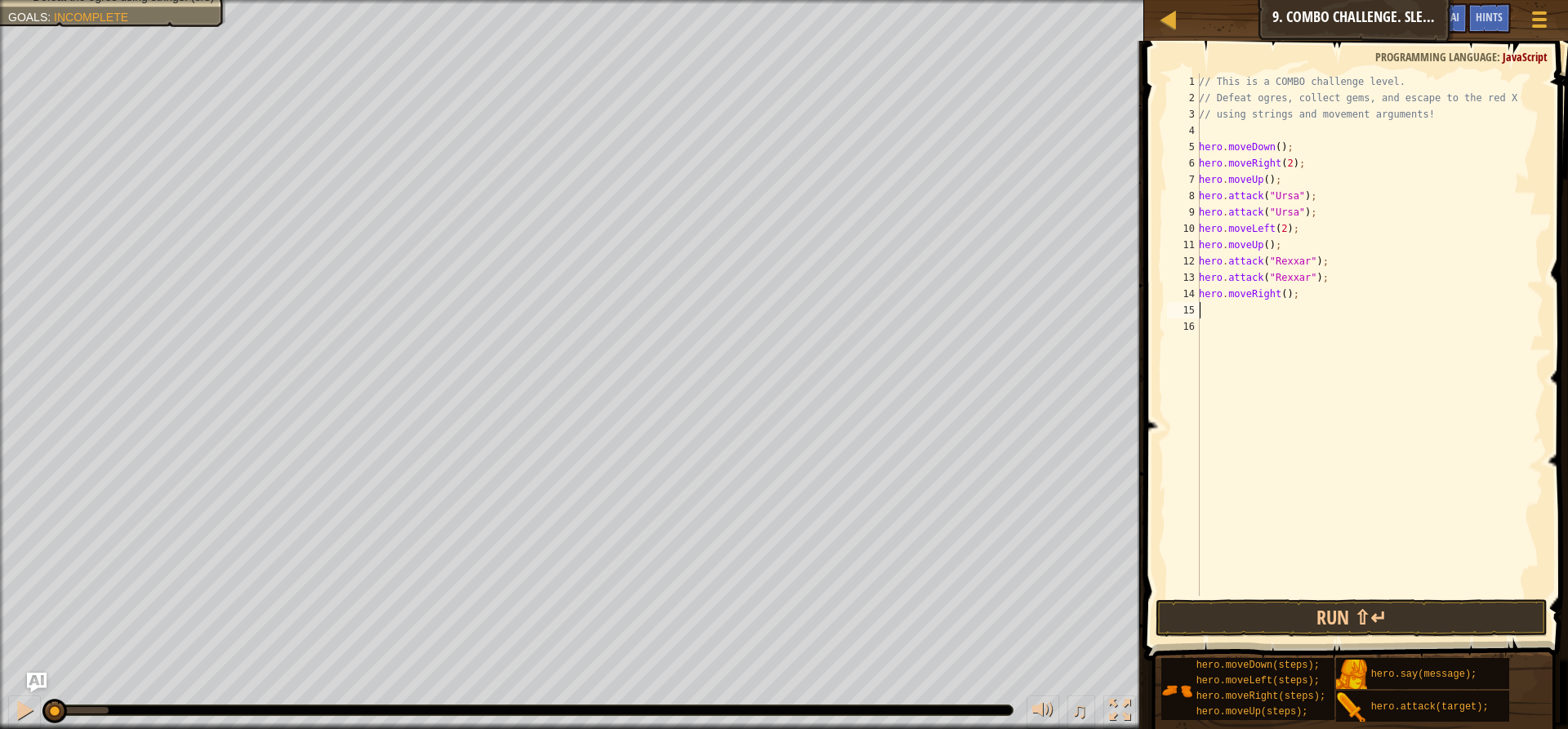
click at [1213, 313] on div "// This is a COMBO challenge level. // Defeat ogres, collect gems, and escape t…" at bounding box center [1370, 351] width 348 height 555
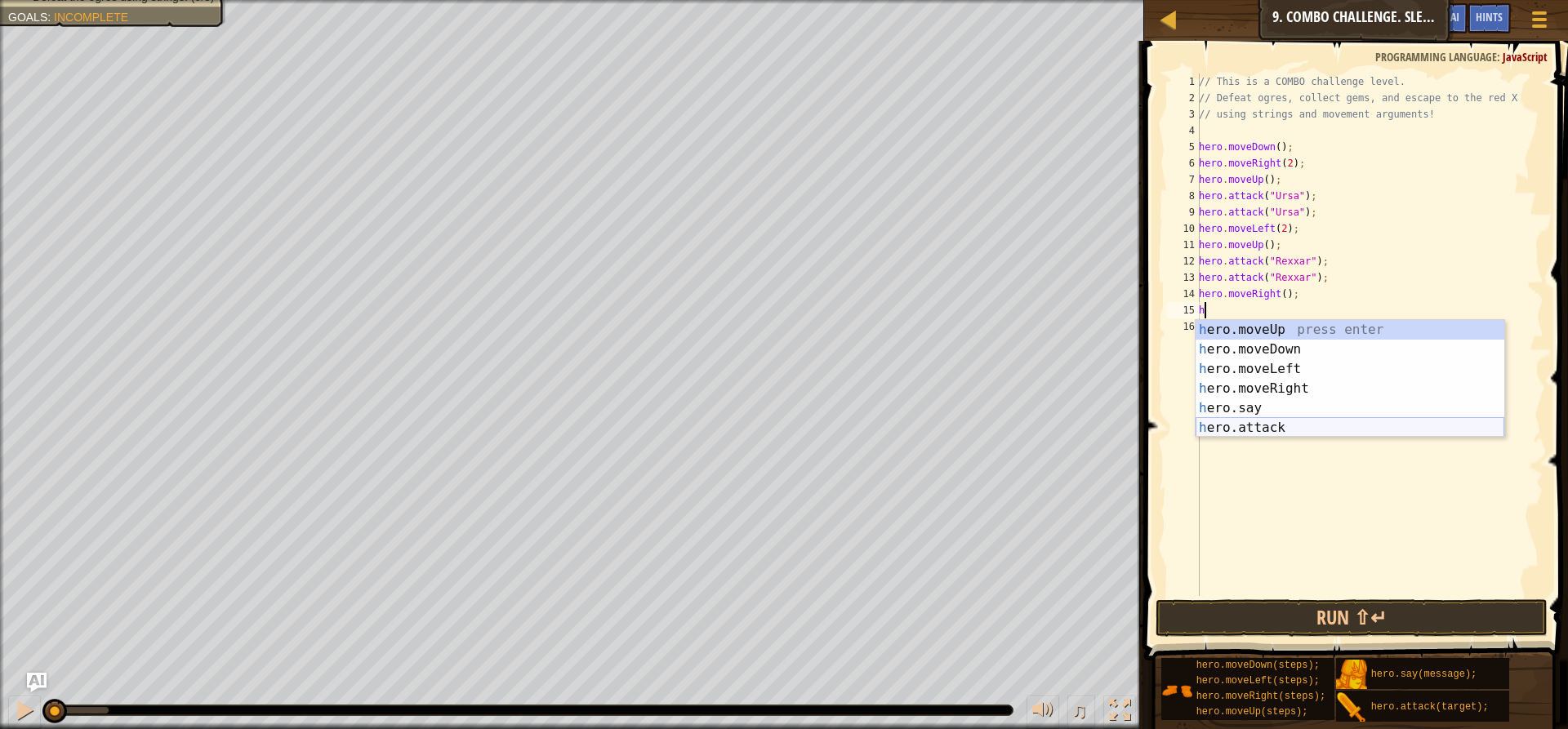
drag, startPoint x: 1258, startPoint y: 427, endPoint x: 1258, endPoint y: 391, distance: 36.0
click at [1255, 422] on div "h ero.moveUp press enter h ero.moveDown press enter h ero.moveLeft press enter …" at bounding box center [1350, 398] width 309 height 157
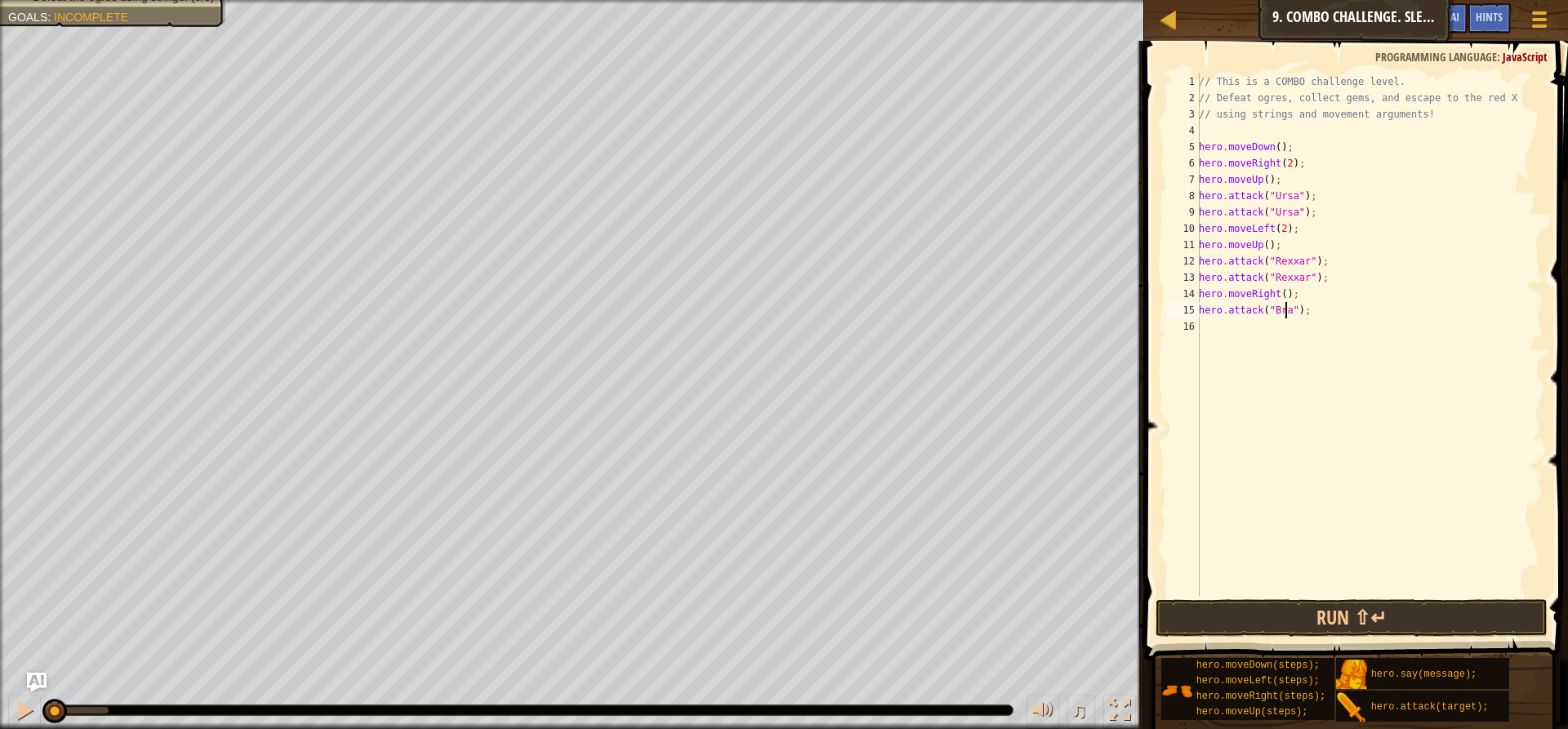
scroll to position [8, 8]
type textarea "hero.attack("Brack");"
drag, startPoint x: 1311, startPoint y: 317, endPoint x: 1196, endPoint y: 310, distance: 115.2
click at [1196, 310] on div "hero.attack("[PERSON_NAME]"); 1 2 3 4 5 6 7 8 9 10 11 12 13 14 15 16 // This is…" at bounding box center [1354, 335] width 380 height 523
click at [1213, 333] on div "// This is a COMBO challenge level. // Defeat ogres, collect gems, and escape t…" at bounding box center [1370, 351] width 348 height 555
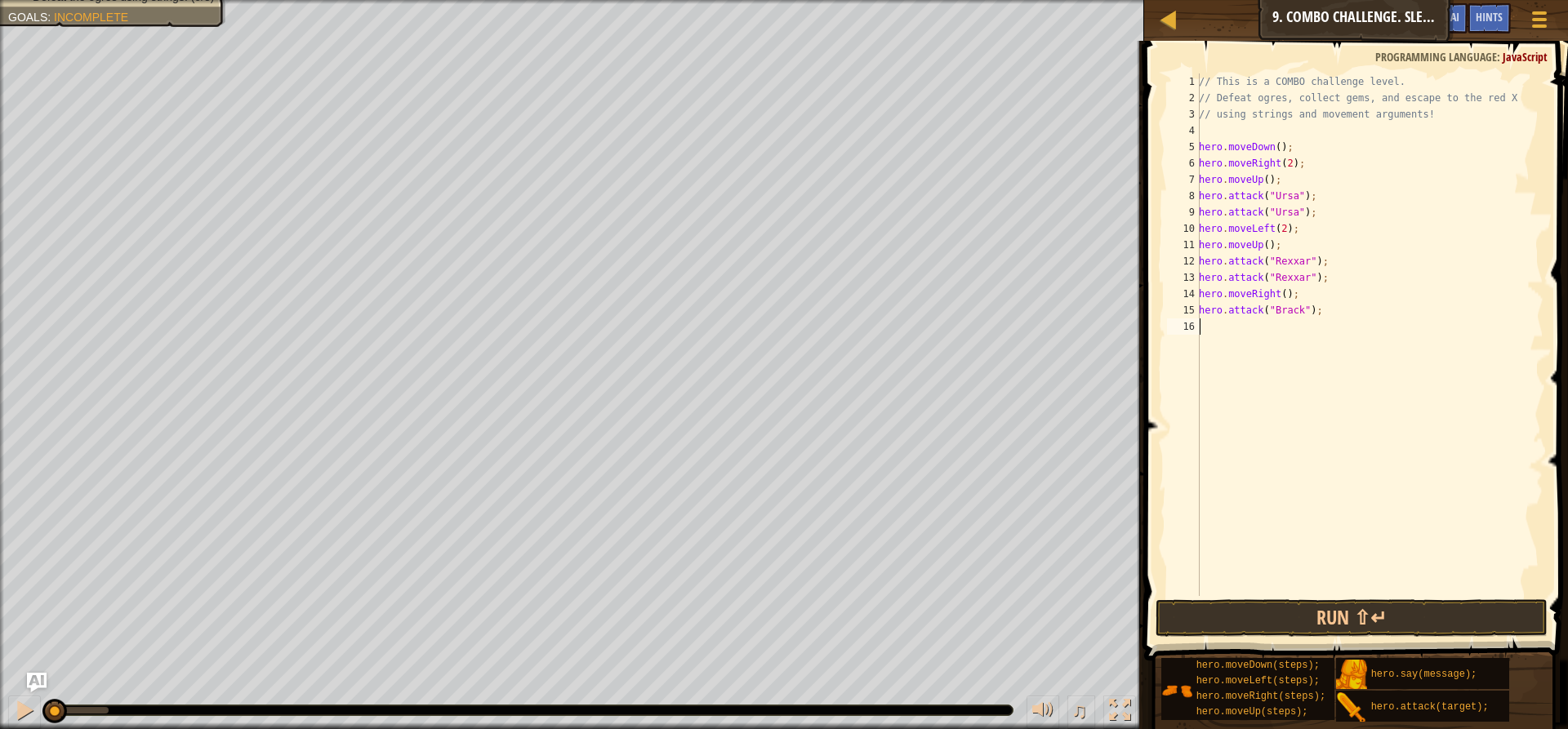
scroll to position [8, 0]
paste textarea "hero.attack("Brack");"
type textarea "hero.attack("Brack");"
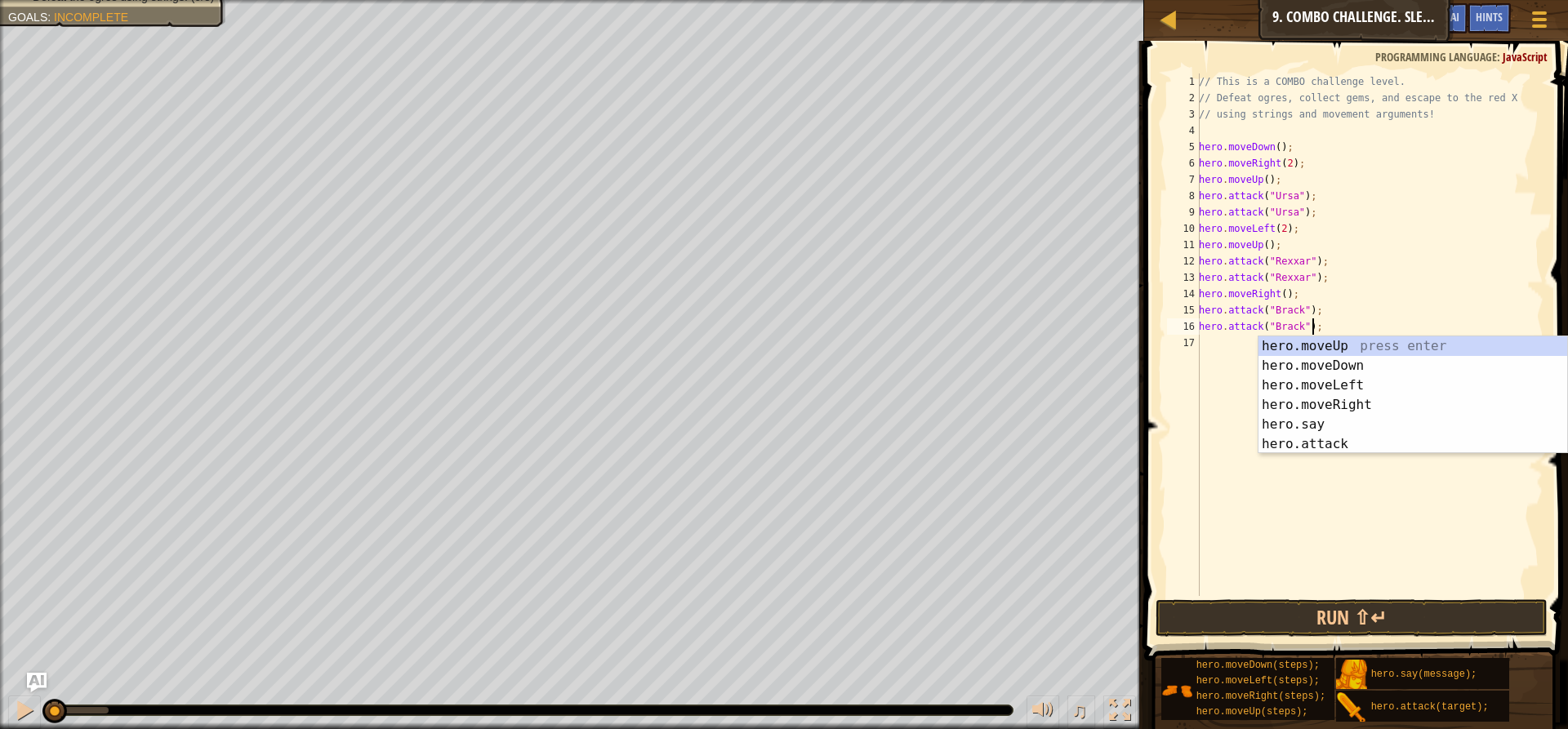
click at [1210, 334] on div "// This is a COMBO challenge level. // Defeat ogres, collect gems, and escape t…" at bounding box center [1370, 351] width 348 height 555
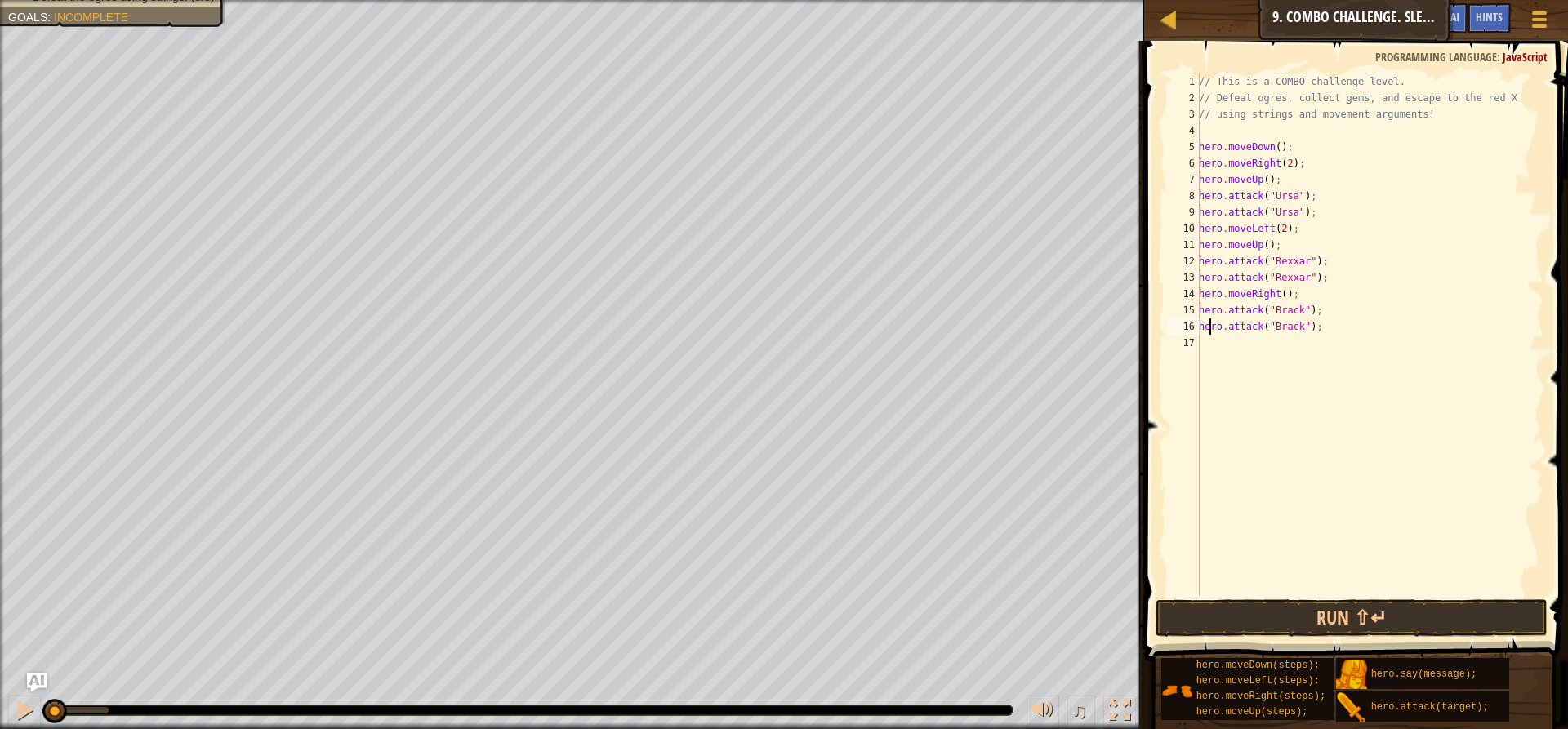
click at [1216, 353] on div "// This is a COMBO challenge level. // Defeat ogres, collect gems, and escape t…" at bounding box center [1370, 351] width 348 height 555
type textarea "h"
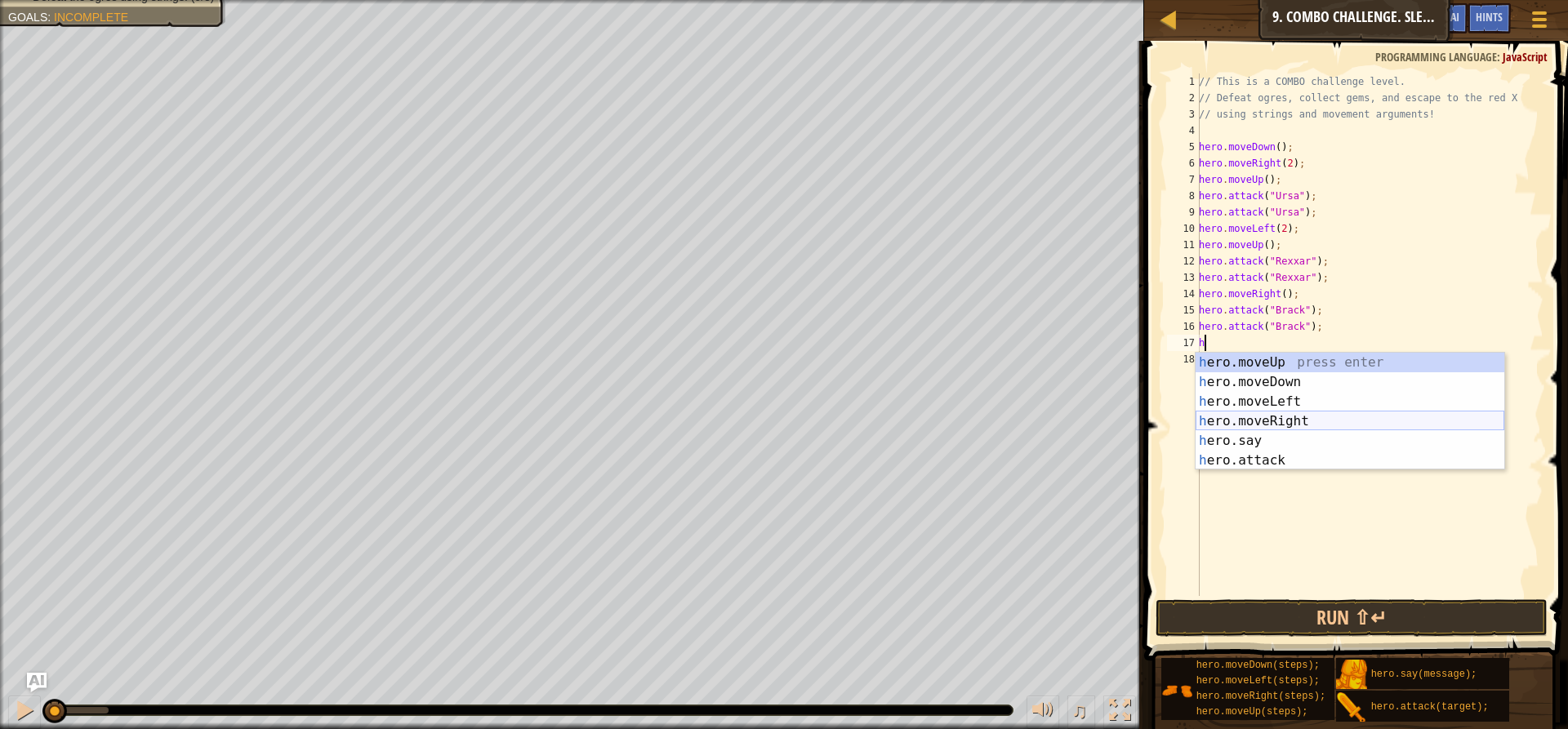
click at [1292, 416] on div "h ero.moveUp press enter h ero.moveDown press enter h ero.moveLeft press enter …" at bounding box center [1350, 431] width 309 height 157
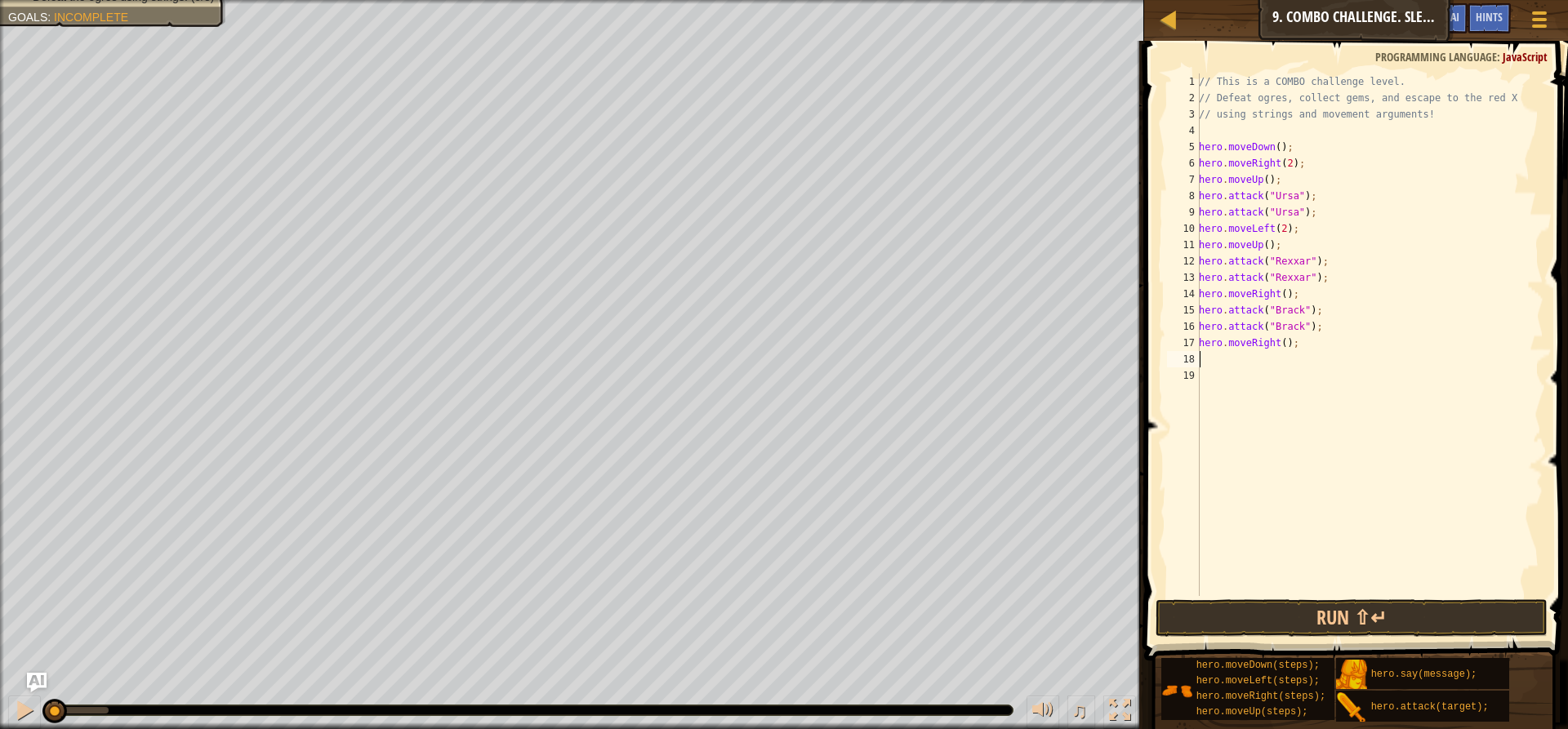
click at [1279, 342] on div "// This is a COMBO challenge level. // Defeat ogres, collect gems, and escape t…" at bounding box center [1370, 351] width 348 height 555
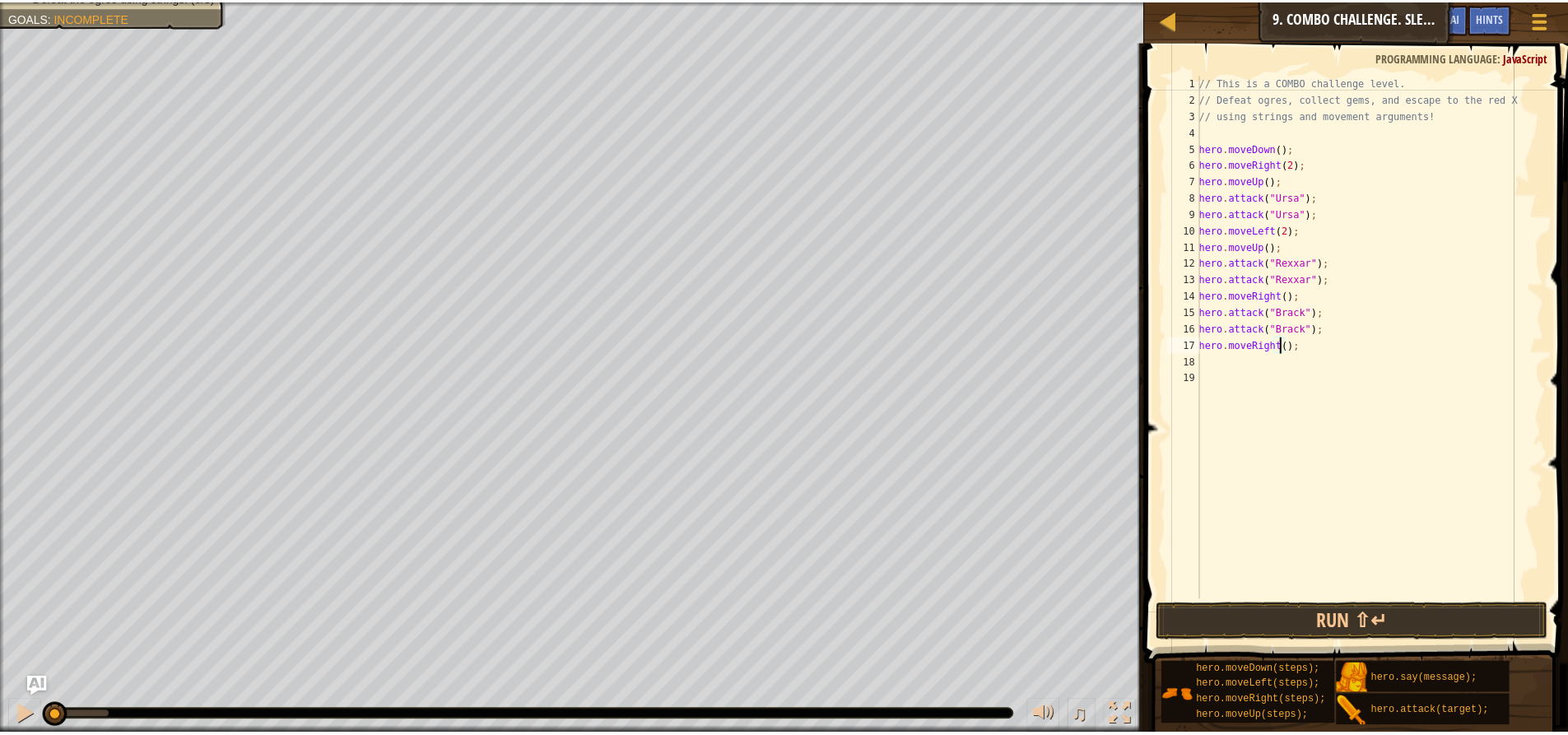
scroll to position [8, 7]
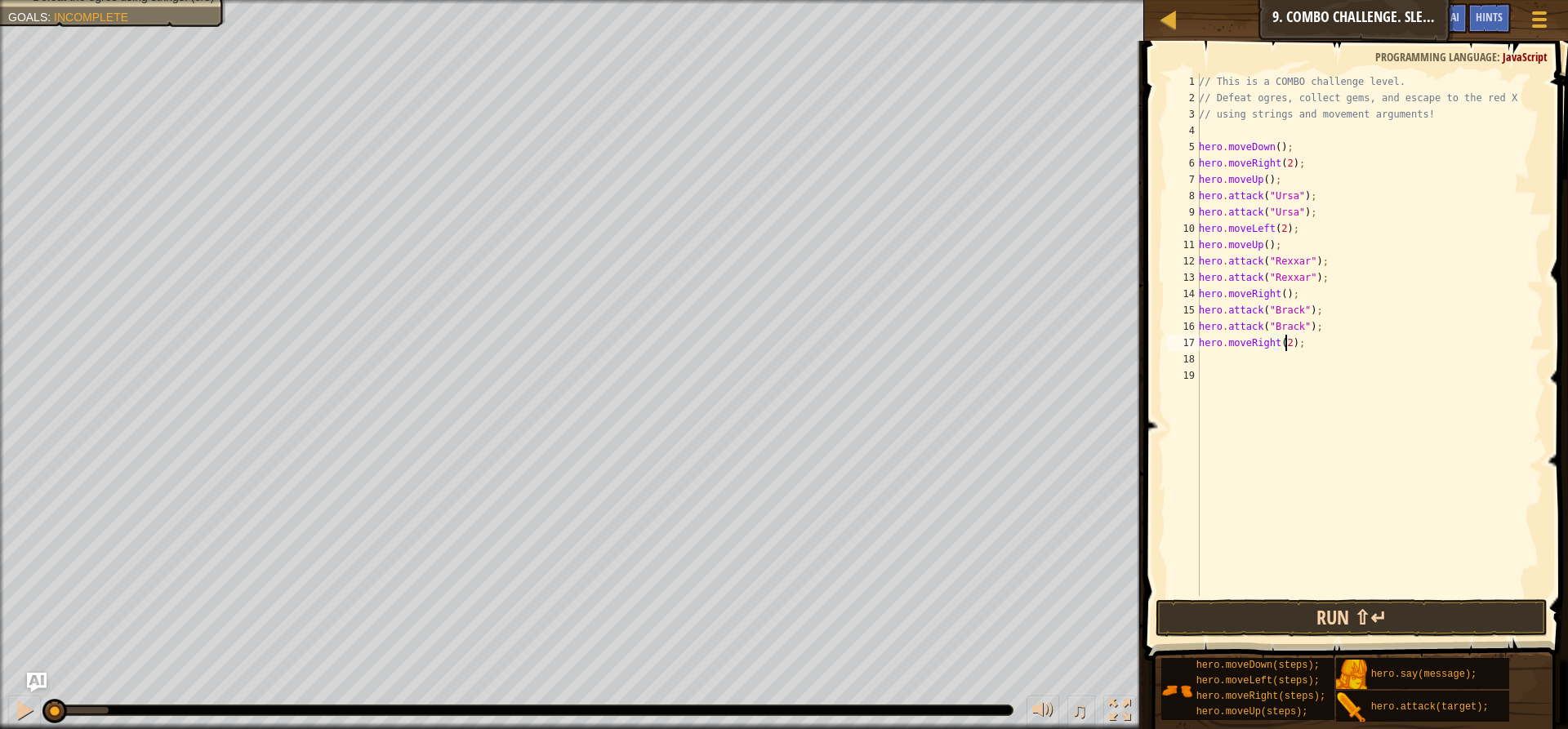
type textarea "hero.moveRight(2);"
click at [1307, 624] on button "Run ⇧↵" at bounding box center [1352, 618] width 392 height 38
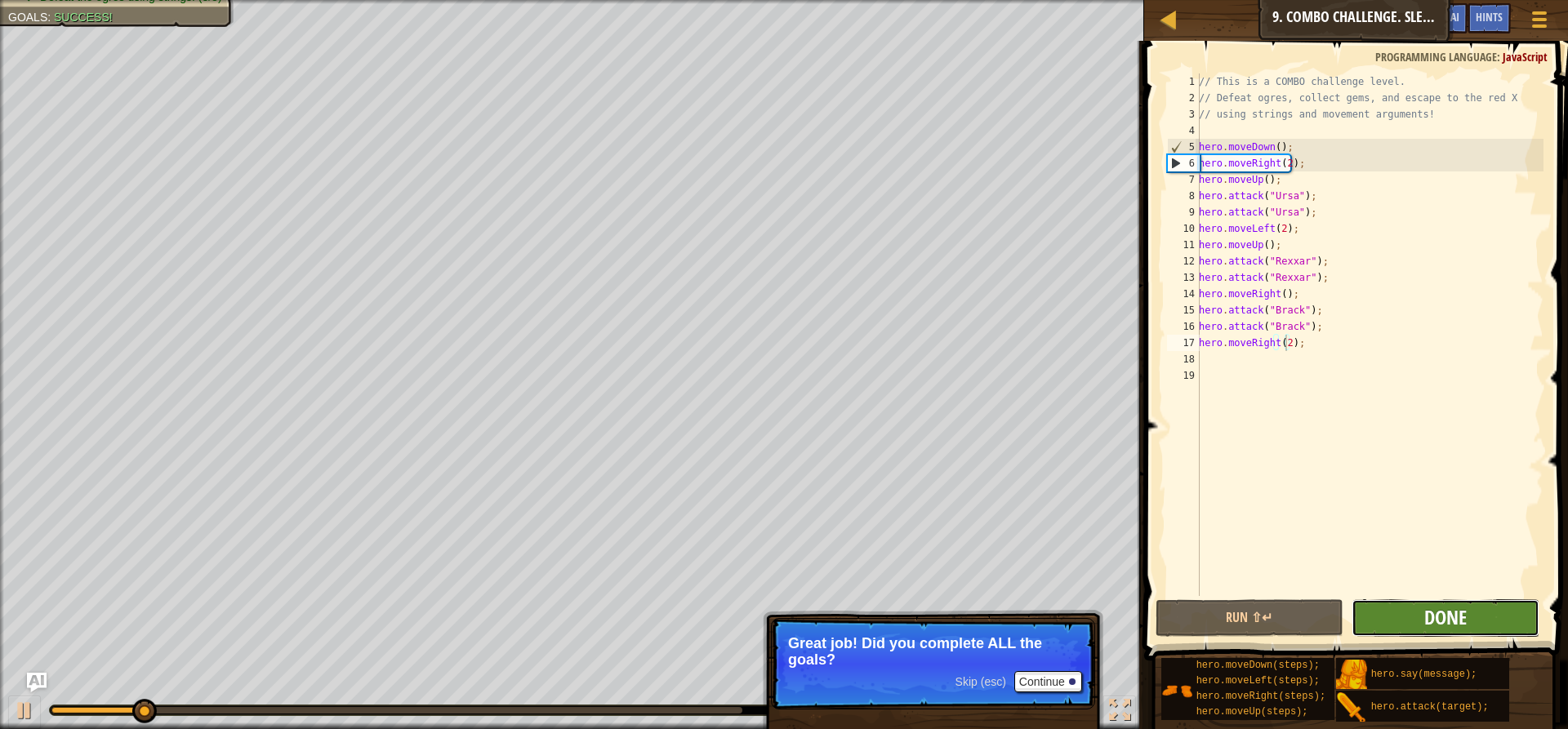
click at [1461, 629] on span "Done" at bounding box center [1445, 618] width 42 height 26
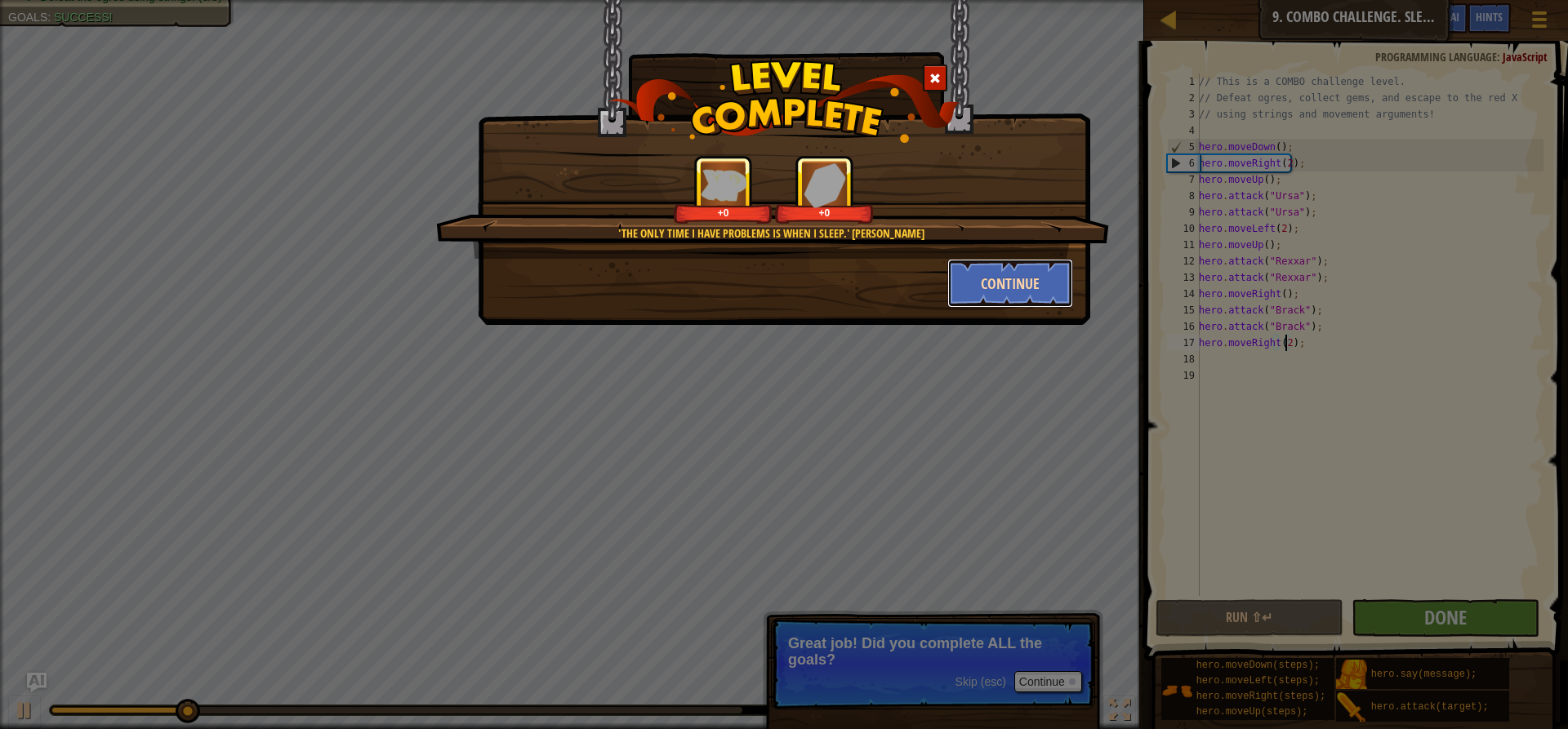
click at [1018, 291] on button "Continue" at bounding box center [1010, 283] width 127 height 49
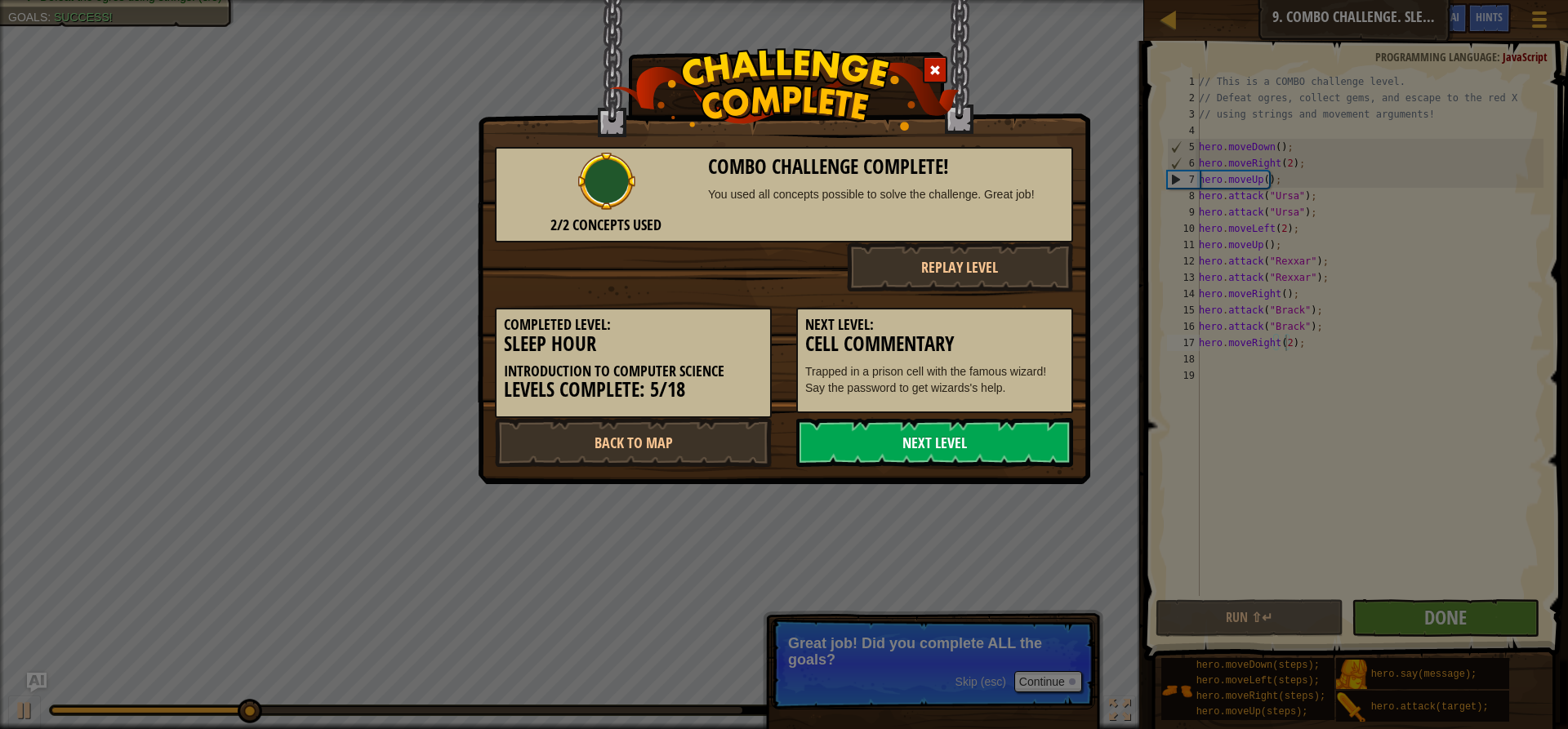
click at [1008, 437] on link "Next Level" at bounding box center [935, 443] width 277 height 49
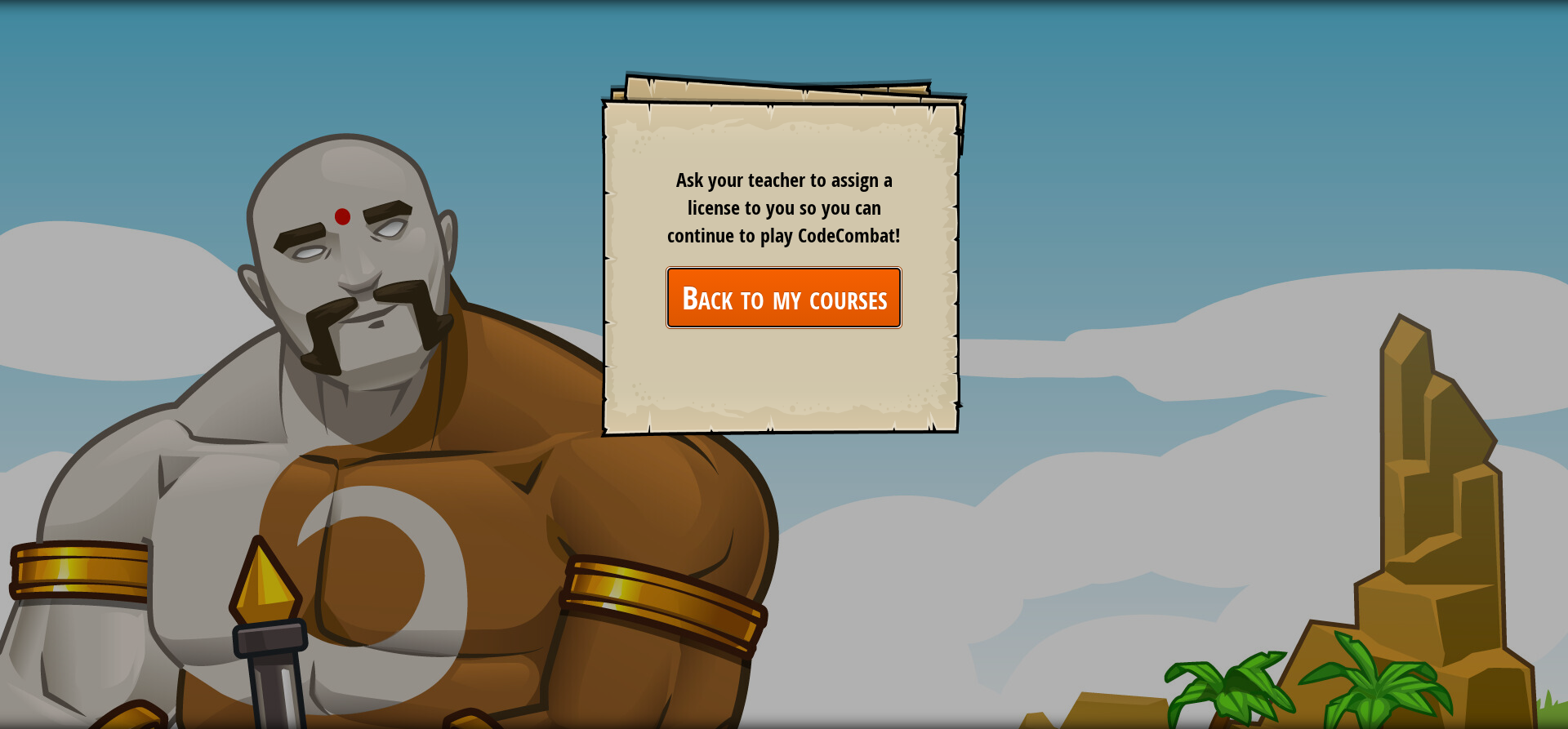
click at [780, 308] on link "Back to my courses" at bounding box center [784, 297] width 237 height 63
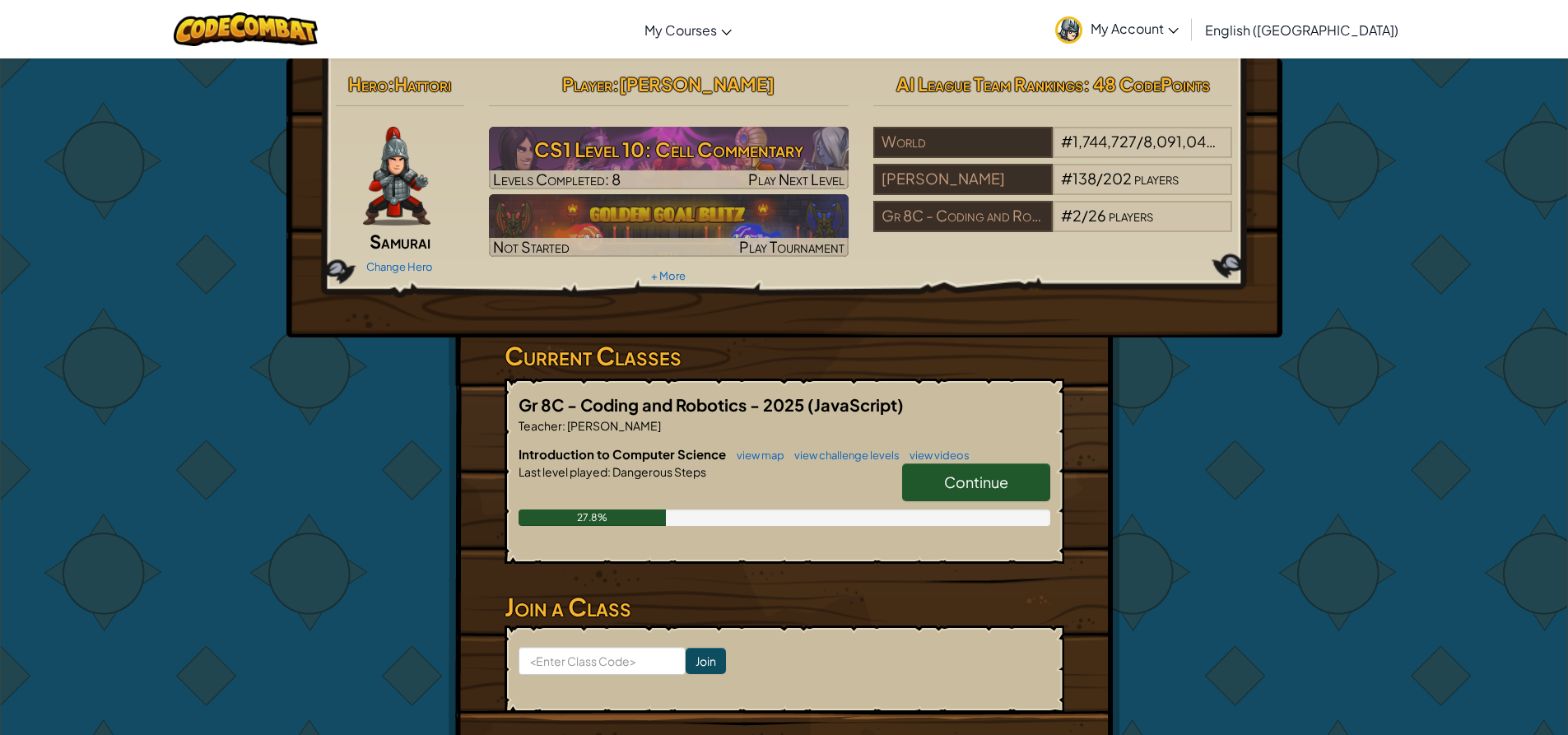
click at [972, 473] on span "Continue" at bounding box center [976, 482] width 64 height 19
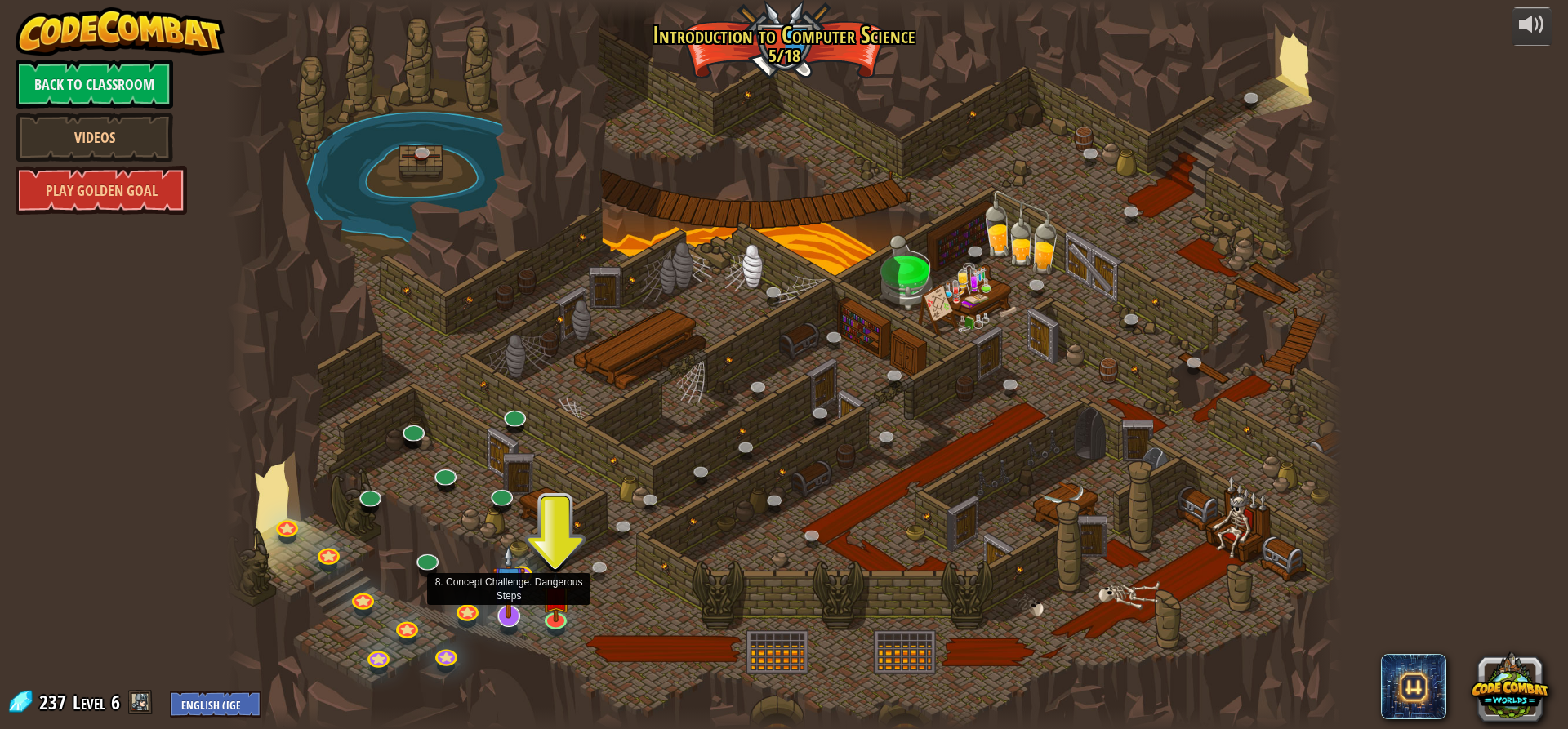
click at [514, 614] on img at bounding box center [509, 581] width 33 height 74
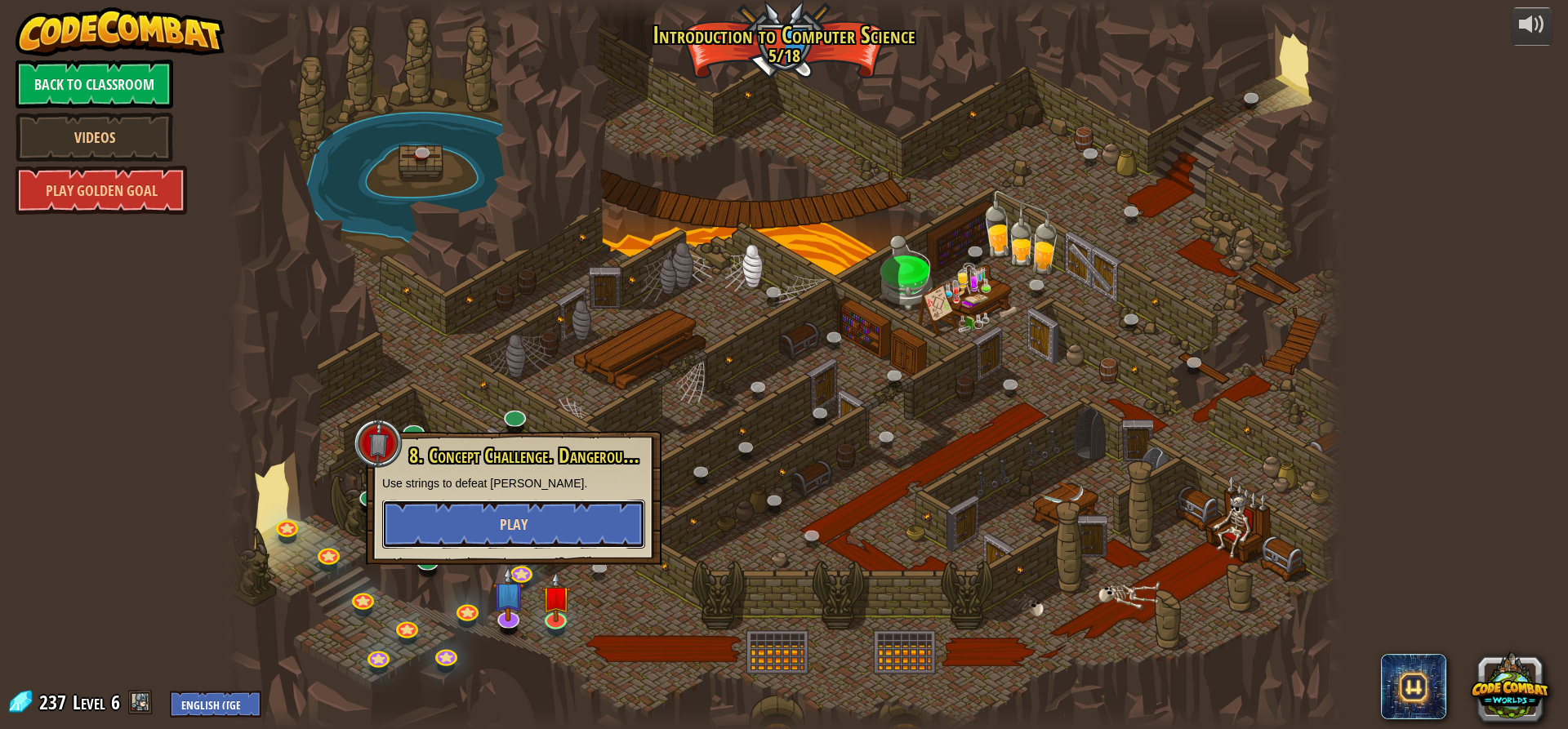
click at [506, 528] on span "Play" at bounding box center [514, 525] width 28 height 21
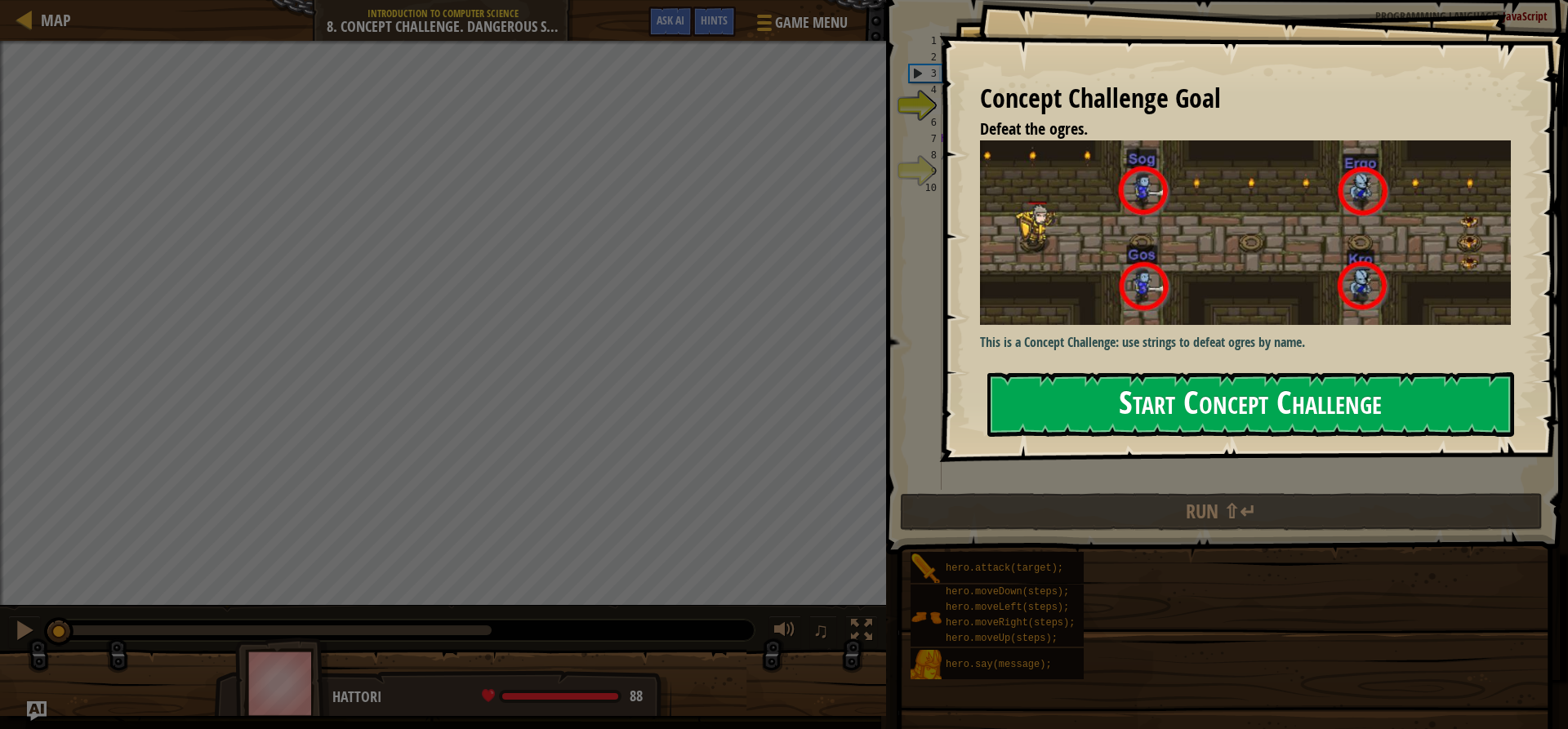
click at [1370, 372] on button "Start Concept Challenge" at bounding box center [1251, 404] width 527 height 65
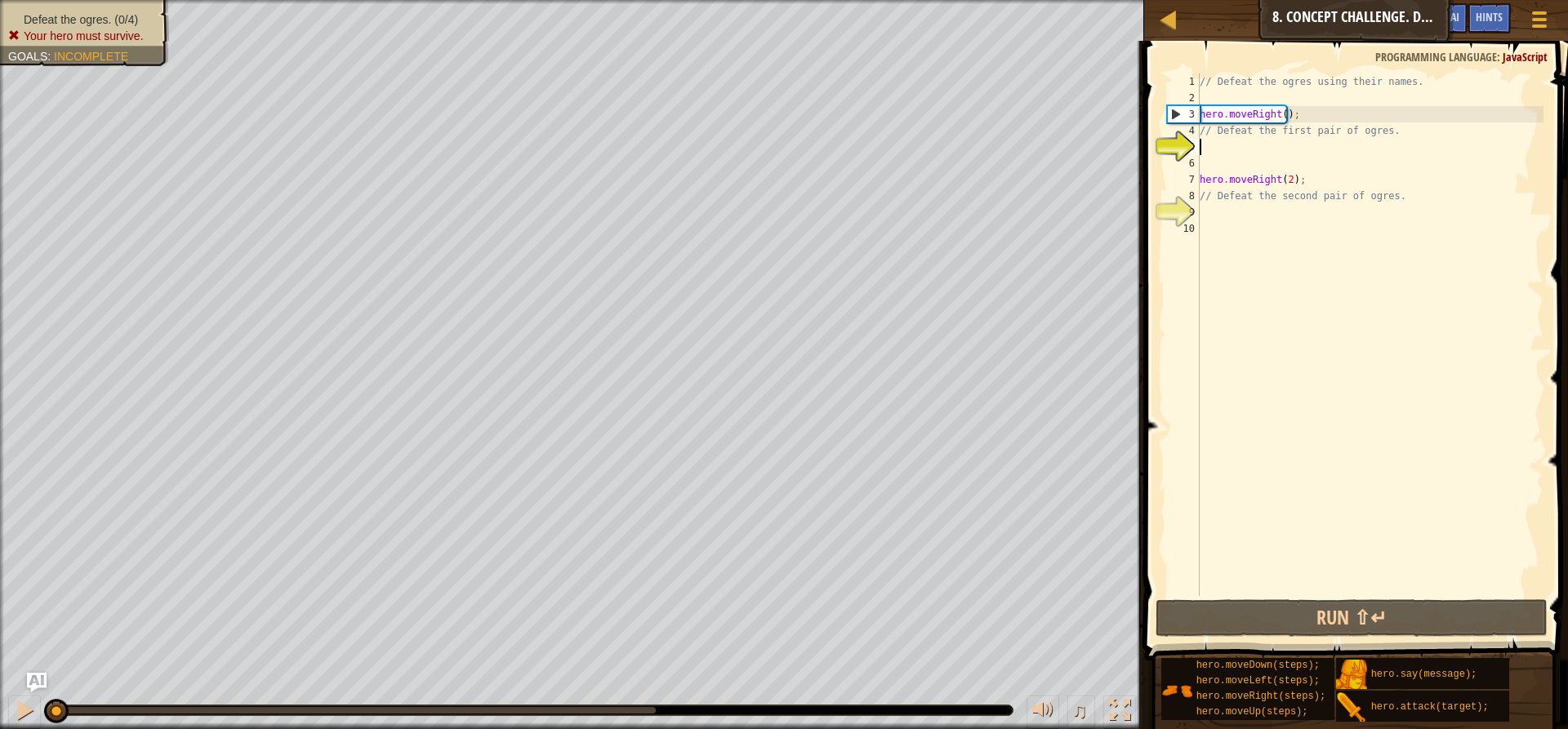
click at [1254, 141] on div "// Defeat the ogres using their names. hero . moveRight ( ) ; // Defeat the fir…" at bounding box center [1370, 351] width 347 height 555
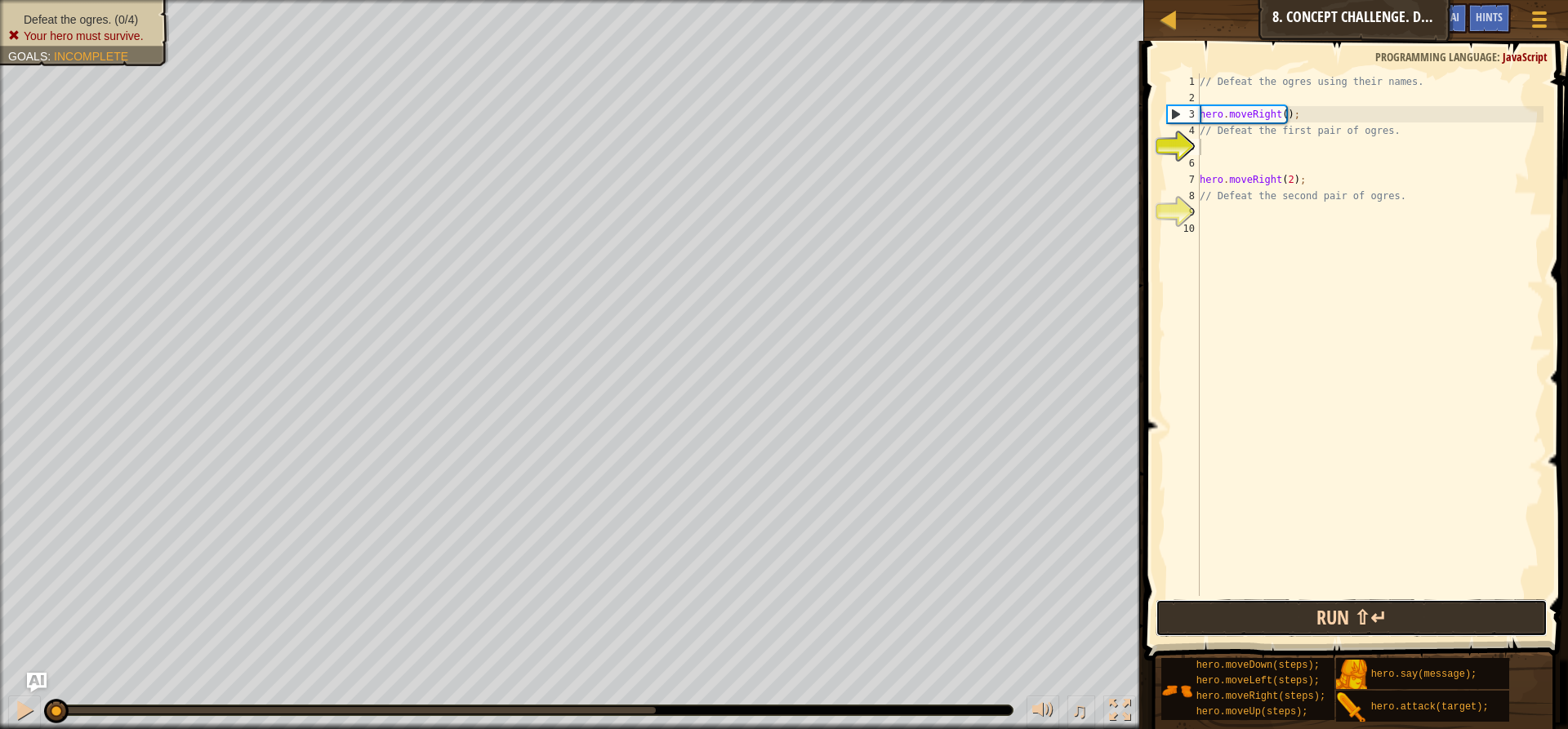
click at [1202, 608] on button "Run ⇧↵" at bounding box center [1352, 618] width 392 height 38
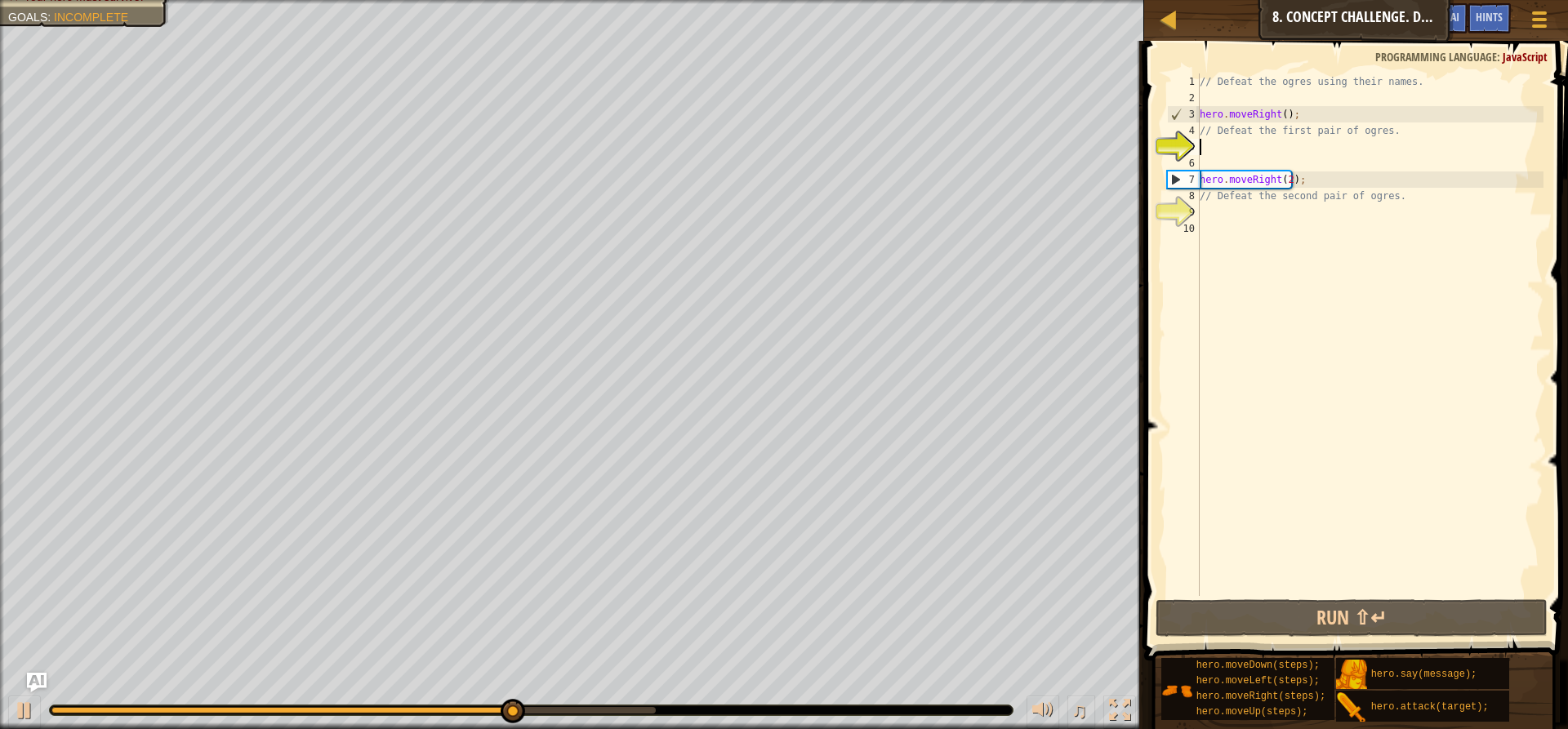
click at [1250, 132] on div "// Defeat the ogres using their names. hero . moveRight ( ) ; // Defeat the fir…" at bounding box center [1370, 351] width 347 height 555
type textarea "// Defeat the first pair of ogres."
drag, startPoint x: 1381, startPoint y: 133, endPoint x: 1175, endPoint y: 136, distance: 206.0
click at [1175, 136] on div "// Defeat the first pair of ogres. 1 2 3 4 5 6 7 8 9 10 // Defeat the ogres usi…" at bounding box center [1354, 335] width 380 height 523
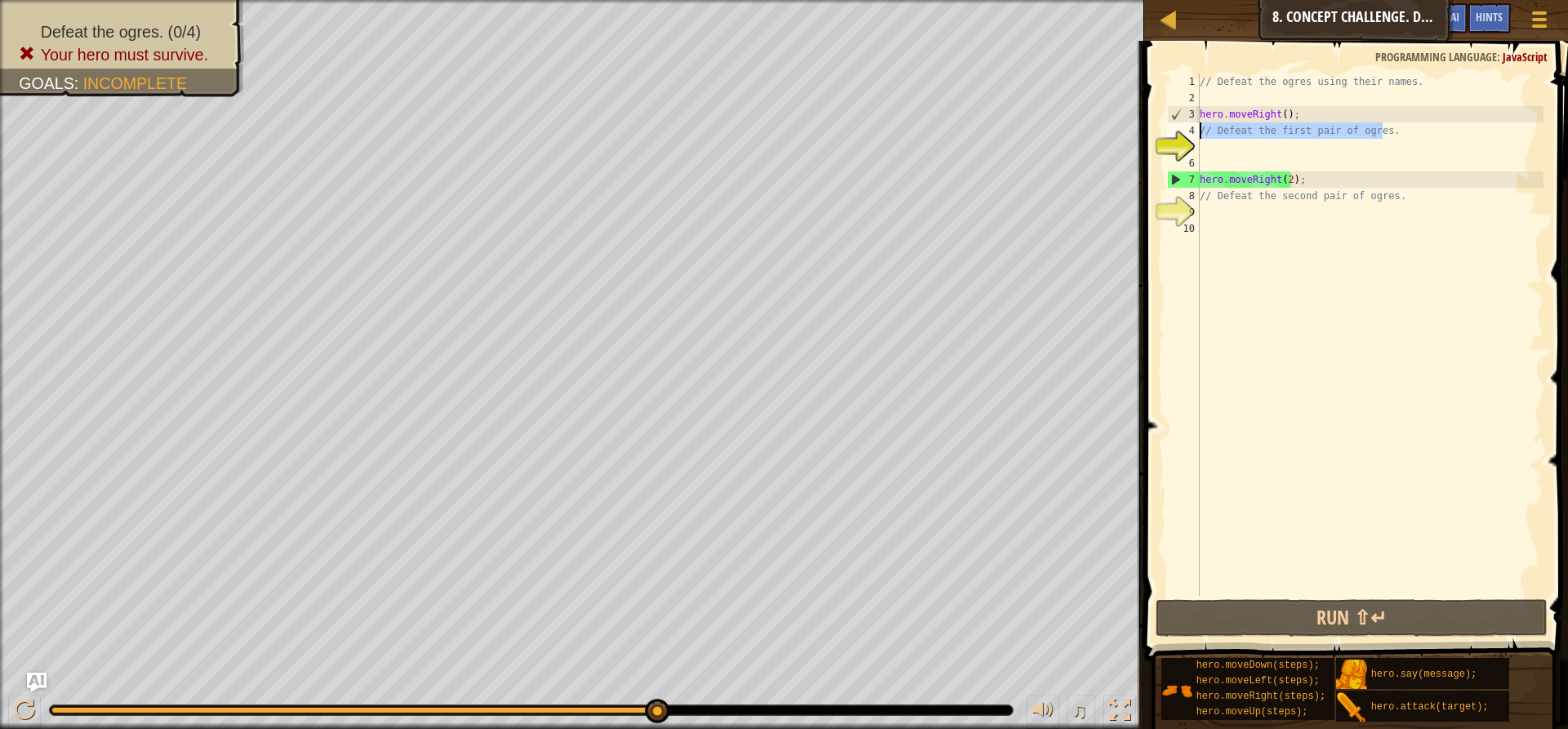
click at [1275, 150] on div "// Defeat the ogres using their names. hero . moveRight ( ) ; // Defeat the fir…" at bounding box center [1370, 351] width 347 height 555
click at [1388, 127] on div "// Defeat the ogres using their names. hero . moveRight ( ) ; // Defeat the fir…" at bounding box center [1370, 351] width 347 height 555
type textarea "// Defeat the first pair of ogres."
drag, startPoint x: 1380, startPoint y: 131, endPoint x: 1225, endPoint y: 123, distance: 155.2
click at [1222, 123] on div "// Defeat the ogres using their names. hero . moveRight ( ) ; // Defeat the fir…" at bounding box center [1370, 351] width 347 height 555
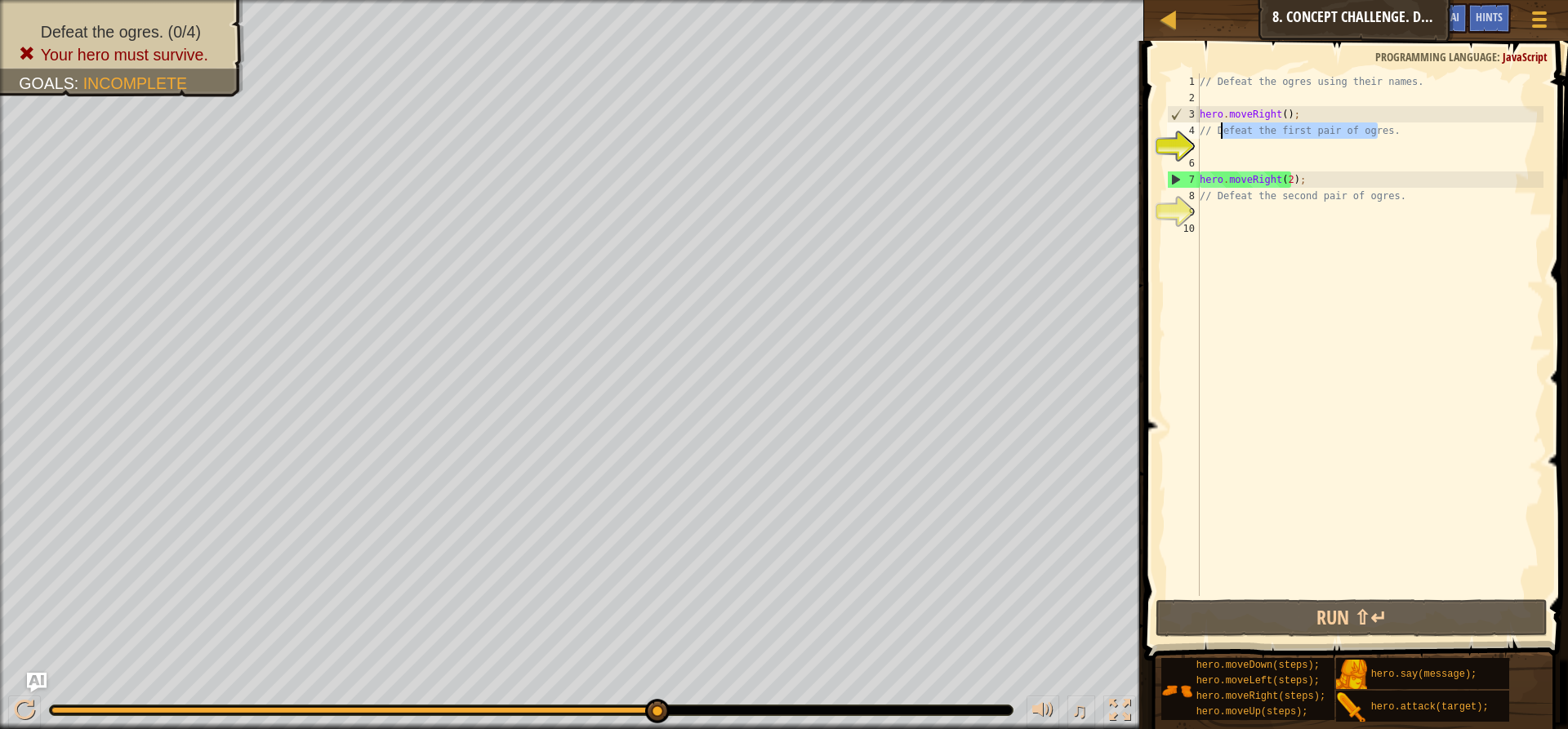
click at [1211, 166] on div "// Defeat the ogres using their names. hero . moveRight ( ) ; // Defeat the fir…" at bounding box center [1370, 351] width 347 height 555
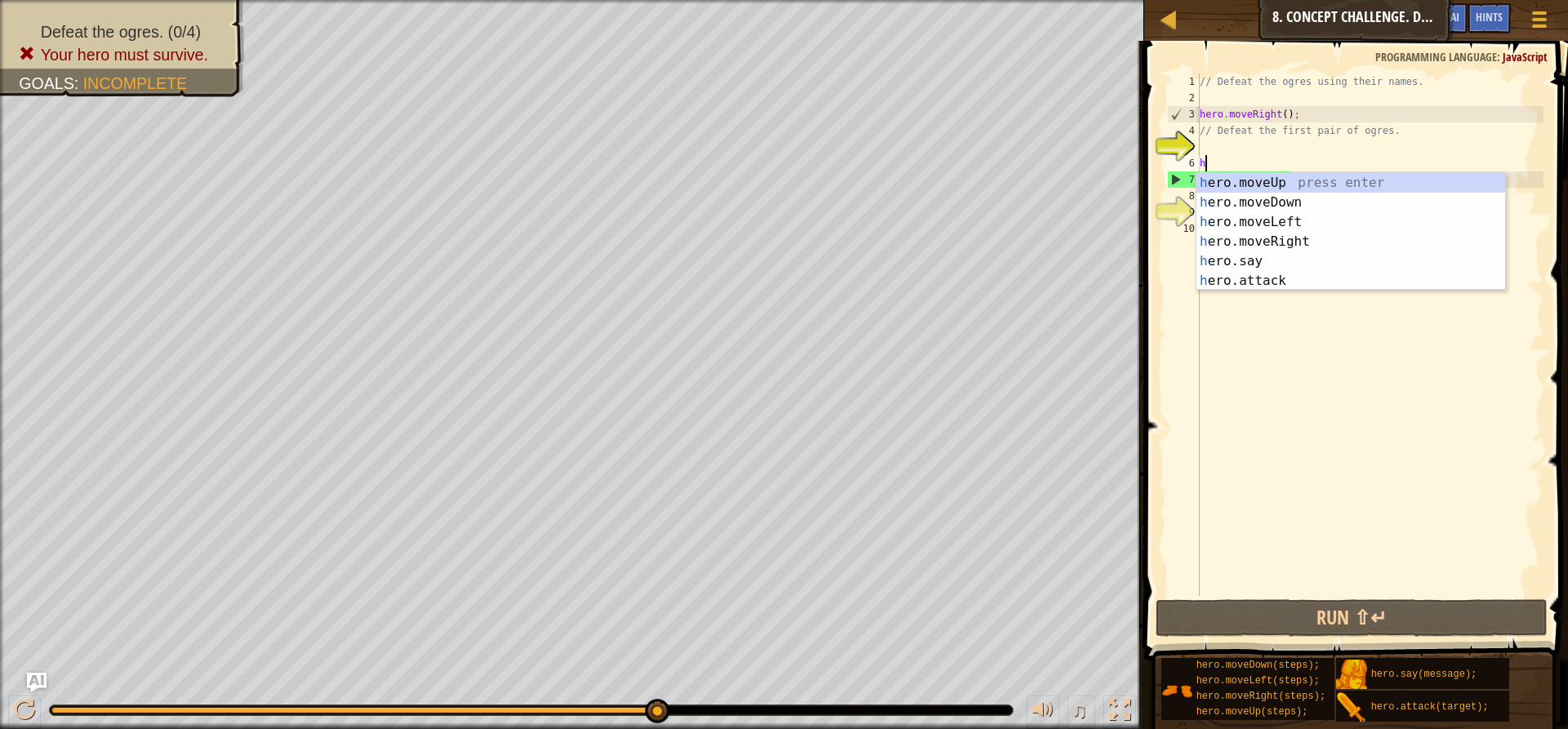
scroll to position [8, 0]
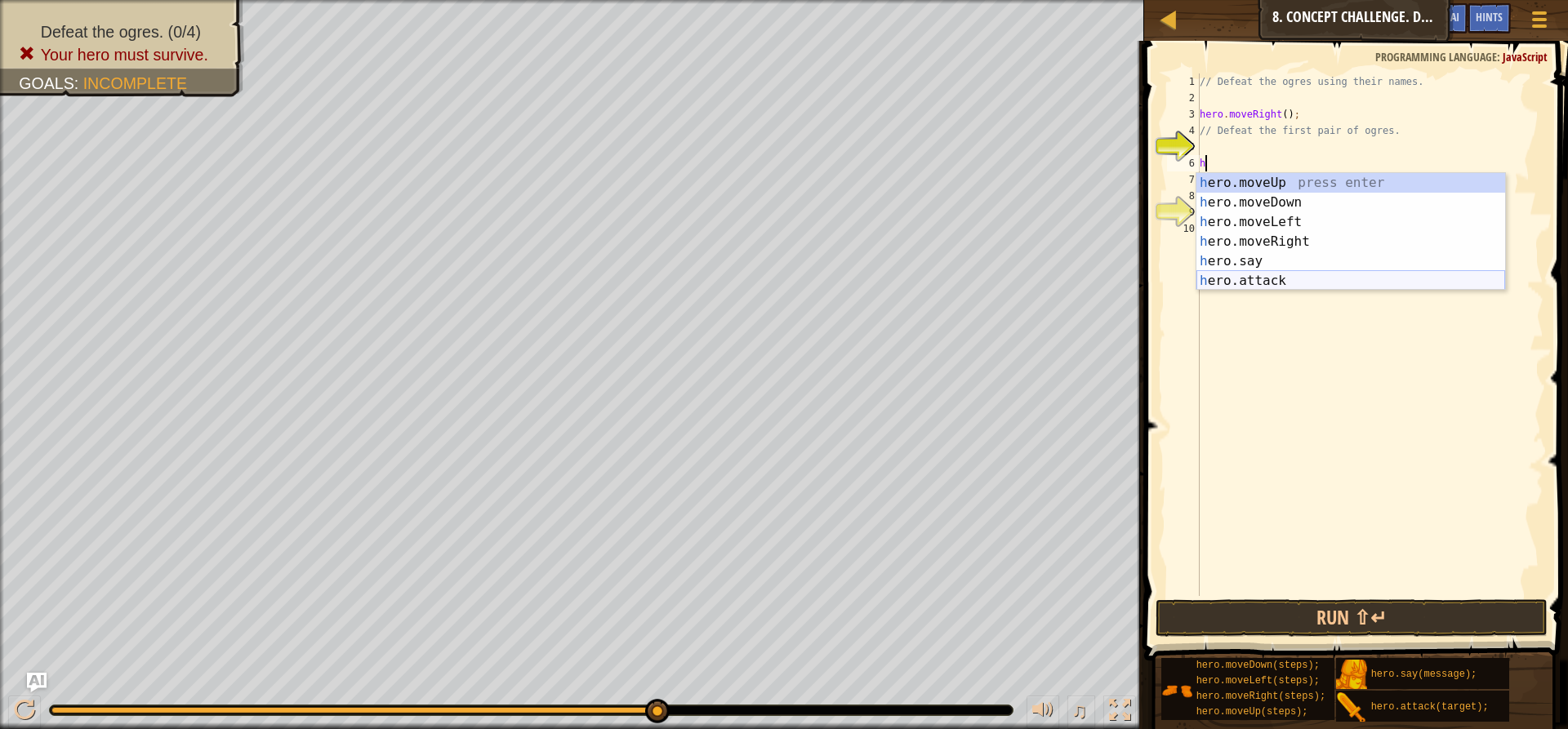
click at [1337, 283] on div "h ero.moveUp press enter h ero.moveDown press enter h ero.moveLeft press enter …" at bounding box center [1351, 251] width 309 height 157
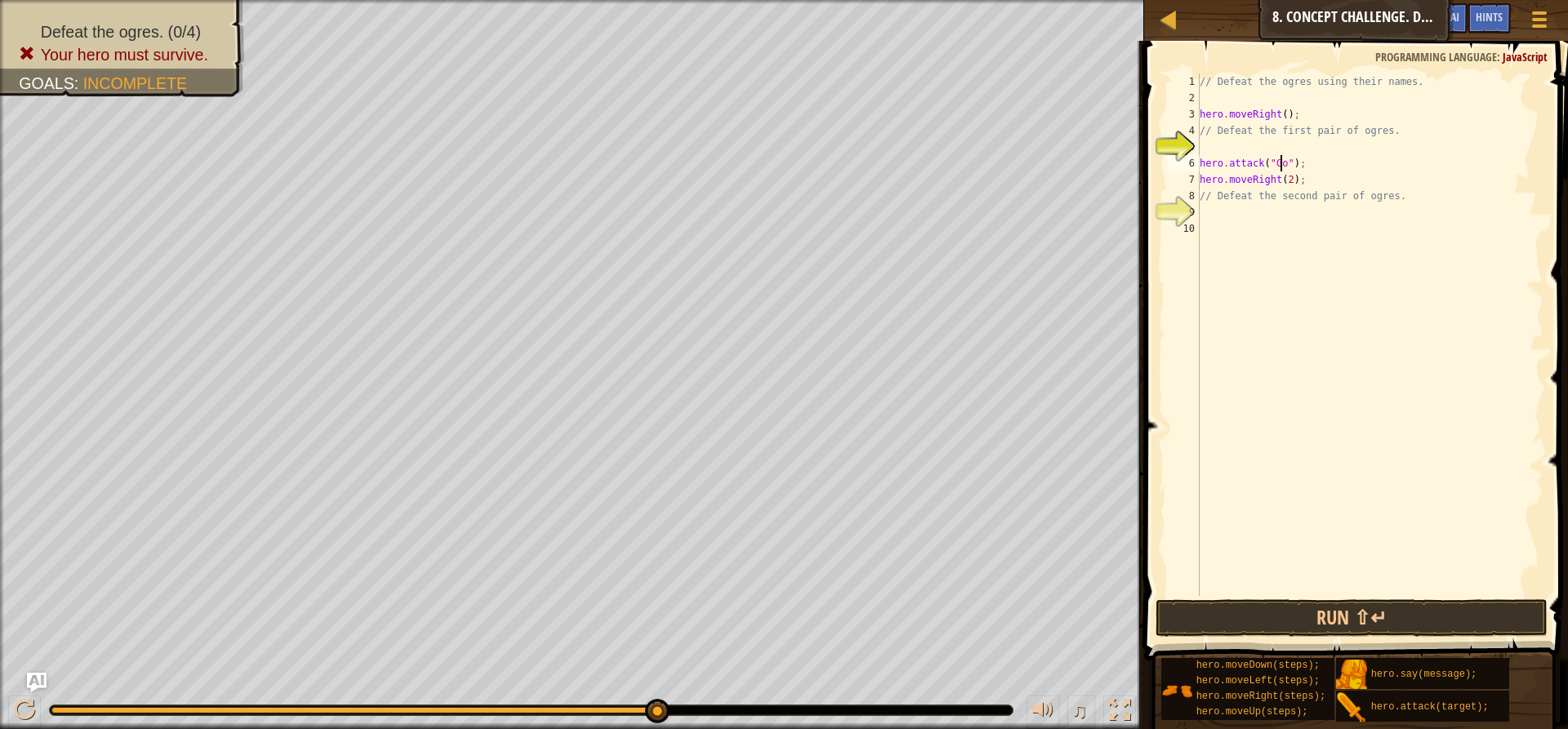
scroll to position [8, 7]
drag, startPoint x: 1303, startPoint y: 162, endPoint x: 1200, endPoint y: 160, distance: 103.0
click at [1200, 160] on div "// Defeat the ogres using their names. hero . moveRight ( ) ; // Defeat the fir…" at bounding box center [1370, 351] width 347 height 555
type textarea "hero.attack("Gos");"
click at [1303, 166] on div "// Defeat the ogres using their names. hero . moveRight ( ) ; // Defeat the fir…" at bounding box center [1370, 335] width 347 height 523
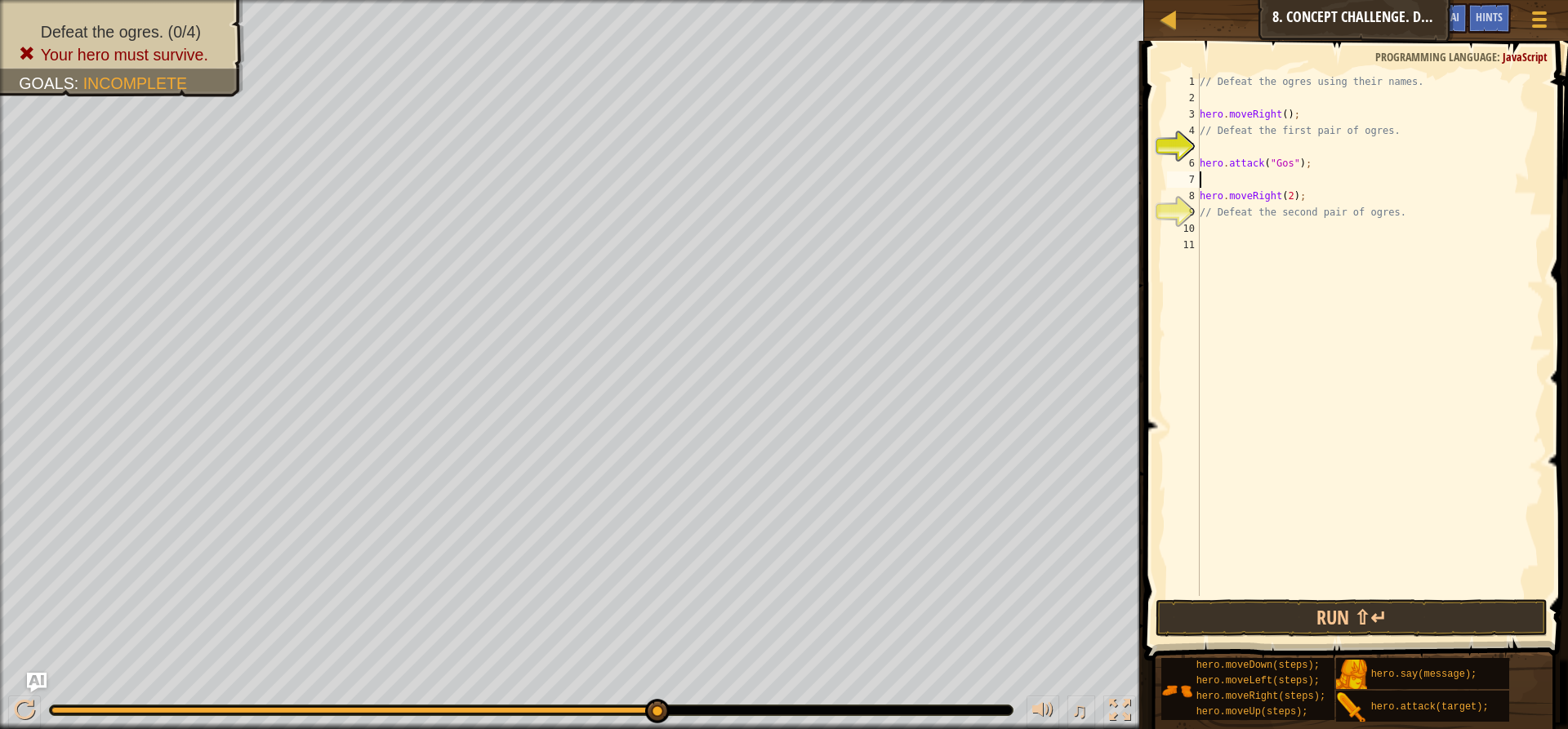
scroll to position [8, 0]
paste textarea "hero.attack("Gos");"
type textarea "hero.attack("Gos");"
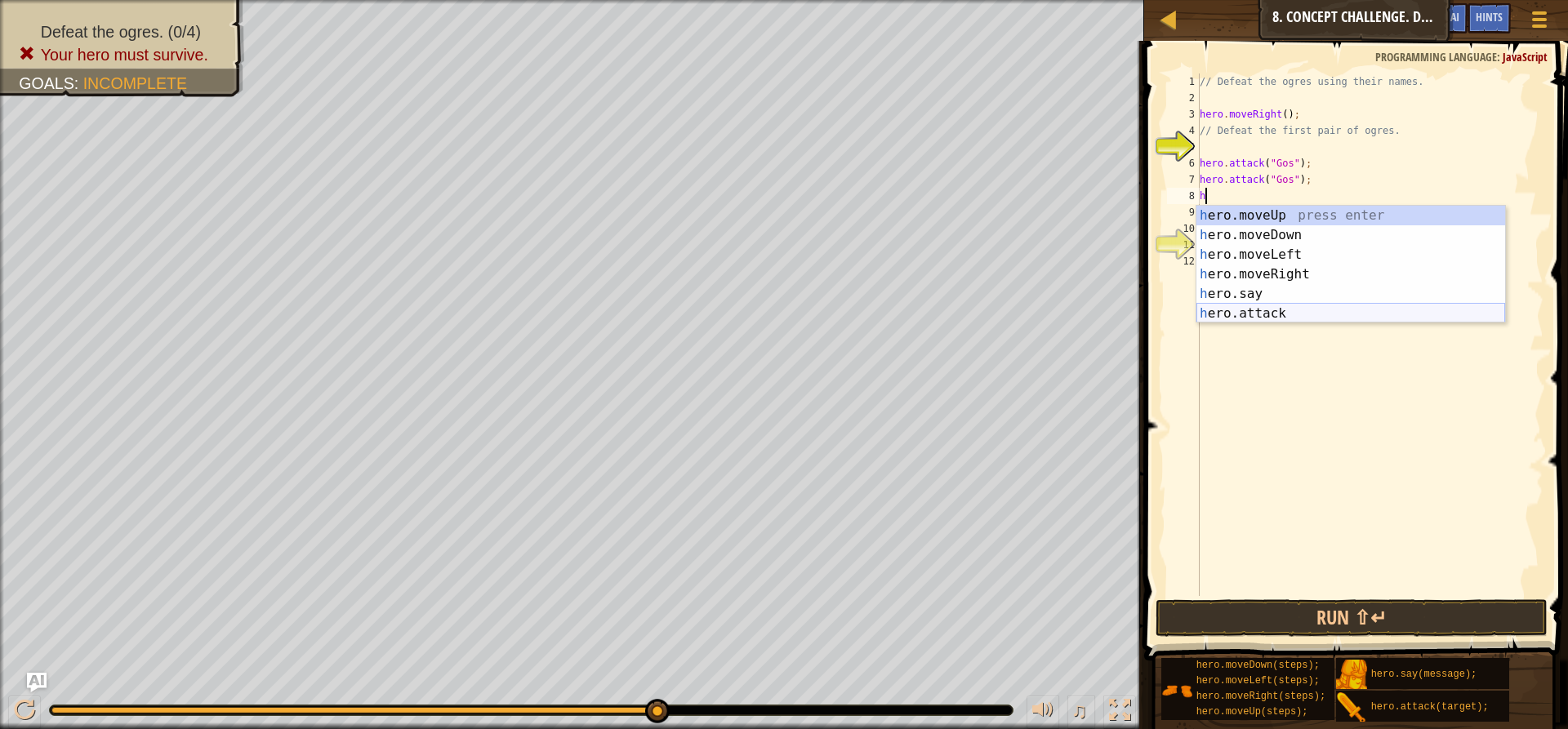
click at [1236, 314] on div "h ero.moveUp press enter h ero.moveDown press enter h ero.moveLeft press enter …" at bounding box center [1351, 284] width 309 height 157
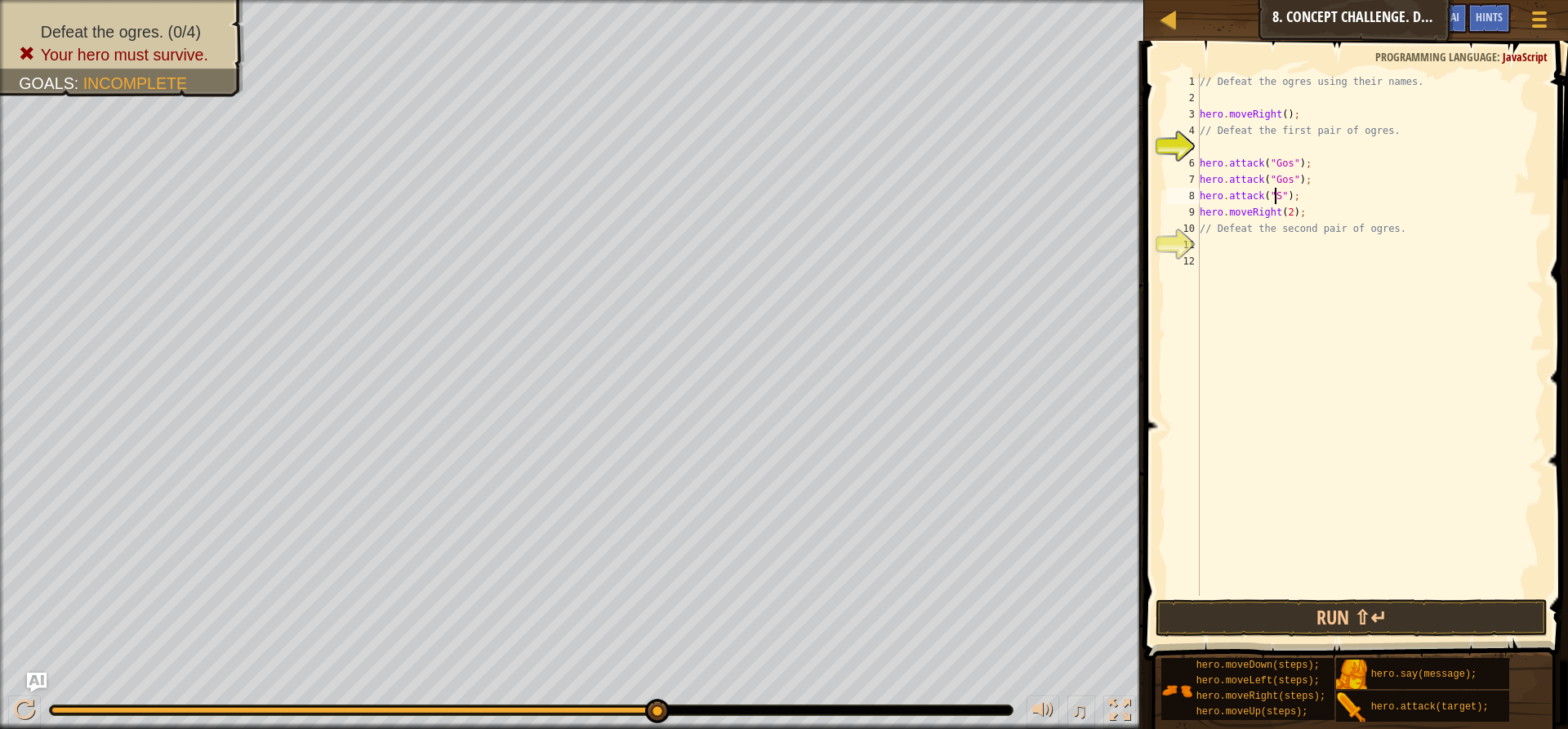
scroll to position [8, 7]
drag, startPoint x: 1298, startPoint y: 198, endPoint x: 1198, endPoint y: 194, distance: 100.1
click at [1198, 194] on div "hero.attack("Sog"); 1 2 3 4 5 6 7 8 9 10 11 12 // Defeat the ogres using their …" at bounding box center [1354, 335] width 380 height 523
type textarea "hero.attack("Sog");"
click at [1330, 199] on div "// Defeat the ogres using their names. hero . moveRight ( ) ; // Defeat the fir…" at bounding box center [1370, 335] width 347 height 523
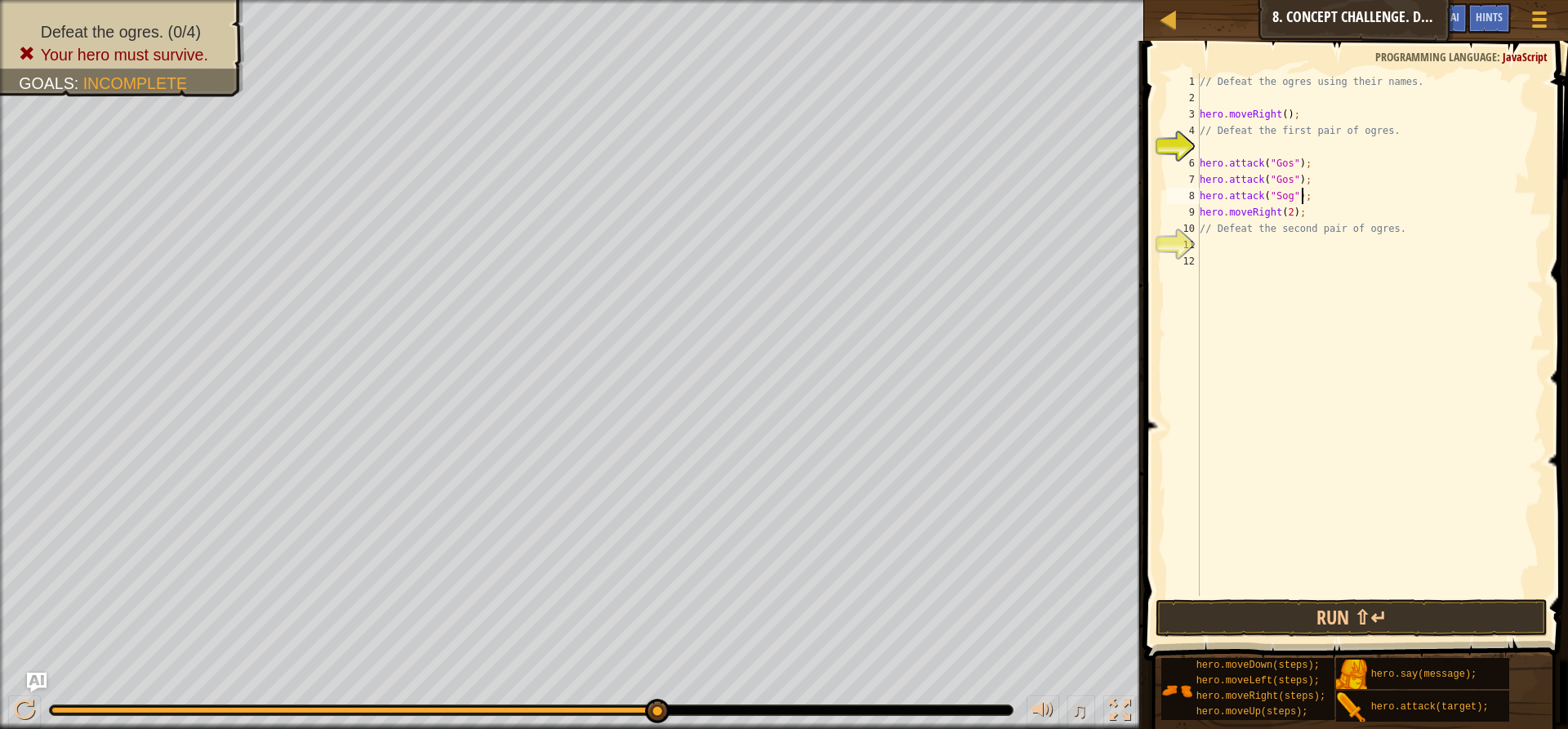
scroll to position [8, 0]
paste textarea "hero.attack("Sog");"
type textarea "hero.attack("Sog");"
click at [1217, 141] on div "// Defeat the ogres using their names. hero . moveRight ( ) ; // Defeat the fir…" at bounding box center [1370, 351] width 347 height 555
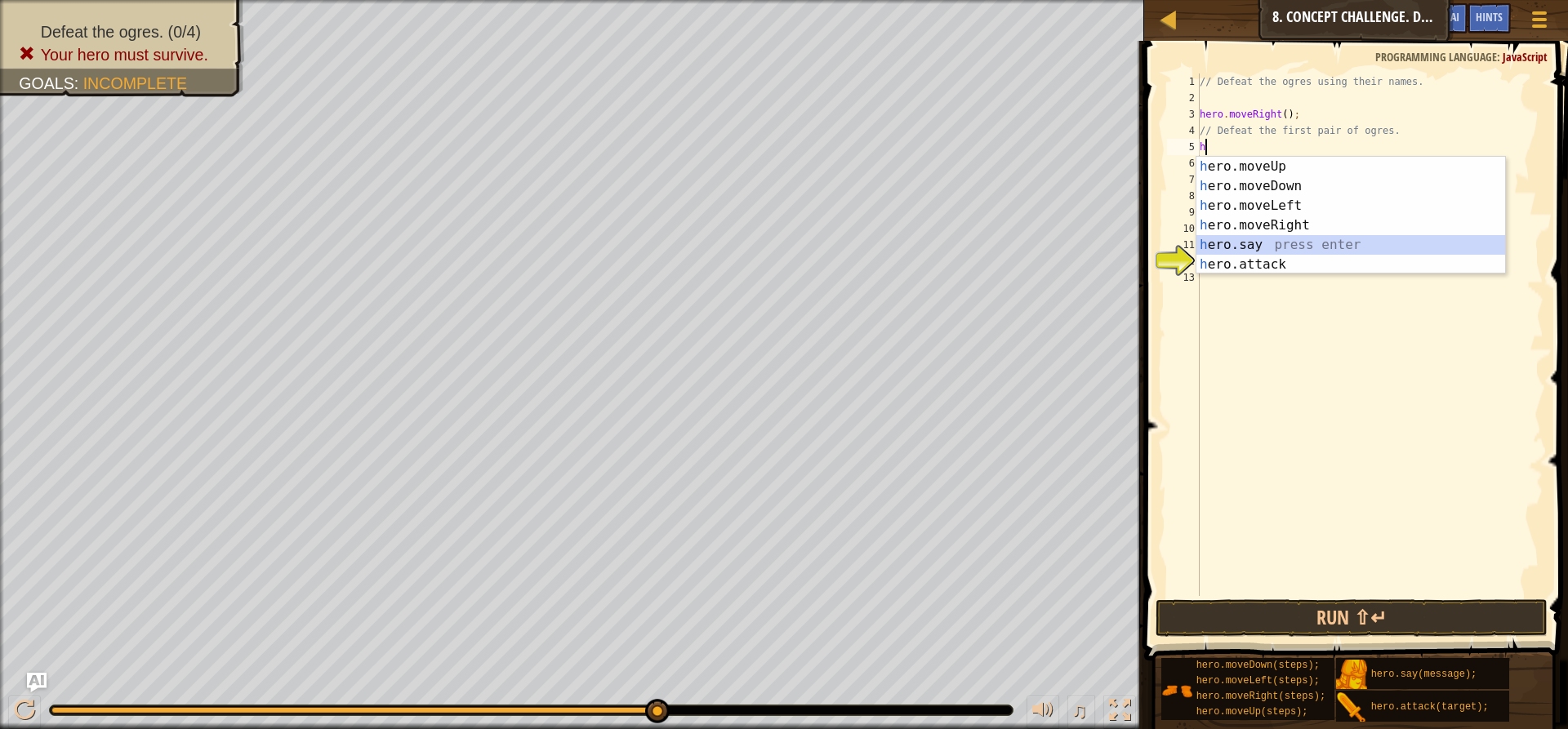
click at [1260, 246] on div "h ero.moveUp press enter h ero.moveDown press enter h ero.moveLeft press enter …" at bounding box center [1351, 235] width 309 height 157
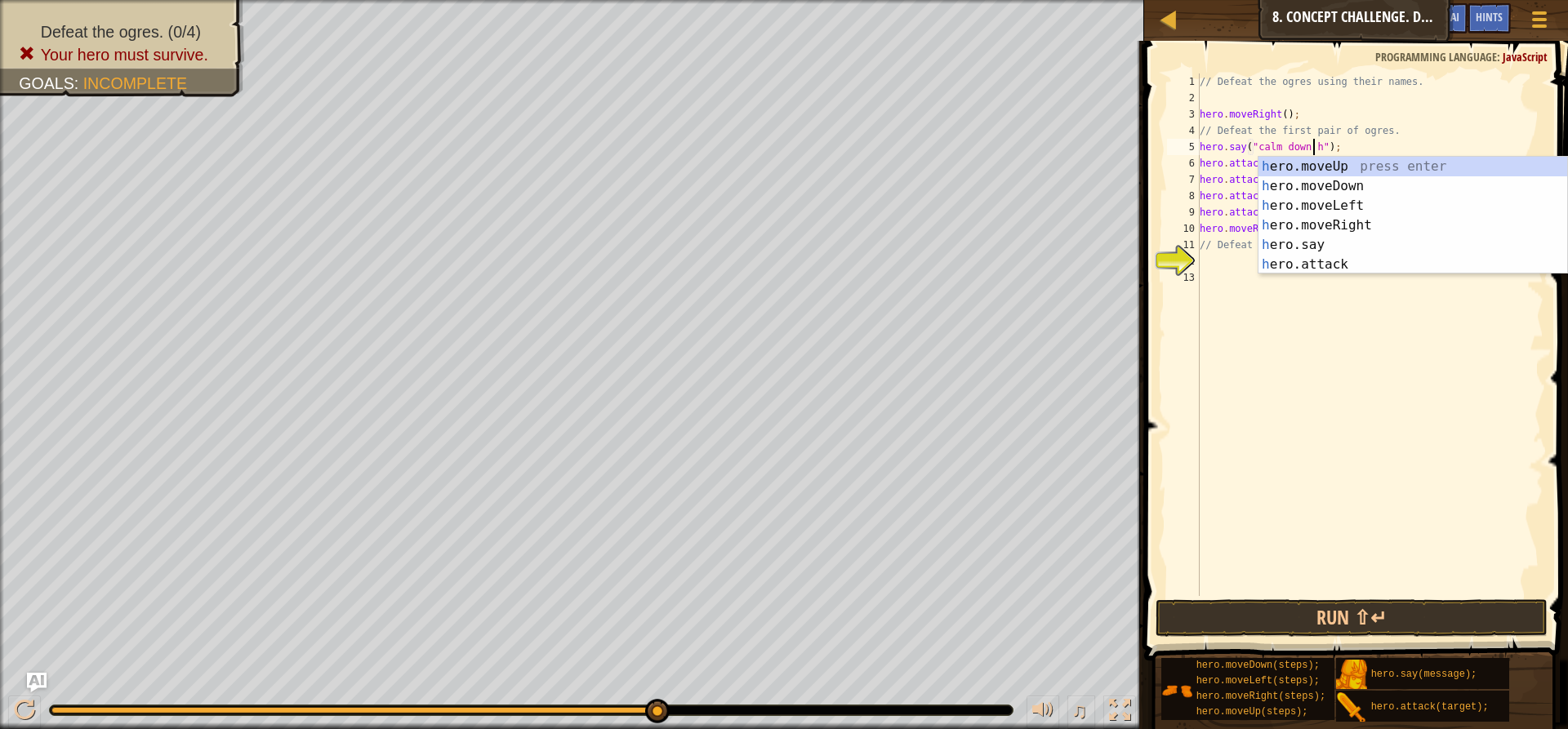
scroll to position [8, 9]
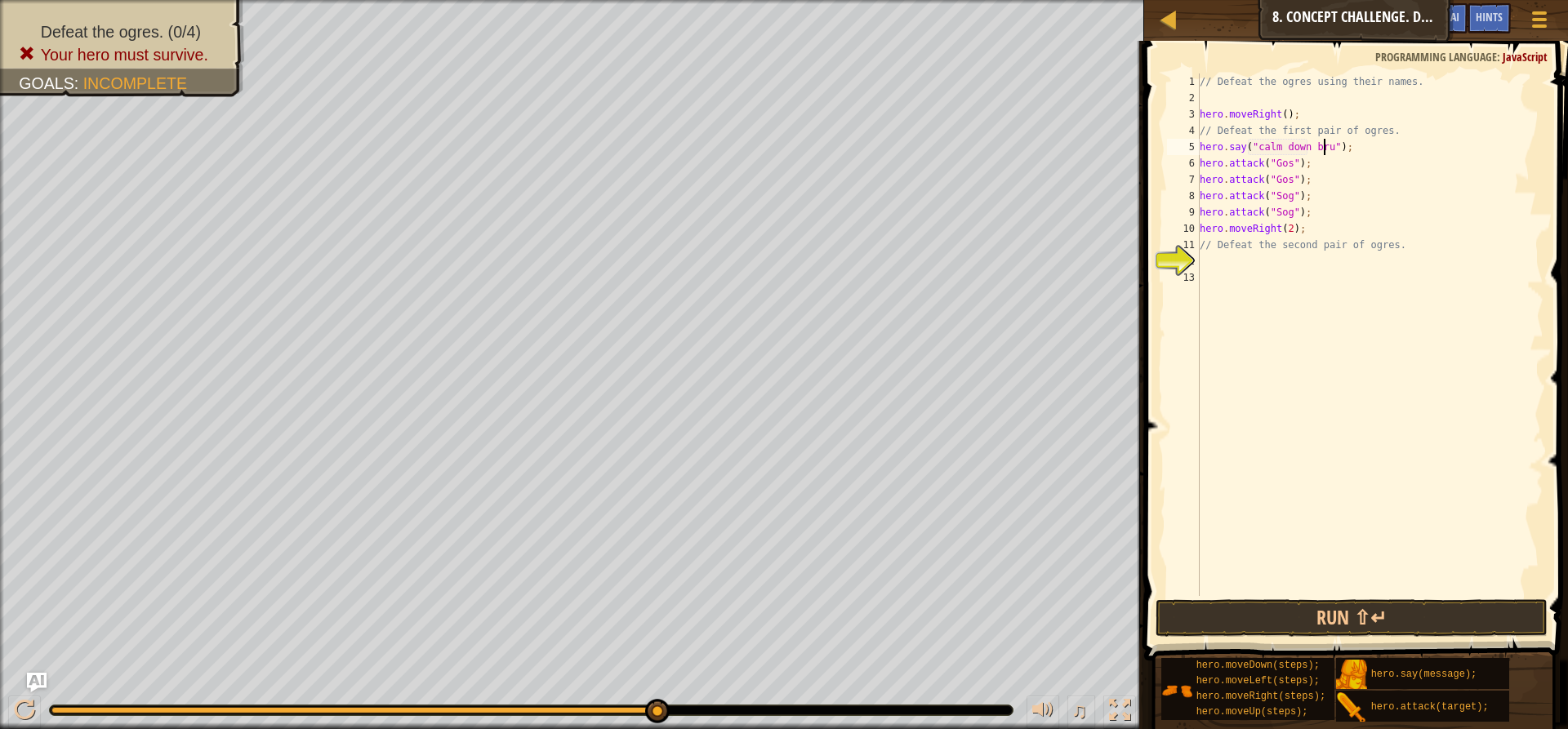
type textarea "hero.say("calm down bruh");"
click at [1268, 284] on div "// Defeat the ogres using their names. hero . moveRight ( ) ; // Defeat the fir…" at bounding box center [1370, 351] width 347 height 555
click at [1248, 253] on div "// Defeat the ogres using their names. hero . moveRight ( ) ; // Defeat the fir…" at bounding box center [1370, 351] width 347 height 555
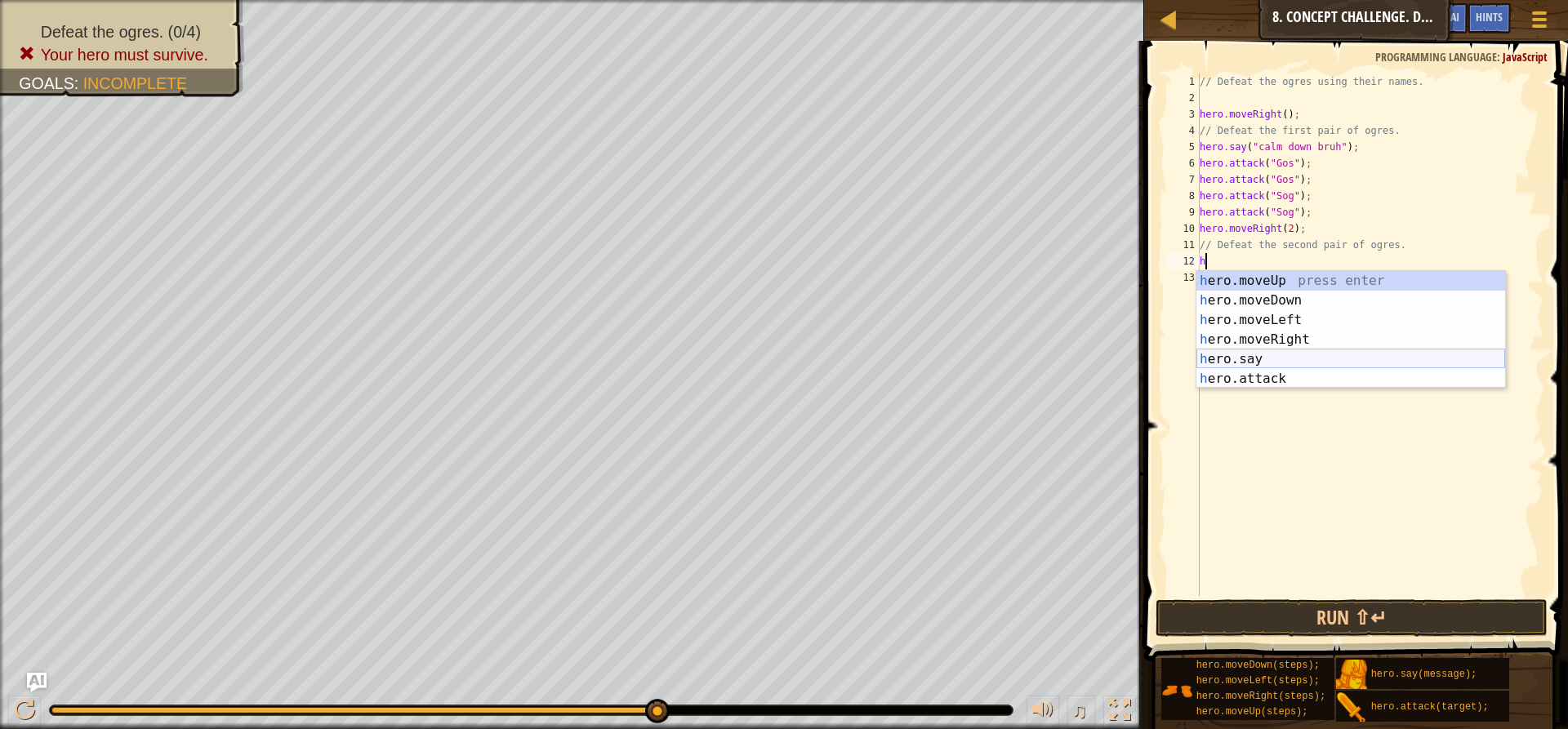
click at [1272, 352] on div "h ero.moveUp press enter h ero.moveDown press enter h ero.moveLeft press enter …" at bounding box center [1351, 349] width 309 height 157
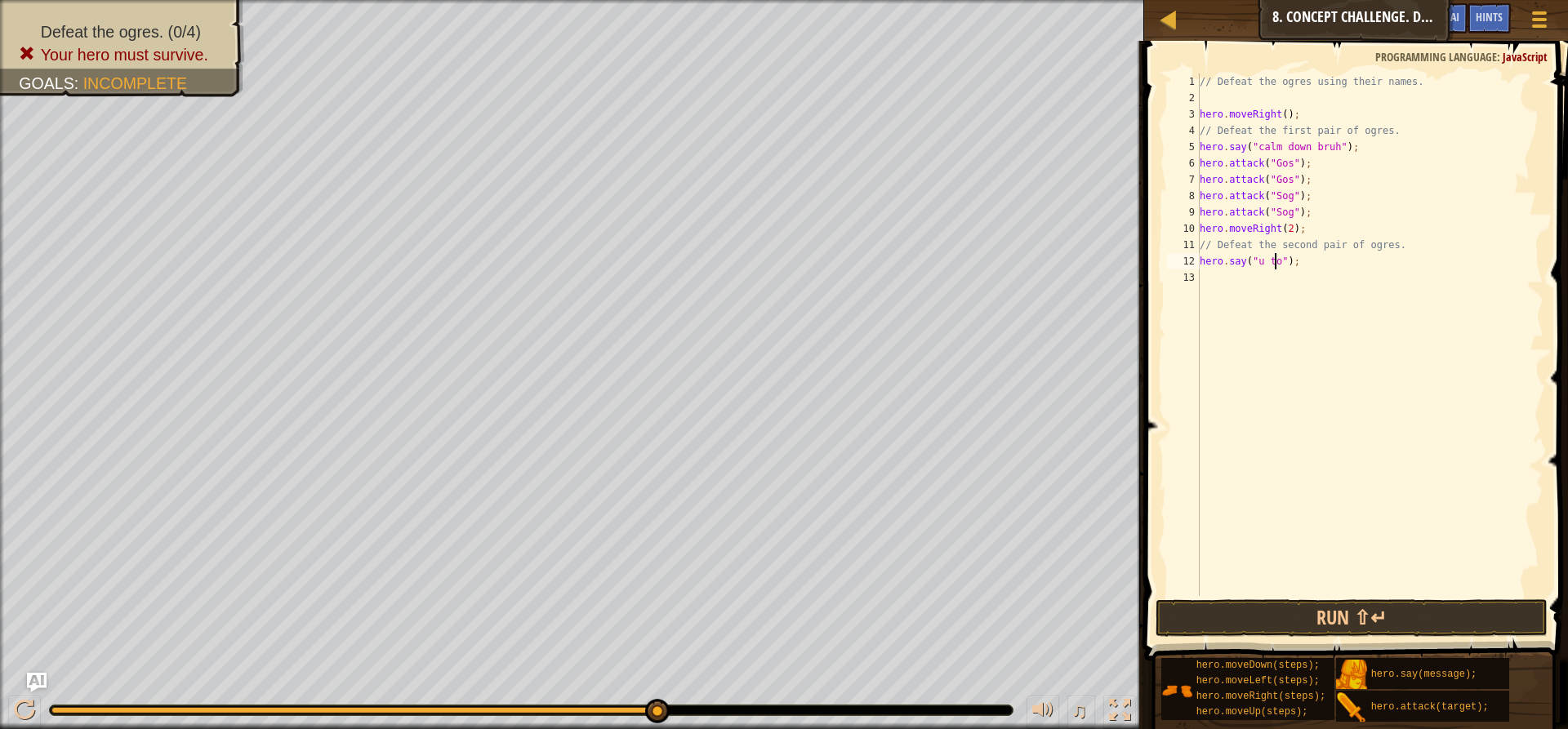
scroll to position [8, 7]
type textarea "hero.say("u too gng");"
click at [1219, 281] on div "// Defeat the ogres using their names. hero . moveRight ( ) ; // Defeat the fir…" at bounding box center [1370, 351] width 347 height 555
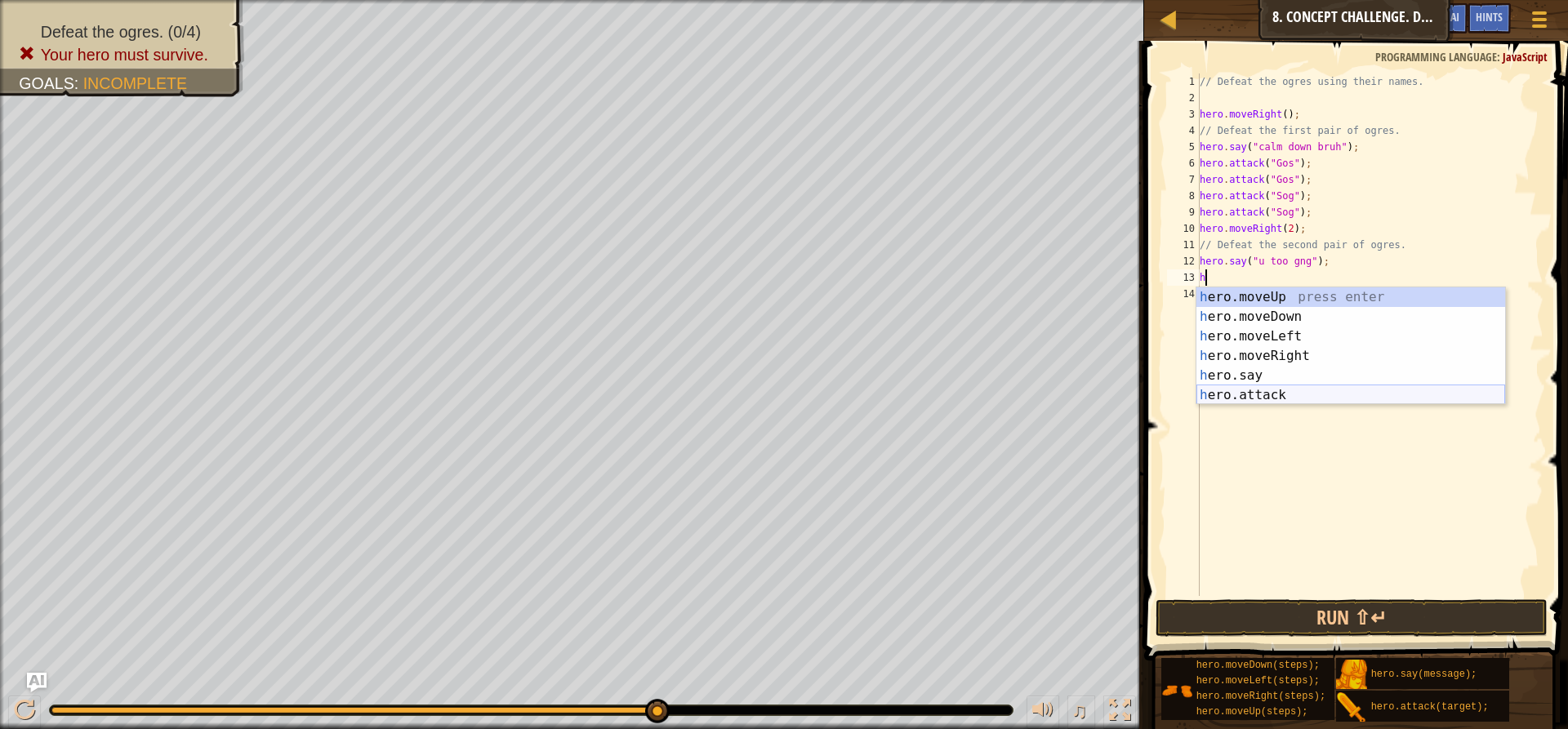
click at [1232, 400] on div "h ero.moveUp press enter h ero.moveDown press enter h ero.moveLeft press enter …" at bounding box center [1351, 366] width 309 height 157
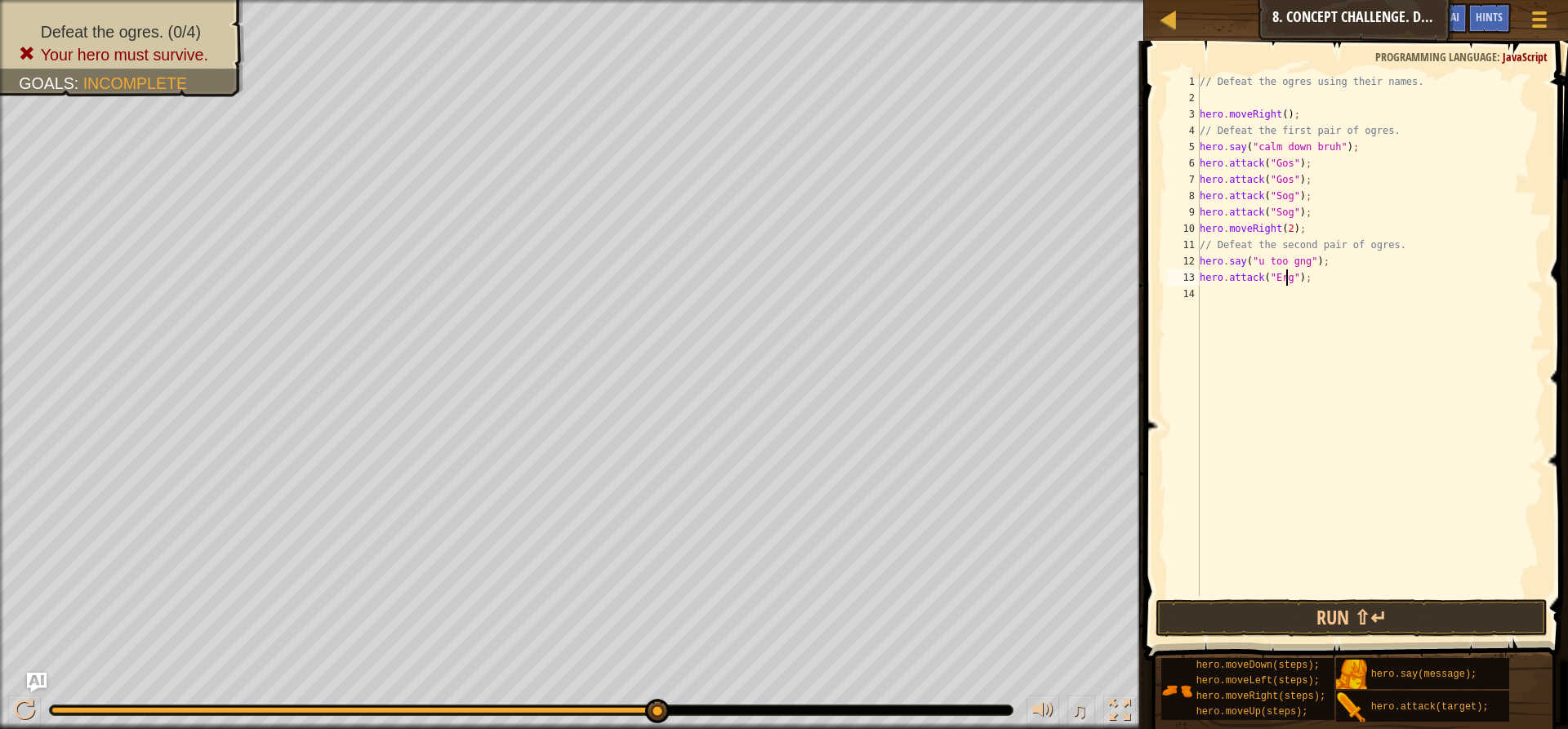
type textarea "hero.attack("Ergo");"
click at [1316, 289] on div "// Defeat the ogres using their names. hero . moveRight ( ) ; // Defeat the fir…" at bounding box center [1370, 351] width 347 height 555
click at [1312, 281] on div "// Defeat the ogres using their names. hero . moveRight ( ) ; // Defeat the fir…" at bounding box center [1370, 351] width 347 height 555
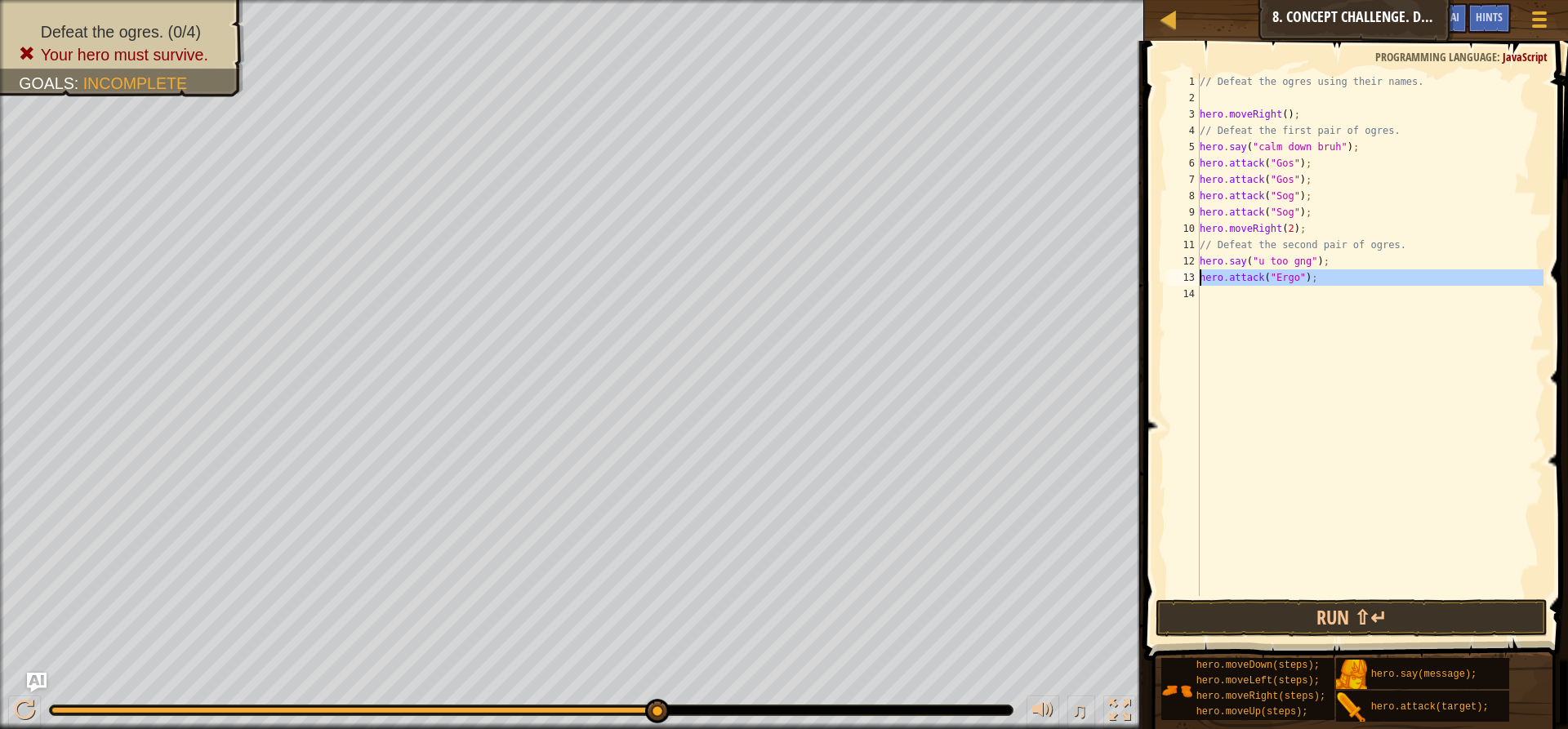
click at [1199, 277] on div "13" at bounding box center [1183, 277] width 33 height 16
drag, startPoint x: 1199, startPoint y: 277, endPoint x: 1277, endPoint y: 271, distance: 78.2
click at [1277, 271] on div "hero.attack("Ergo"); 1 2 3 4 5 6 7 8 9 10 11 12 13 14 // Defeat the ogres using…" at bounding box center [1354, 335] width 380 height 523
type textarea "hero.attack("Ergo");"
paste textarea
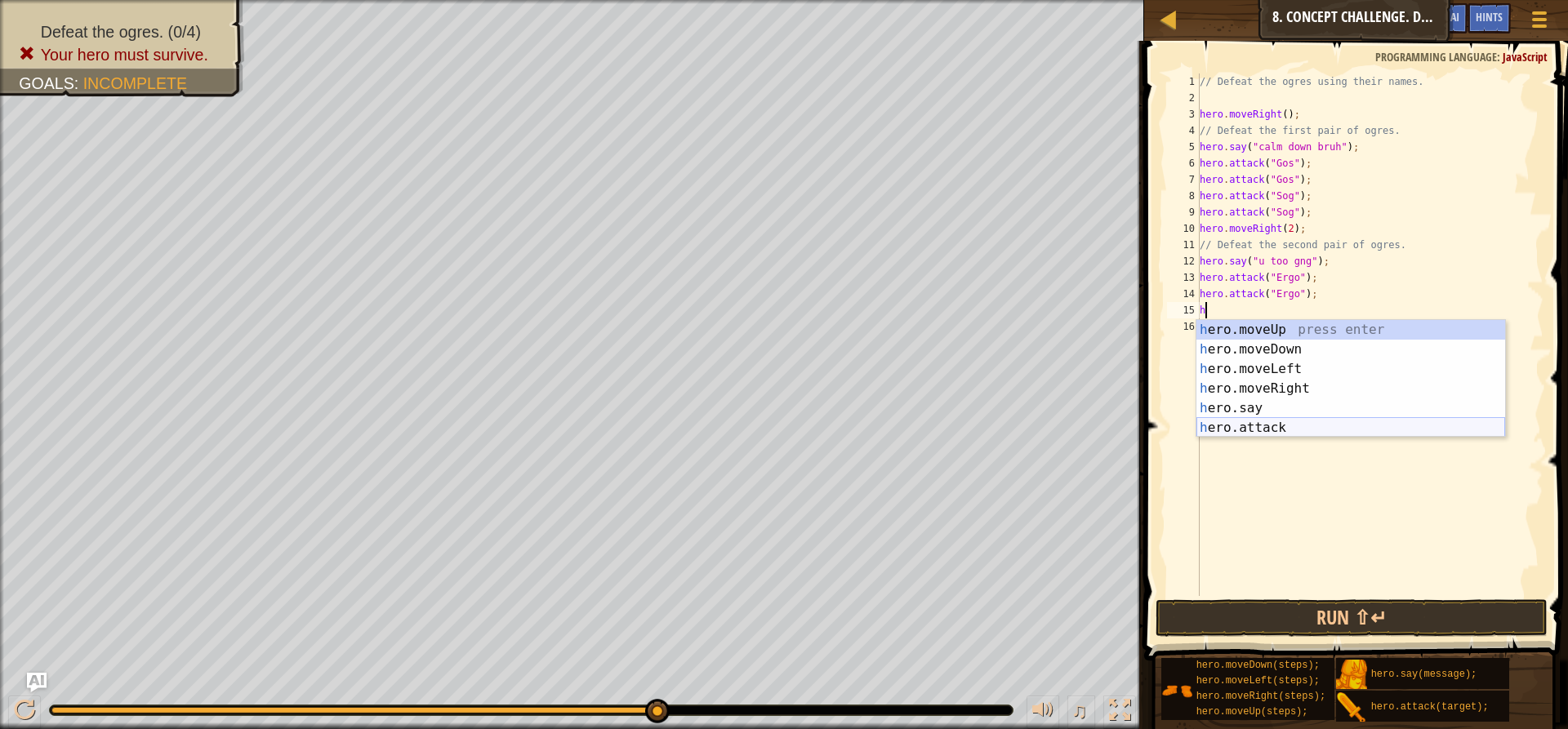
click at [1231, 425] on div "h ero.moveUp press enter h ero.moveDown press enter h ero.moveLeft press enter …" at bounding box center [1351, 398] width 309 height 157
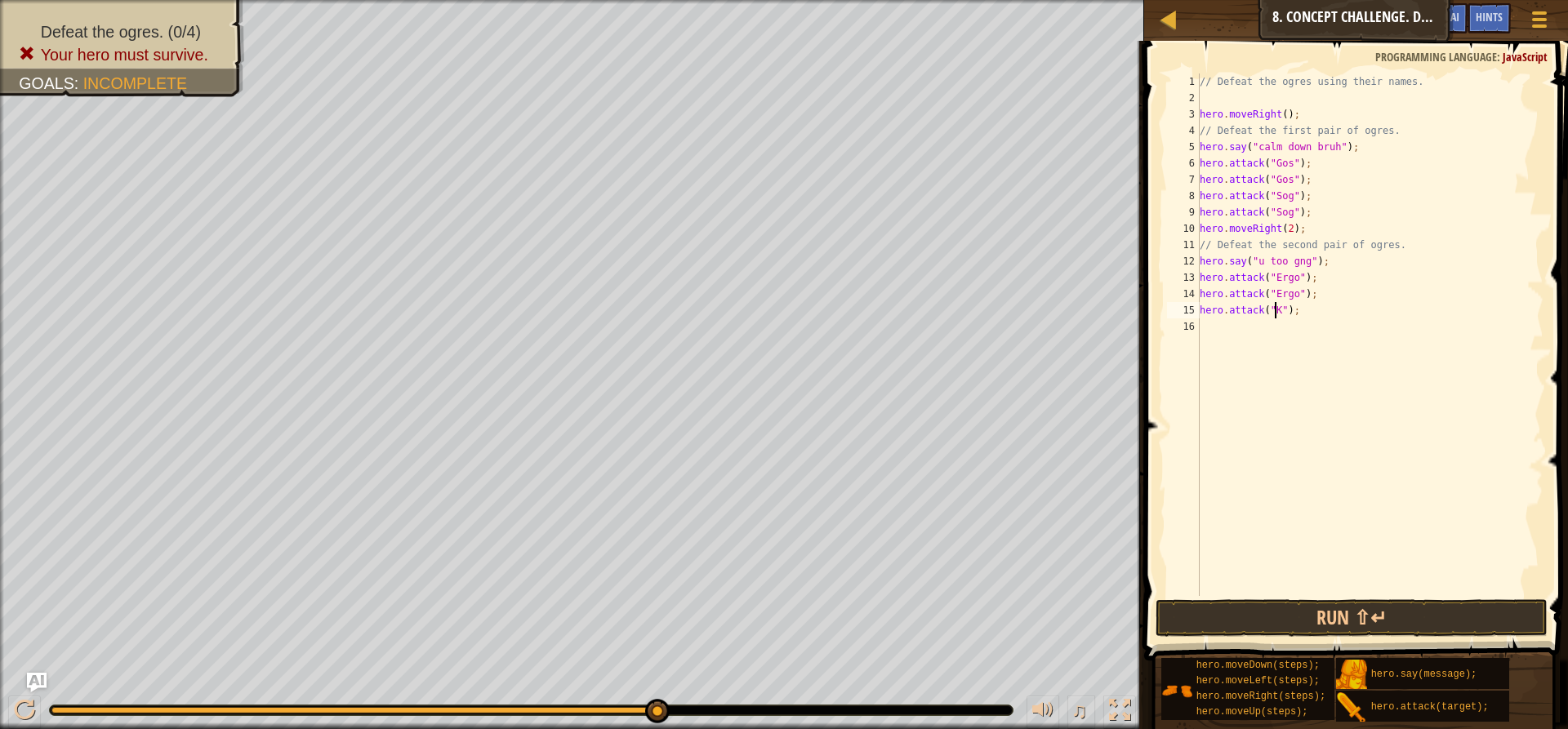
scroll to position [8, 7]
drag, startPoint x: 1307, startPoint y: 315, endPoint x: 1188, endPoint y: 313, distance: 119.0
click at [1188, 313] on div "hero.attack("Kro"); 1 2 3 4 5 6 7 8 9 10 11 12 13 14 15 16 // Defeat the ogres …" at bounding box center [1354, 335] width 380 height 523
type textarea "hero.attack("Kro");"
drag, startPoint x: 1201, startPoint y: 330, endPoint x: 1156, endPoint y: 366, distance: 57.6
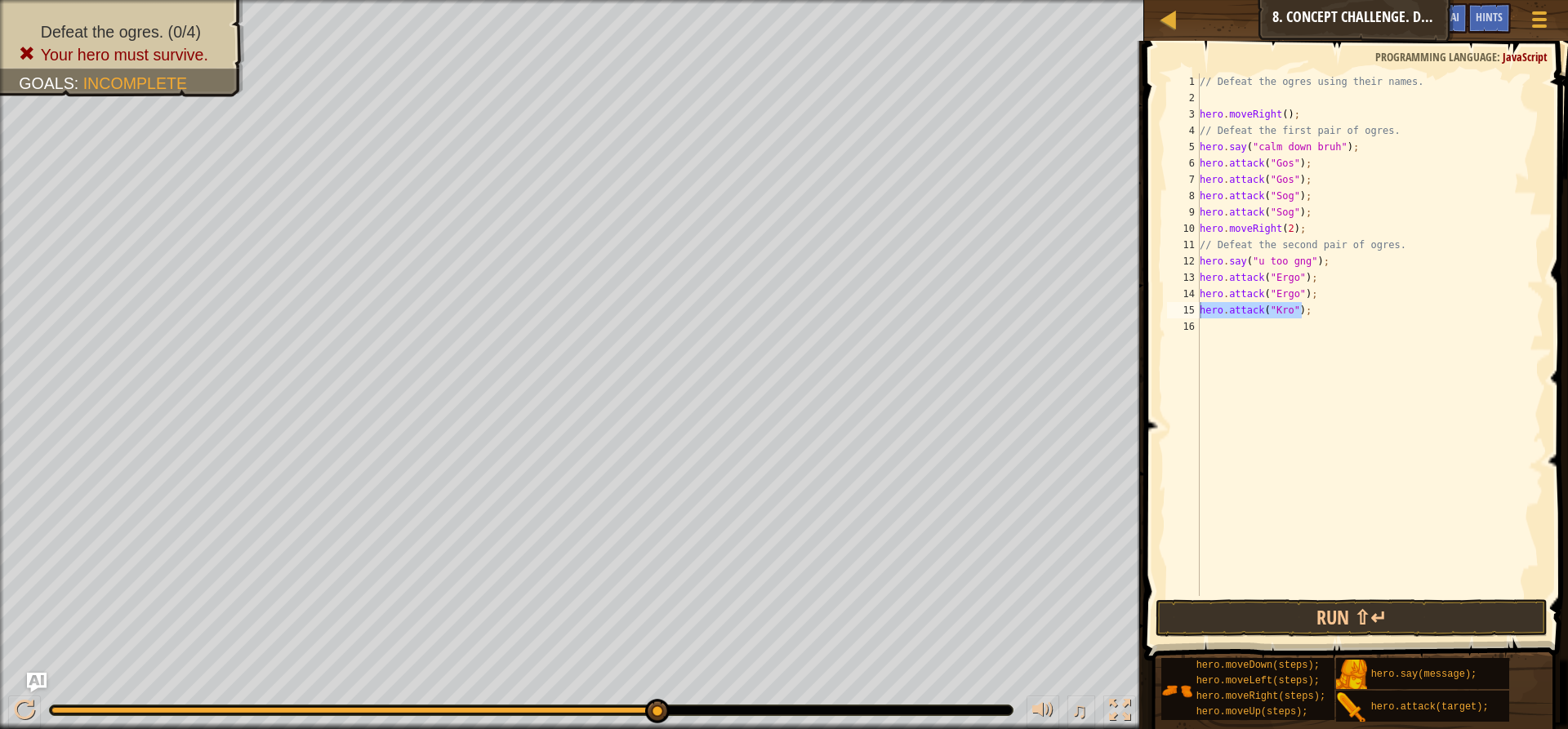
click at [1151, 366] on span at bounding box center [1357, 327] width 437 height 668
click at [1243, 332] on div "// Defeat the ogres using their names. hero . moveRight ( ) ; // Defeat the fir…" at bounding box center [1370, 351] width 347 height 555
paste textarea "hero.attack("Kro");"
type textarea "hero.attack("Kro");"
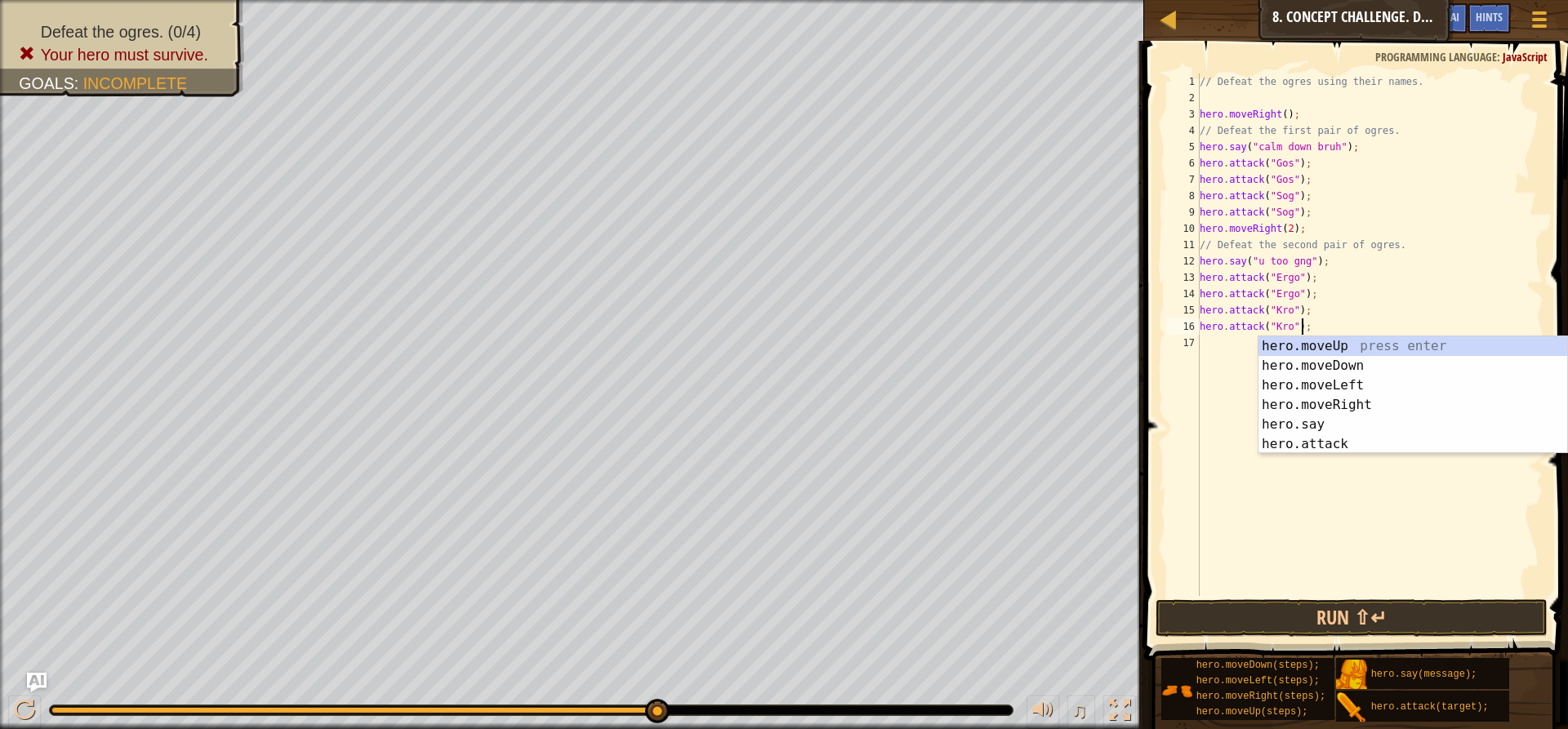
drag, startPoint x: 1265, startPoint y: 472, endPoint x: 1261, endPoint y: 481, distance: 9.8
click at [1264, 473] on div "// Defeat the ogres using their names. hero . moveRight ( ) ; // Defeat the fir…" at bounding box center [1370, 351] width 347 height 555
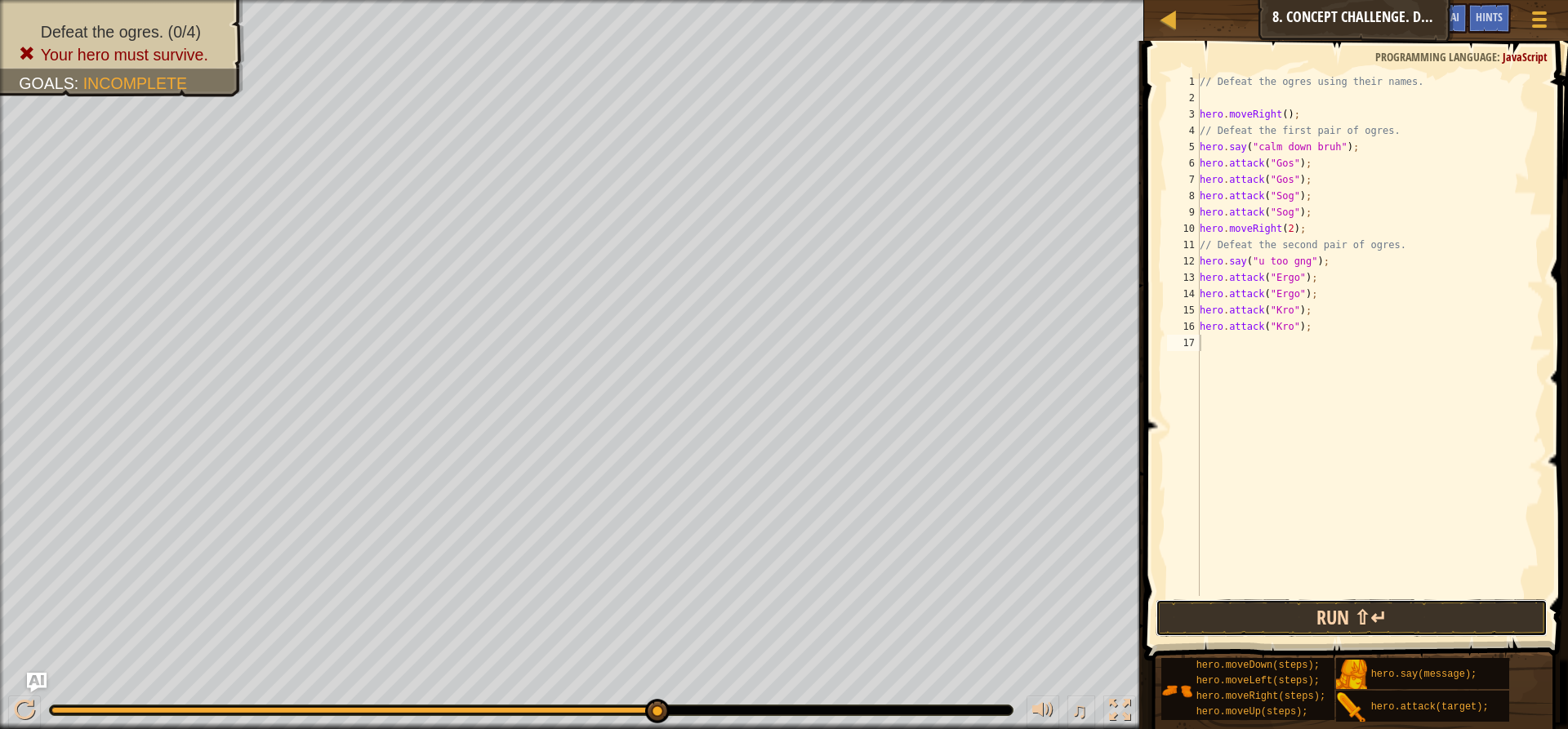
click at [1315, 607] on button "Run ⇧↵" at bounding box center [1352, 618] width 392 height 38
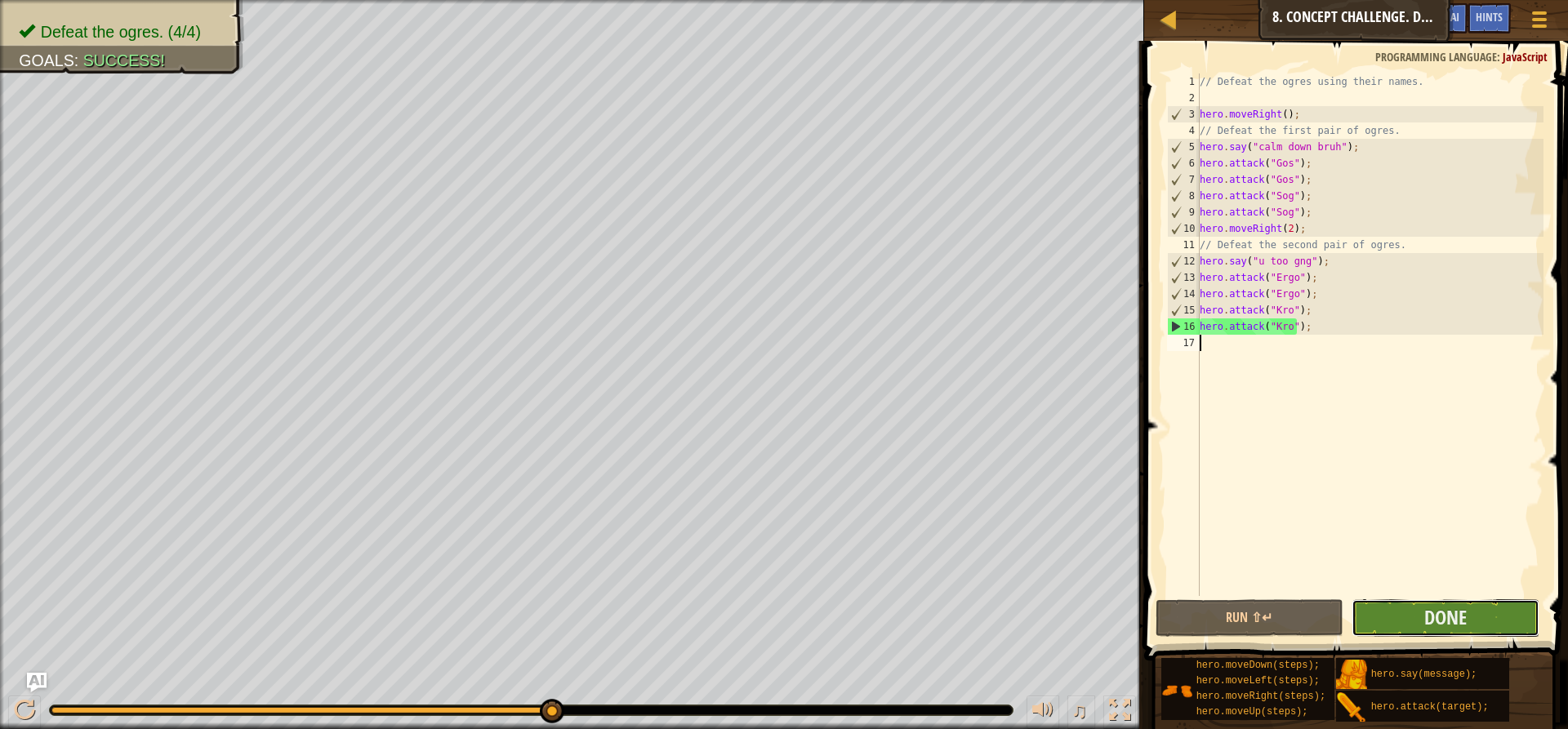
click at [1474, 617] on button "Done" at bounding box center [1446, 618] width 188 height 38
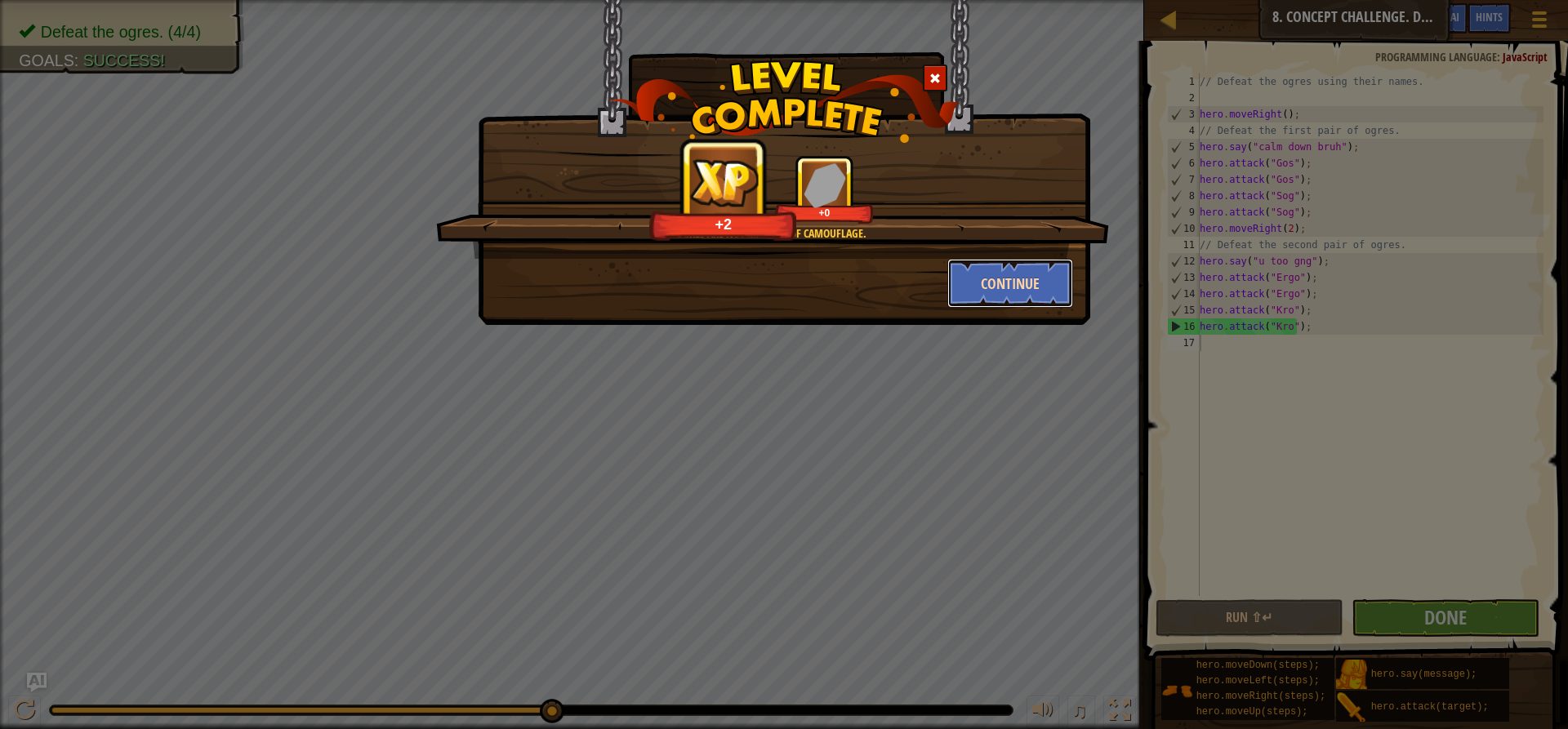
click at [988, 284] on button "Continue" at bounding box center [1010, 283] width 127 height 49
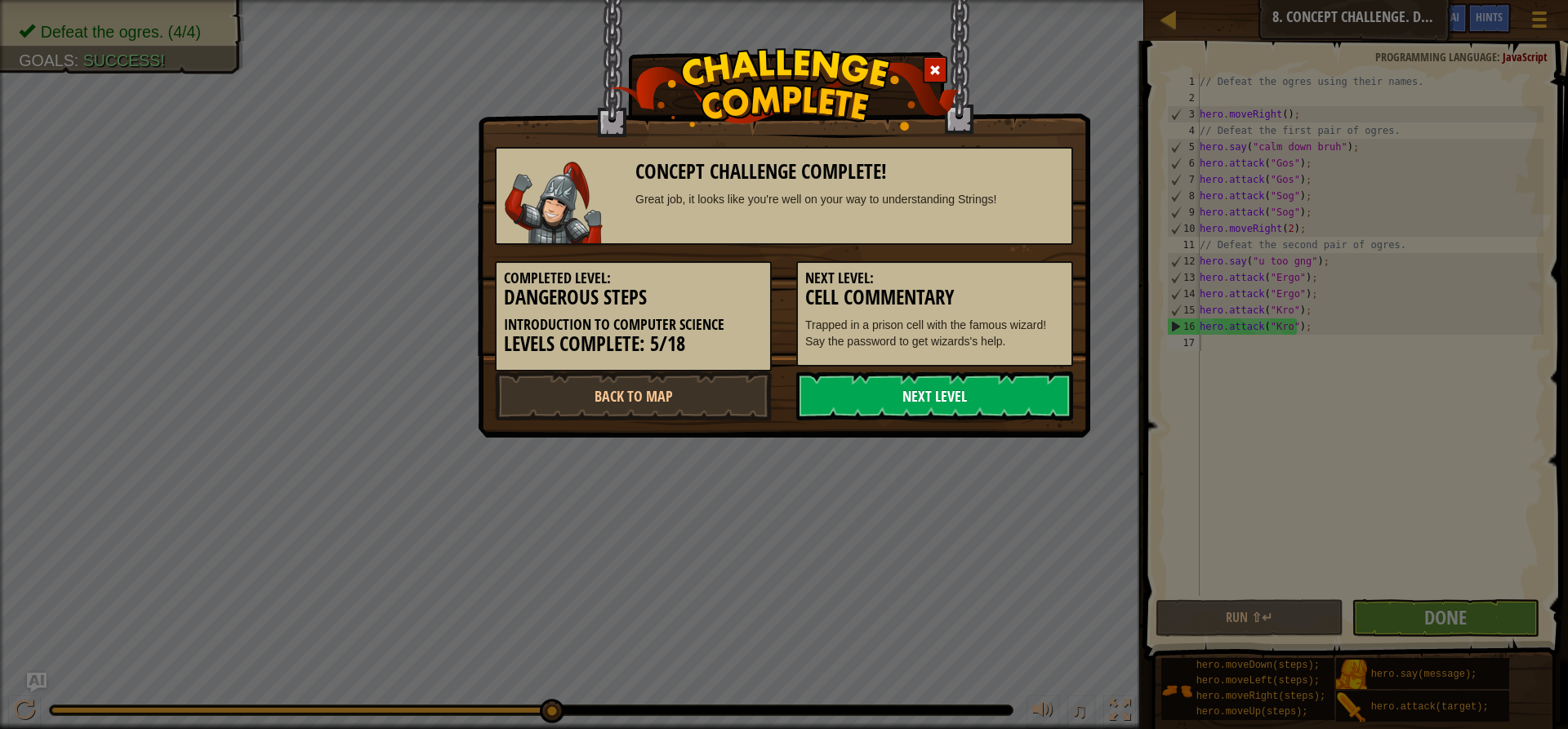
click at [972, 386] on link "Next Level" at bounding box center [935, 396] width 277 height 49
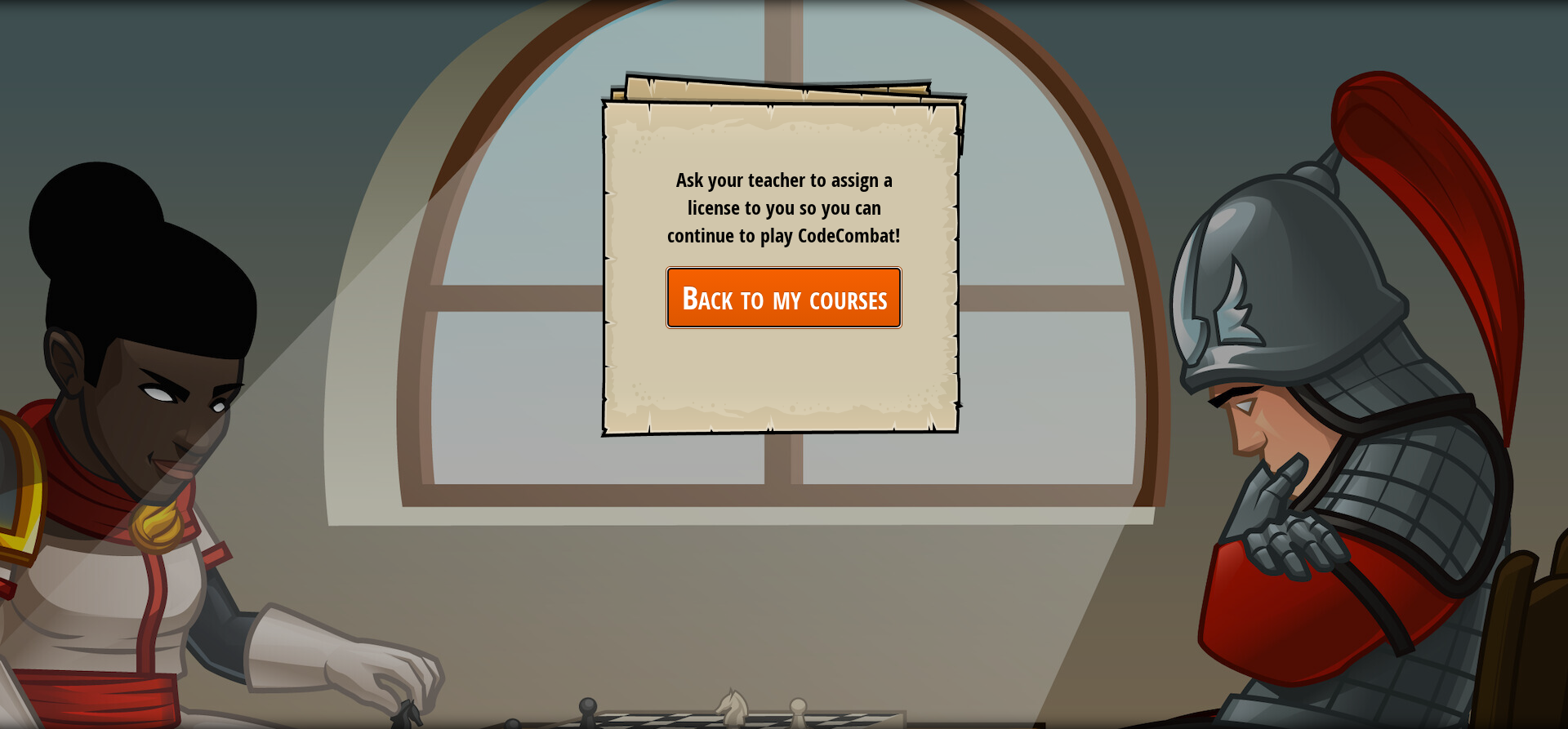
click at [810, 313] on link "Back to my courses" at bounding box center [784, 297] width 237 height 63
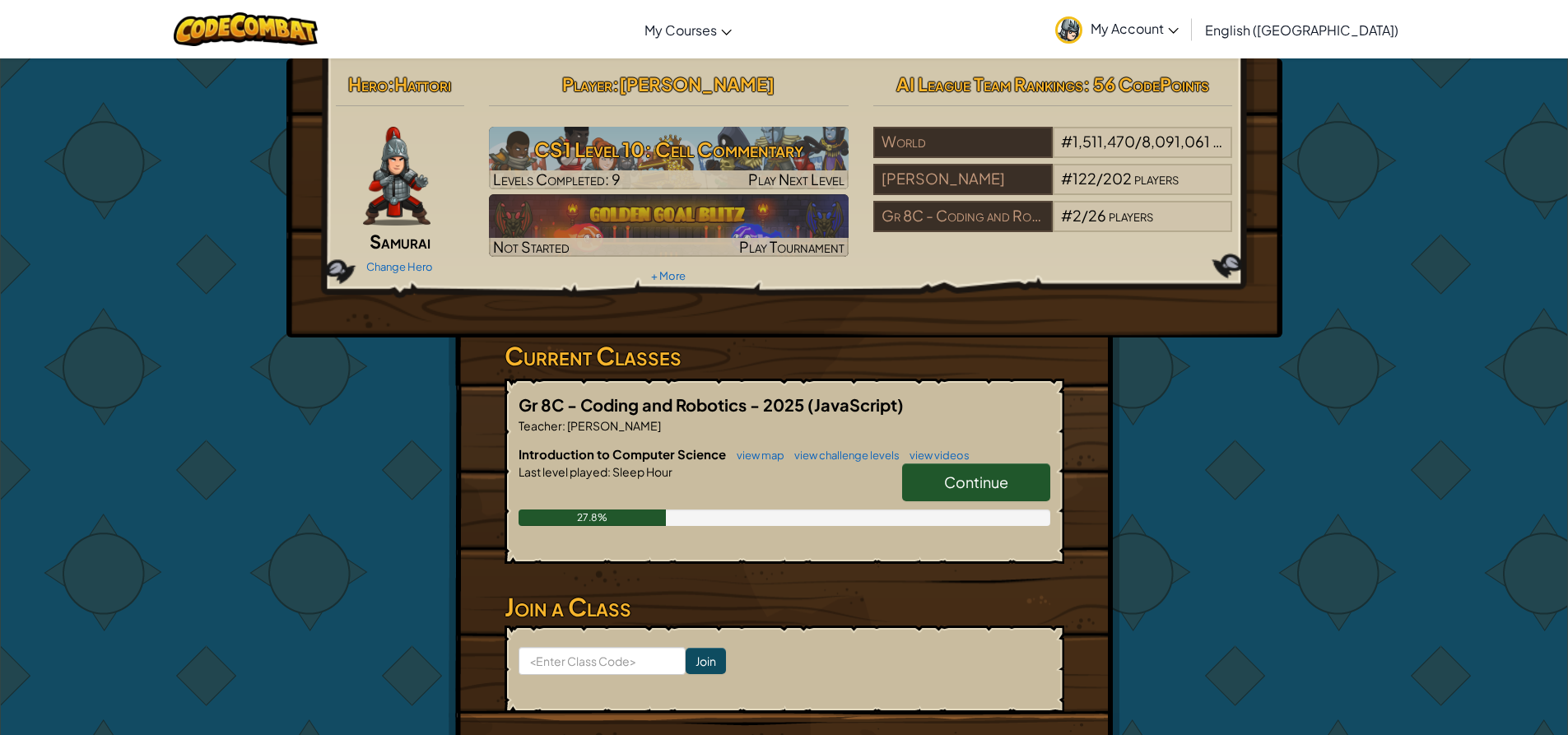
click at [960, 476] on span "Continue" at bounding box center [976, 482] width 64 height 19
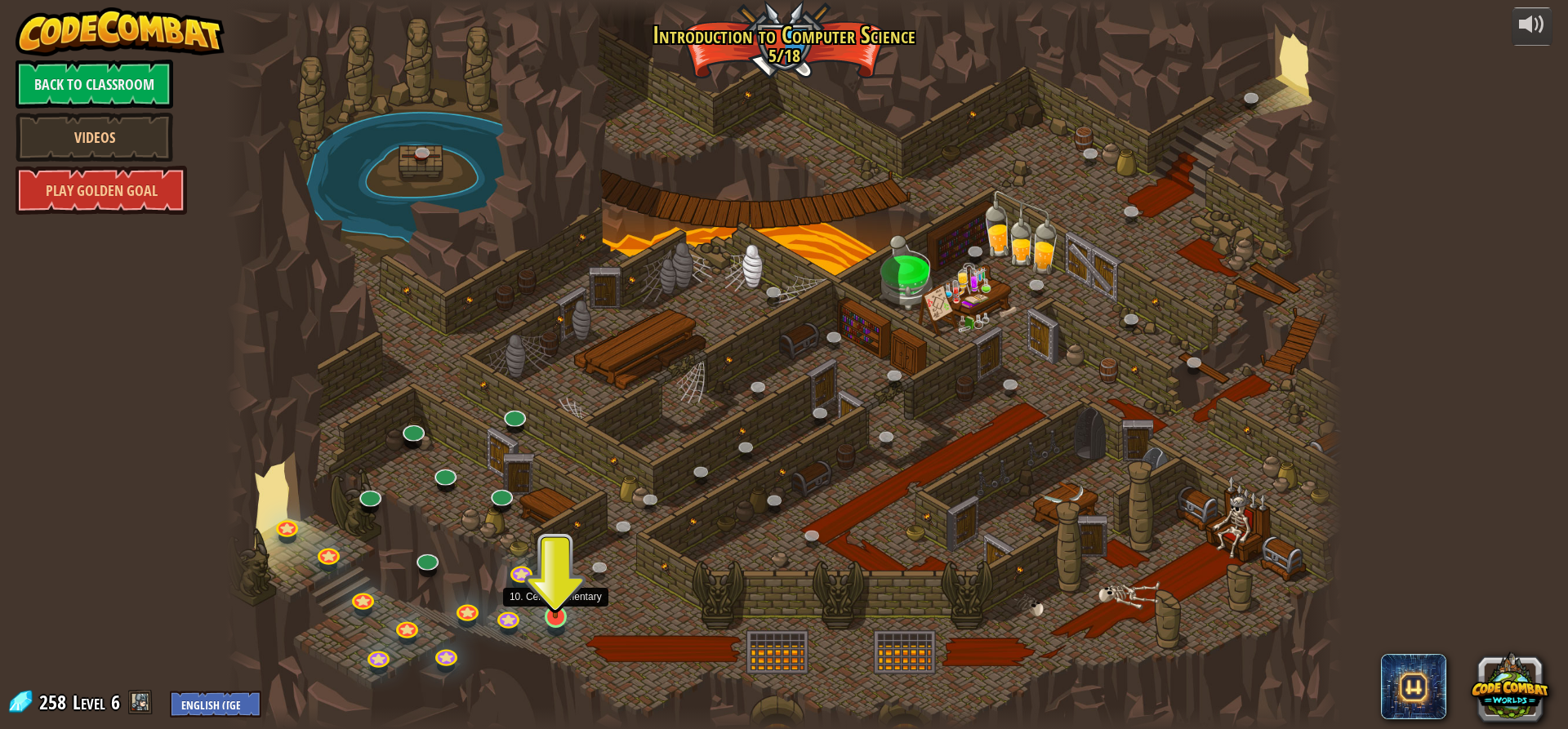
click at [558, 610] on img at bounding box center [555, 585] width 29 height 68
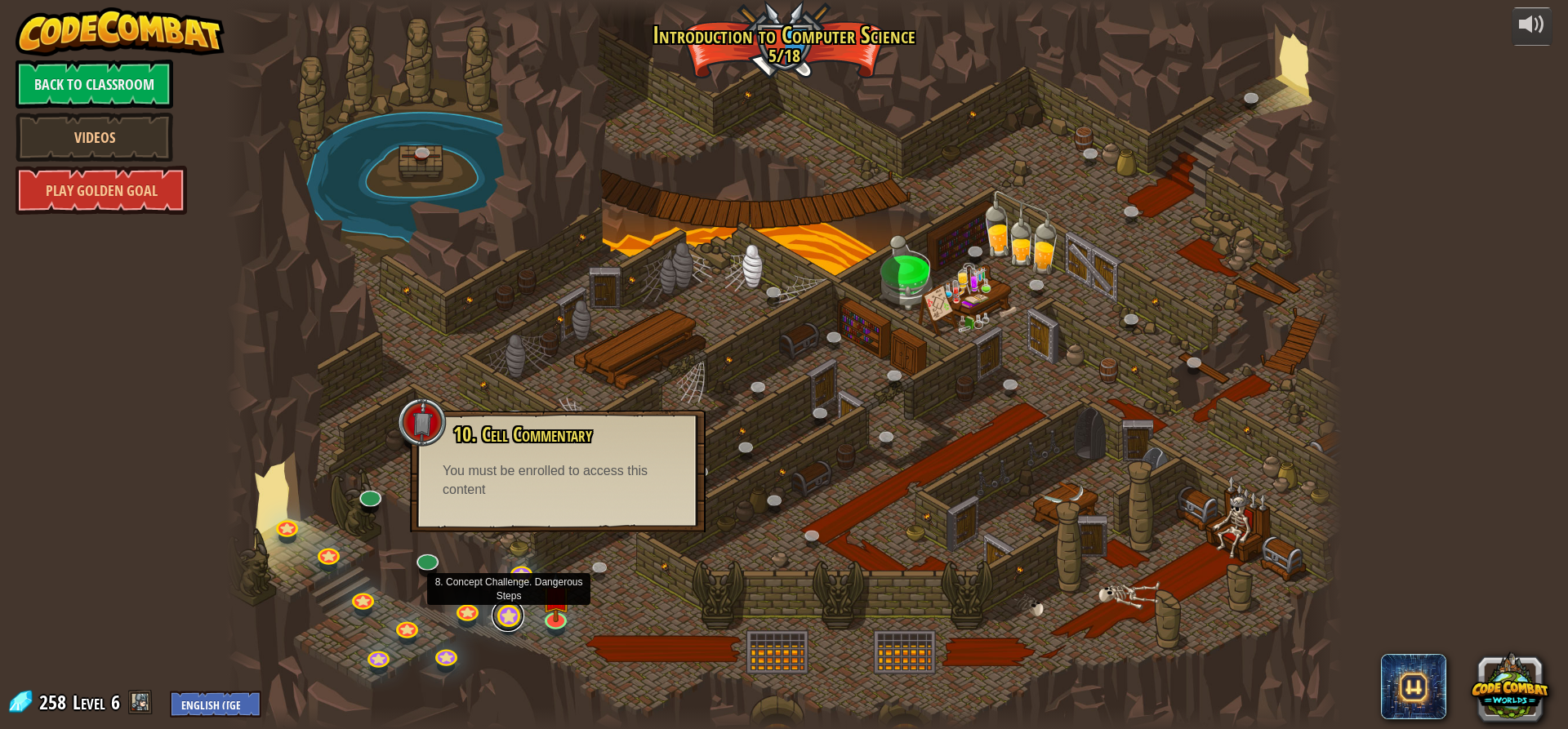
click at [506, 623] on link at bounding box center [508, 615] width 33 height 33
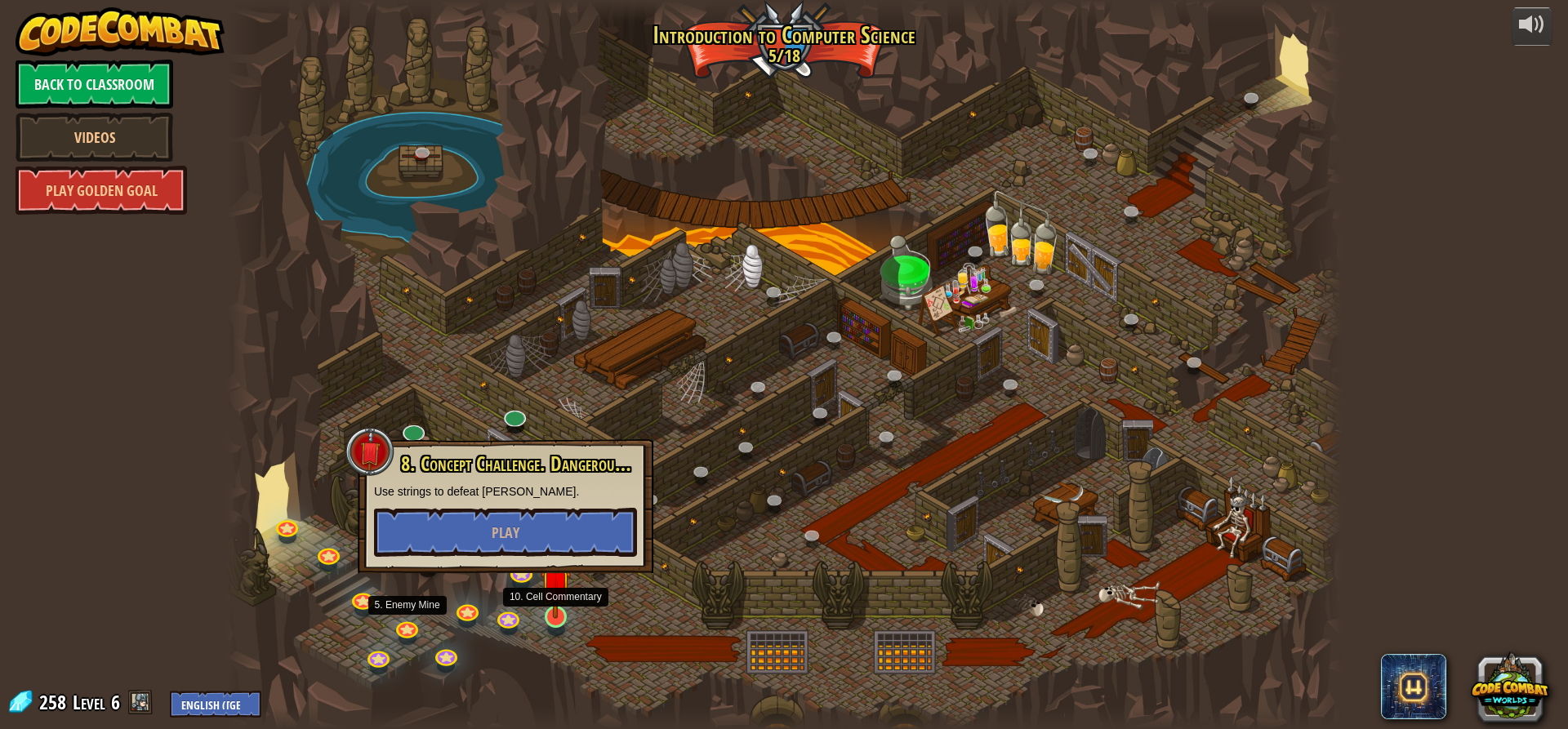
click at [563, 619] on div at bounding box center [555, 616] width 22 height 22
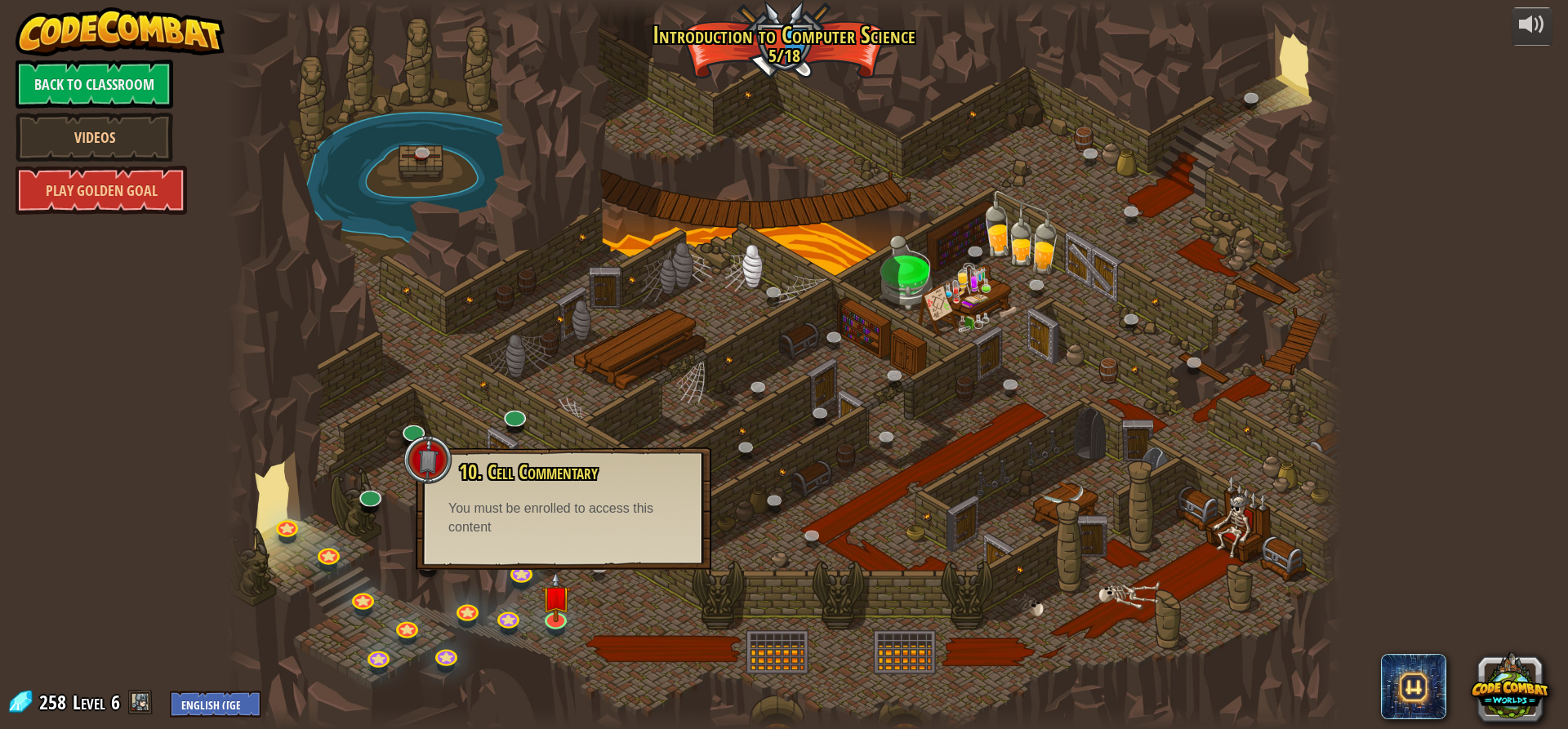
click at [626, 612] on div at bounding box center [784, 364] width 1116 height 729
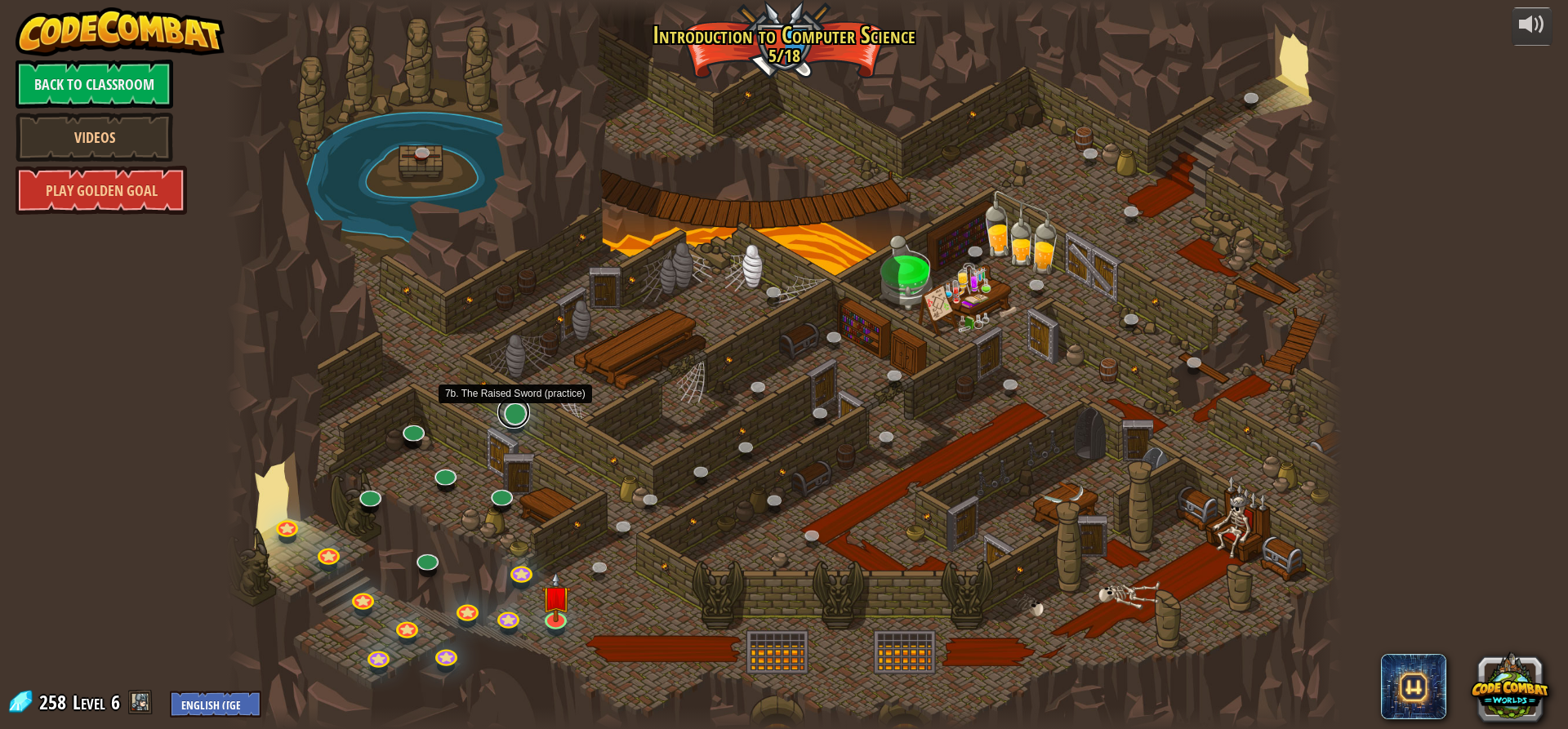
click at [502, 413] on link at bounding box center [514, 412] width 33 height 33
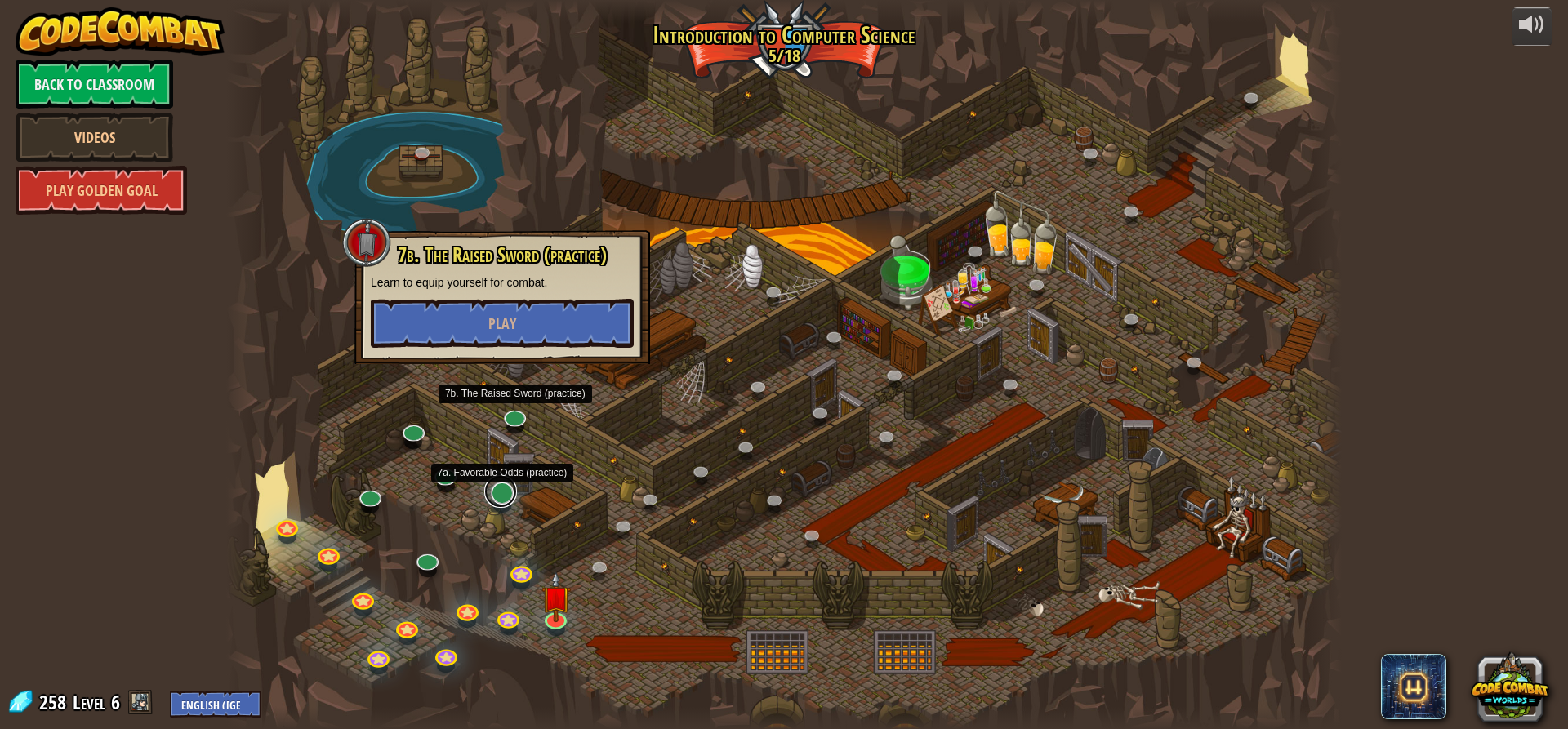
click at [500, 506] on div "25. Kithgard Gates (Locked) Escape the Kithgard dungeons, and don't let the gua…" at bounding box center [784, 364] width 1116 height 729
click at [509, 501] on link at bounding box center [500, 491] width 33 height 33
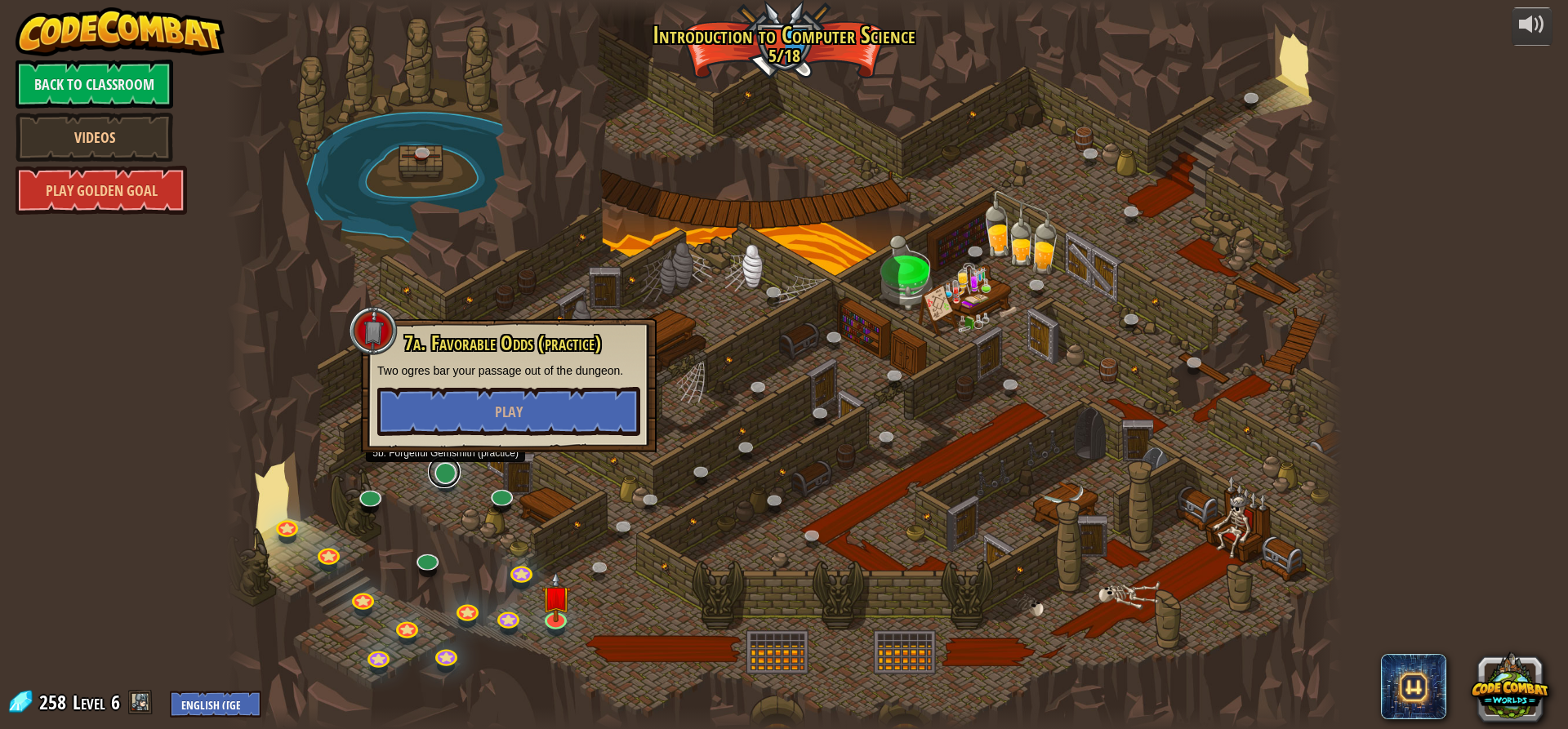
click at [449, 480] on link at bounding box center [444, 472] width 33 height 33
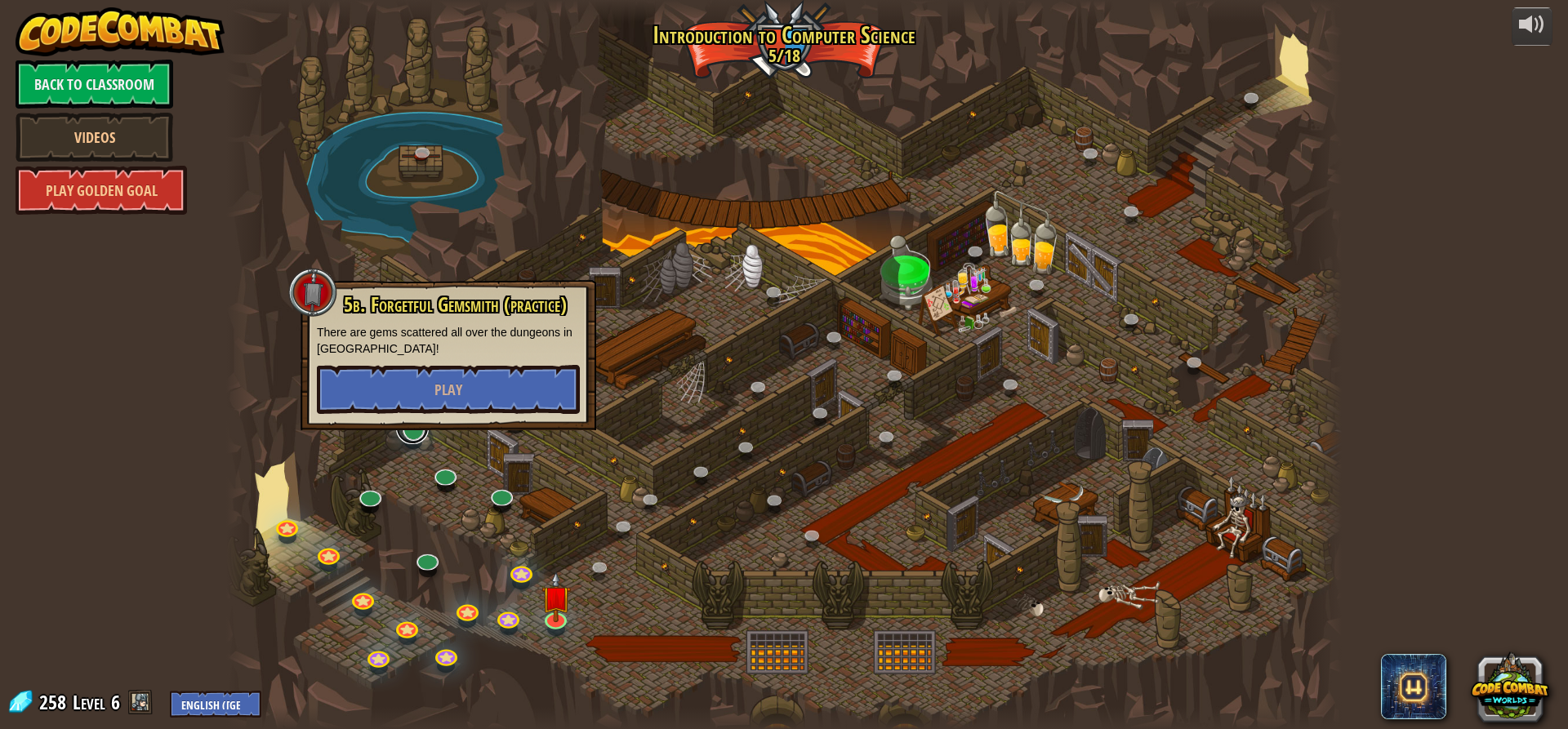
click at [409, 444] on link at bounding box center [412, 428] width 33 height 33
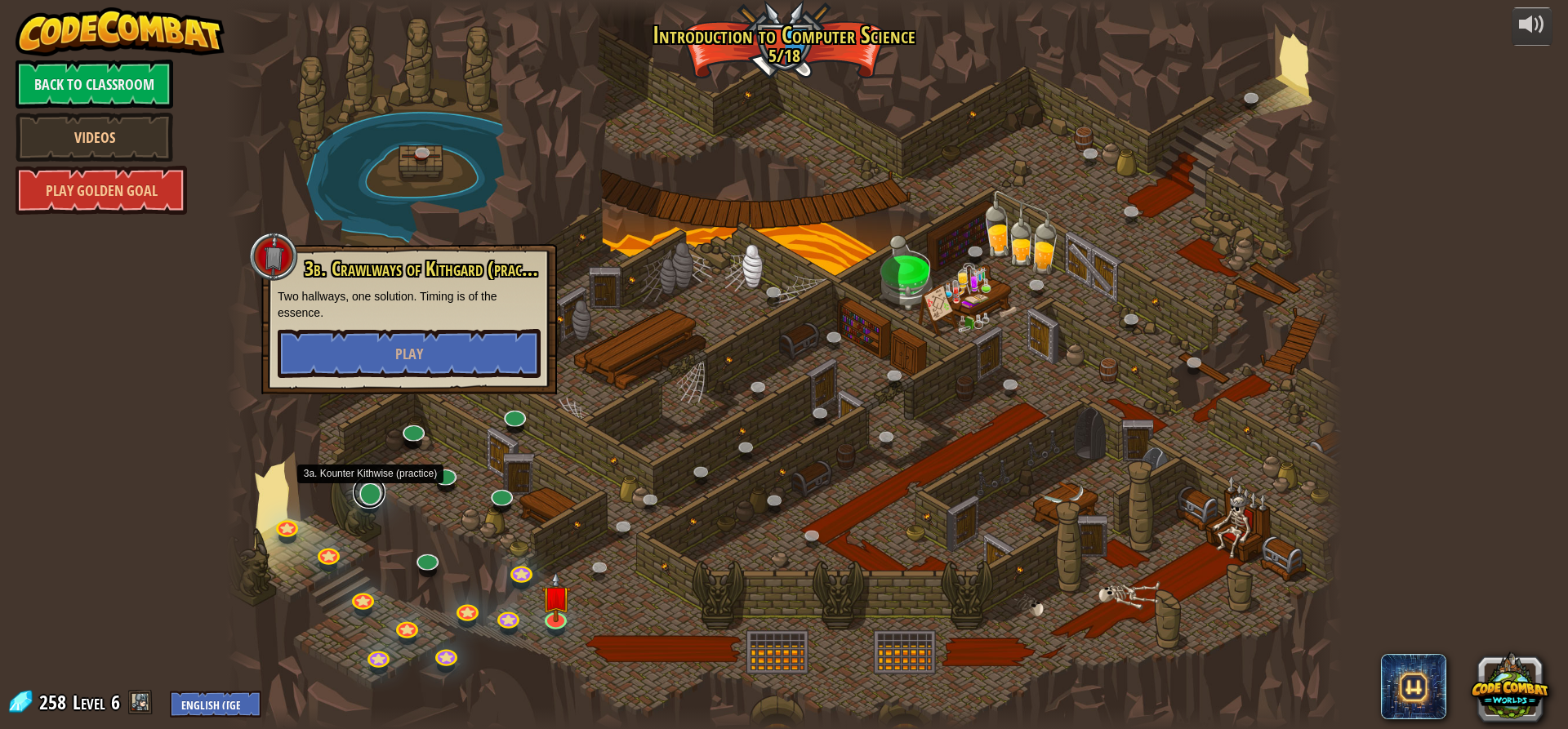
click at [369, 487] on link at bounding box center [369, 492] width 33 height 33
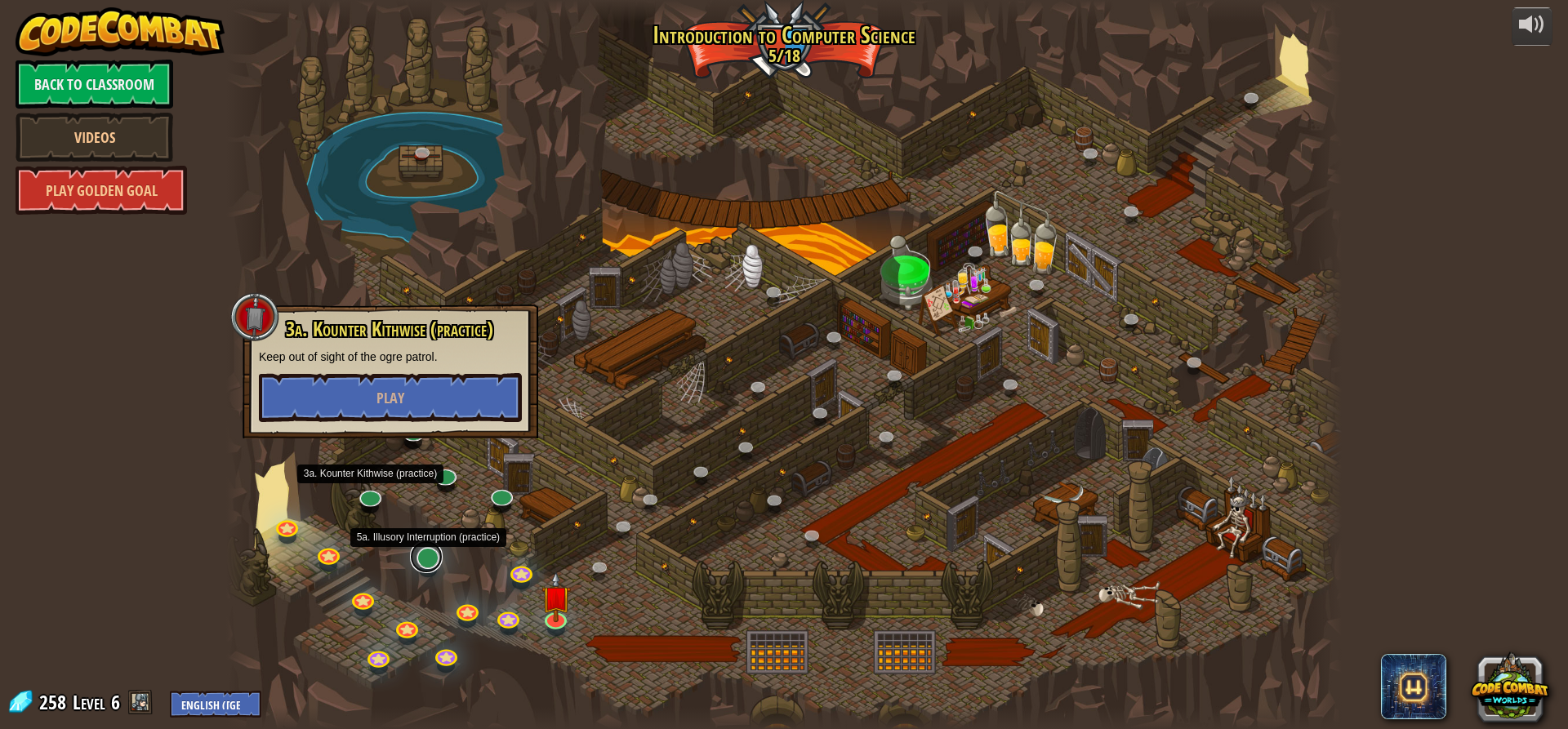
click at [431, 562] on link at bounding box center [426, 557] width 33 height 33
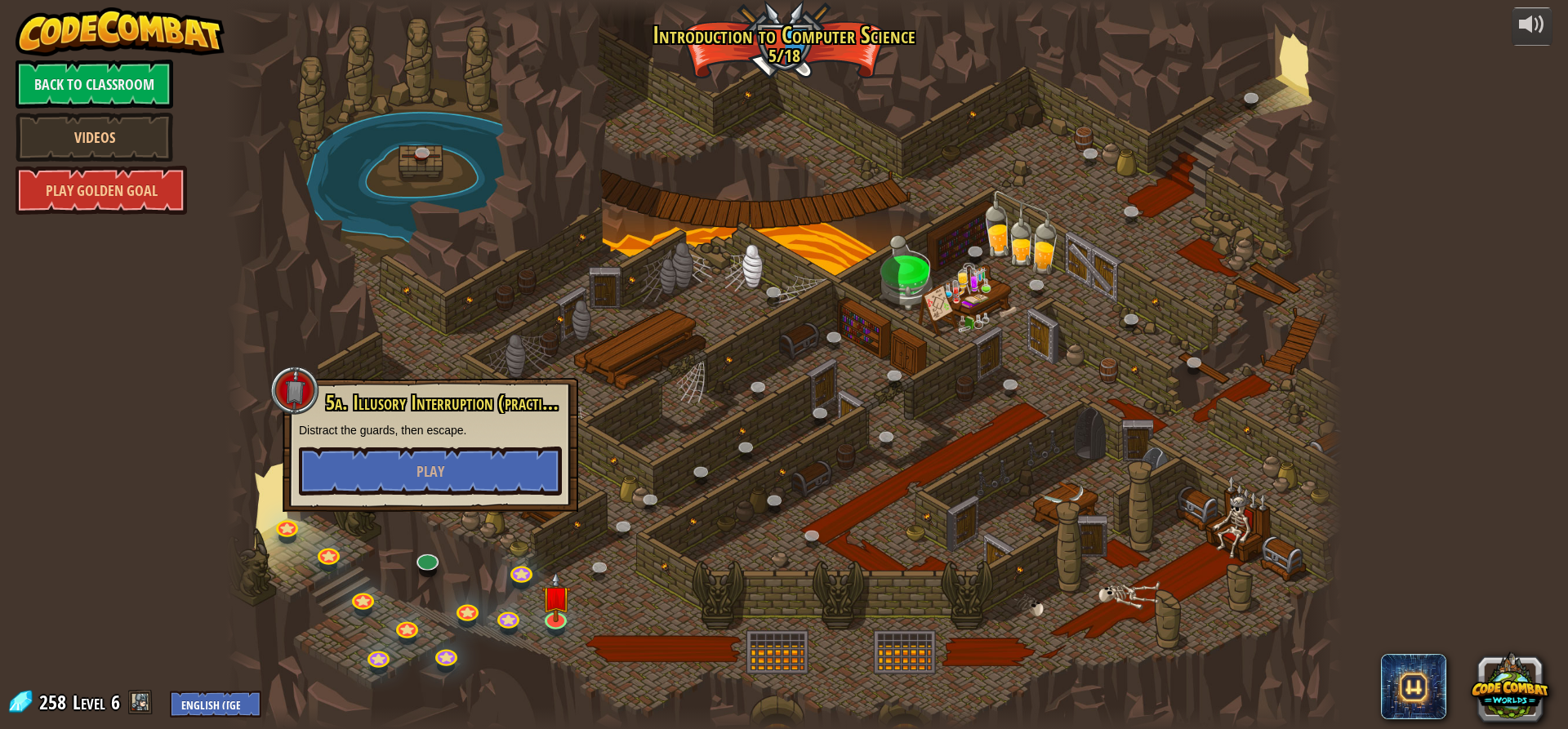
click at [375, 518] on div at bounding box center [784, 364] width 1116 height 729
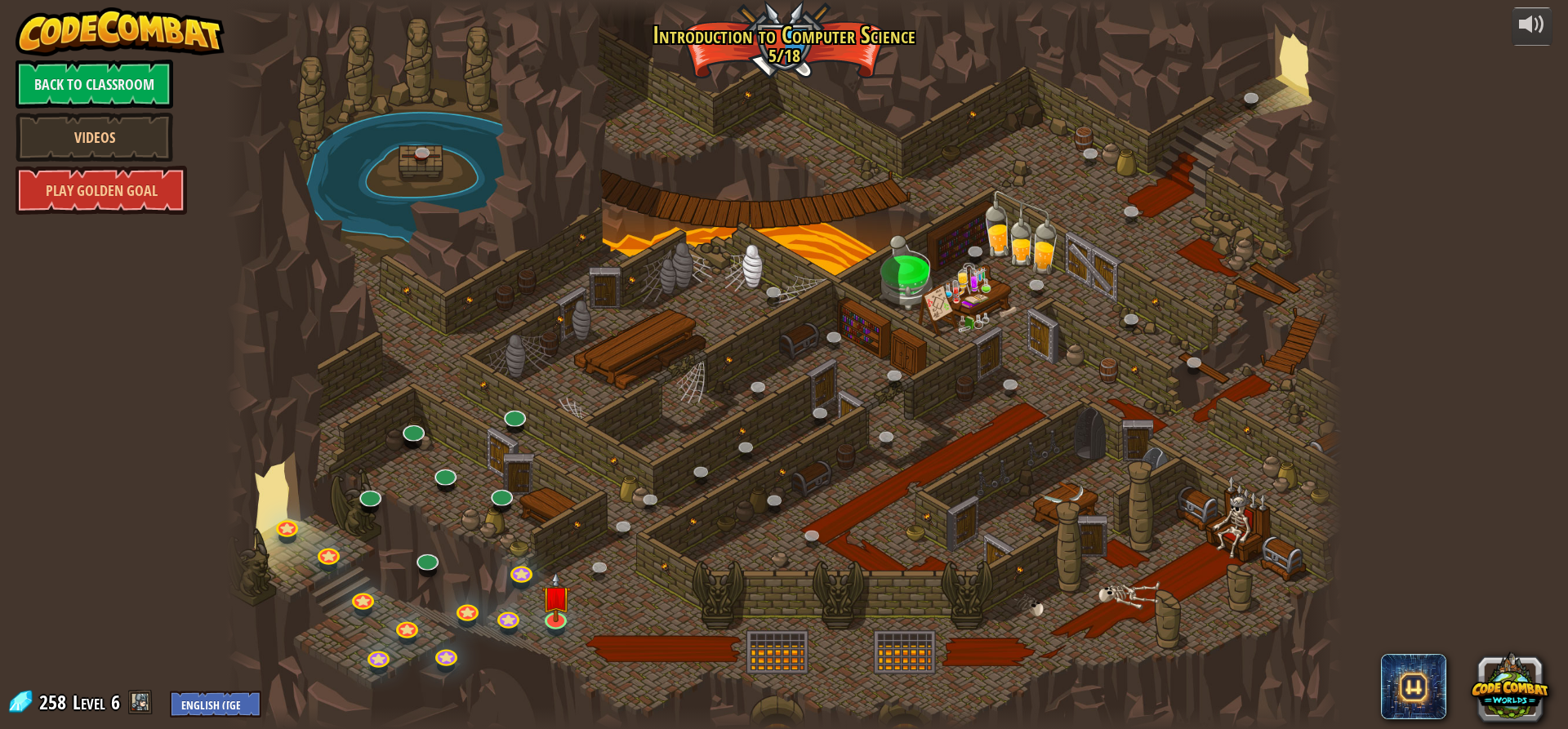
click at [371, 509] on div at bounding box center [370, 506] width 18 height 13
click at [371, 504] on link at bounding box center [369, 492] width 33 height 33
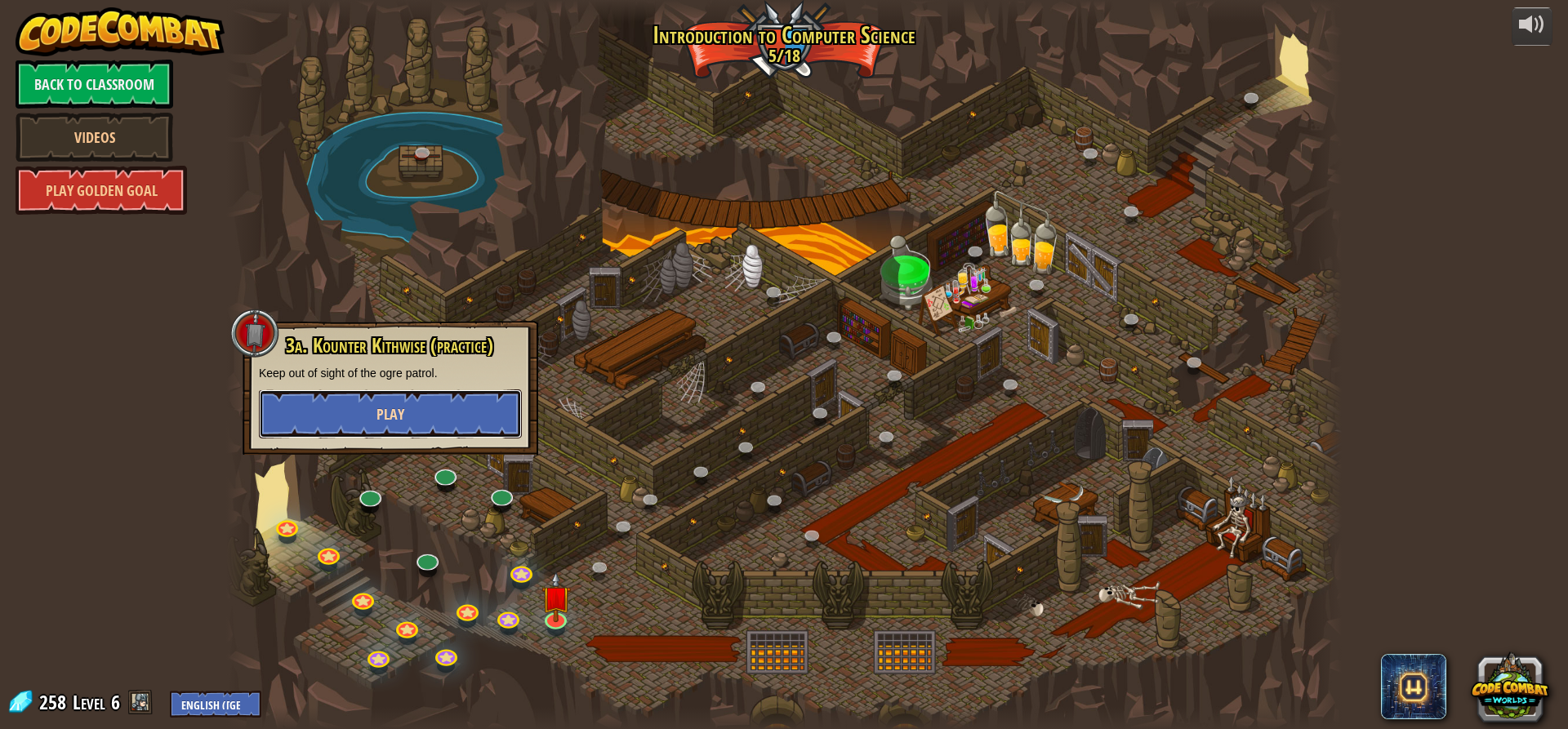
click at [444, 427] on button "Play" at bounding box center [390, 414] width 263 height 49
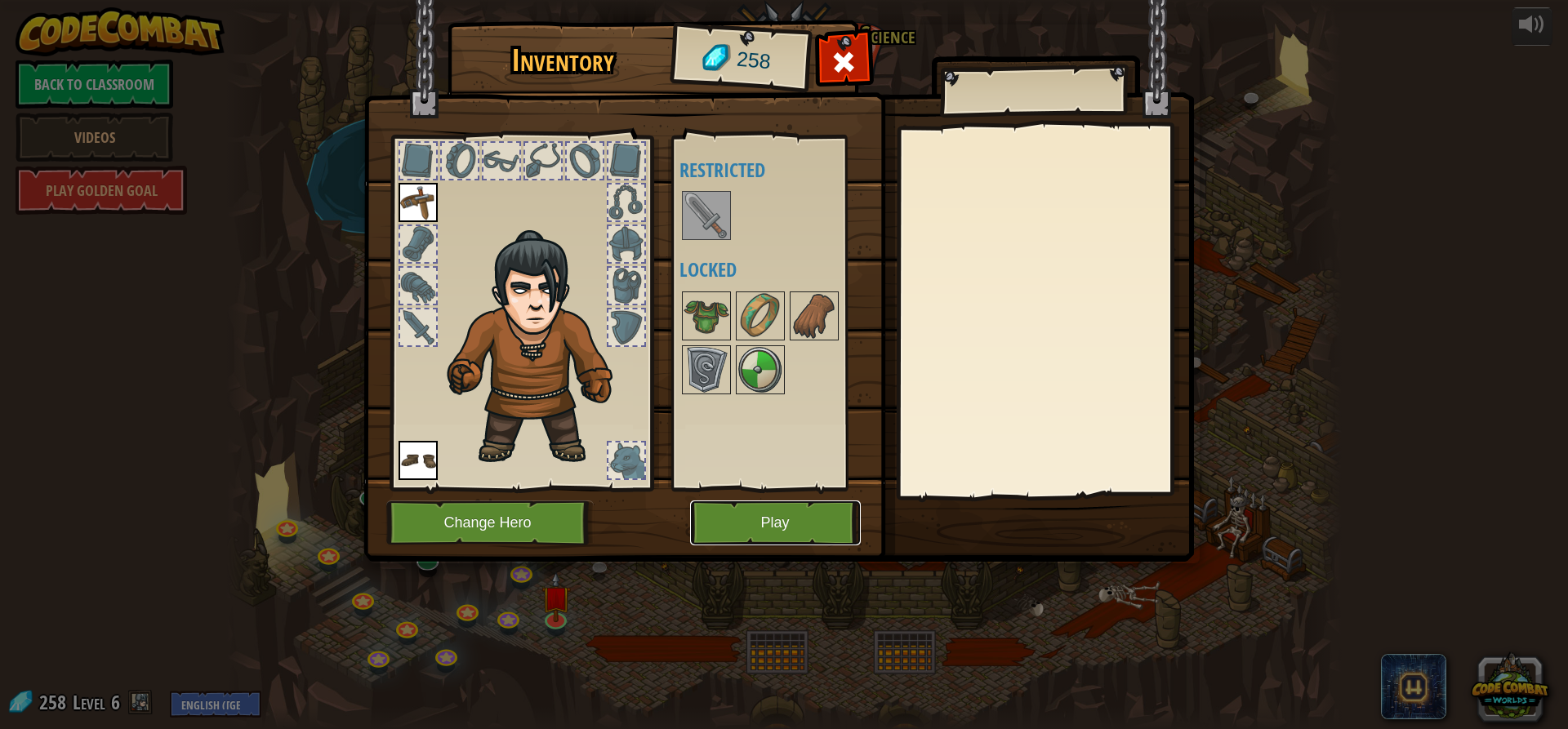
click at [825, 527] on button "Play" at bounding box center [775, 523] width 170 height 45
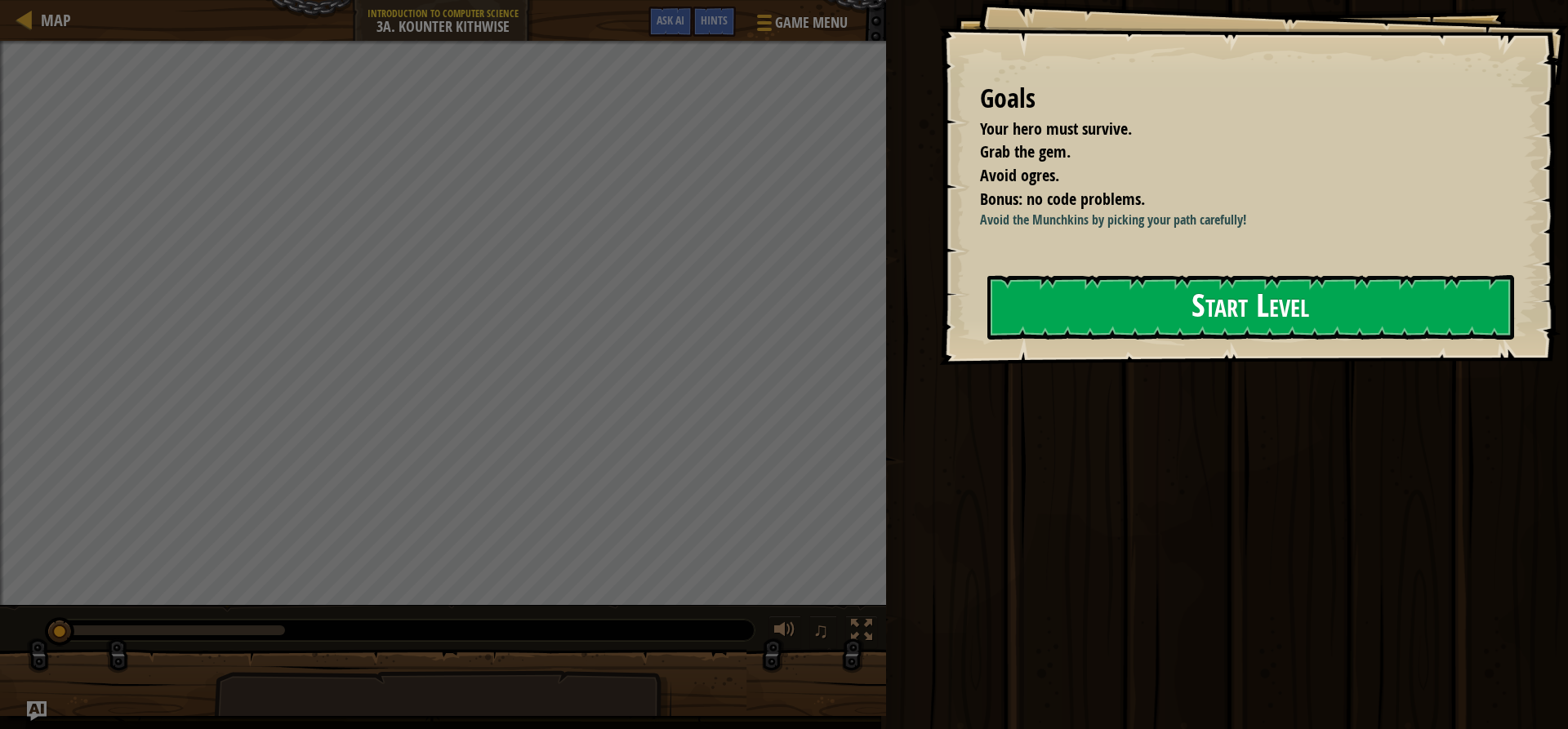
click at [1157, 306] on button "Start Level" at bounding box center [1251, 308] width 527 height 65
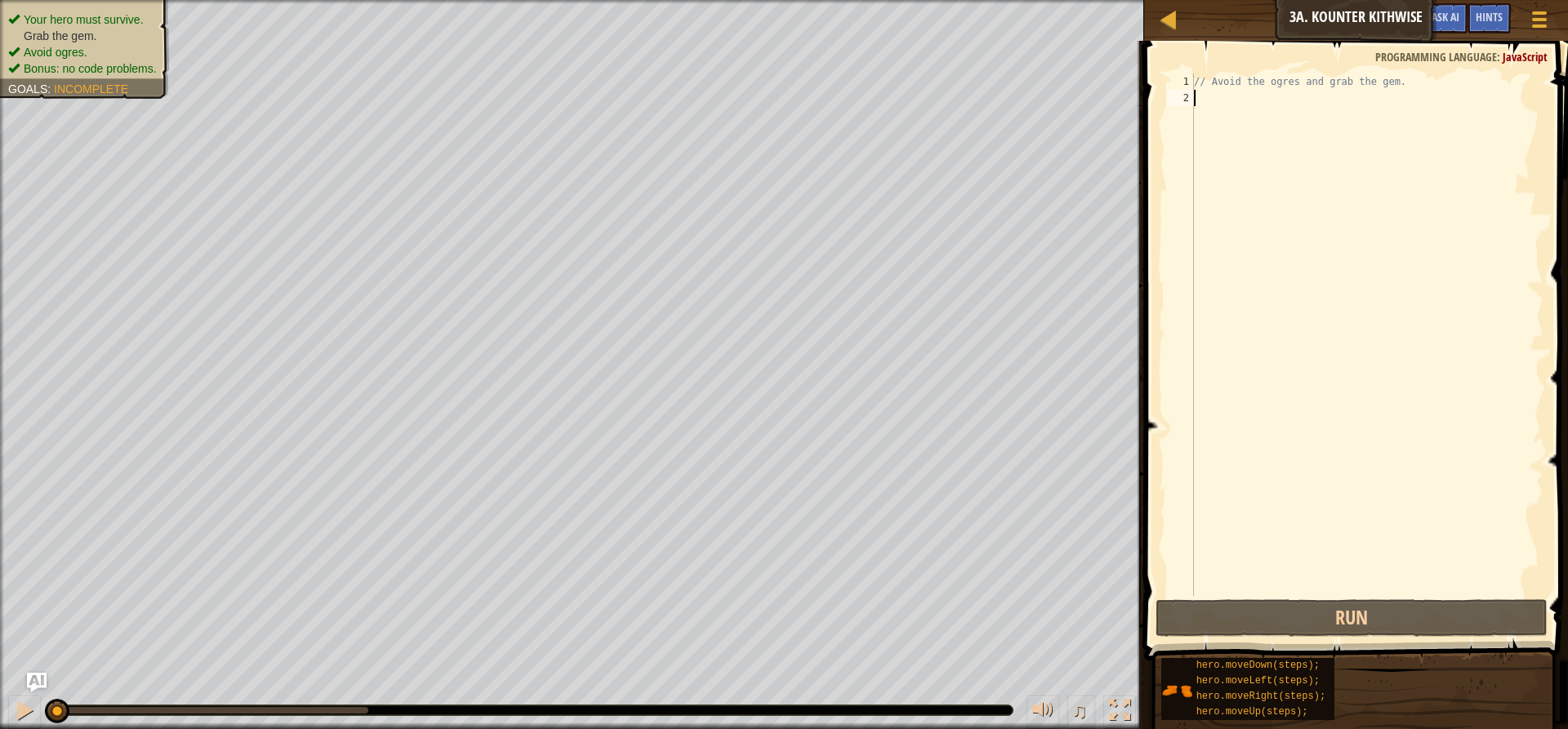
type textarea "h"
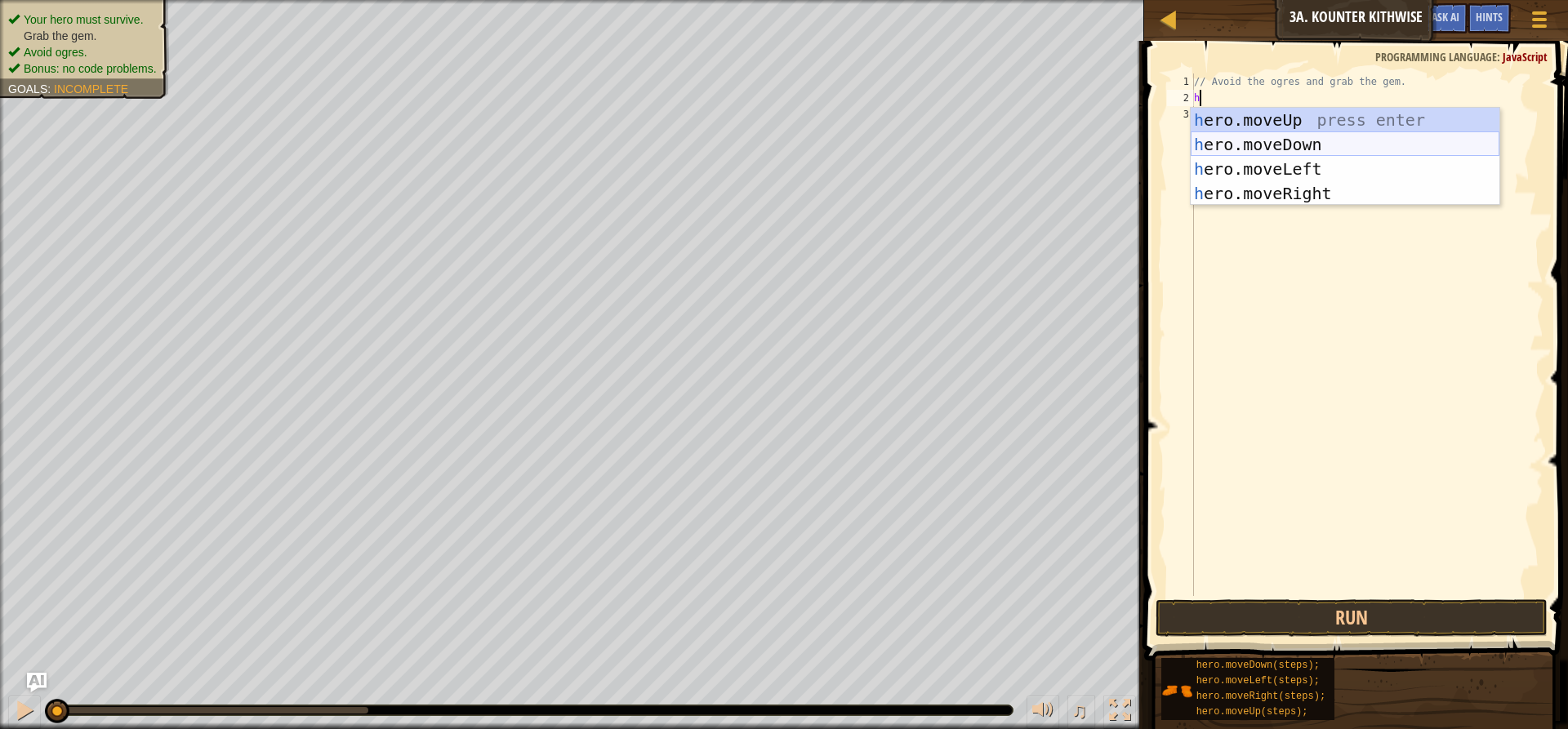
click at [1219, 145] on div "h ero.moveUp press enter h ero.moveDown press enter h ero.moveLeft press enter …" at bounding box center [1345, 182] width 309 height 147
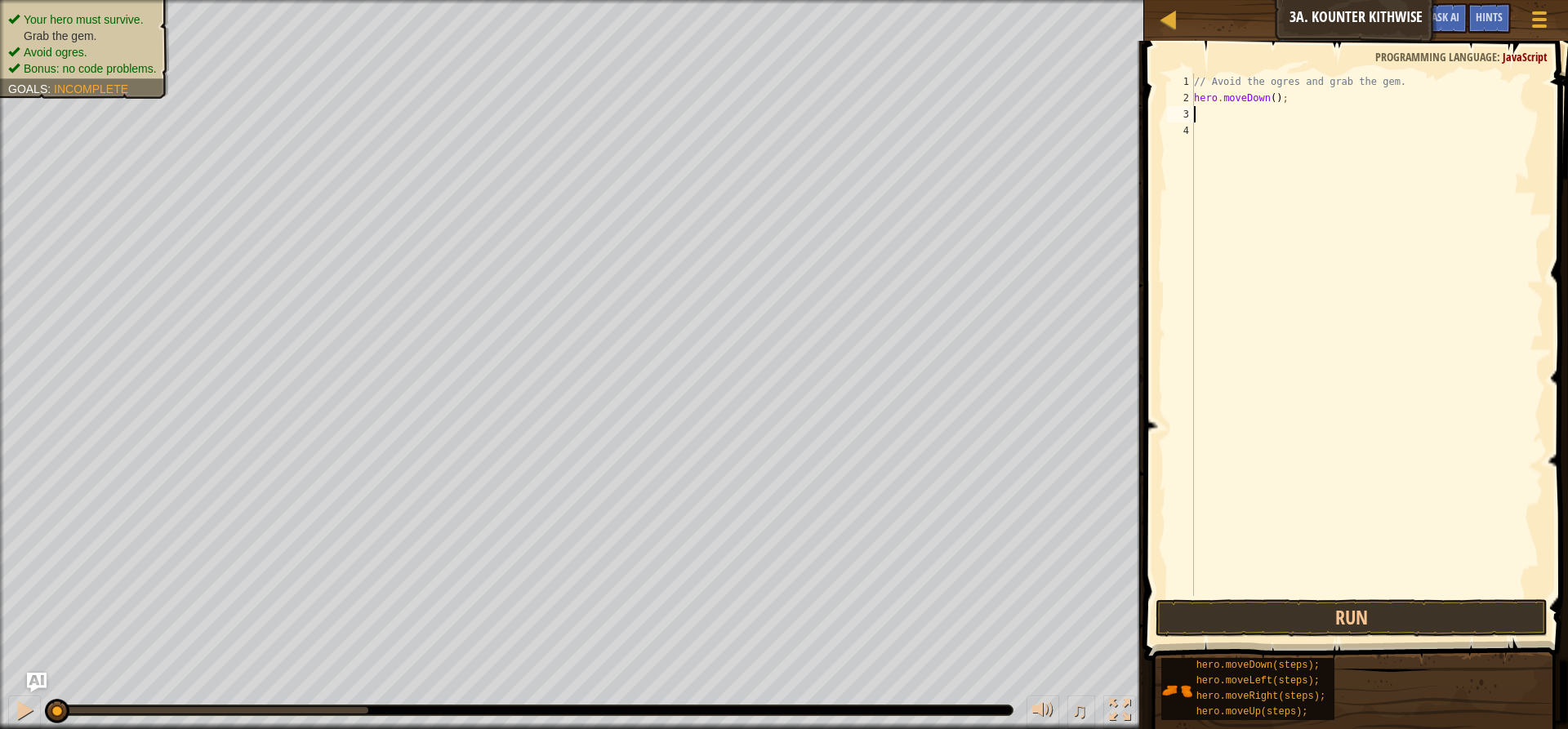
type textarea "h"
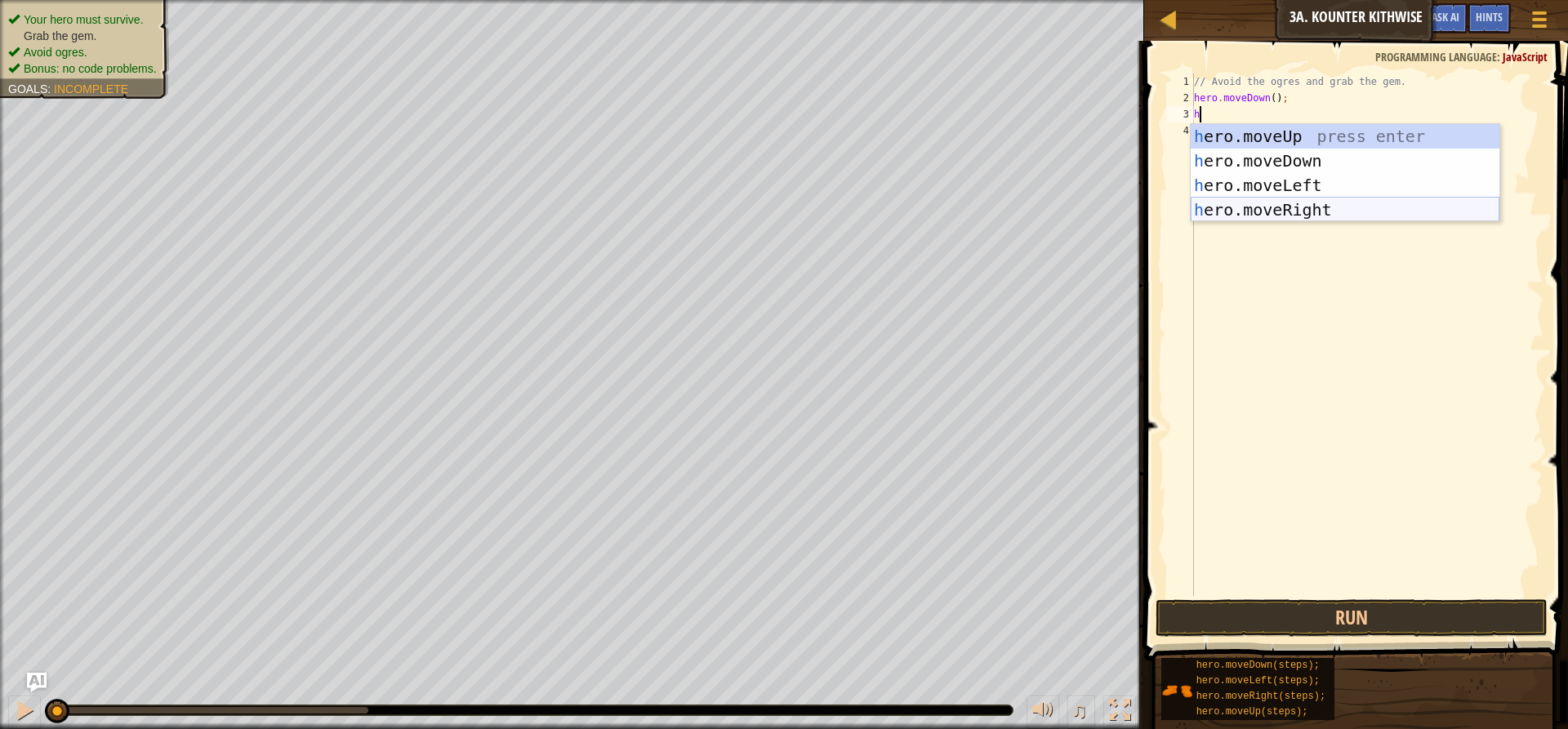
drag, startPoint x: 1279, startPoint y: 203, endPoint x: 1266, endPoint y: 214, distance: 17.0
click at [1279, 203] on div "h ero.moveUp press enter h ero.moveDown press enter h ero.moveLeft press enter …" at bounding box center [1345, 198] width 309 height 147
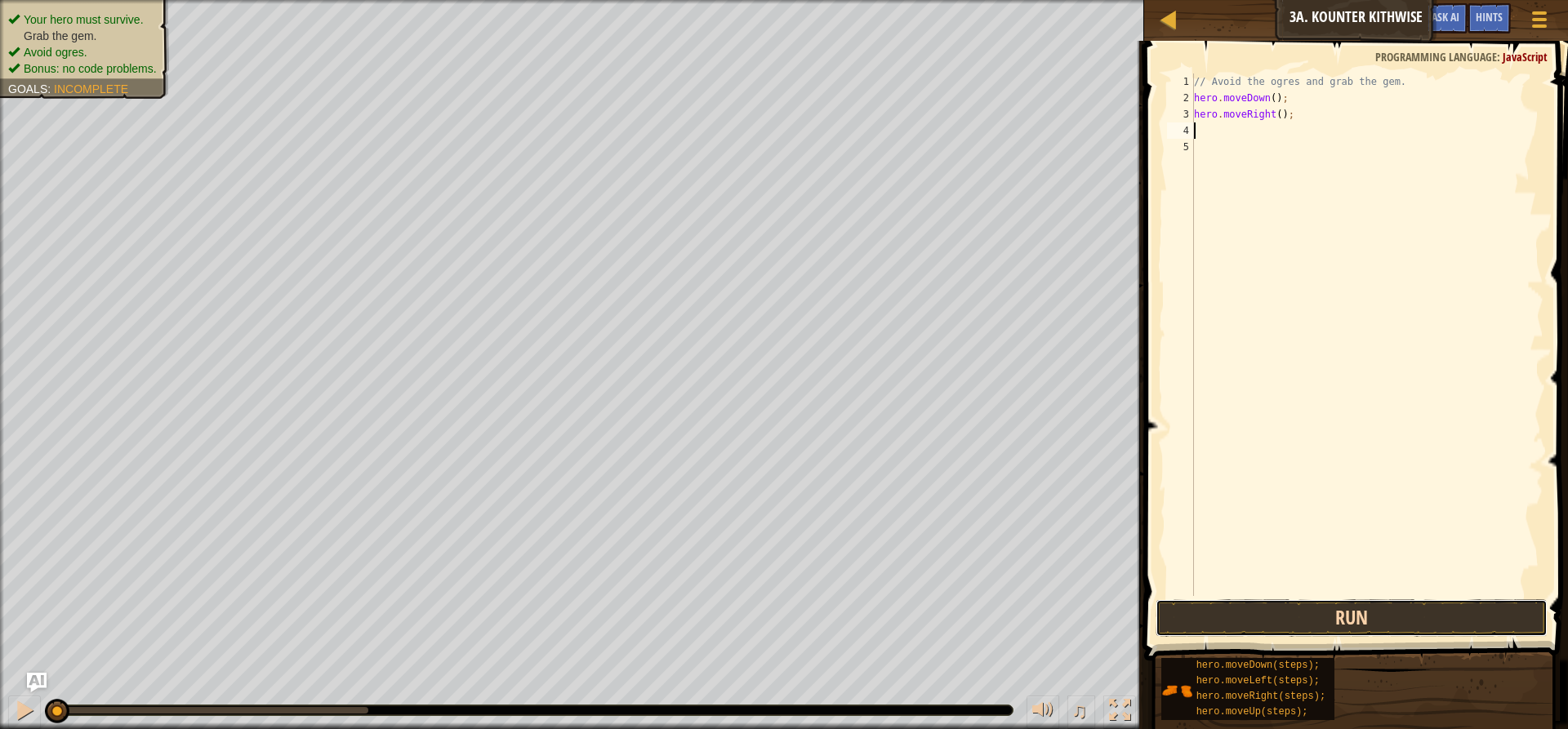
click at [1335, 615] on button "Run" at bounding box center [1352, 618] width 392 height 38
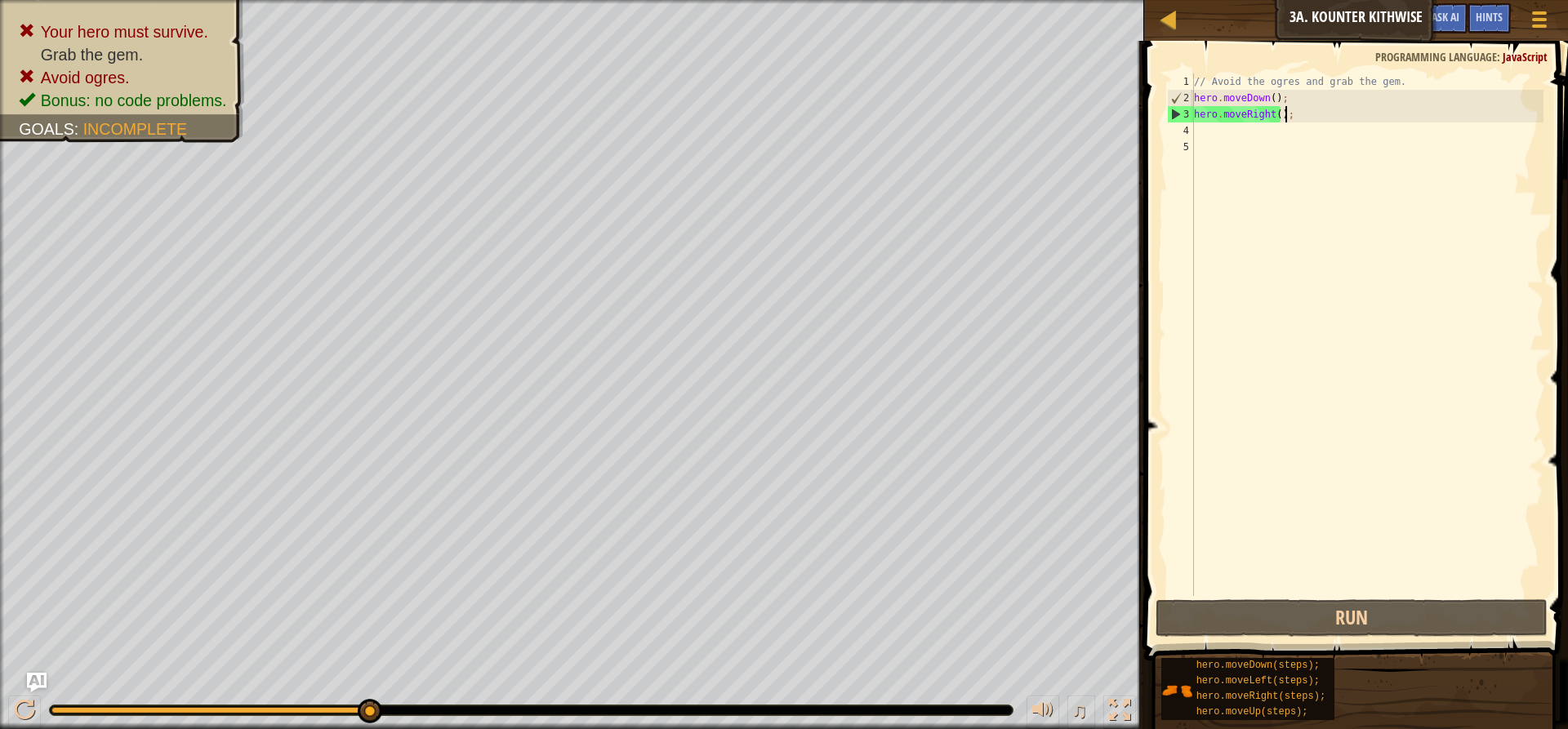
click at [1324, 115] on div "// Avoid the ogres and grab the gem. hero . moveDown ( ) ; hero . moveRight ( )…" at bounding box center [1367, 351] width 353 height 555
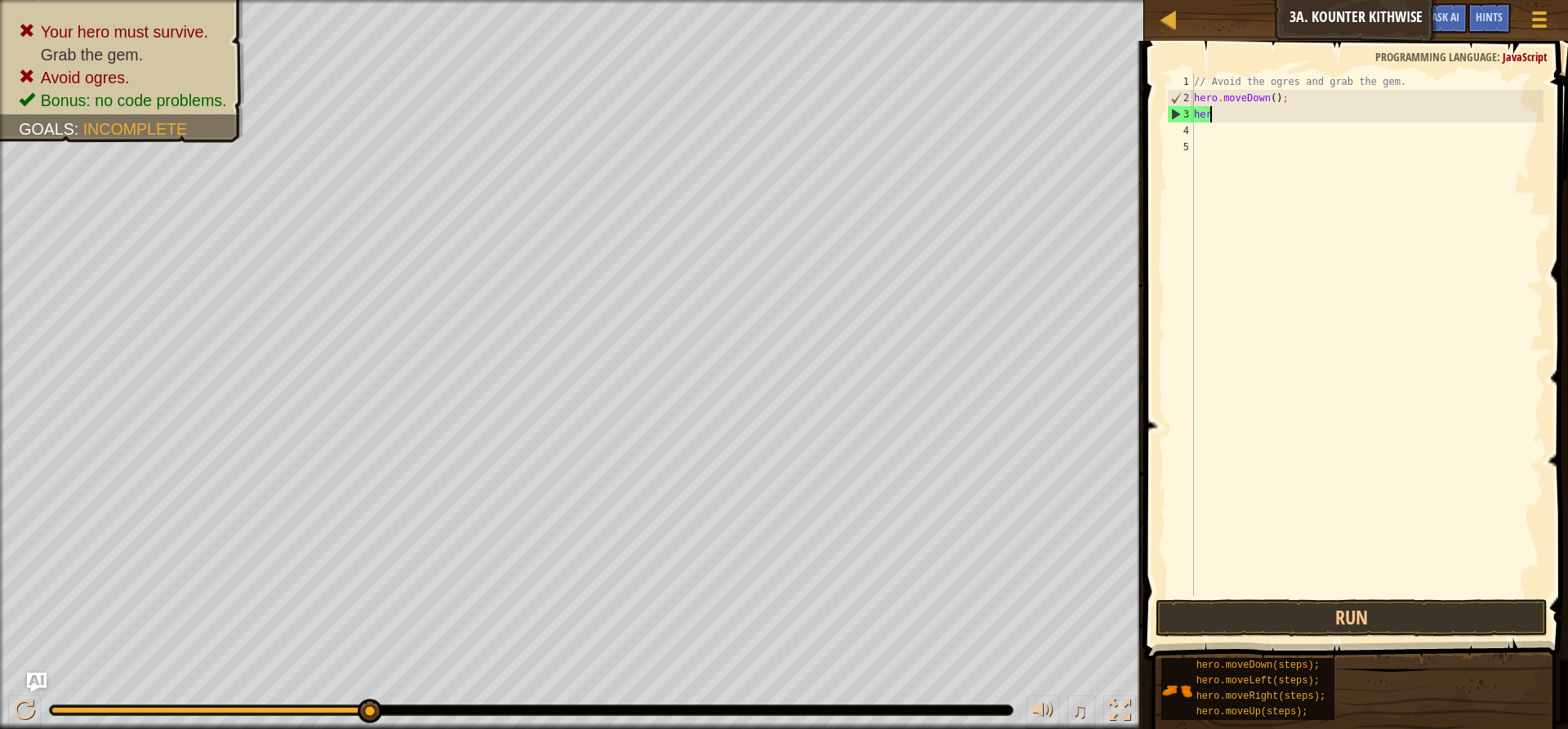
type textarea "h"
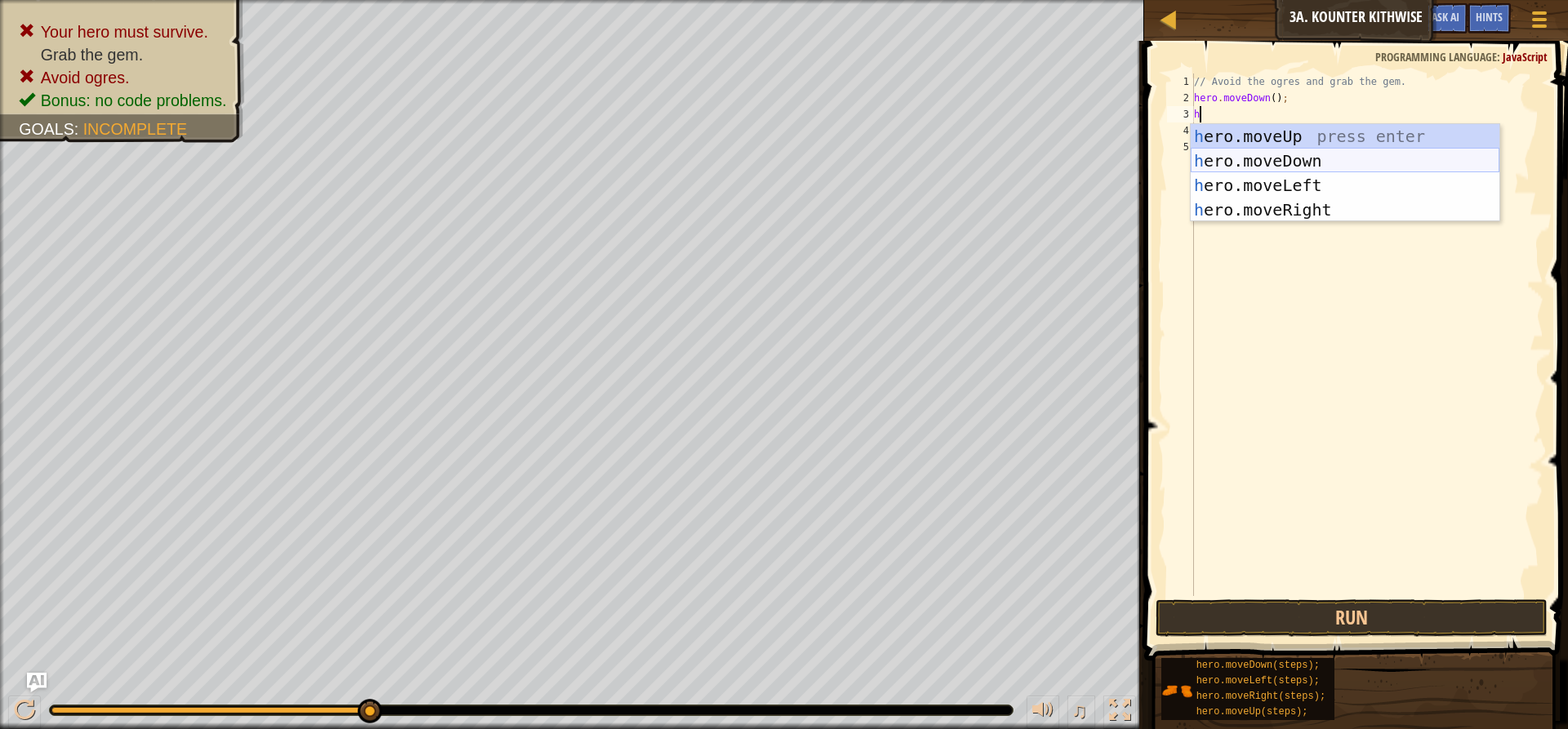
click at [1308, 155] on div "h ero.moveUp press enter h ero.moveDown press enter h ero.moveLeft press enter …" at bounding box center [1345, 198] width 309 height 147
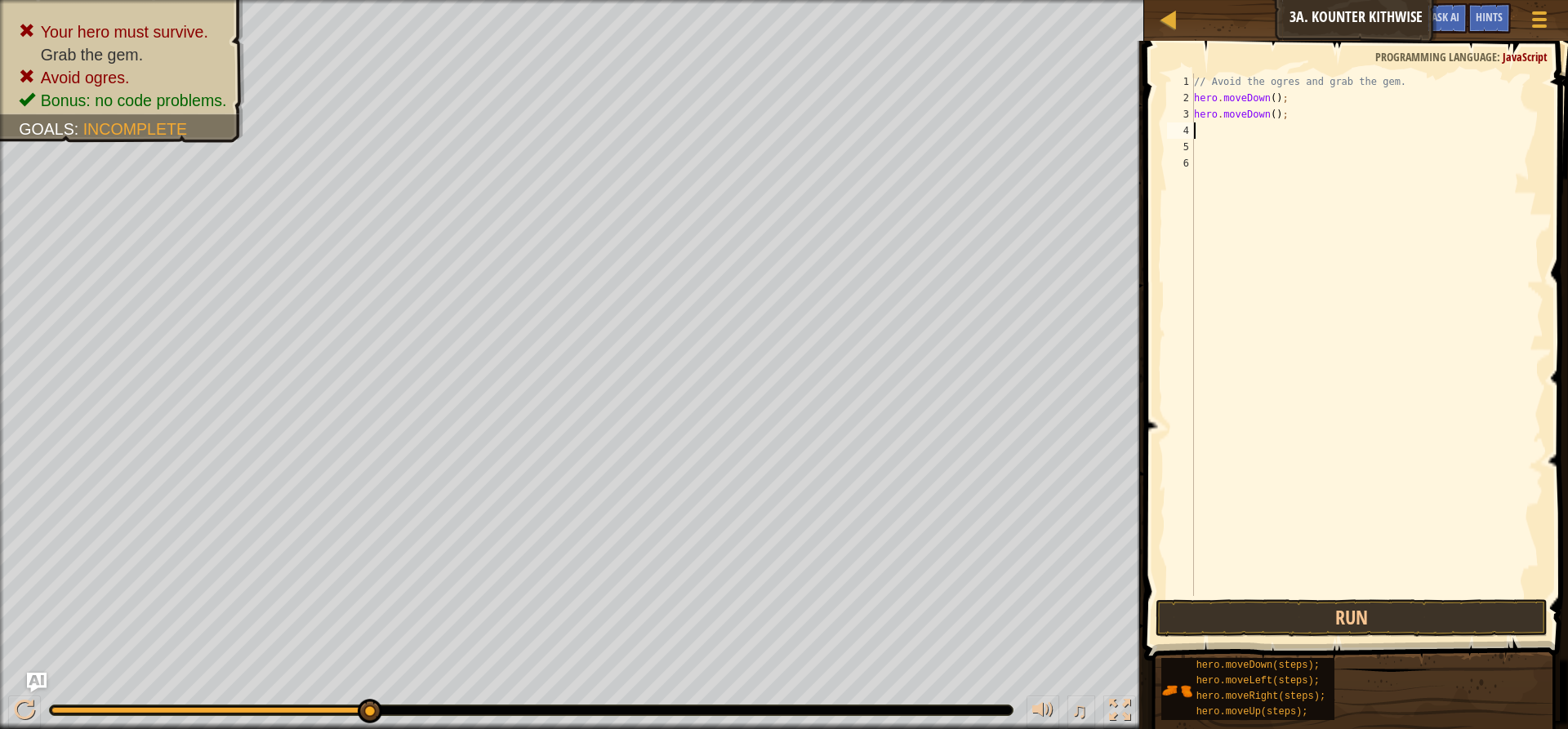
type textarea "h"
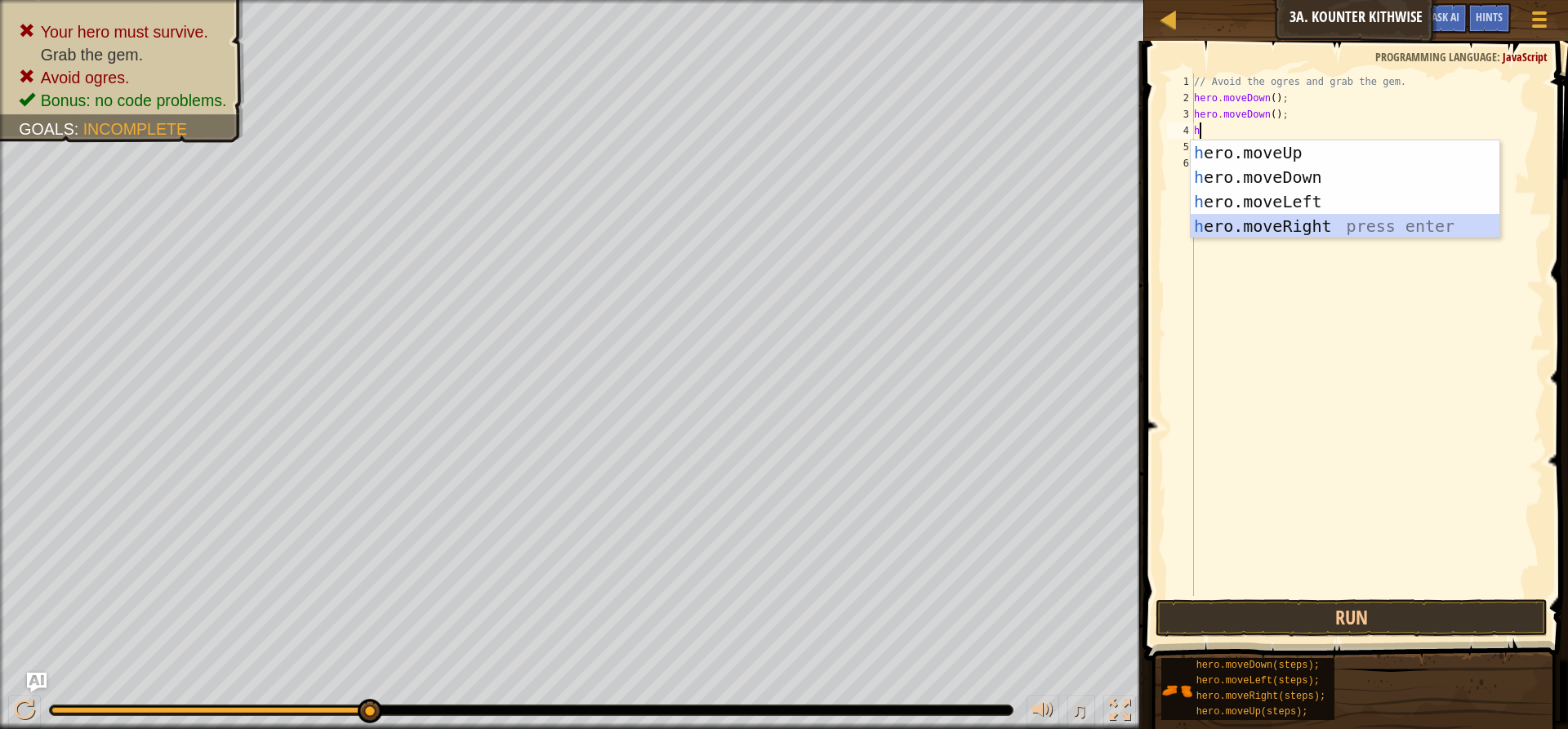
click at [1279, 220] on div "h ero.moveUp press enter h ero.moveDown press enter h ero.moveLeft press enter …" at bounding box center [1345, 214] width 309 height 147
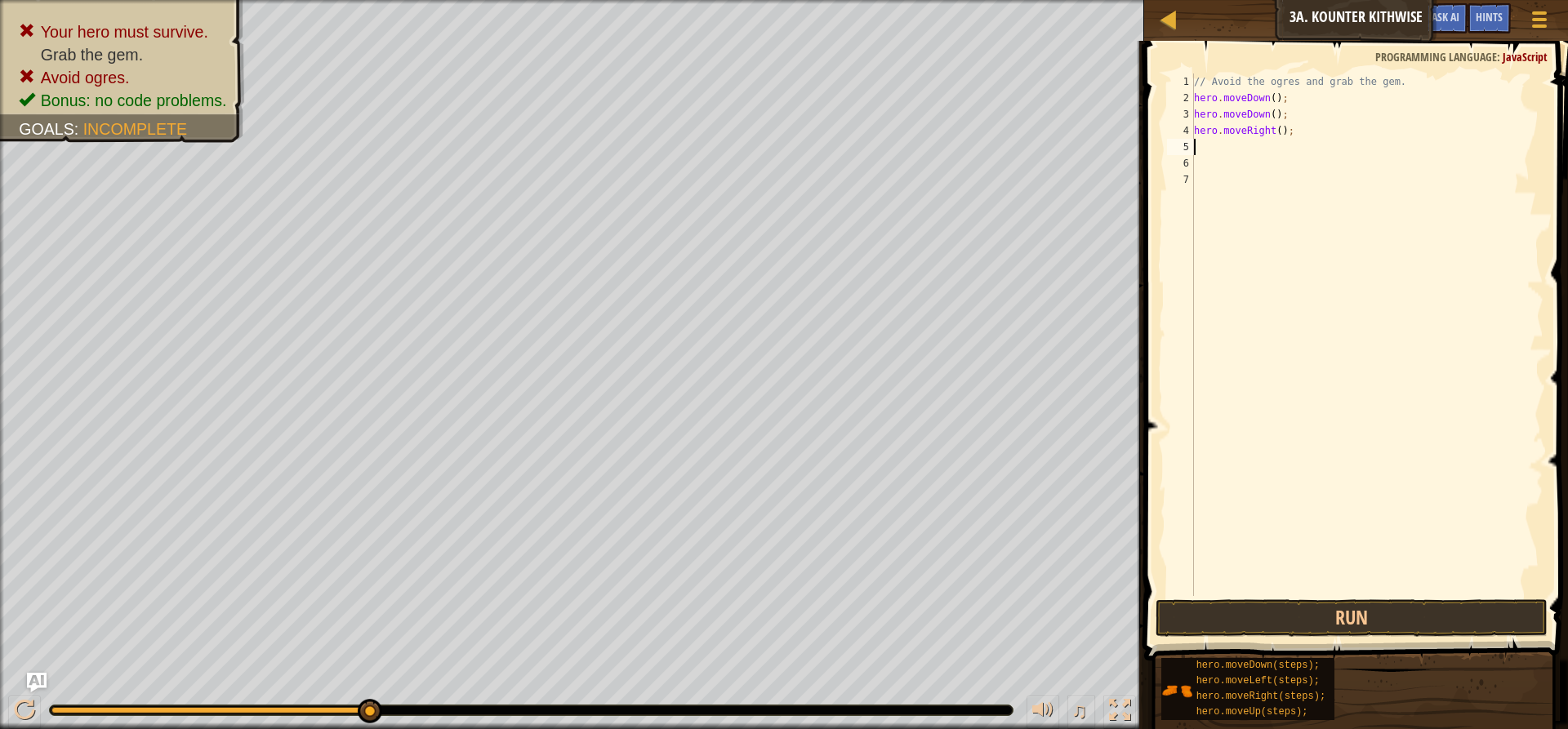
type textarea "h"
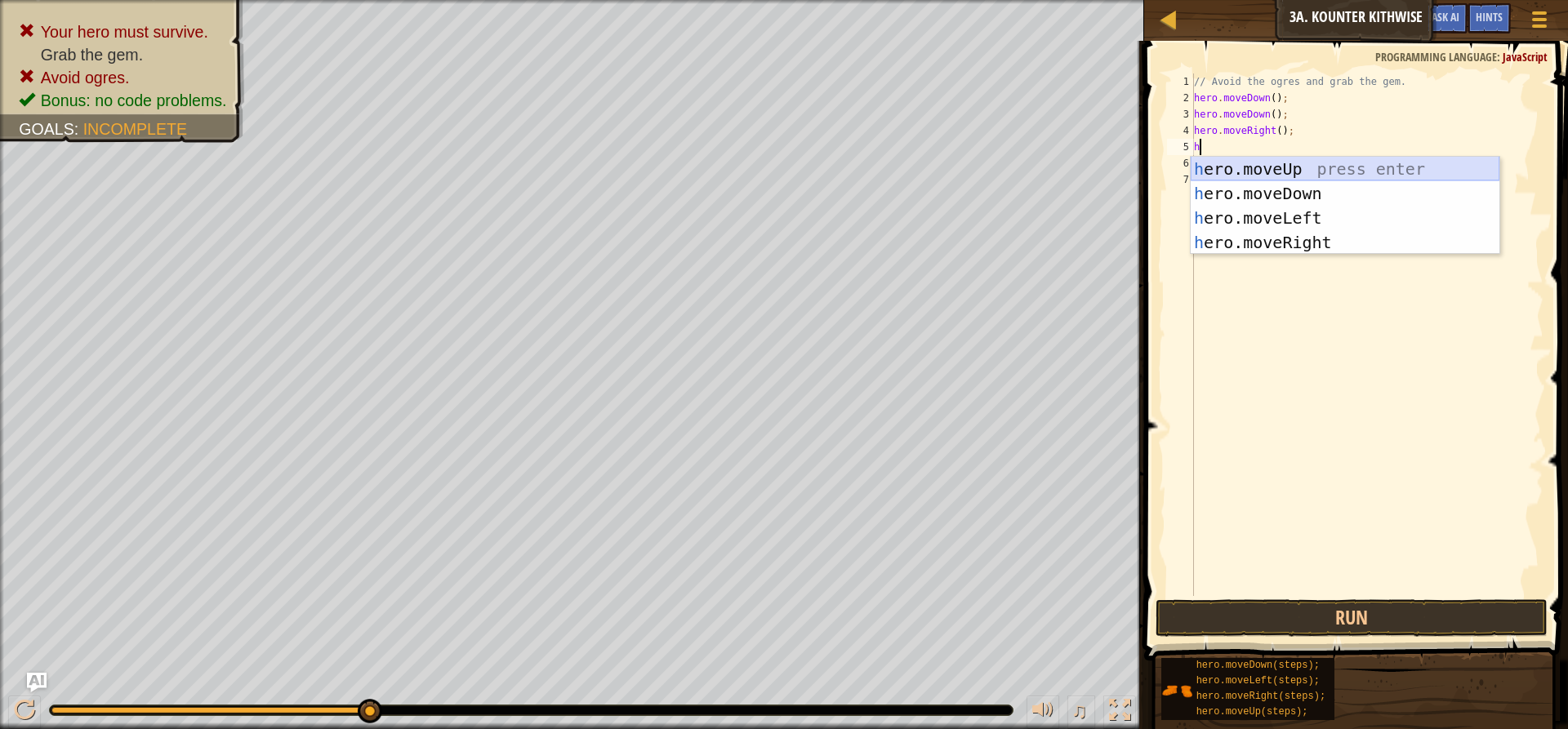
click at [1279, 165] on div "h ero.moveUp press enter h ero.moveDown press enter h ero.moveLeft press enter …" at bounding box center [1345, 230] width 309 height 147
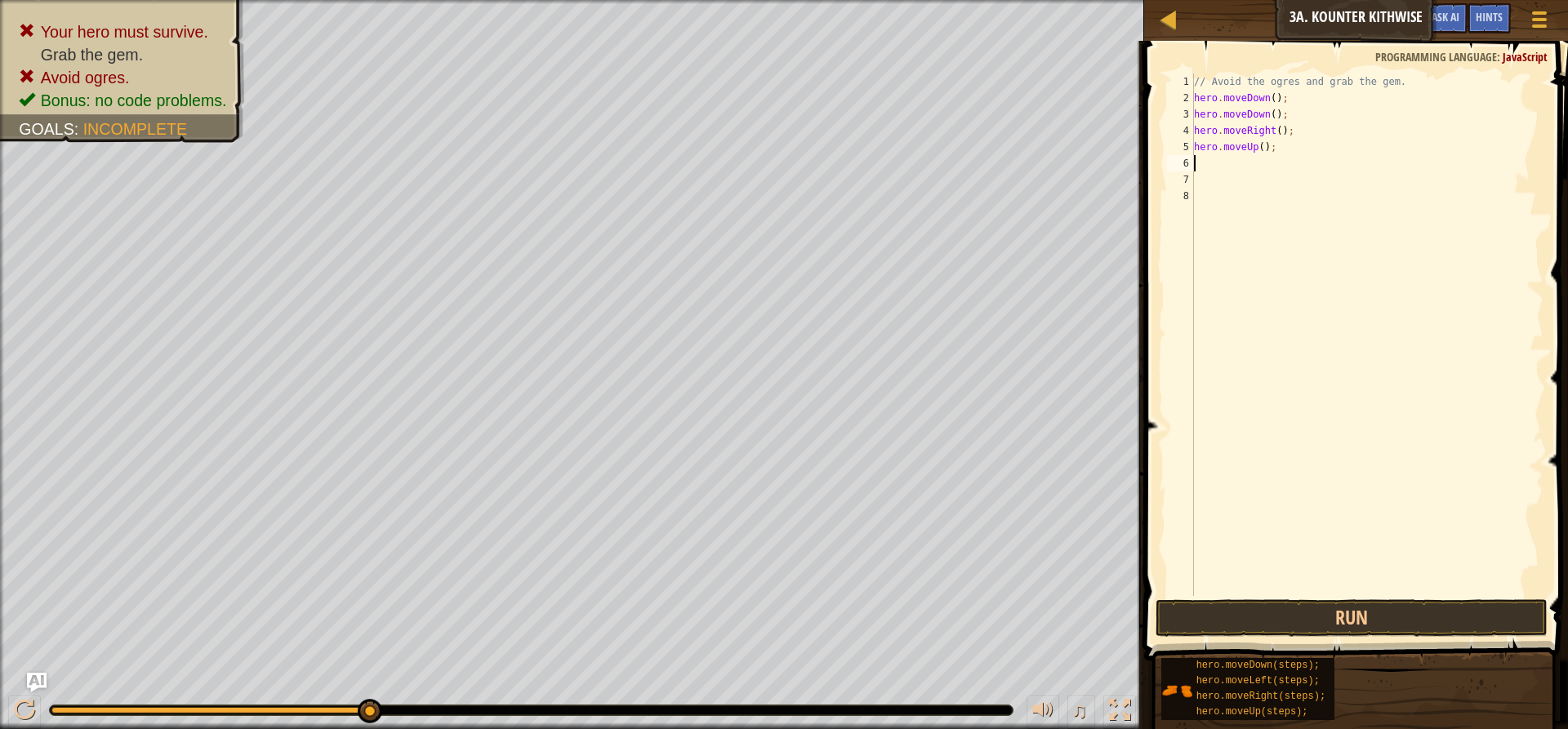
type textarea "h"
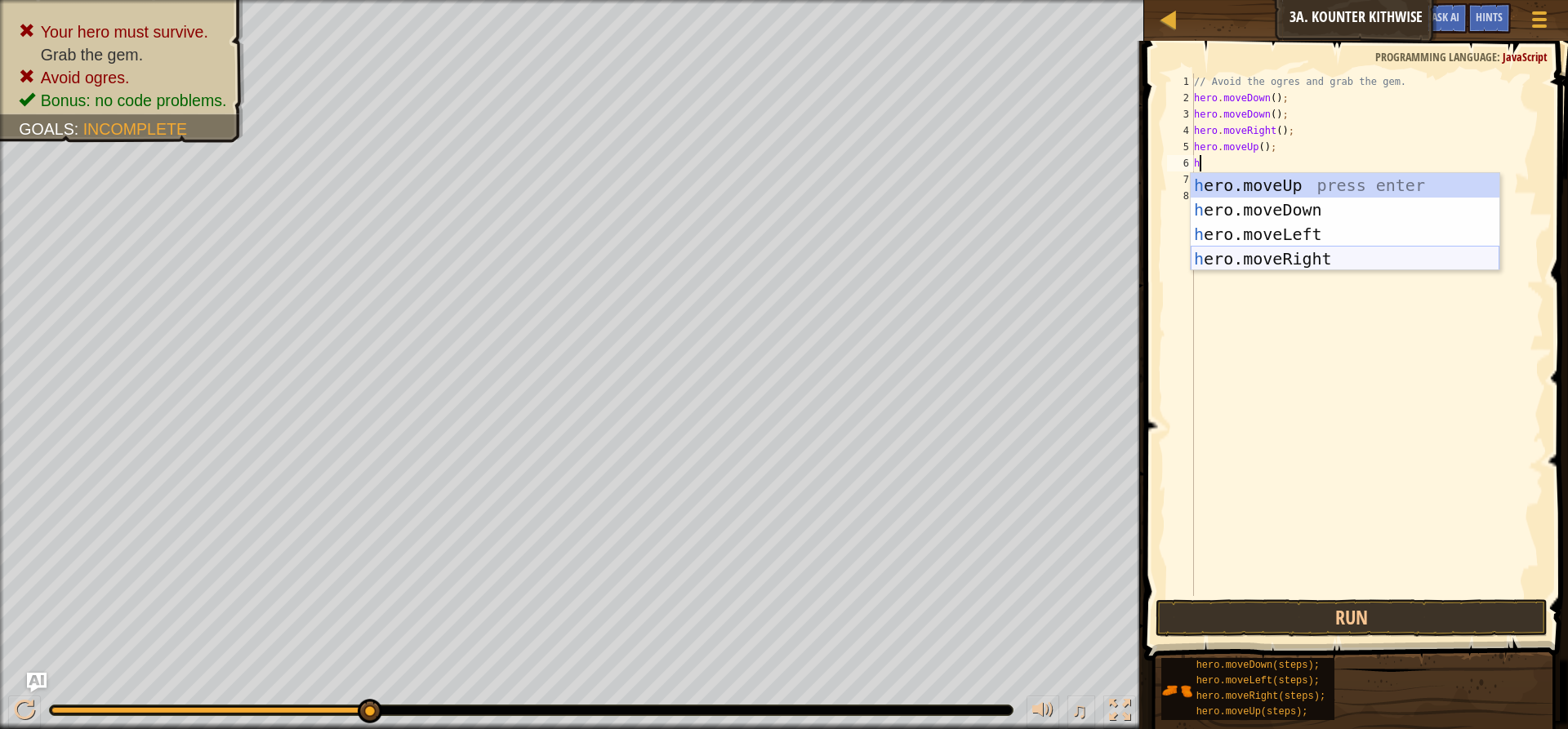
click at [1288, 257] on div "h ero.moveUp press enter h ero.moveDown press enter h ero.moveLeft press enter …" at bounding box center [1345, 246] width 309 height 147
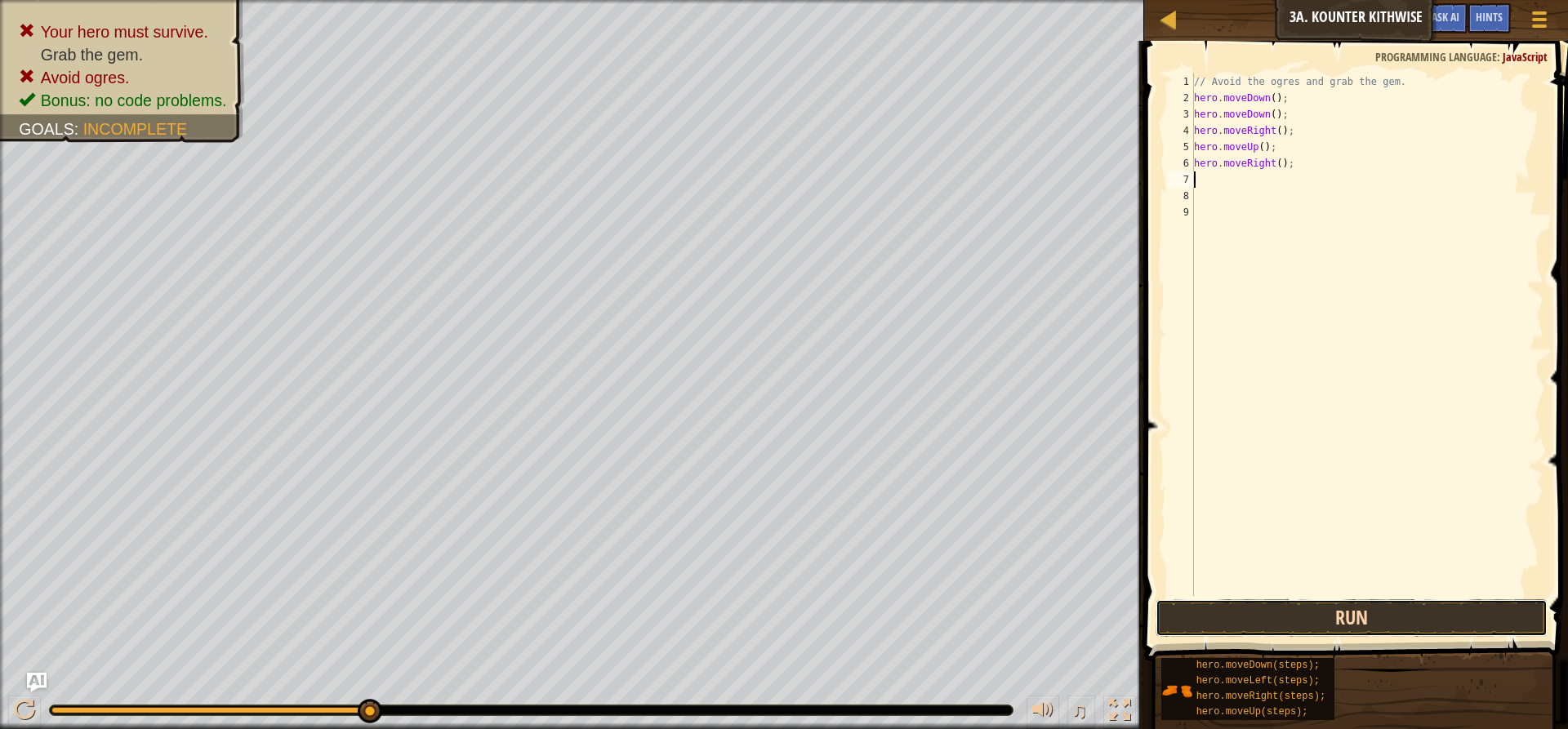
click at [1265, 611] on button "Run" at bounding box center [1352, 618] width 392 height 38
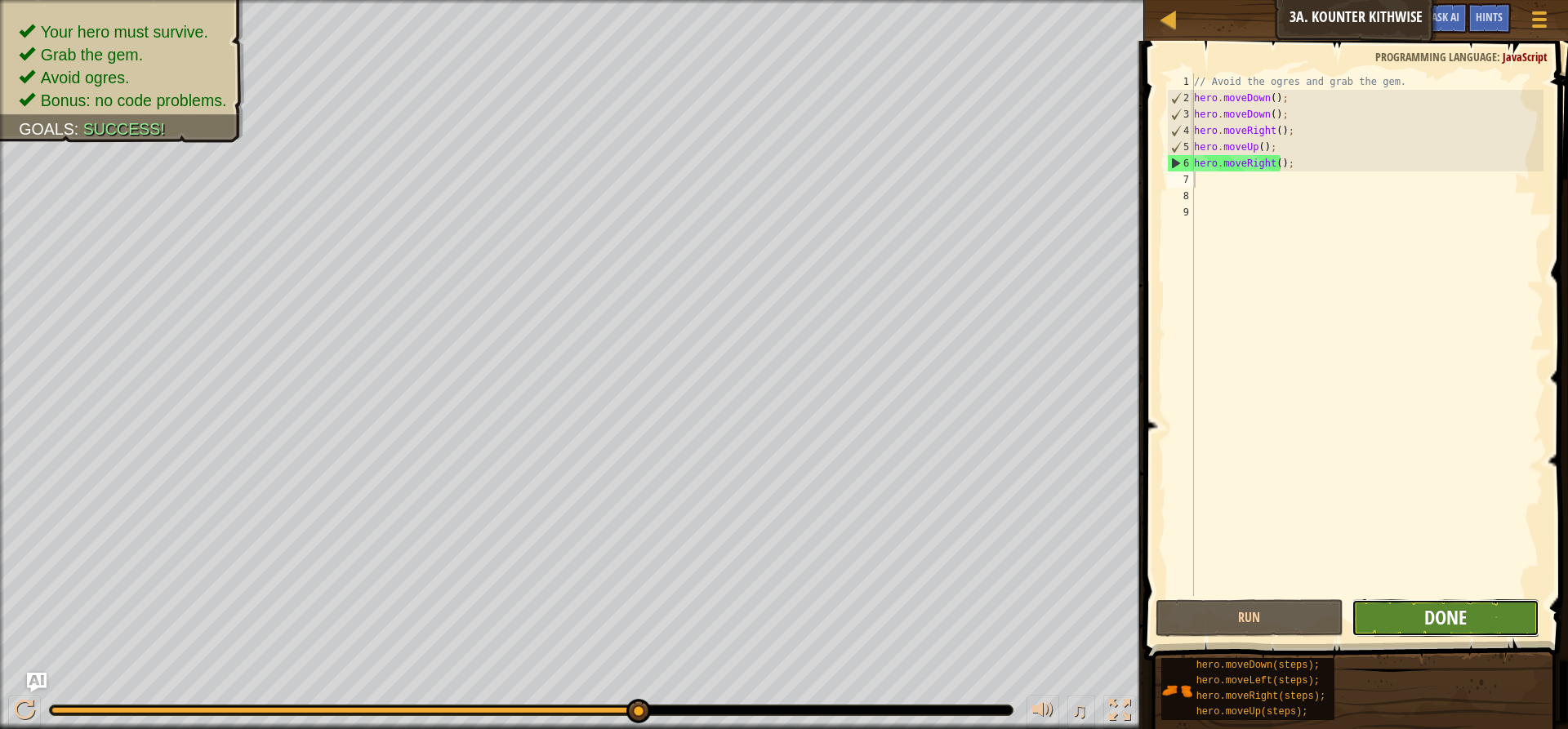
click at [1428, 611] on span "Done" at bounding box center [1445, 618] width 42 height 26
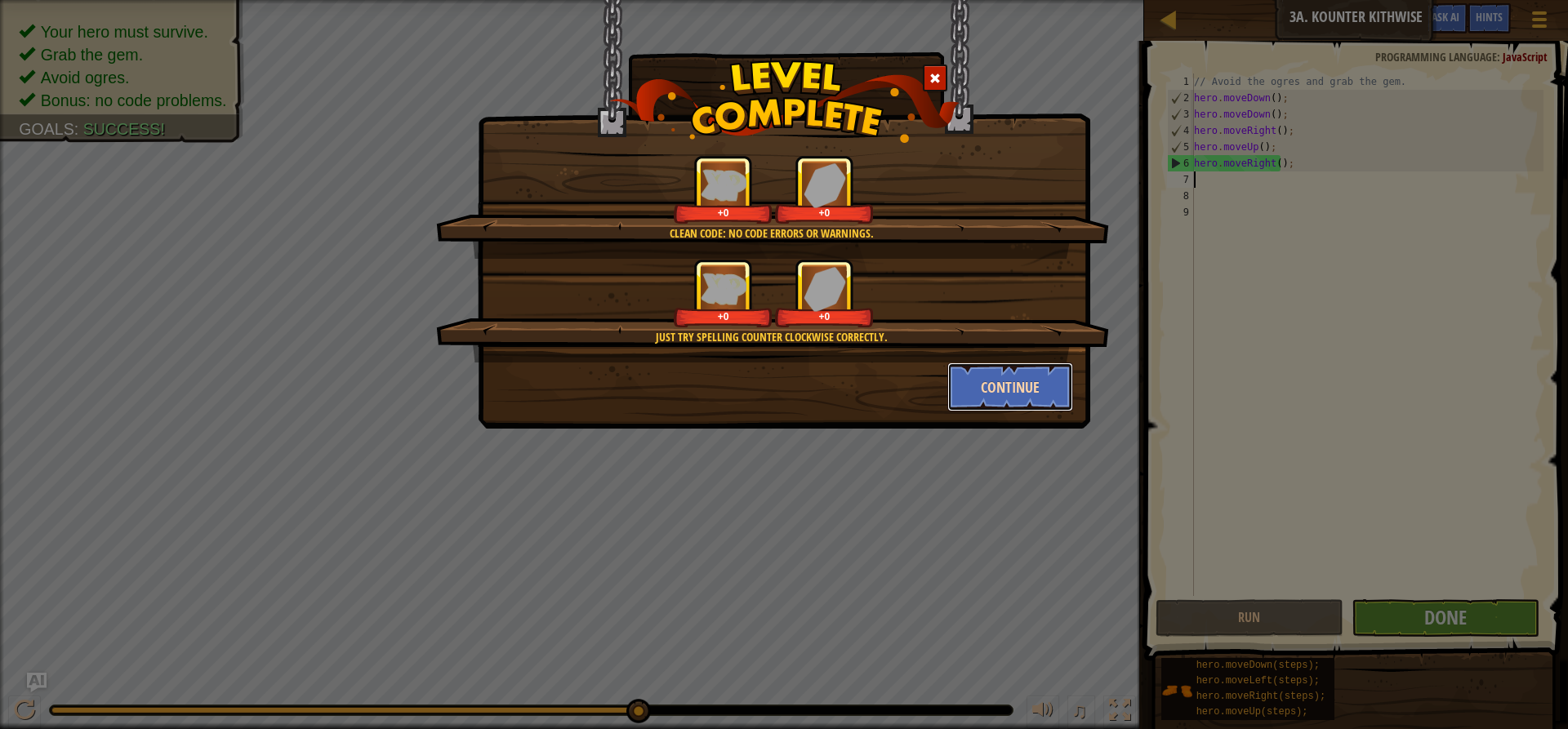
click at [1012, 388] on button "Continue" at bounding box center [1010, 388] width 127 height 49
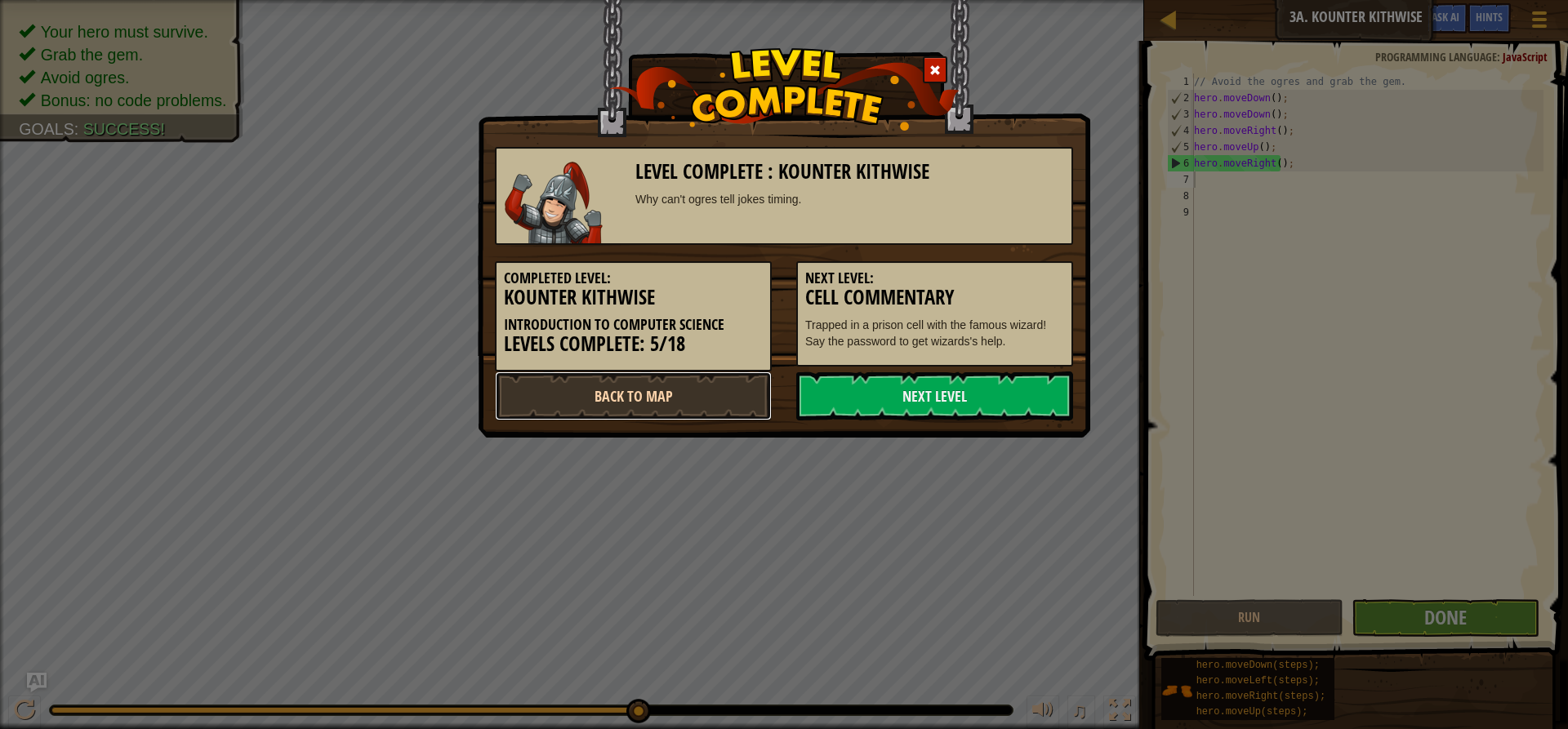
click at [625, 404] on link "Back to Map" at bounding box center [633, 396] width 277 height 49
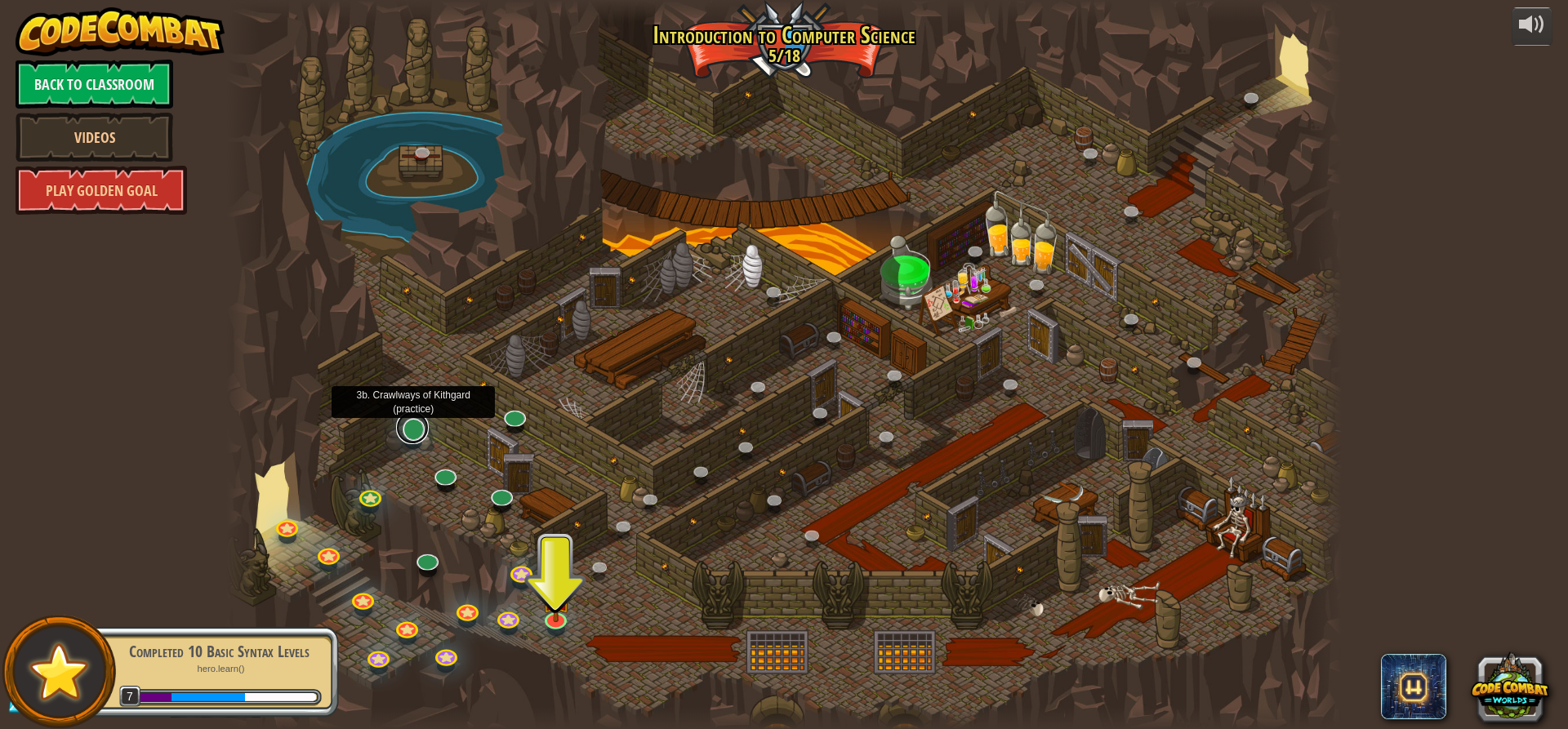
click at [404, 432] on link at bounding box center [412, 428] width 33 height 33
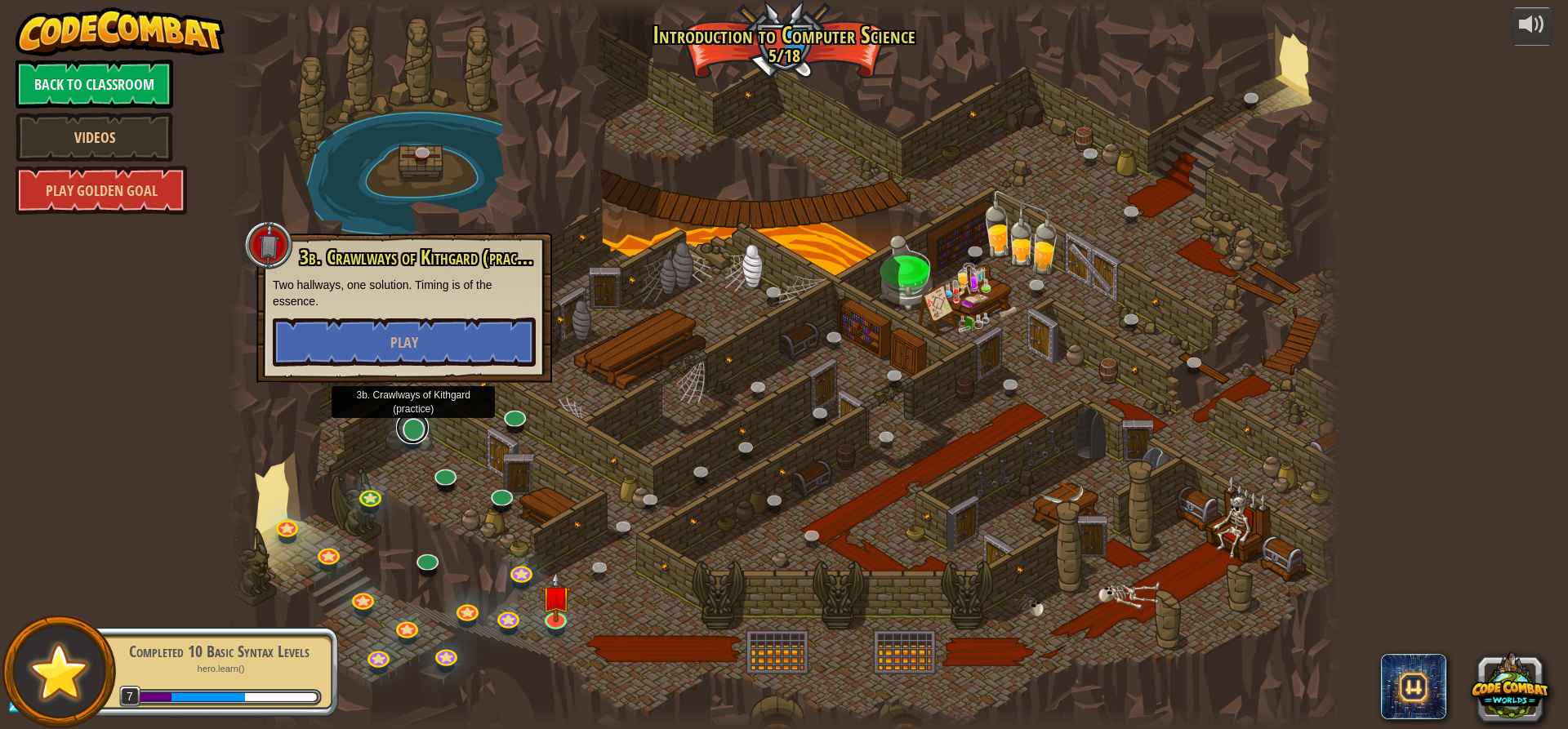
click at [404, 432] on link at bounding box center [412, 428] width 33 height 33
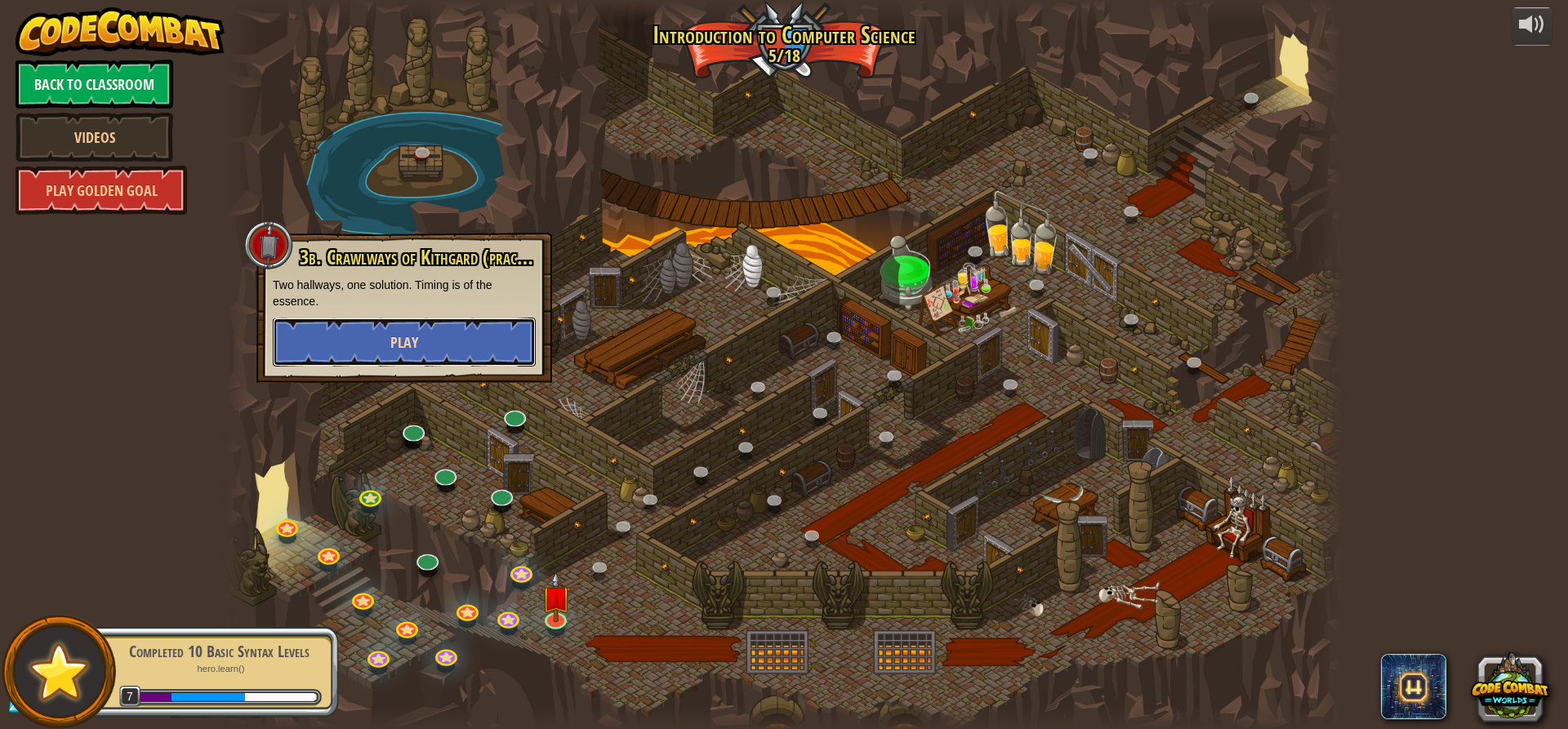
click at [422, 335] on button "Play" at bounding box center [404, 342] width 263 height 49
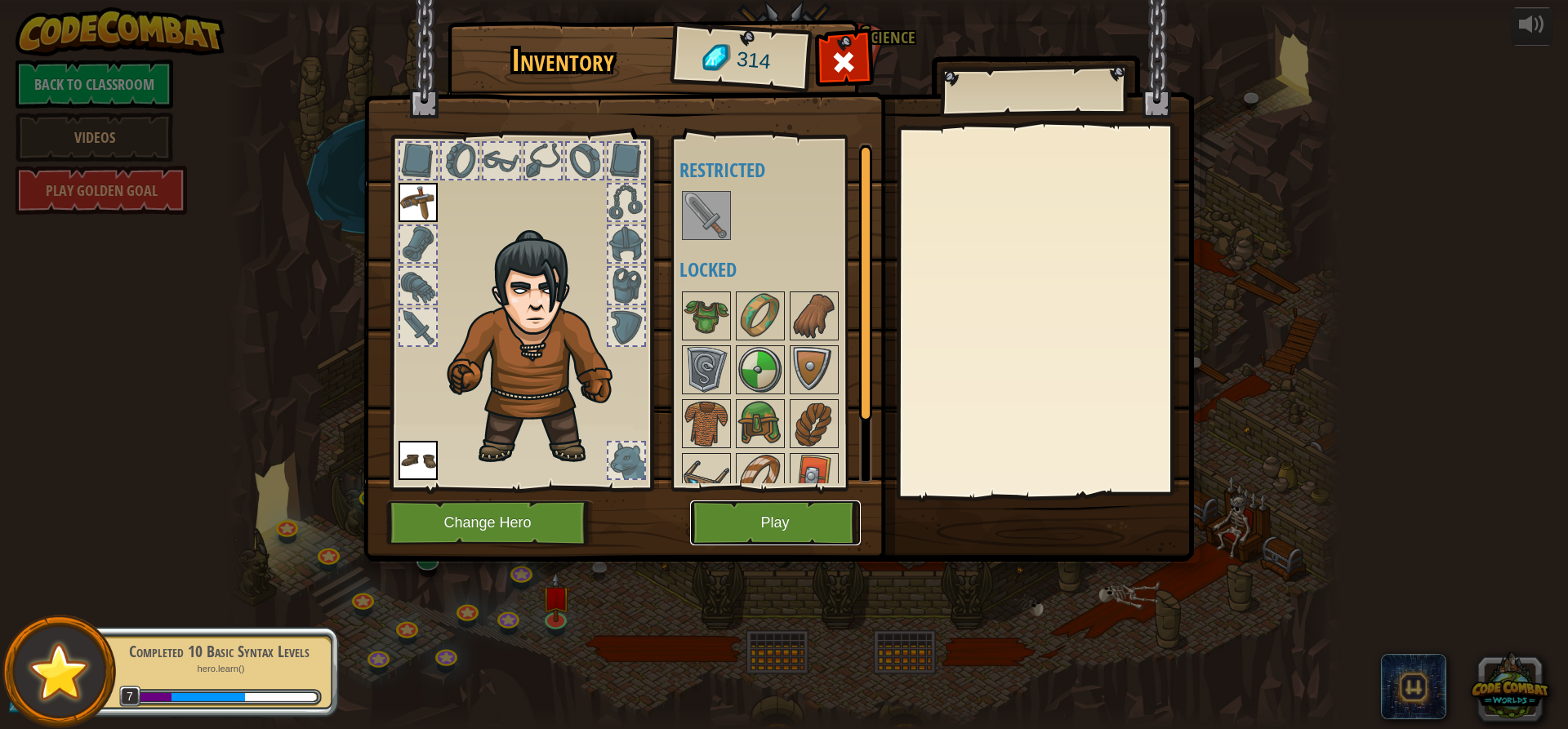
click at [721, 515] on button "Play" at bounding box center [775, 523] width 170 height 45
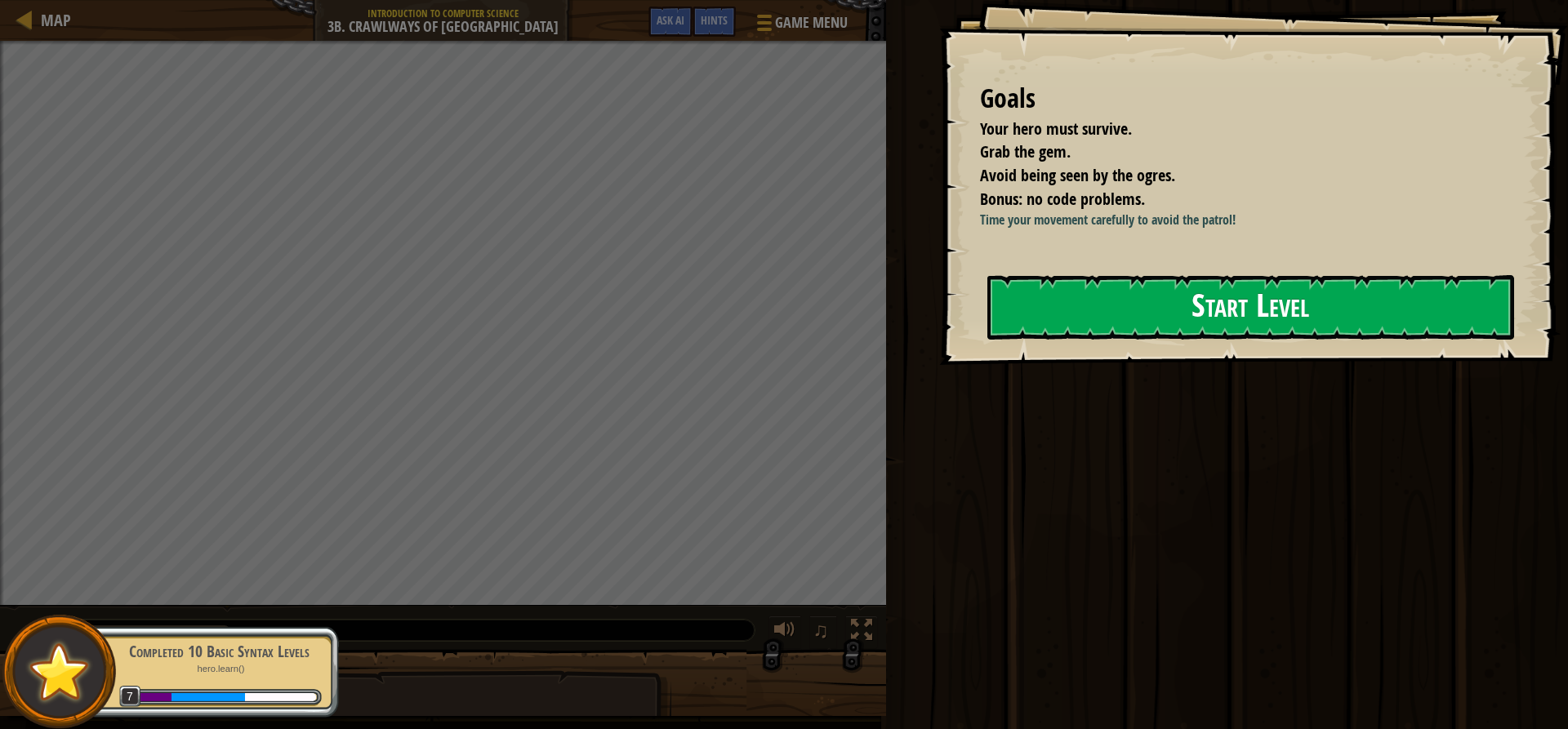
click at [1132, 312] on button "Start Level" at bounding box center [1251, 308] width 527 height 65
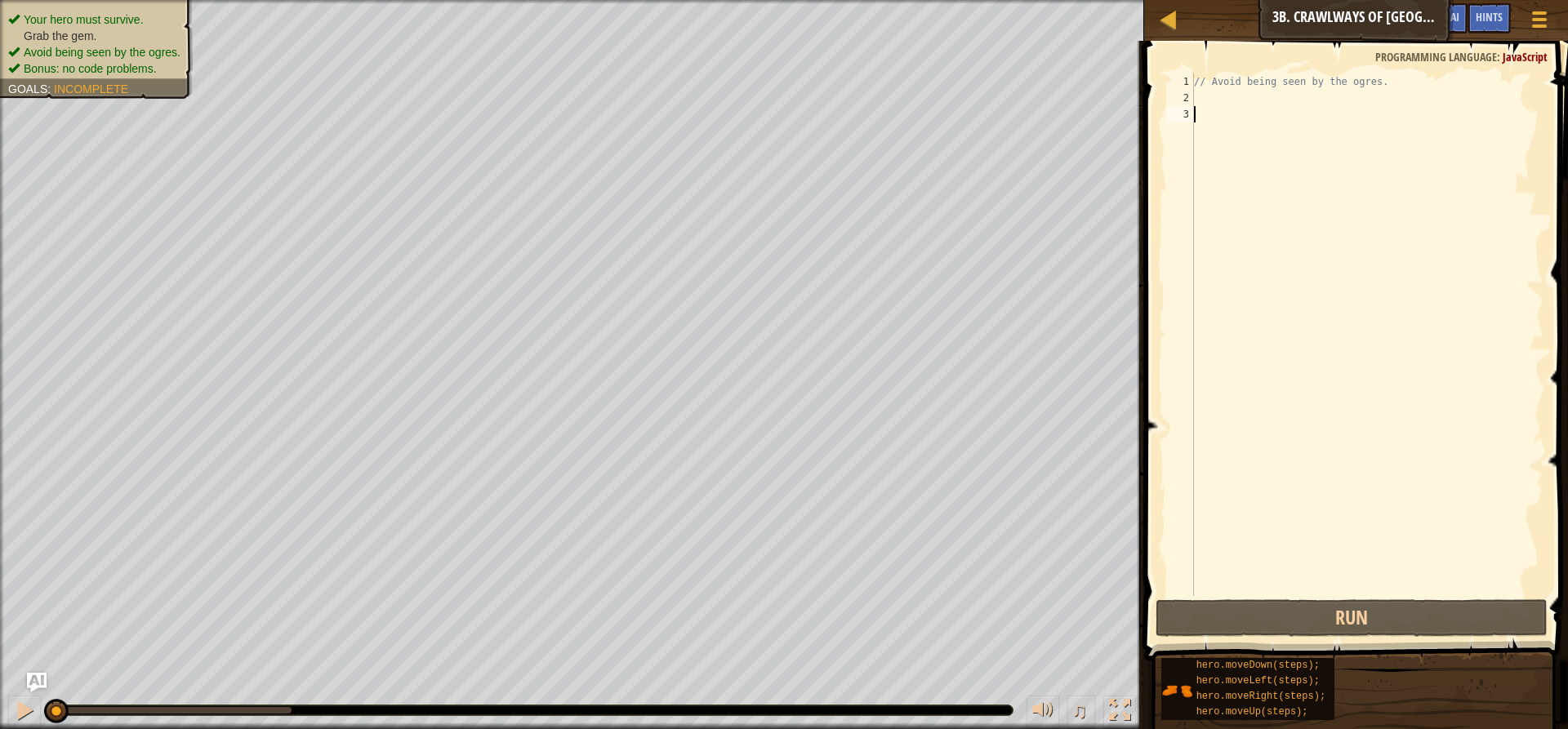
type textarea "g"
type textarea "h"
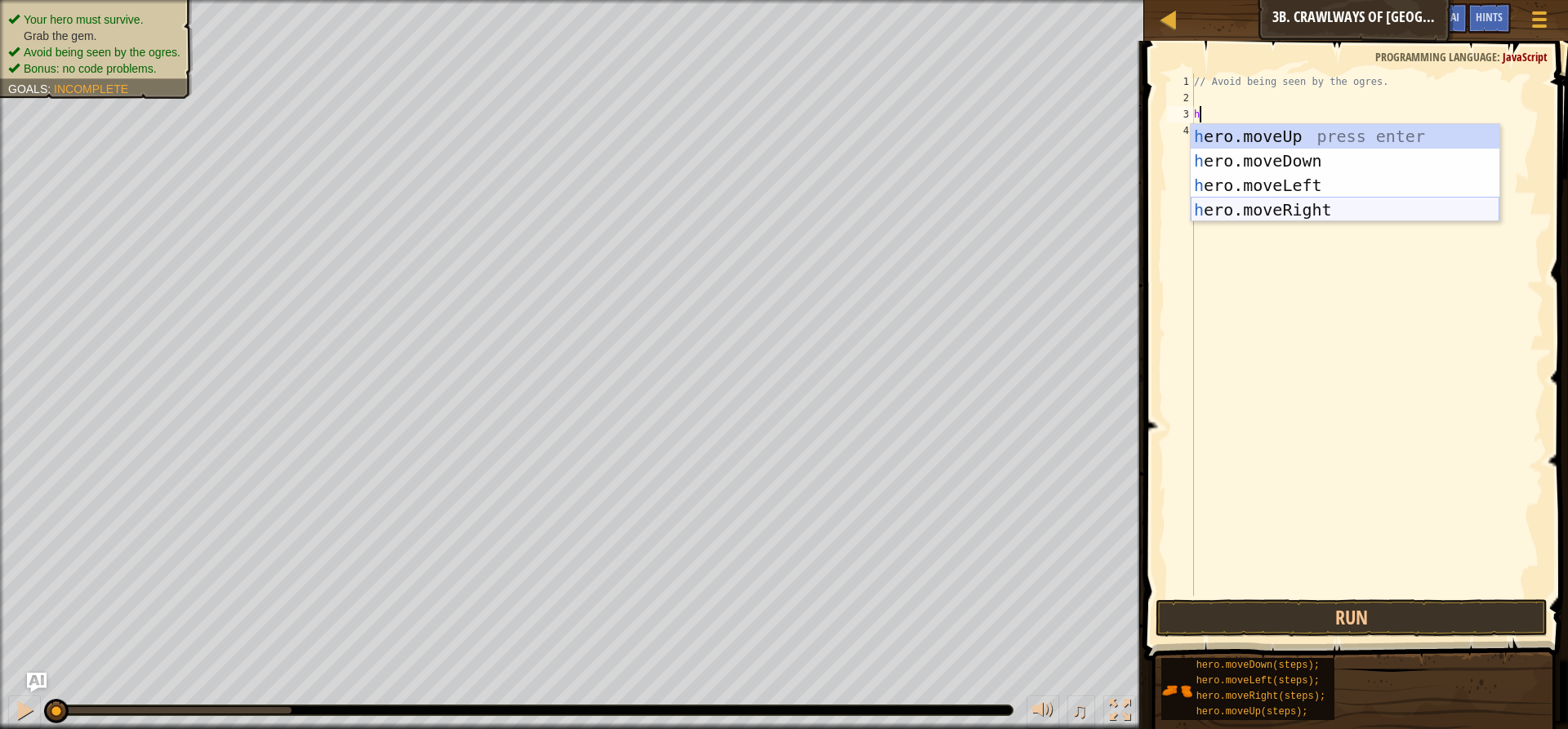
click at [1278, 201] on div "h ero.moveUp press enter h ero.moveDown press enter h ero.moveLeft press enter …" at bounding box center [1345, 198] width 309 height 147
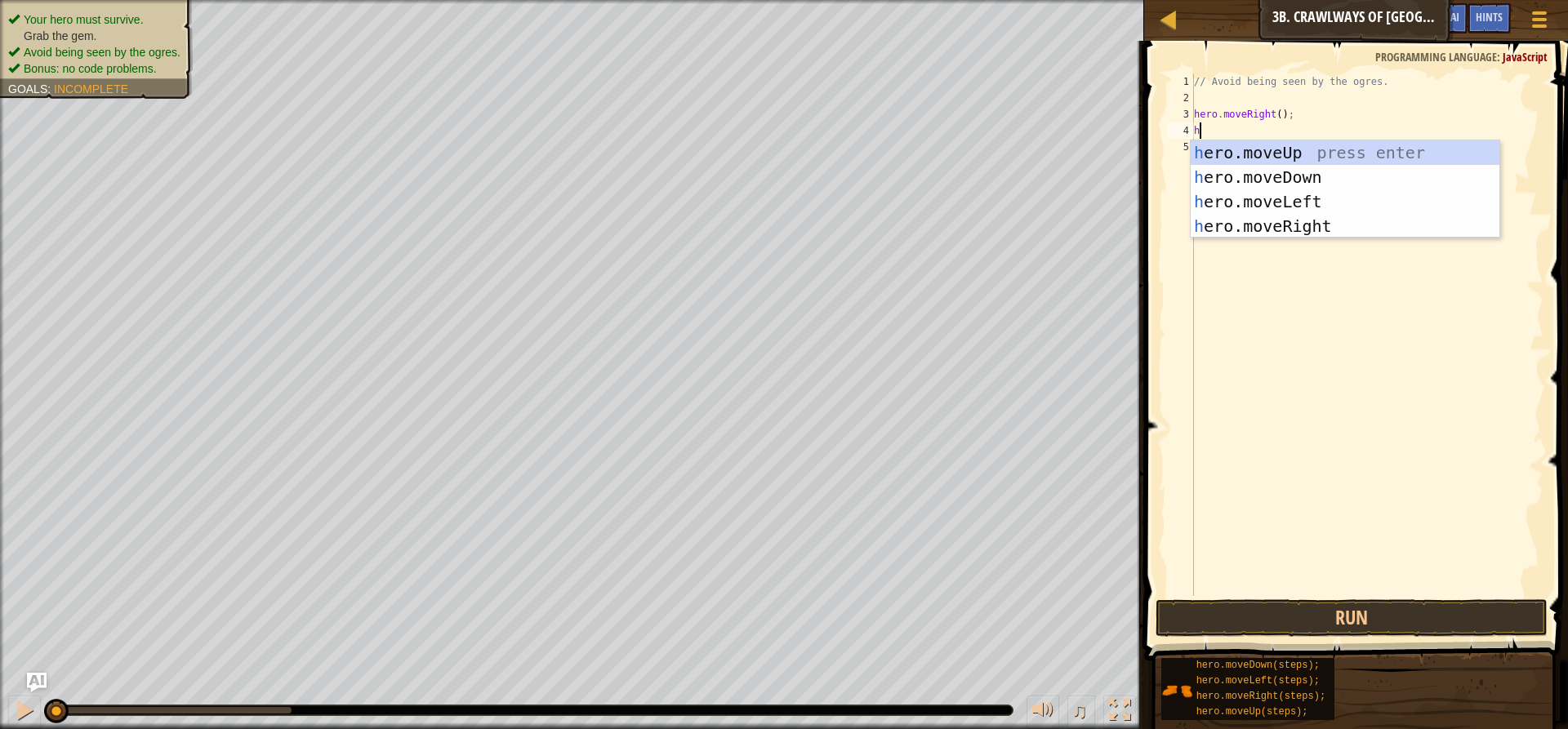
click at [1287, 114] on div "// Avoid being seen by the ogres. hero . moveRight ( ) ; h" at bounding box center [1367, 351] width 353 height 555
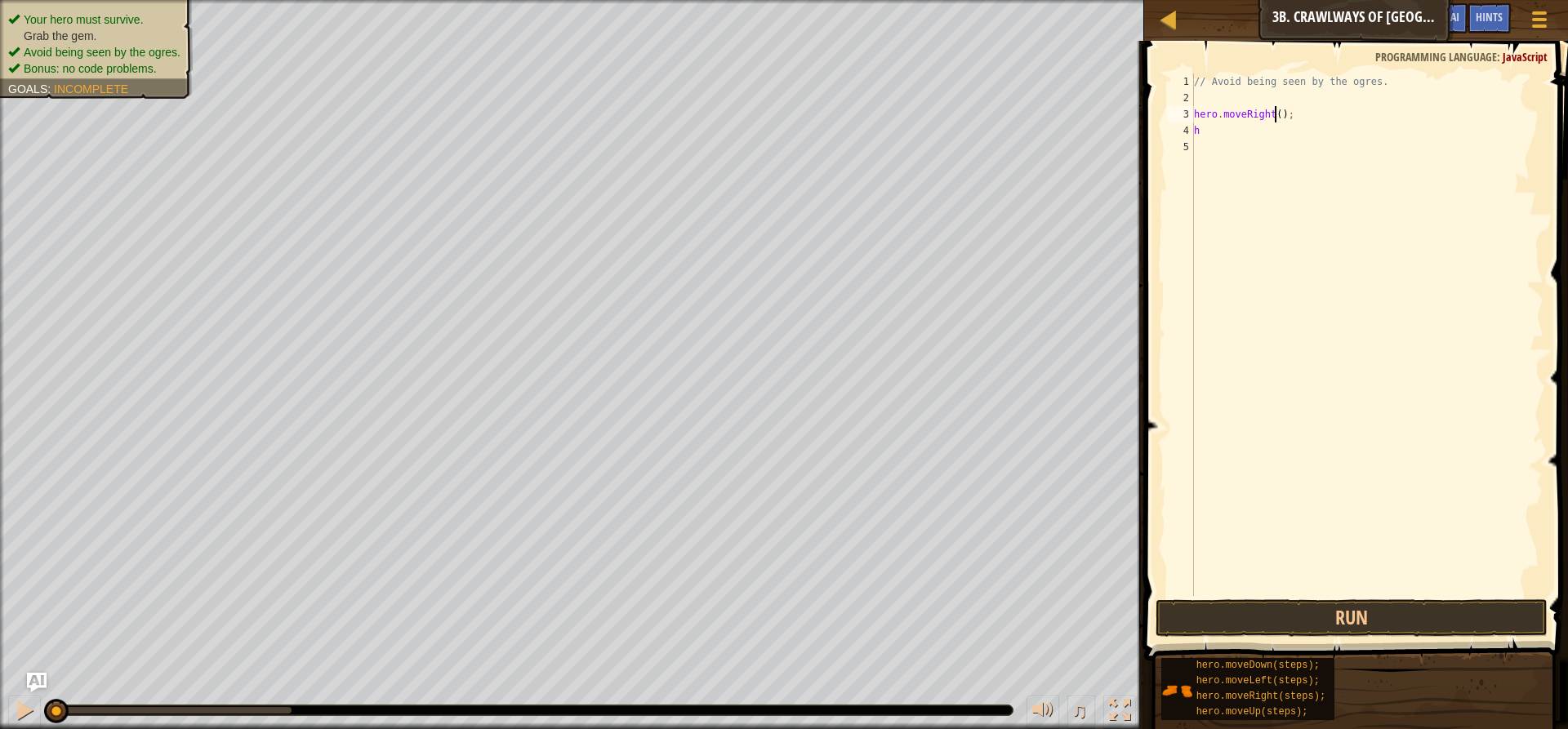
click at [1273, 115] on div "// Avoid being seen by the ogres. hero . moveRight ( ) ; h" at bounding box center [1367, 351] width 353 height 555
click at [1230, 126] on div "// Avoid being seen by the ogres. hero . moveRight ( 2 ) ; h" at bounding box center [1367, 351] width 353 height 555
type textarea "h"
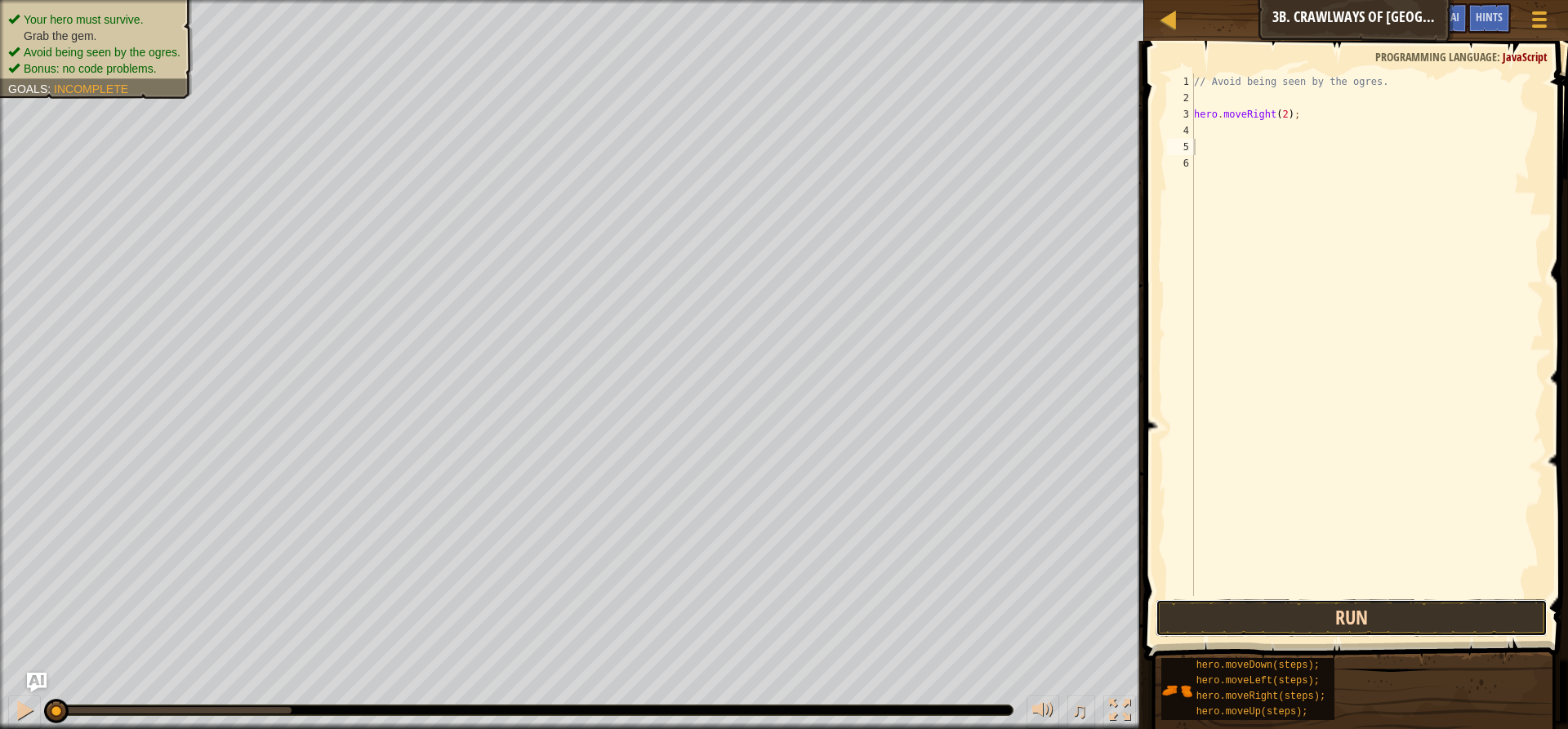
click at [1207, 611] on button "Run" at bounding box center [1352, 618] width 392 height 38
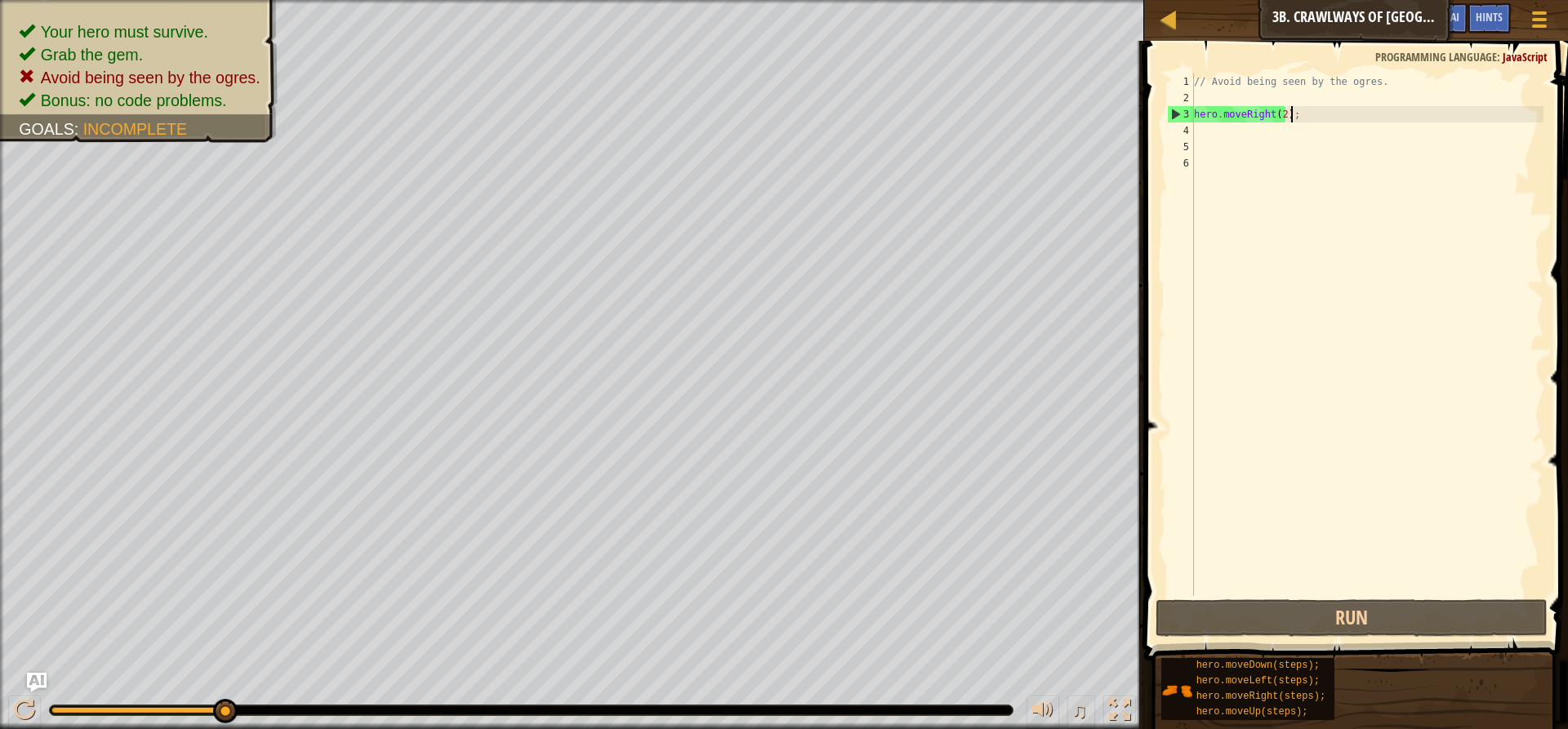
click at [1306, 114] on div "// Avoid being seen by the ogres. hero . moveRight ( 2 ) ;" at bounding box center [1367, 351] width 353 height 555
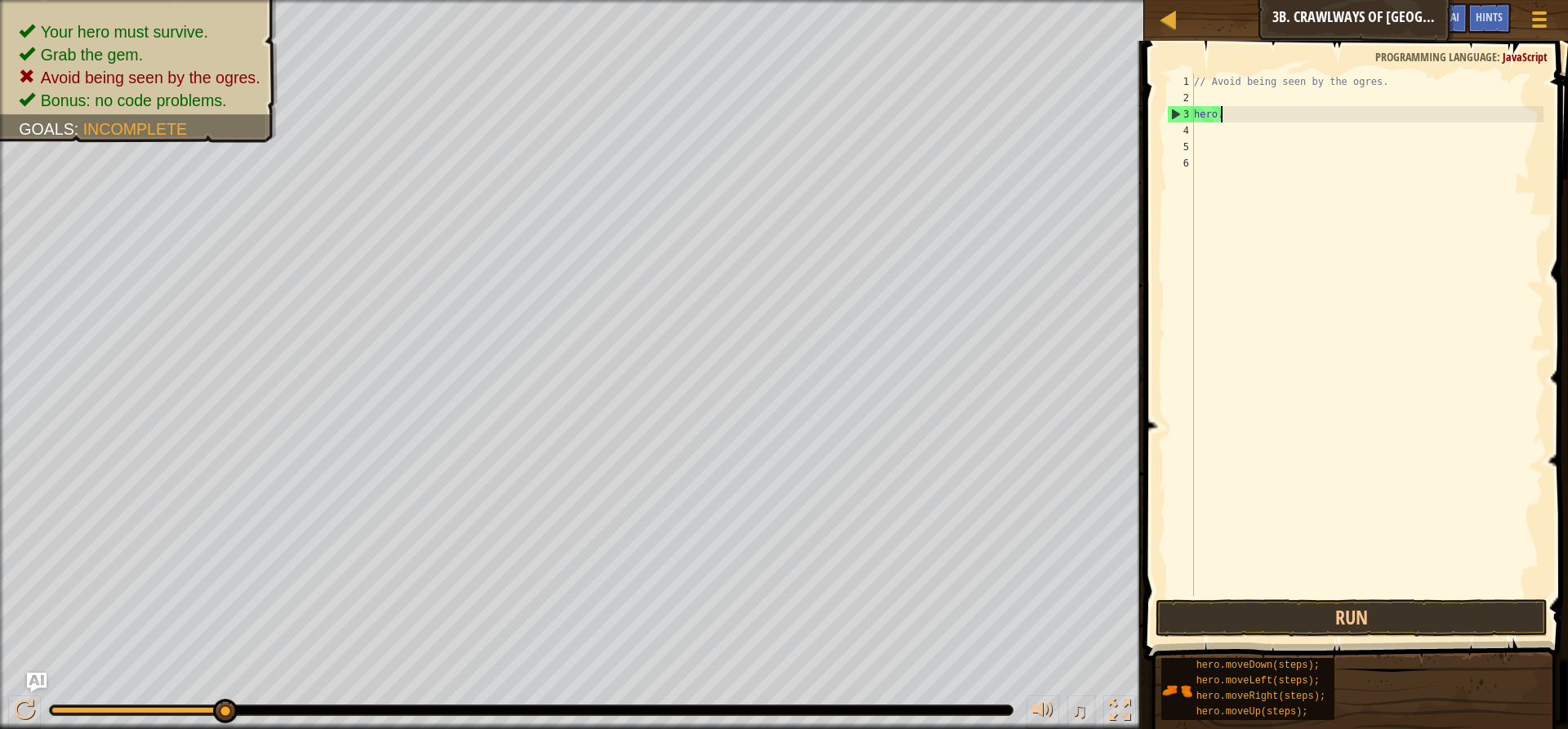
type textarea "h"
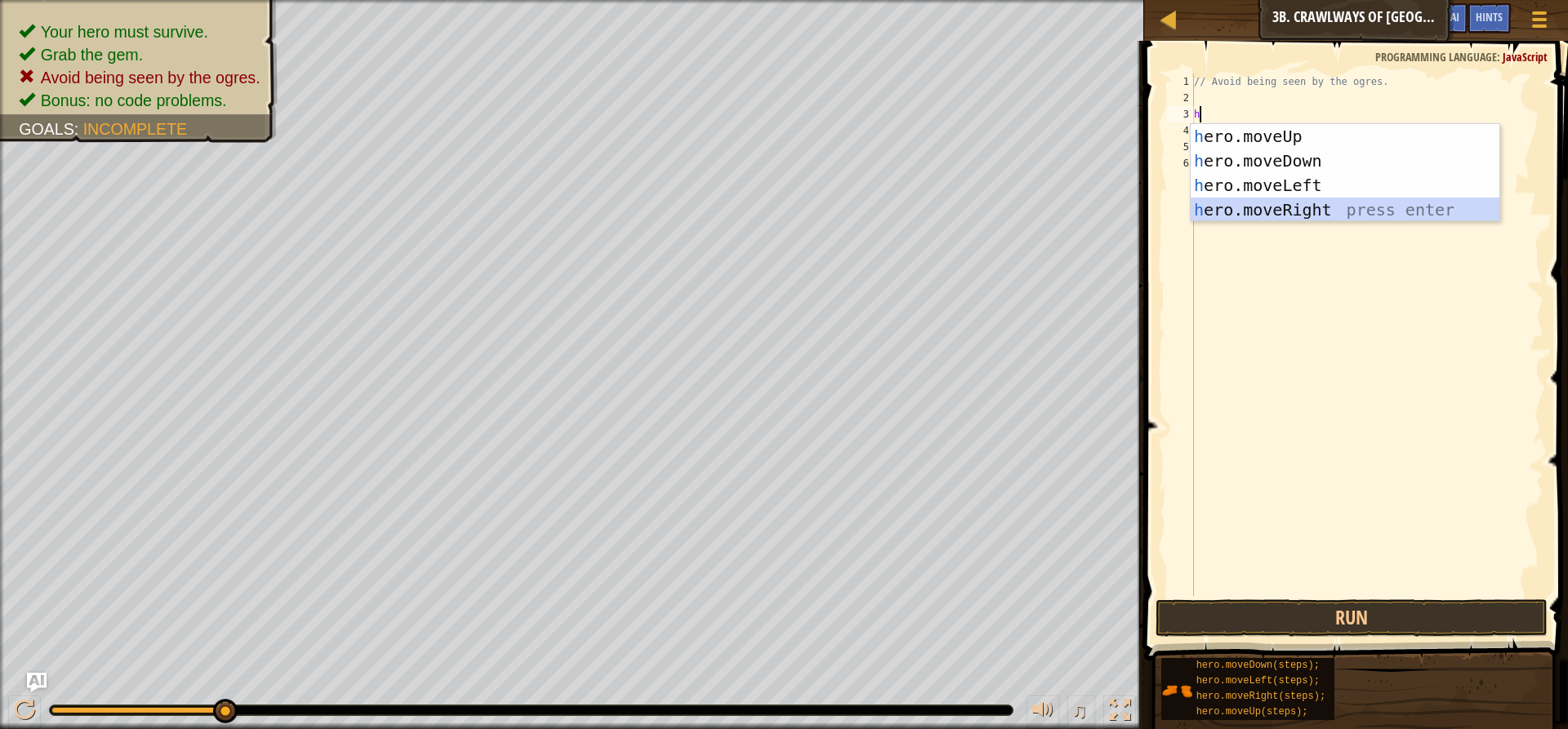
click at [1246, 207] on div "h ero.moveUp press enter h ero.moveDown press enter h ero.moveLeft press enter …" at bounding box center [1345, 198] width 309 height 147
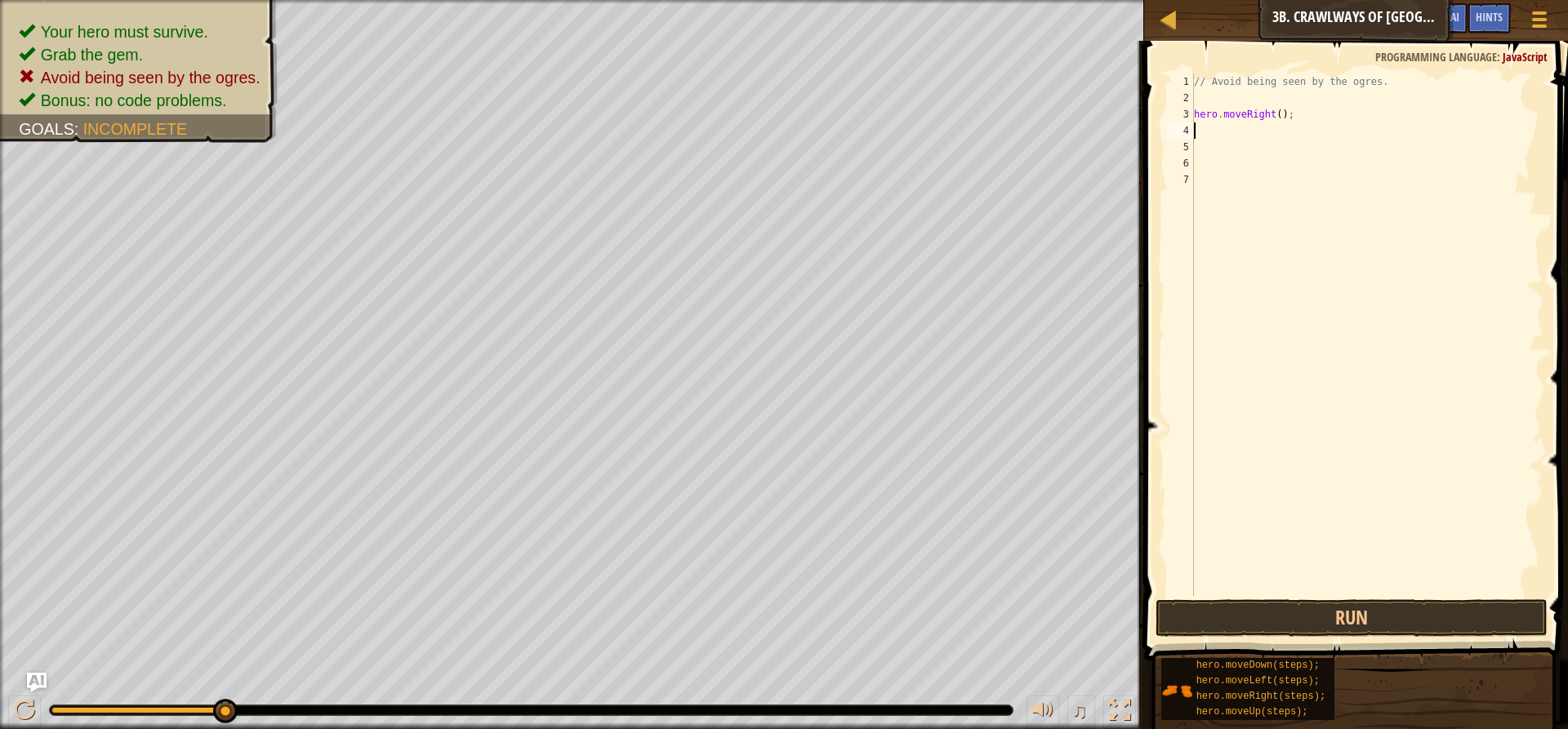
type textarea "h"
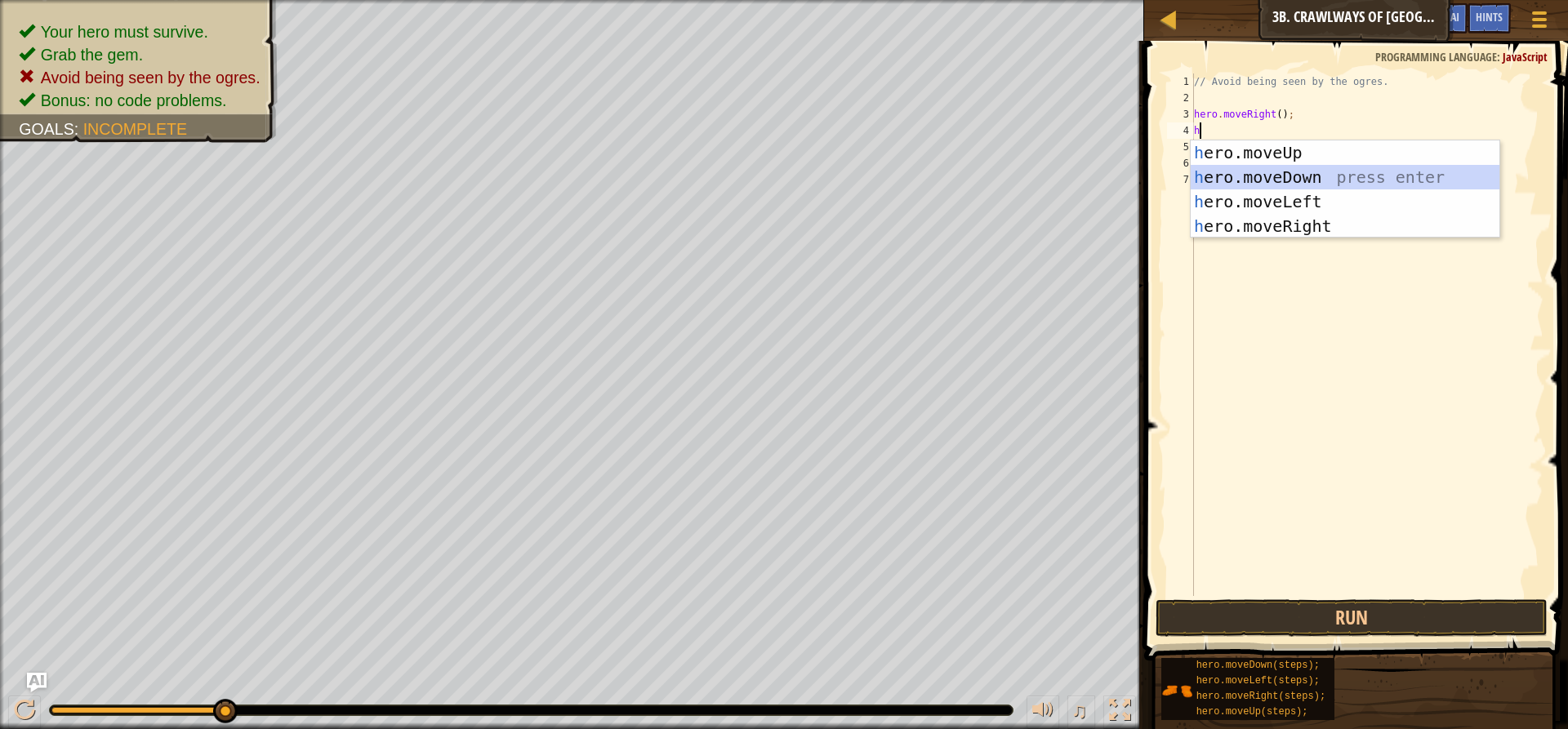
click at [1250, 179] on div "h ero.moveUp press enter h ero.moveDown press enter h ero.moveLeft press enter …" at bounding box center [1345, 214] width 309 height 147
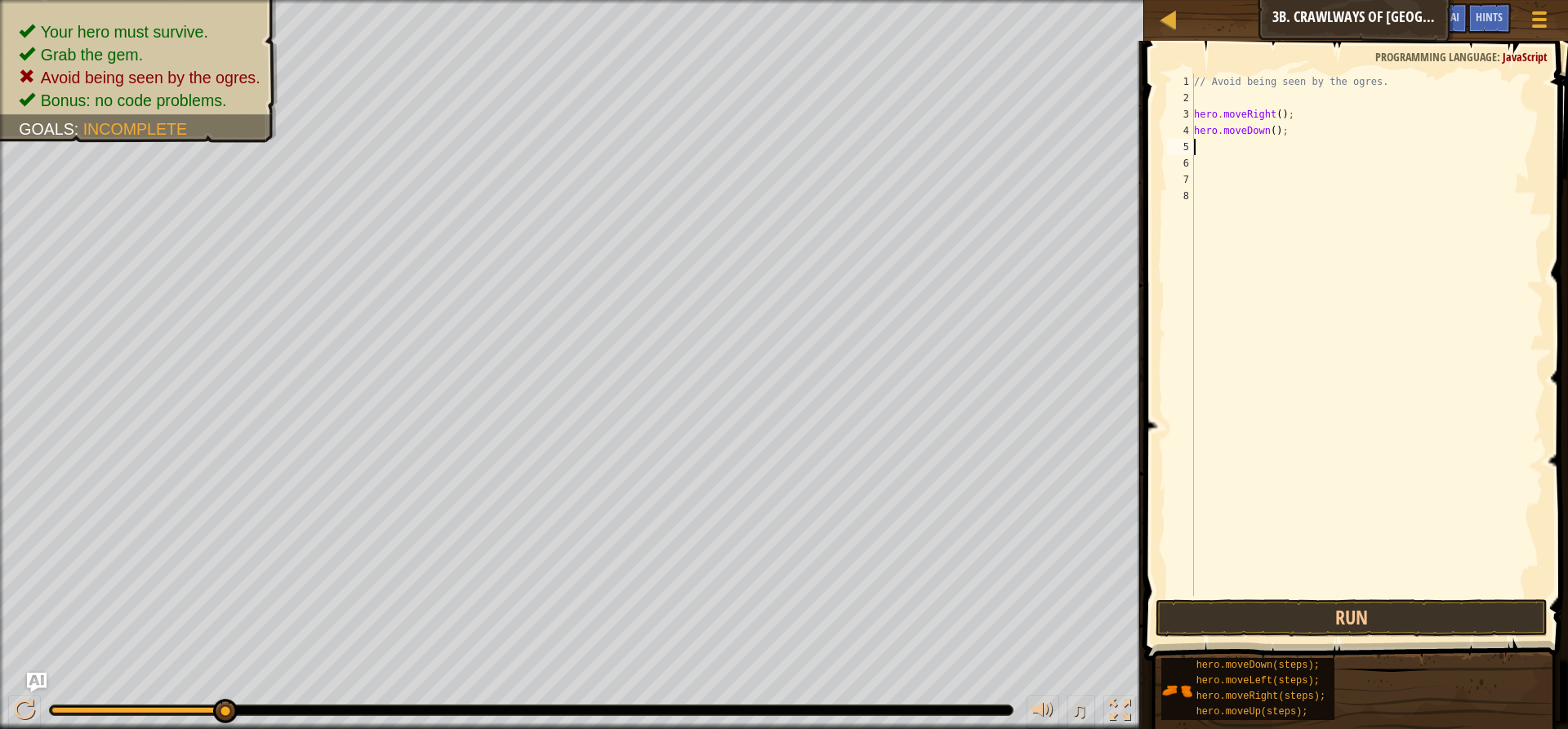
type textarea "h"
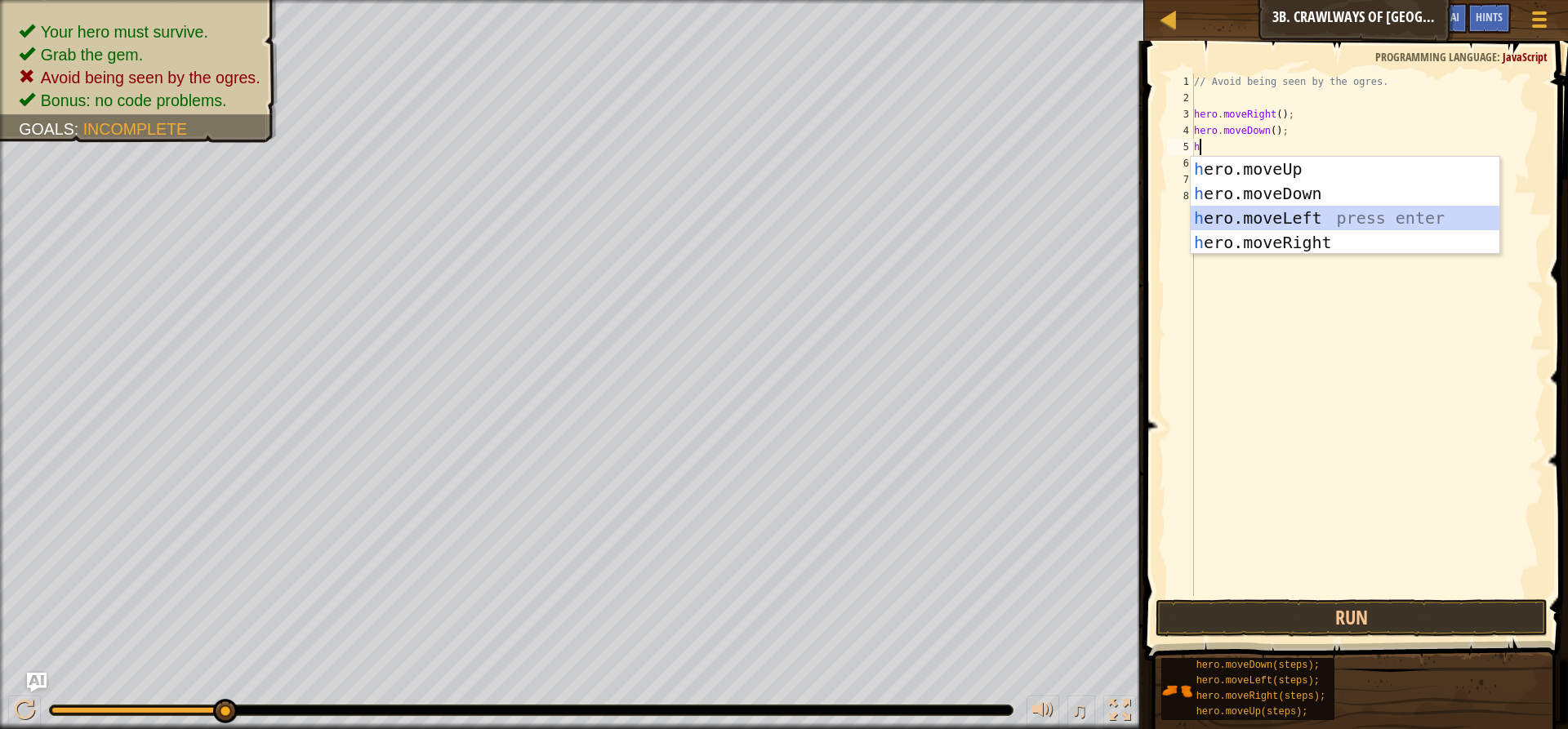
click at [1262, 221] on div "h ero.moveUp press enter h ero.moveDown press enter h ero.moveLeft press enter …" at bounding box center [1345, 230] width 309 height 147
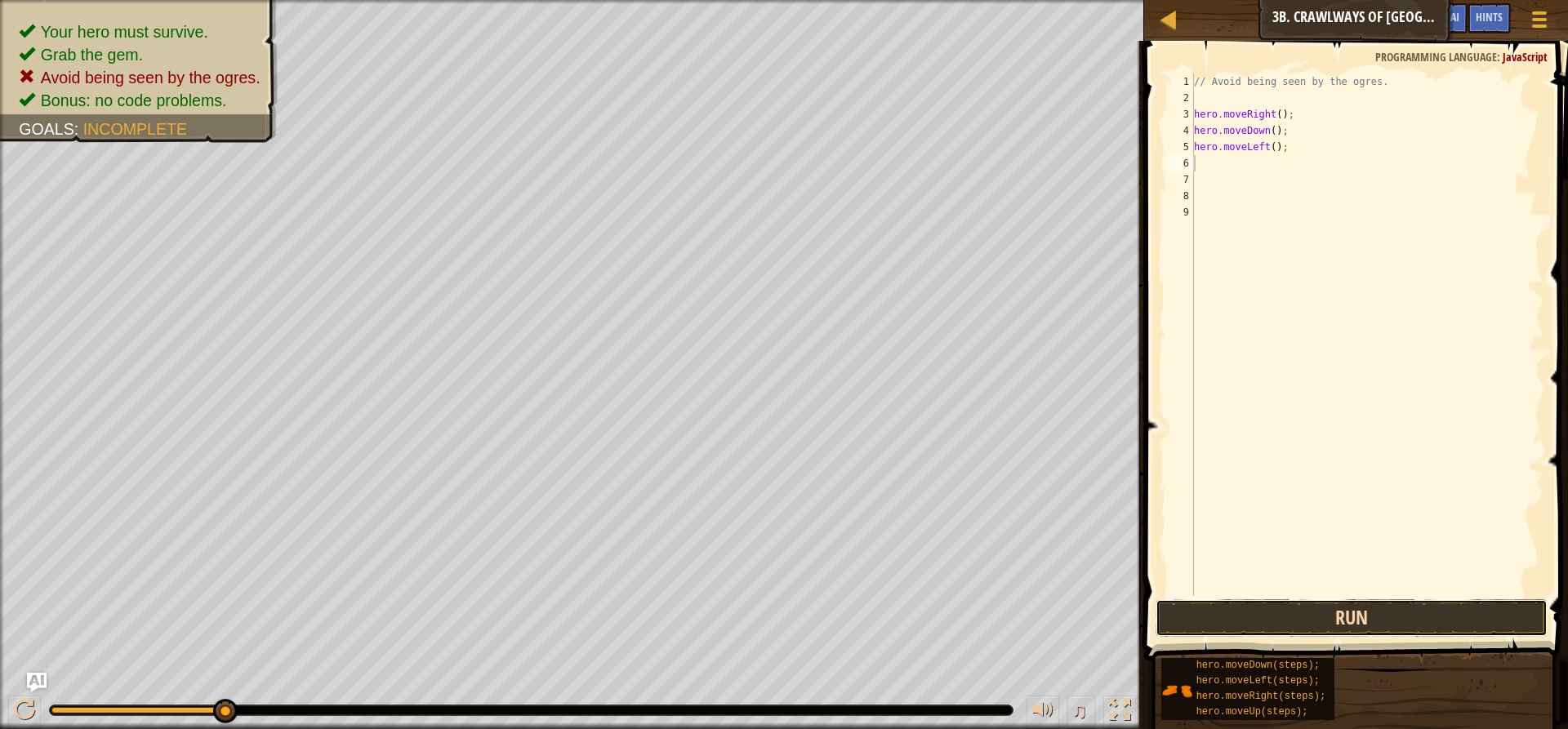
click at [1293, 618] on button "Run" at bounding box center [1352, 618] width 392 height 38
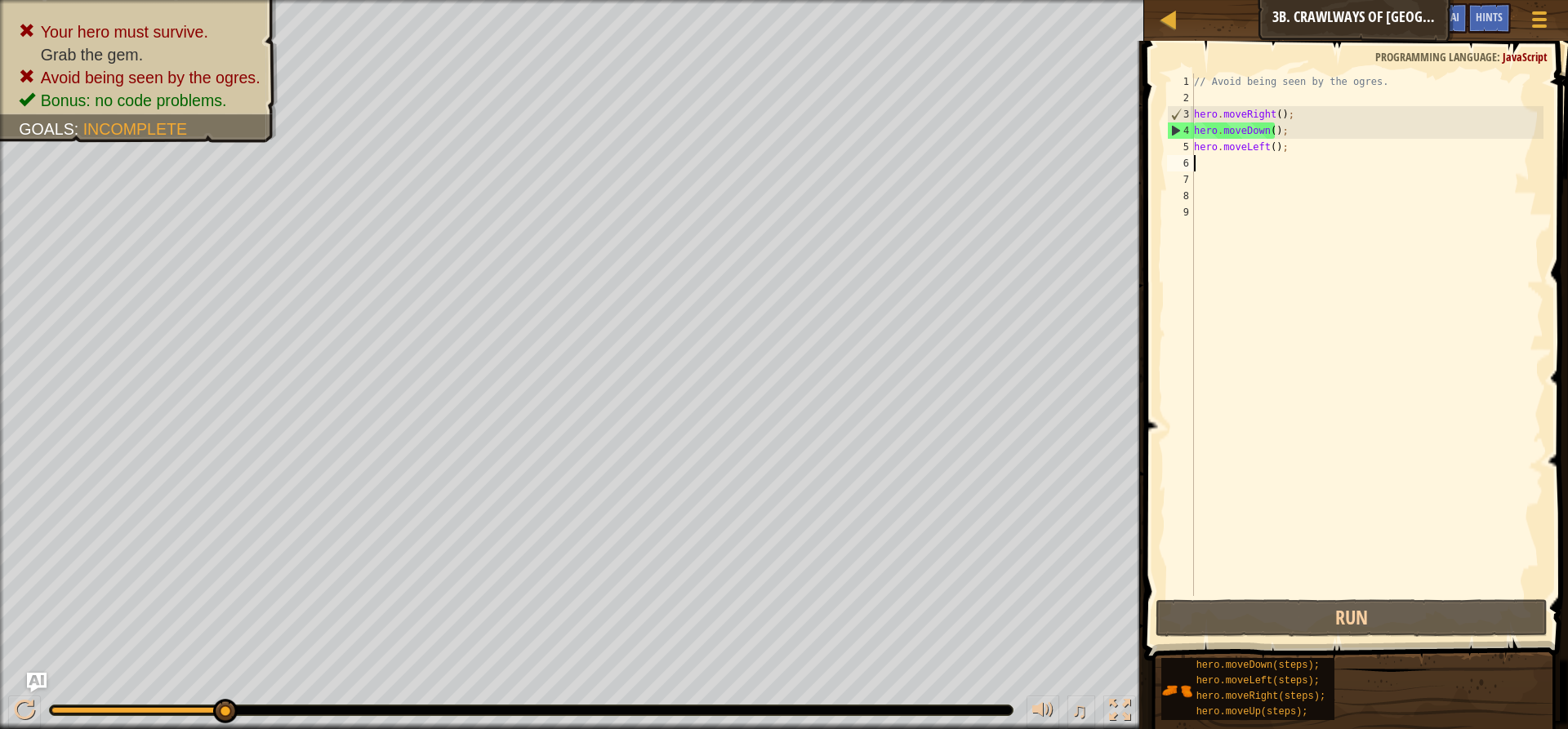
click at [1283, 134] on div "// Avoid being seen by the ogres. hero . moveRight ( ) ; hero . moveDown ( ) ; …" at bounding box center [1367, 351] width 353 height 555
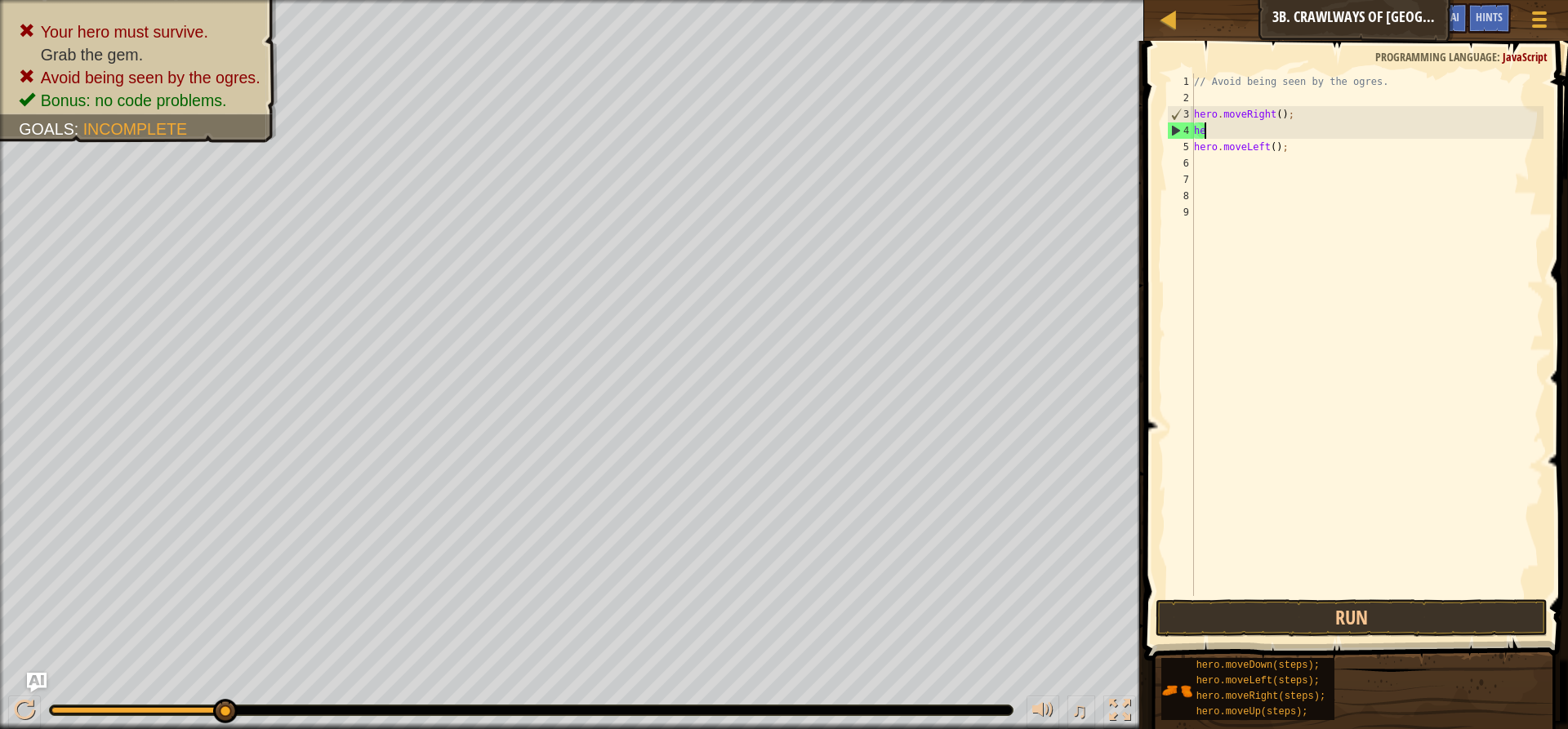
type textarea "h"
click at [1250, 127] on div "// Avoid being seen by the ogres. hero . moveRight ( ) ; hero . moveLeft ( ) ;" at bounding box center [1367, 351] width 353 height 555
type textarea "hero.moveRight();"
click at [1399, 618] on button "Run" at bounding box center [1352, 618] width 392 height 38
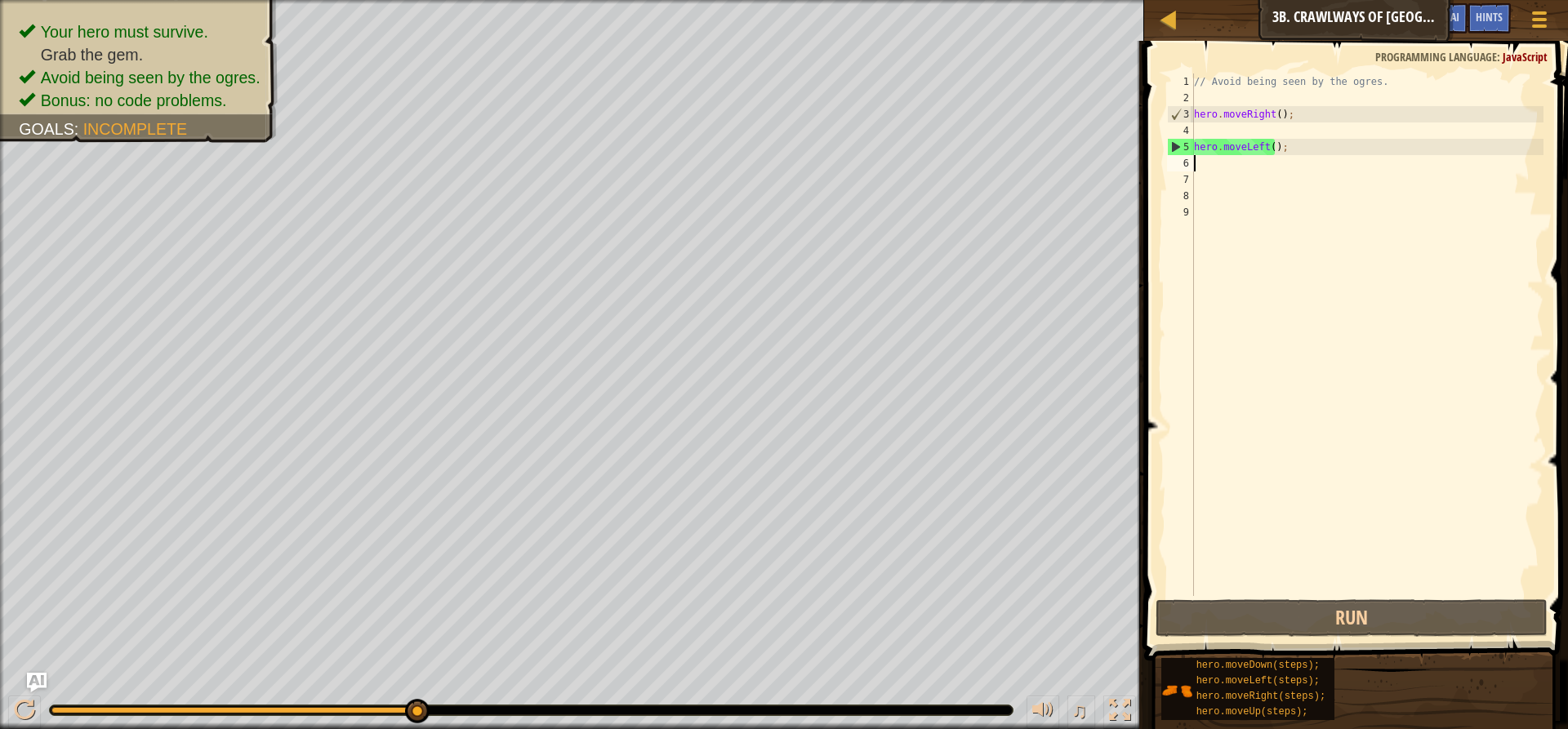
click at [1230, 166] on div "// Avoid being seen by the ogres. hero . moveRight ( ) ; hero . moveLeft ( ) ;" at bounding box center [1367, 351] width 353 height 555
type textarea "h"
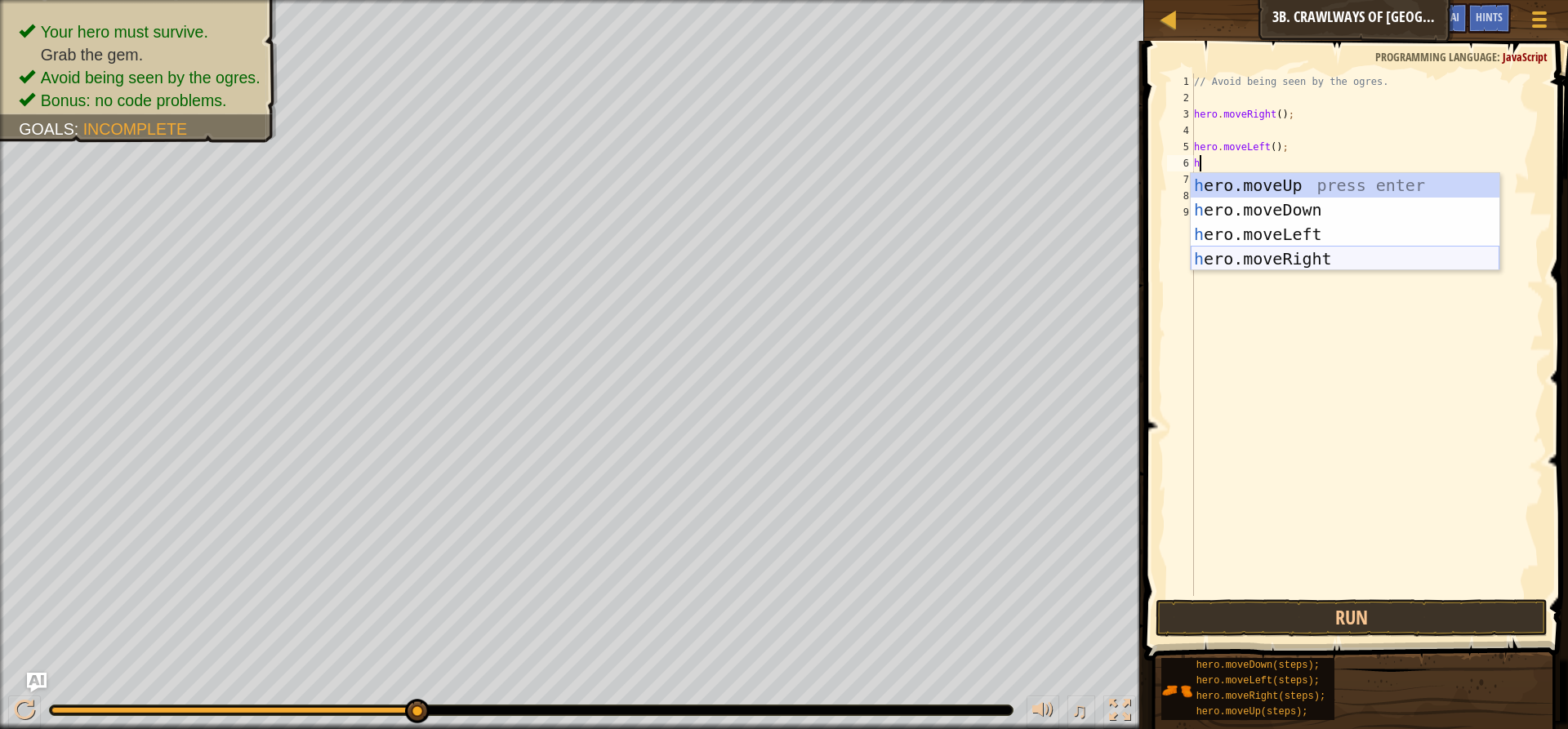
click at [1305, 253] on div "h ero.moveUp press enter h ero.moveDown press enter h ero.moveLeft press enter …" at bounding box center [1345, 246] width 309 height 147
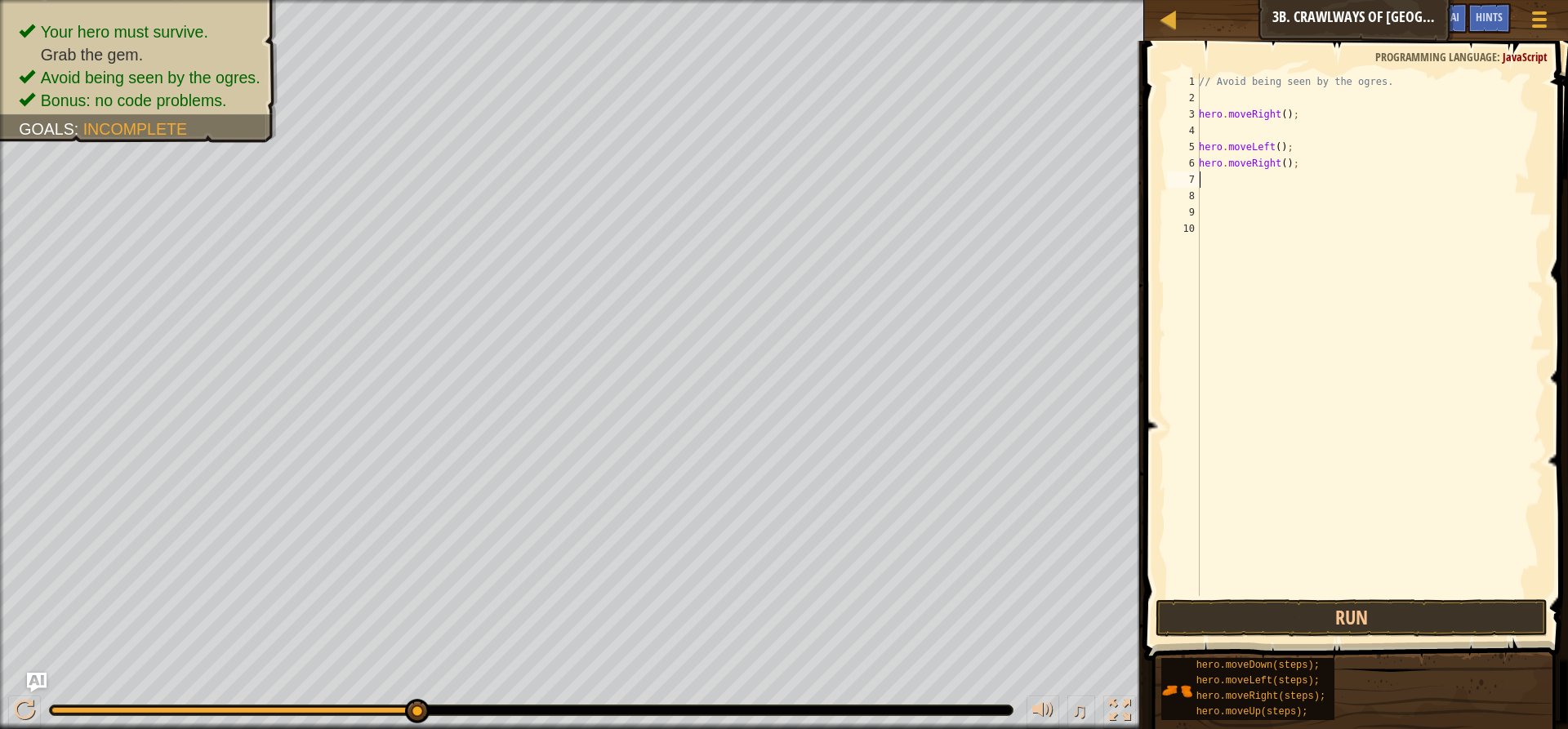
click at [1281, 162] on div "// Avoid being seen by the ogres. hero . moveRight ( ) ; hero . moveLeft ( ) ; …" at bounding box center [1370, 351] width 348 height 555
type textarea "hero.moveRight(2);"
click at [1338, 609] on button "Run" at bounding box center [1352, 618] width 392 height 38
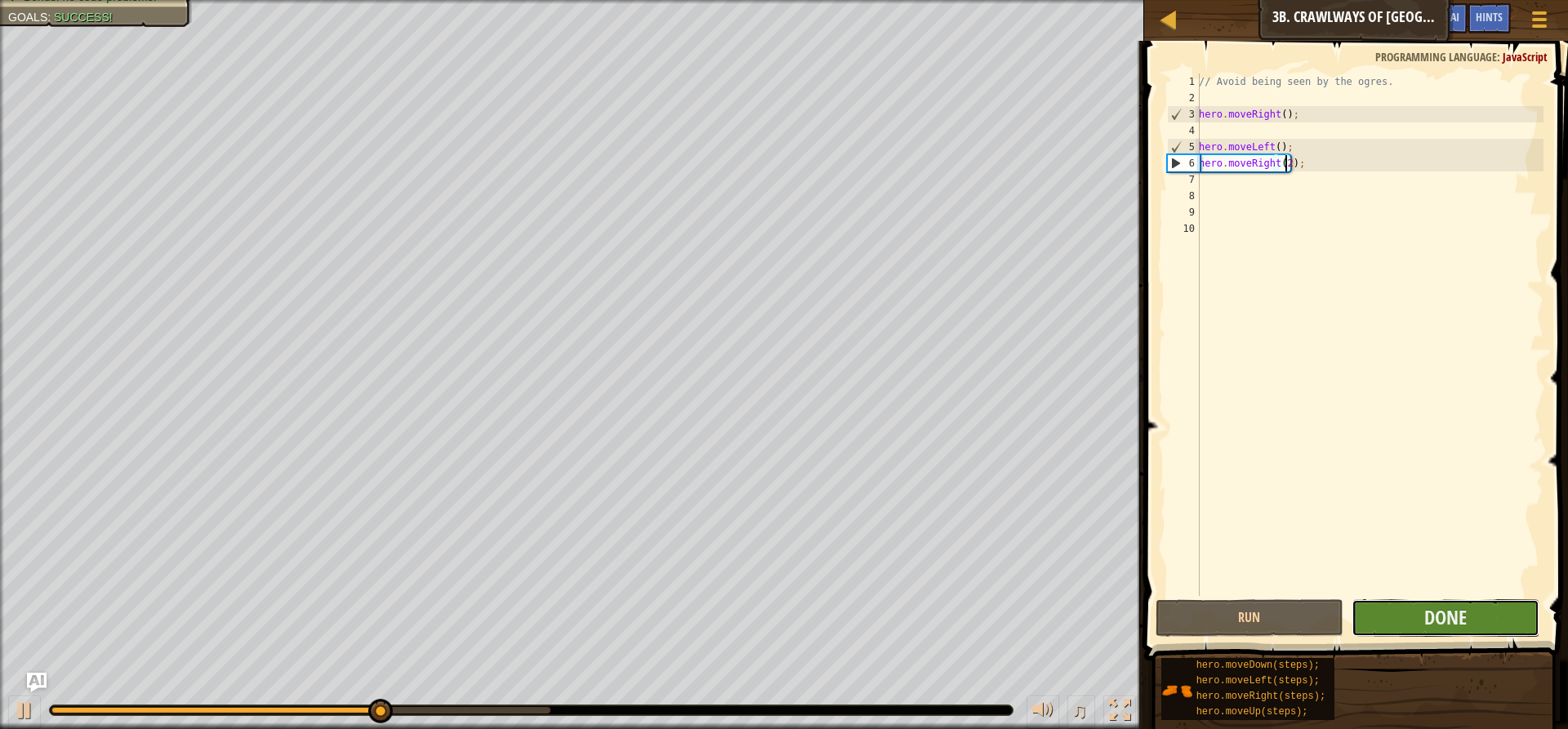
click at [1392, 601] on button "Done" at bounding box center [1446, 618] width 188 height 38
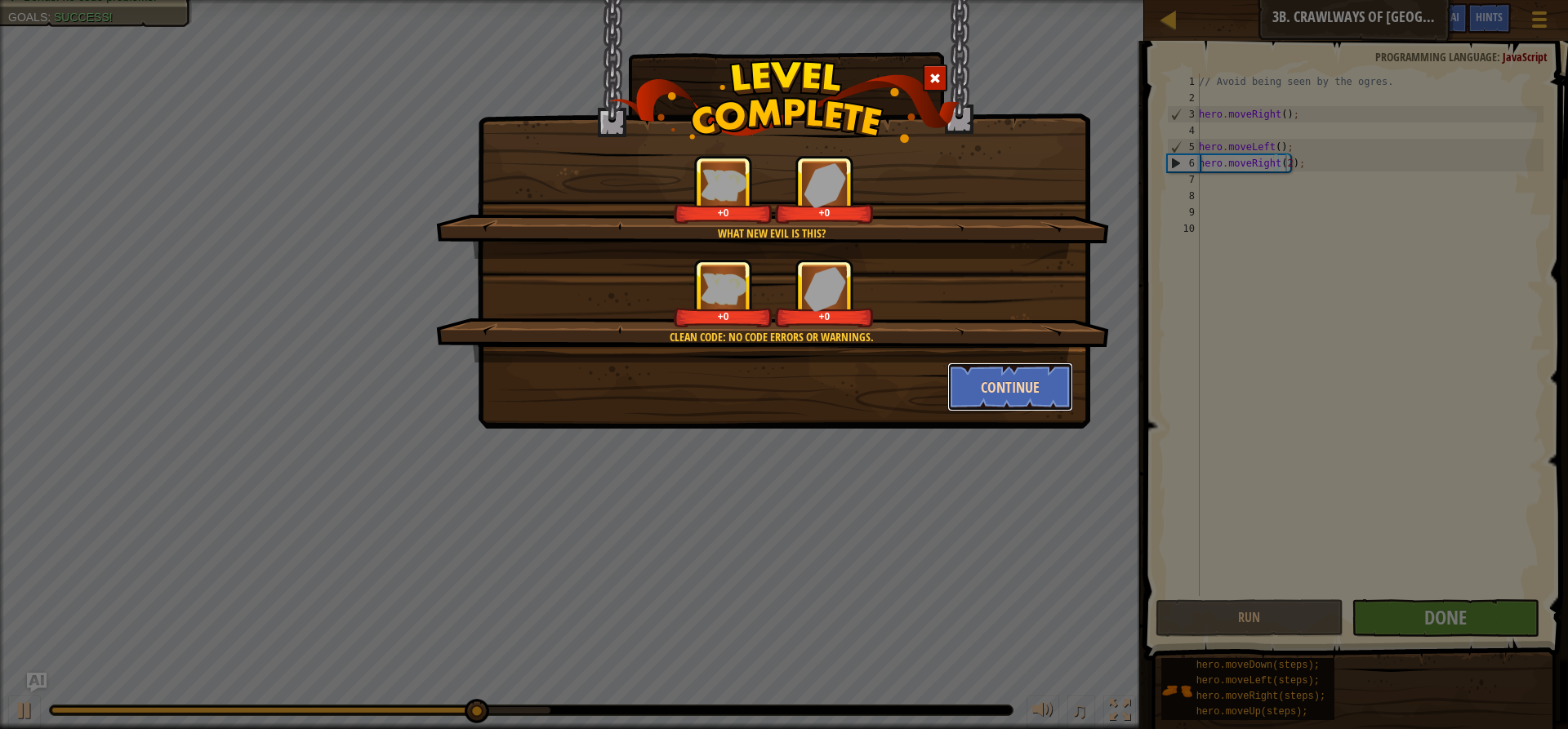
click at [1054, 391] on button "Continue" at bounding box center [1010, 388] width 127 height 49
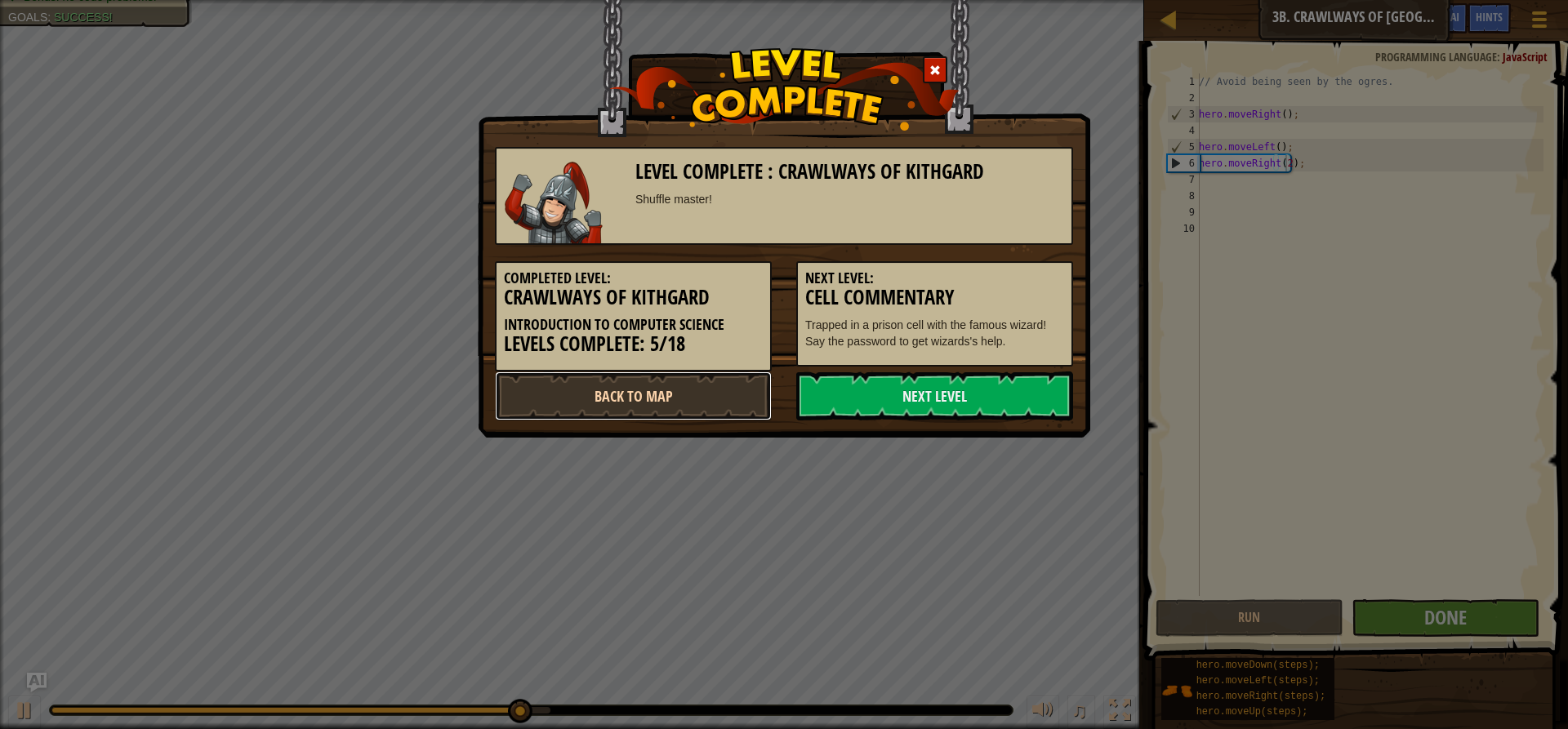
click at [709, 376] on link "Back to Map" at bounding box center [633, 396] width 277 height 49
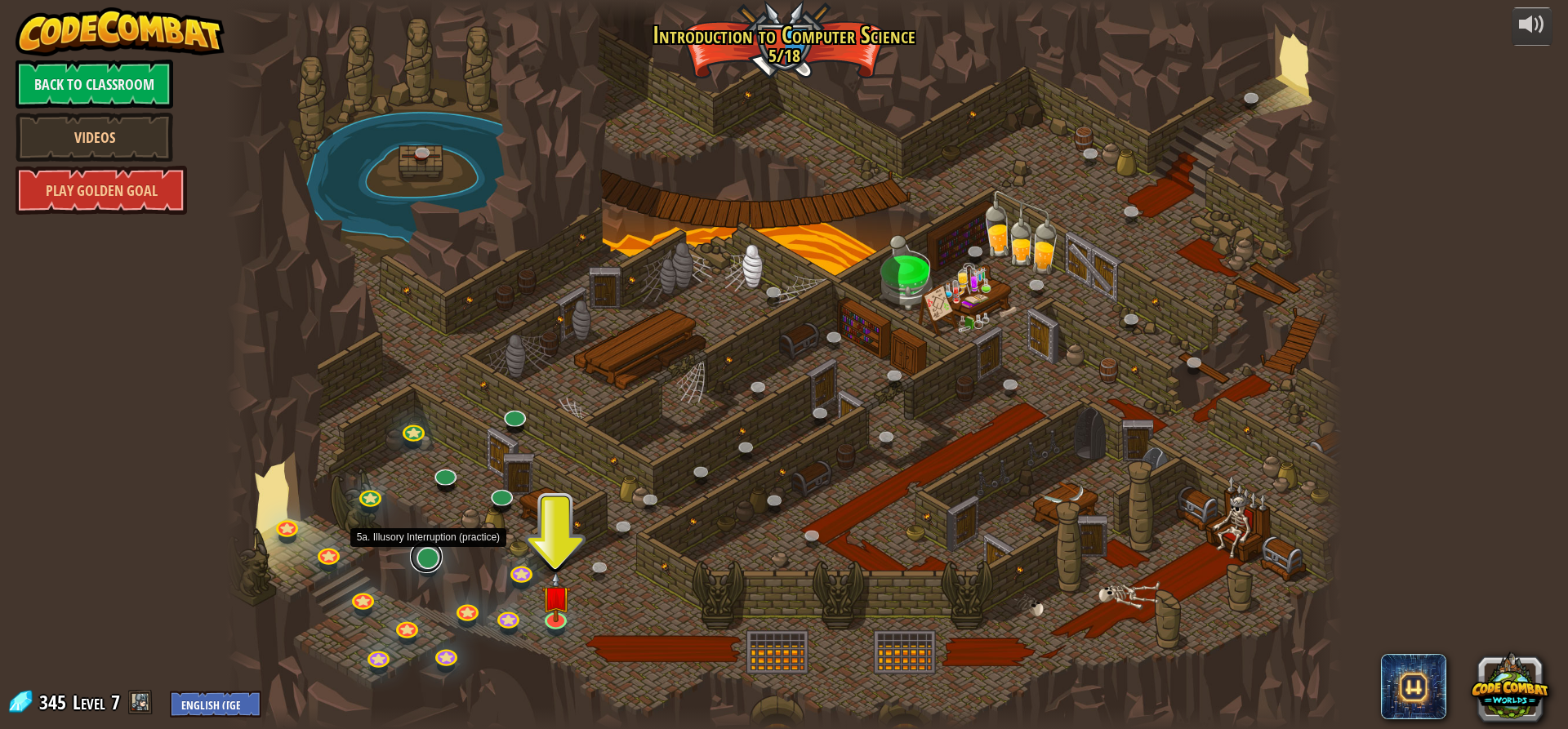
click at [437, 561] on link at bounding box center [426, 557] width 33 height 33
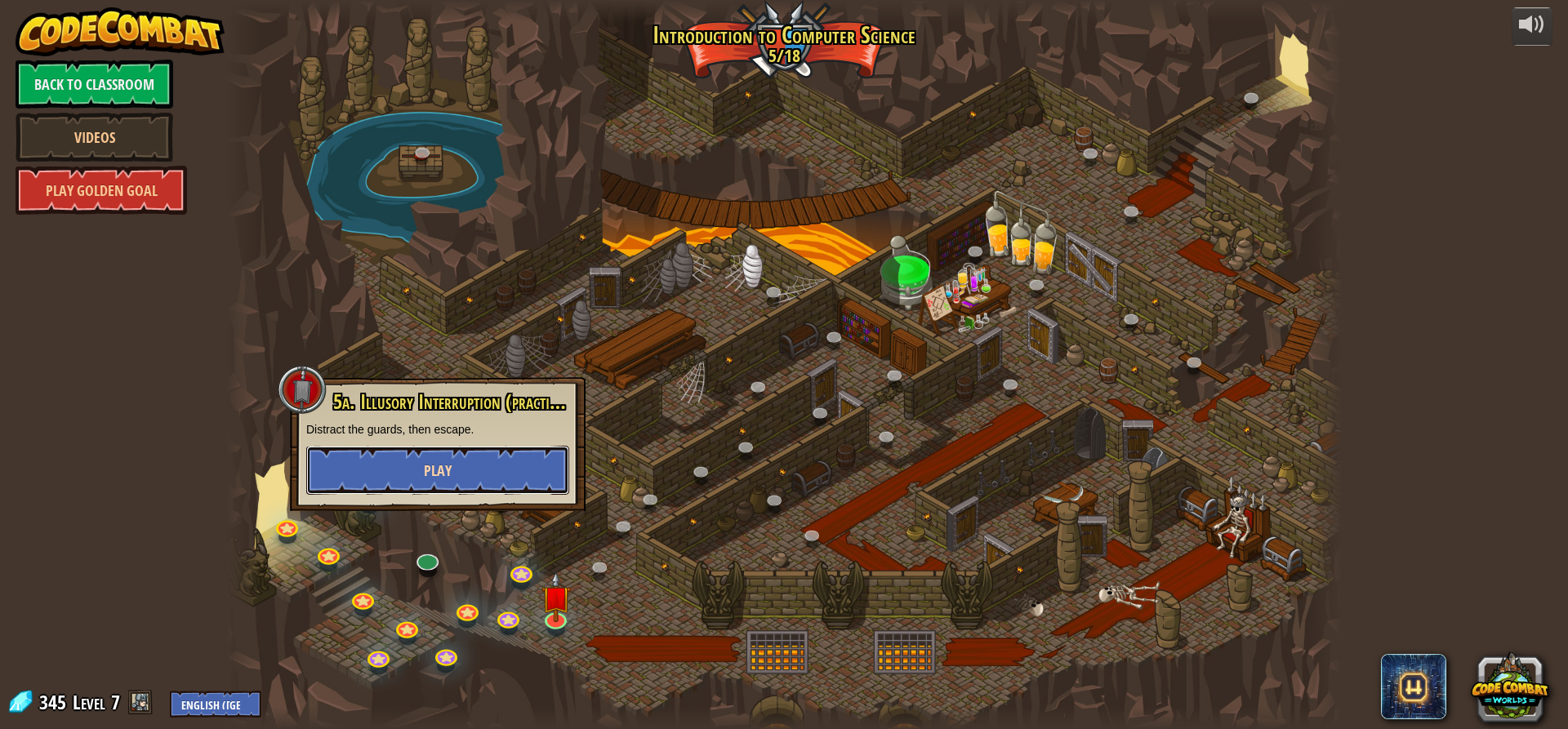
click at [453, 479] on button "Play" at bounding box center [438, 470] width 263 height 49
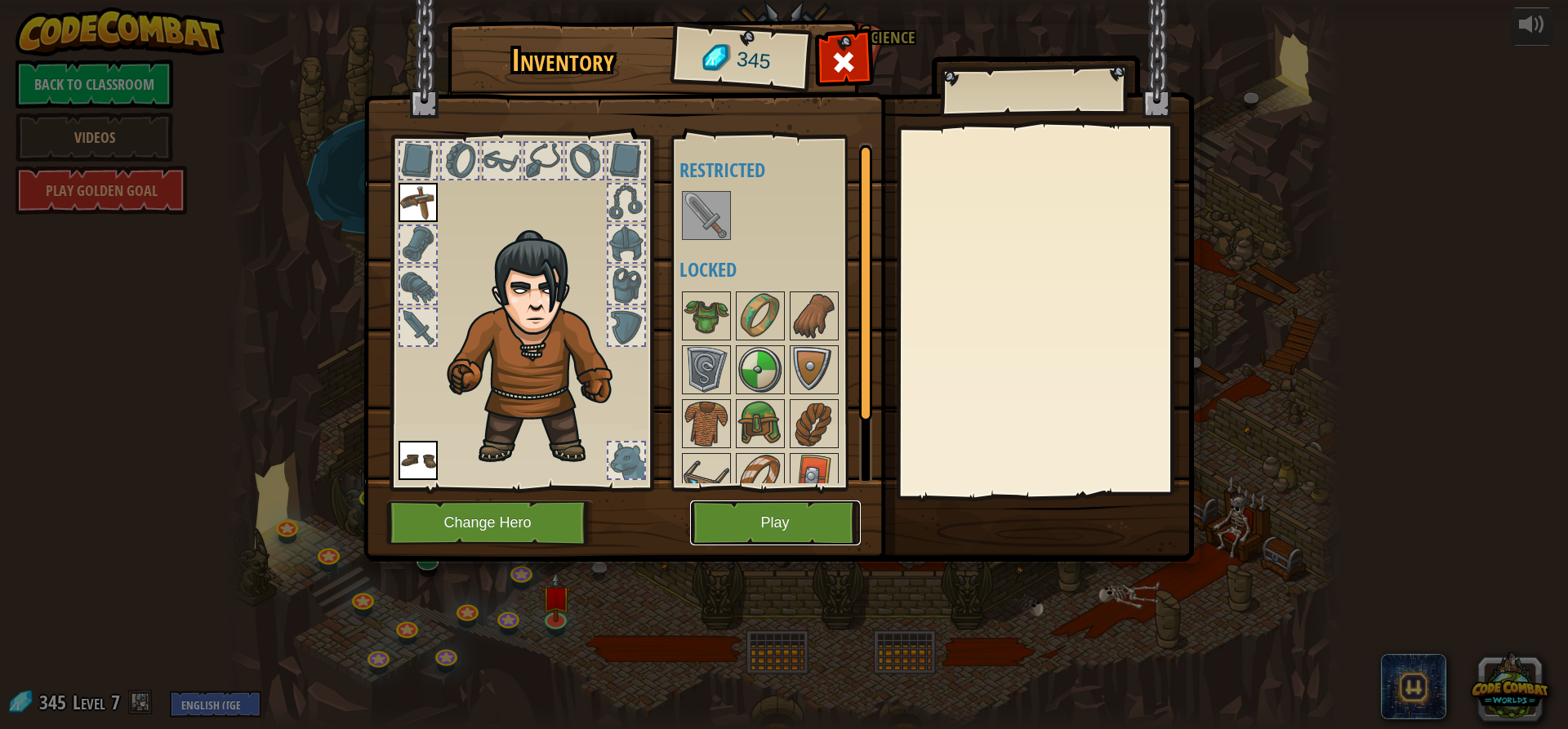
click at [811, 515] on button "Play" at bounding box center [775, 523] width 170 height 45
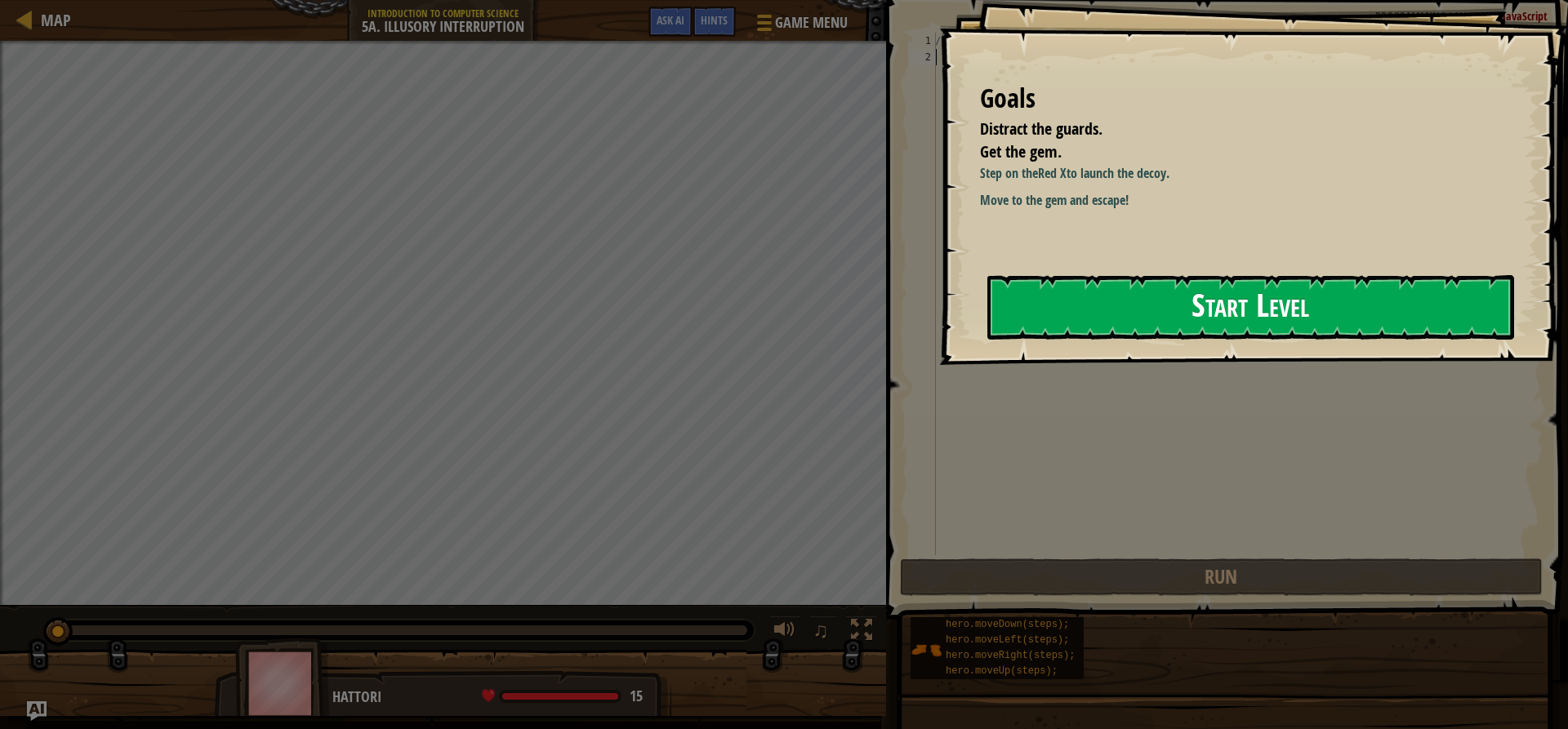
click at [1107, 295] on button "Start Level" at bounding box center [1251, 308] width 527 height 65
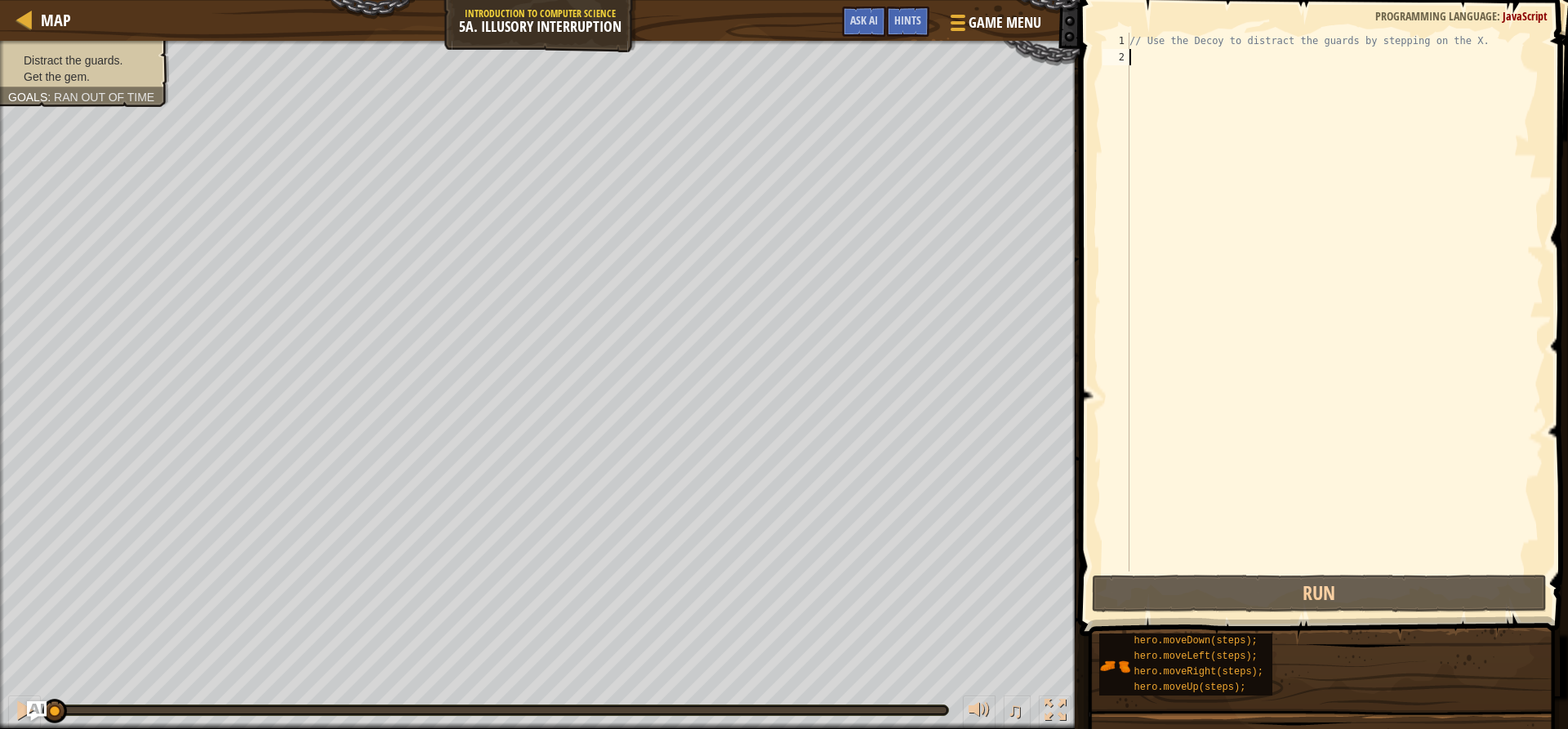
type textarea "h"
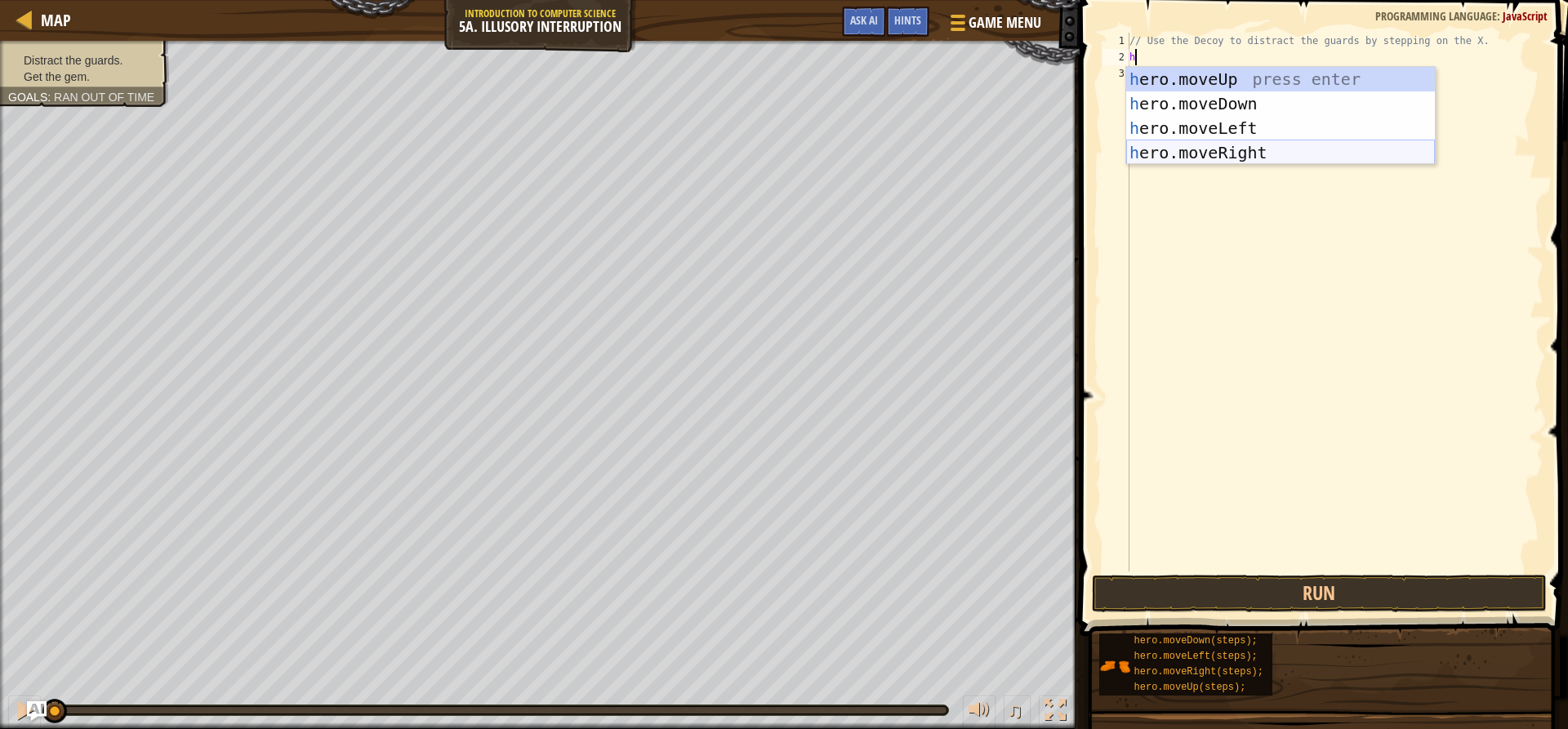
click at [1231, 156] on div "h ero.moveUp press enter h ero.moveDown press enter h ero.moveLeft press enter …" at bounding box center [1280, 140] width 309 height 147
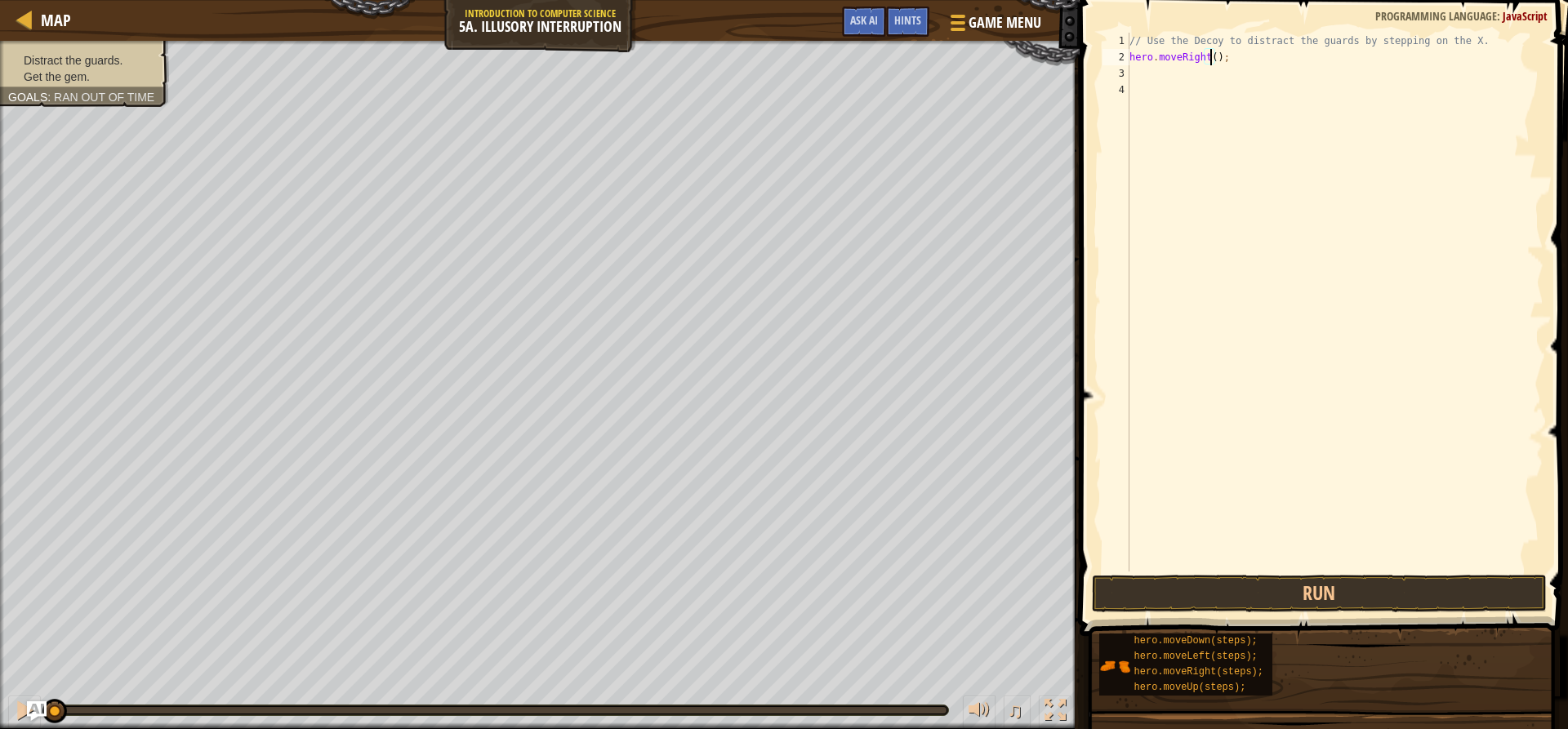
click at [1211, 61] on div "// Use the Decoy to distract the guards by stepping on the X. hero . moveRight …" at bounding box center [1335, 319] width 418 height 572
click at [1312, 598] on button "Run" at bounding box center [1319, 594] width 454 height 38
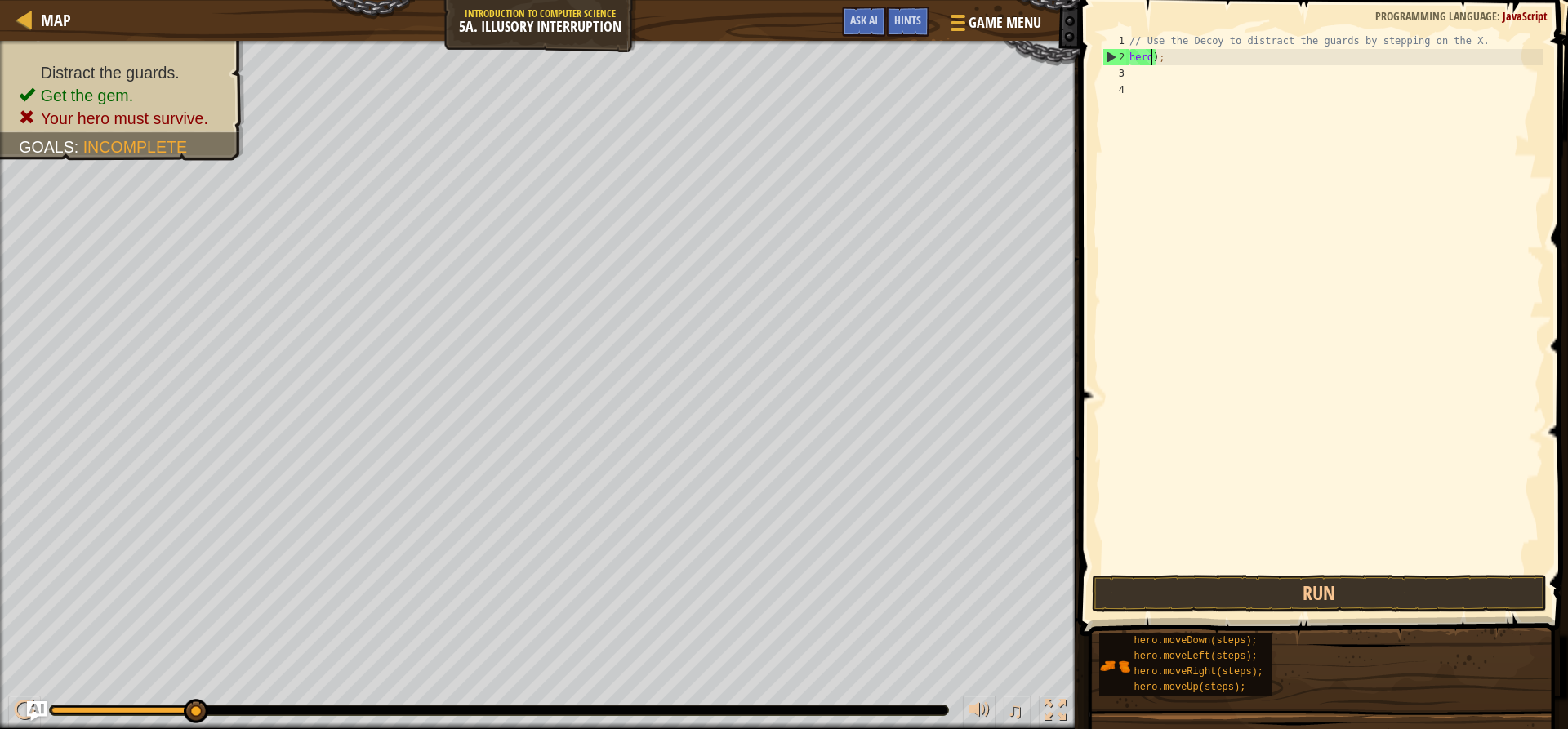
scroll to position [8, 0]
click at [1184, 60] on div "// Use the Decoy to distract the guards by stepping on the X. ) ;" at bounding box center [1335, 319] width 418 height 572
type textarea ")"
type textarea "h"
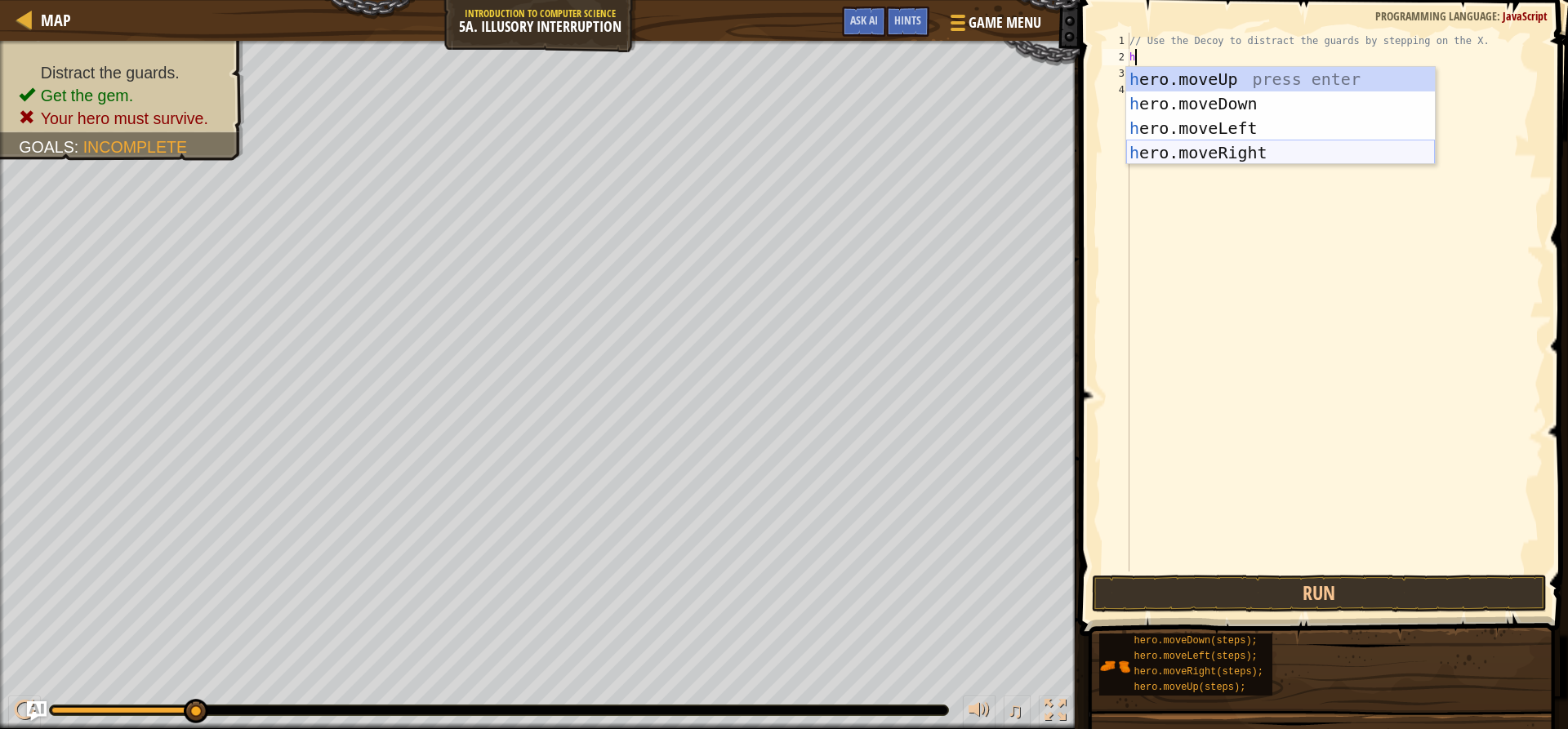
click at [1254, 146] on div "h ero.moveUp press enter h ero.moveDown press enter h ero.moveLeft press enter …" at bounding box center [1280, 140] width 309 height 147
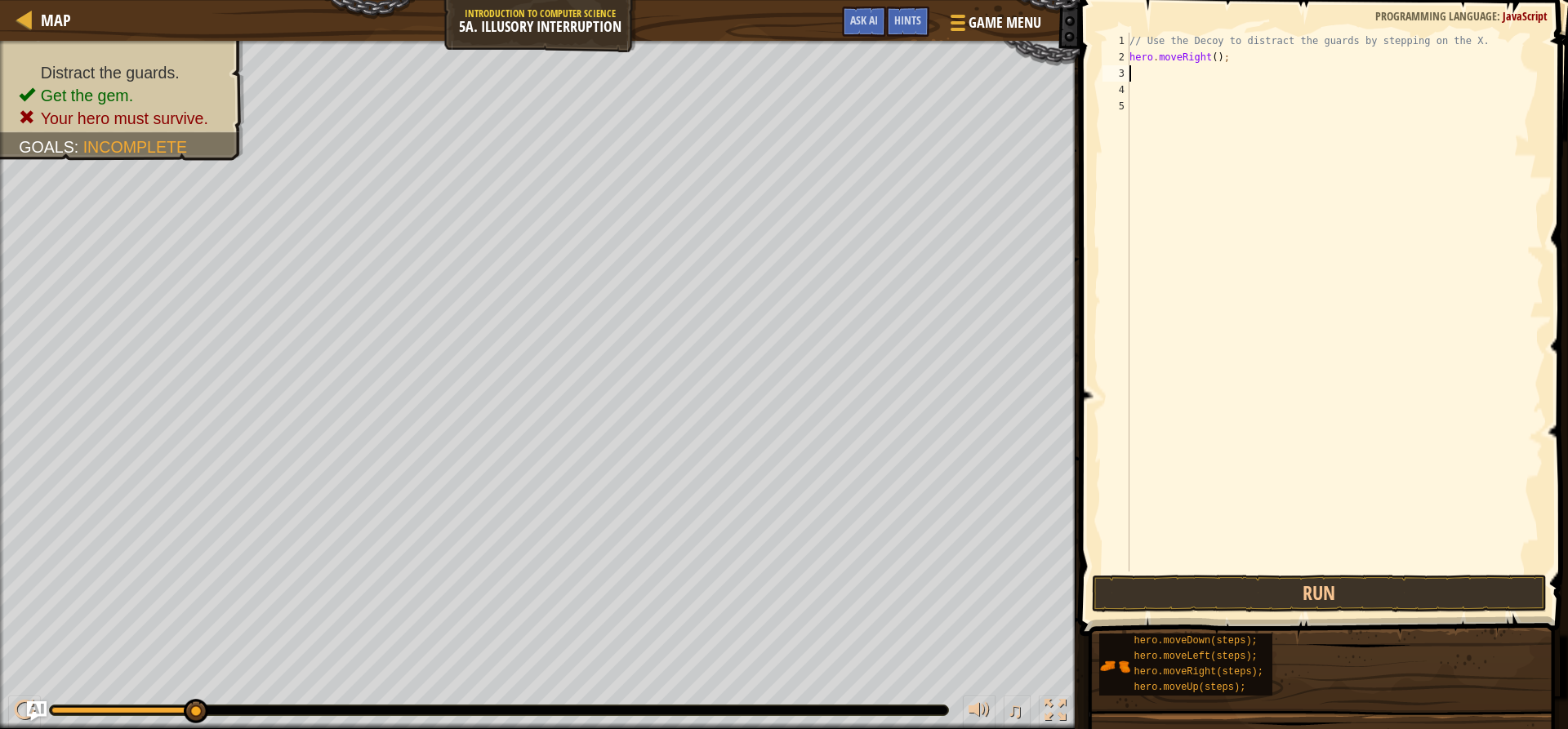
type textarea "h"
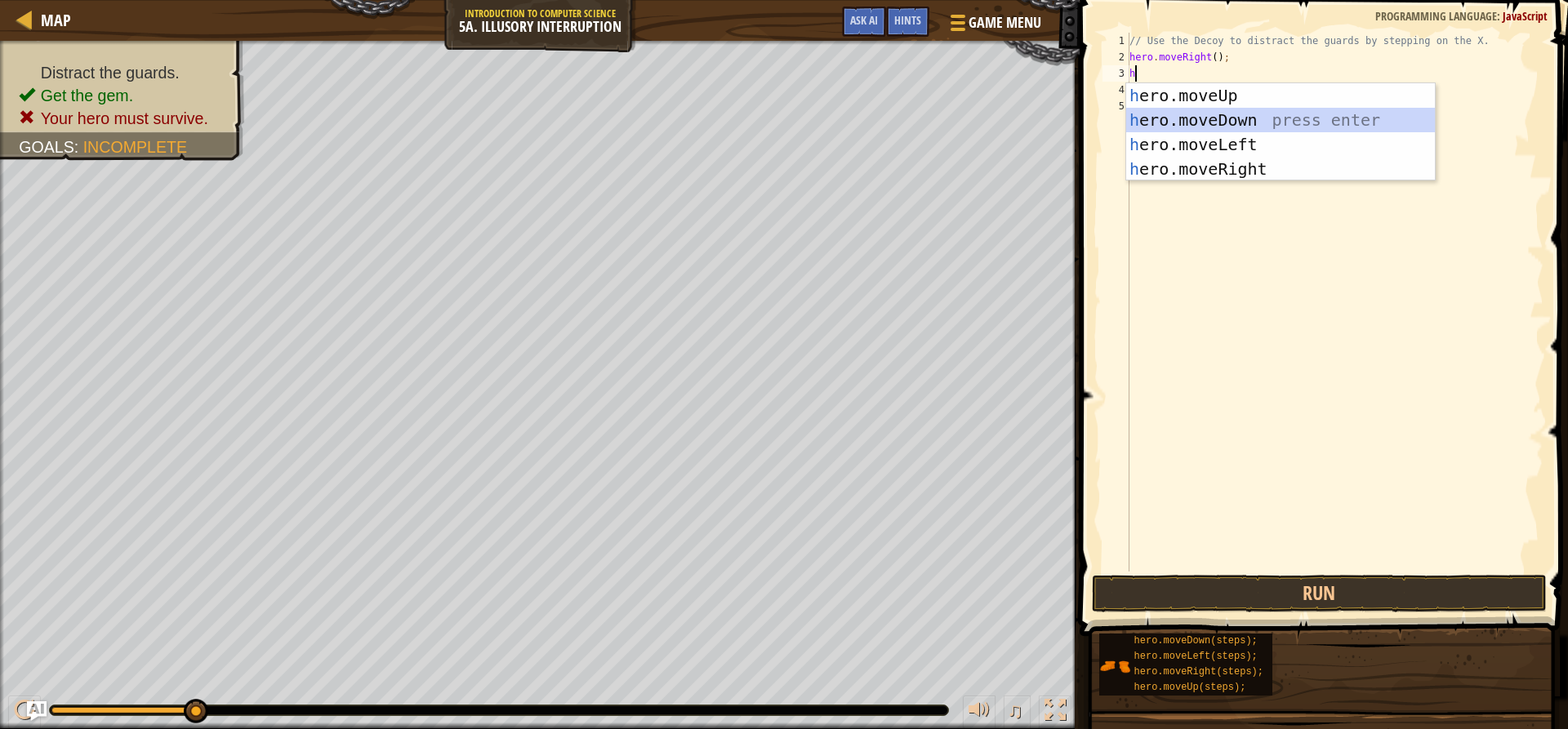
click at [1243, 121] on div "h ero.moveUp press enter h ero.moveDown press enter h ero.moveLeft press enter …" at bounding box center [1280, 157] width 309 height 147
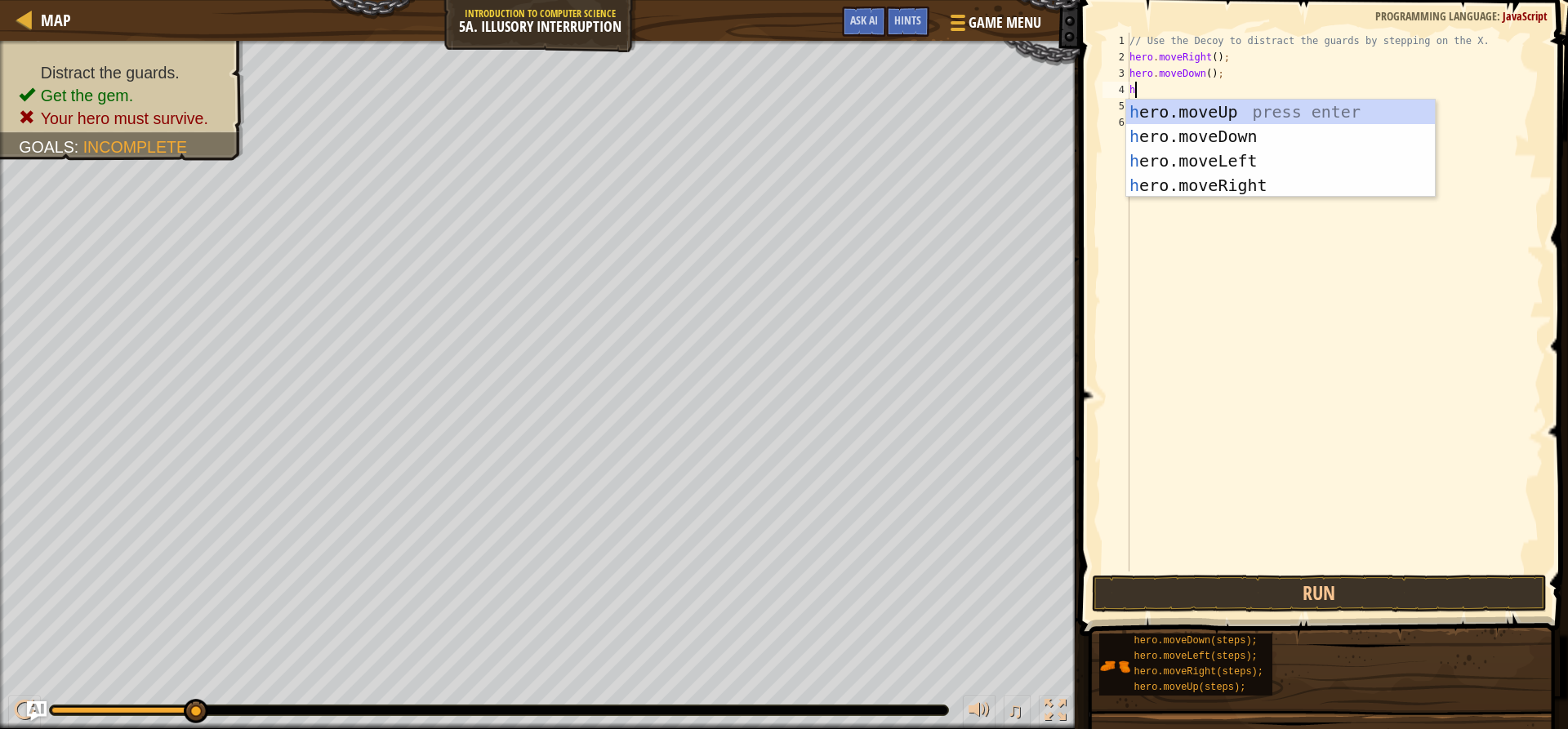
type textarea "h"
click at [1220, 105] on div "h ero.moveUp press enter h ero.moveDown press enter h ero.moveLeft press enter …" at bounding box center [1280, 173] width 309 height 147
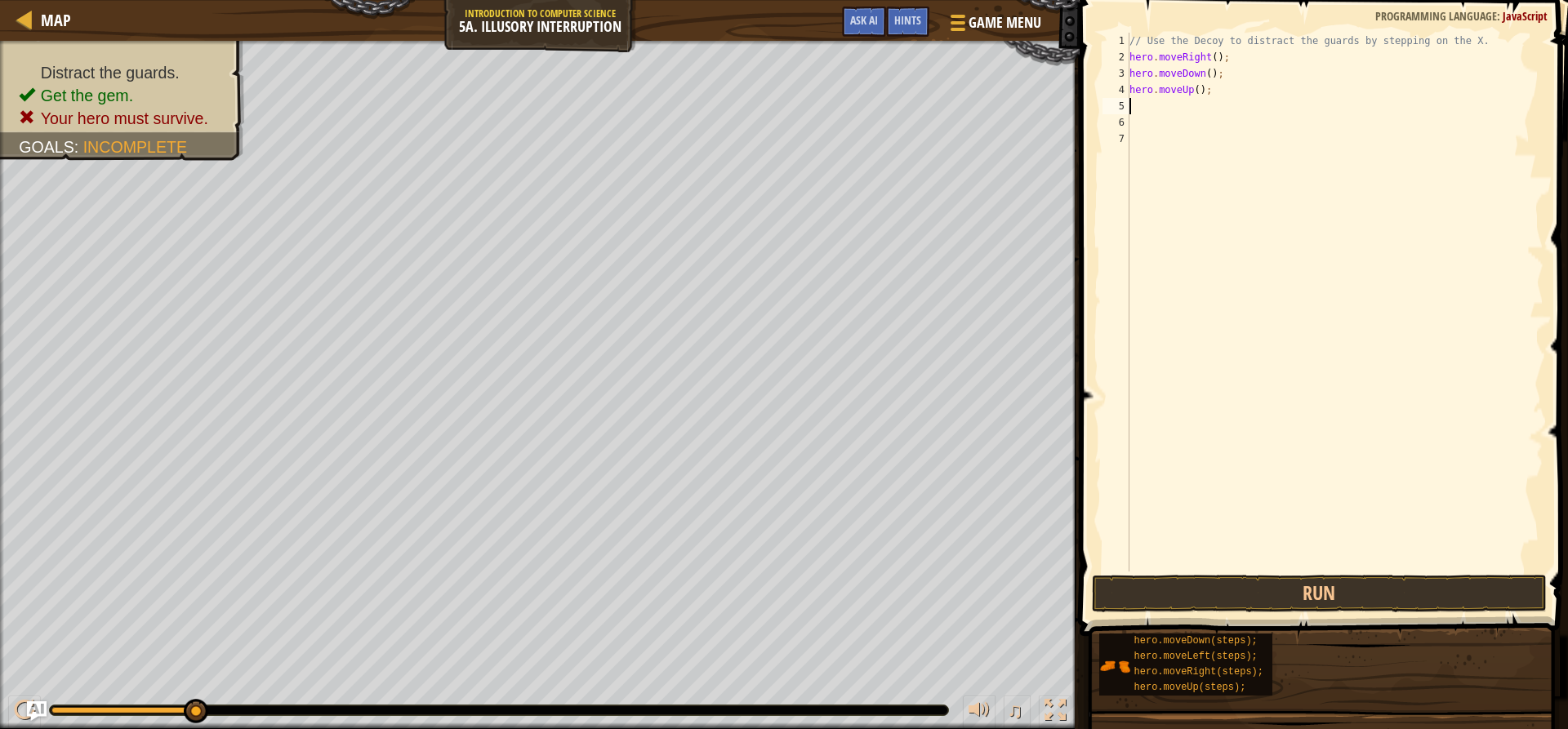
type textarea "h"
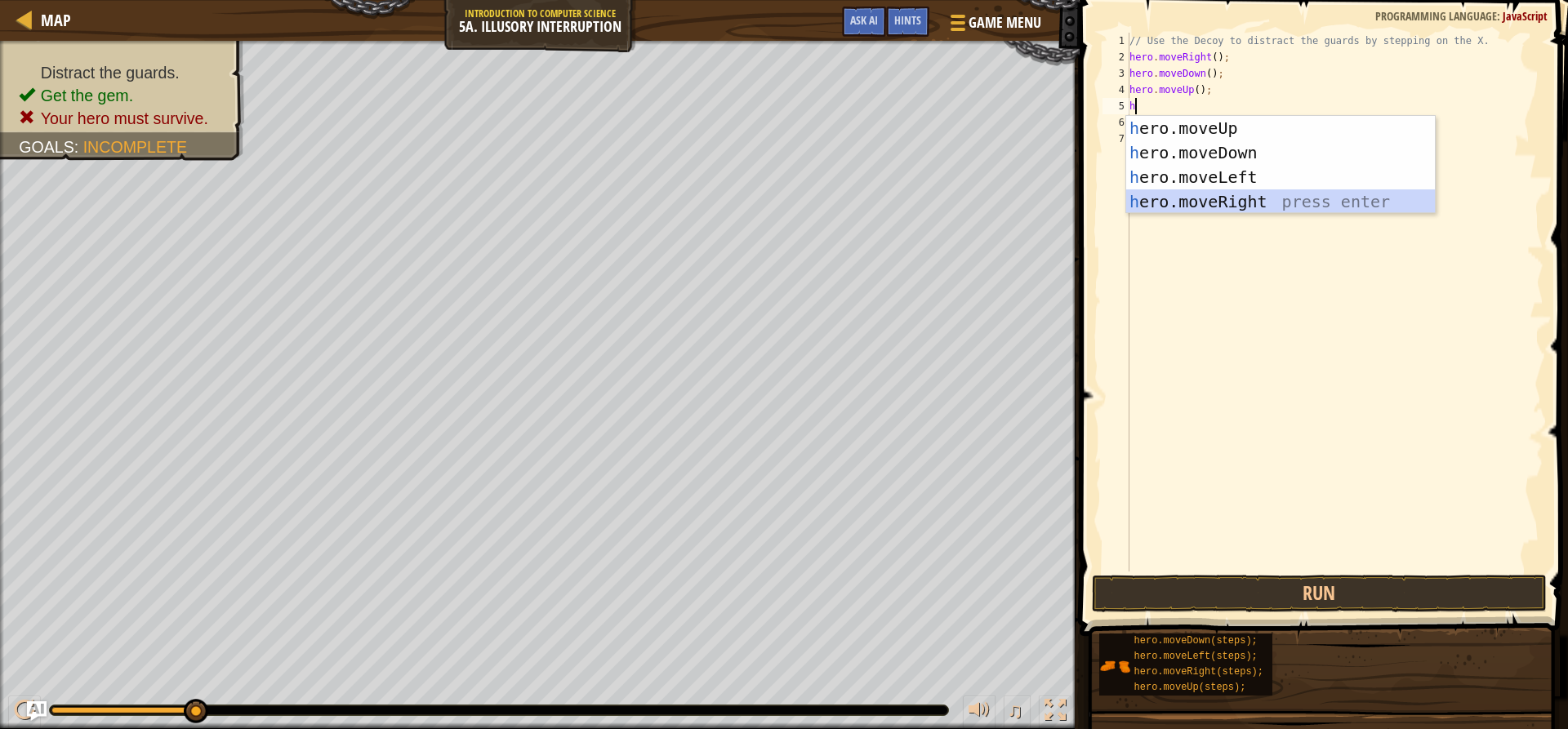
click at [1239, 198] on div "h ero.moveUp press enter h ero.moveDown press enter h ero.moveLeft press enter …" at bounding box center [1280, 189] width 309 height 147
type textarea "h"
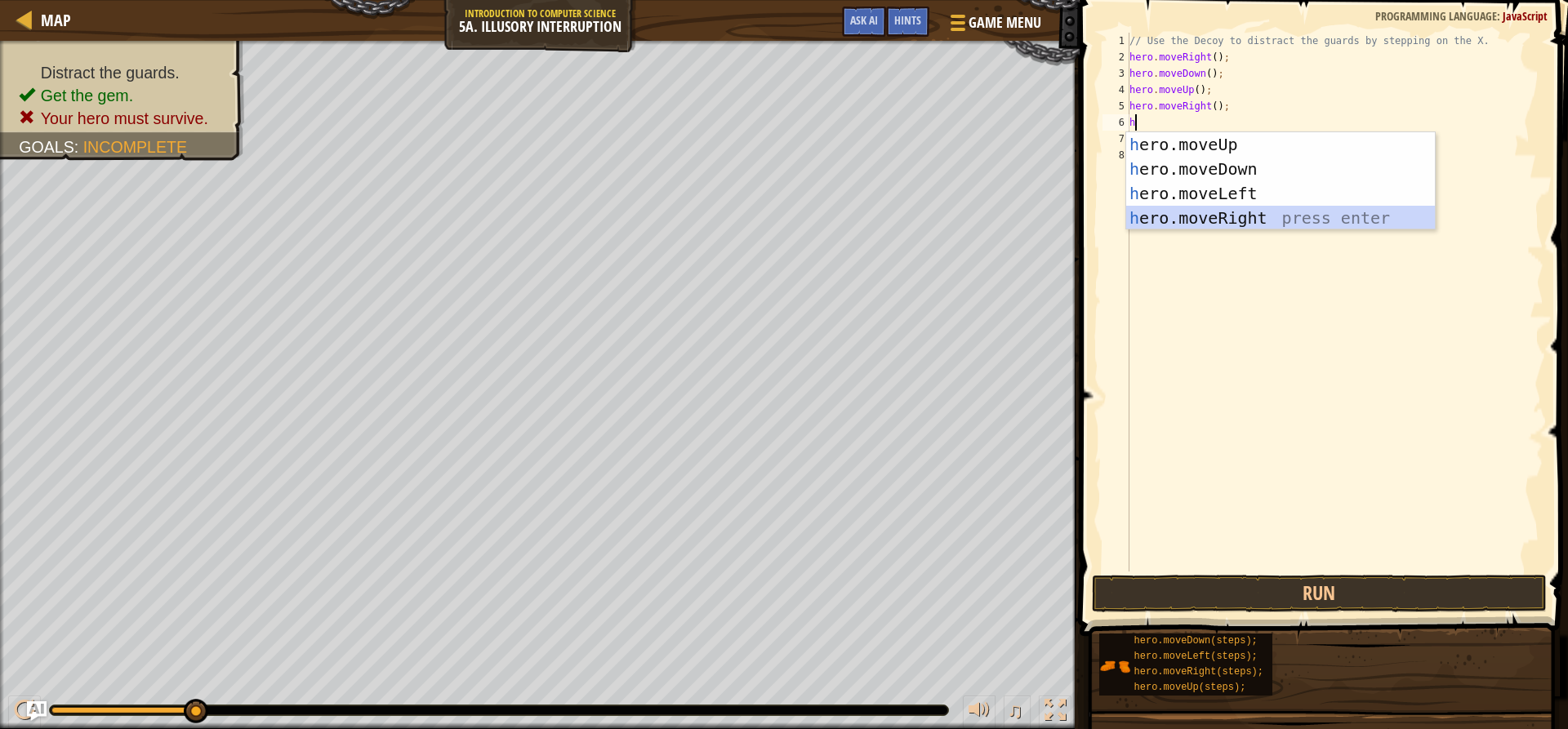
click at [1246, 214] on div "h ero.moveUp press enter h ero.moveDown press enter h ero.moveLeft press enter …" at bounding box center [1280, 206] width 309 height 147
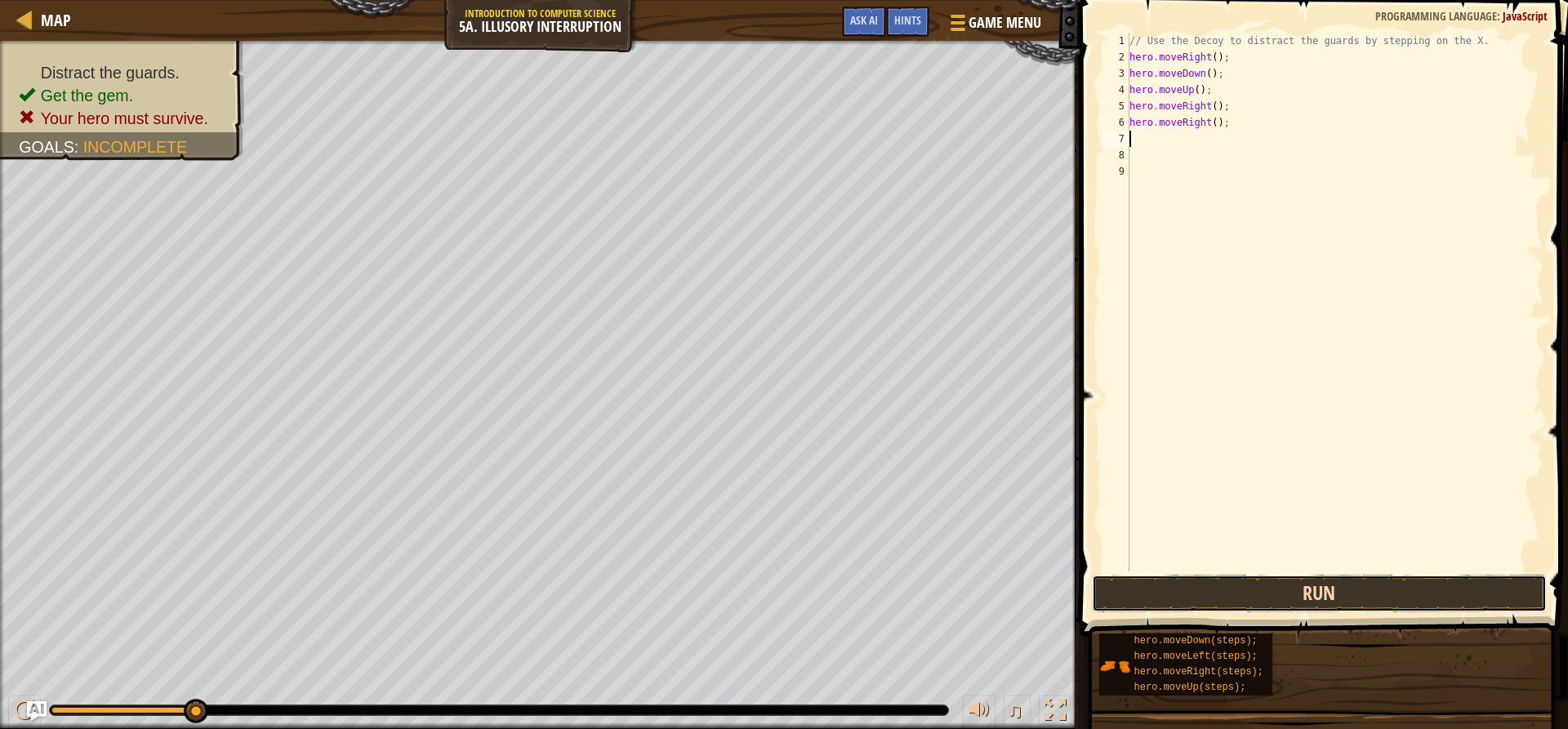
click at [1159, 594] on button "Run" at bounding box center [1319, 594] width 454 height 38
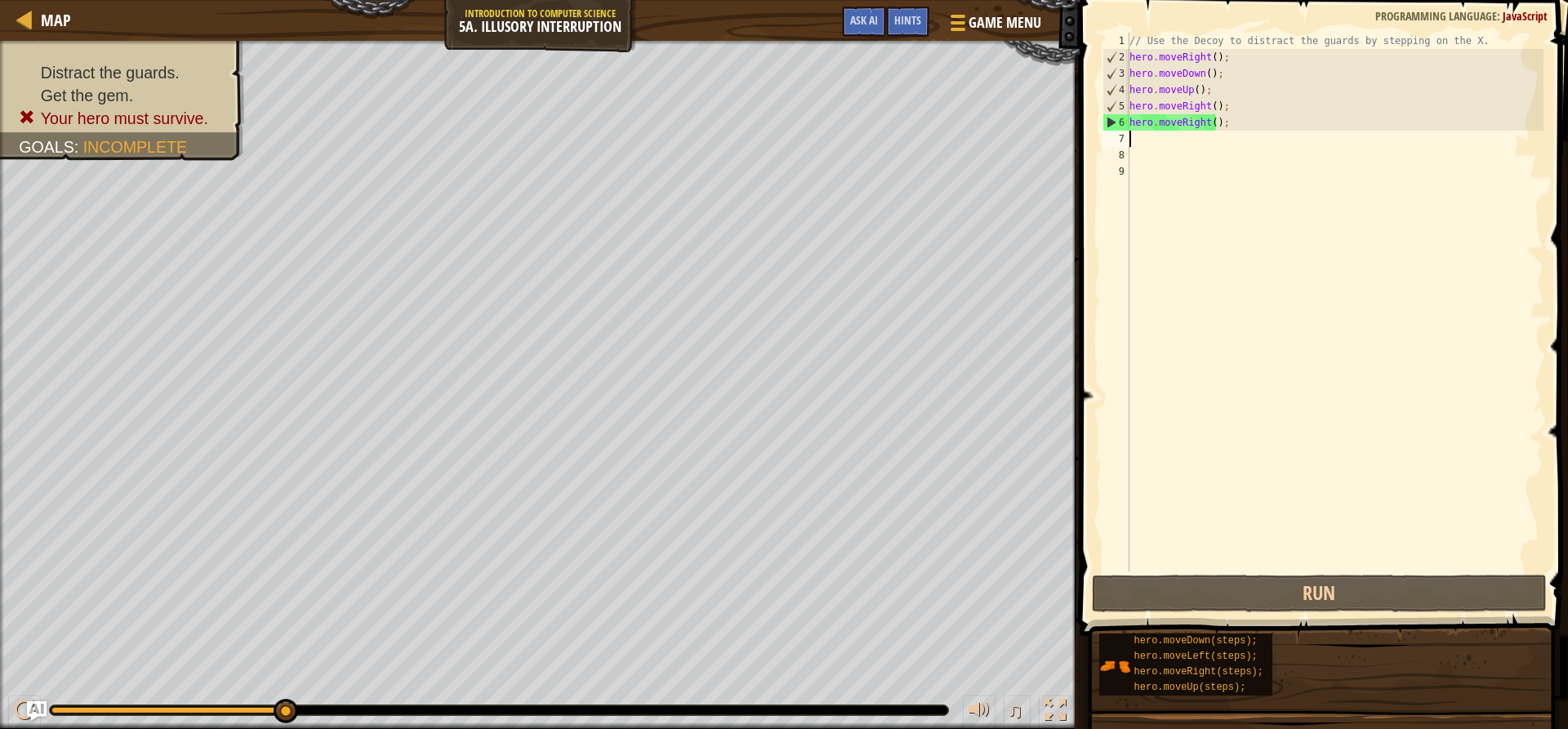
click at [1254, 127] on div "// Use the Decoy to distract the guards by stepping on the X. hero . moveRight …" at bounding box center [1335, 319] width 418 height 572
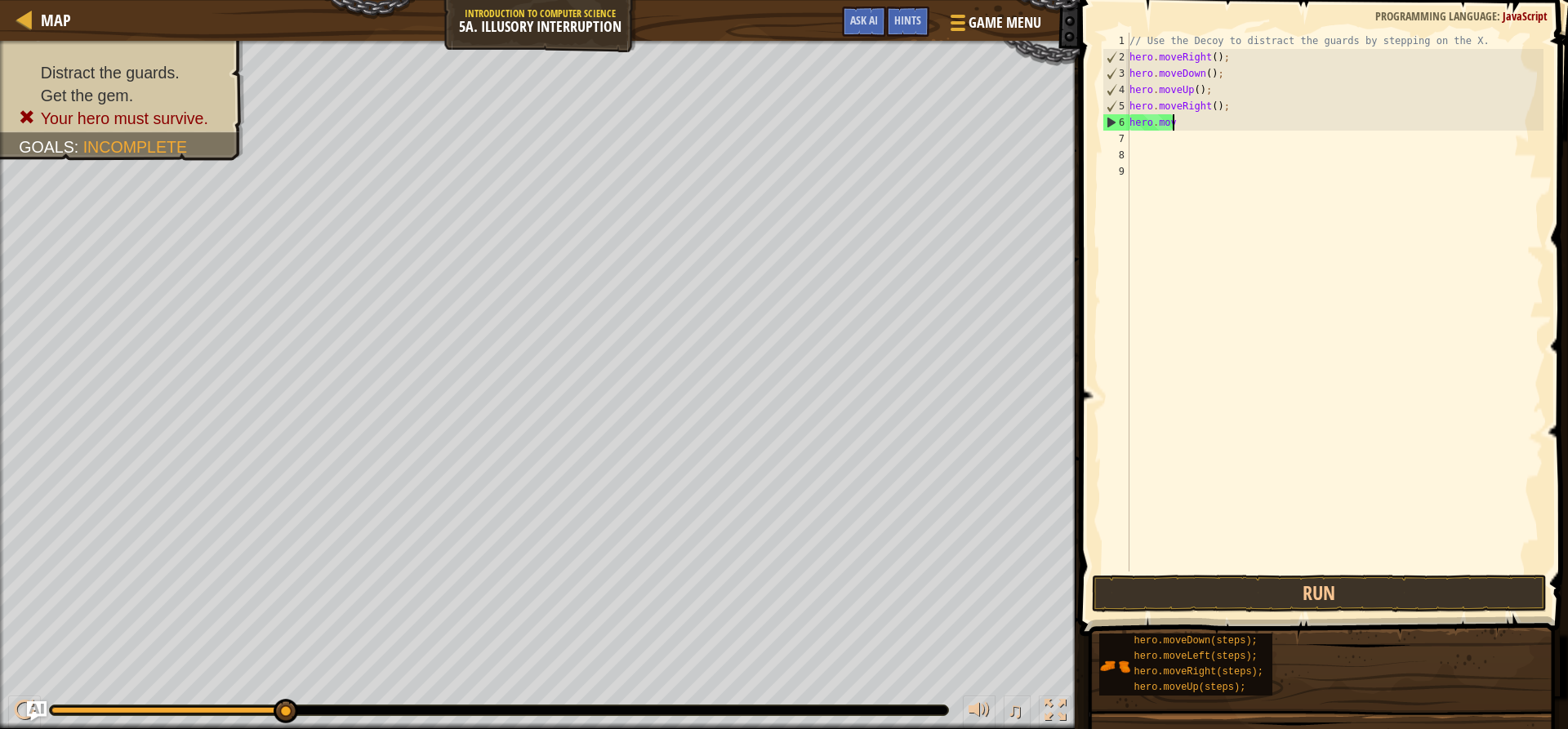
type textarea "h"
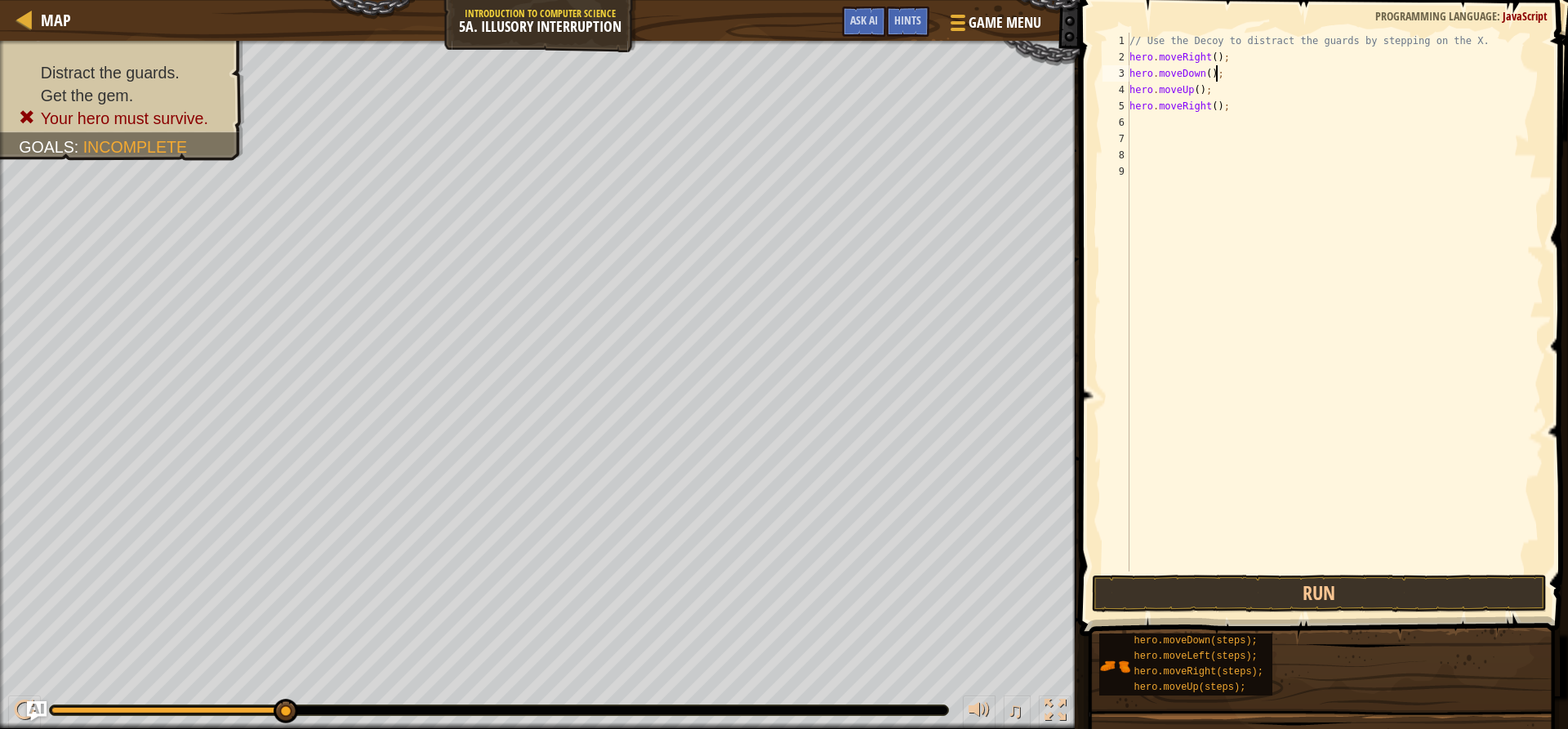
click at [1220, 81] on div "// Use the Decoy to distract the guards by stepping on the X. hero . moveRight …" at bounding box center [1335, 319] width 418 height 572
type textarea "hero.moveDown();"
type textarea "h"
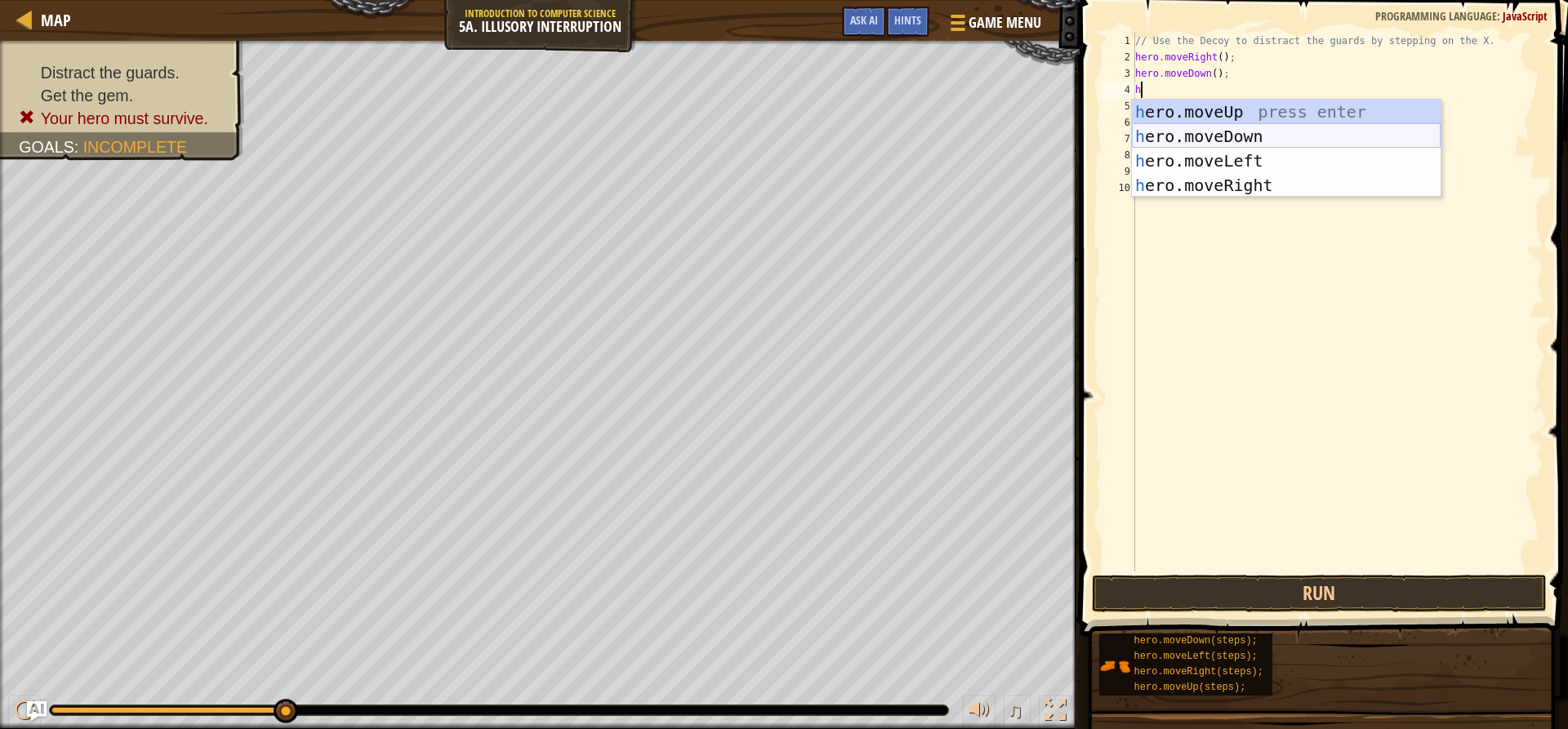
click at [1203, 130] on div "h ero.moveUp press enter h ero.moveDown press enter h ero.moveLeft press enter …" at bounding box center [1287, 173] width 309 height 147
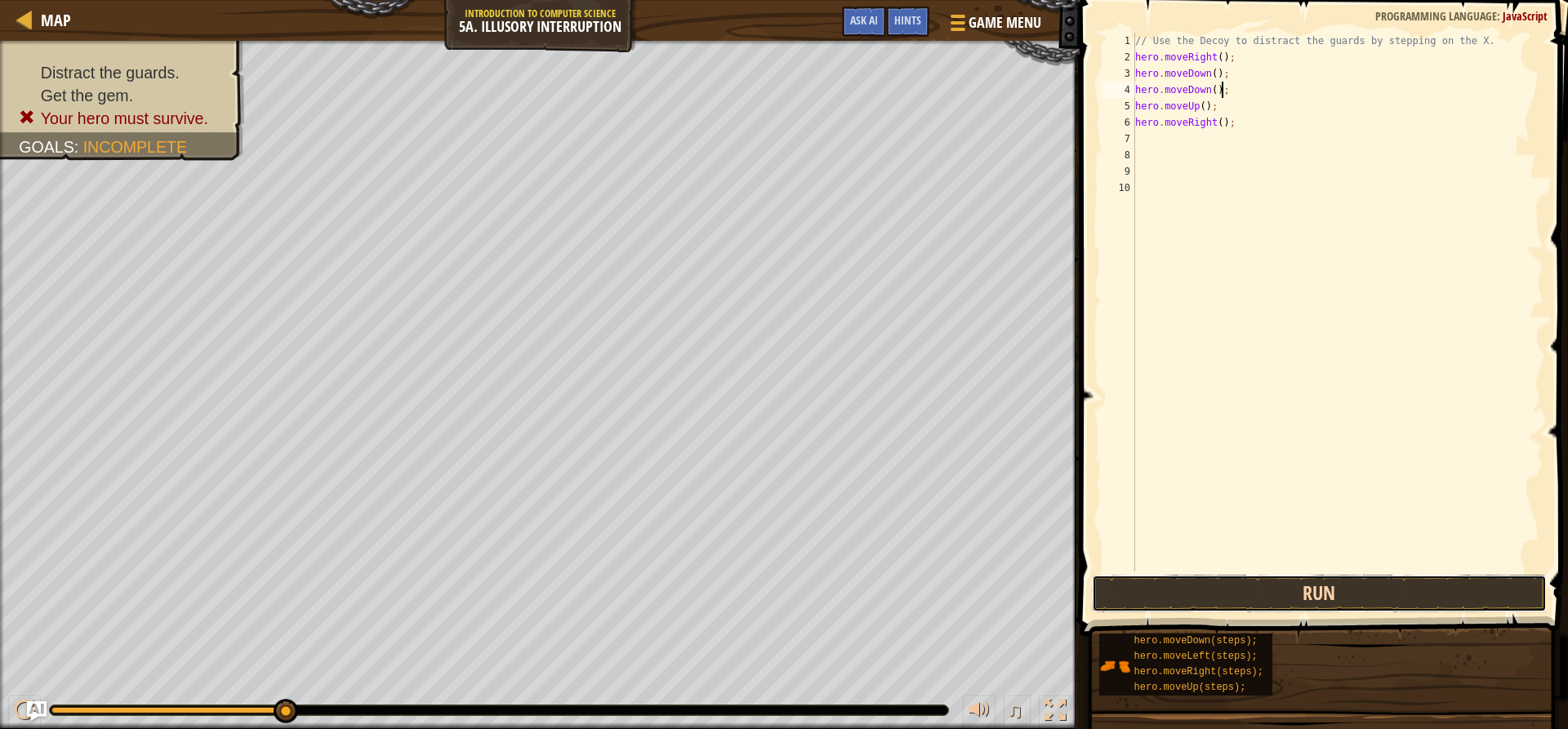
click at [1355, 576] on button "Run" at bounding box center [1319, 594] width 454 height 38
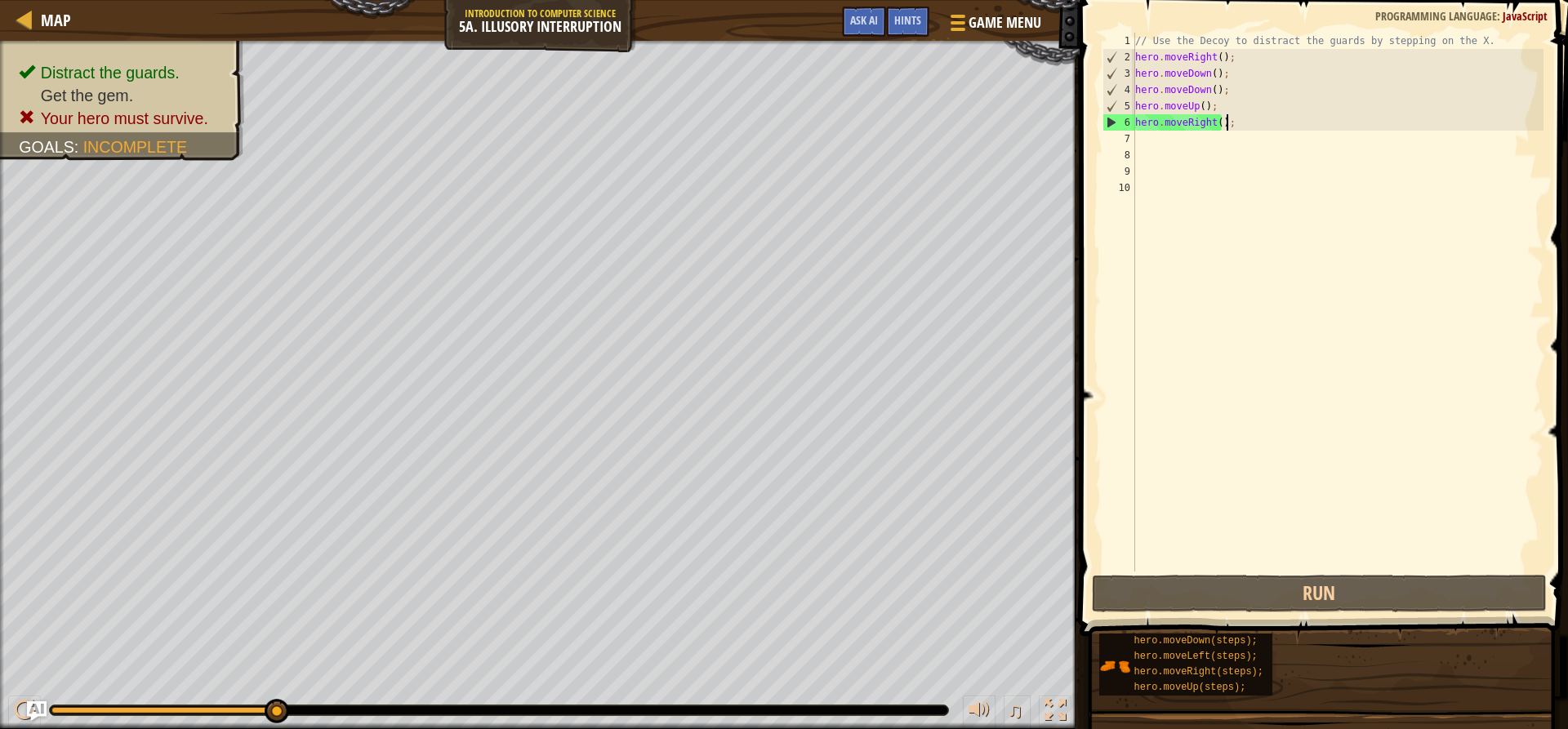
click at [1250, 121] on div "// Use the Decoy to distract the guards by stepping on the X. hero . moveRight …" at bounding box center [1338, 319] width 413 height 572
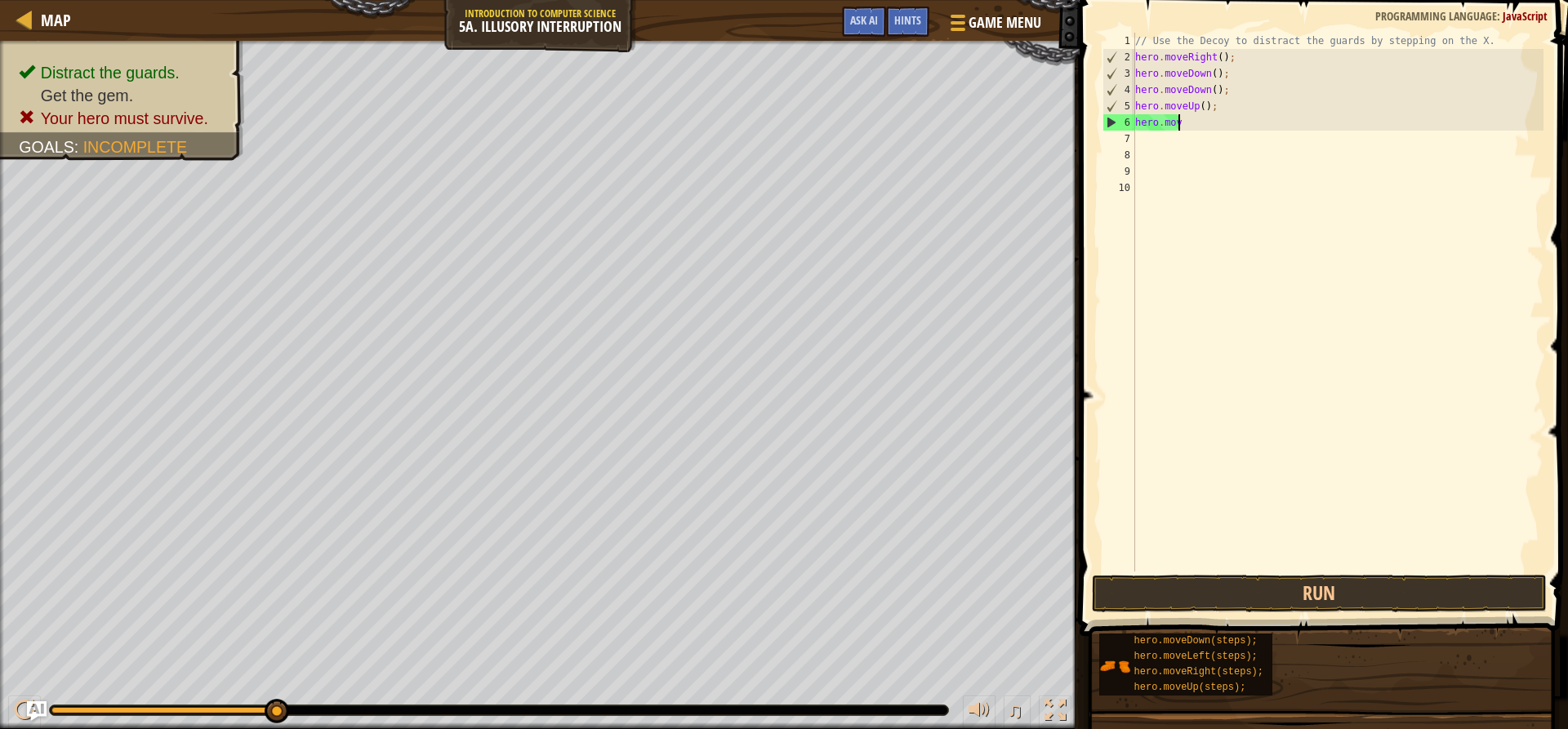
type textarea "h"
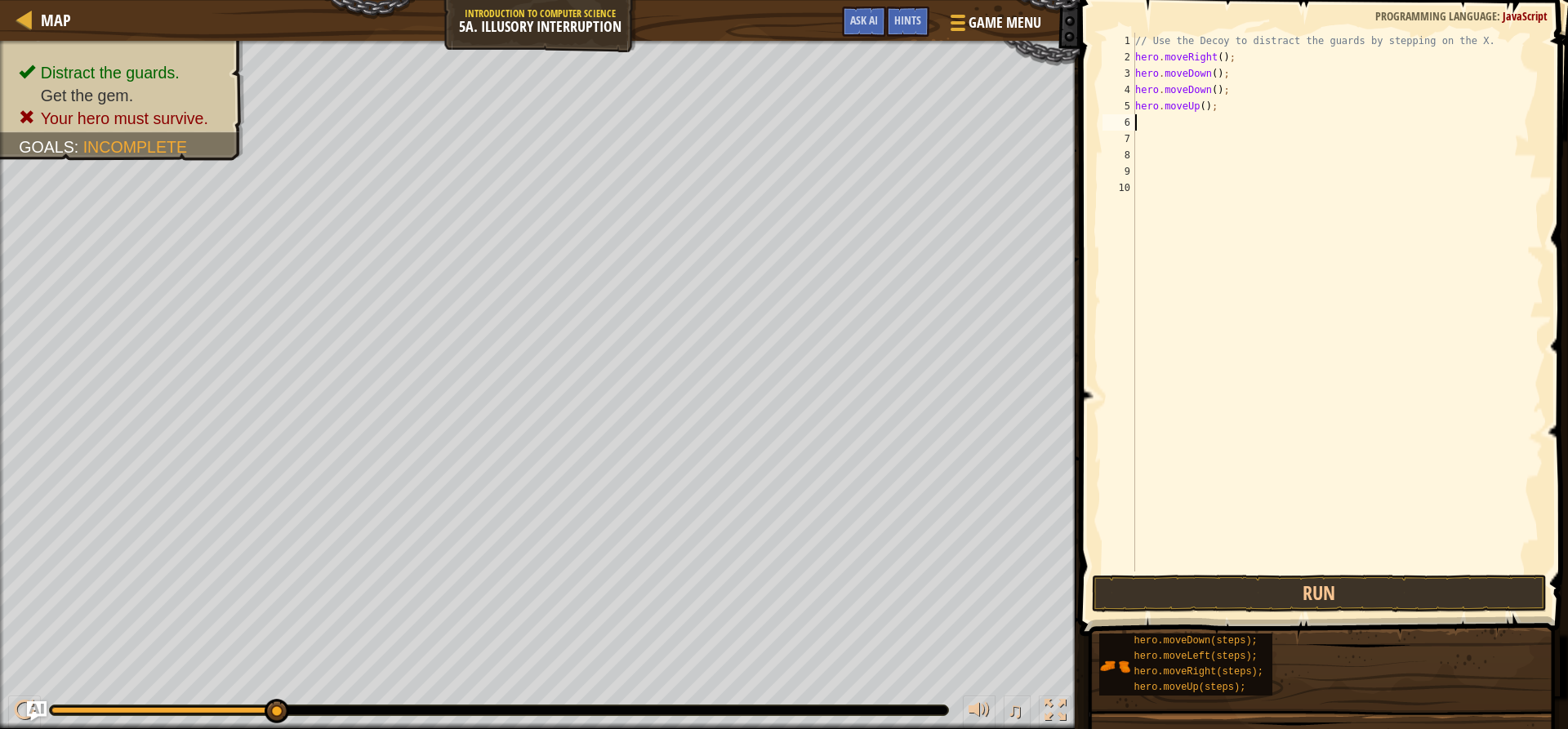
type textarea "h"
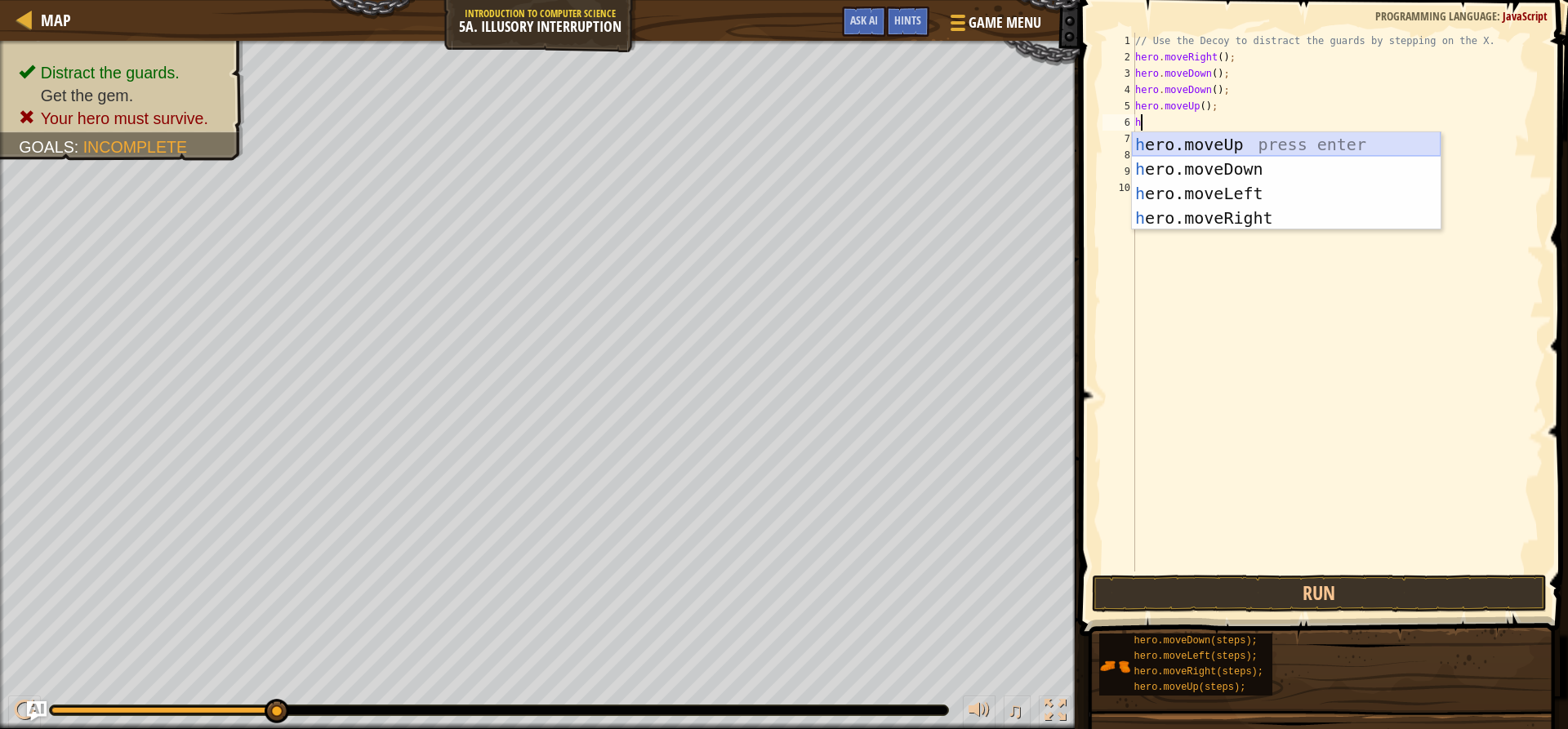
click at [1231, 142] on div "h ero.moveUp press enter h ero.moveDown press enter h ero.moveLeft press enter …" at bounding box center [1287, 206] width 309 height 147
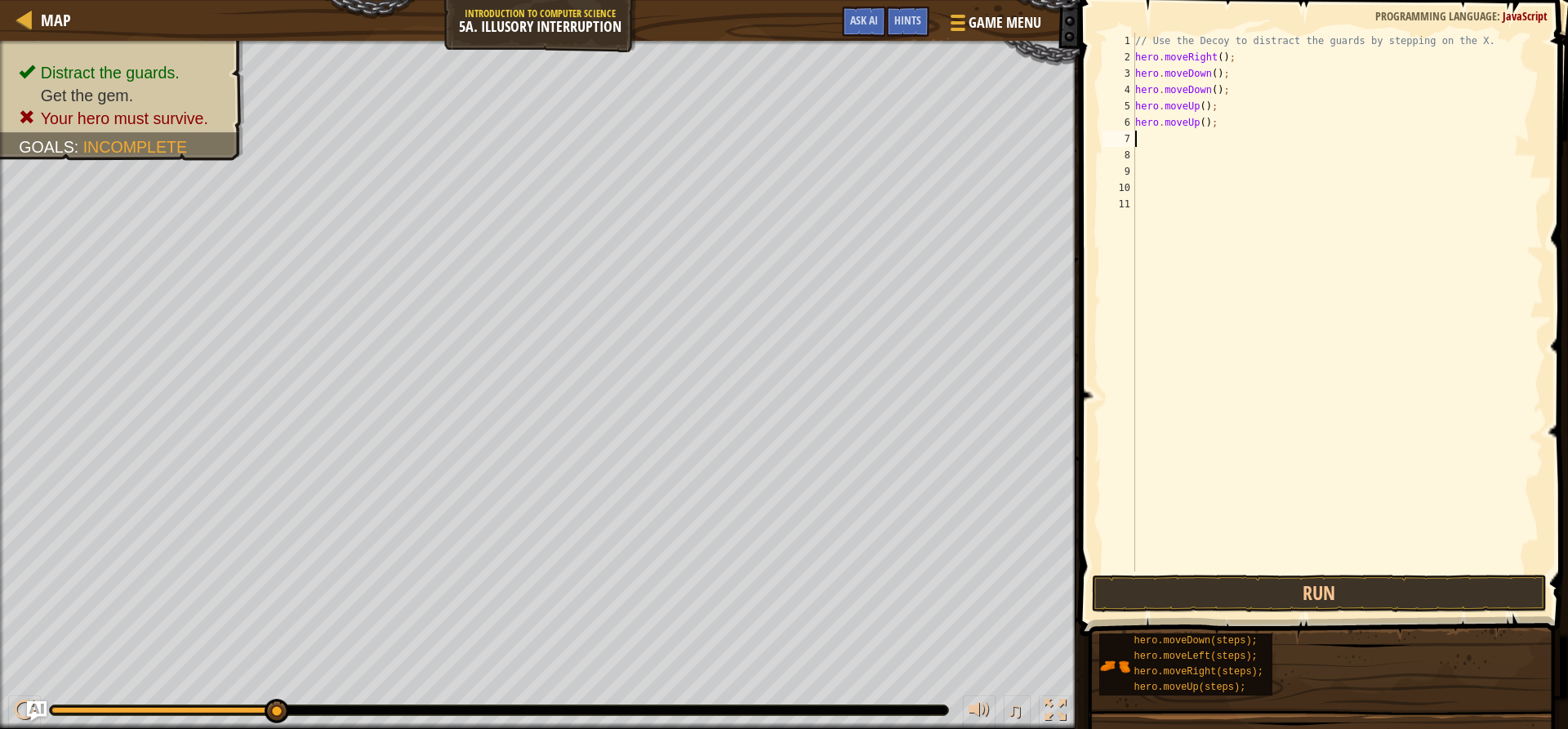
type textarea "h"
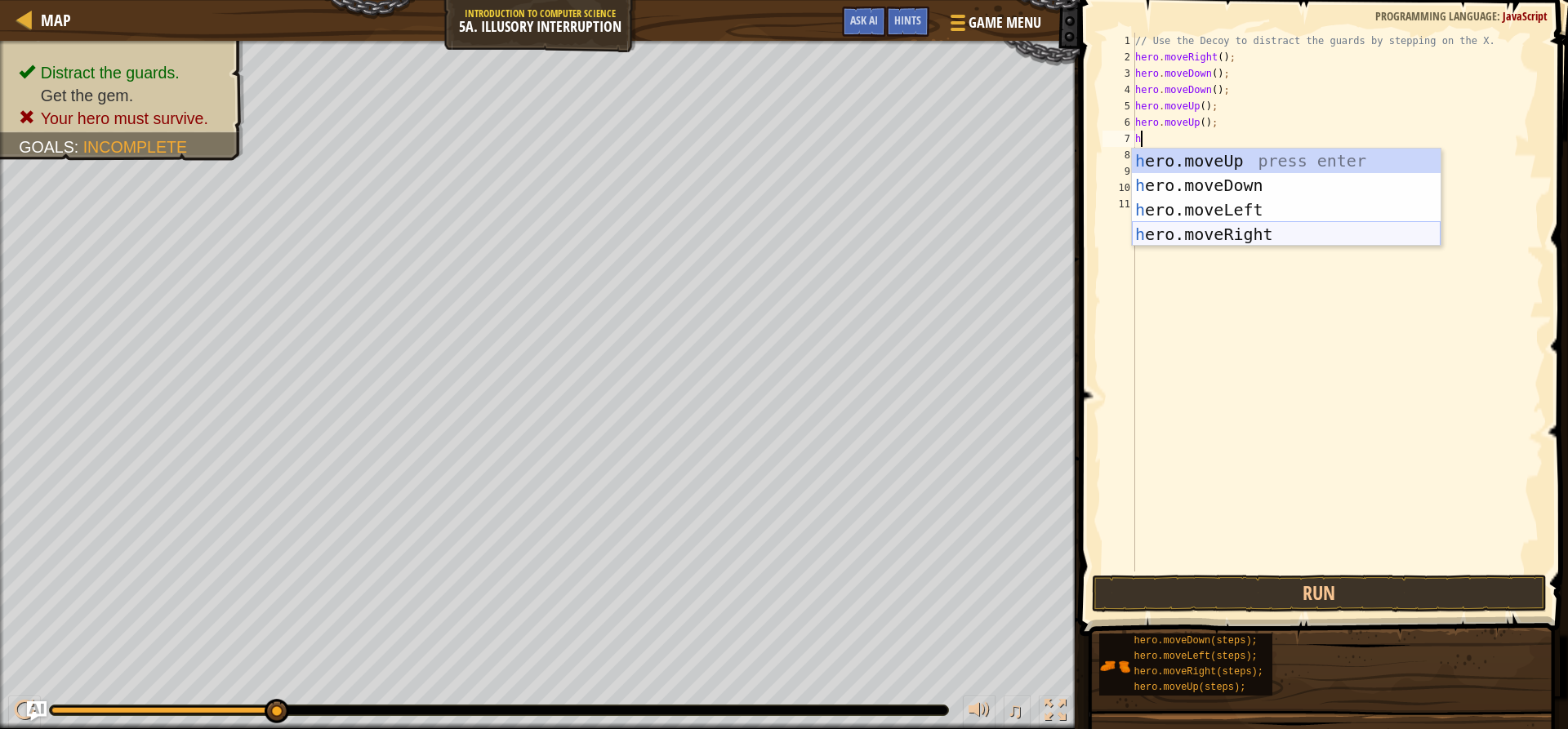
click at [1272, 239] on div "h ero.moveUp press enter h ero.moveDown press enter h ero.moveLeft press enter …" at bounding box center [1287, 222] width 309 height 147
type textarea "h"
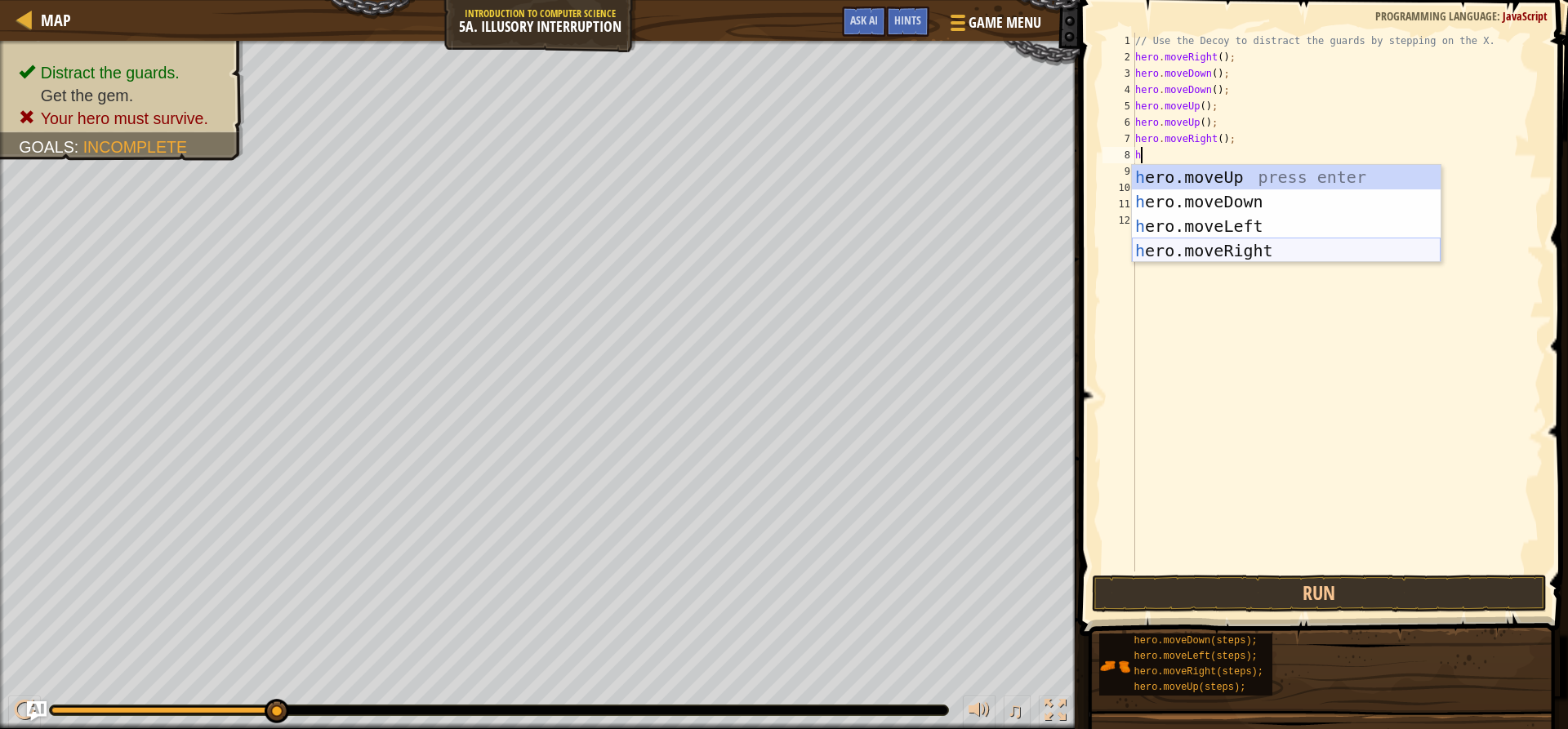
click at [1269, 248] on div "h ero.moveUp press enter h ero.moveDown press enter h ero.moveLeft press enter …" at bounding box center [1287, 238] width 309 height 147
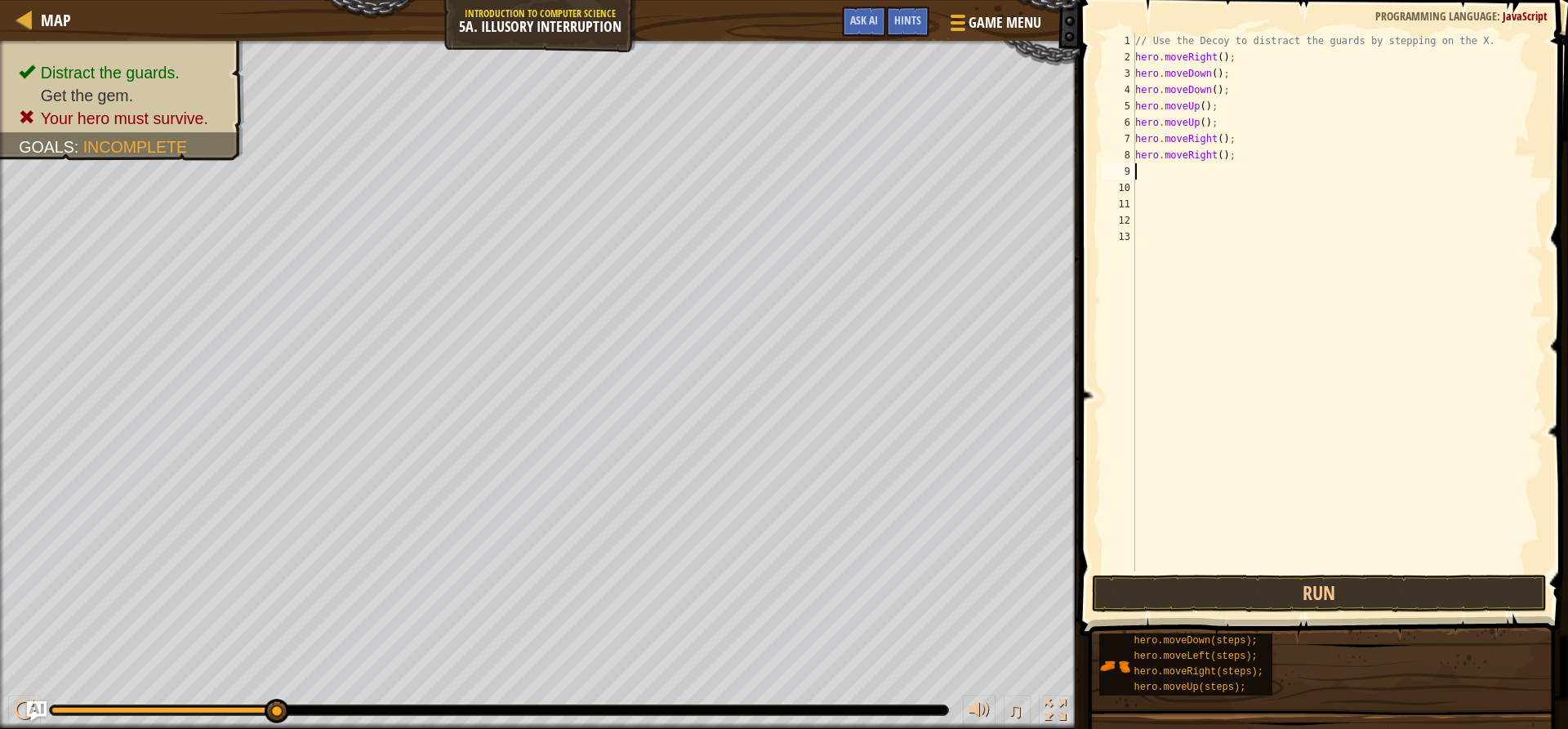
type textarea "h"
click at [1177, 279] on div "// Use the Decoy to distract the guards by stepping on the X. hero . moveRight …" at bounding box center [1338, 319] width 413 height 572
click at [1155, 175] on div "// Use the Decoy to distract the guards by stepping on the X. hero . moveRight …" at bounding box center [1338, 319] width 413 height 572
type textarea "h"
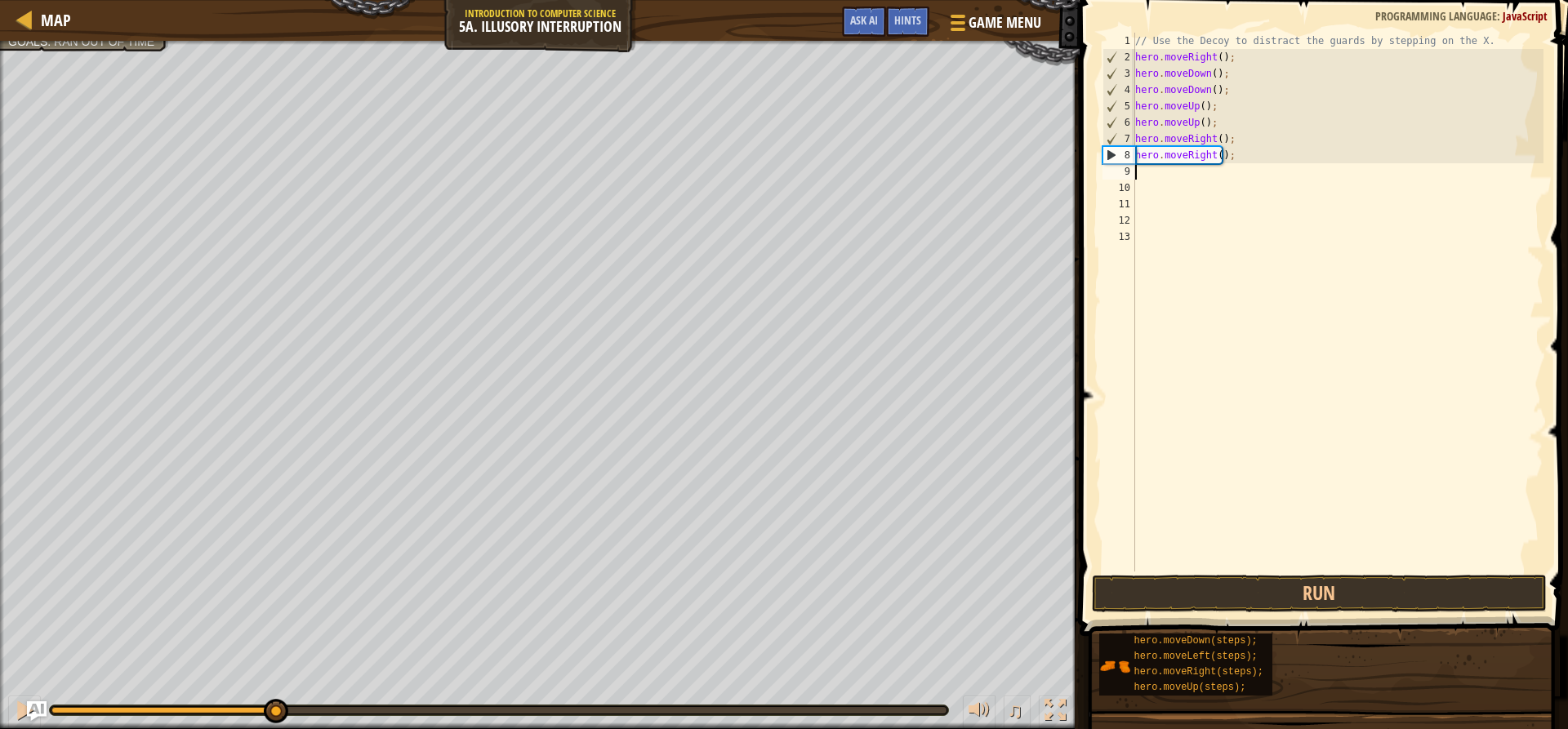
type textarea "h"
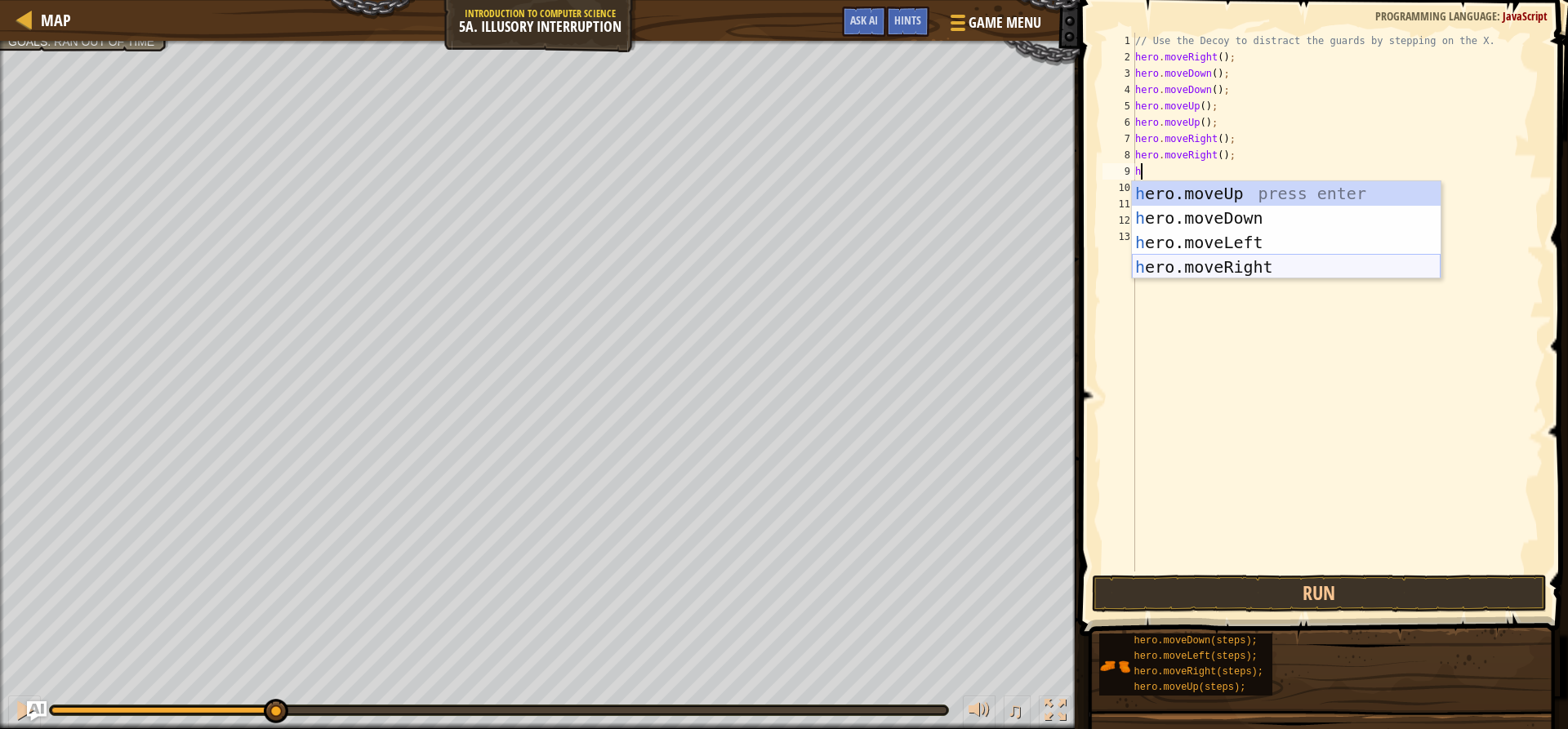
click at [1196, 263] on div "h ero.moveUp press enter h ero.moveDown press enter h ero.moveLeft press enter …" at bounding box center [1287, 255] width 309 height 147
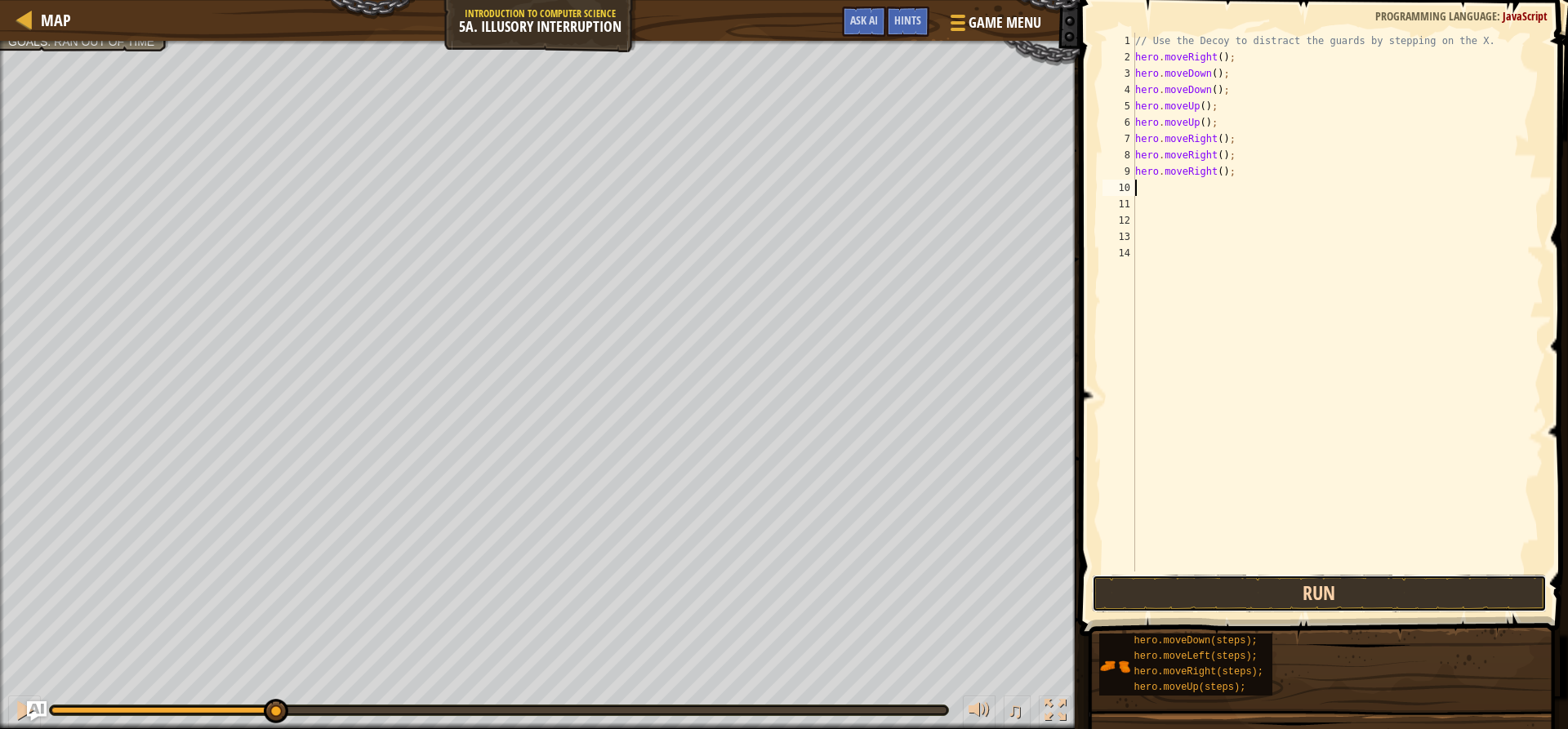
click at [1275, 597] on button "Run" at bounding box center [1319, 594] width 454 height 38
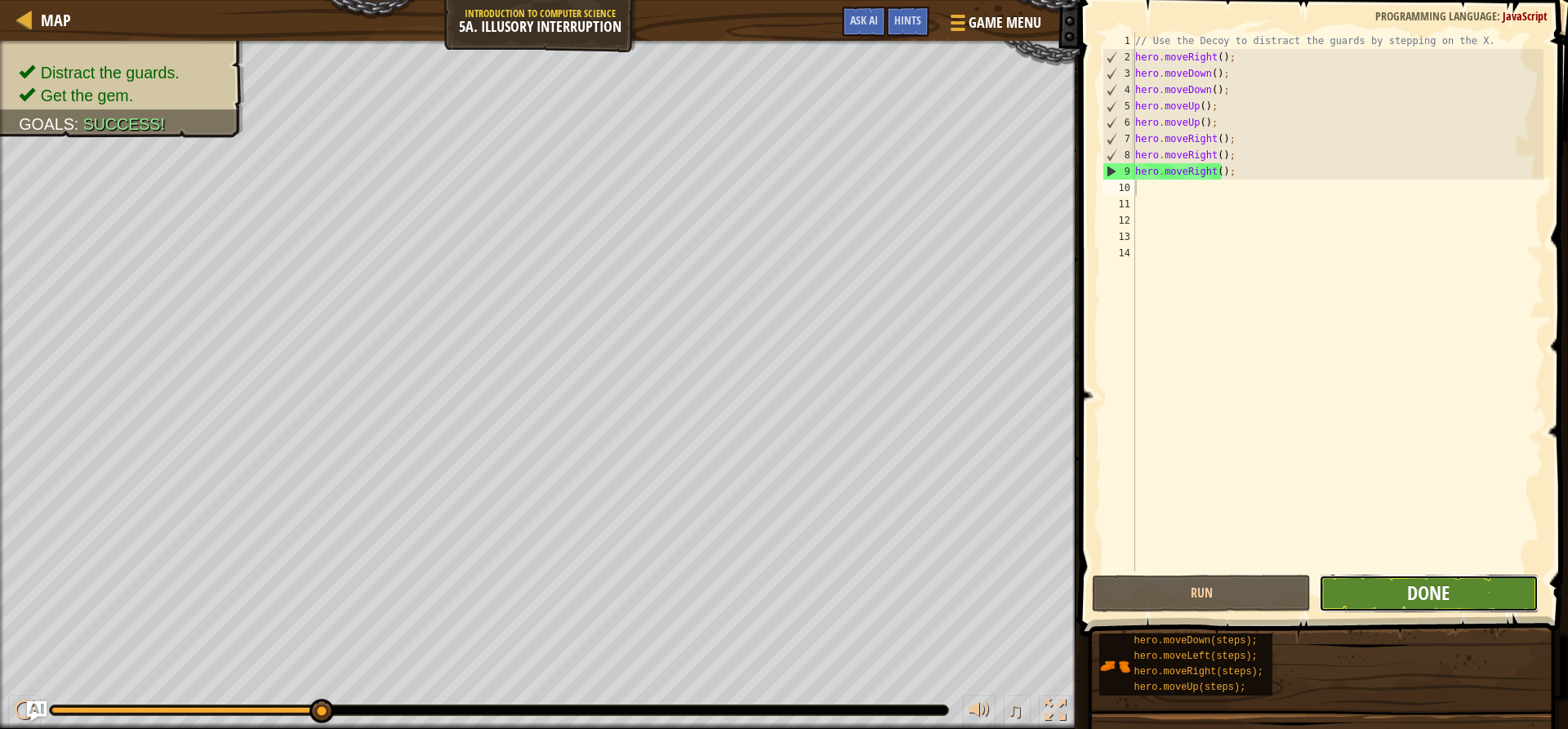
click at [1433, 586] on span "Done" at bounding box center [1428, 594] width 42 height 26
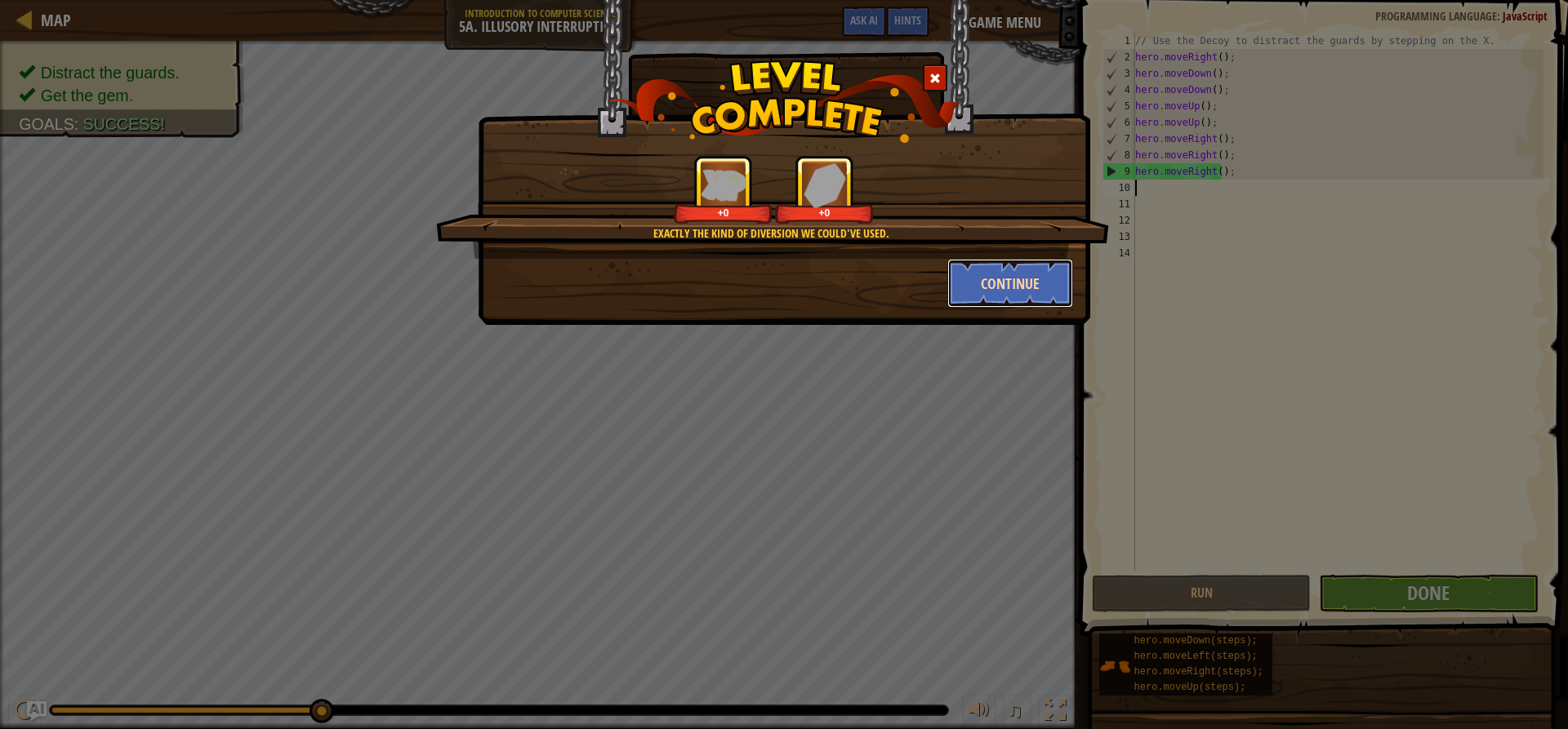
click at [1052, 274] on button "Continue" at bounding box center [1010, 283] width 127 height 49
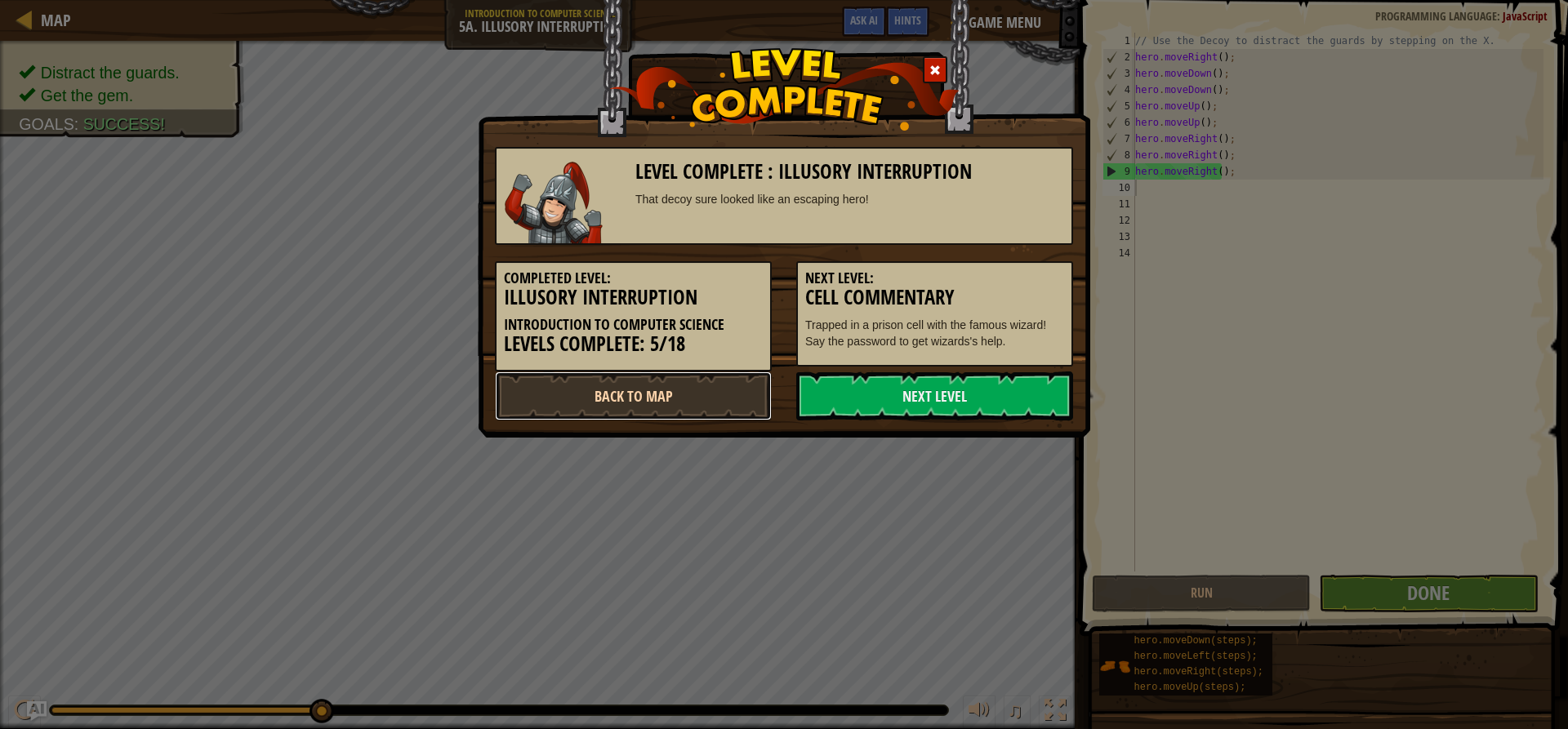
click at [748, 387] on link "Back to Map" at bounding box center [633, 396] width 277 height 49
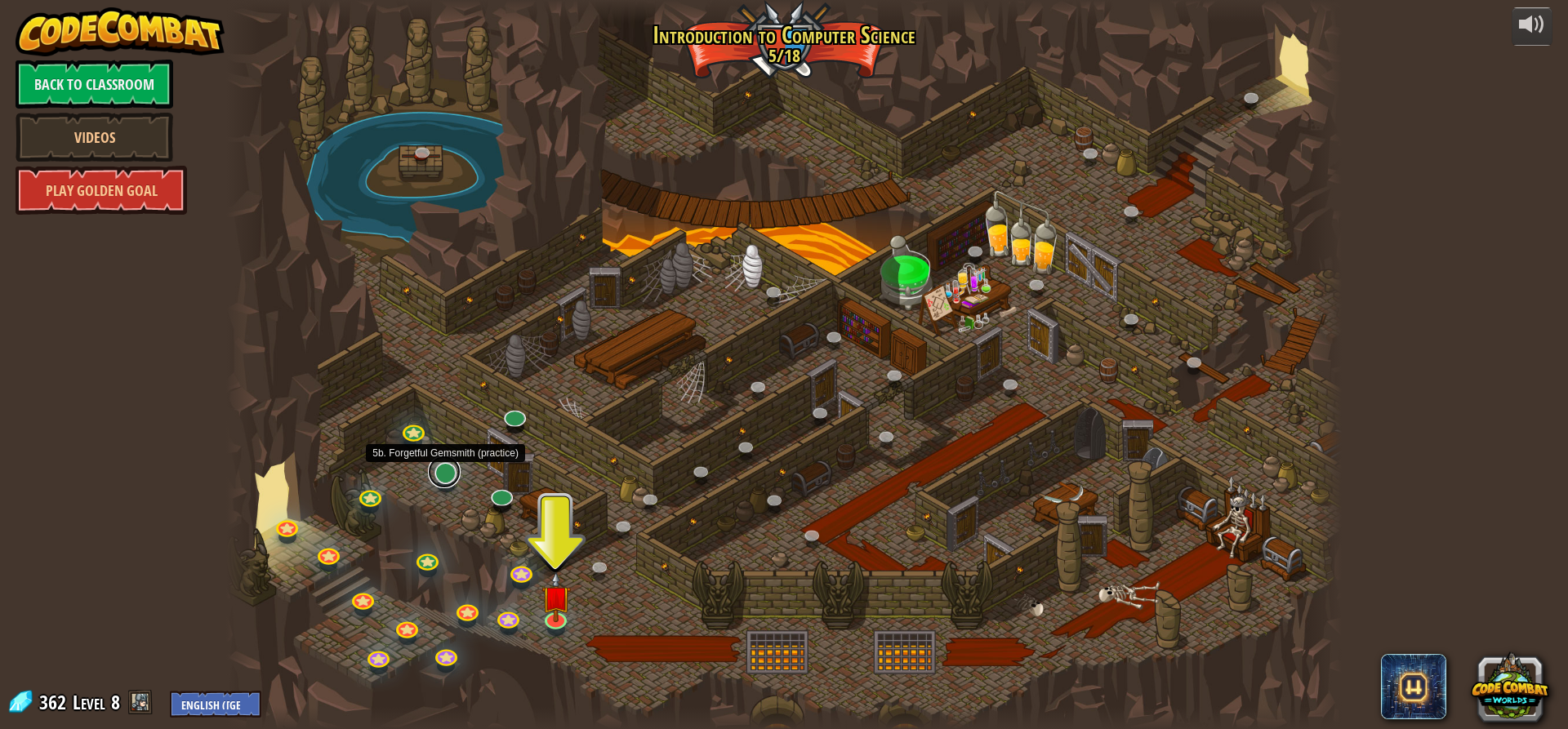
click at [445, 476] on link at bounding box center [444, 472] width 33 height 33
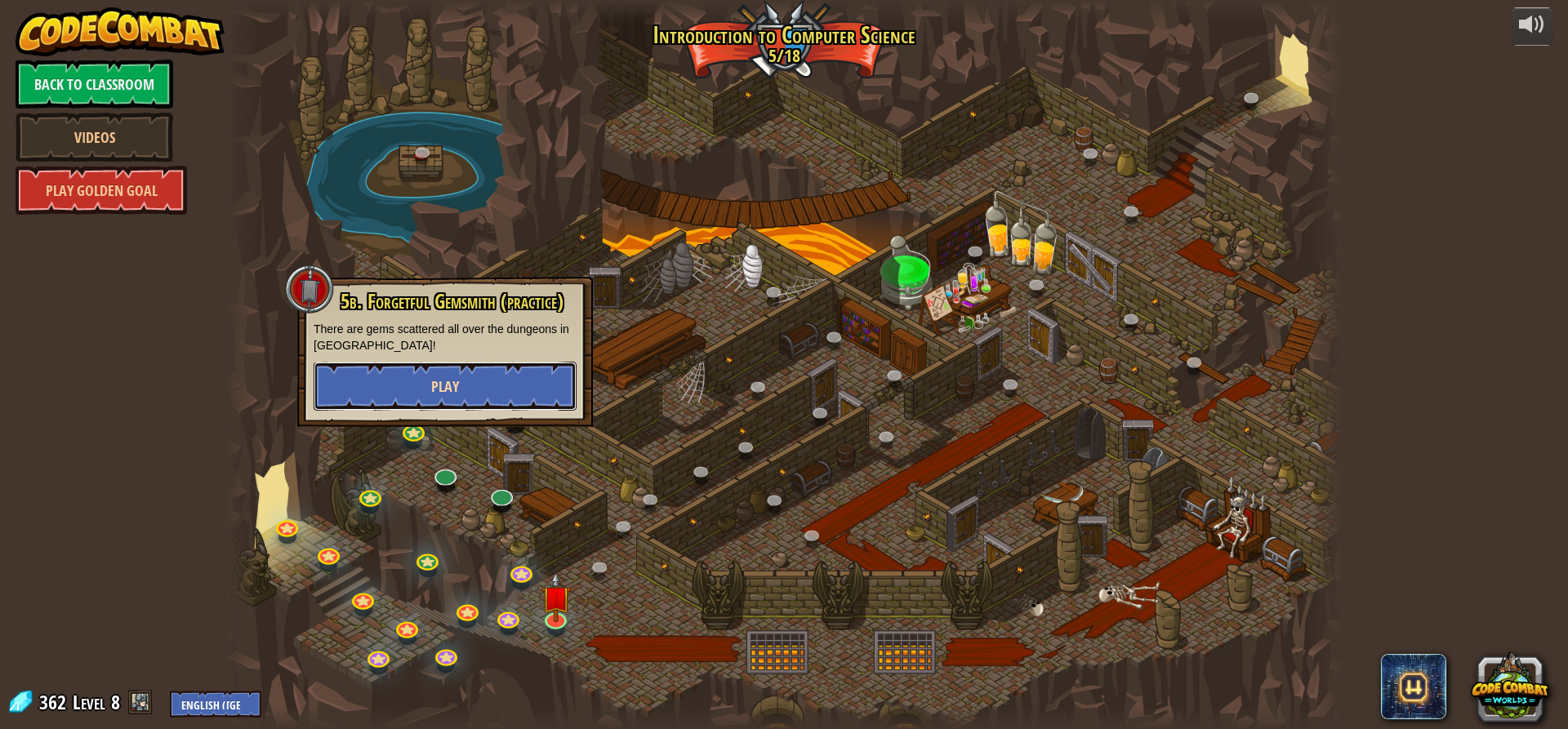
click at [471, 385] on button "Play" at bounding box center [445, 387] width 263 height 49
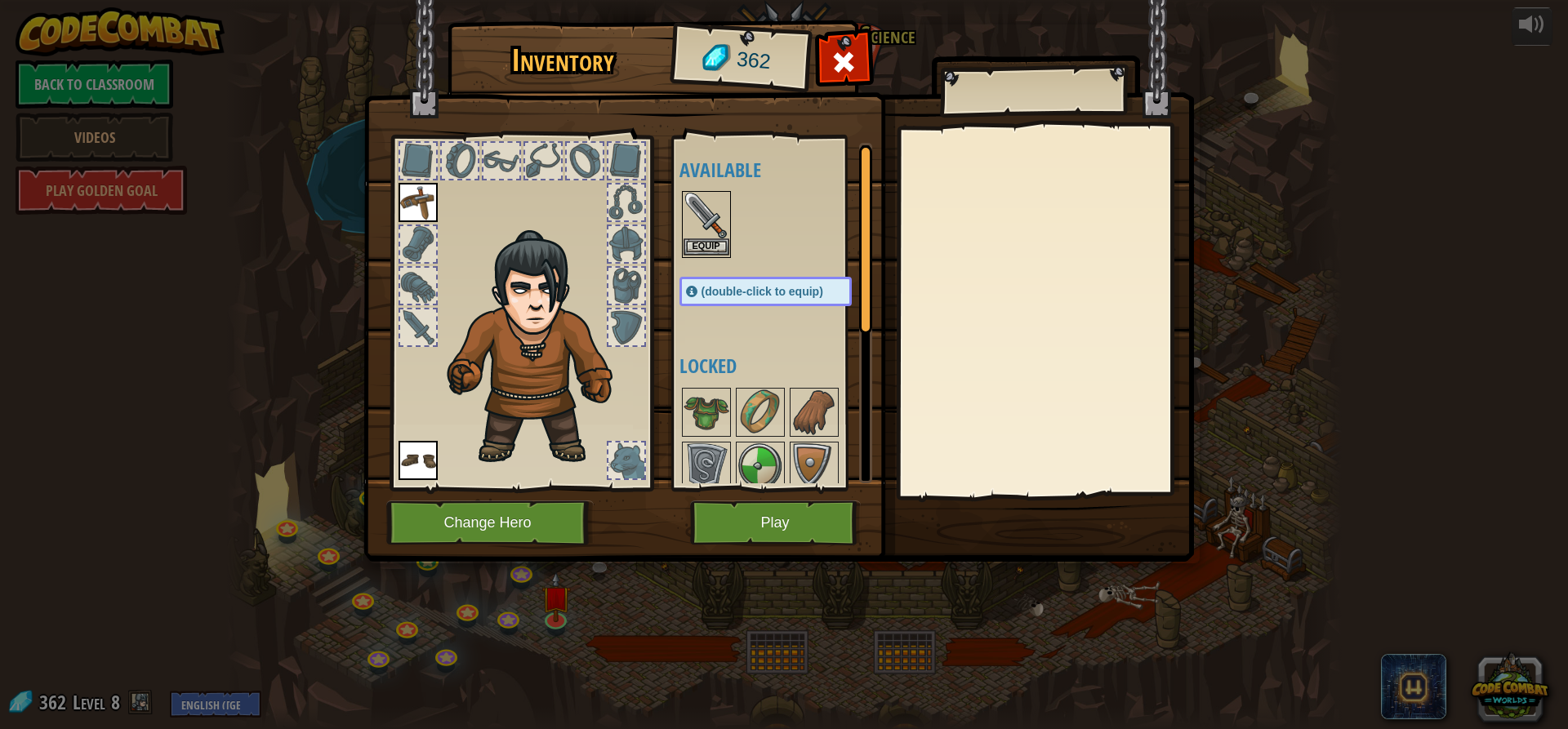
click at [717, 232] on img at bounding box center [706, 215] width 46 height 46
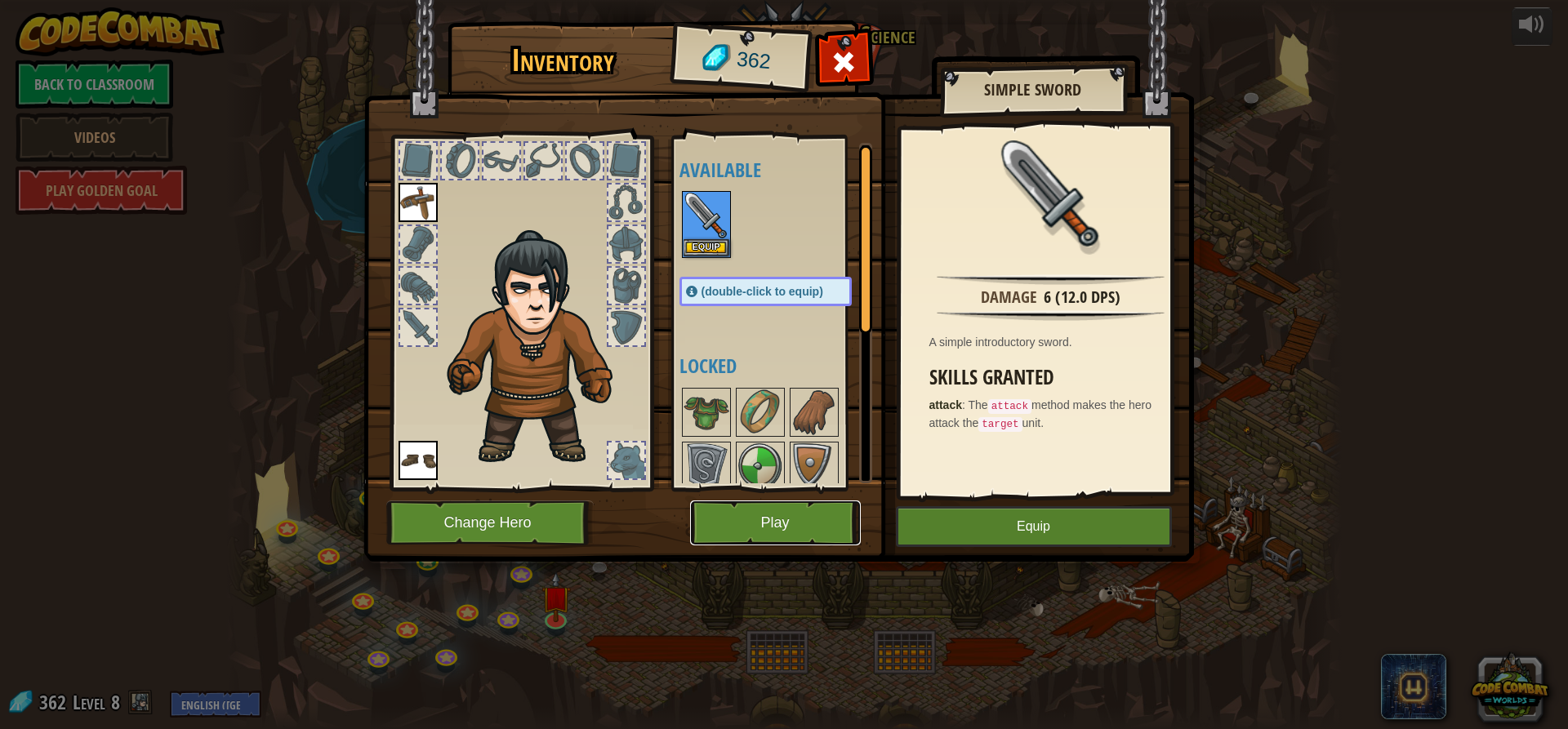
click at [763, 510] on button "Play" at bounding box center [775, 523] width 170 height 45
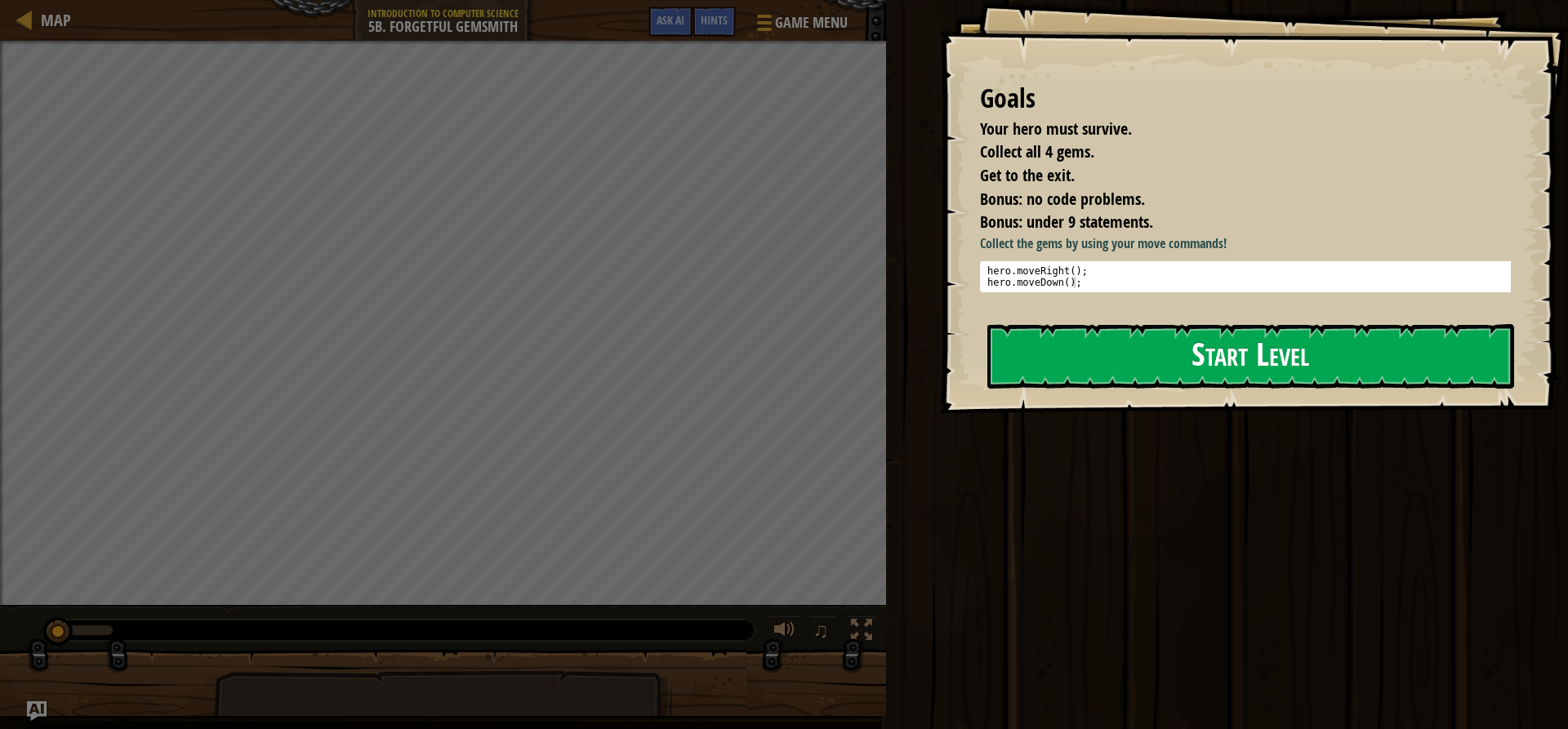
click at [1158, 376] on button "Start Level" at bounding box center [1251, 357] width 527 height 65
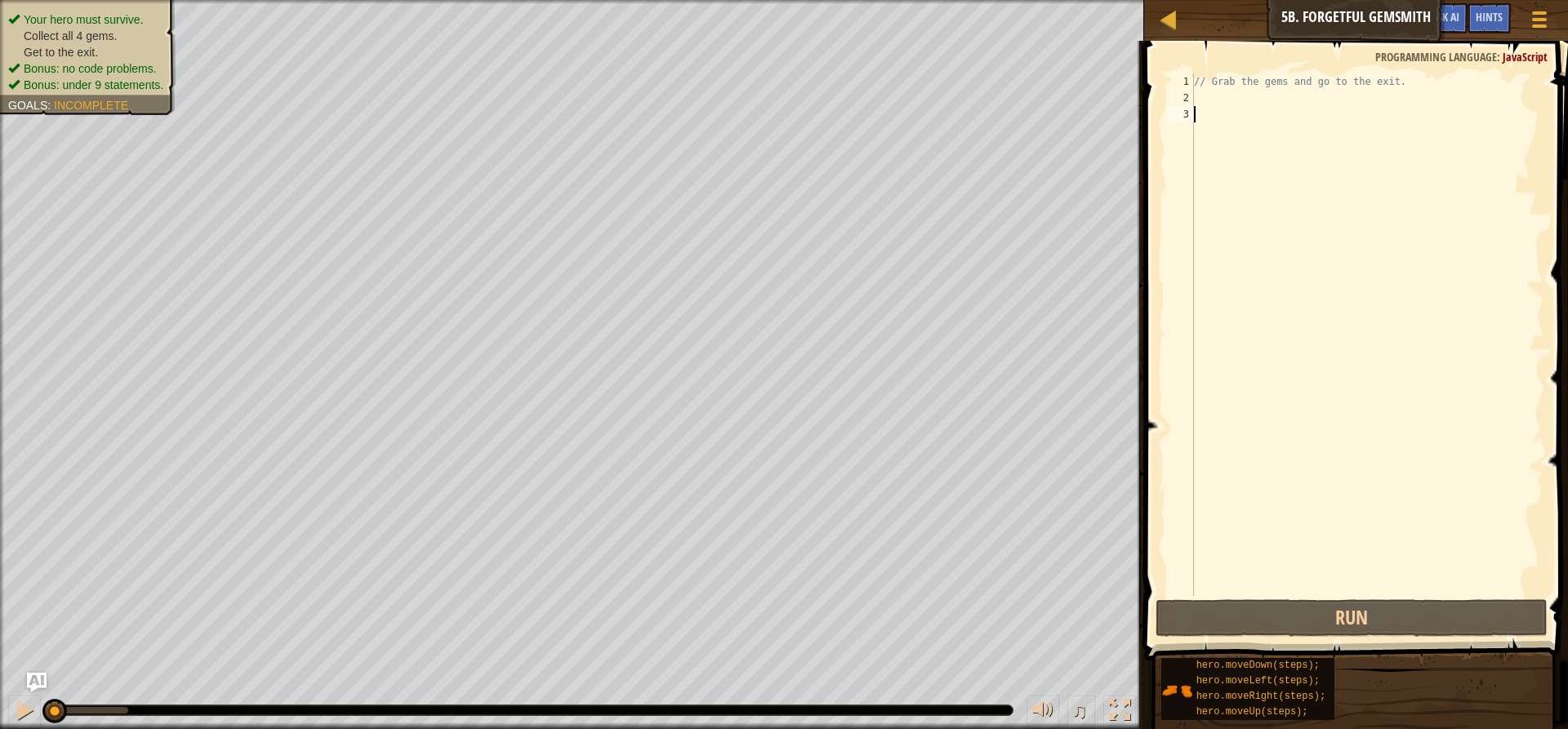
type textarea "h"
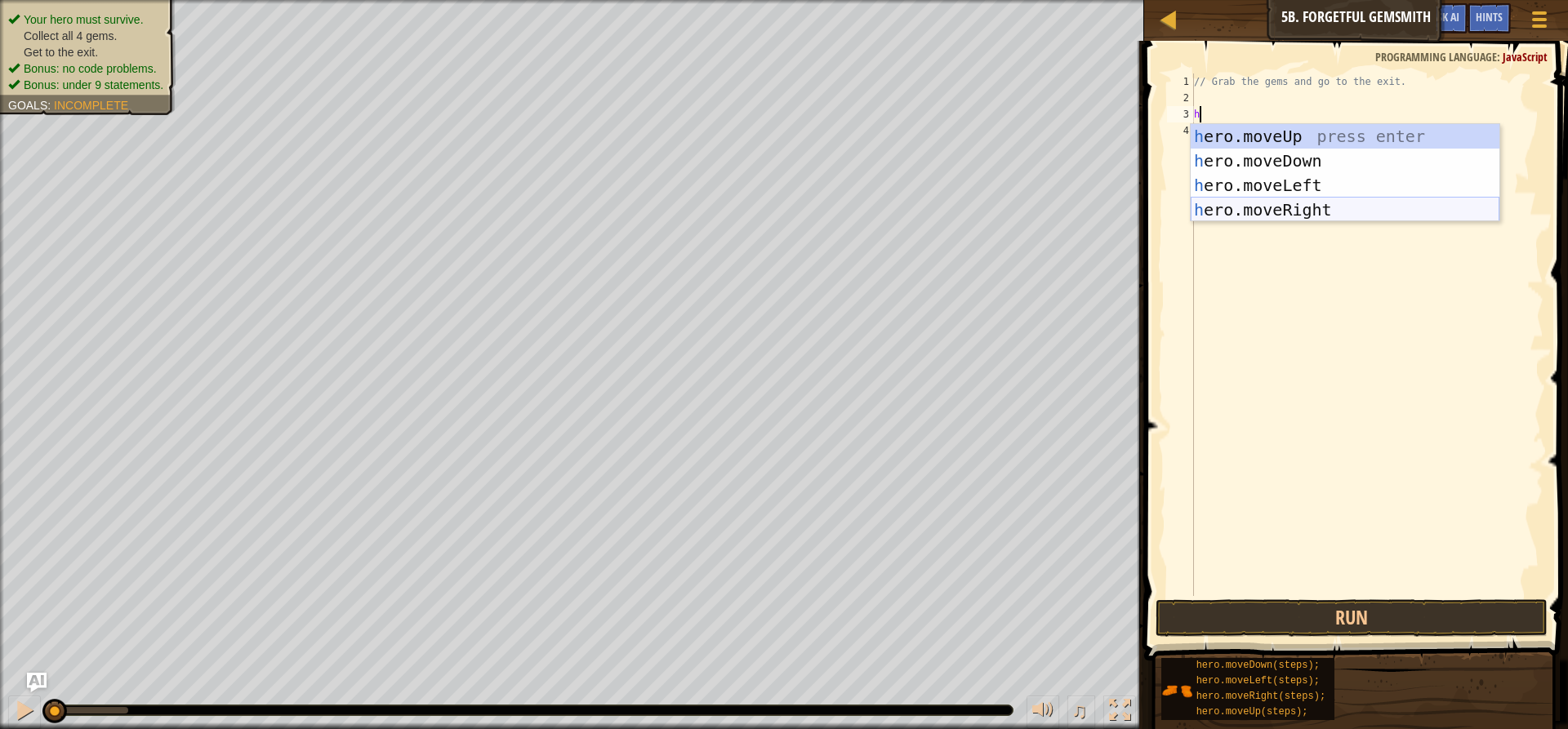
click at [1286, 208] on div "h ero.moveUp press enter h ero.moveDown press enter h ero.moveLeft press enter …" at bounding box center [1345, 198] width 309 height 147
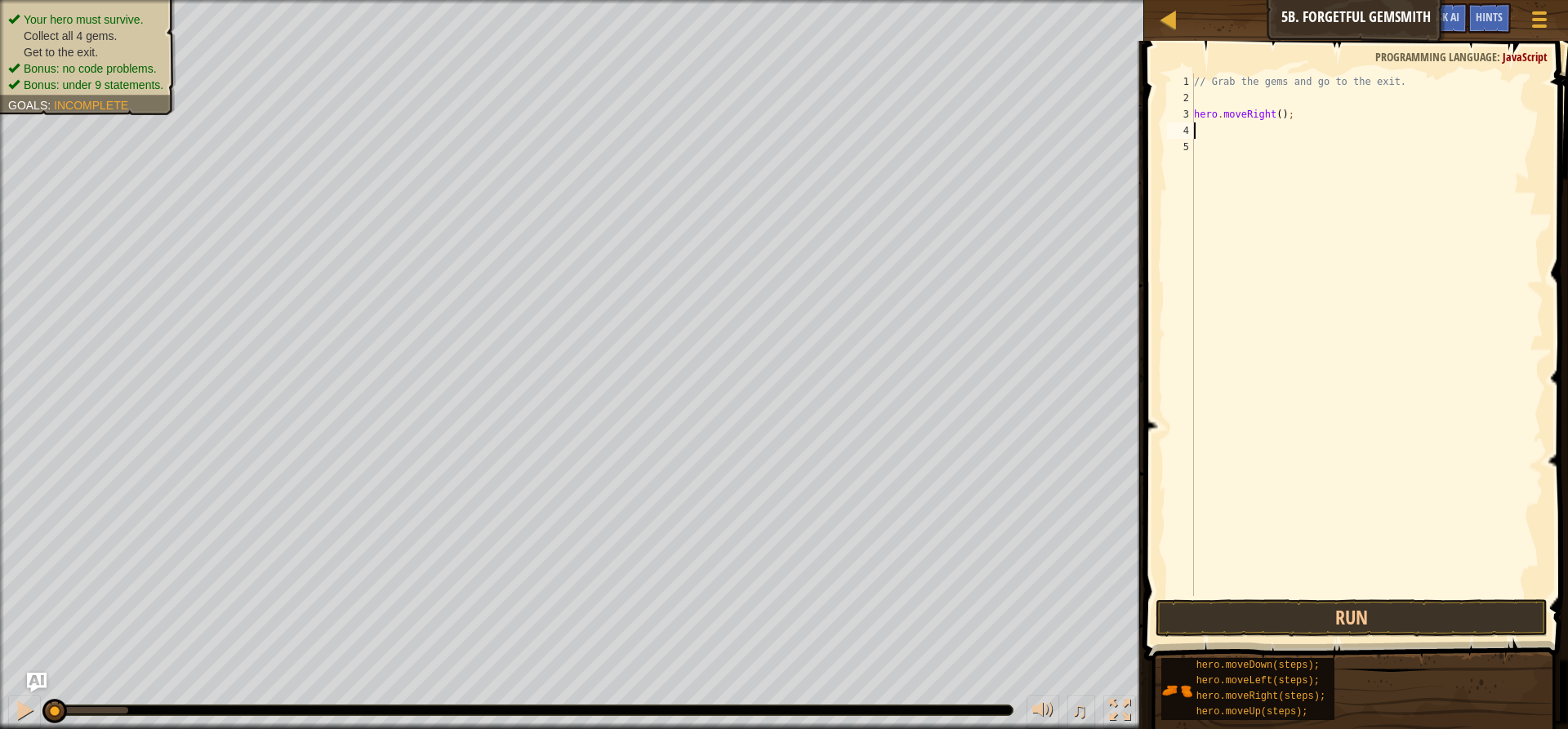
type textarea "h"
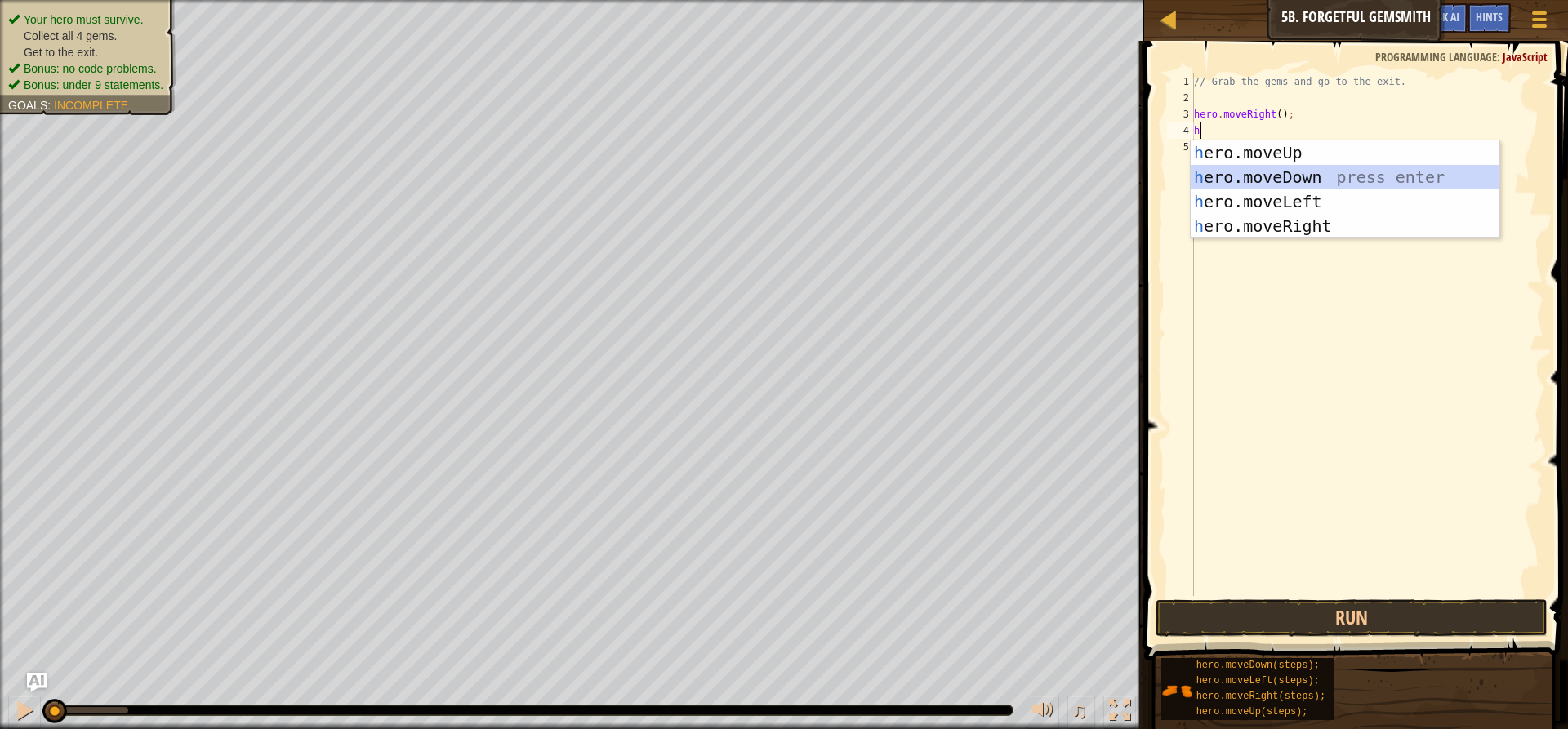
click at [1266, 175] on div "h ero.moveUp press enter h ero.moveDown press enter h ero.moveLeft press enter …" at bounding box center [1345, 214] width 309 height 147
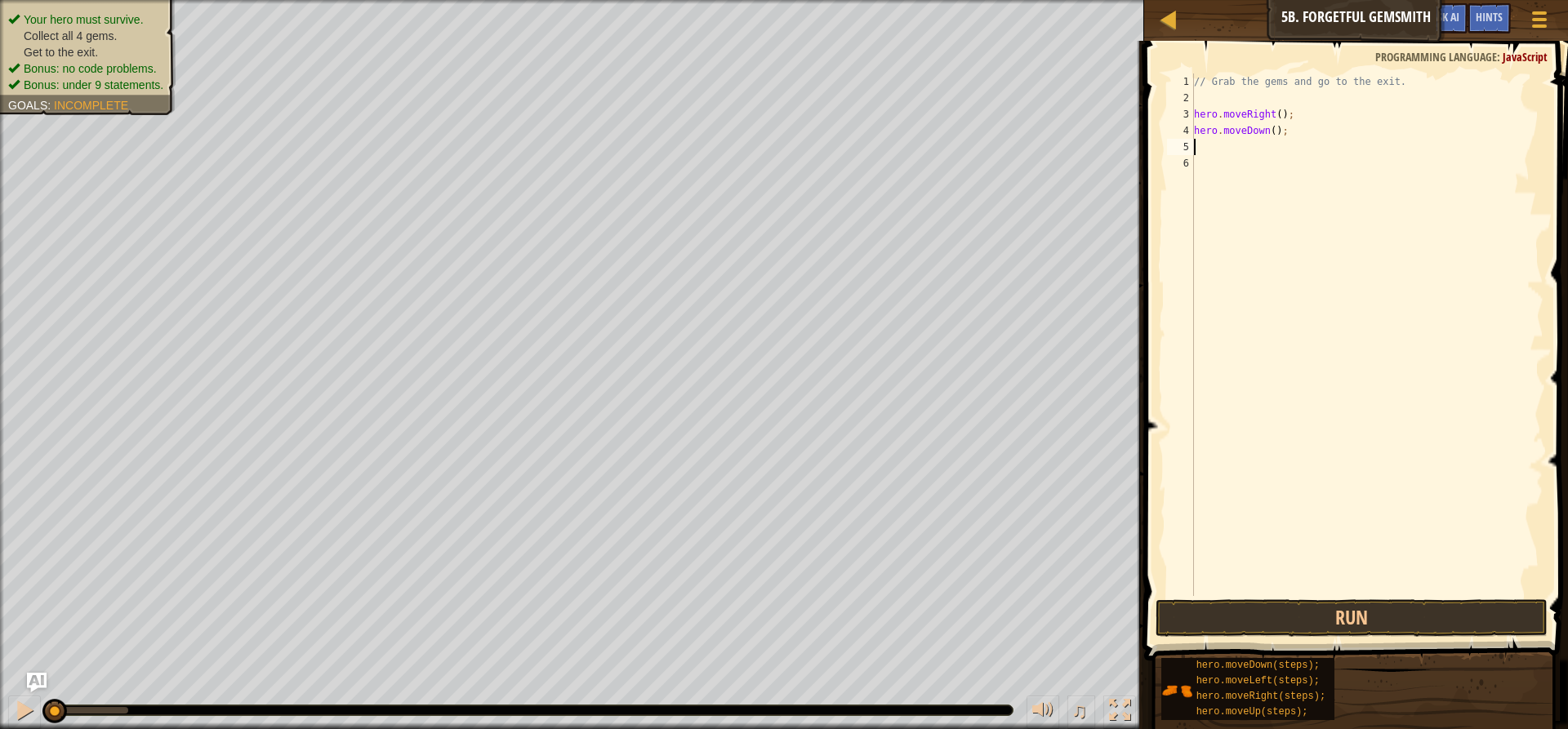
type textarea "h"
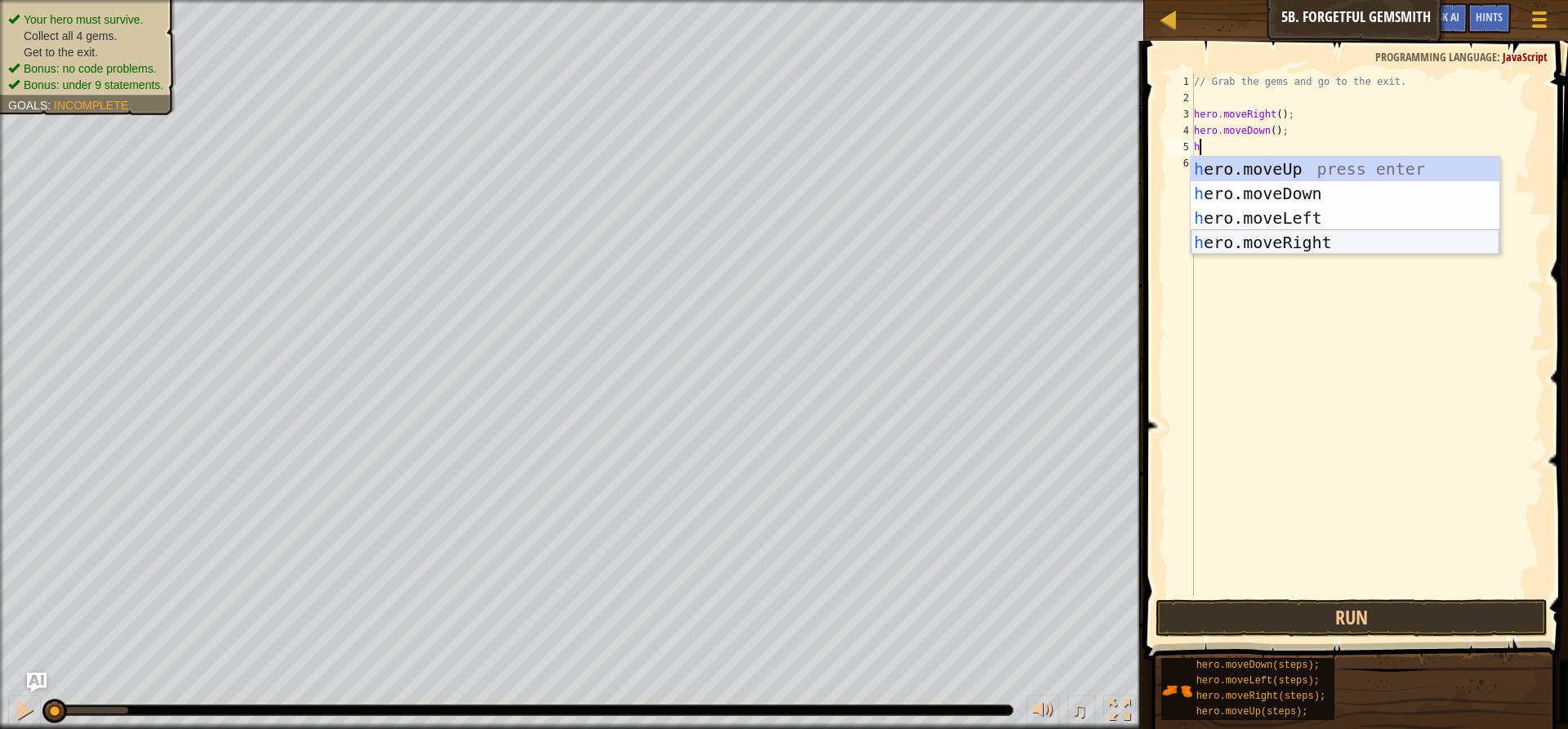
click at [1291, 239] on div "h ero.moveUp press enter h ero.moveDown press enter h ero.moveLeft press enter …" at bounding box center [1345, 230] width 309 height 147
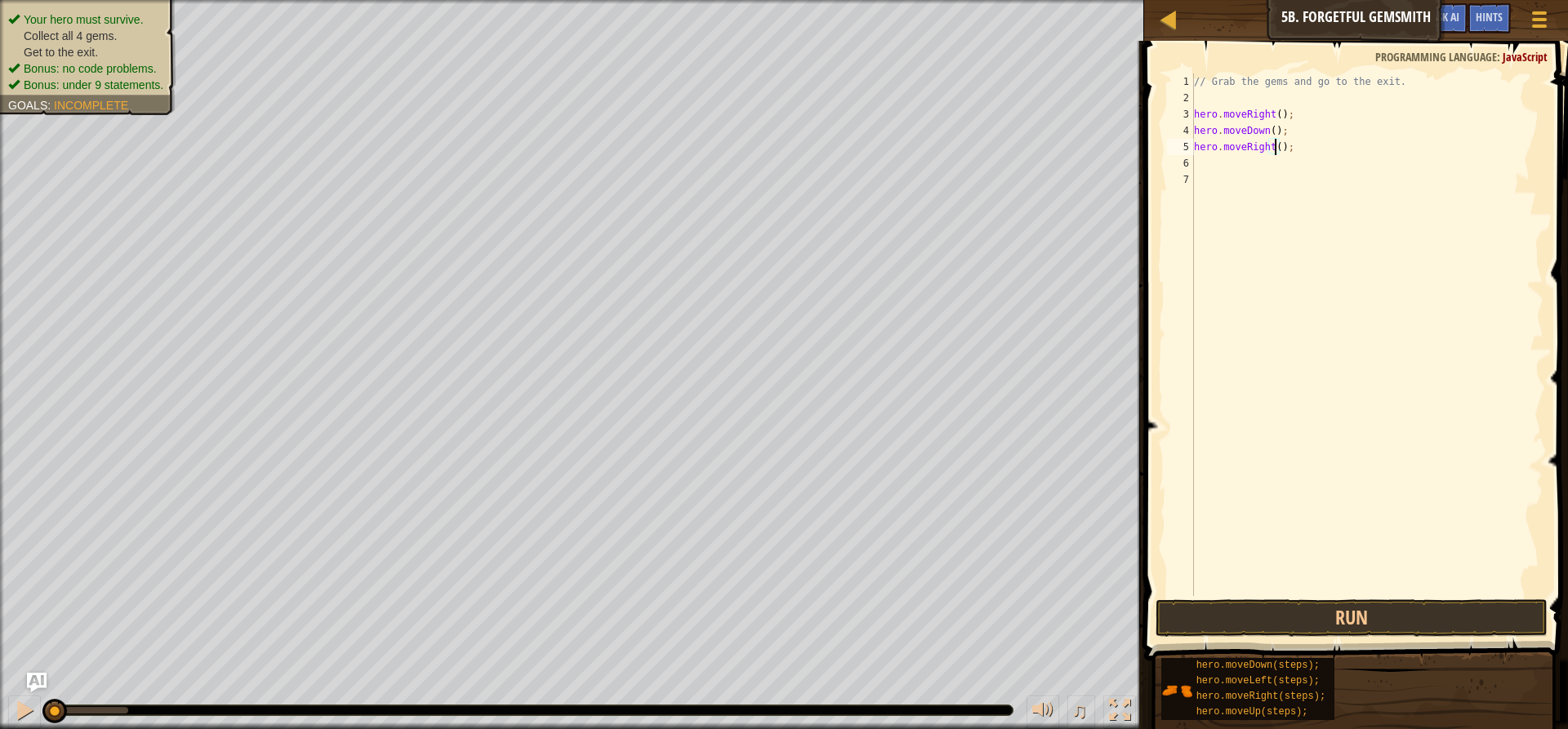
click at [1274, 149] on div "// Grab the gems and go to the exit. hero . moveRight ( ) ; hero . moveDown ( )…" at bounding box center [1367, 351] width 353 height 555
type textarea "hero.moveRight(2);"
click at [1217, 168] on div "// Grab the gems and go to the exit. hero . moveRight ( ) ; hero . moveDown ( )…" at bounding box center [1367, 351] width 353 height 555
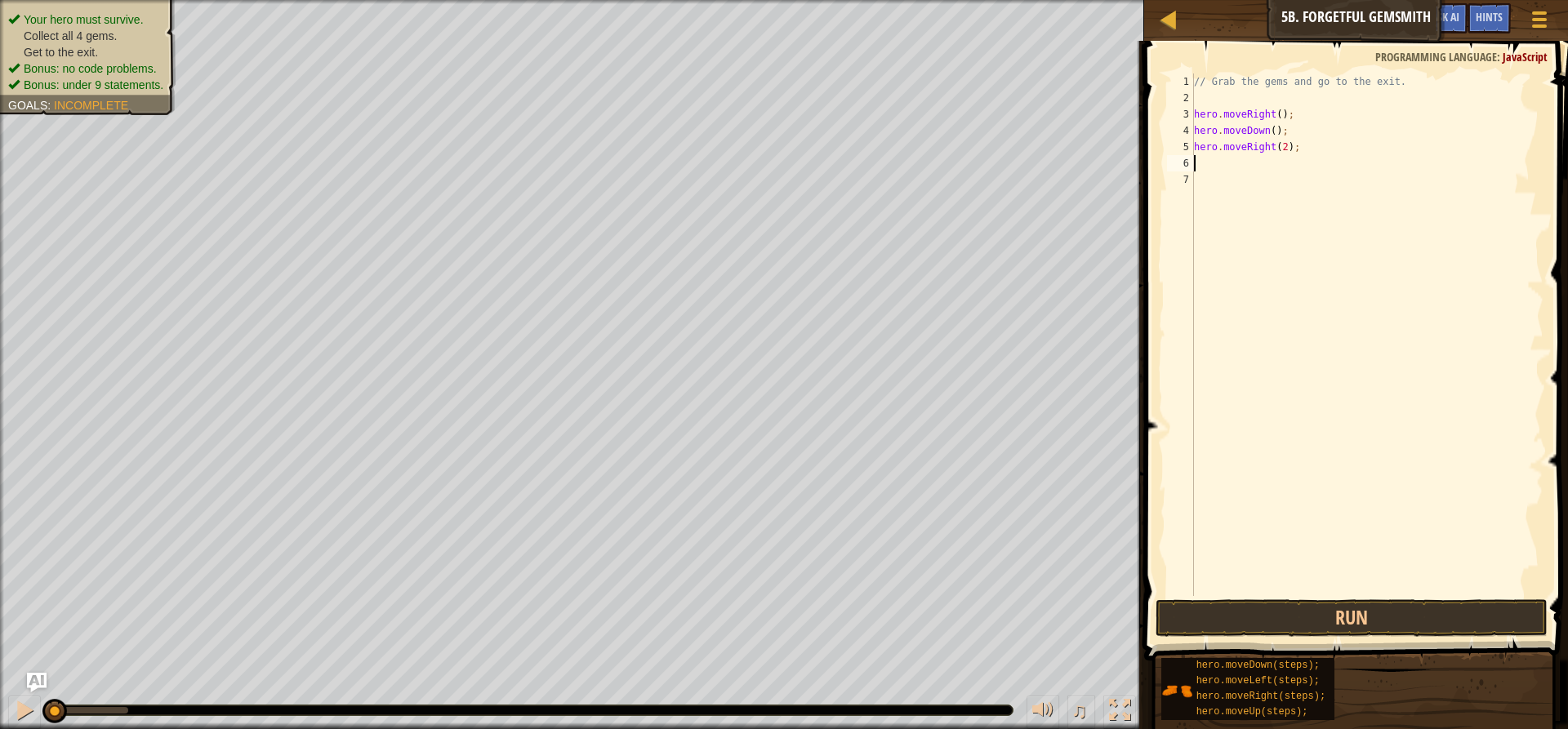
type textarea "h"
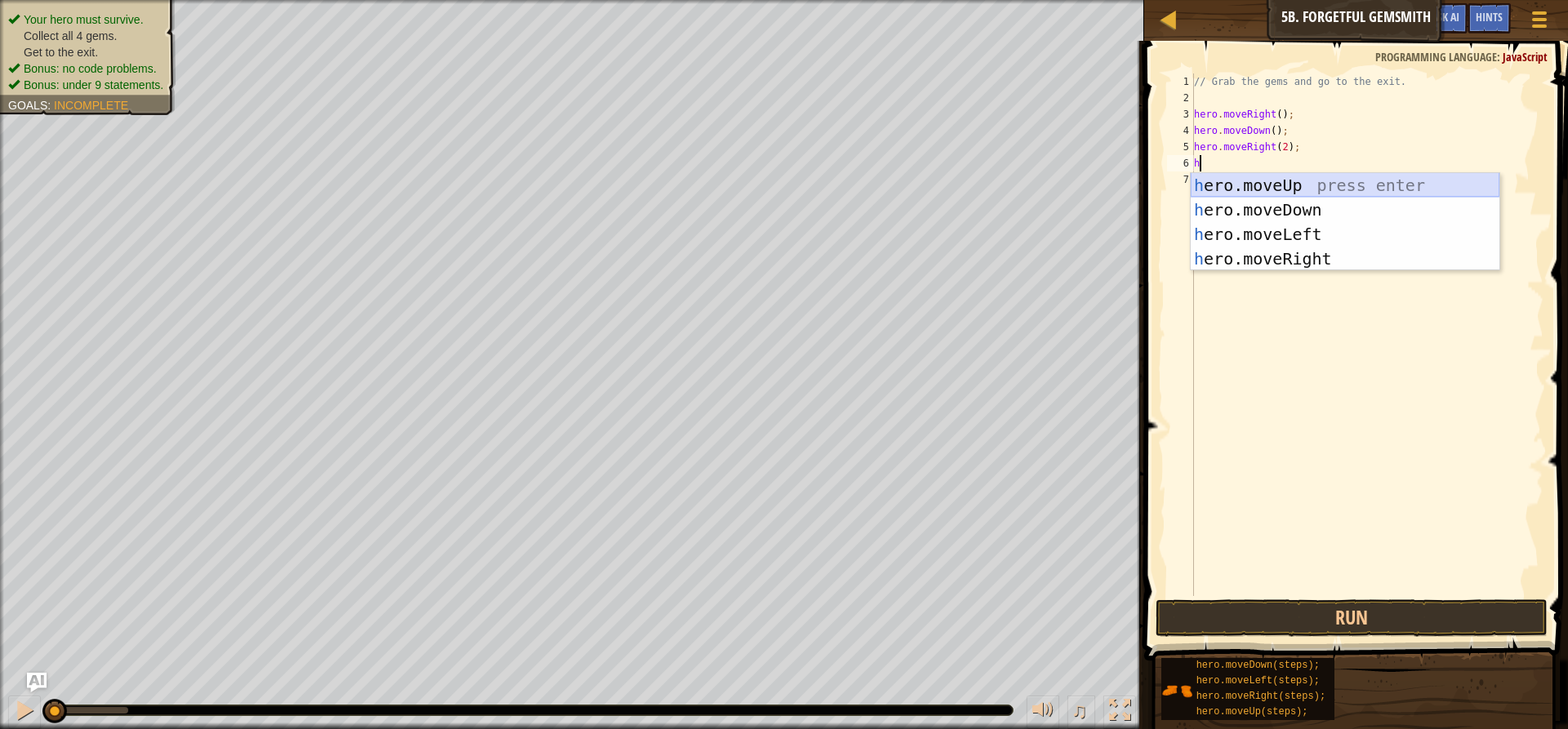
click at [1266, 185] on div "h ero.moveUp press enter h ero.moveDown press enter h ero.moveLeft press enter …" at bounding box center [1345, 246] width 309 height 147
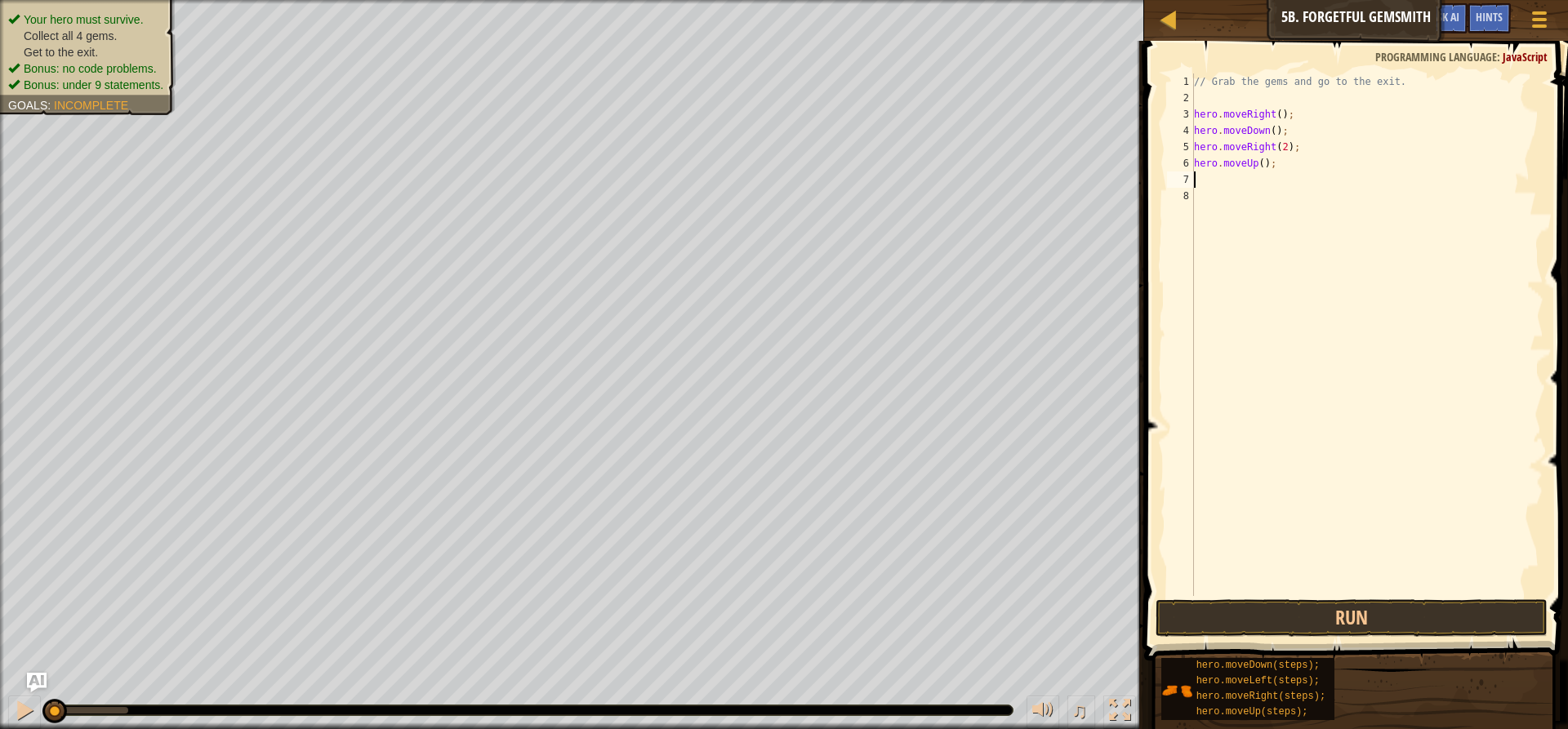
type textarea "h"
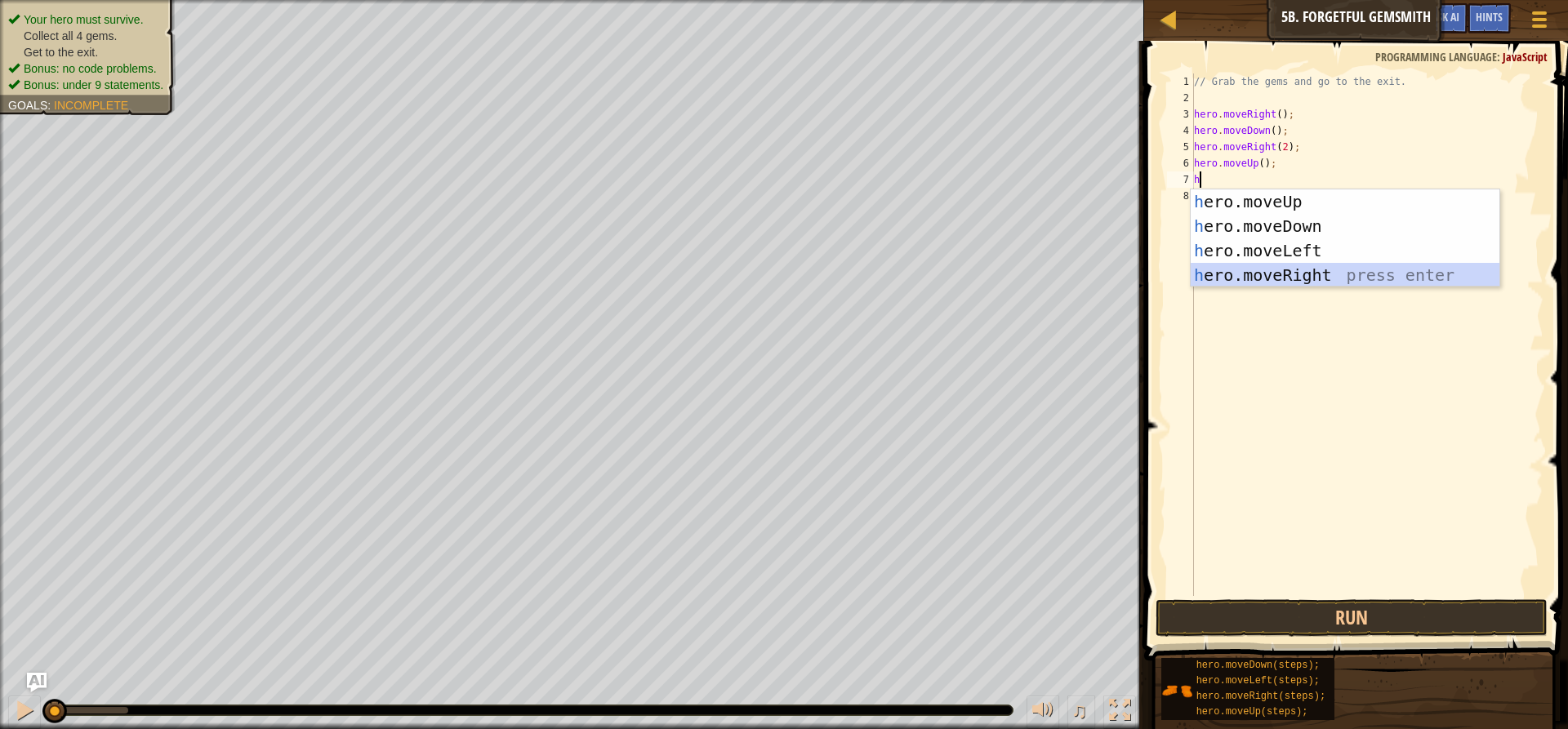
click at [1283, 277] on div "h ero.moveUp press enter h ero.moveDown press enter h ero.moveLeft press enter …" at bounding box center [1345, 262] width 309 height 147
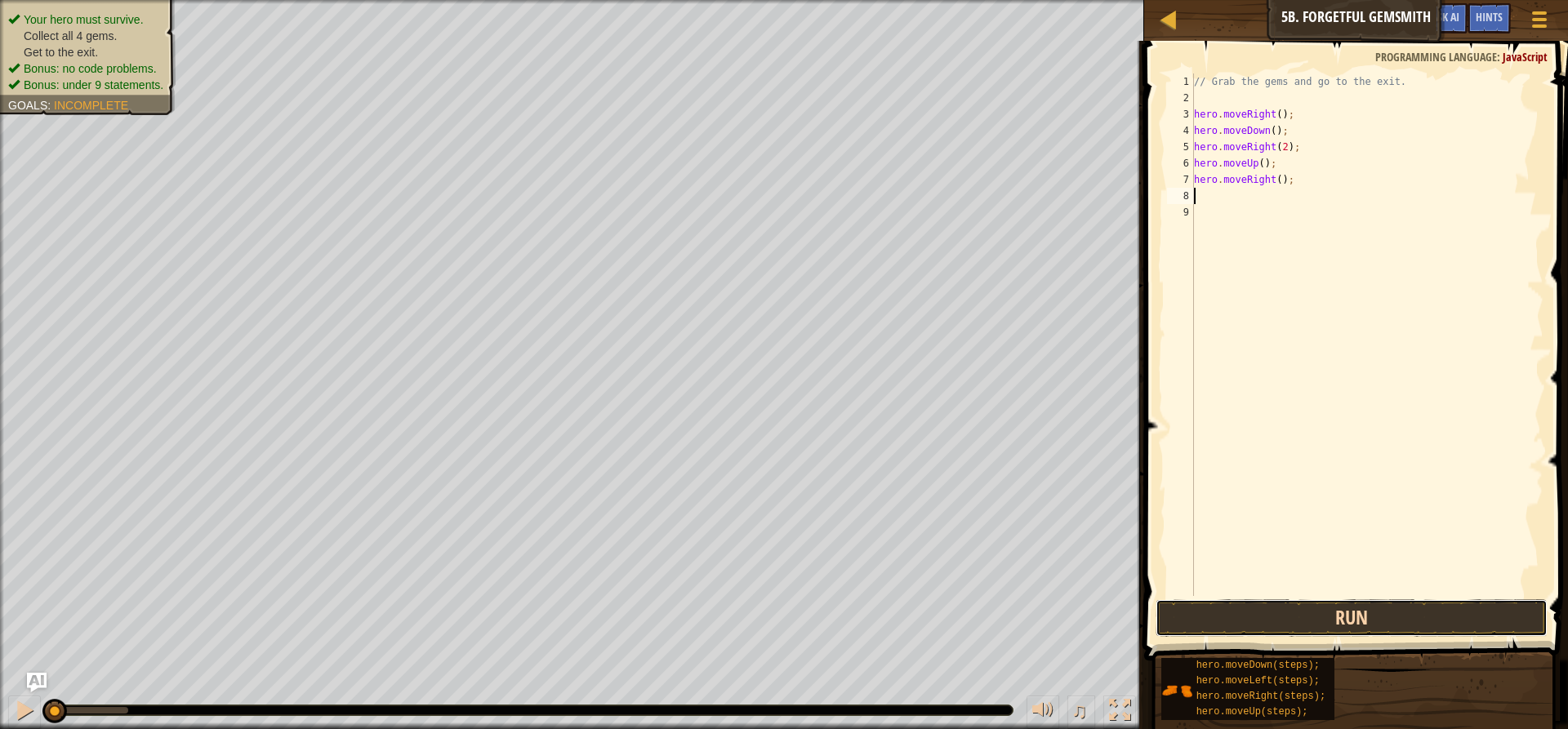
click at [1274, 613] on button "Run" at bounding box center [1352, 618] width 392 height 38
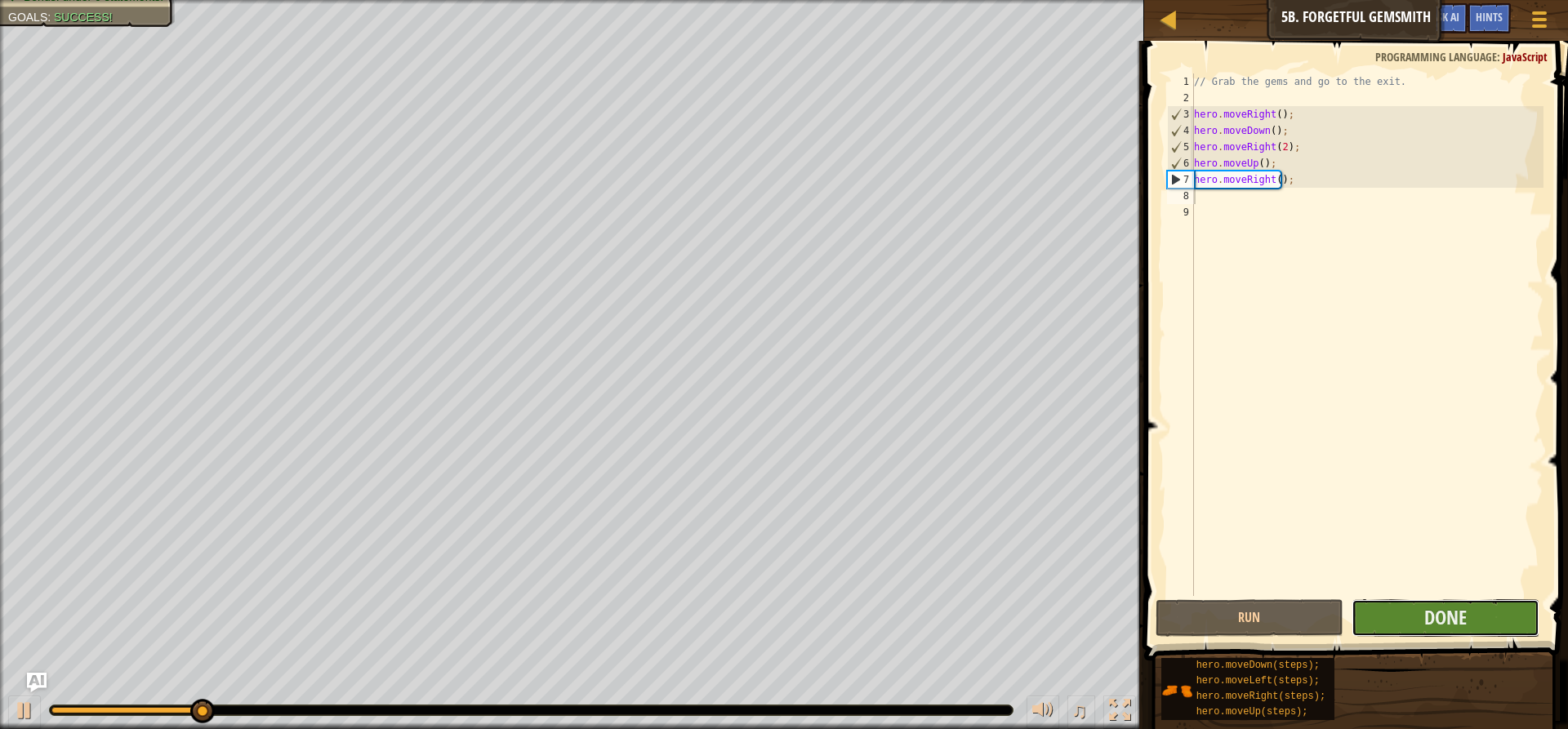
click at [1477, 624] on button "Done" at bounding box center [1446, 618] width 188 height 38
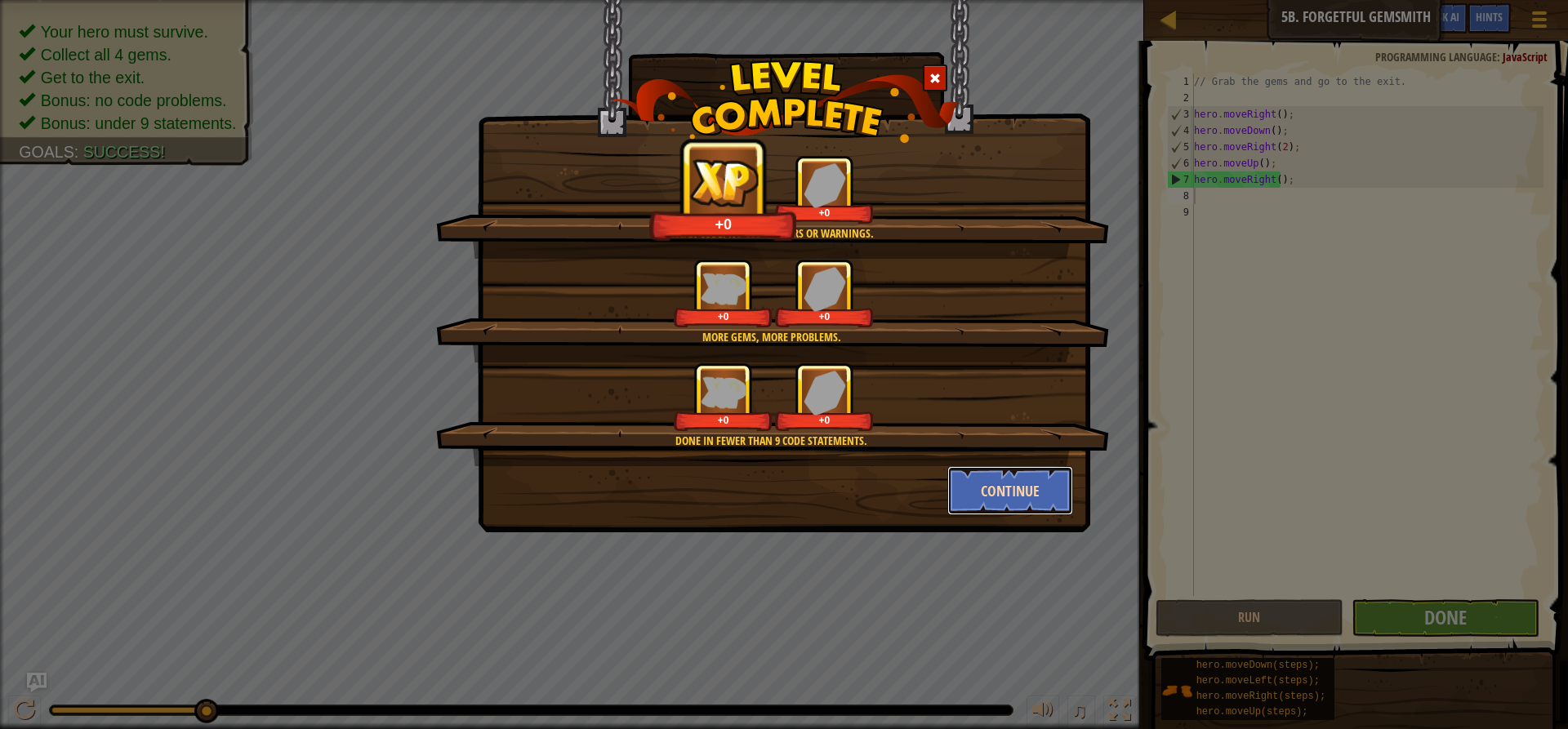
click at [1012, 483] on button "Continue" at bounding box center [1010, 491] width 127 height 49
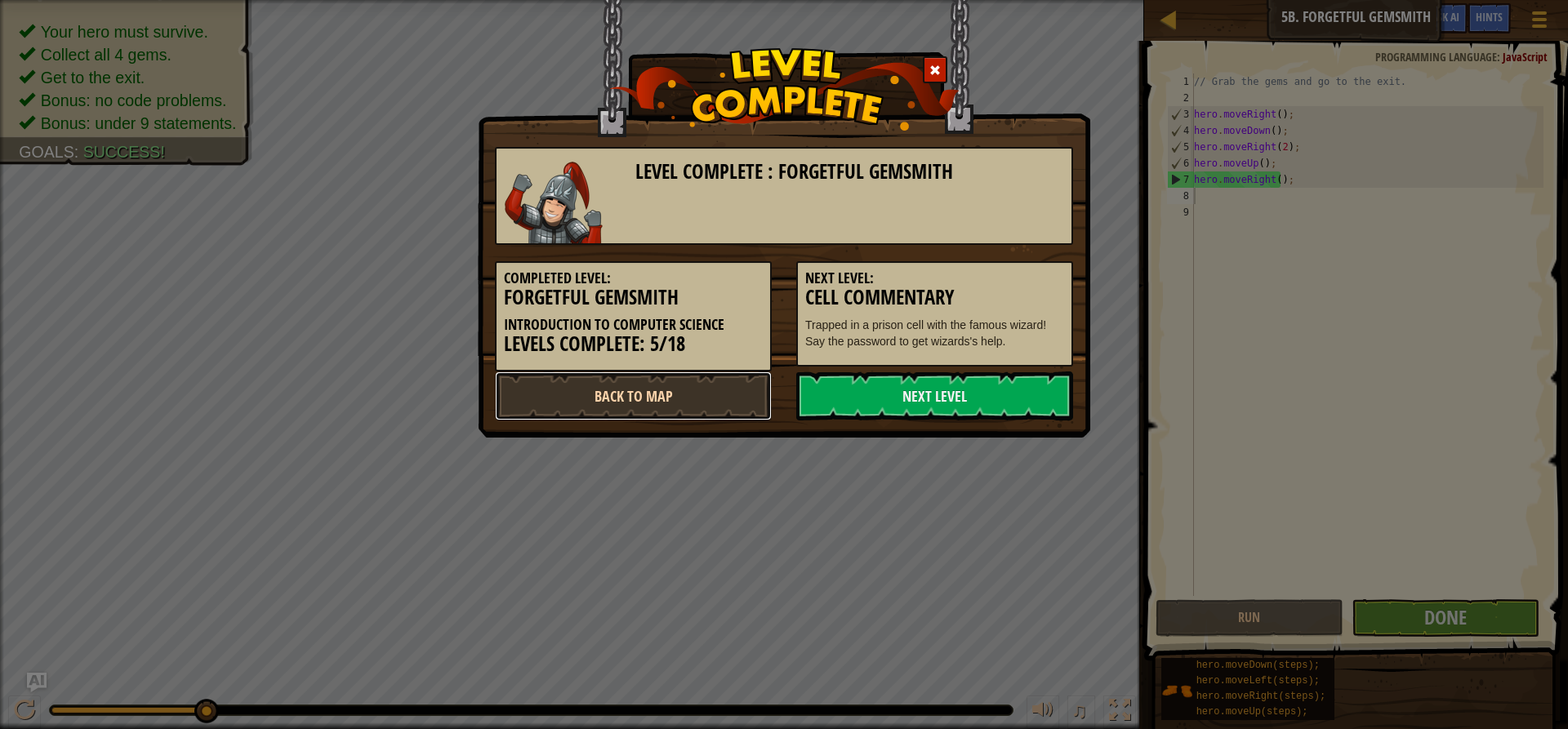
click at [705, 394] on link "Back to Map" at bounding box center [633, 396] width 277 height 49
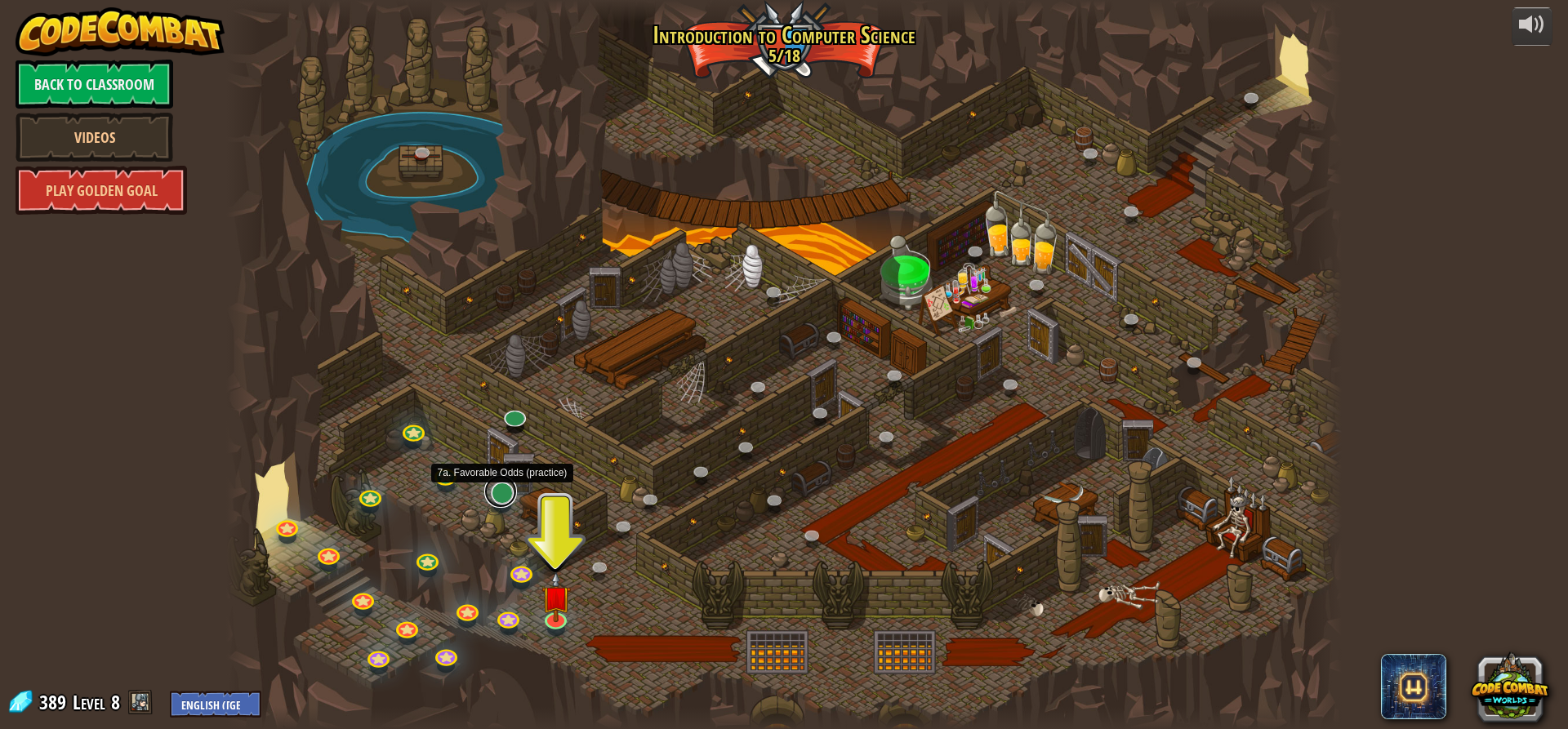
click at [493, 493] on link at bounding box center [500, 491] width 33 height 33
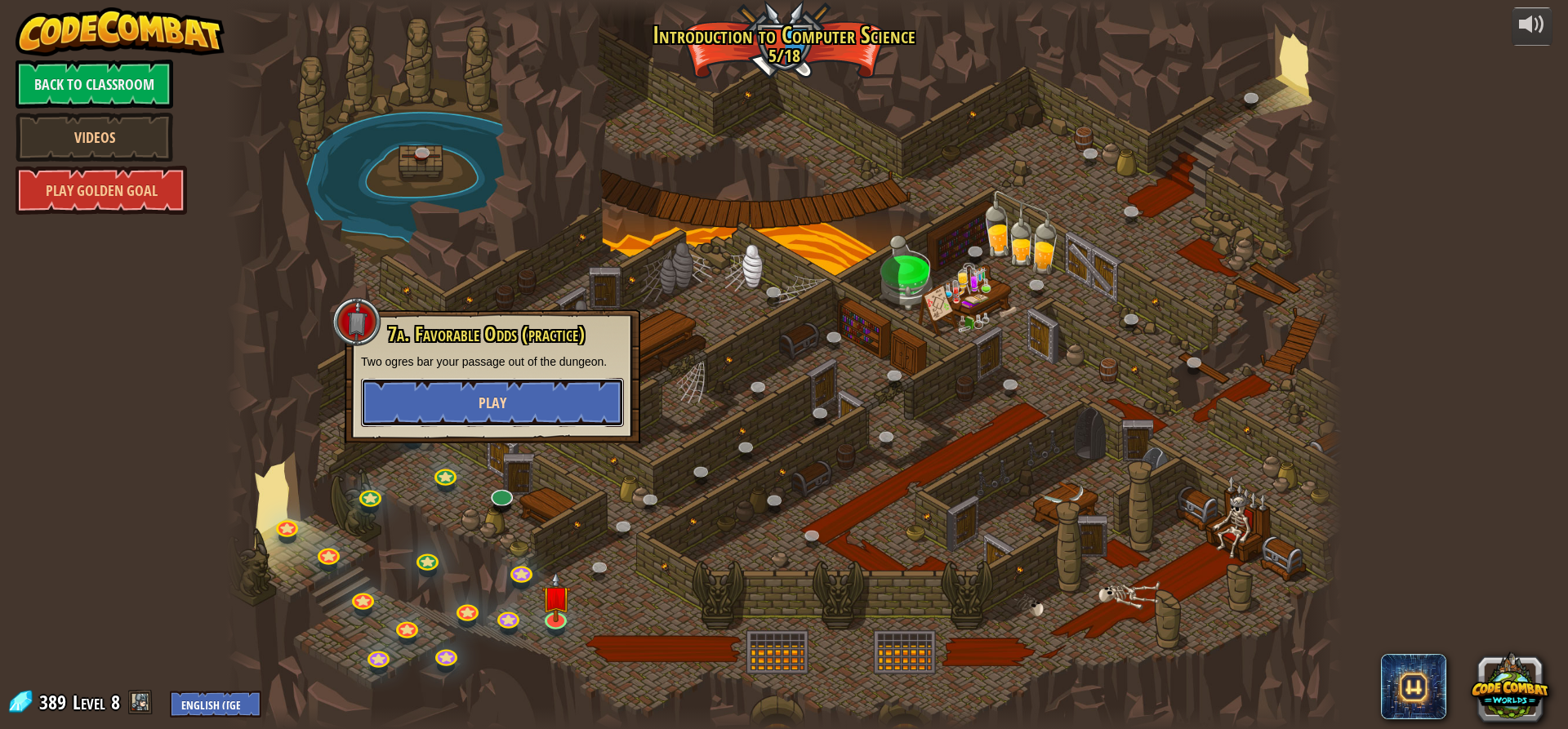
click at [501, 409] on span "Play" at bounding box center [493, 404] width 28 height 21
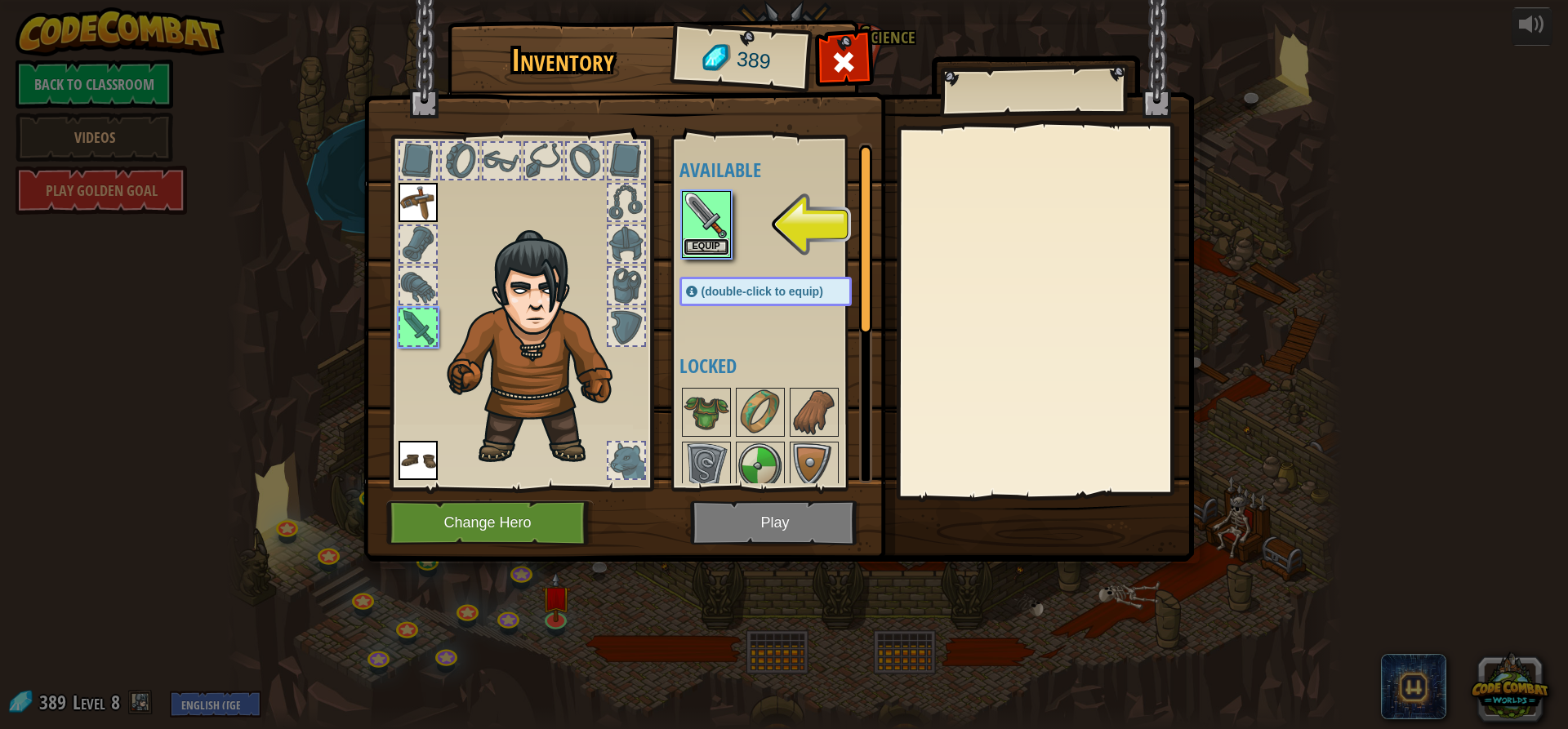
click at [723, 249] on button "Equip" at bounding box center [706, 247] width 46 height 17
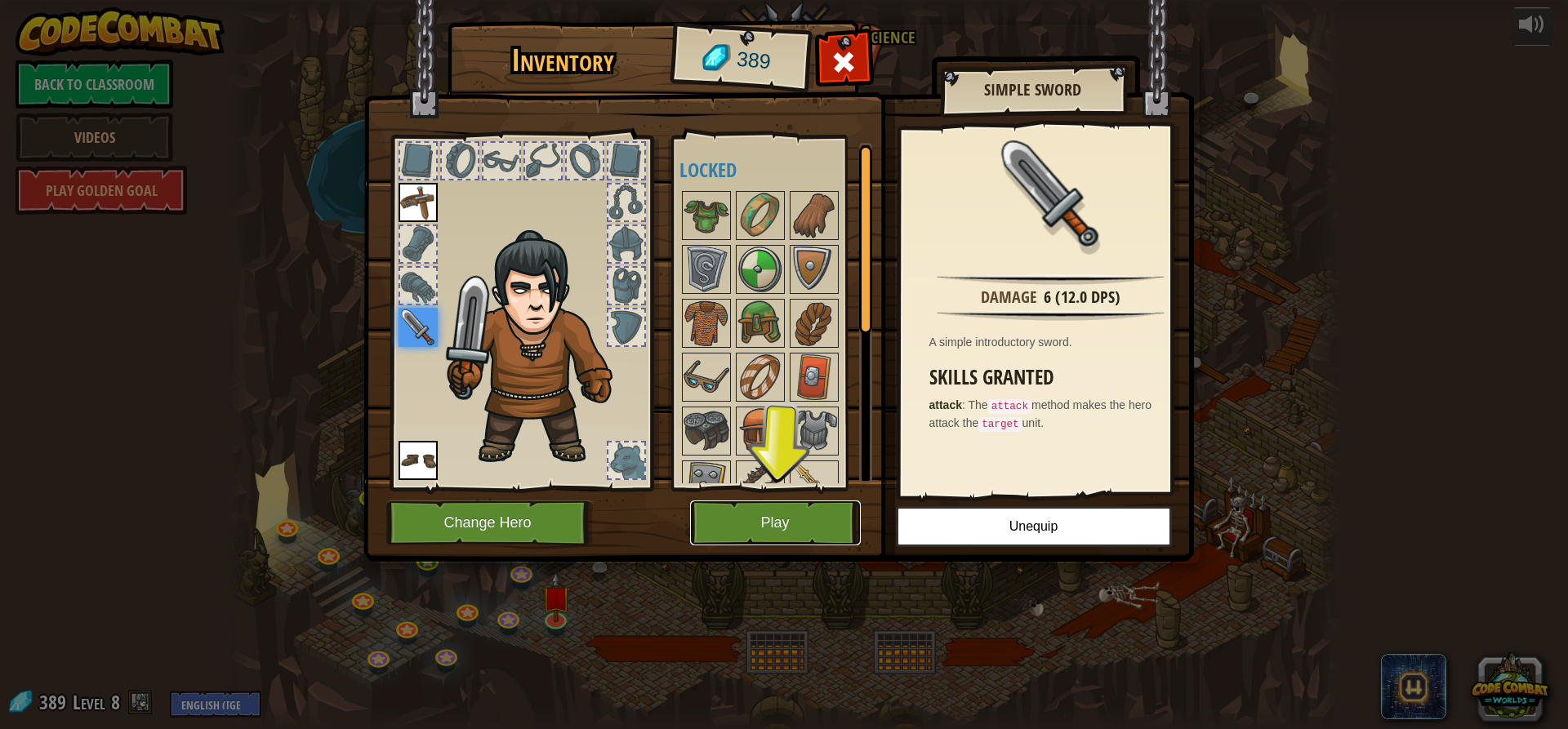
click at [799, 512] on button "Play" at bounding box center [775, 523] width 170 height 45
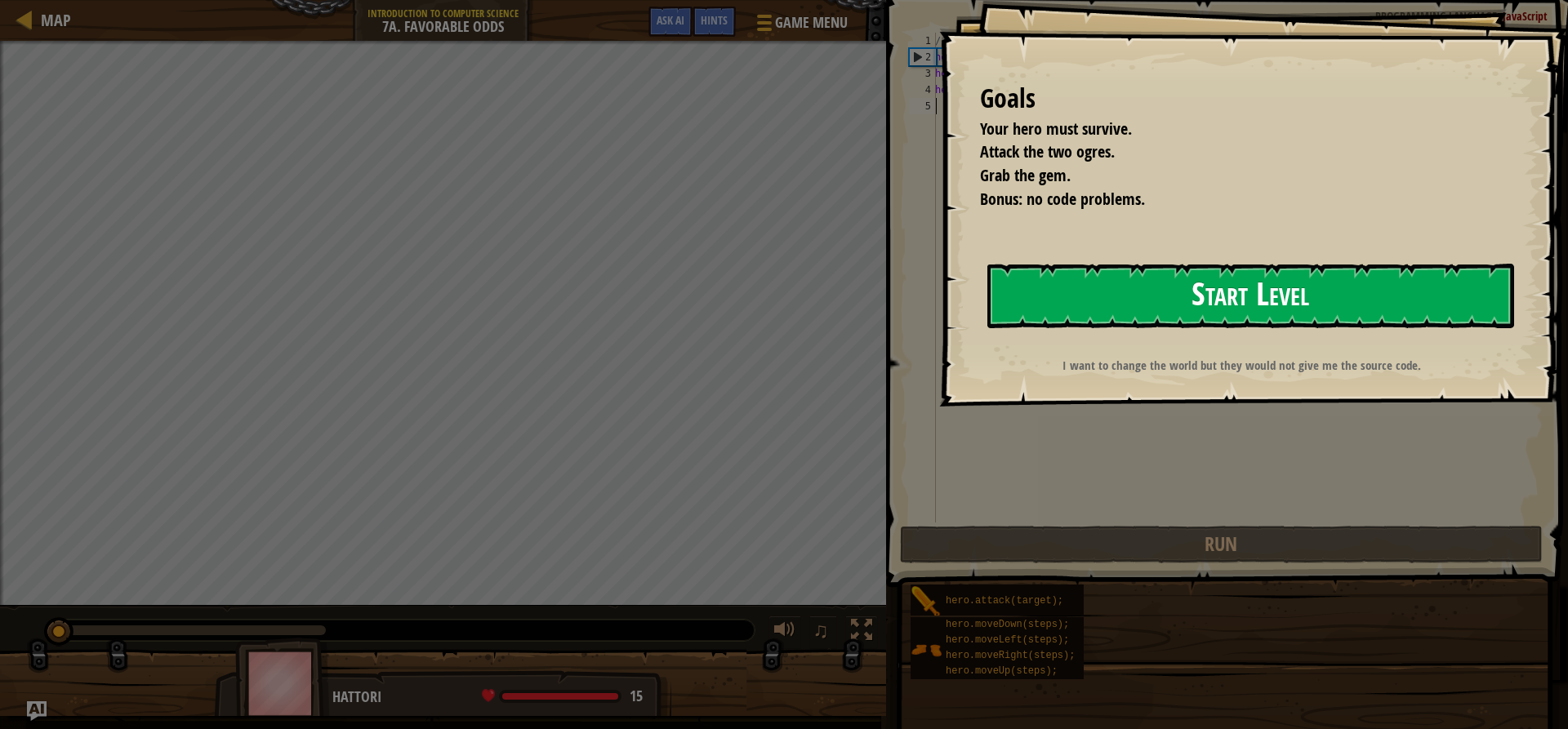
click at [1114, 303] on button "Start Level" at bounding box center [1251, 295] width 527 height 65
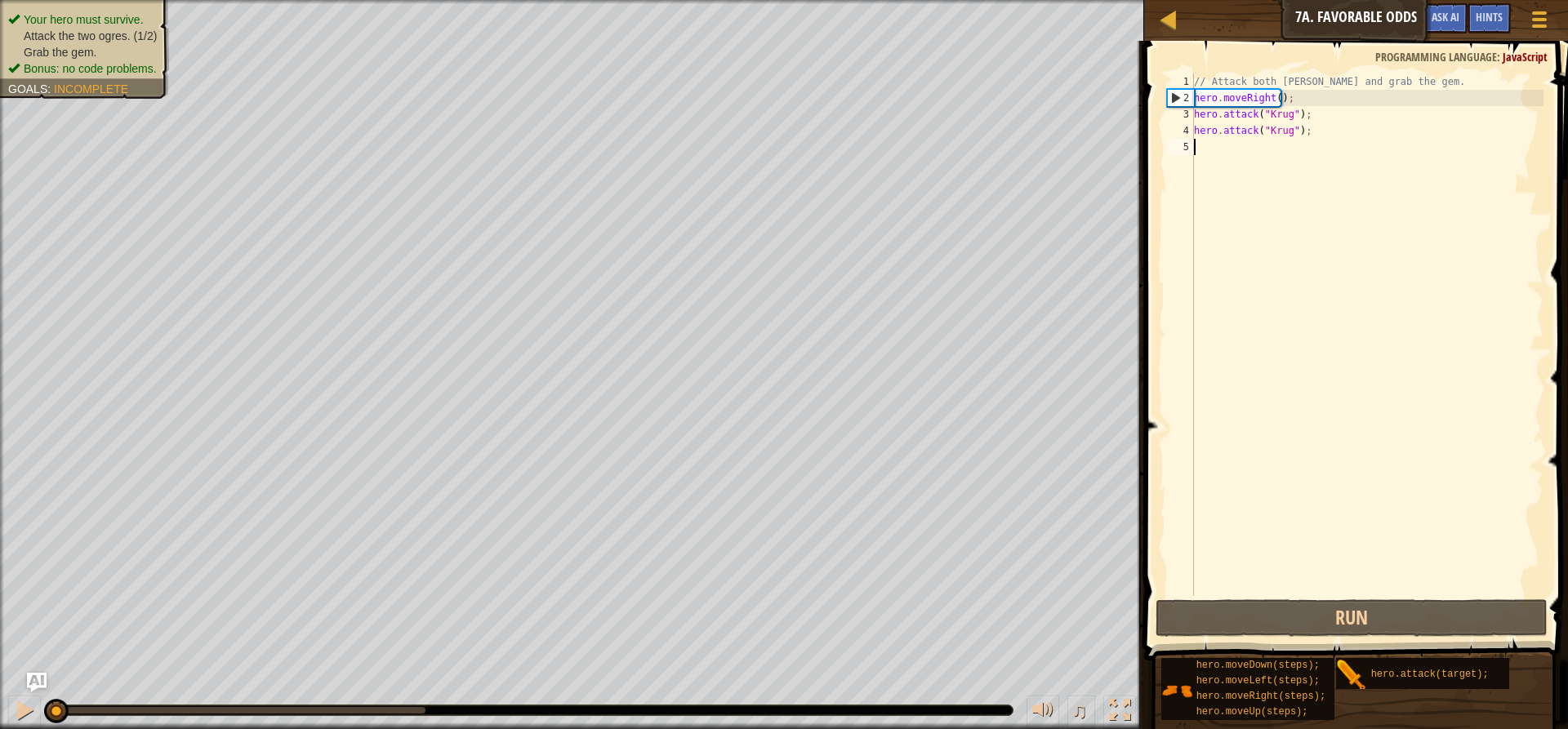
click at [1254, 160] on div "// Attack both [PERSON_NAME] and grab the gem. hero . moveRight ( ) ; hero . at…" at bounding box center [1367, 351] width 353 height 555
type textarea "h"
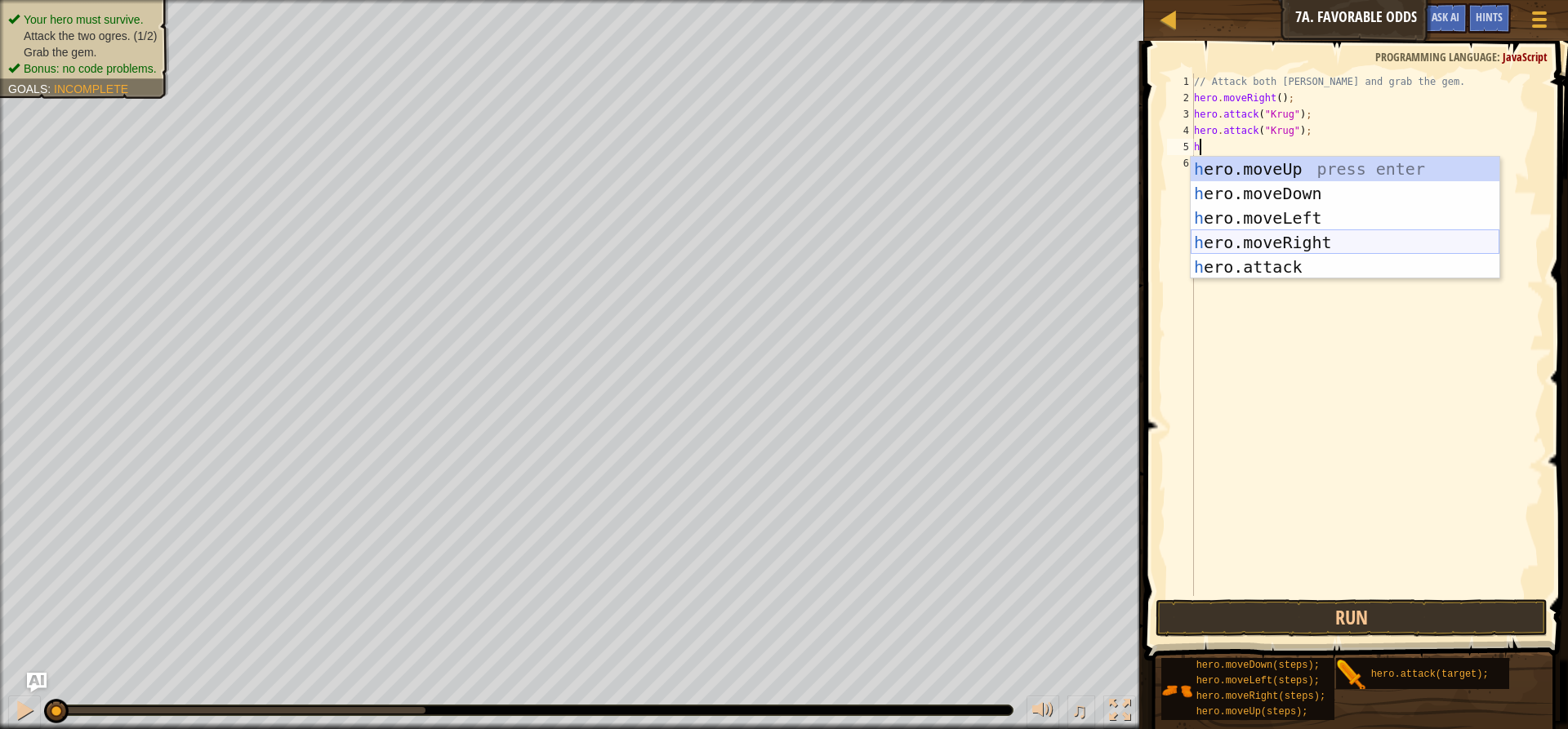
click at [1269, 242] on div "h ero.moveUp press enter h ero.moveDown press enter h ero.moveLeft press enter …" at bounding box center [1345, 243] width 309 height 171
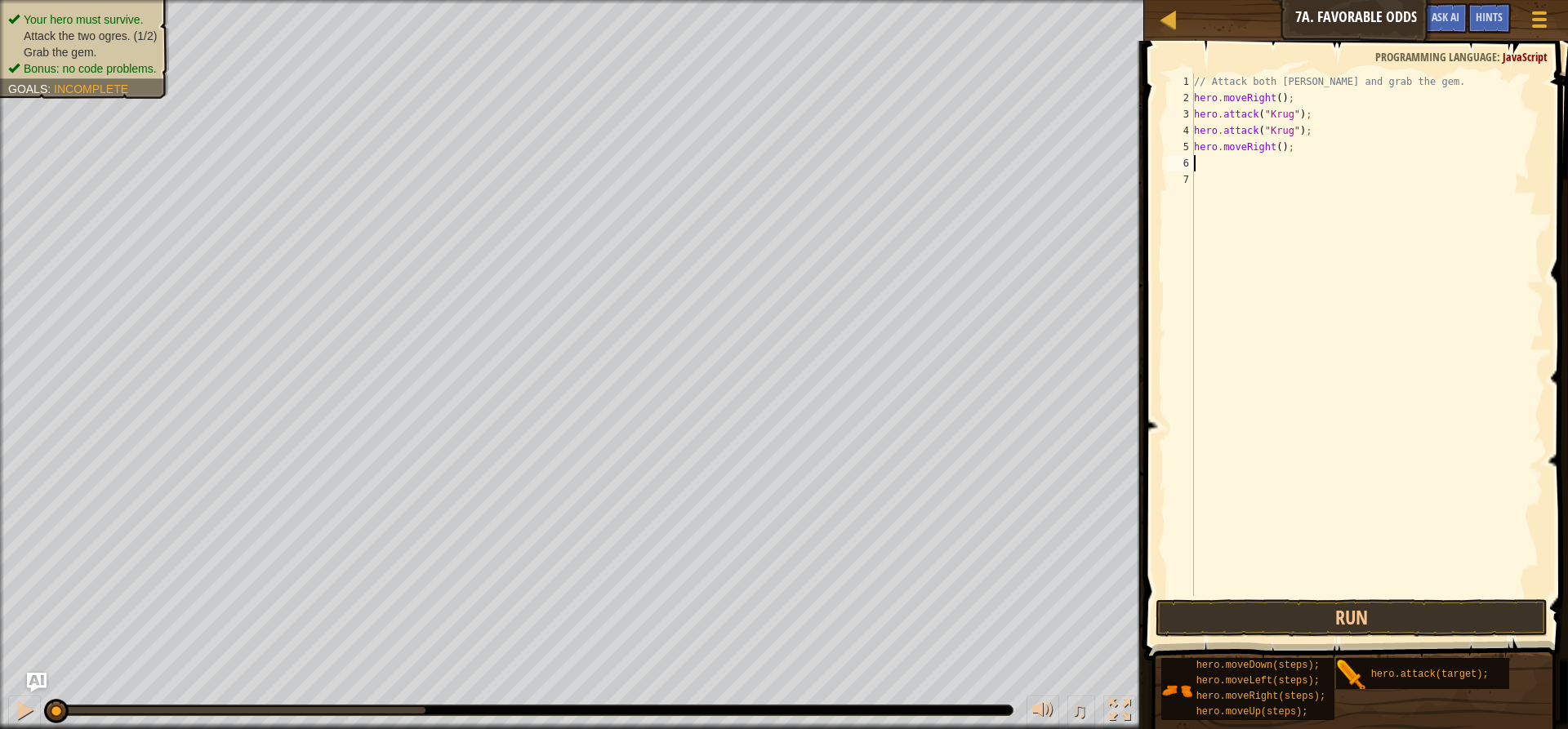
type textarea "h"
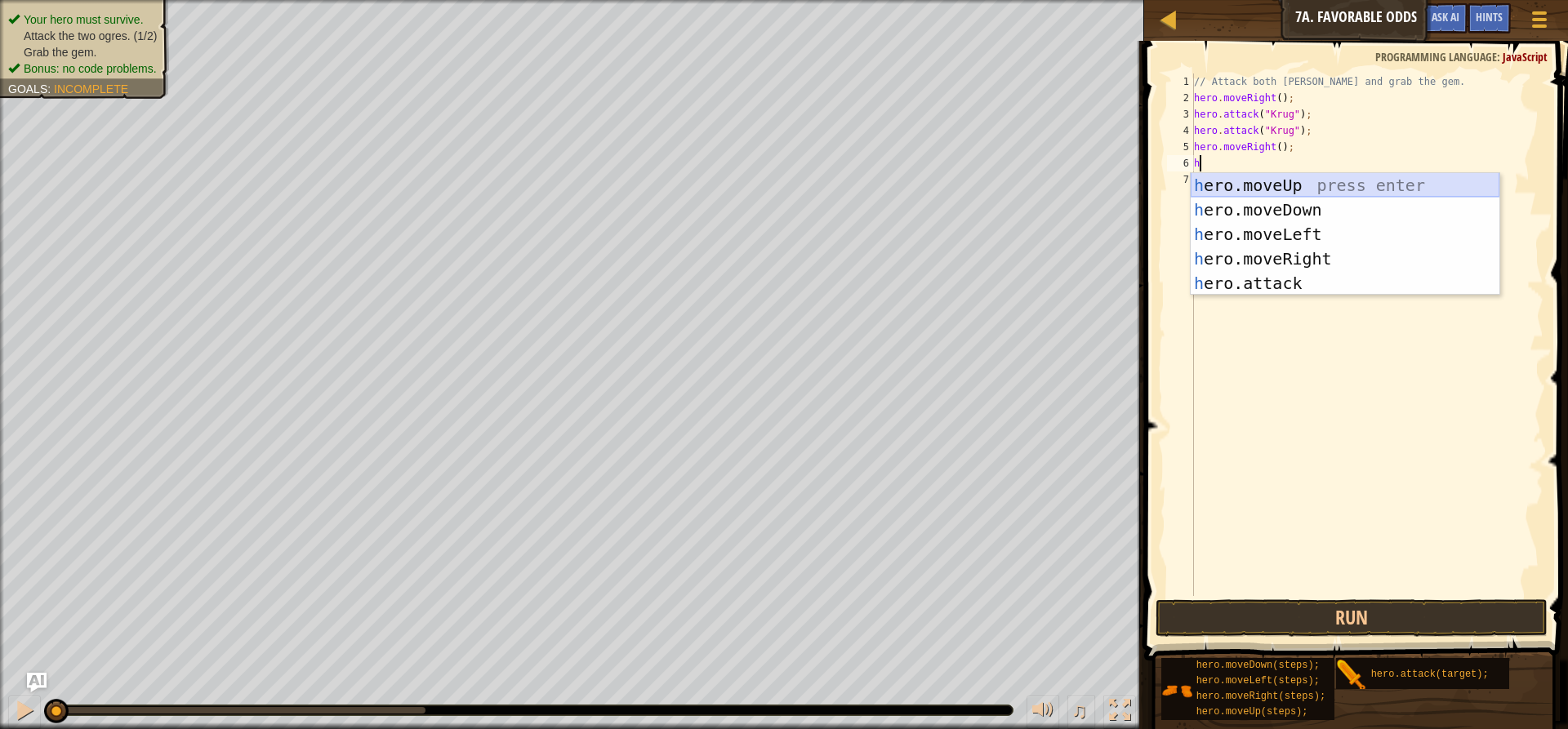
click at [1256, 187] on div "h ero.moveUp press enter h ero.moveDown press enter h ero.moveLeft press enter …" at bounding box center [1345, 259] width 309 height 171
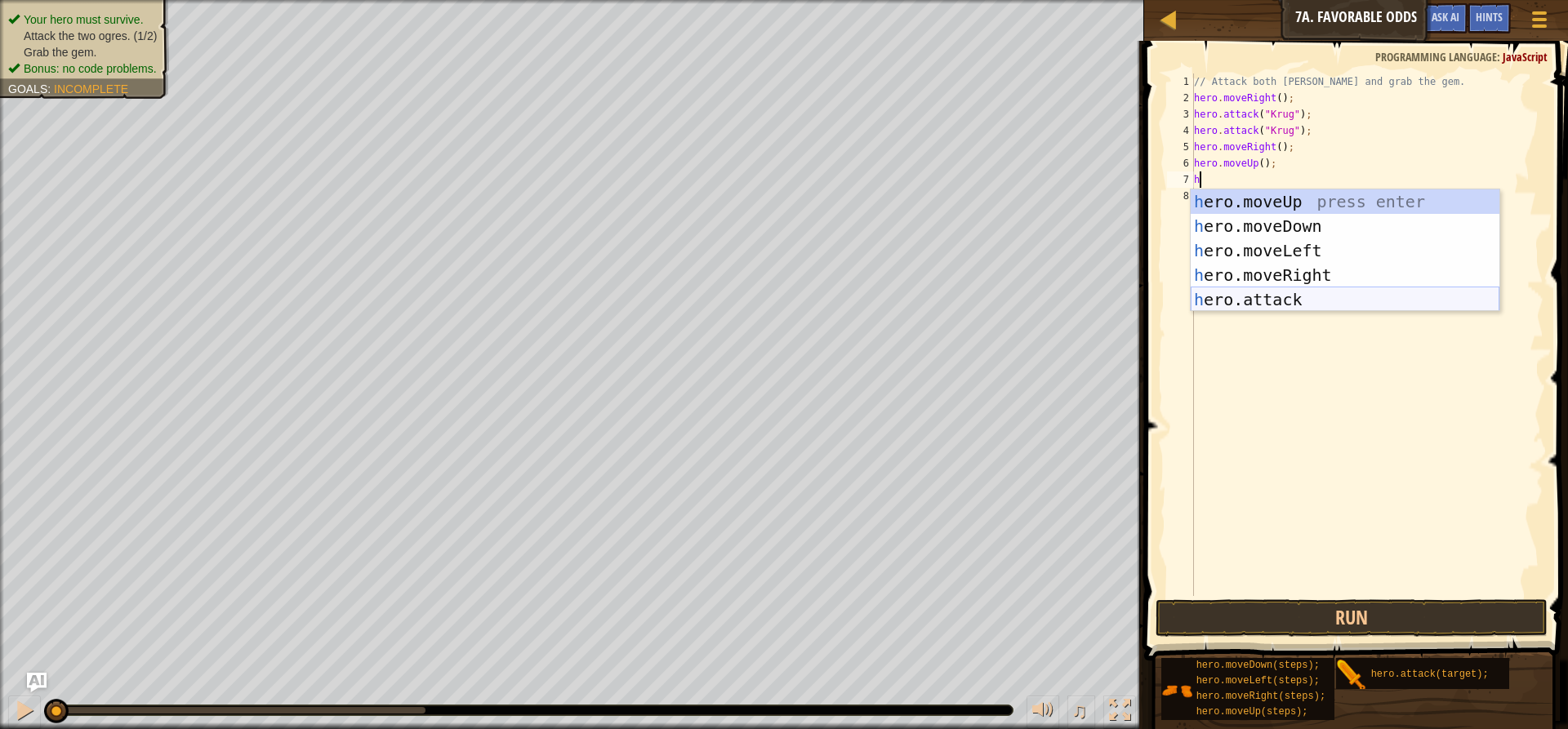
click at [1284, 299] on div "h ero.moveUp press enter h ero.moveDown press enter h ero.moveLeft press enter …" at bounding box center [1345, 275] width 309 height 171
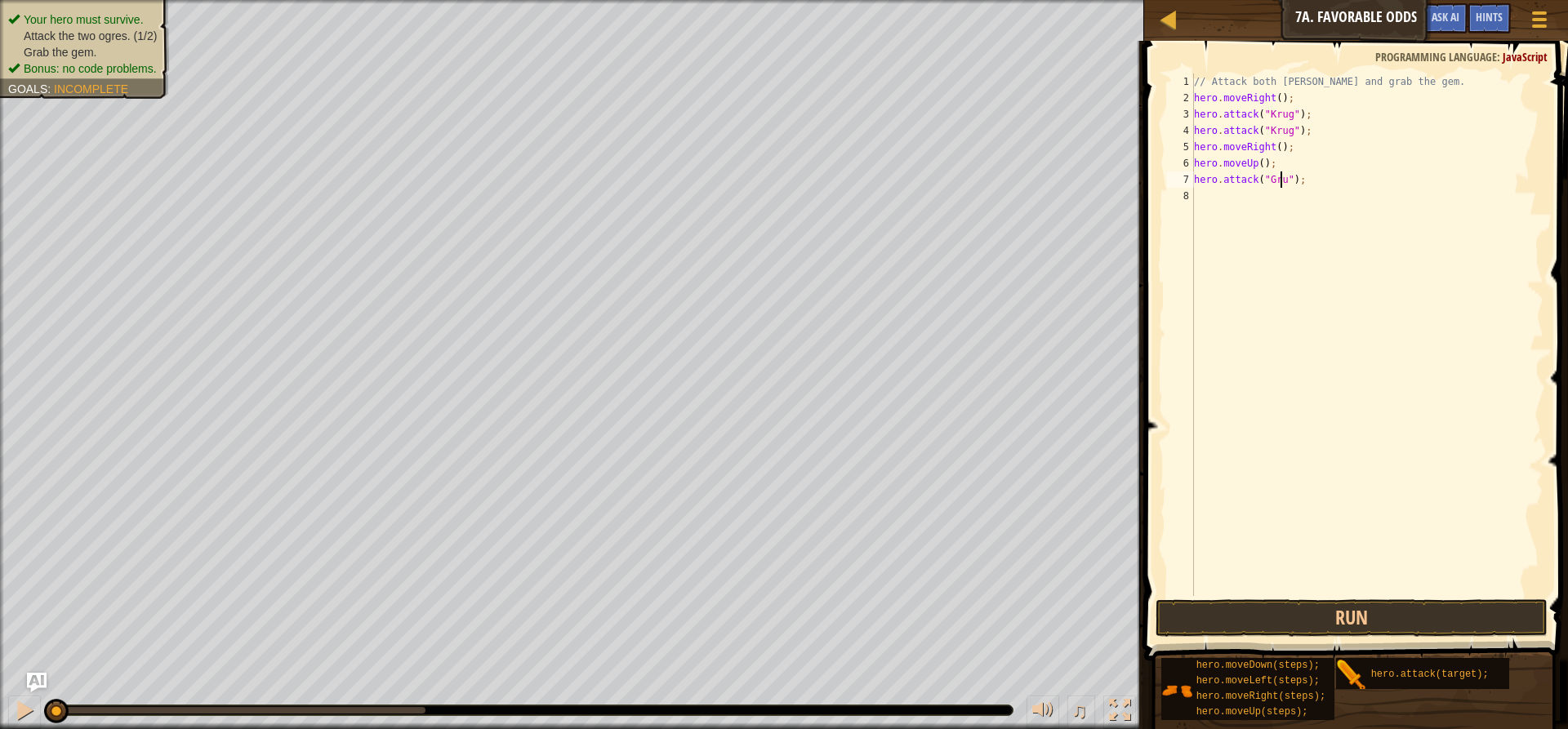
scroll to position [8, 8]
drag, startPoint x: 1304, startPoint y: 177, endPoint x: 1276, endPoint y: 202, distance: 37.5
click at [1274, 200] on div "// Attack both [PERSON_NAME] and grab the gem. hero . moveRight ( ) ; hero . at…" at bounding box center [1367, 351] width 353 height 555
type textarea "hero.attack("Grump");"
click at [1317, 229] on div "// Attack both [PERSON_NAME] and grab the gem. hero . moveRight ( ) ; hero . at…" at bounding box center [1367, 335] width 353 height 523
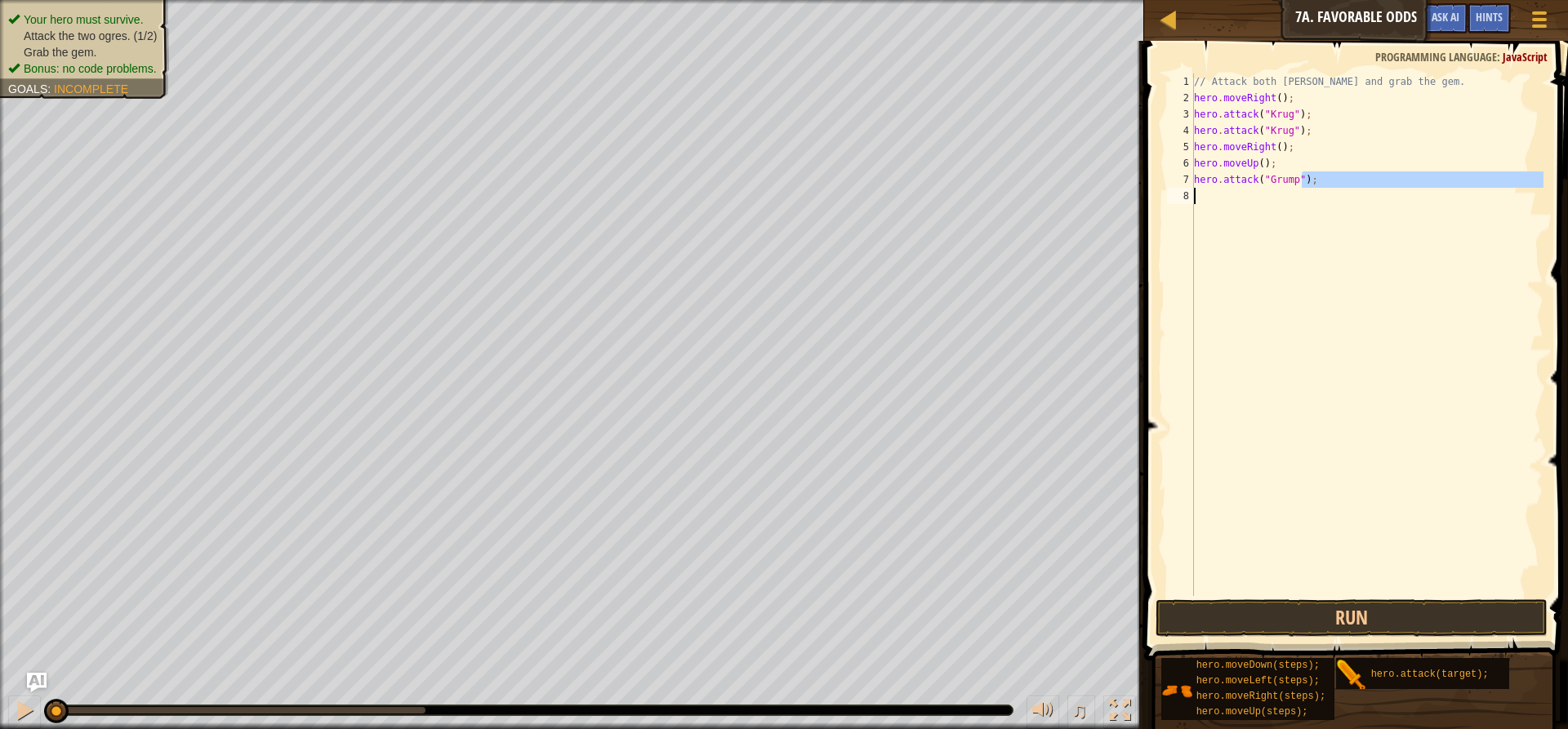
scroll to position [8, 0]
drag, startPoint x: 1308, startPoint y: 182, endPoint x: 1196, endPoint y: 181, distance: 112.0
click at [1196, 181] on div "// Attack both [PERSON_NAME] and grab the gem. hero . moveRight ( ) ; hero . at…" at bounding box center [1367, 351] width 353 height 555
type textarea "hero.attack("Grump");"
drag, startPoint x: 1205, startPoint y: 198, endPoint x: 1191, endPoint y: 196, distance: 14.1
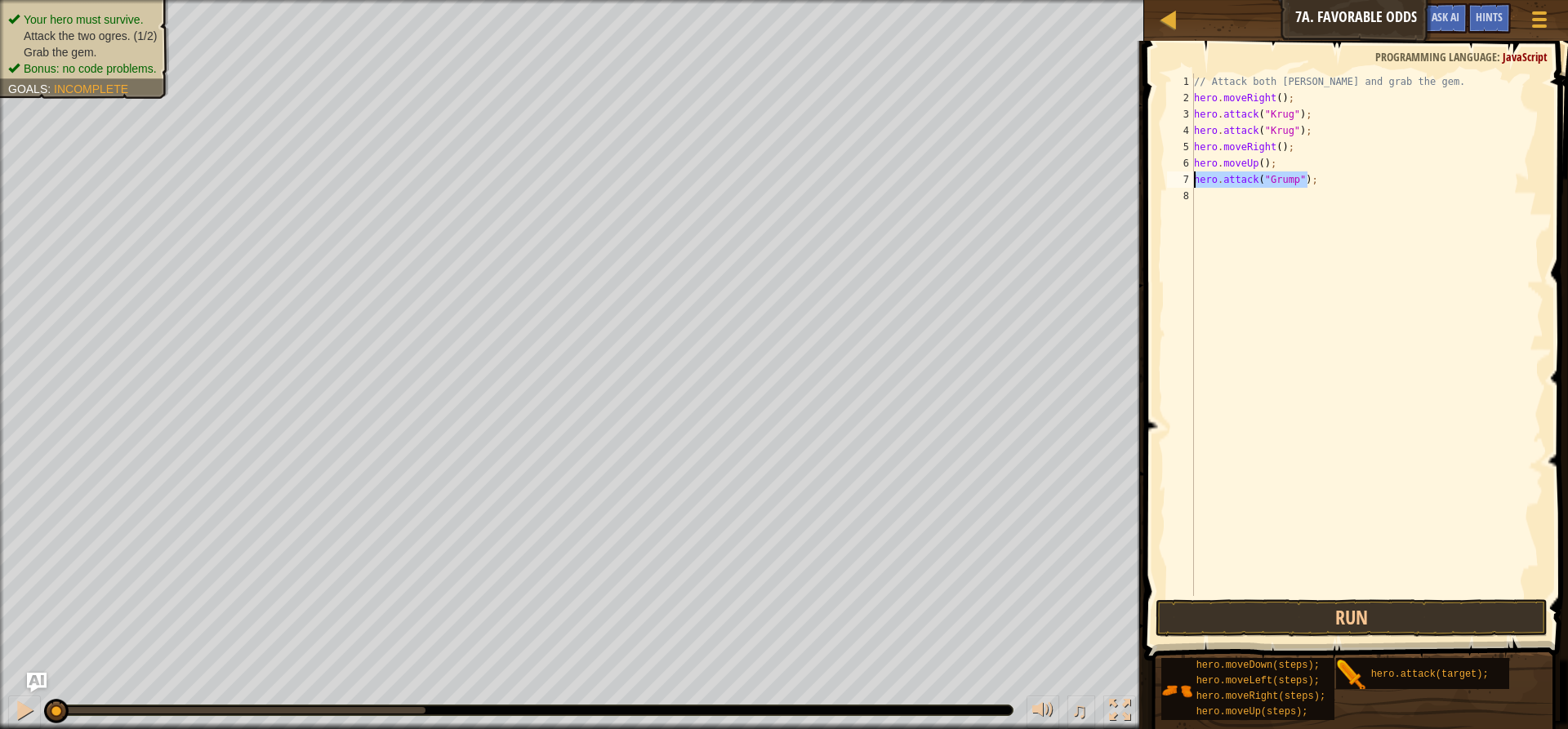
click at [1191, 196] on div "8" at bounding box center [1180, 196] width 27 height 16
paste textarea "hero.attack("Grump");"
type textarea "hero.attack("Grump");"
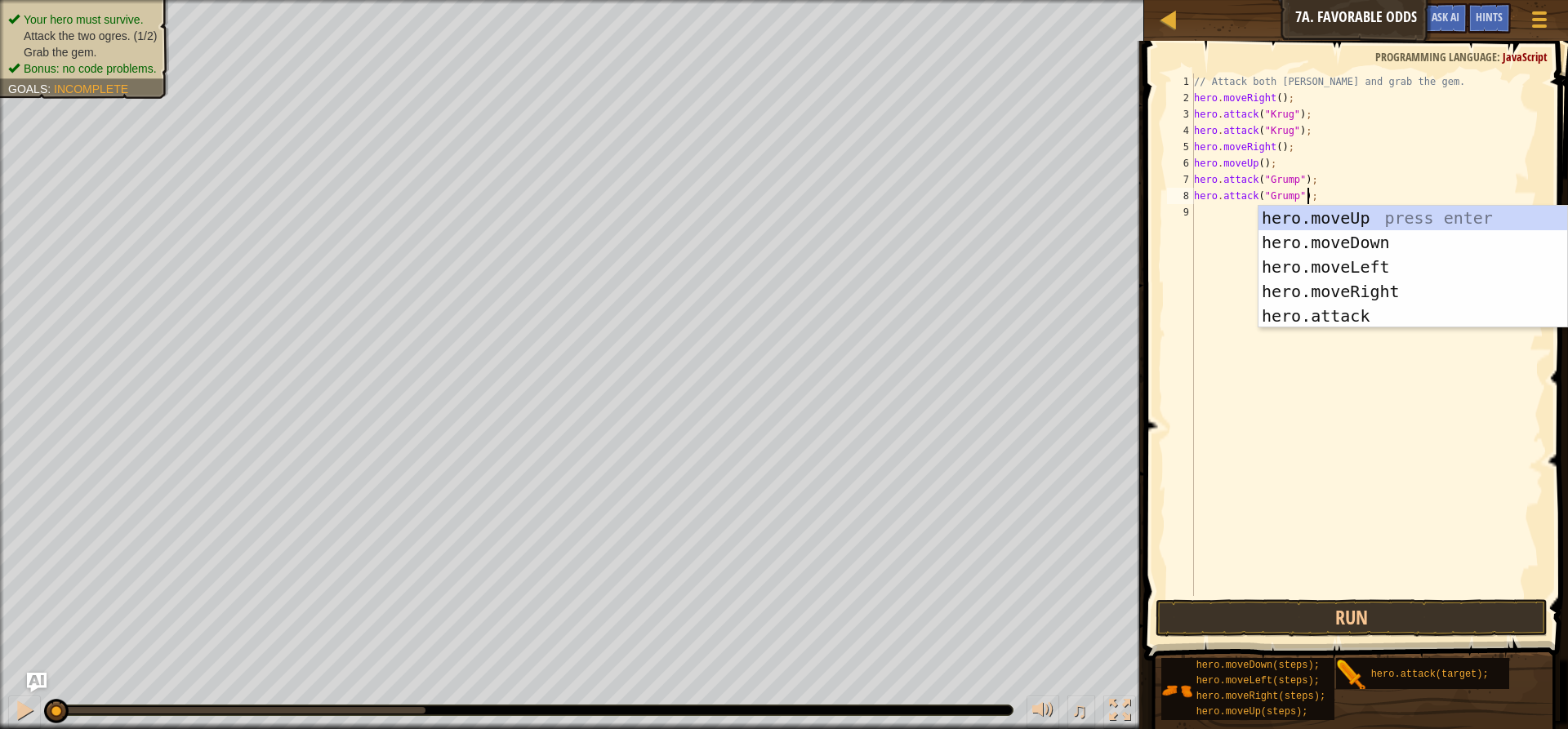
click at [1212, 214] on div "// Attack both [PERSON_NAME] and grab the gem. hero . moveRight ( ) ; hero . at…" at bounding box center [1367, 351] width 353 height 555
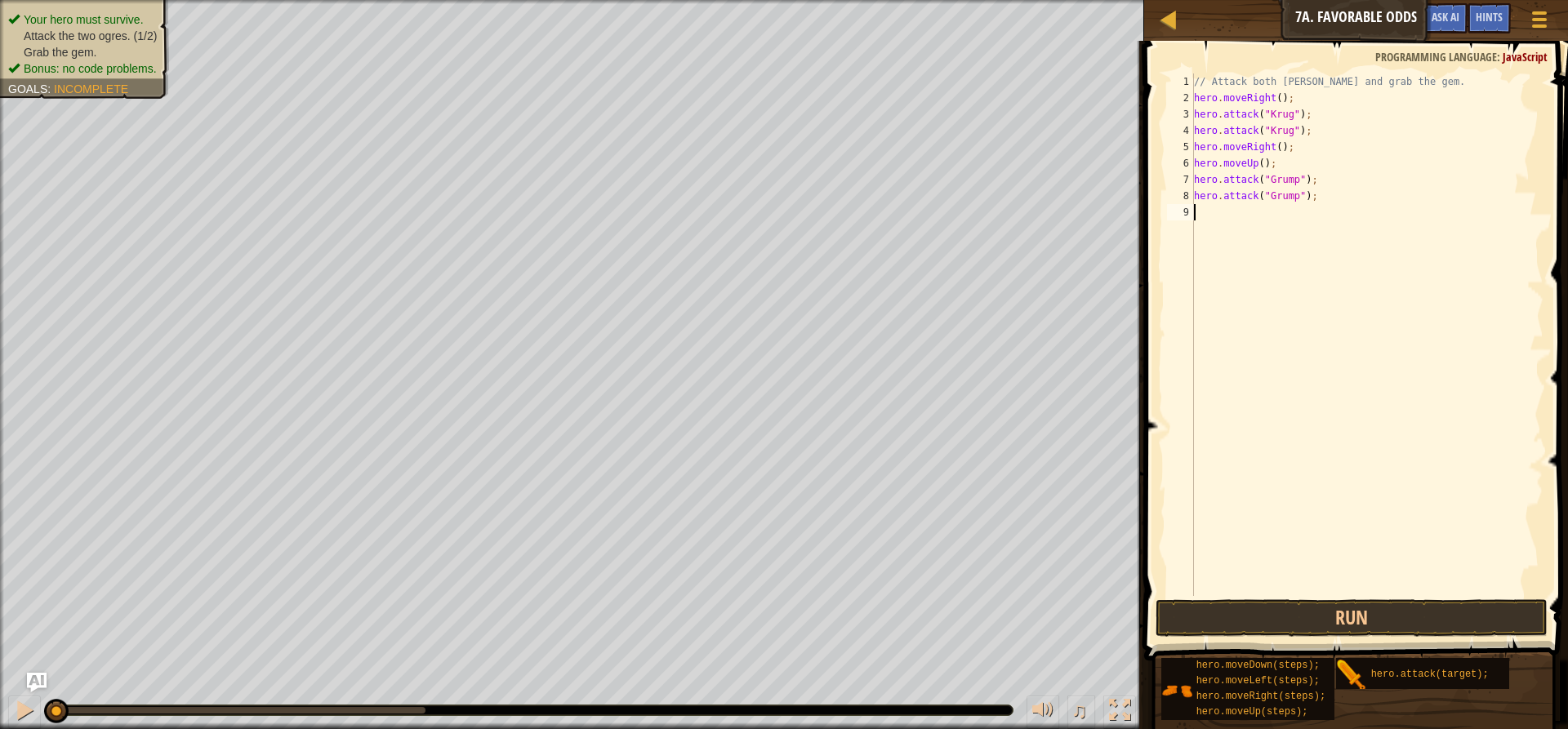
type textarea "h"
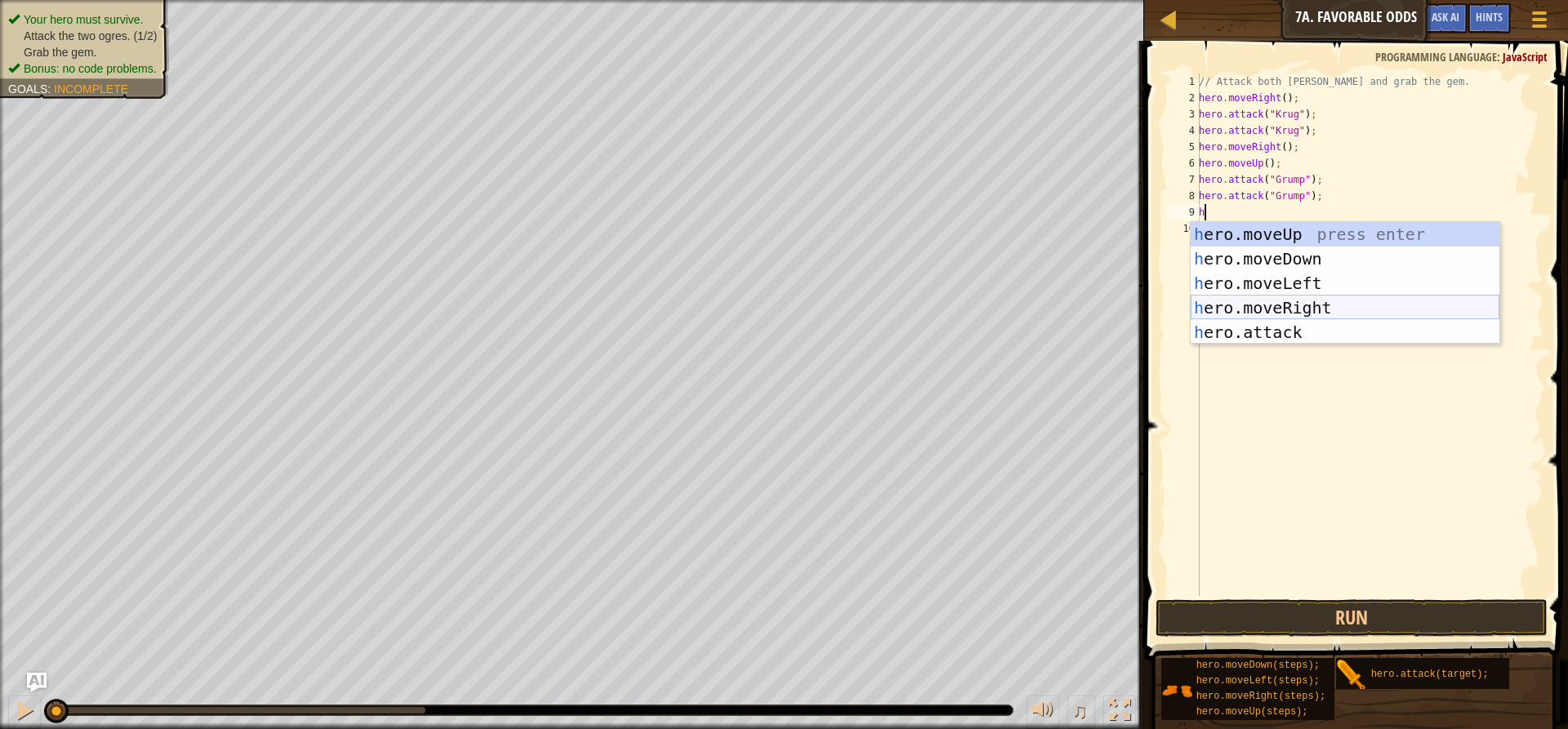
click at [1261, 305] on div "h ero.moveUp press enter h ero.moveDown press enter h ero.moveLeft press enter …" at bounding box center [1345, 308] width 309 height 171
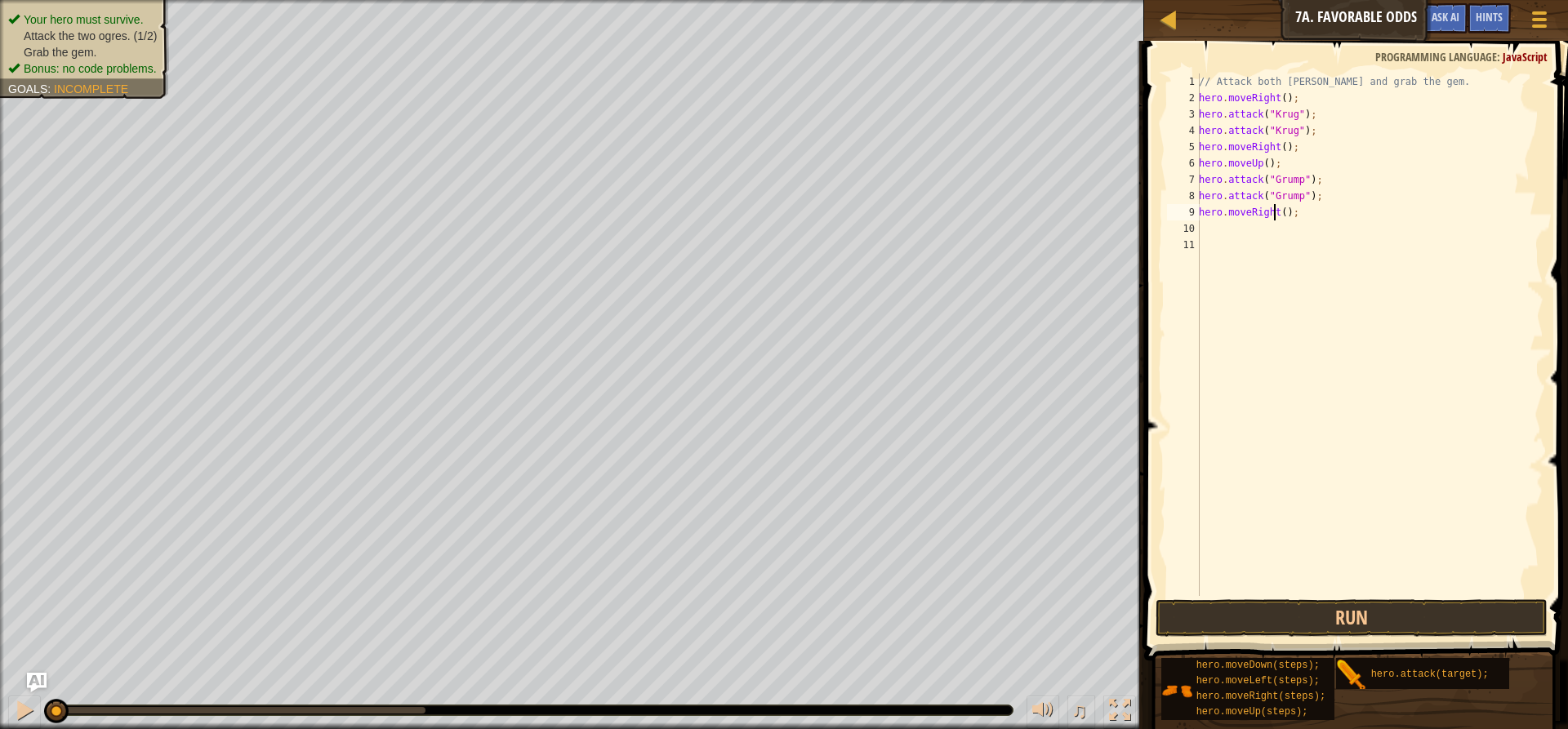
click at [1276, 216] on div "// Attack both [PERSON_NAME] and grab the gem. hero . moveRight ( ) ; hero . at…" at bounding box center [1370, 351] width 348 height 555
click at [1279, 212] on div "// Attack both [PERSON_NAME] and grab the gem. hero . moveRight ( ) ; hero . at…" at bounding box center [1370, 351] width 348 height 555
type textarea "hero.moveRight(2);"
click at [1342, 627] on button "Run" at bounding box center [1352, 618] width 392 height 38
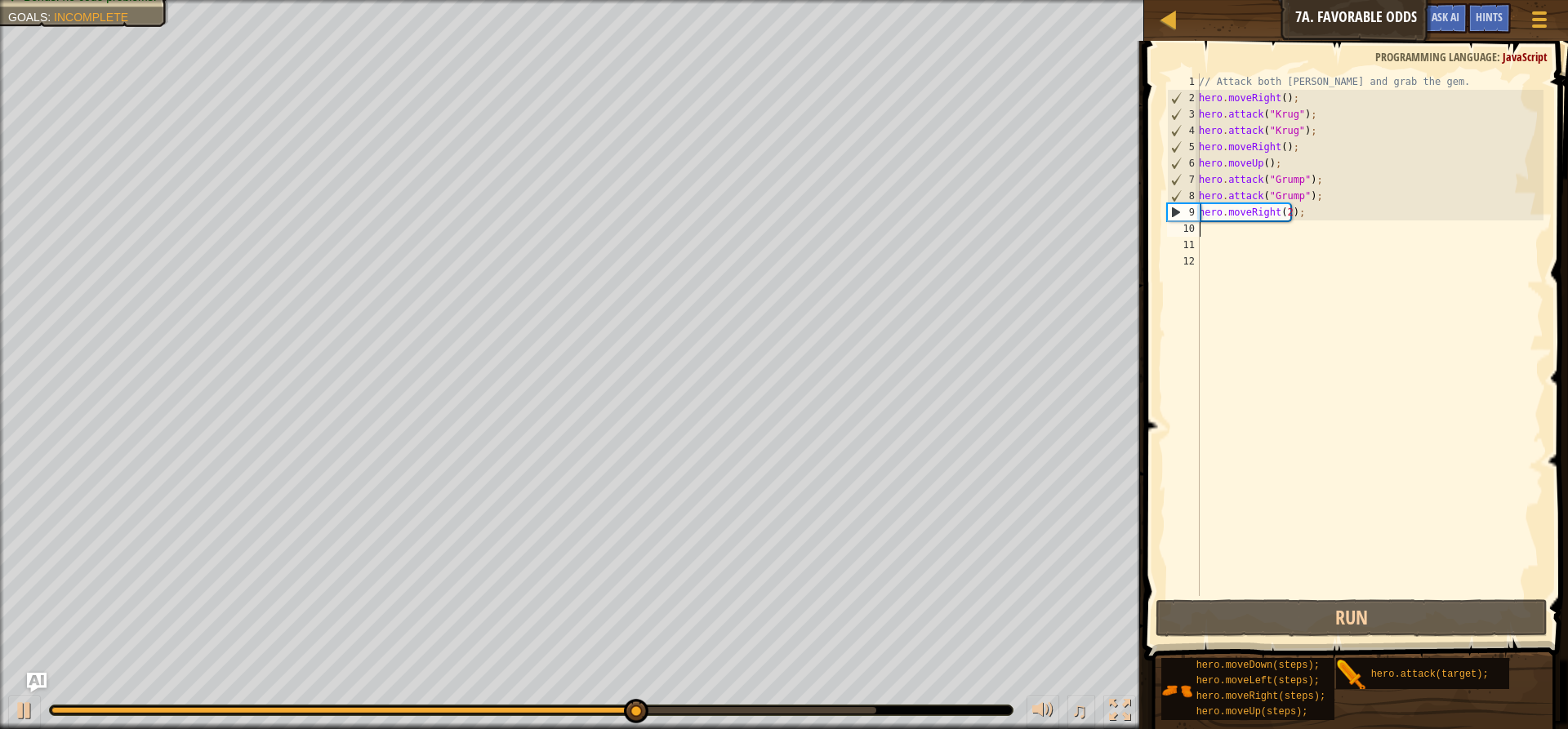
click at [1275, 216] on div "// Attack both [PERSON_NAME] and grab the gem. hero . moveRight ( ) ; hero . at…" at bounding box center [1370, 351] width 348 height 555
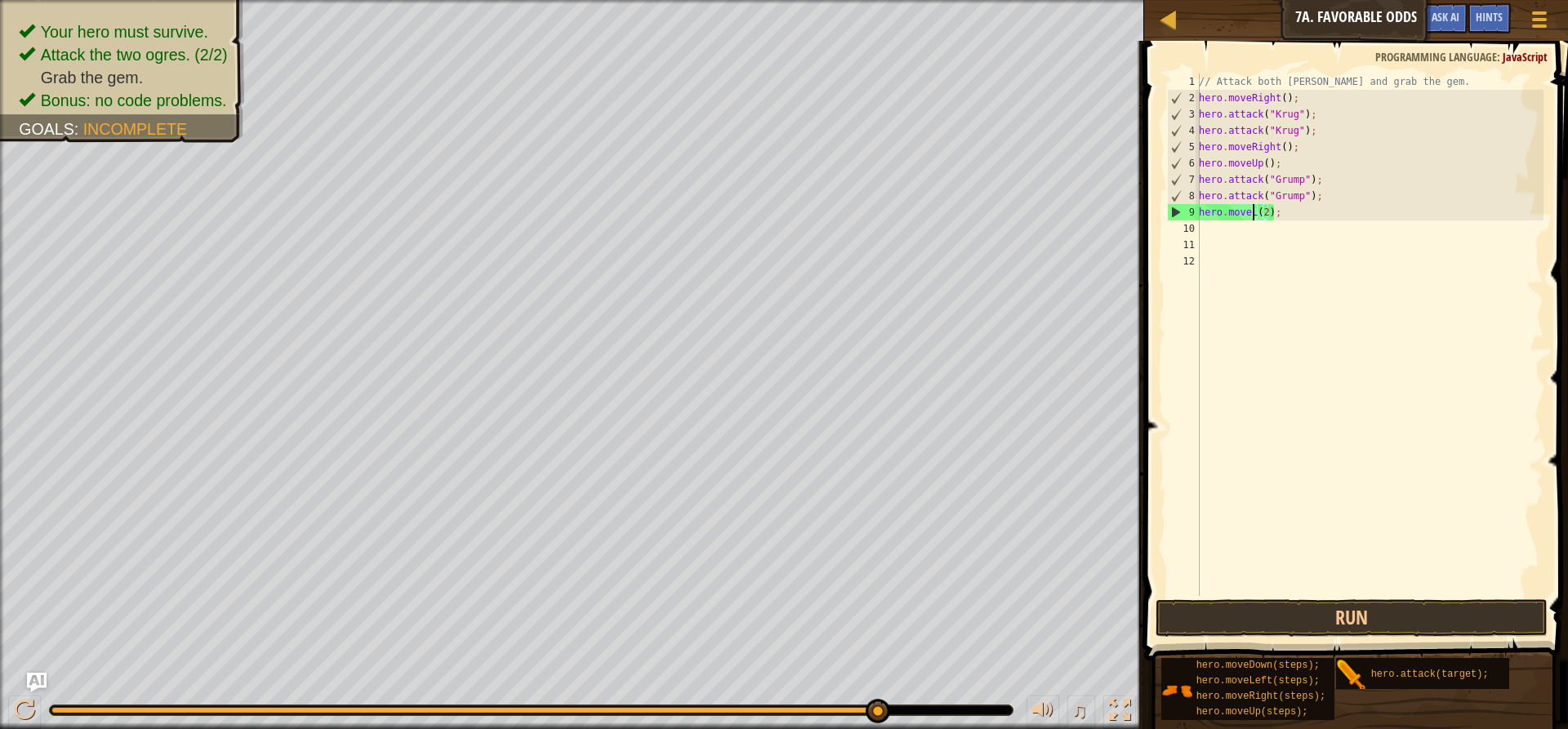
scroll to position [8, 5]
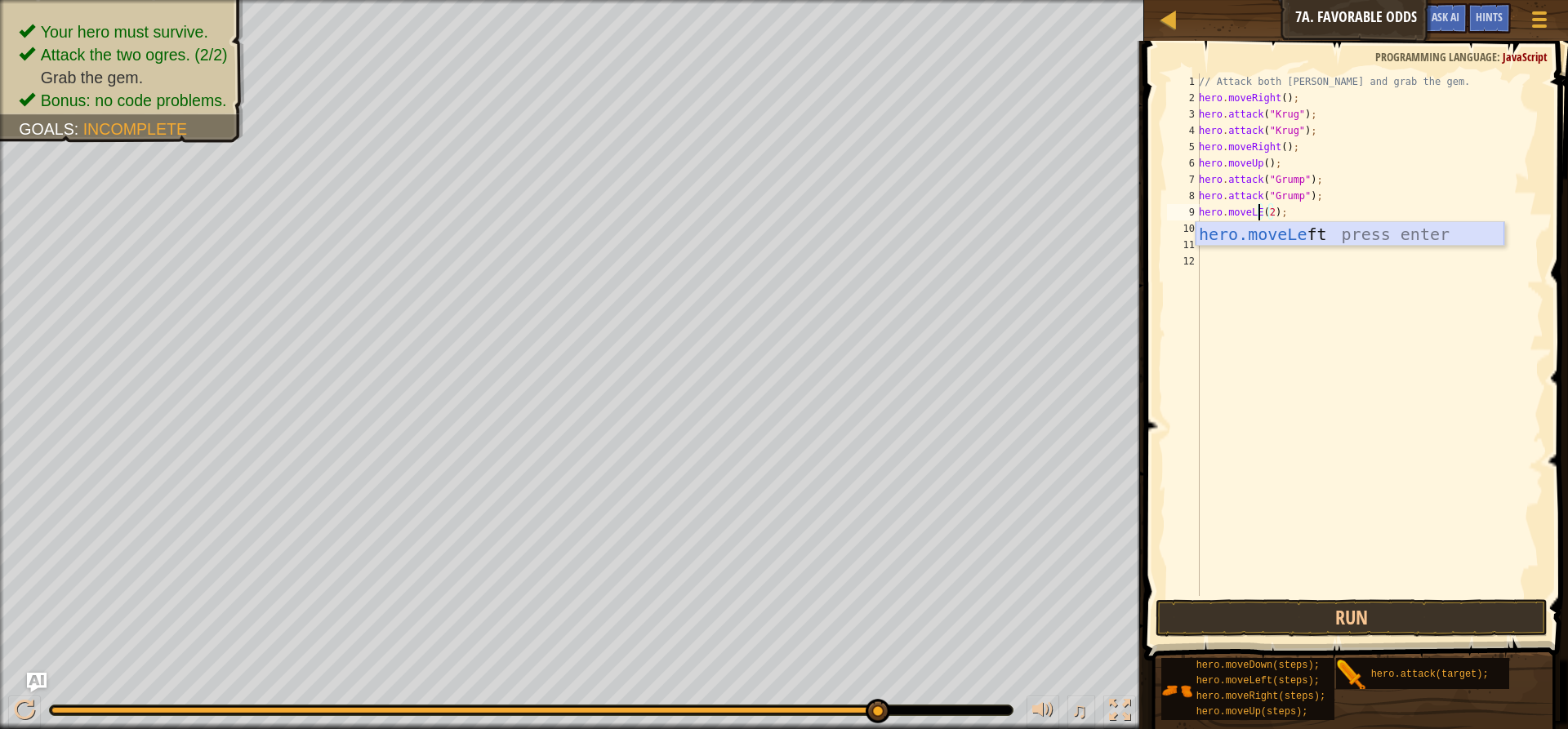
click at [1262, 235] on div "hero.moveLe ft press enter" at bounding box center [1350, 259] width 309 height 73
type textarea "hero.moveLeft(2);"
click at [1199, 611] on button "Run" at bounding box center [1352, 618] width 392 height 38
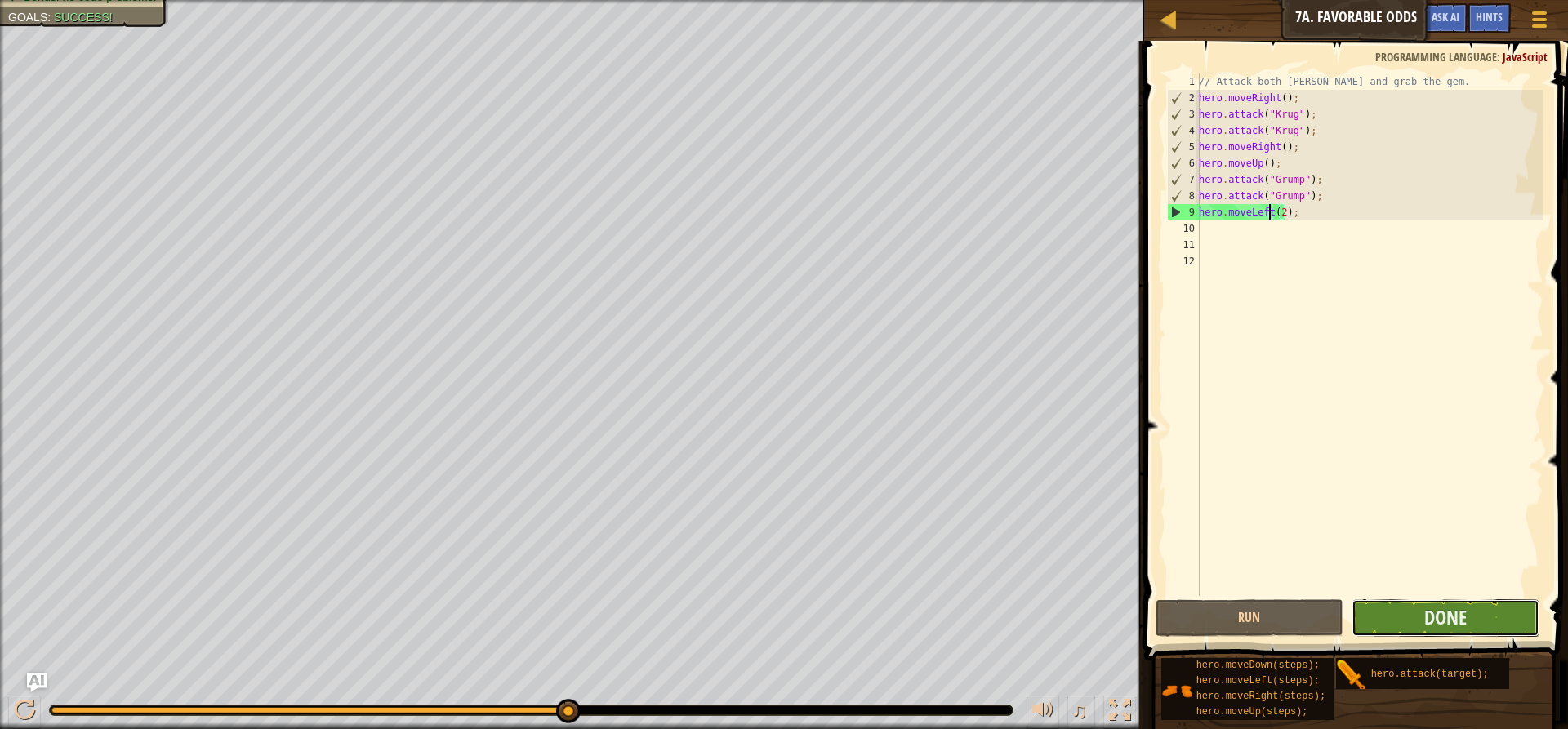
click at [1381, 600] on button "Done" at bounding box center [1446, 618] width 188 height 38
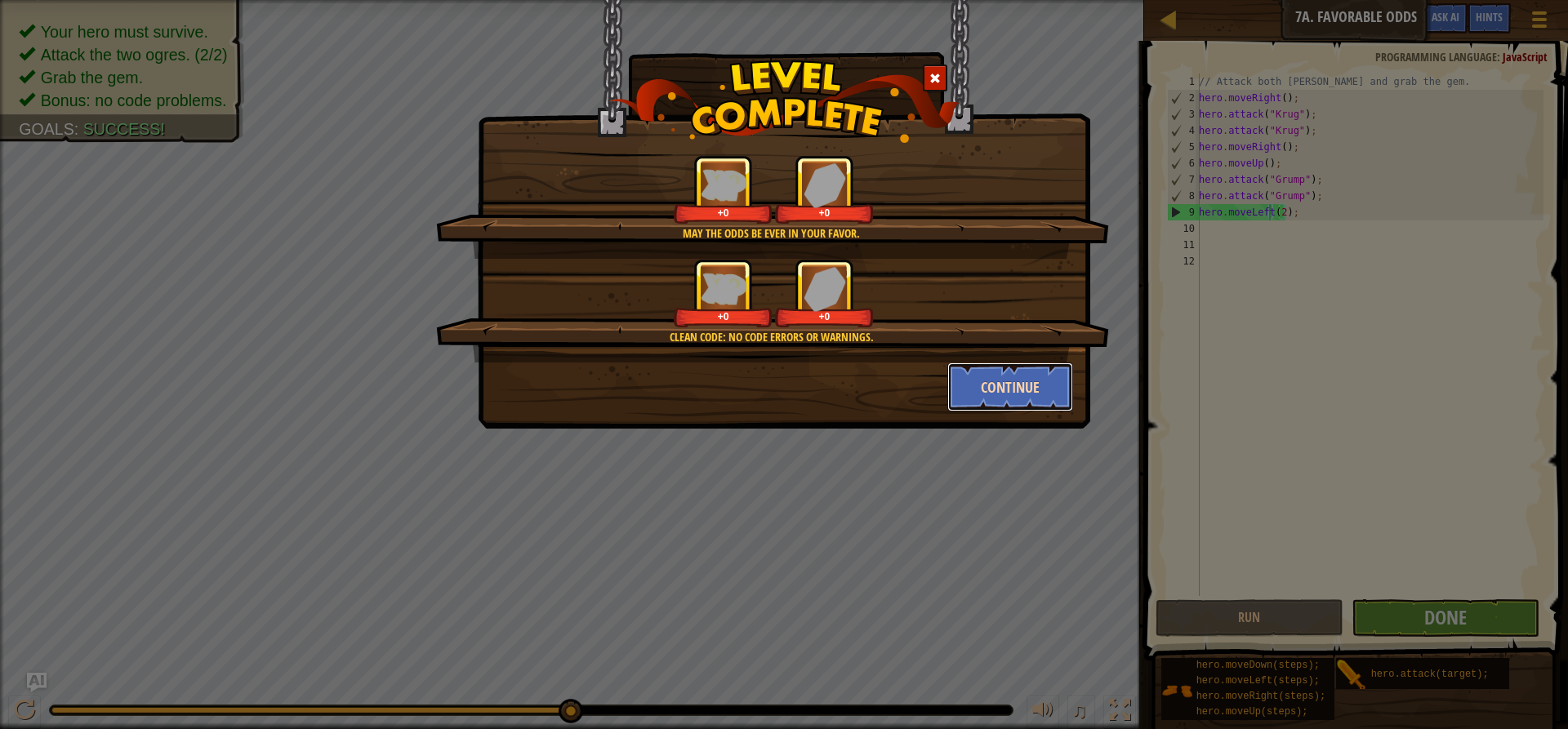
click at [1012, 388] on button "Continue" at bounding box center [1010, 388] width 127 height 49
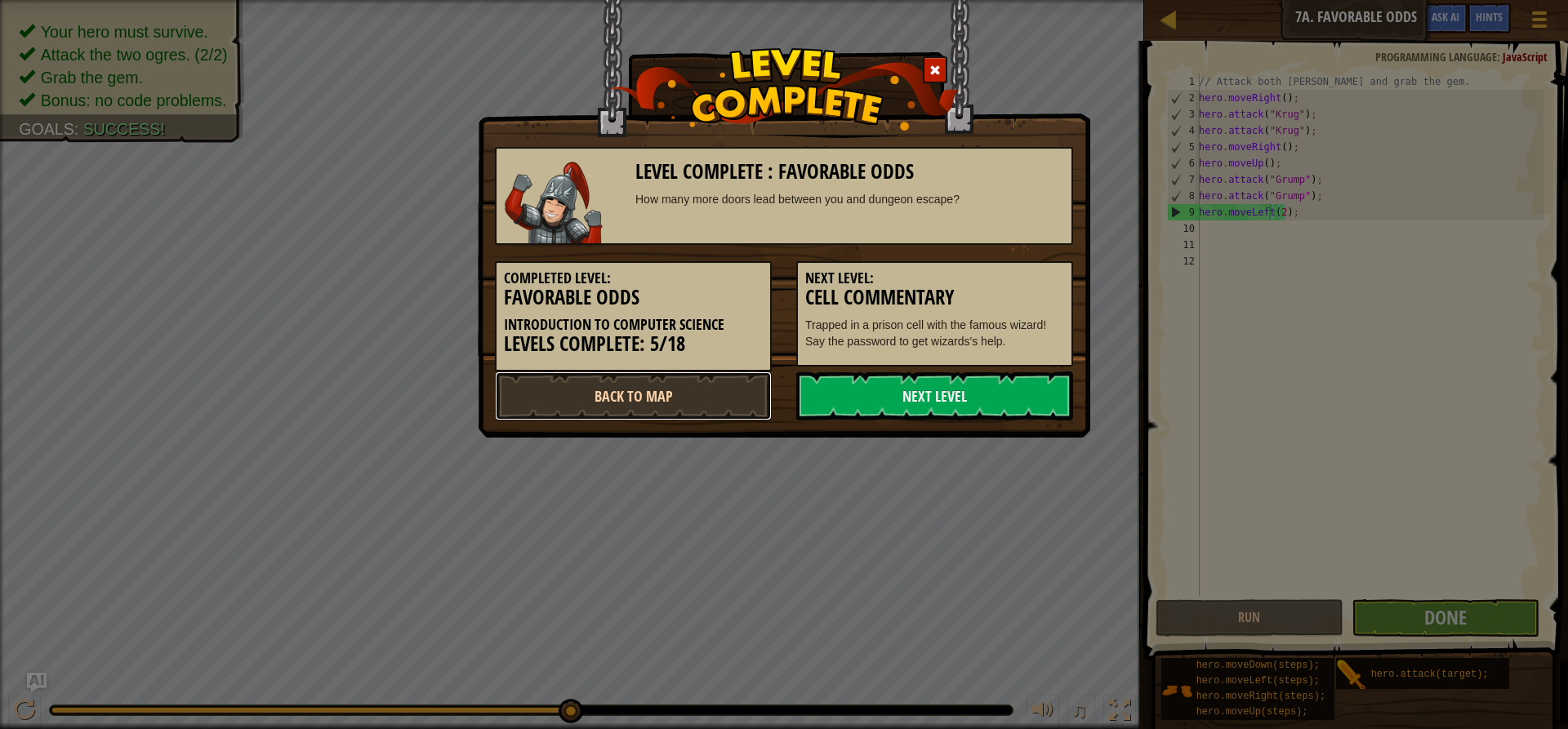
click at [648, 380] on link "Back to Map" at bounding box center [633, 396] width 277 height 49
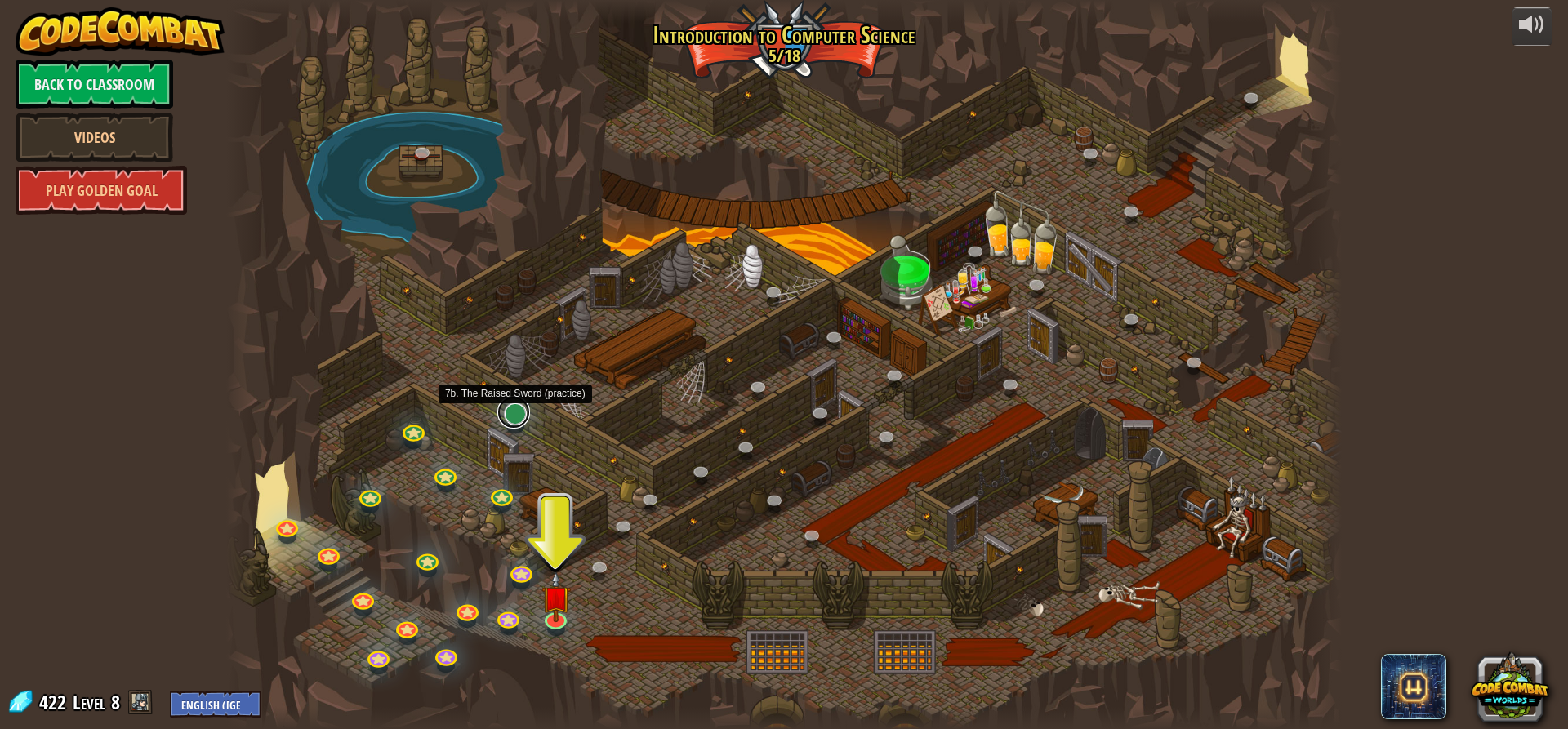
click at [512, 415] on link at bounding box center [514, 412] width 33 height 33
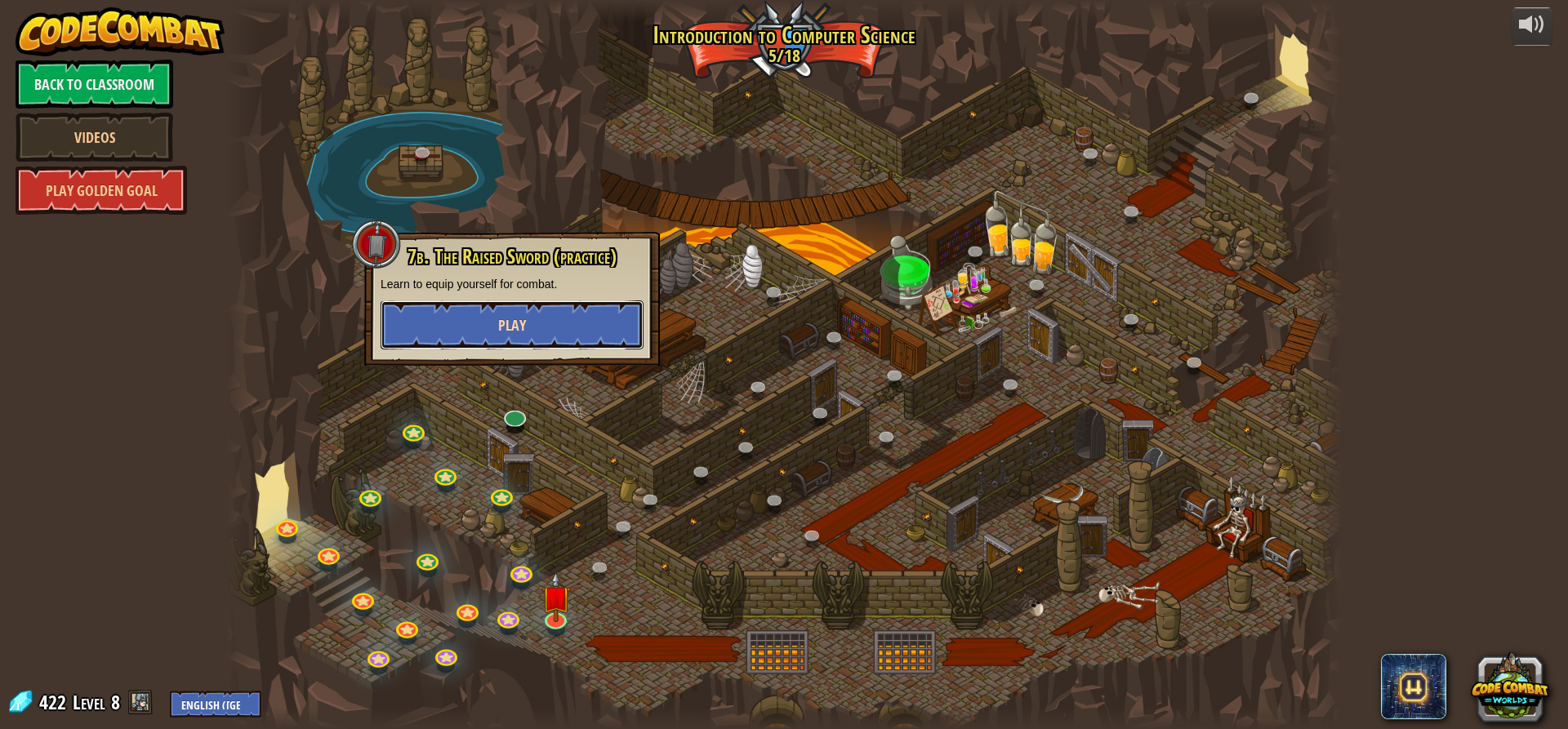
click at [525, 323] on span "Play" at bounding box center [513, 325] width 28 height 21
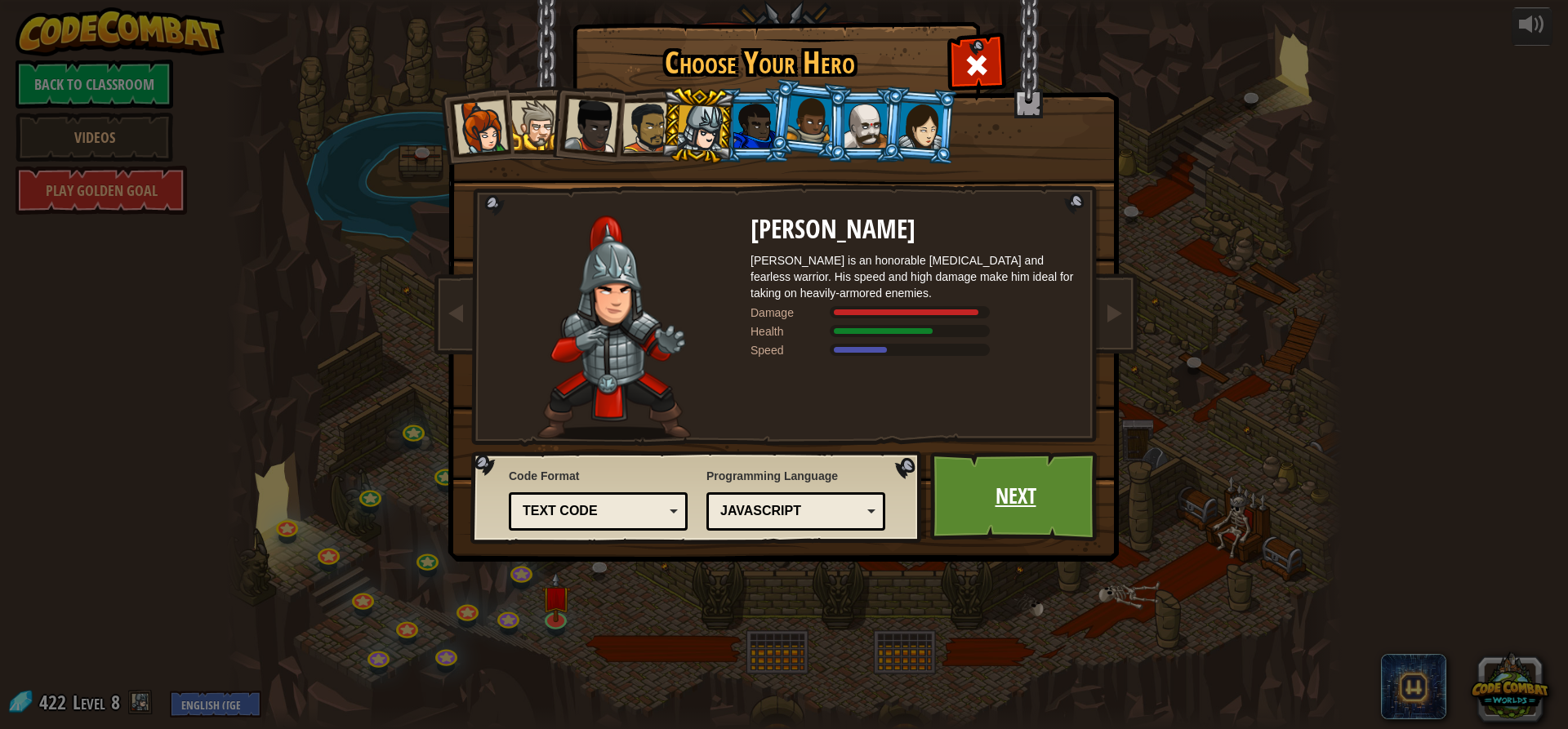
click at [976, 496] on link "Next" at bounding box center [1015, 497] width 170 height 90
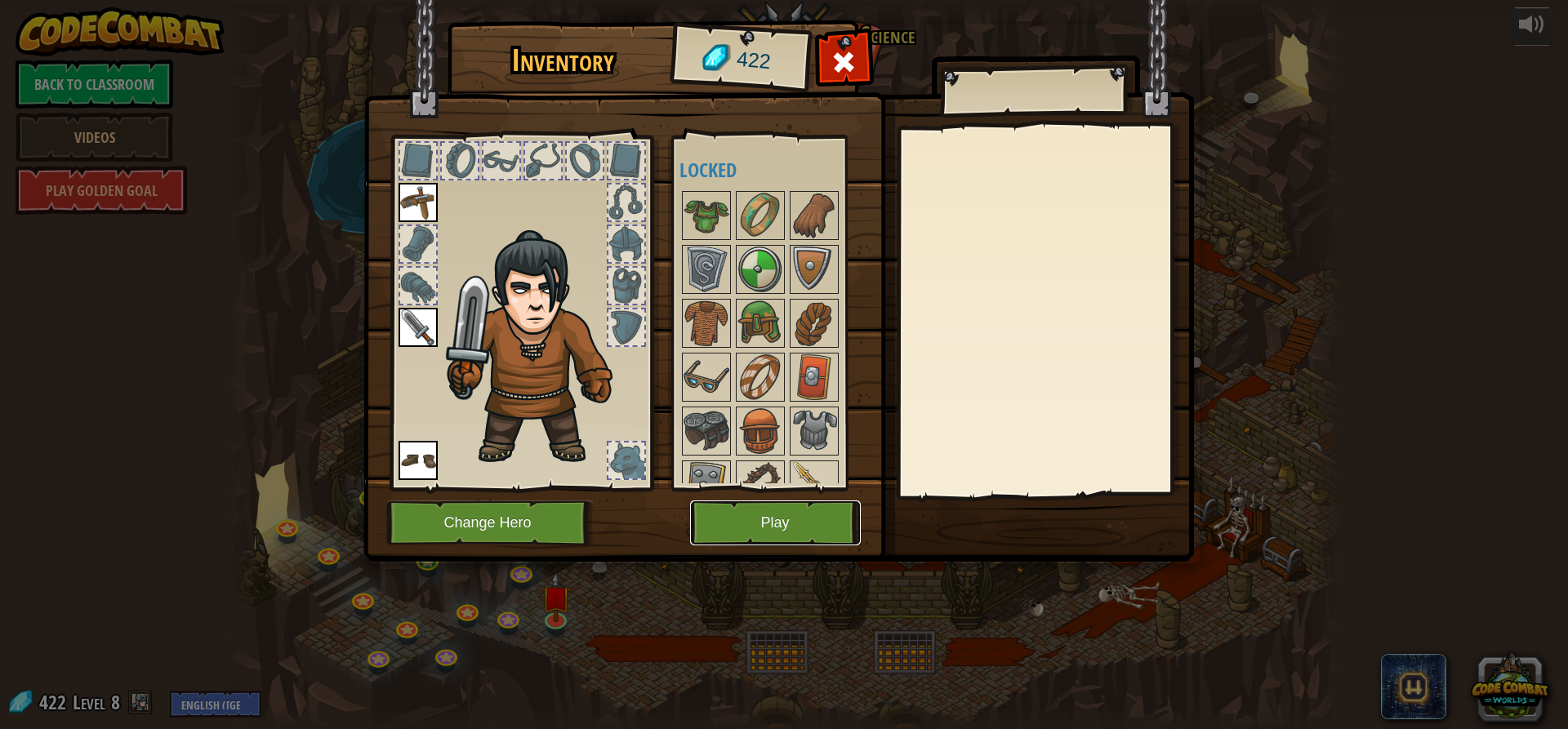
click at [741, 514] on button "Play" at bounding box center [775, 523] width 170 height 45
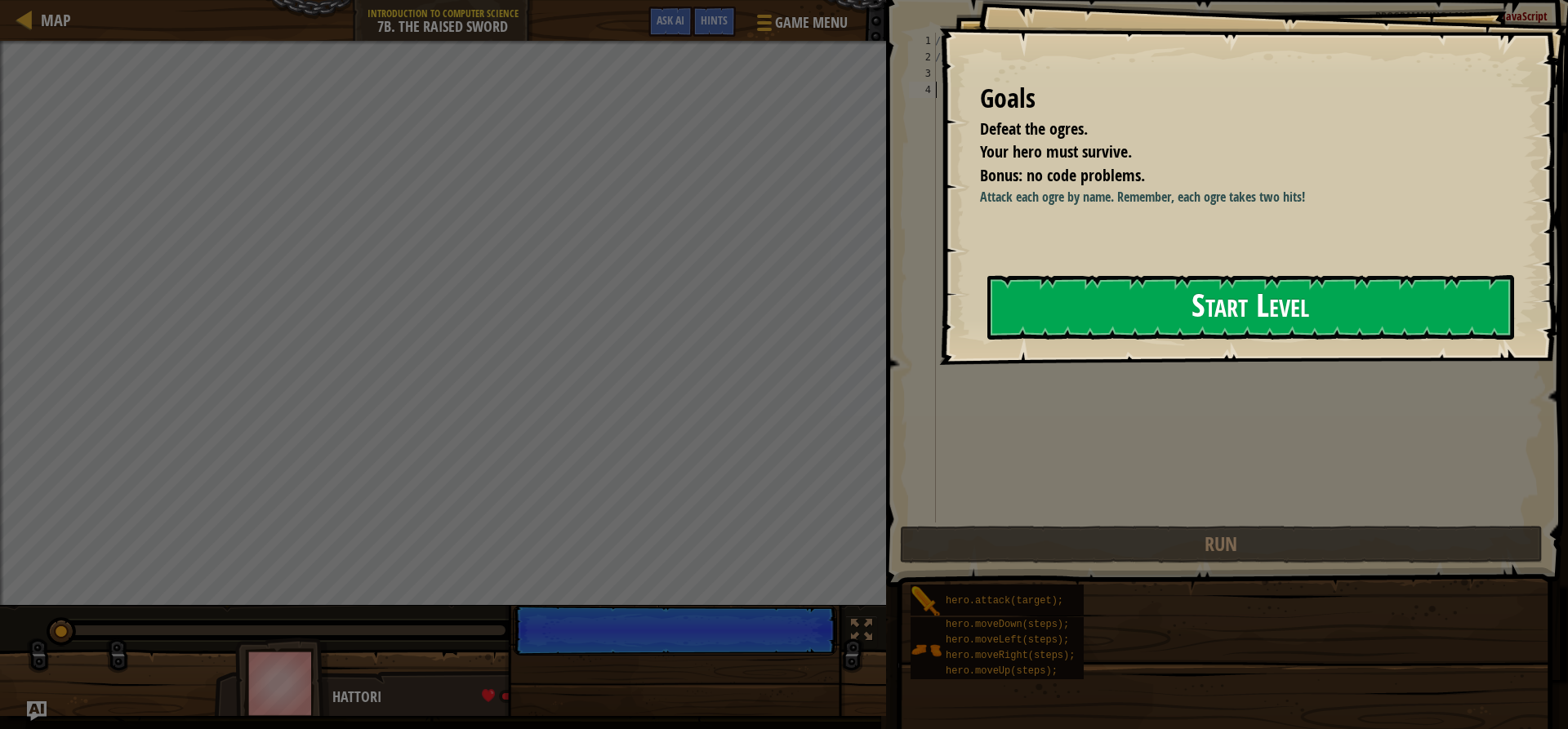
click at [1107, 311] on button "Start Level" at bounding box center [1251, 308] width 527 height 65
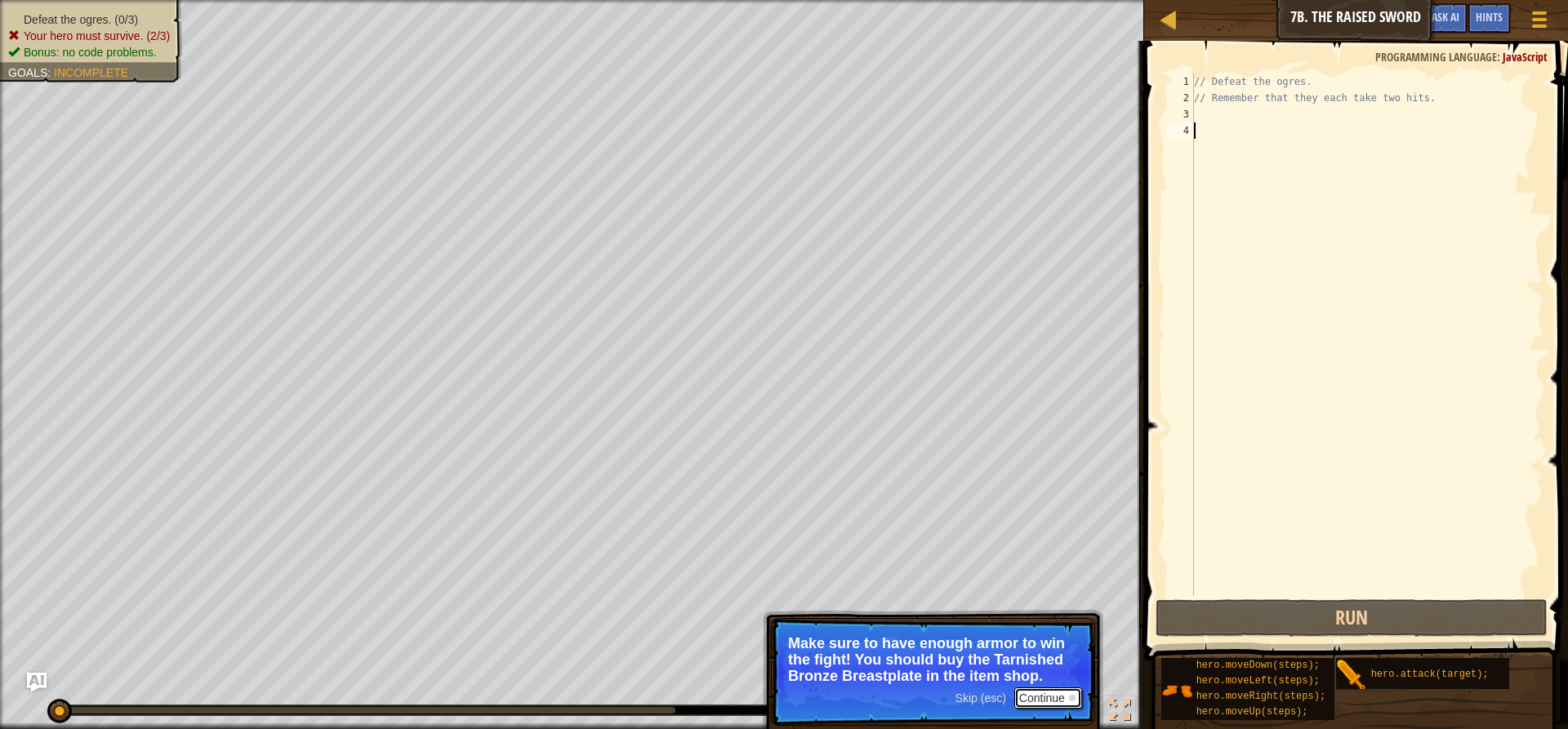
click at [1030, 699] on button "Continue" at bounding box center [1048, 698] width 68 height 22
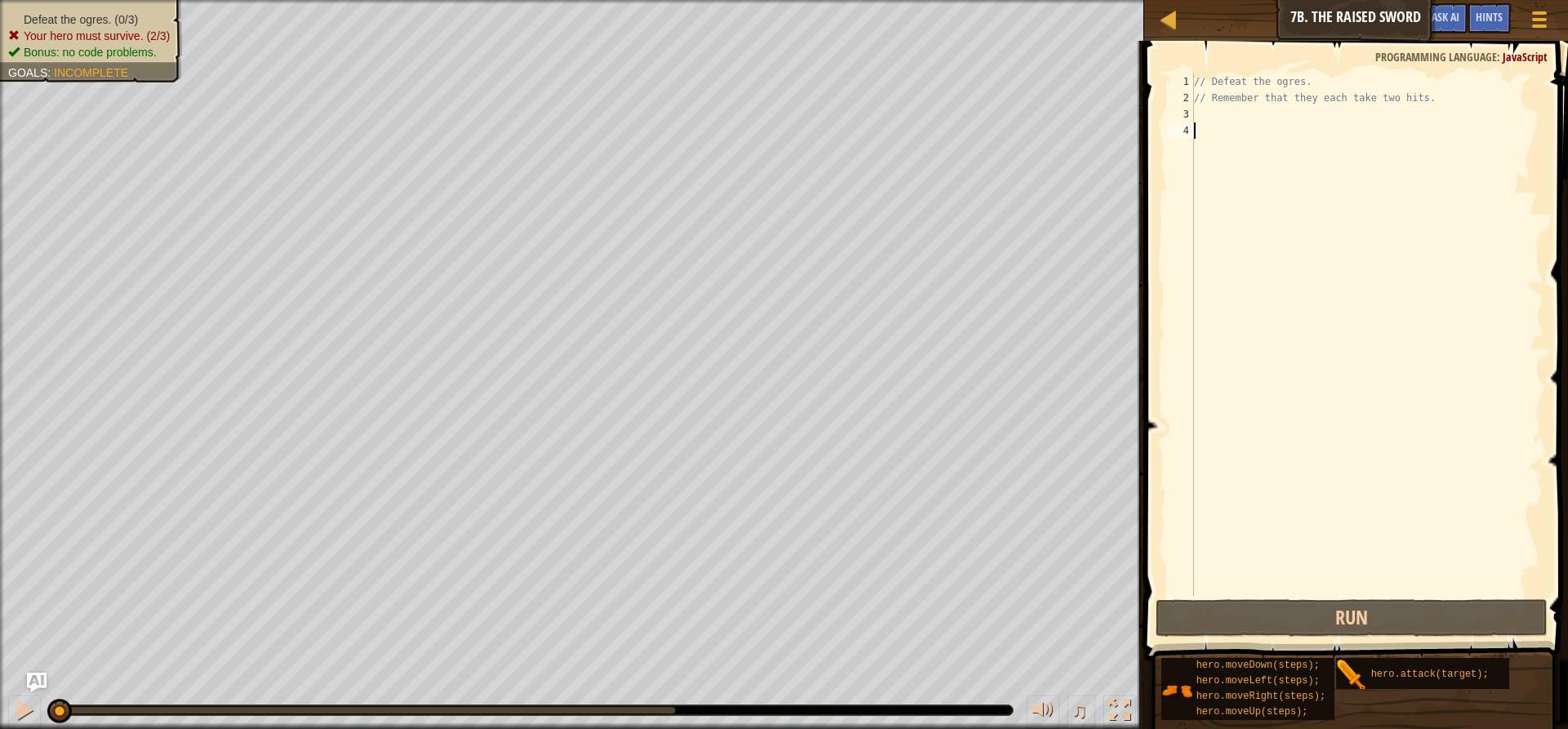
type textarea "H"
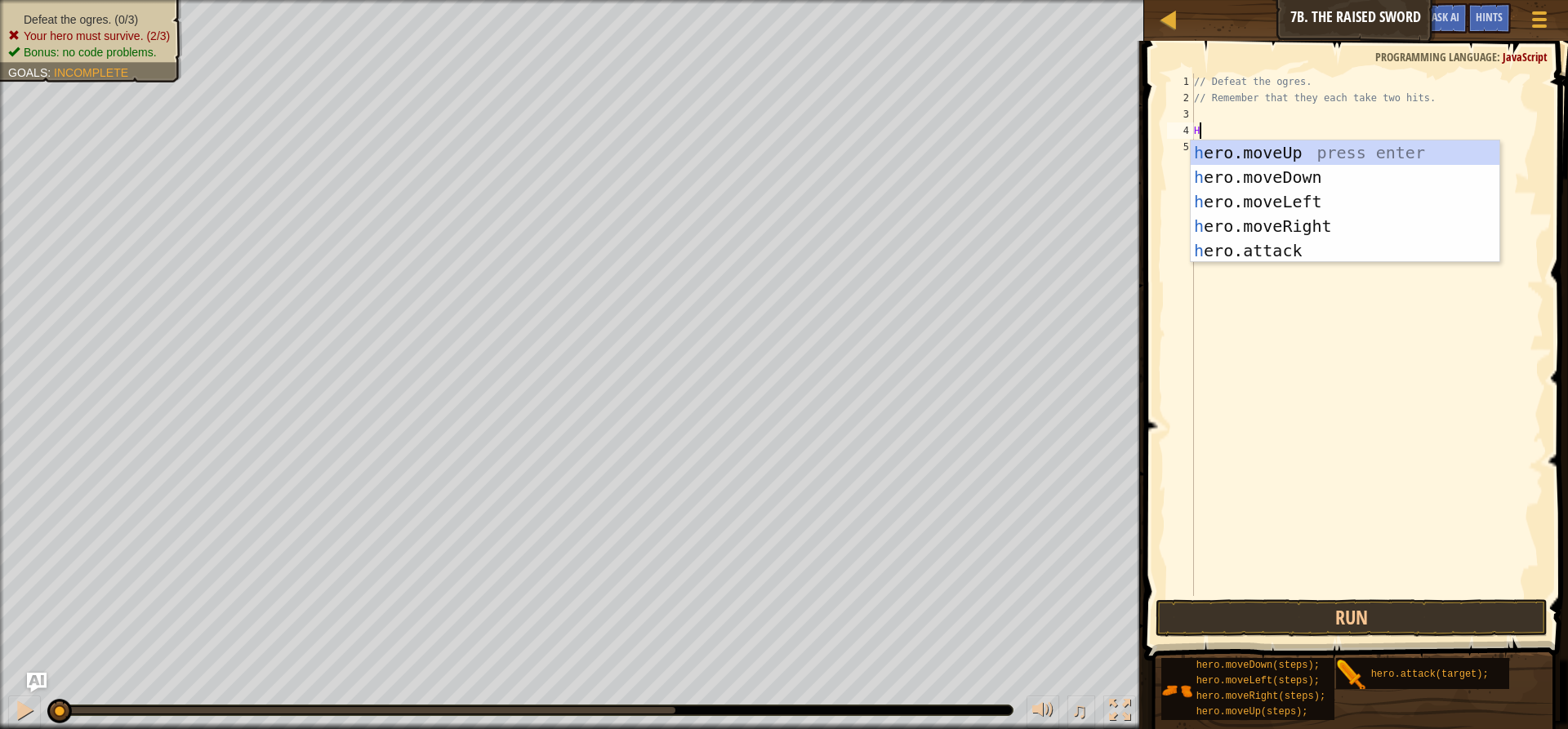
scroll to position [8, 0]
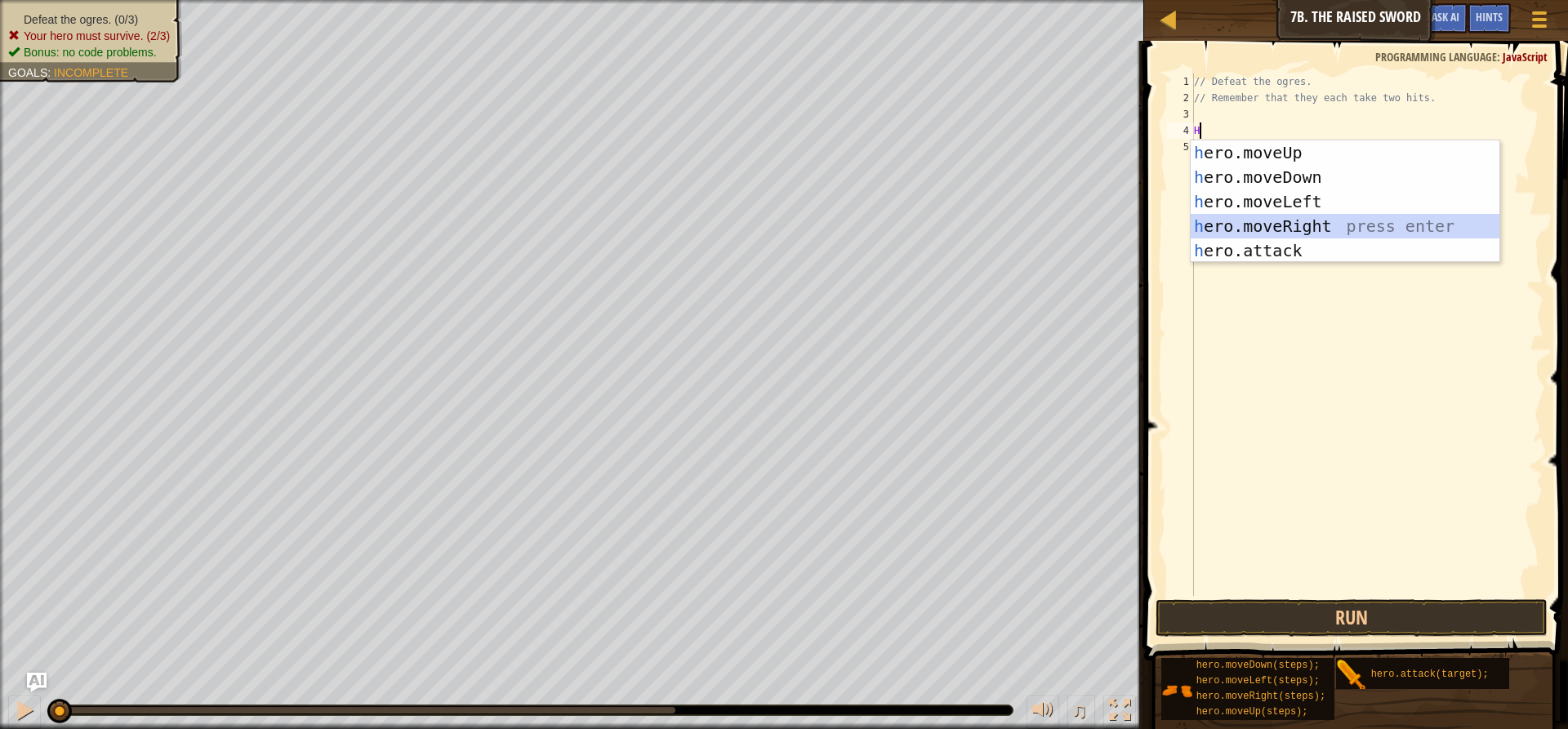
click at [1290, 219] on div "h ero.moveUp press enter h ero.moveDown press enter h ero.moveLeft press enter …" at bounding box center [1345, 226] width 309 height 171
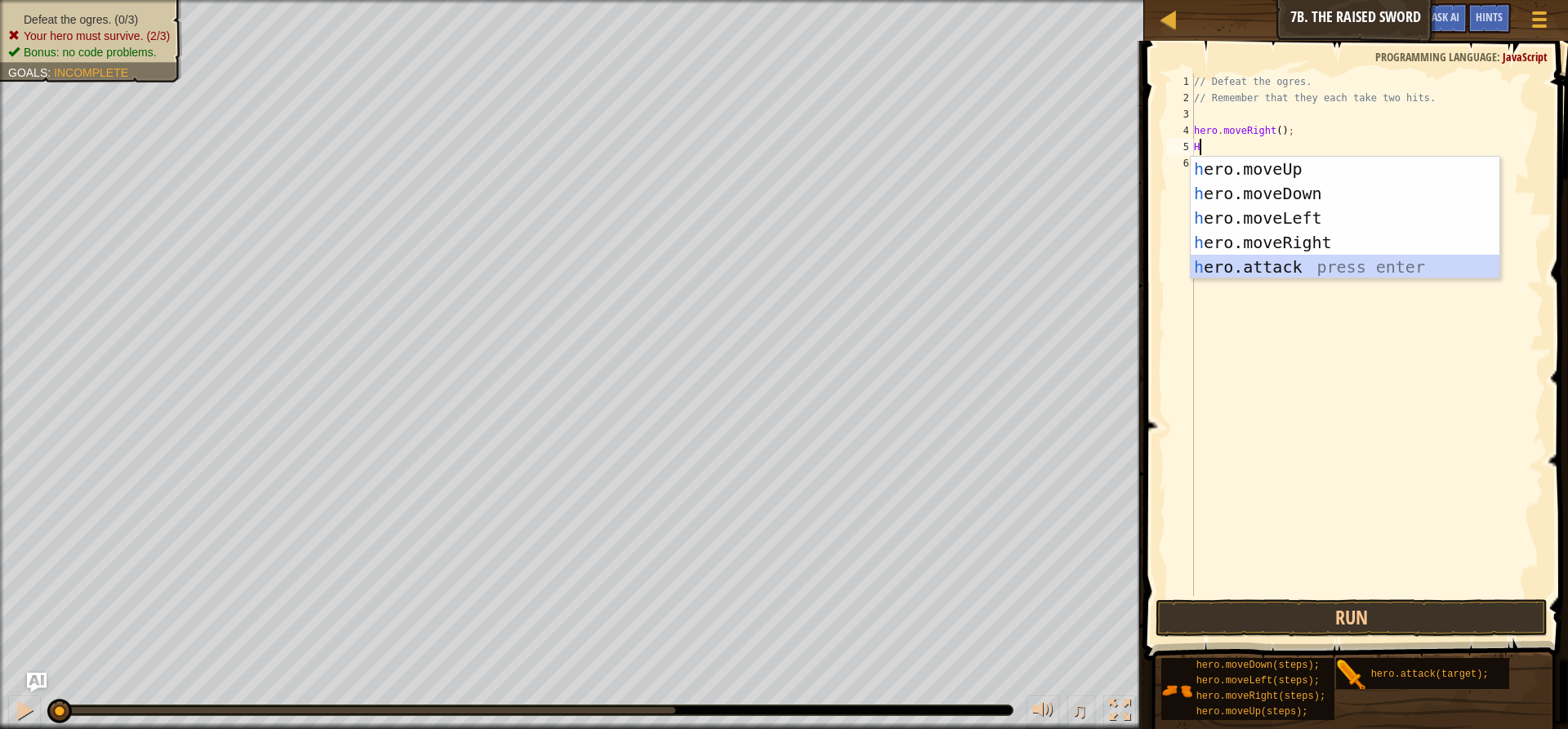
click at [1283, 269] on div "h ero.moveUp press enter h ero.moveDown press enter h ero.moveLeft press enter …" at bounding box center [1345, 243] width 309 height 171
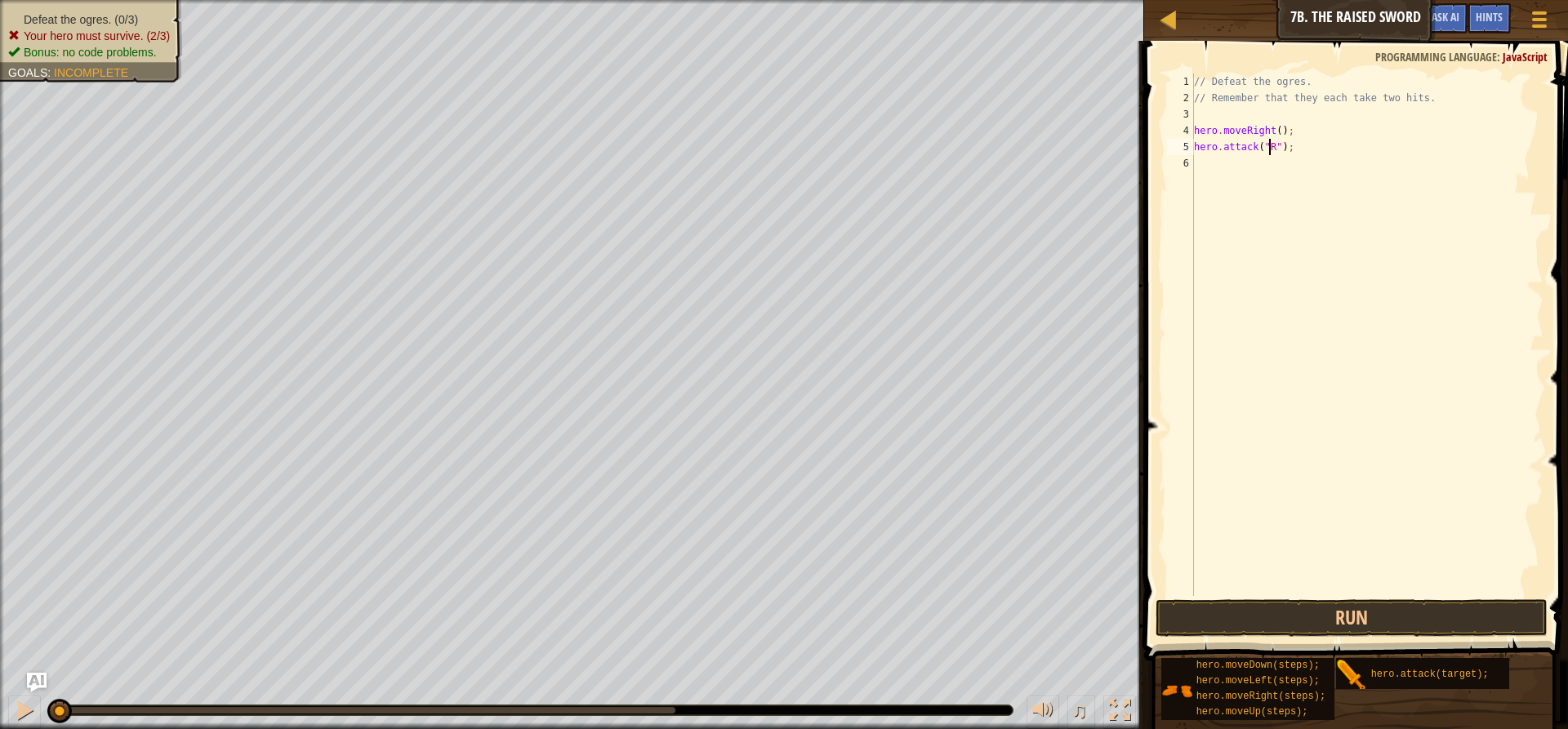
scroll to position [8, 7]
type textarea "hero.attack("Rig");"
click at [1335, 157] on div "// Defeat the ogres. // Remember that they each take two hits. hero . moveRight…" at bounding box center [1367, 351] width 353 height 555
click at [1309, 155] on div "// Defeat the ogres. // Remember that they each take two hits. hero . moveRight…" at bounding box center [1367, 351] width 353 height 555
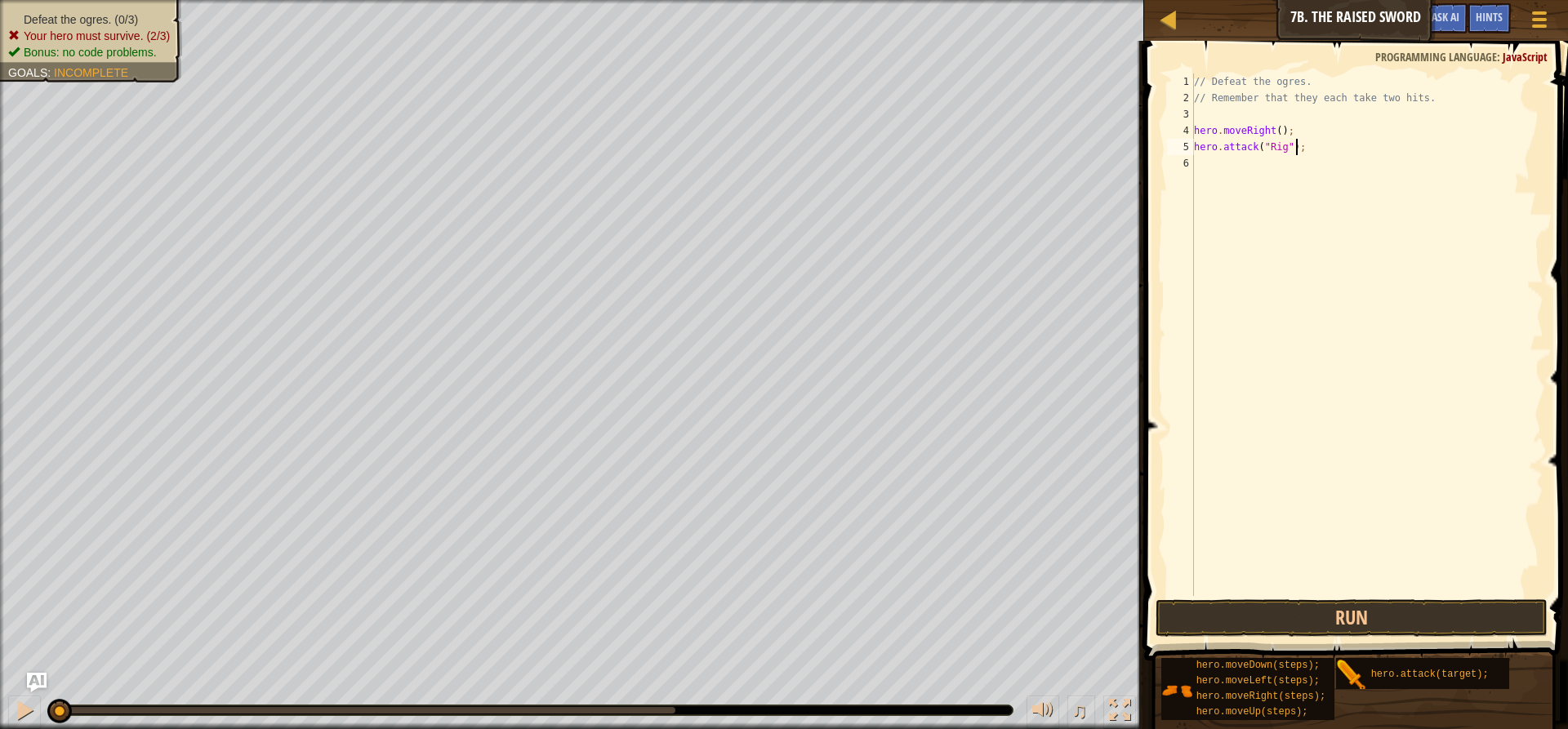
click at [1297, 152] on div "// Defeat the ogres. // Remember that they each take two hits. hero . moveRight…" at bounding box center [1367, 351] width 353 height 555
type textarea "hero.attack("Rig");"
drag, startPoint x: 1297, startPoint y: 147, endPoint x: 1188, endPoint y: 146, distance: 109.0
click at [1188, 146] on div "hero.attack("Rig"); 1 2 3 4 5 6 // Defeat the ogres. // Remember that they each…" at bounding box center [1354, 335] width 380 height 523
click at [1218, 170] on div "// Defeat the ogres. // Remember that they each take two hits. hero . moveRight…" at bounding box center [1367, 351] width 353 height 555
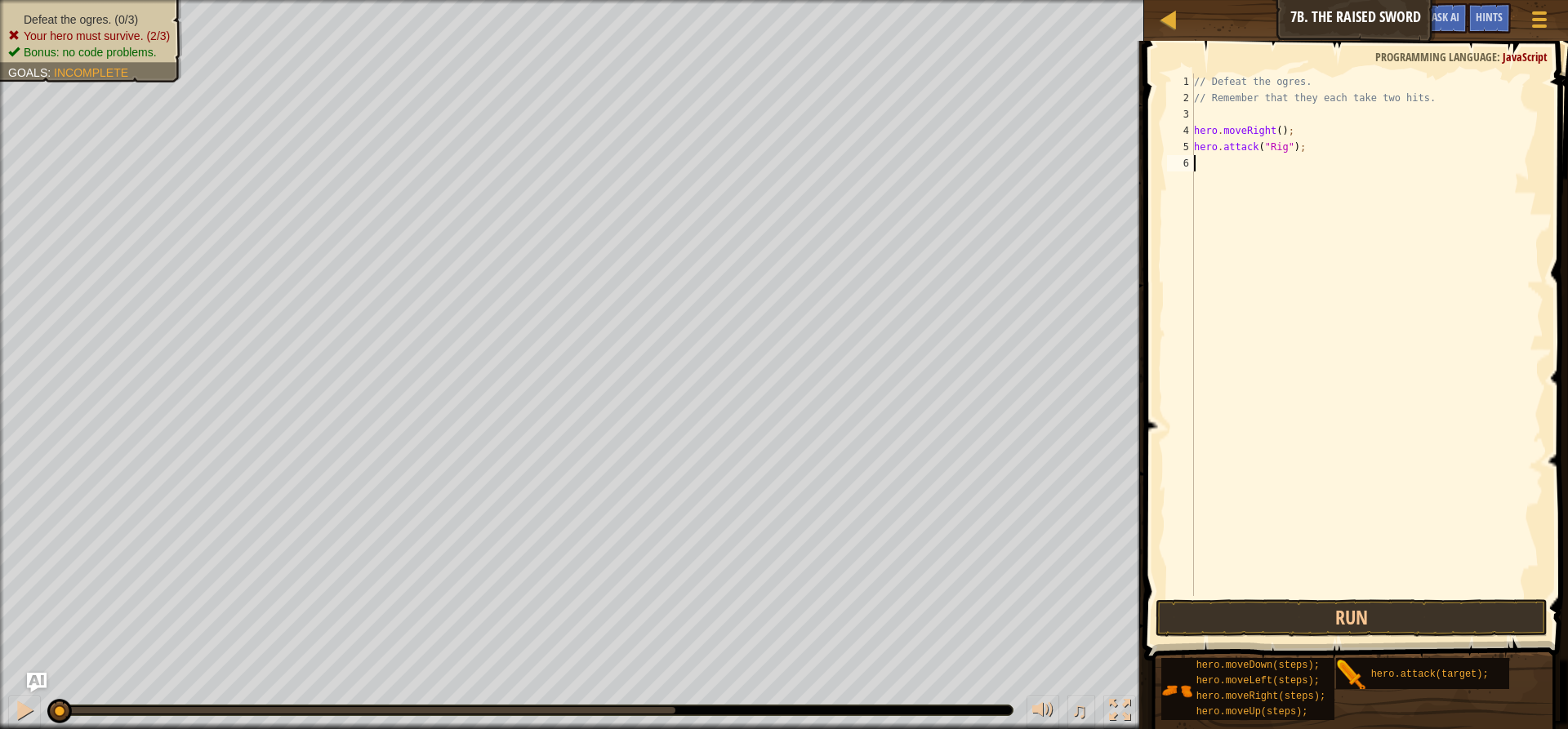
paste textarea "hero.attack("Rig");"
type textarea "hero.attack("Rig");"
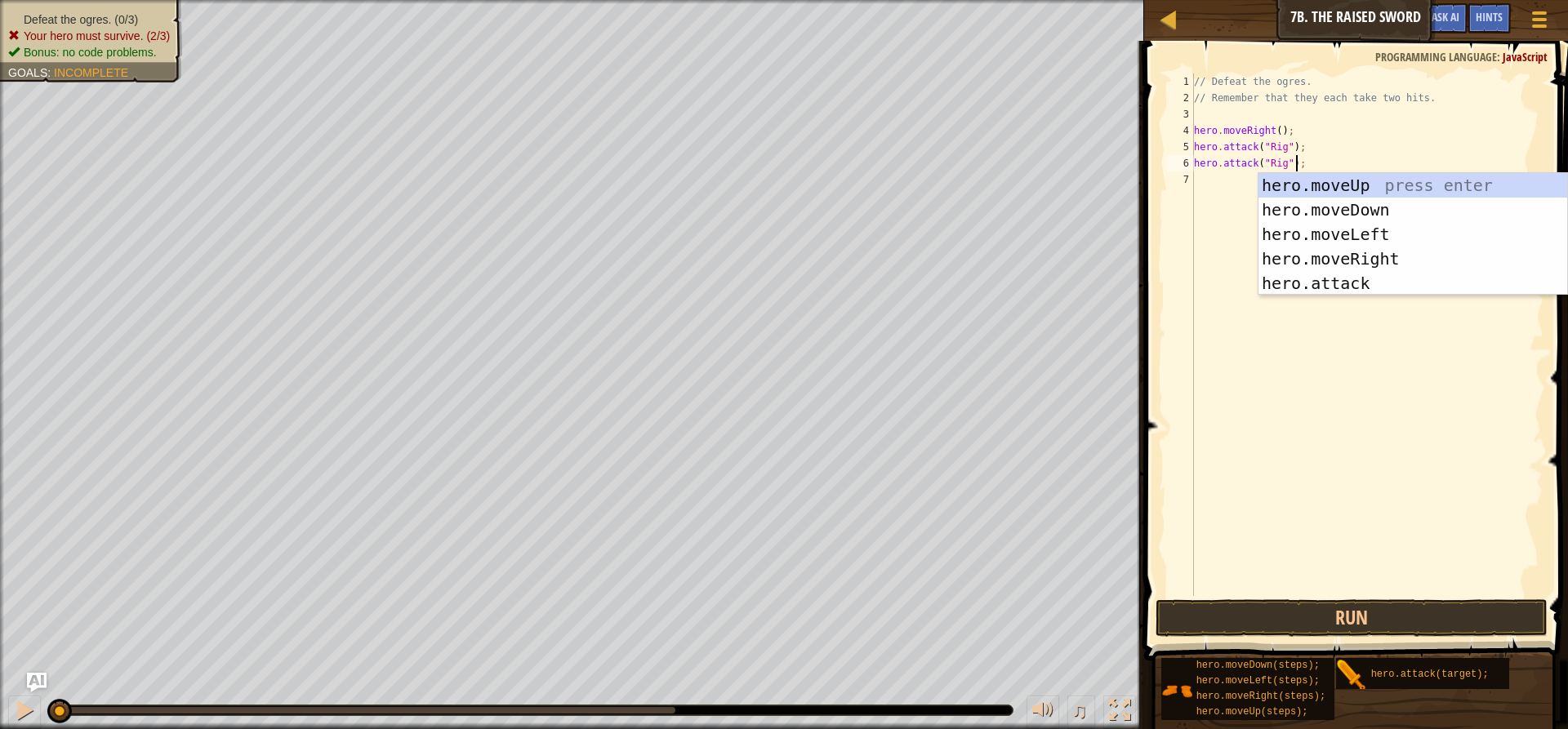
click at [1199, 180] on div "// Defeat the ogres. // Remember that they each take two hits. hero . moveRight…" at bounding box center [1367, 351] width 353 height 555
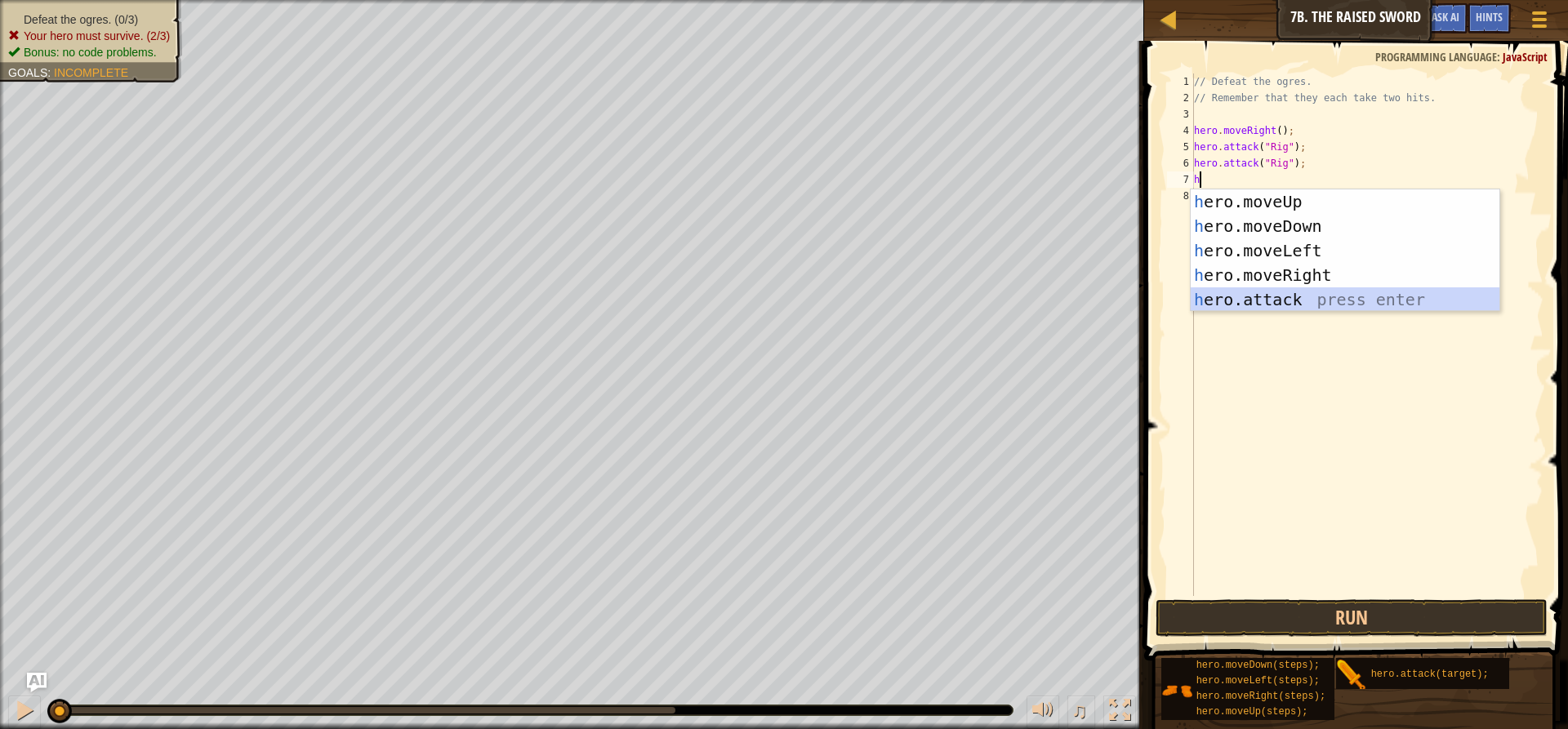
click at [1239, 291] on div "h ero.moveUp press enter h ero.moveDown press enter h ero.moveLeft press enter …" at bounding box center [1345, 275] width 309 height 171
type textarea "hero.attack("Enemy Name");"
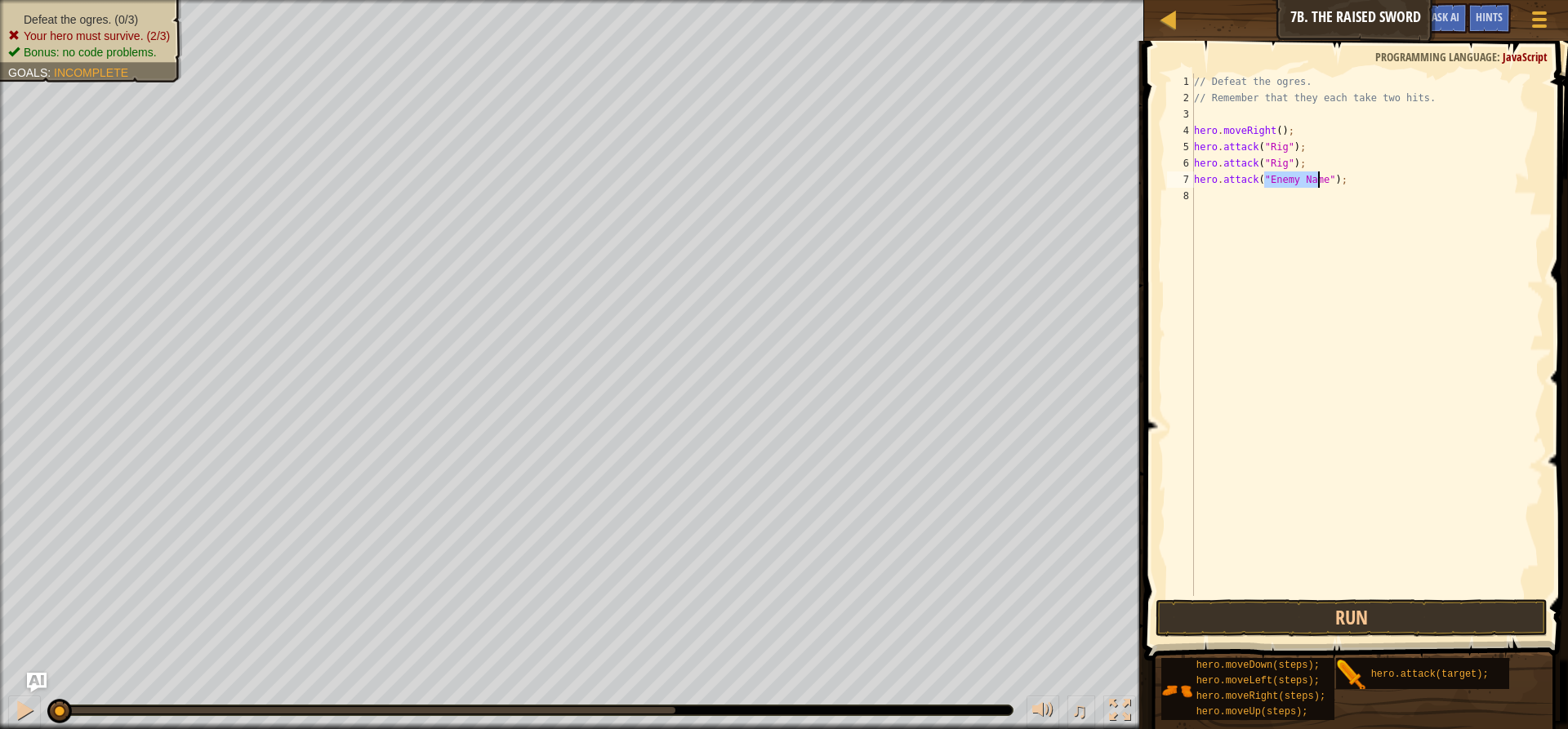
click at [1196, 198] on div "// Defeat the ogres. // Remember that they each take two hits. hero . moveRight…" at bounding box center [1367, 351] width 353 height 555
click at [1333, 183] on div "// Defeat the ogres. // Remember that they each take two hits. hero . moveRight…" at bounding box center [1367, 351] width 353 height 555
click at [1318, 179] on div "// Defeat the ogres. // Remember that they each take two hits. hero . moveRight…" at bounding box center [1367, 351] width 353 height 555
drag, startPoint x: 1299, startPoint y: 175, endPoint x: 1246, endPoint y: 193, distance: 56.0
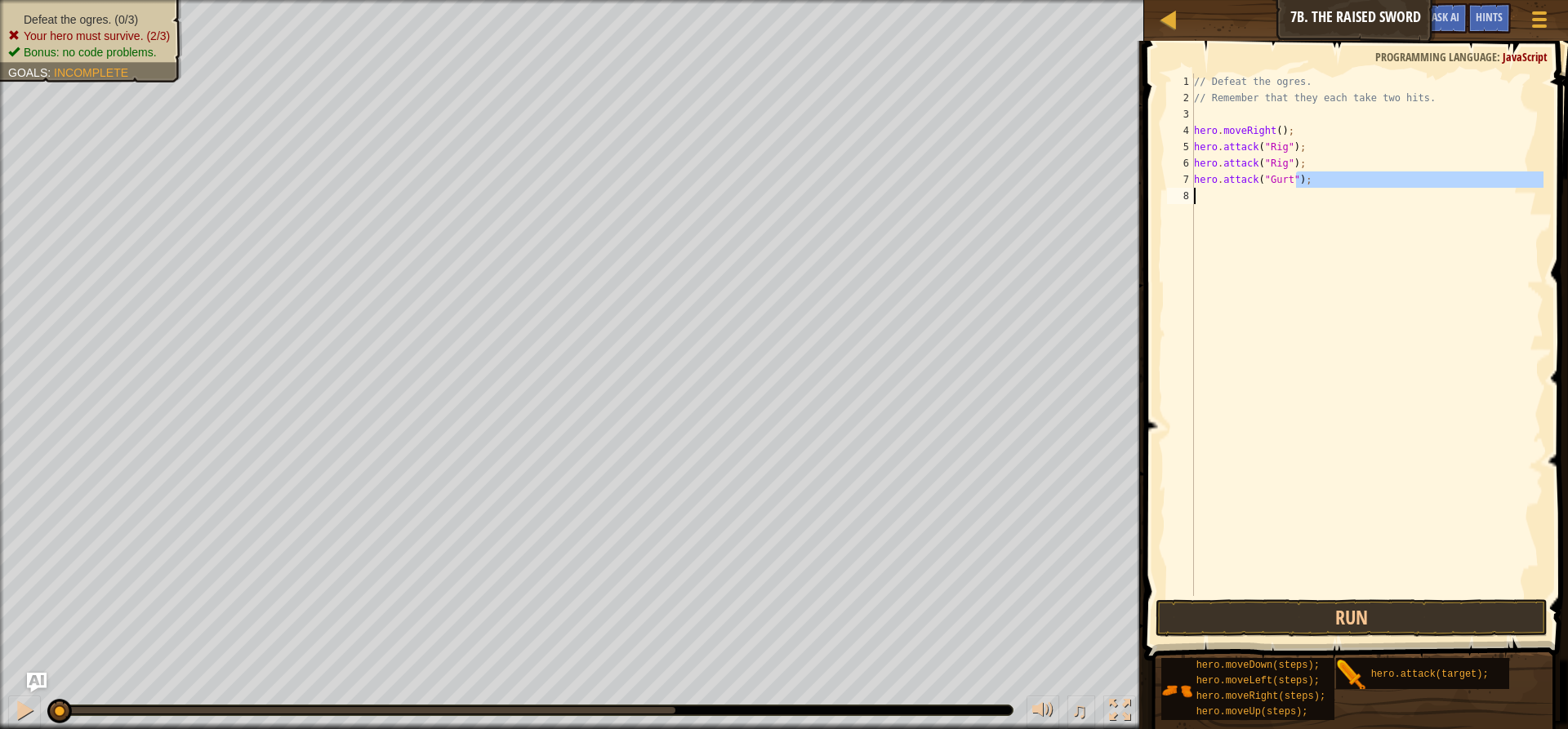
click at [1237, 193] on div "// Defeat the ogres. // Remember that they each take two hits. hero . moveRight…" at bounding box center [1367, 351] width 353 height 555
type textarea "hero.attack("Gurt");"
click at [1306, 201] on div "// Defeat the ogres. // Remember that they each take two hits. hero . moveRight…" at bounding box center [1367, 335] width 353 height 523
drag, startPoint x: 1306, startPoint y: 181, endPoint x: 1188, endPoint y: 183, distance: 118.0
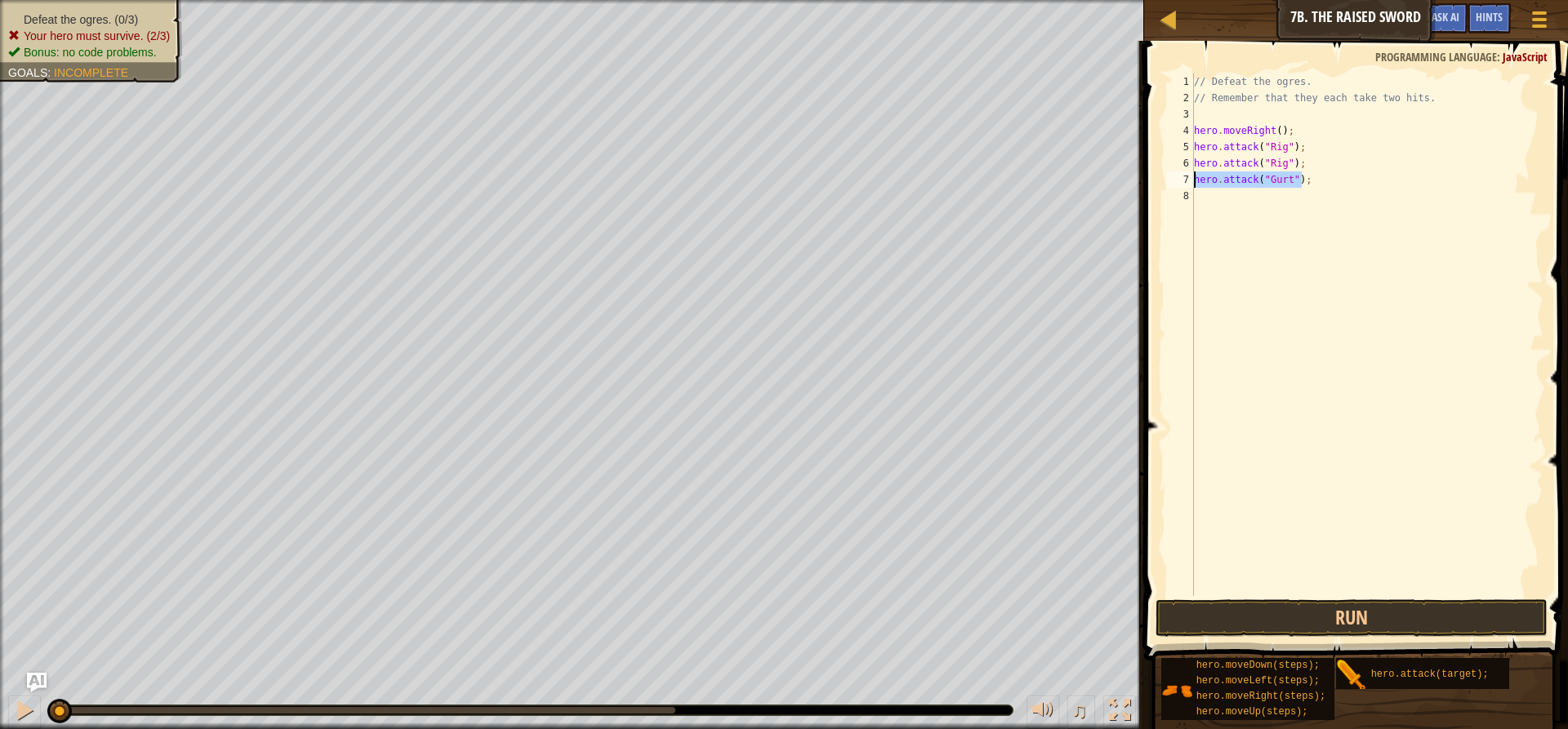
click at [1188, 183] on div "1 2 3 4 5 6 7 8 // Defeat the ogres. // Remember that they each take two hits. …" at bounding box center [1354, 335] width 380 height 523
type textarea "hero.attack("Gurt");"
click at [1195, 214] on div "// Defeat the ogres. // Remember that they each take two hits. hero . moveRight…" at bounding box center [1367, 351] width 353 height 555
paste textarea "hero.attack("Gurt");"
type textarea "hero.attack("Gurt");"
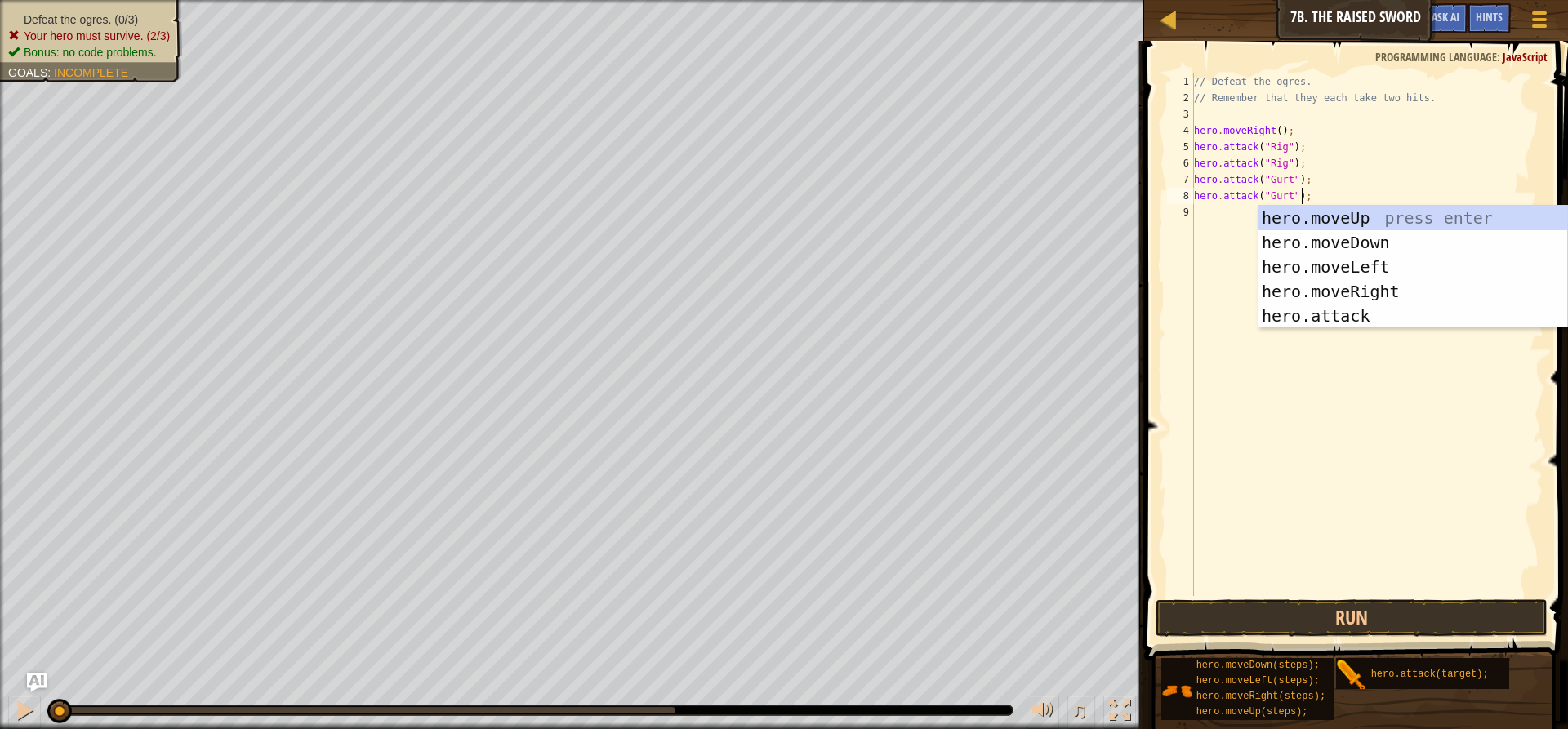
click at [1200, 214] on div "// Defeat the ogres. // Remember that they each take two hits. hero . moveRight…" at bounding box center [1367, 351] width 353 height 555
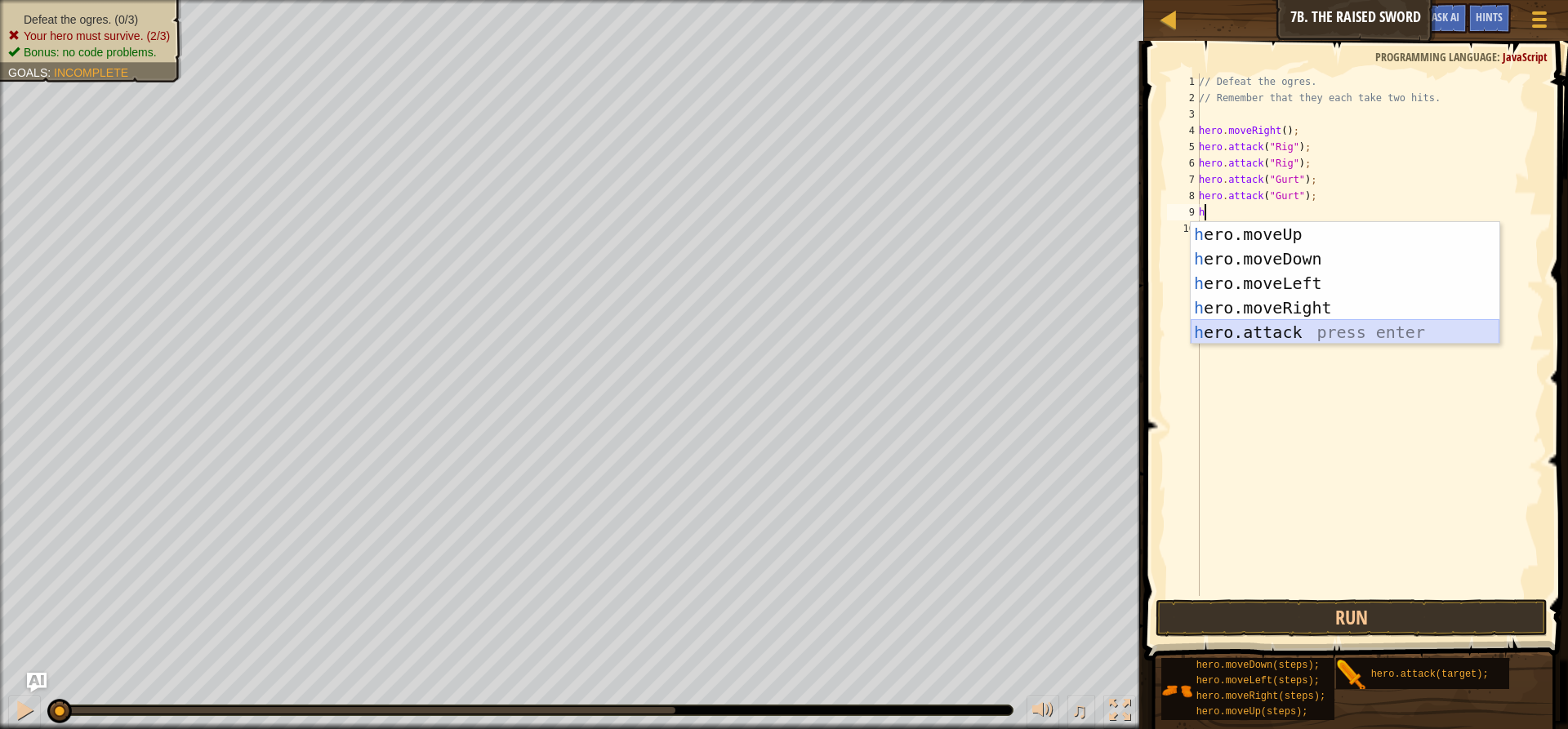
click at [1231, 331] on div "h ero.moveUp press enter h ero.moveDown press enter h ero.moveLeft press enter …" at bounding box center [1345, 308] width 309 height 171
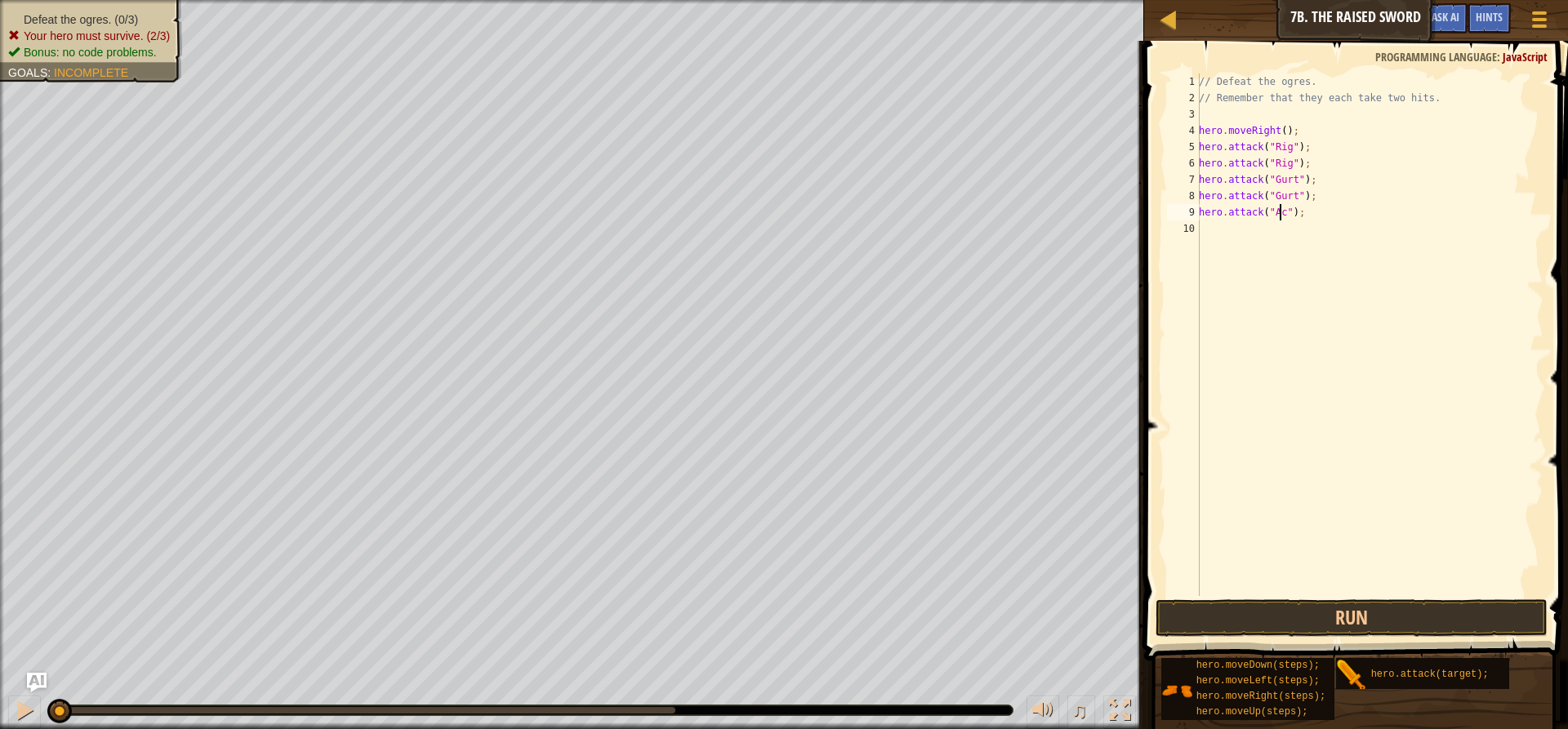
scroll to position [8, 7]
type textarea "hero.attack("Ack");"
drag, startPoint x: 1307, startPoint y: 214, endPoint x: 1196, endPoint y: 220, distance: 111.2
click at [1196, 220] on div "hero.attack("Ack"); 1 2 3 4 5 6 7 8 9 10 // Defeat the ogres. // Remember that …" at bounding box center [1354, 335] width 380 height 523
drag, startPoint x: 1216, startPoint y: 232, endPoint x: 1208, endPoint y: 231, distance: 8.1
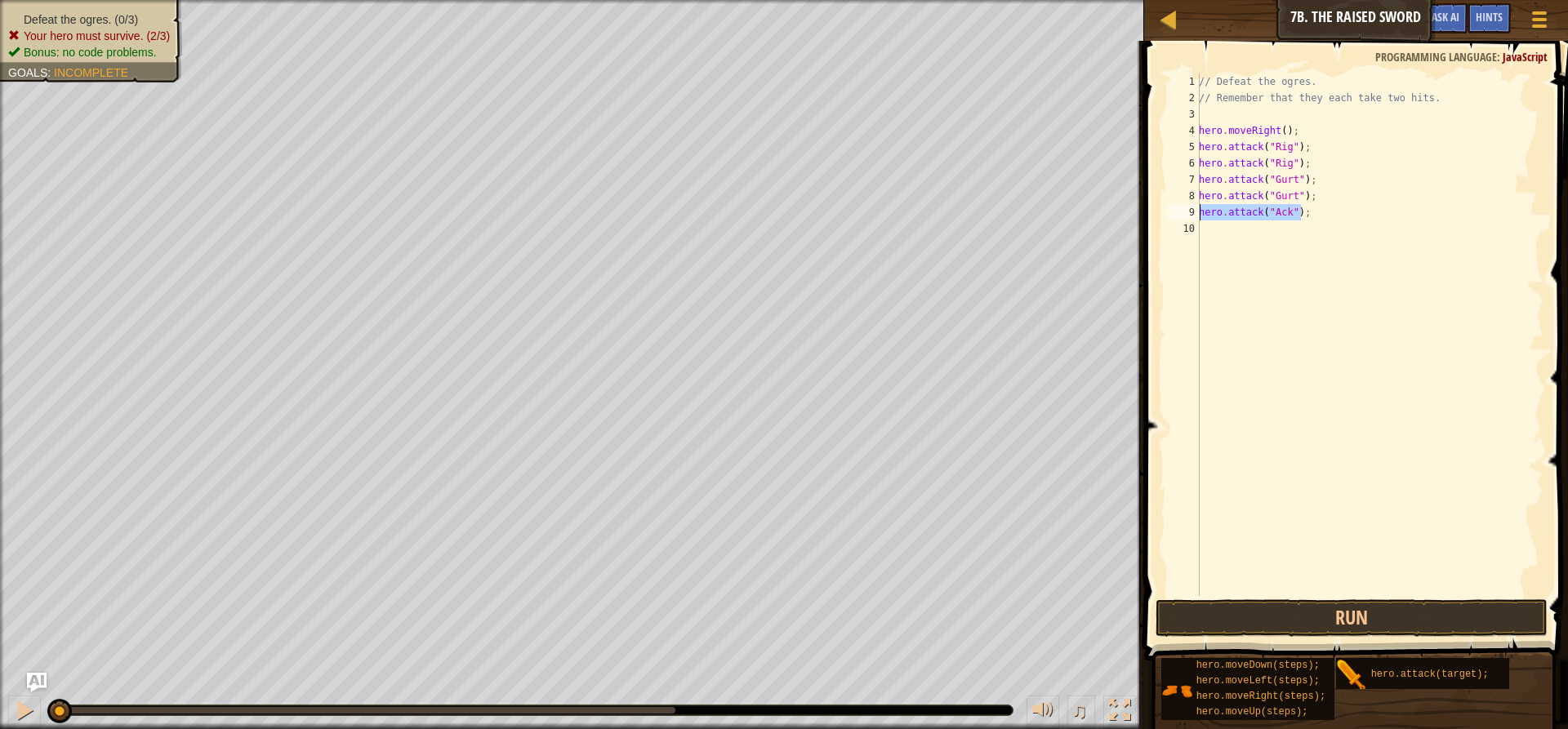
click at [1208, 231] on div "// Defeat the ogres. // Remember that they each take two hits. hero . moveRight…" at bounding box center [1370, 351] width 348 height 555
paste textarea "hero.attack("Ack");"
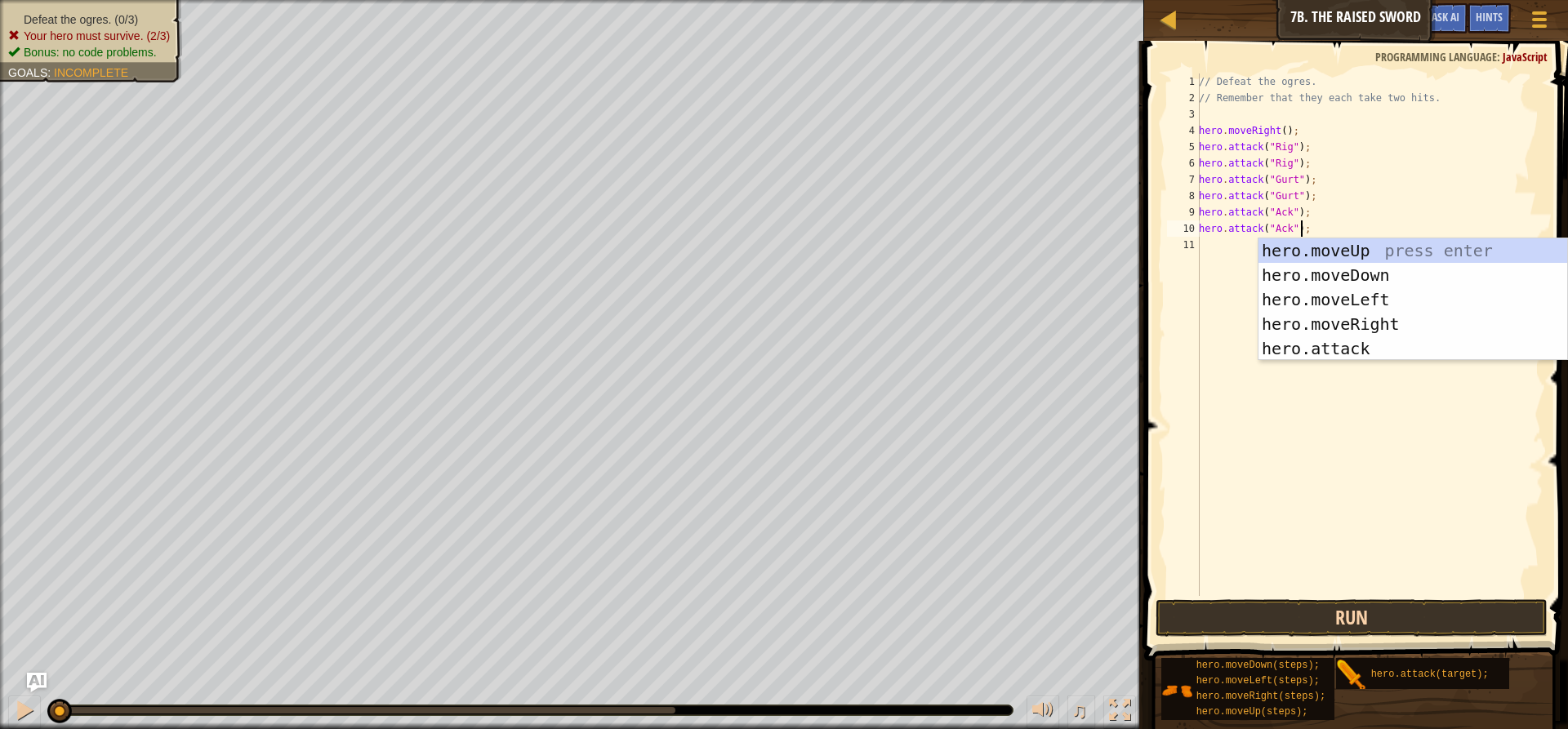
type textarea "hero.attack("Ack");"
click at [1300, 610] on button "Run" at bounding box center [1352, 618] width 392 height 38
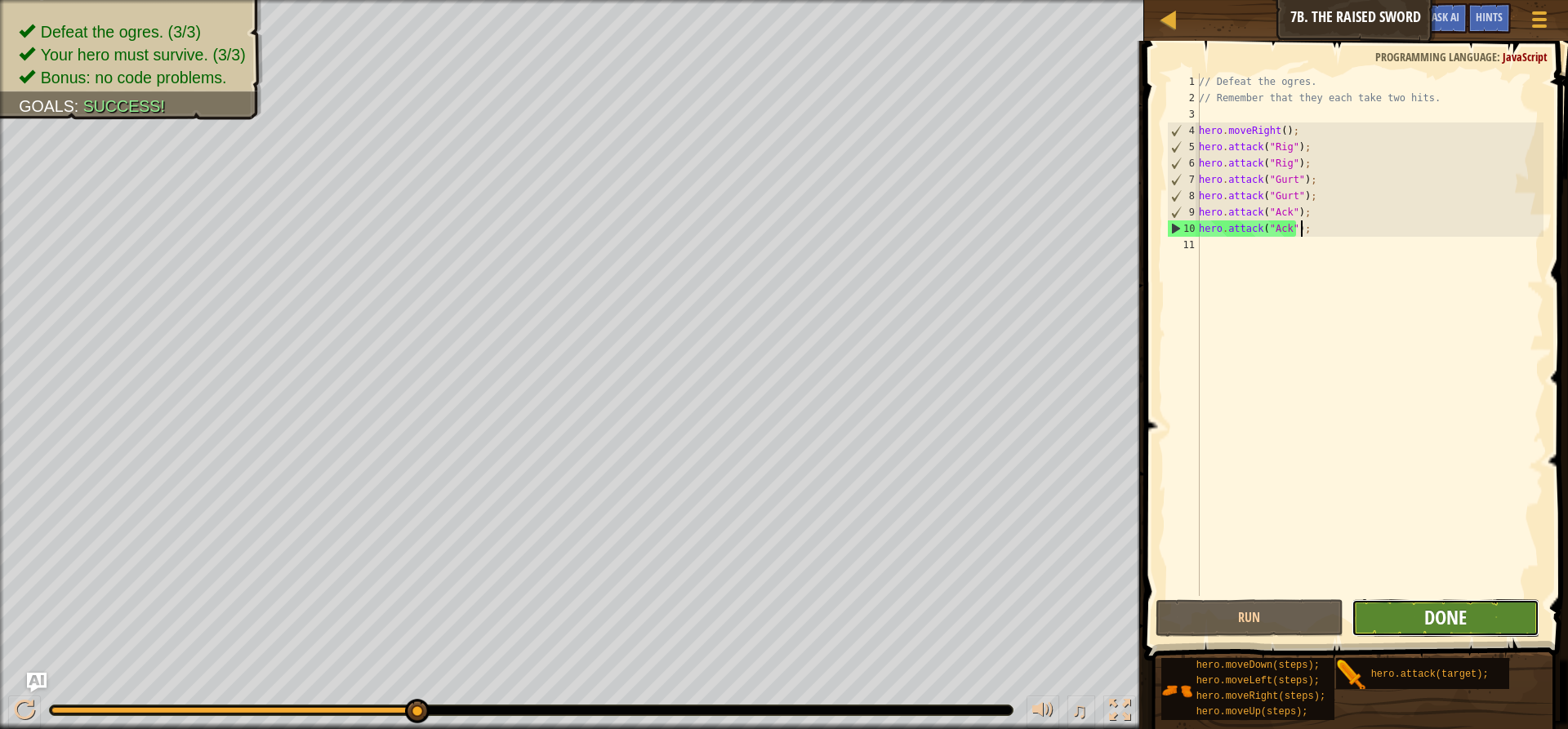
click at [1460, 616] on span "Done" at bounding box center [1445, 618] width 42 height 26
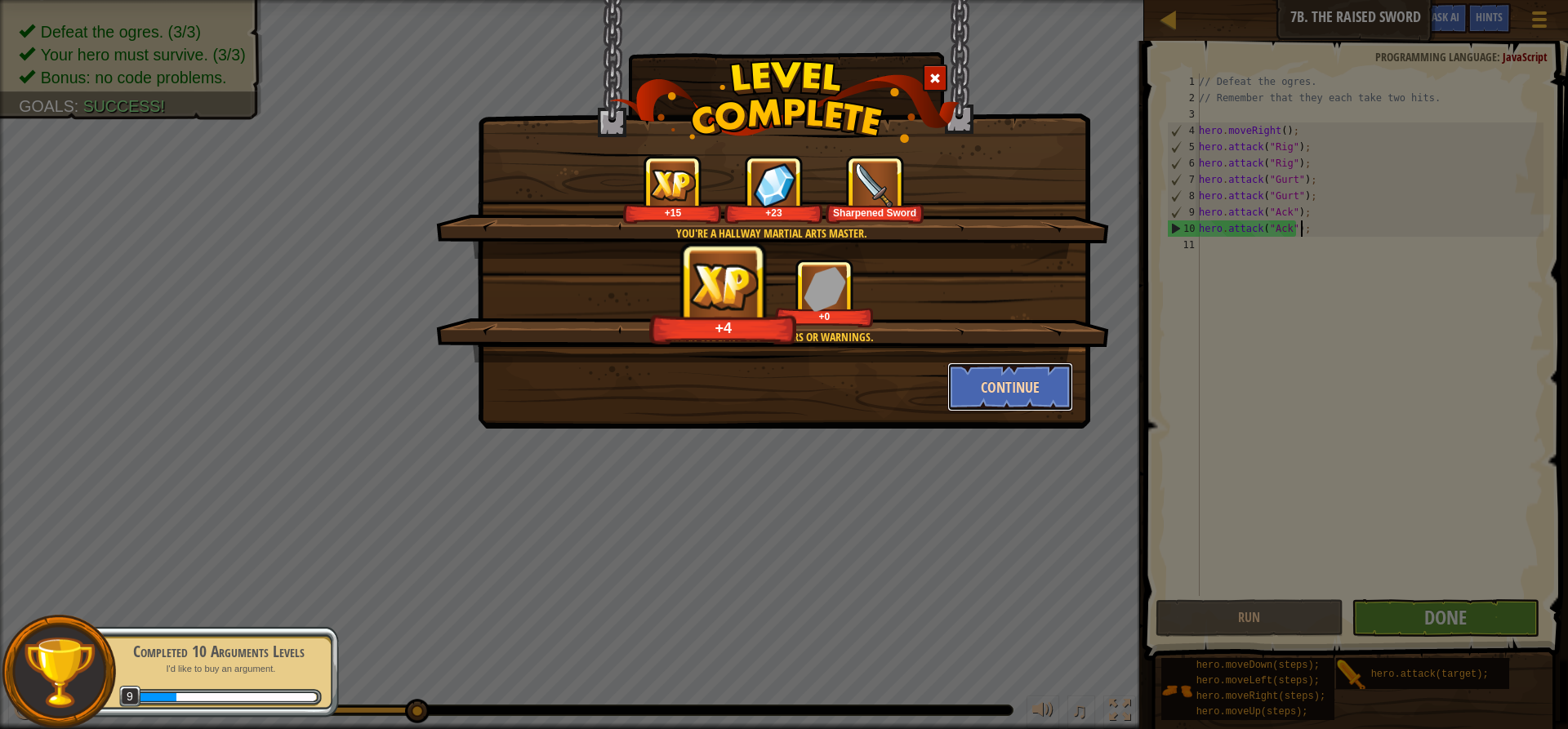
click at [1027, 396] on button "Continue" at bounding box center [1010, 388] width 127 height 49
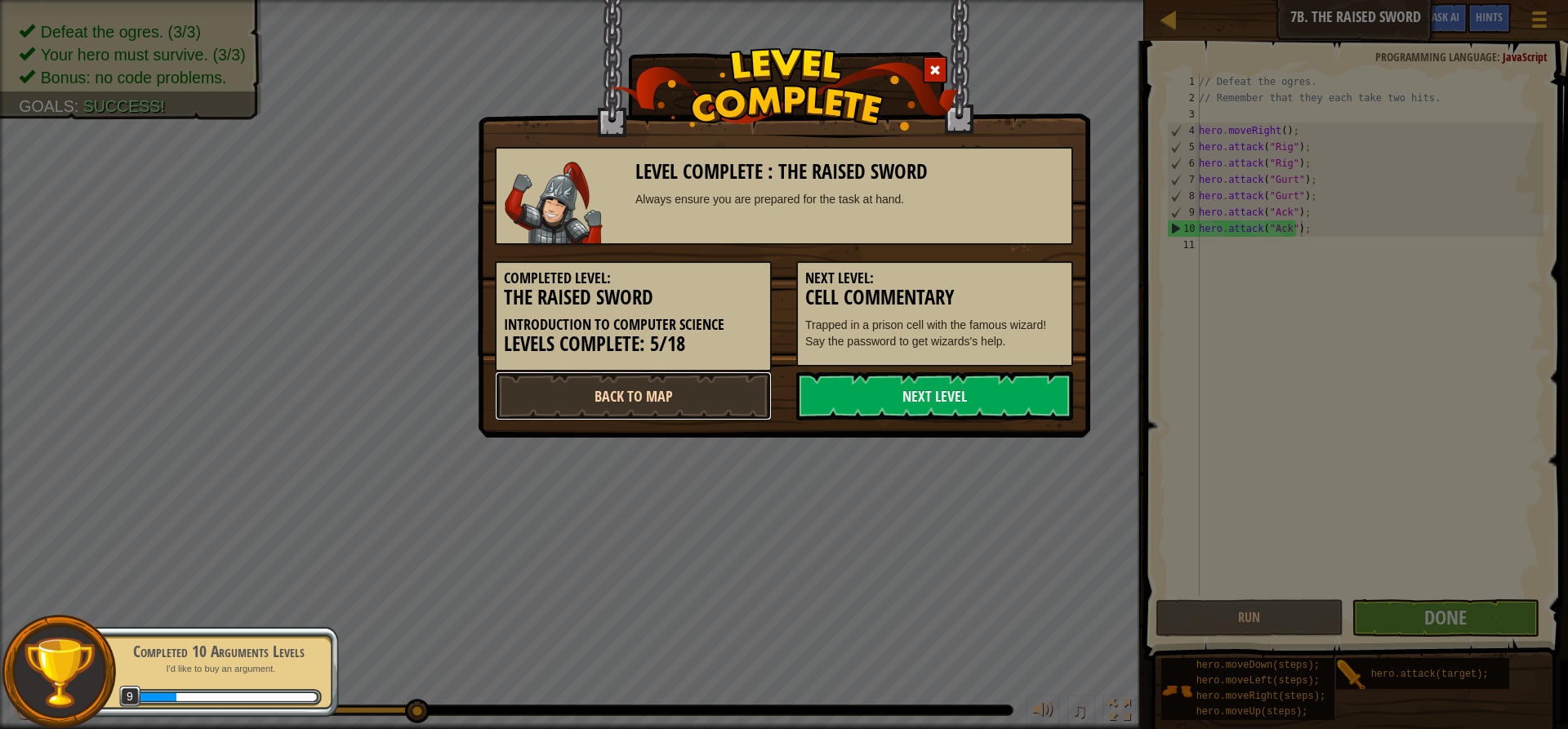
click at [701, 384] on link "Back to Map" at bounding box center [633, 396] width 277 height 49
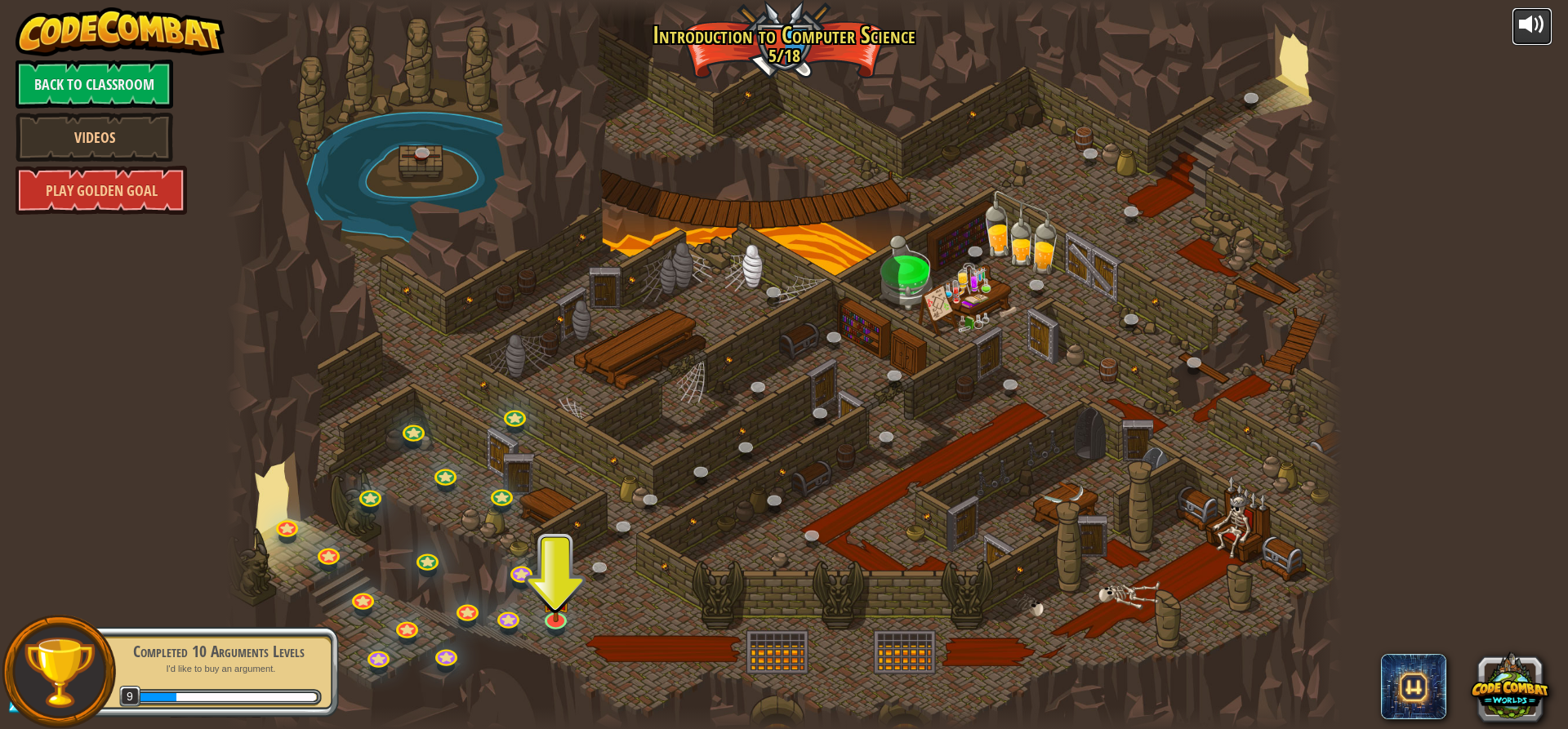
click at [1519, 22] on div at bounding box center [1532, 24] width 26 height 26
